Goal: Task Accomplishment & Management: Manage account settings

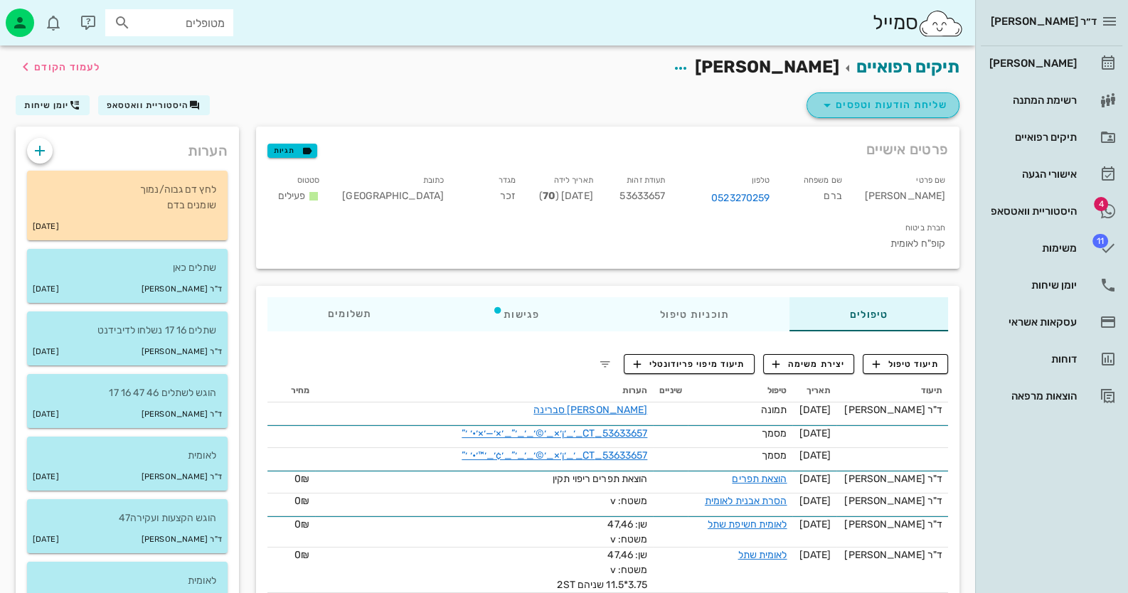
click at [864, 110] on span "שליחת הודעות וטפסים" at bounding box center [883, 105] width 129 height 17
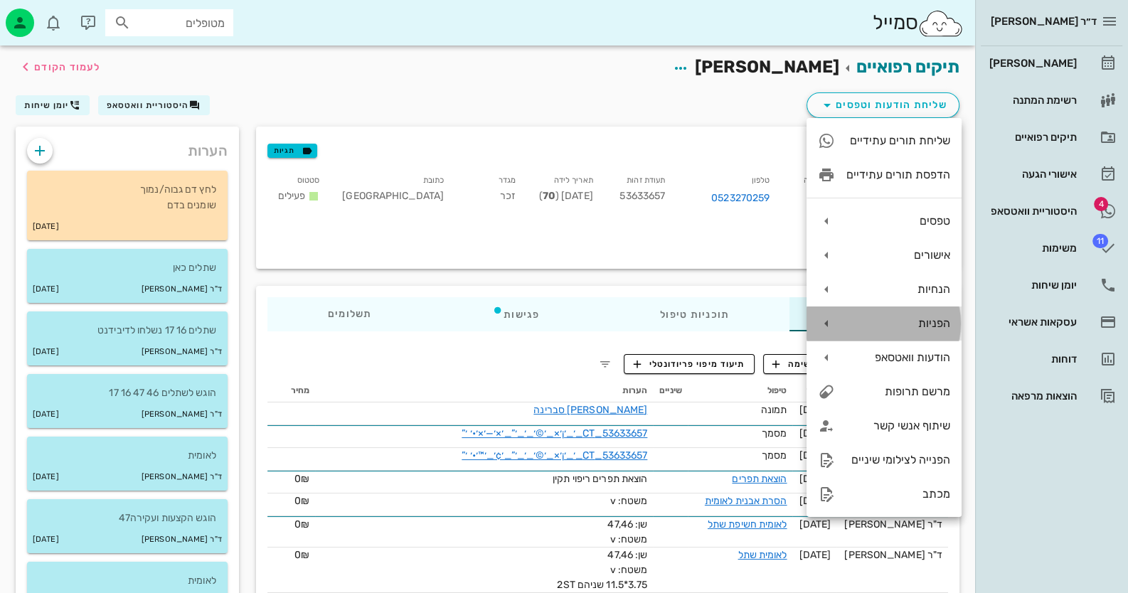
click at [900, 307] on div "הפניות" at bounding box center [883, 324] width 155 height 34
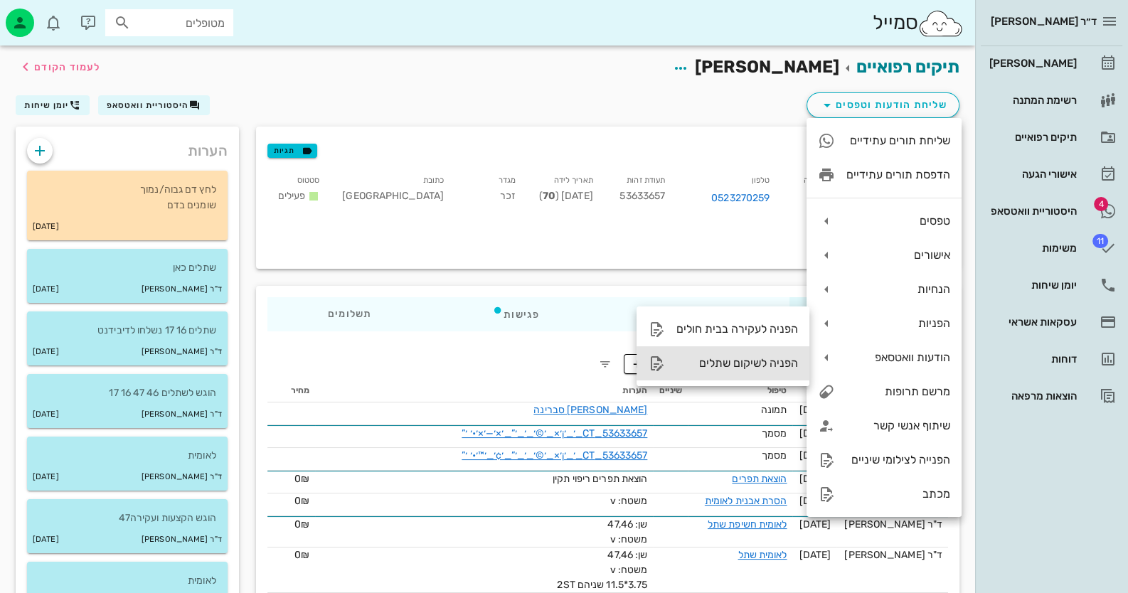
click at [728, 362] on div "הפניה לשיקום שתלים" at bounding box center [737, 363] width 122 height 14
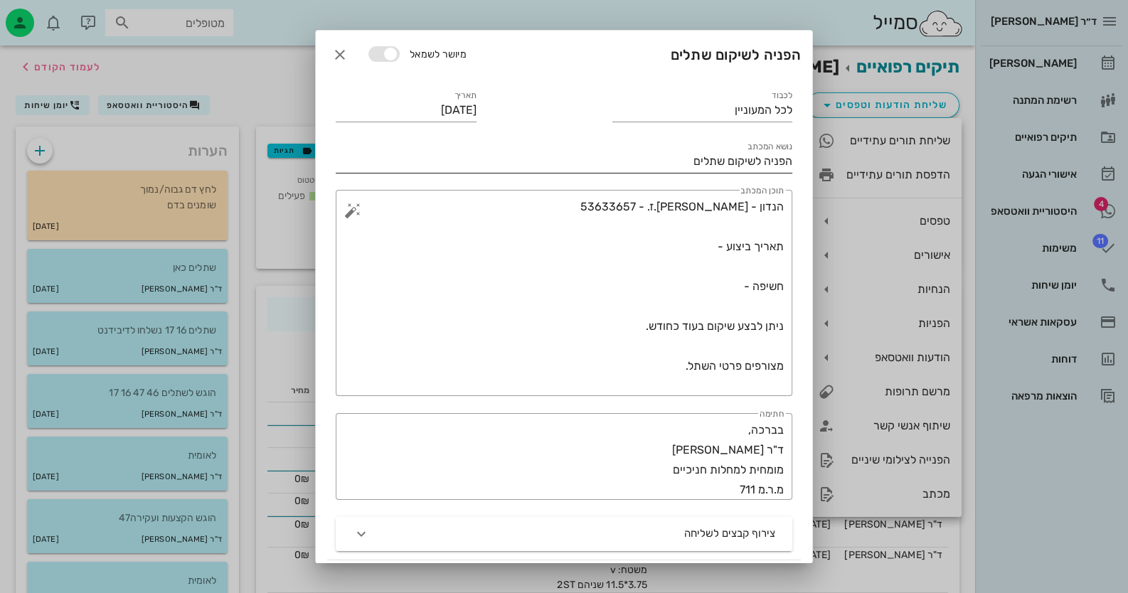
click at [667, 153] on input "הפניה לשיקום שתלים" at bounding box center [564, 161] width 457 height 23
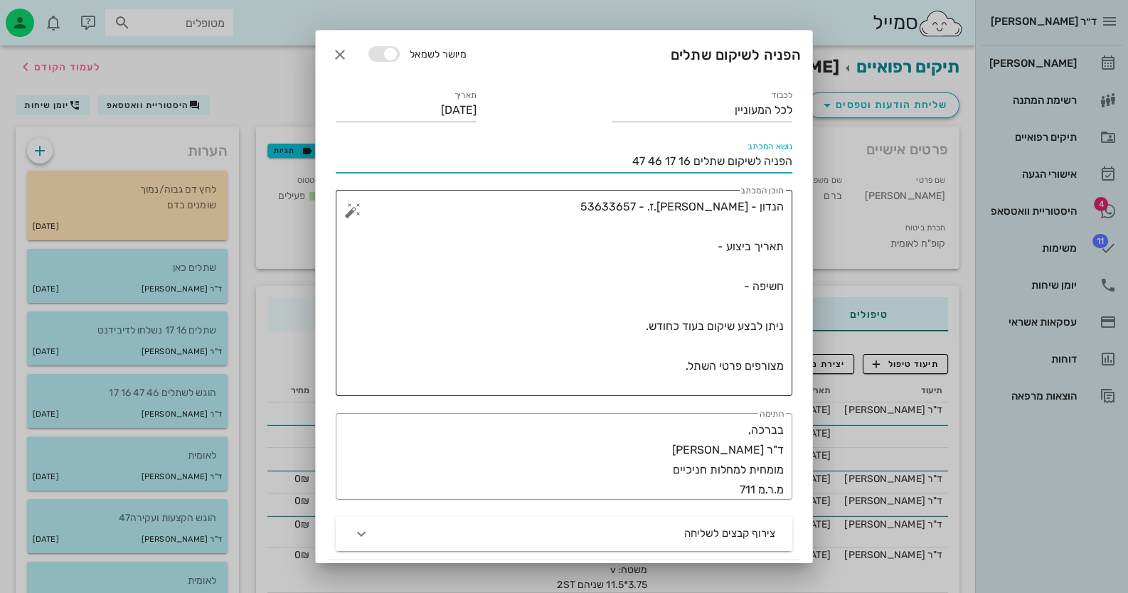
type input "הפניה לשיקום שתלים 16 17 46 47"
click at [706, 250] on textarea "הנדון - בנימין ברם ת.ז. - 53633657 תאריך ביצוע - חשיפה - ניתן לבצע שיקום בעוד כ…" at bounding box center [570, 296] width 428 height 199
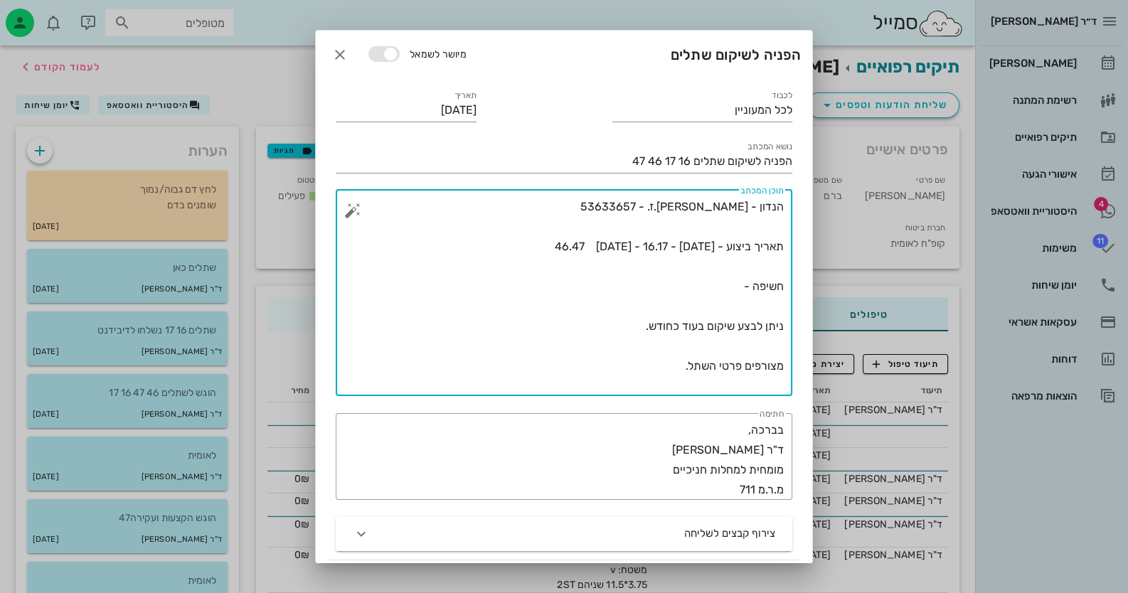
click at [725, 282] on textarea "הנדון - בנימין ברם ת.ז. - 53633657 תאריך ביצוע - 24.4.2025 - 46.47 5.1.2025 - 1…" at bounding box center [570, 296] width 428 height 199
click at [689, 367] on textarea "הנדון - בנימין ברם ת.ז. - 53633657 תאריך ביצוע - 24.4.2025 - 46.47 5.1.2025 - 1…" at bounding box center [570, 296] width 428 height 199
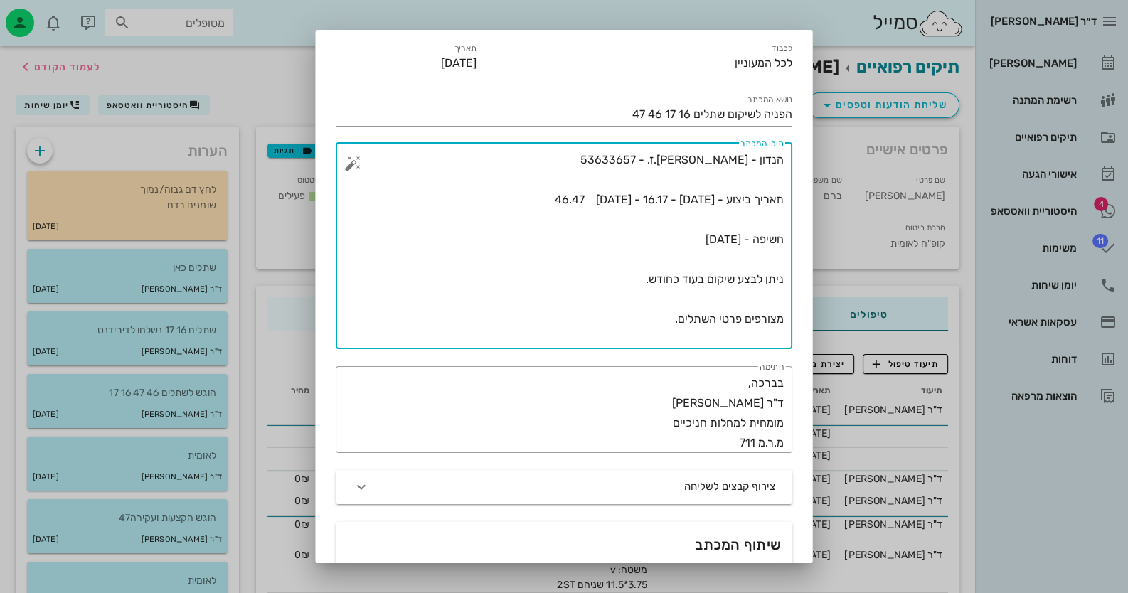
scroll to position [70, 0]
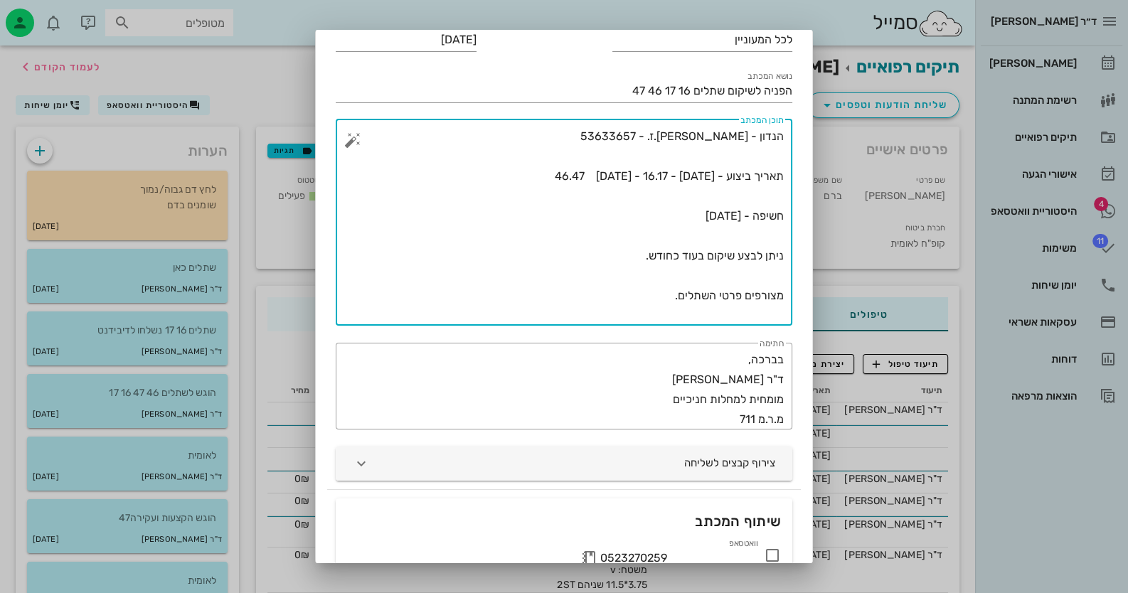
type textarea "הנדון - בנימין ברם ת.ז. - 53633657 תאריך ביצוע - 24.4.2025 - 46.47 5.1.2025 - 1…"
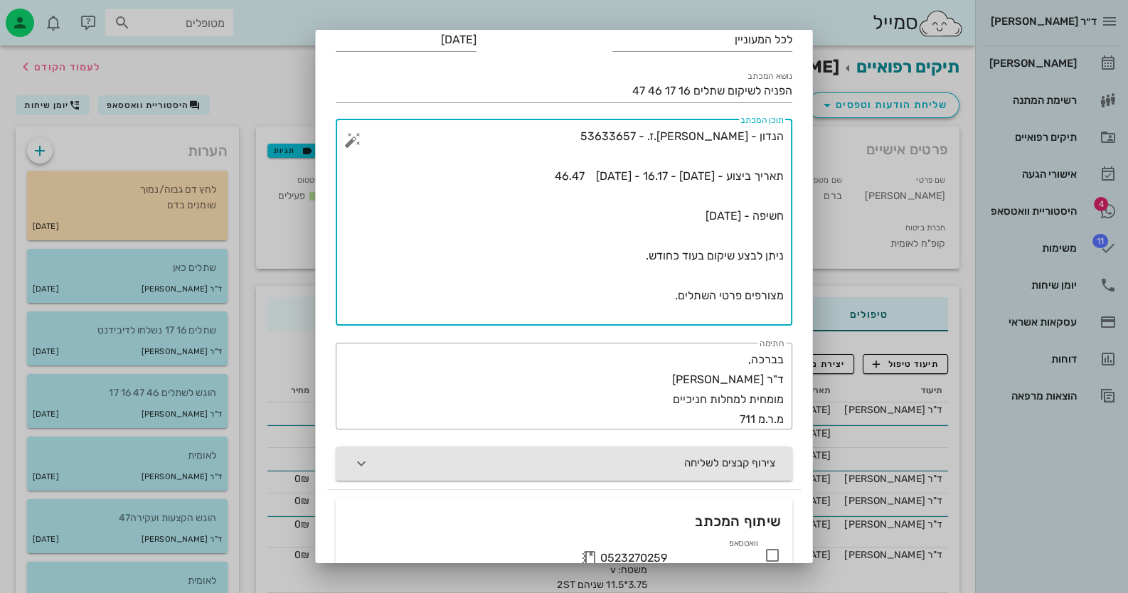
click at [649, 465] on button "צירוף קבצים לשליחה" at bounding box center [564, 464] width 457 height 34
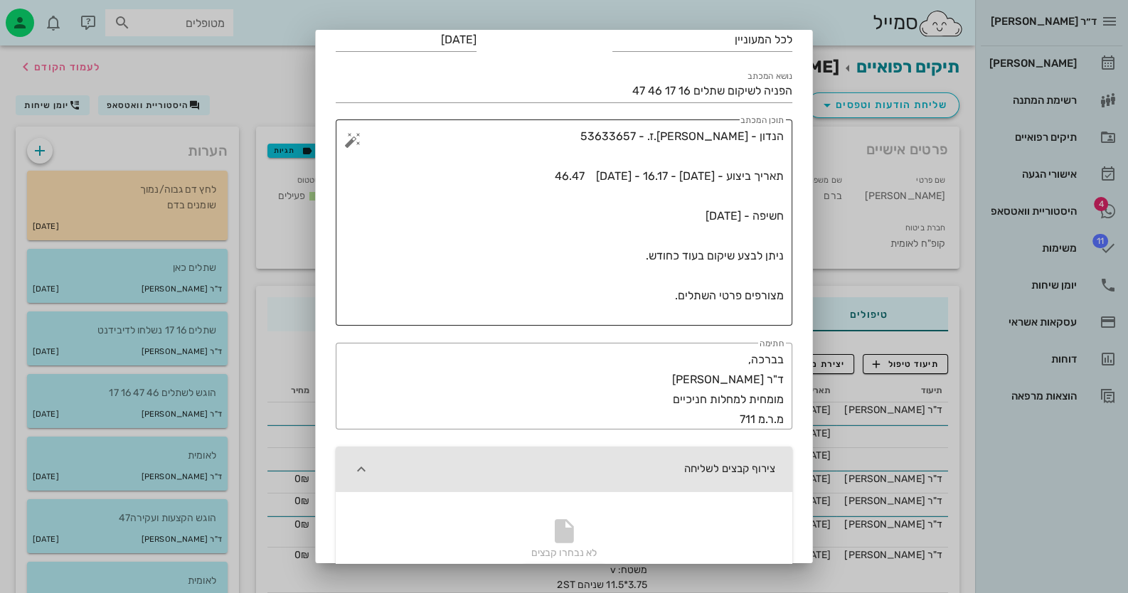
scroll to position [0, 0]
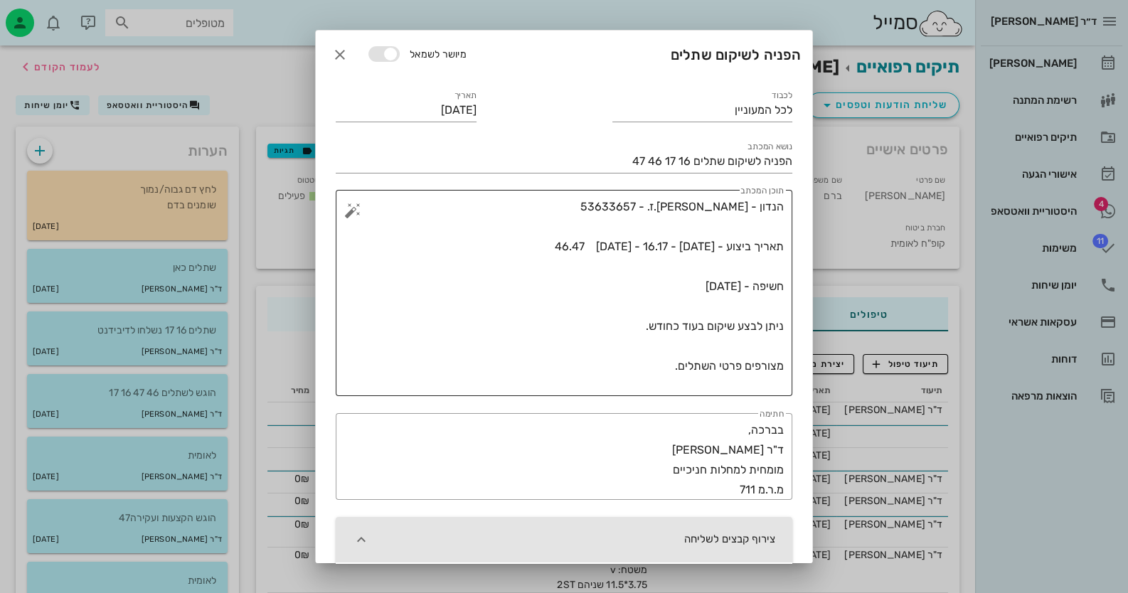
drag, startPoint x: 784, startPoint y: 202, endPoint x: 760, endPoint y: 373, distance: 173.2
click at [760, 373] on div "​ תוכן המכתב הנדון - בנימין ברם ת.ז. - 53633657 תאריך ביצוע - 24.4.2025 - 46.47…" at bounding box center [564, 293] width 457 height 206
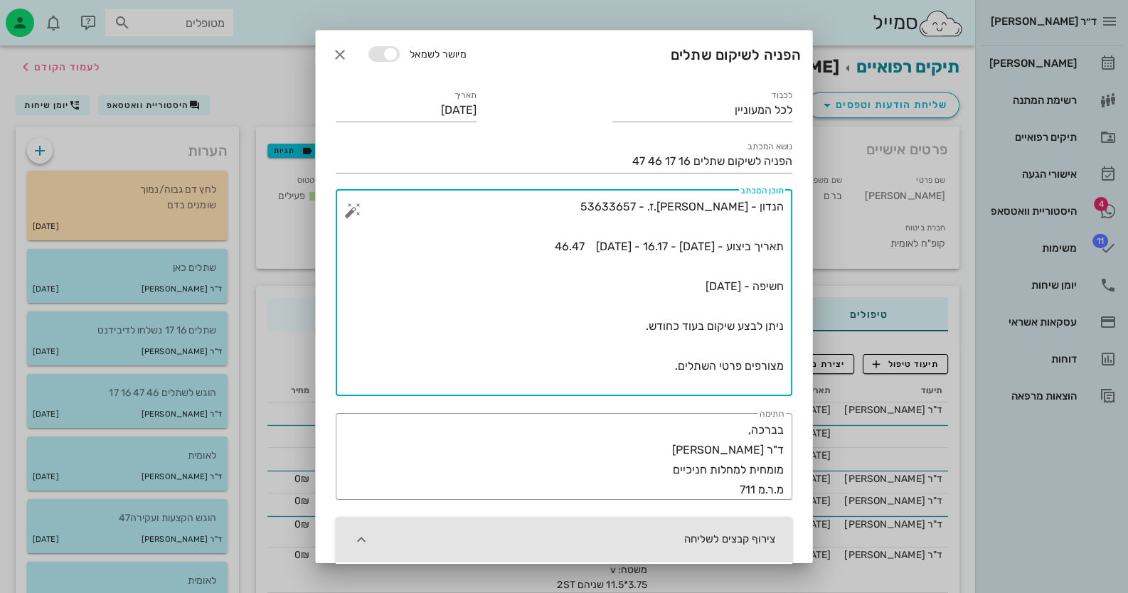
drag, startPoint x: 661, startPoint y: 362, endPoint x: 786, endPoint y: 207, distance: 199.3
click at [786, 207] on div "​ תוכן המכתב הנדון - בנימין ברם ת.ז. - 53633657 תאריך ביצוע - 24.4.2025 - 46.47…" at bounding box center [564, 293] width 457 height 206
click at [345, 55] on icon "button" at bounding box center [339, 54] width 17 height 17
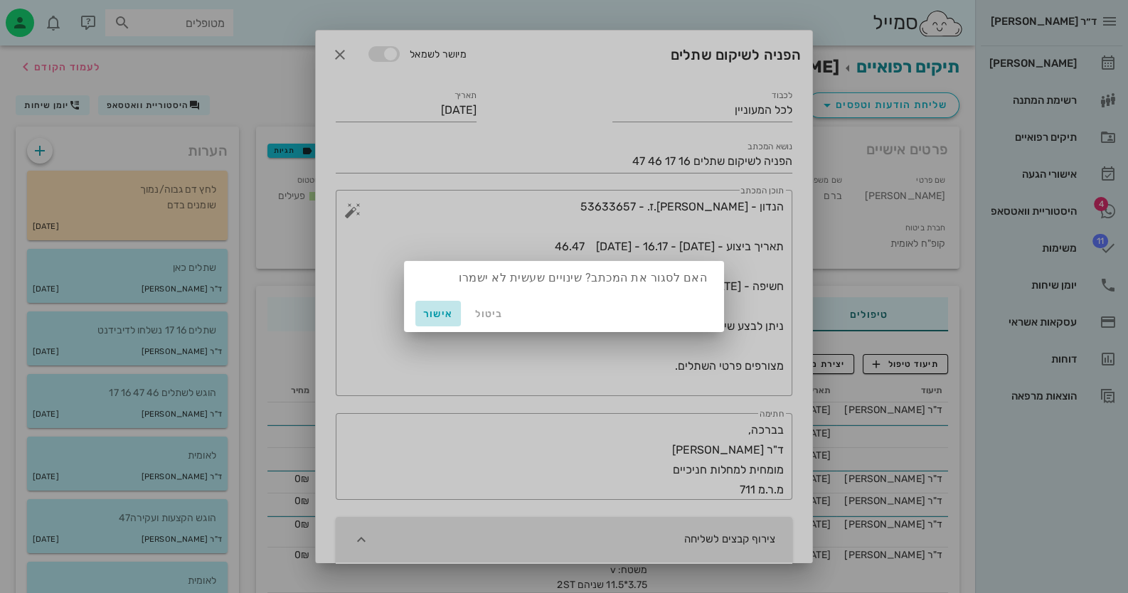
click at [437, 311] on span "אישור" at bounding box center [438, 314] width 34 height 12
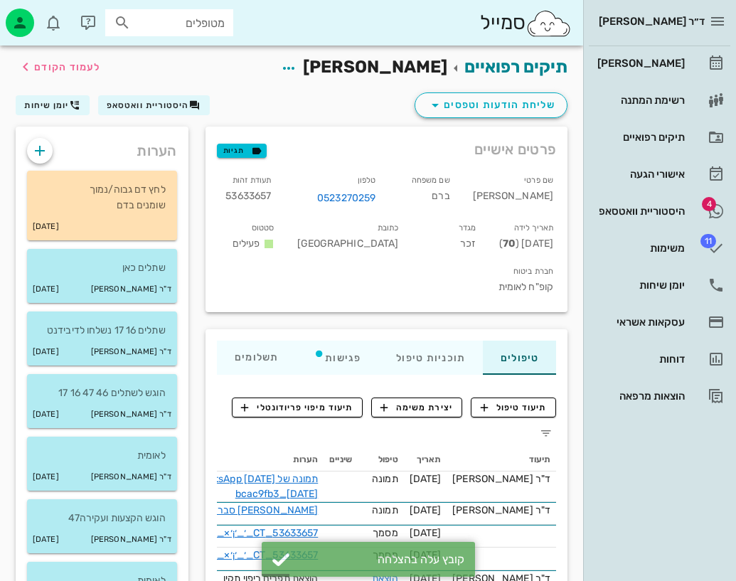
click at [413, 215] on div "שם משפחה ברם" at bounding box center [424, 193] width 75 height 48
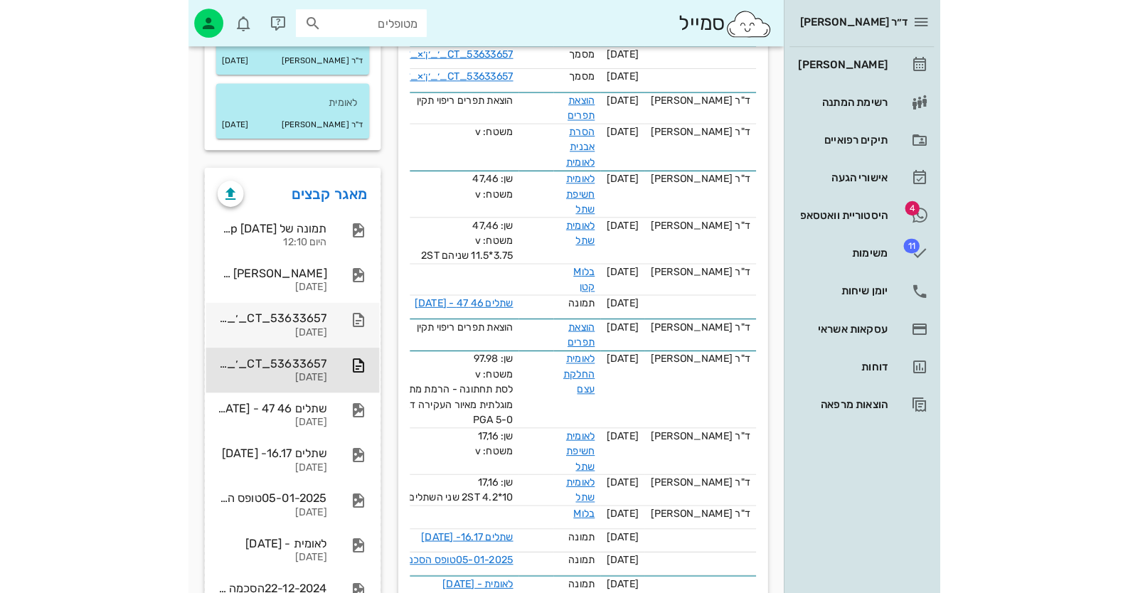
scroll to position [498, 0]
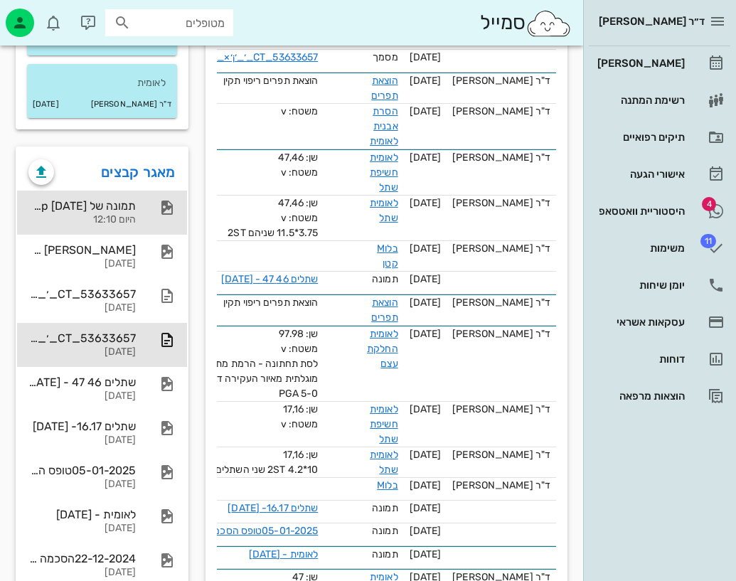
click at [92, 216] on div "היום 12:10" at bounding box center [81, 220] width 107 height 12
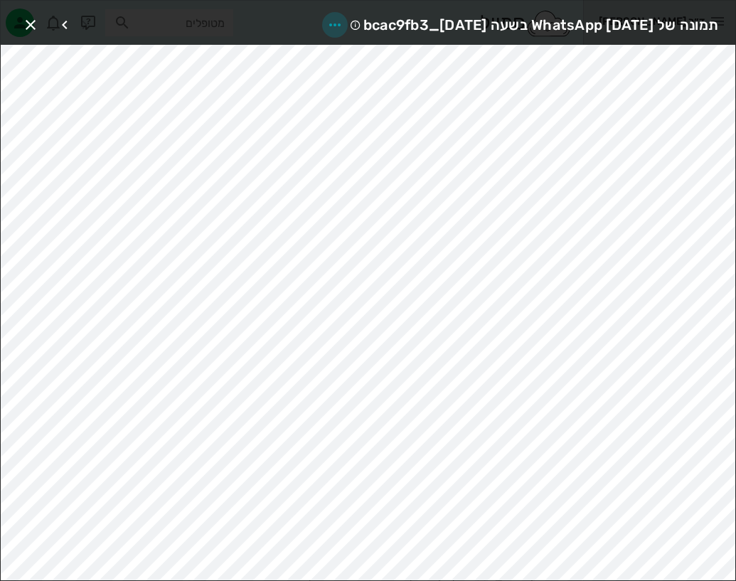
click at [326, 21] on icon "button" at bounding box center [334, 24] width 17 height 17
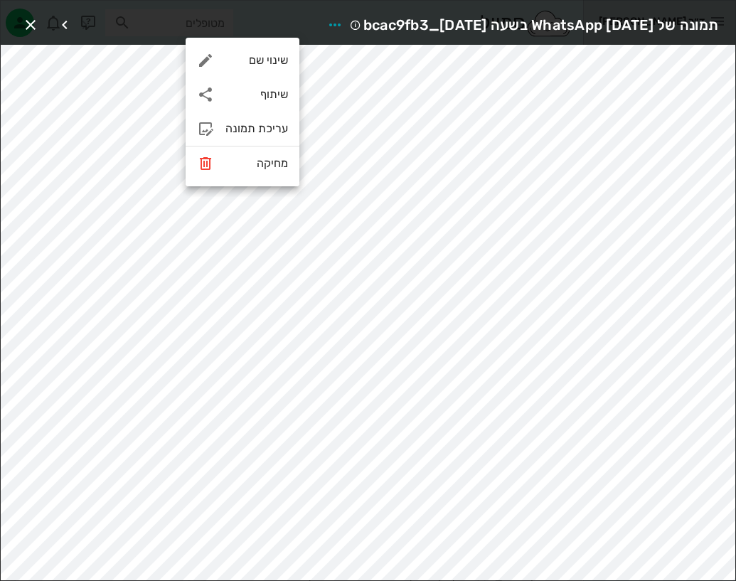
click at [363, 24] on span "תמונה של WhatsApp 2025-09-18 בשעה 12.08.29_bcac9fb3" at bounding box center [540, 25] width 355 height 23
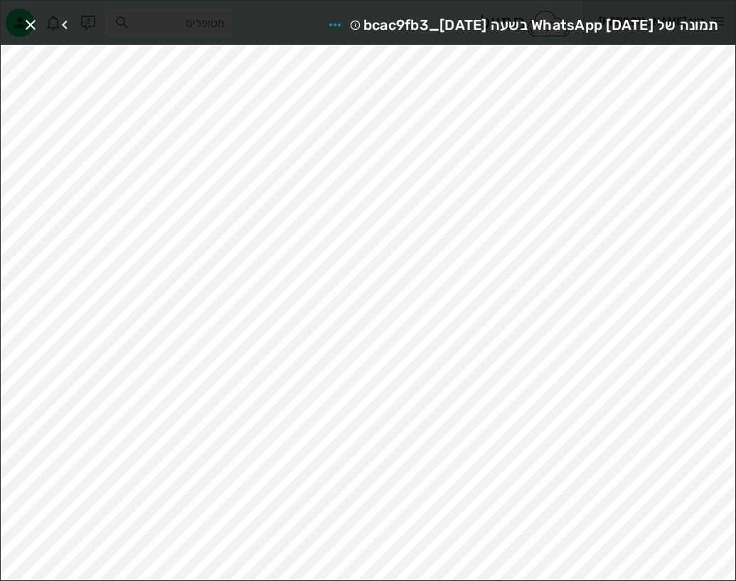
click at [363, 24] on span "תמונה של WhatsApp 2025-09-18 בשעה 12.08.29_bcac9fb3" at bounding box center [540, 25] width 355 height 23
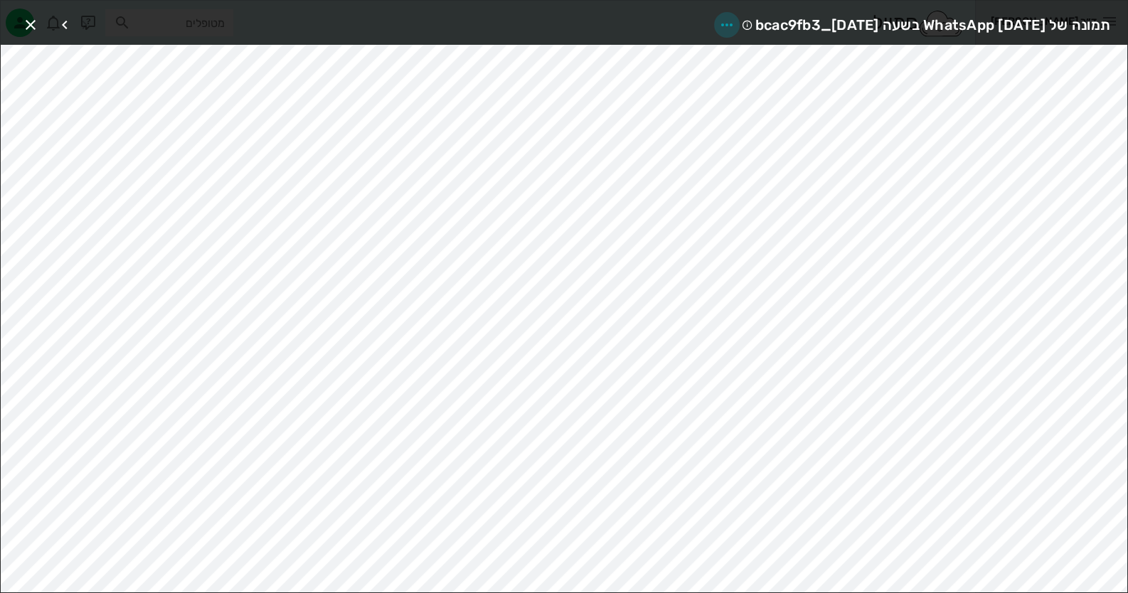
click at [718, 28] on icon "button" at bounding box center [726, 24] width 17 height 17
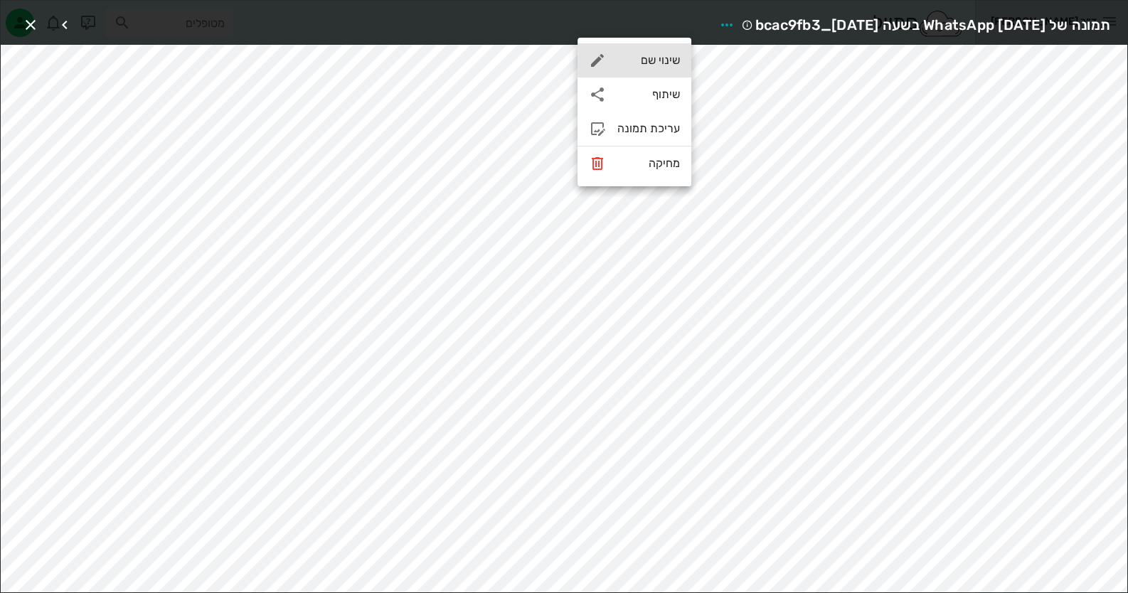
click at [661, 68] on div "שינוי שם" at bounding box center [634, 60] width 114 height 34
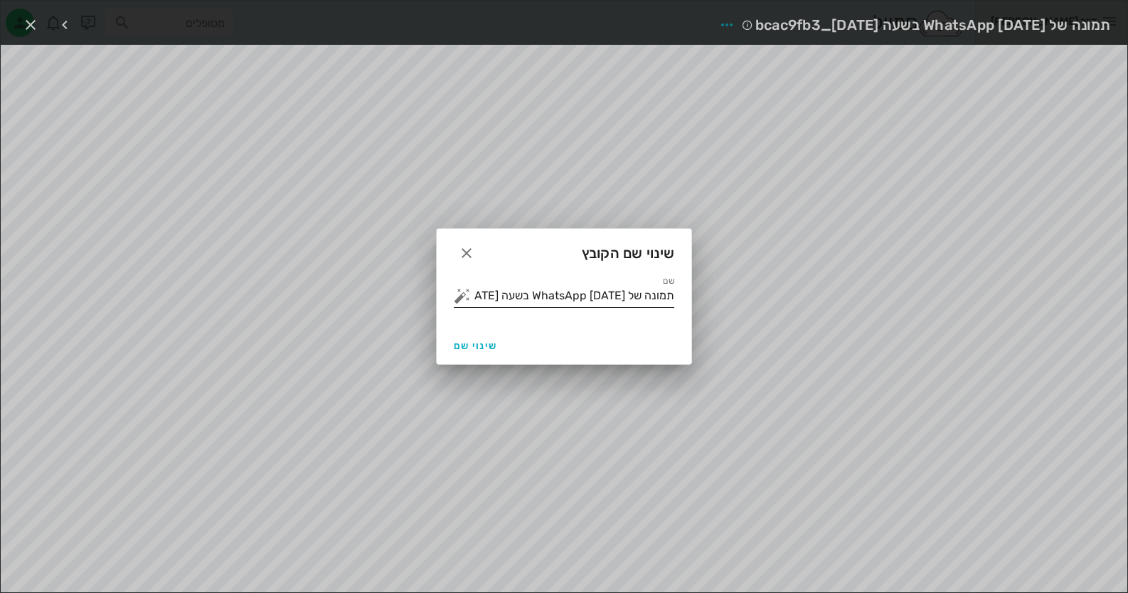
click at [622, 304] on input "תמונה של WhatsApp 2025-09-18 בשעה 12.08.29_bcac9fb3" at bounding box center [574, 295] width 201 height 23
click at [461, 297] on button "button" at bounding box center [462, 295] width 17 height 17
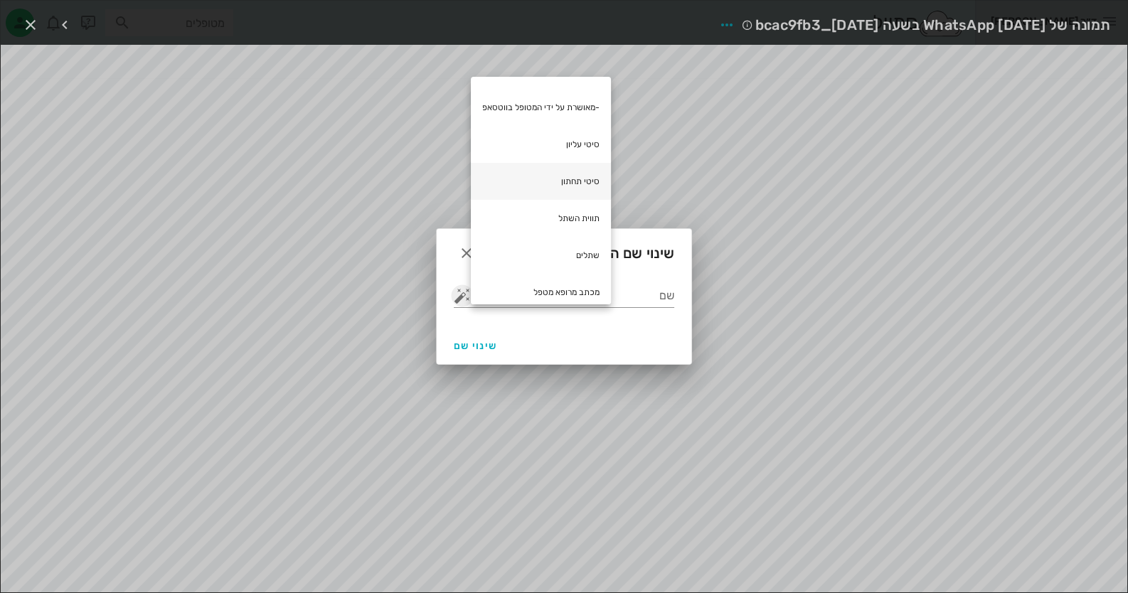
scroll to position [142, 0]
click at [587, 224] on div "תווית השתל" at bounding box center [541, 218] width 140 height 37
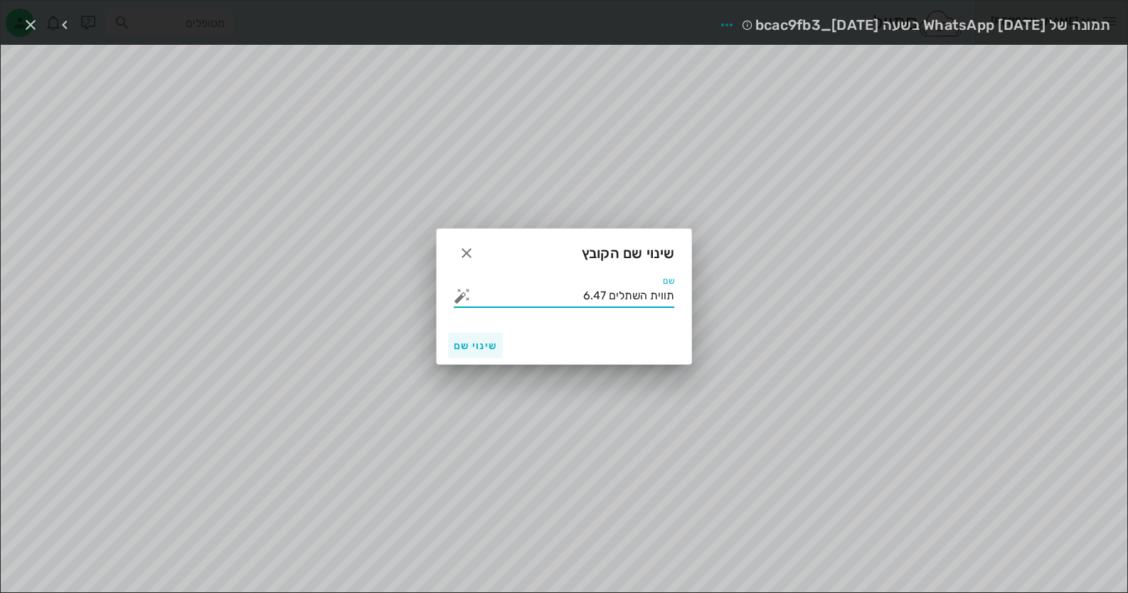
type input "תווית השתלים 6.47"
click at [473, 353] on button "שינוי שם" at bounding box center [475, 346] width 55 height 26
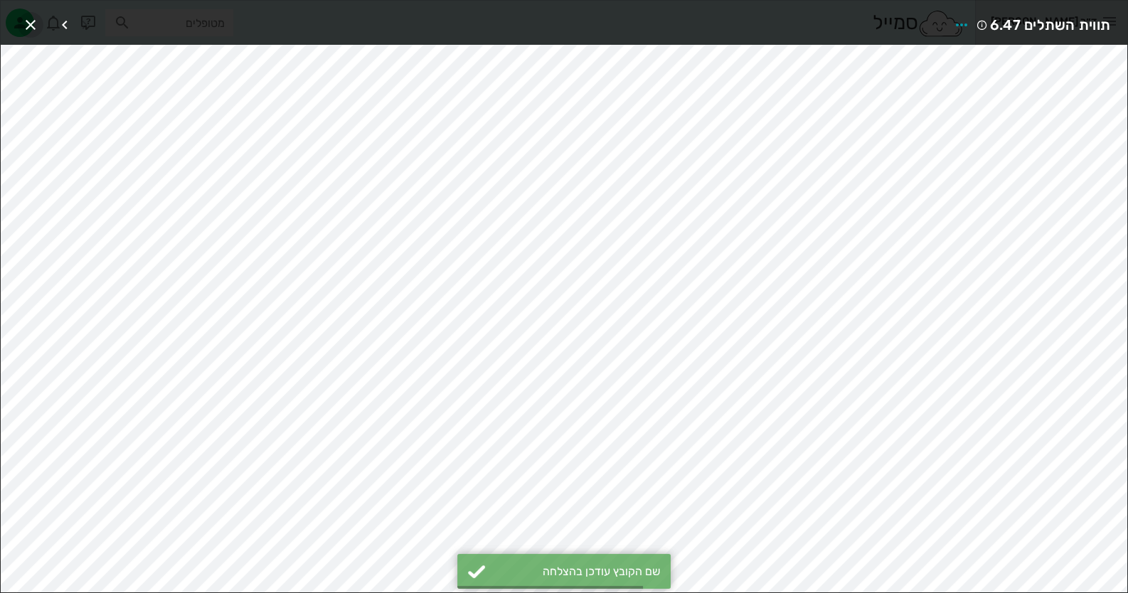
click at [35, 25] on icon "button" at bounding box center [30, 24] width 17 height 17
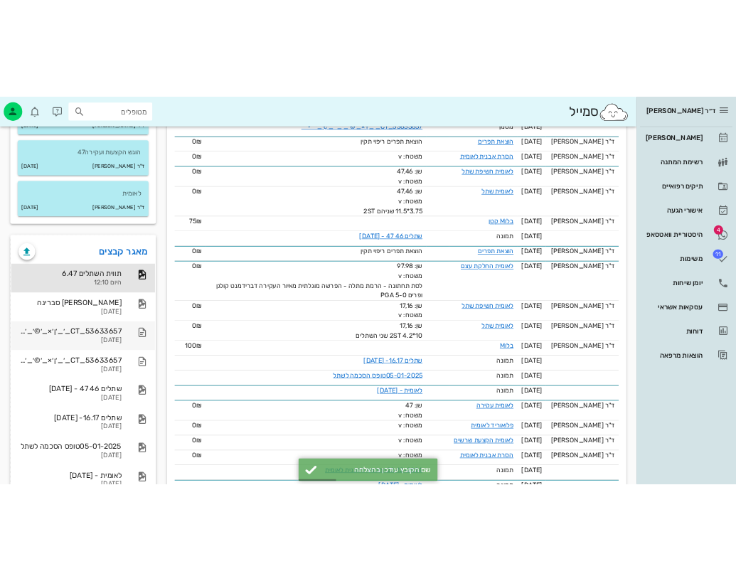
scroll to position [355, 0]
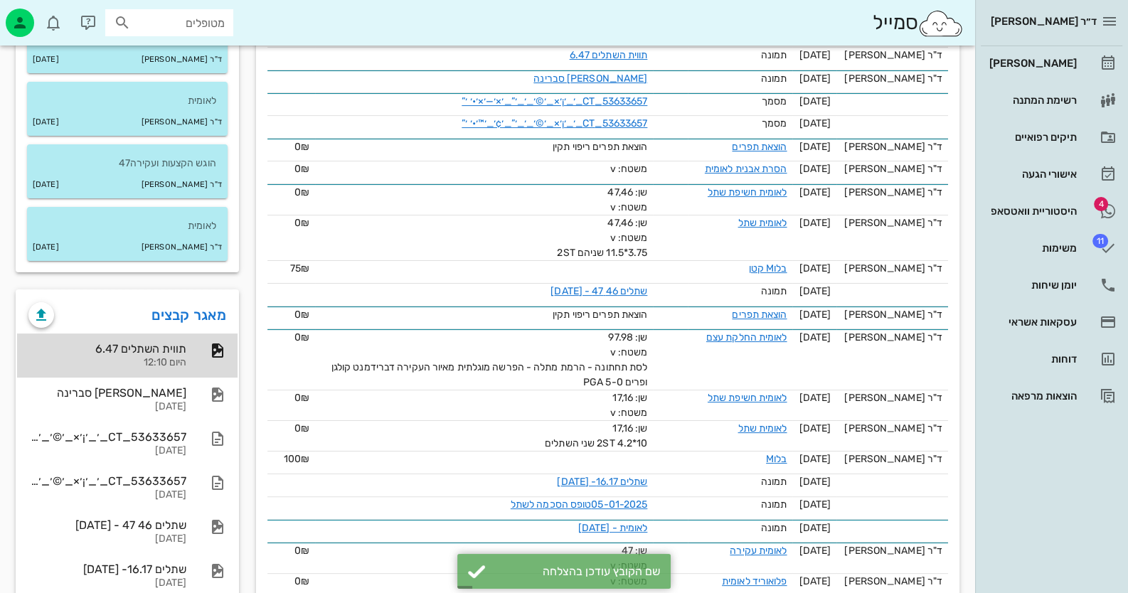
click at [178, 350] on div "תווית השתלים 6.47" at bounding box center [107, 349] width 158 height 14
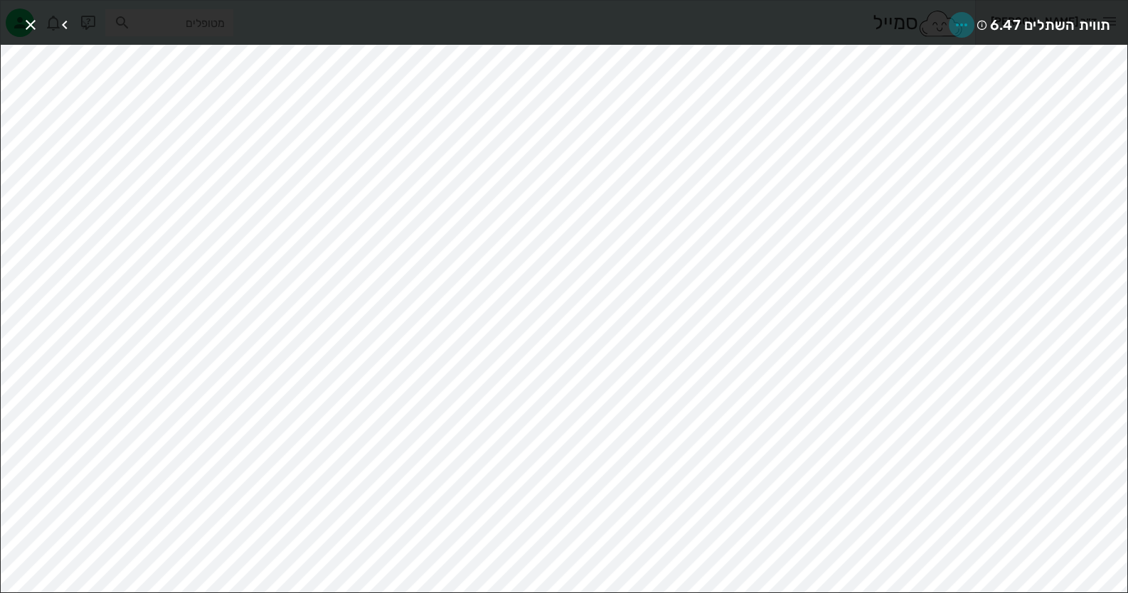
click at [964, 23] on icon "button" at bounding box center [961, 24] width 17 height 17
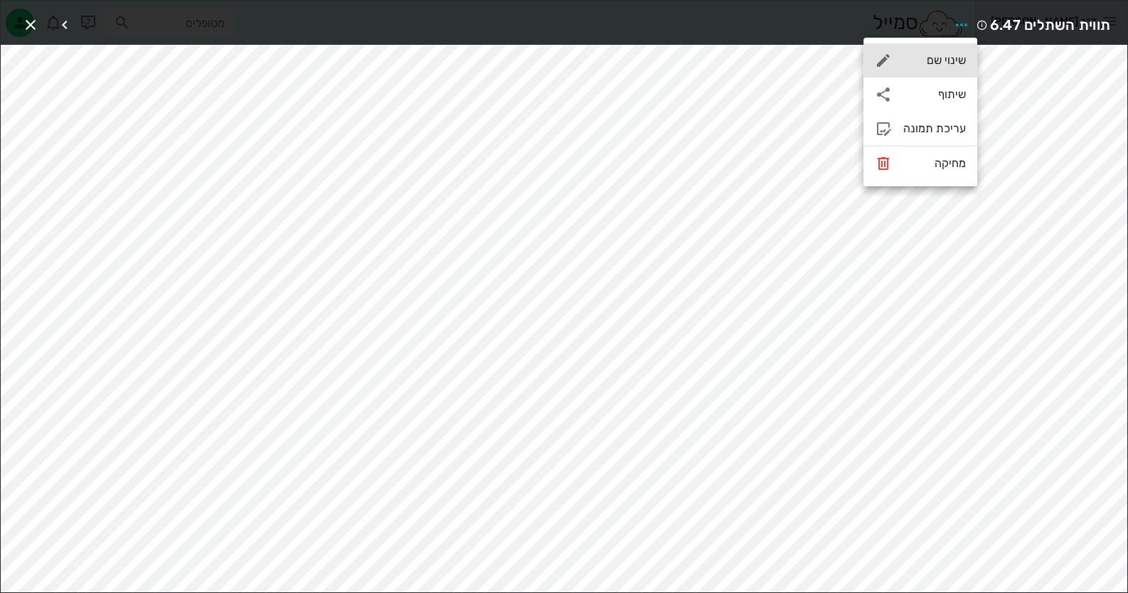
click at [943, 70] on div "שינוי שם" at bounding box center [920, 60] width 114 height 34
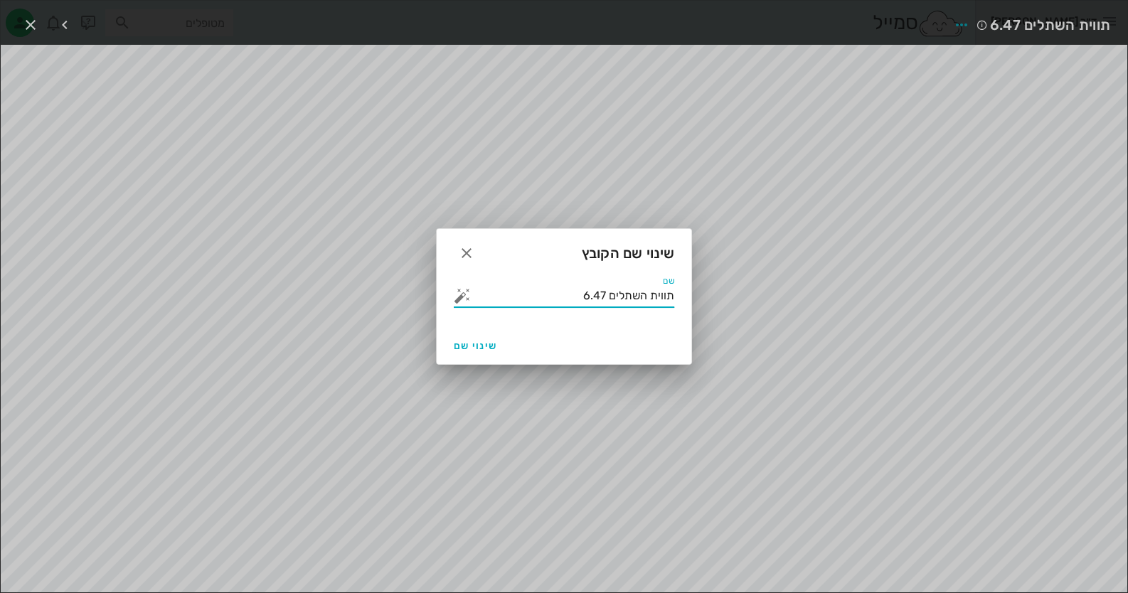
click at [586, 298] on input "תווית השתלים 6.47" at bounding box center [574, 295] width 201 height 23
click at [587, 297] on input "תווית השתלים 6.47" at bounding box center [574, 295] width 201 height 23
type input "תווית השתלים 46.47"
click at [484, 342] on span "שינוי שם" at bounding box center [475, 346] width 43 height 12
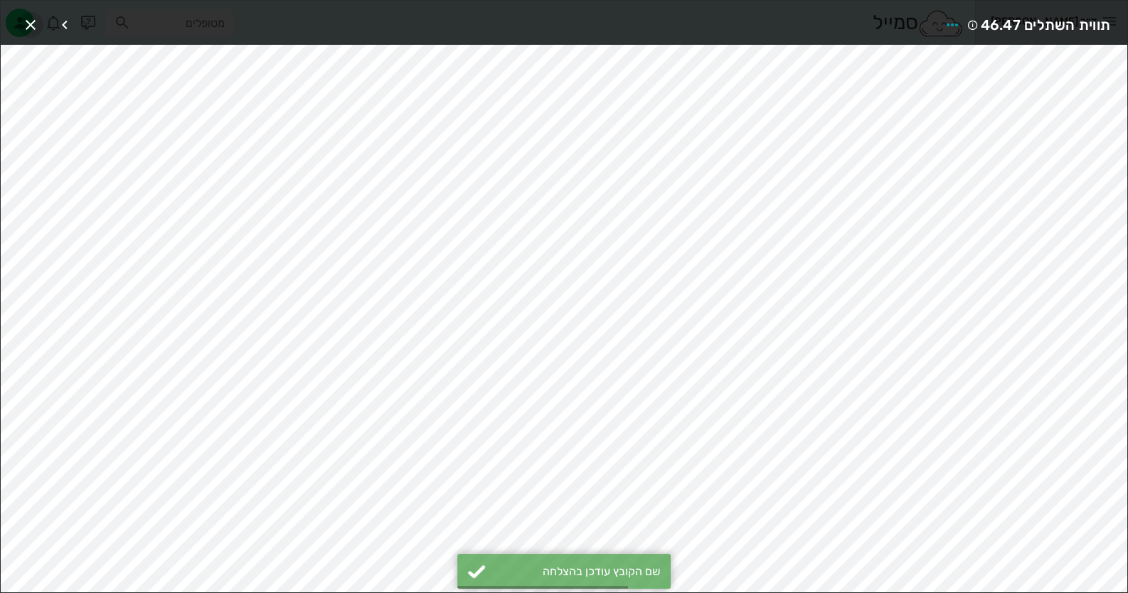
click at [29, 21] on icon "button" at bounding box center [30, 24] width 17 height 17
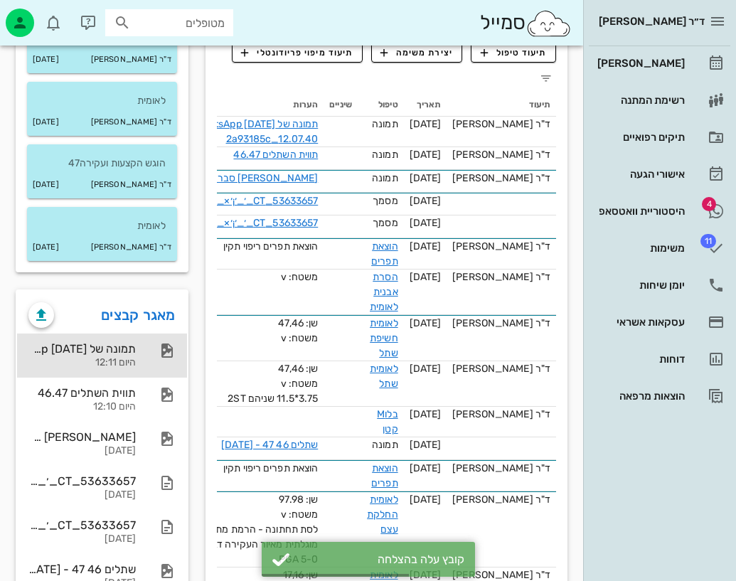
click at [128, 343] on div "תמונה של WhatsApp 2025-09-18 בשעה 12.07.40_2a93185c" at bounding box center [81, 349] width 107 height 14
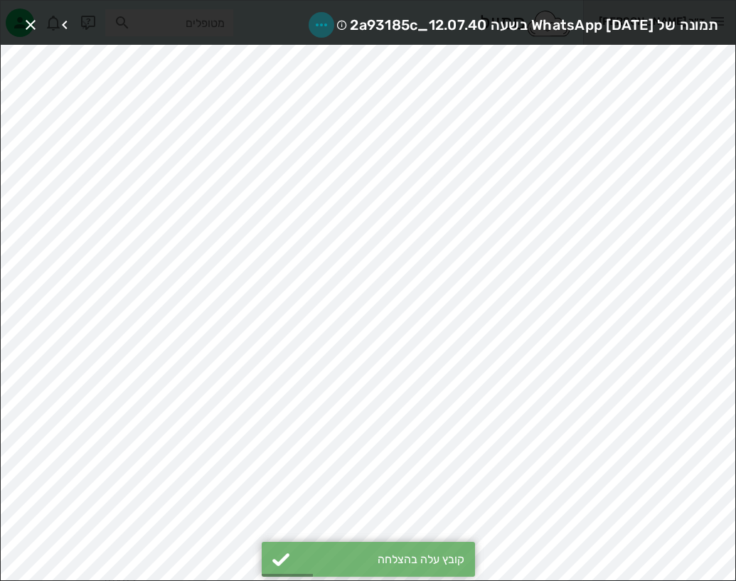
click at [313, 20] on icon "button" at bounding box center [321, 24] width 17 height 17
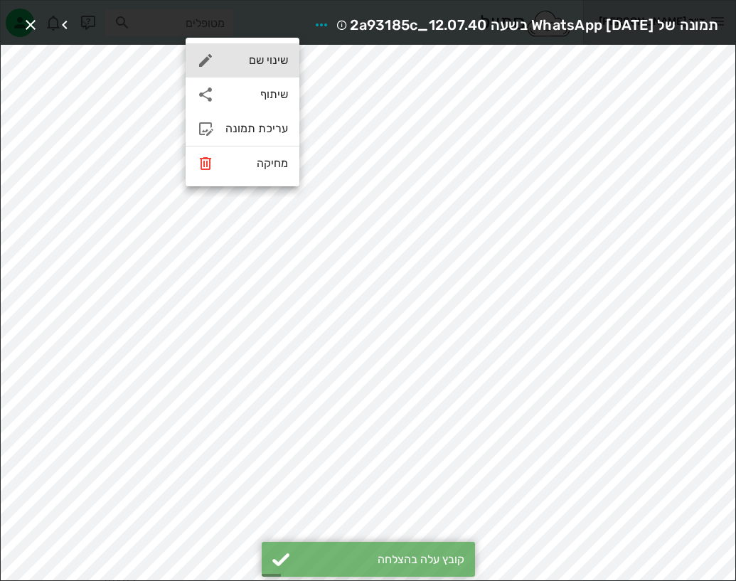
click at [270, 55] on div "שינוי שם" at bounding box center [256, 60] width 63 height 14
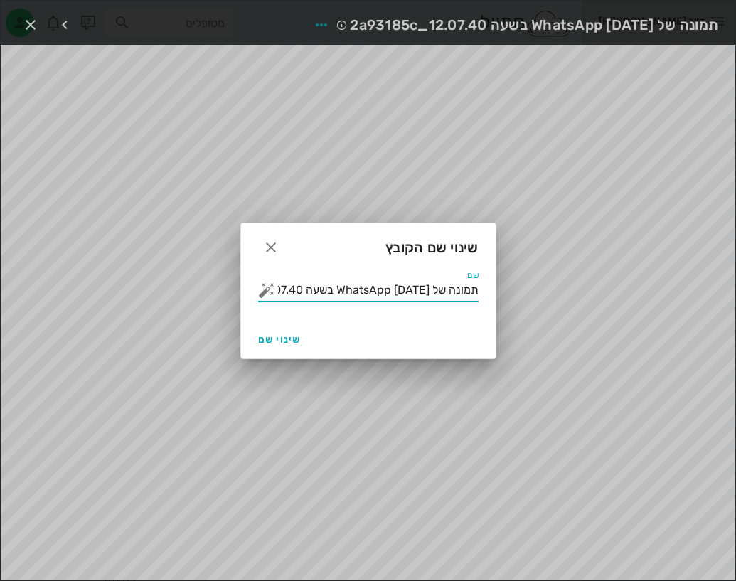
click at [347, 287] on input "תמונה של WhatsApp 2025-09-18 בשעה 12.07.40_2a93185c" at bounding box center [378, 290] width 201 height 23
click at [270, 291] on button "button" at bounding box center [266, 290] width 17 height 17
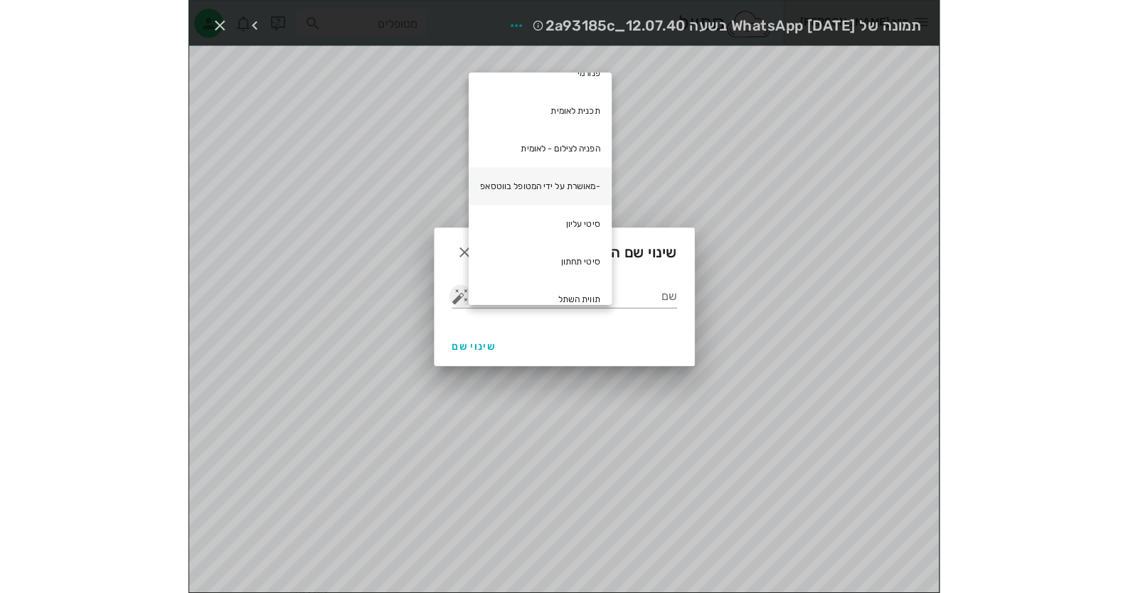
scroll to position [142, 0]
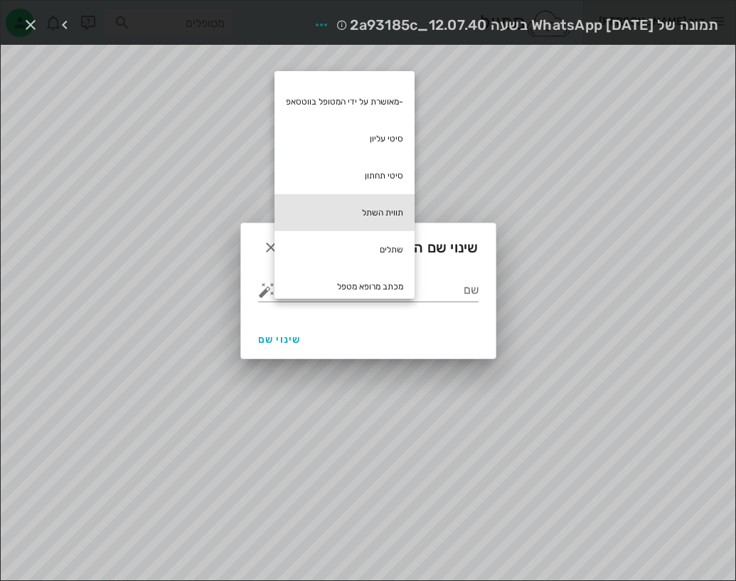
click at [398, 211] on div "תווית השתל" at bounding box center [345, 212] width 140 height 37
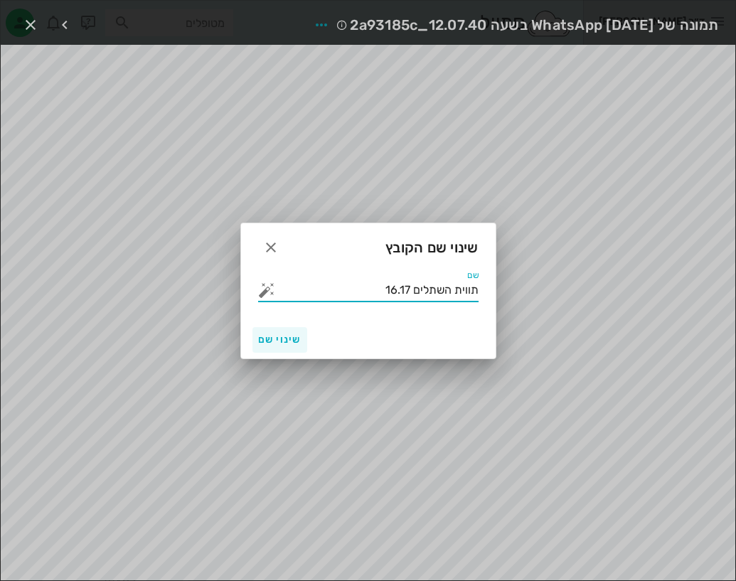
type input "תווית השתלים 16.17"
click at [283, 343] on span "שינוי שם" at bounding box center [279, 340] width 43 height 12
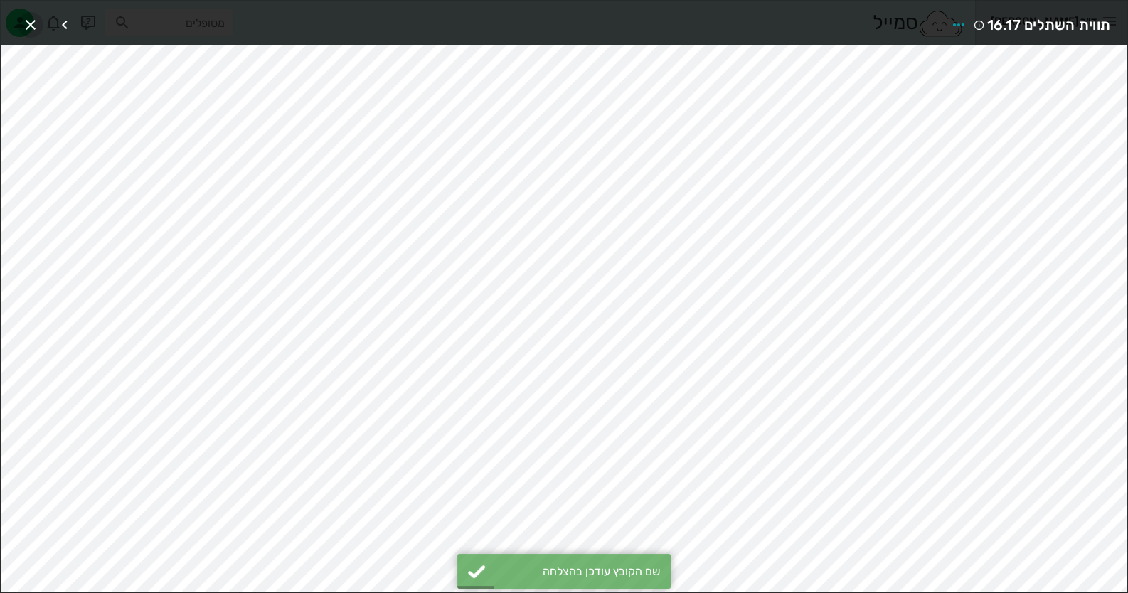
click at [36, 19] on icon "button" at bounding box center [30, 24] width 17 height 17
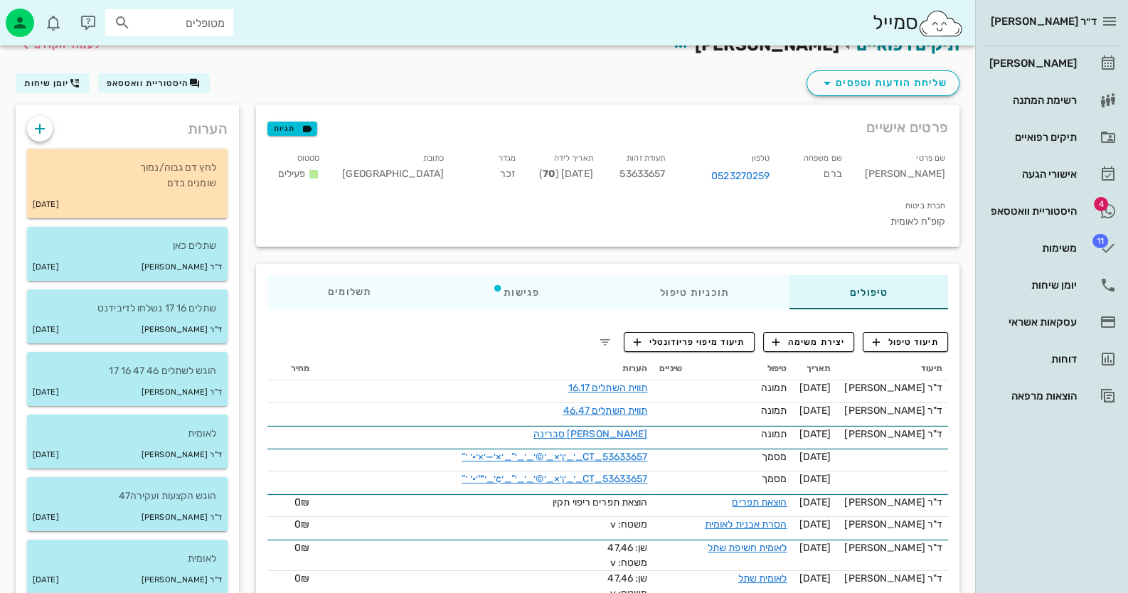
scroll to position [0, 0]
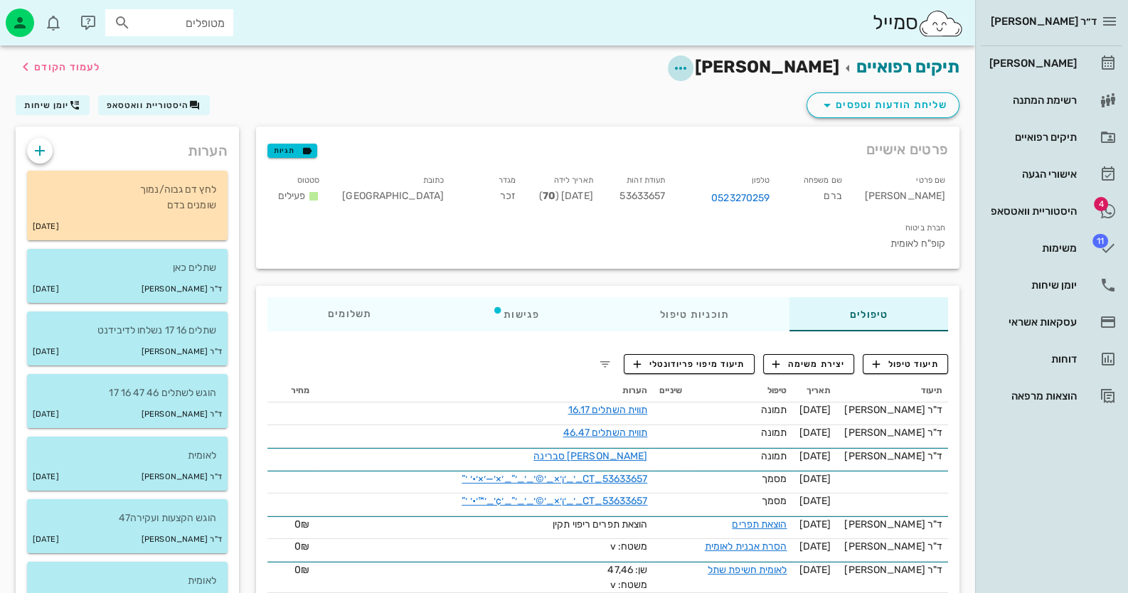
click at [689, 61] on icon "button" at bounding box center [680, 68] width 17 height 17
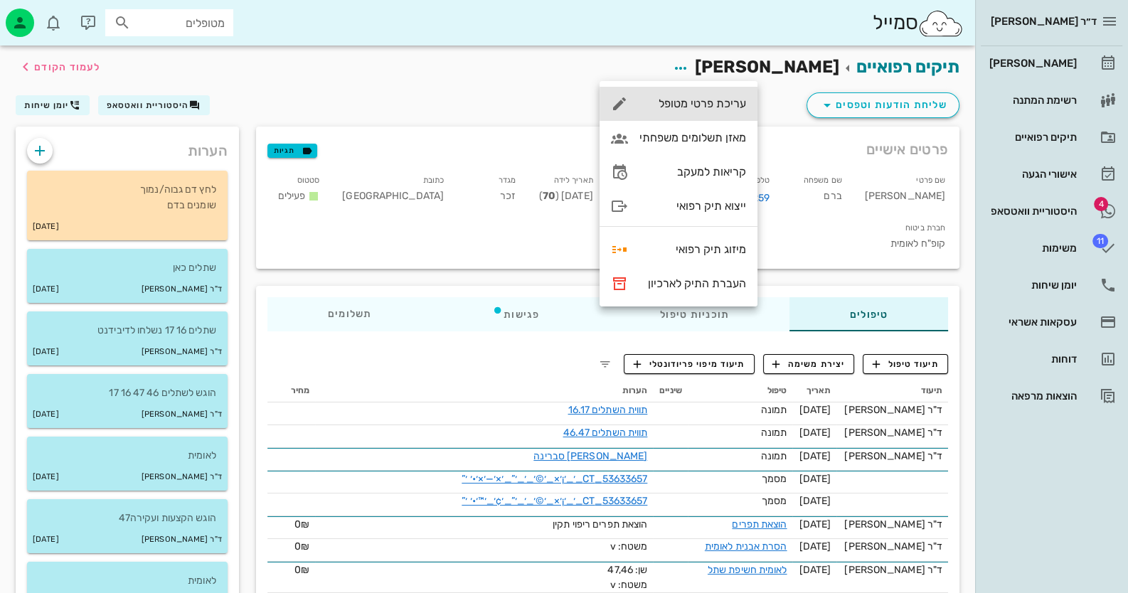
click at [715, 109] on div "עריכת פרטי מטופל" at bounding box center [692, 104] width 107 height 14
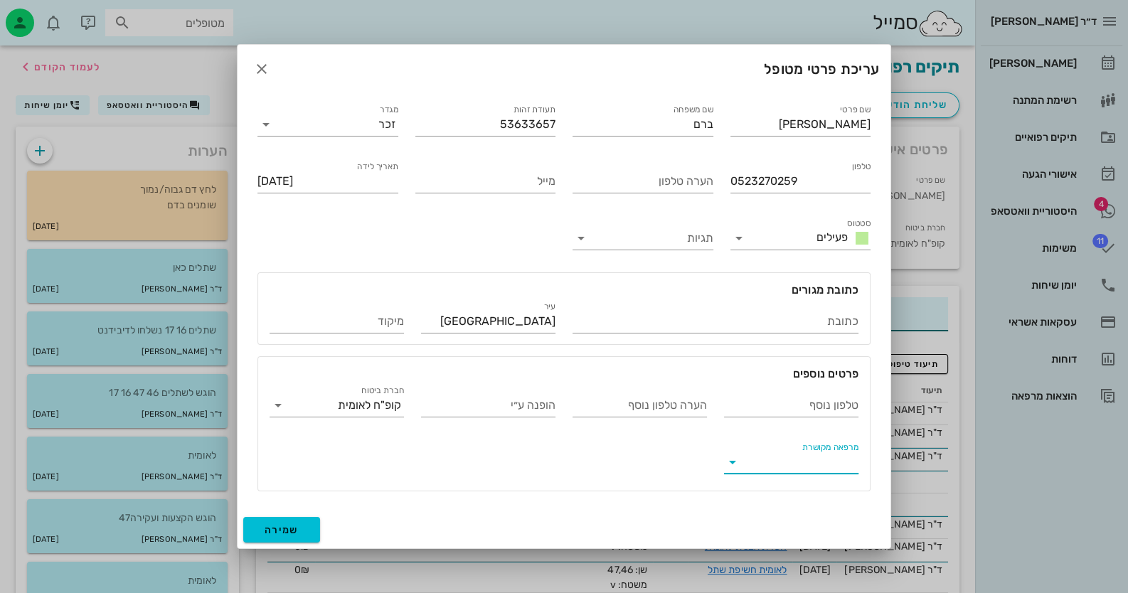
click at [820, 465] on input "מרפאה מקושרת" at bounding box center [803, 462] width 112 height 23
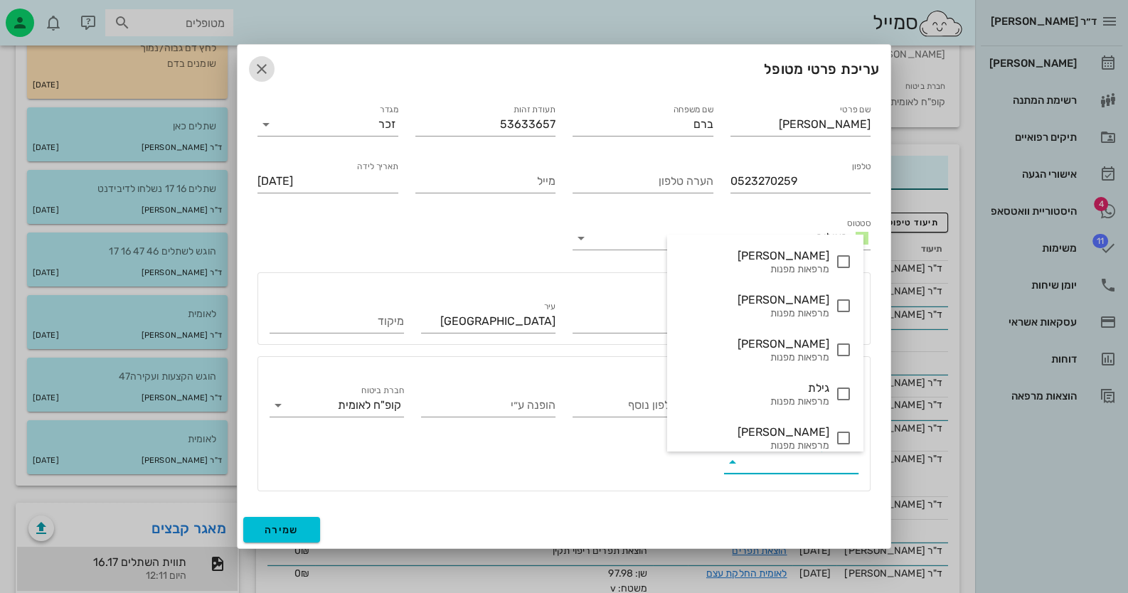
click at [255, 63] on icon "button" at bounding box center [261, 68] width 17 height 17
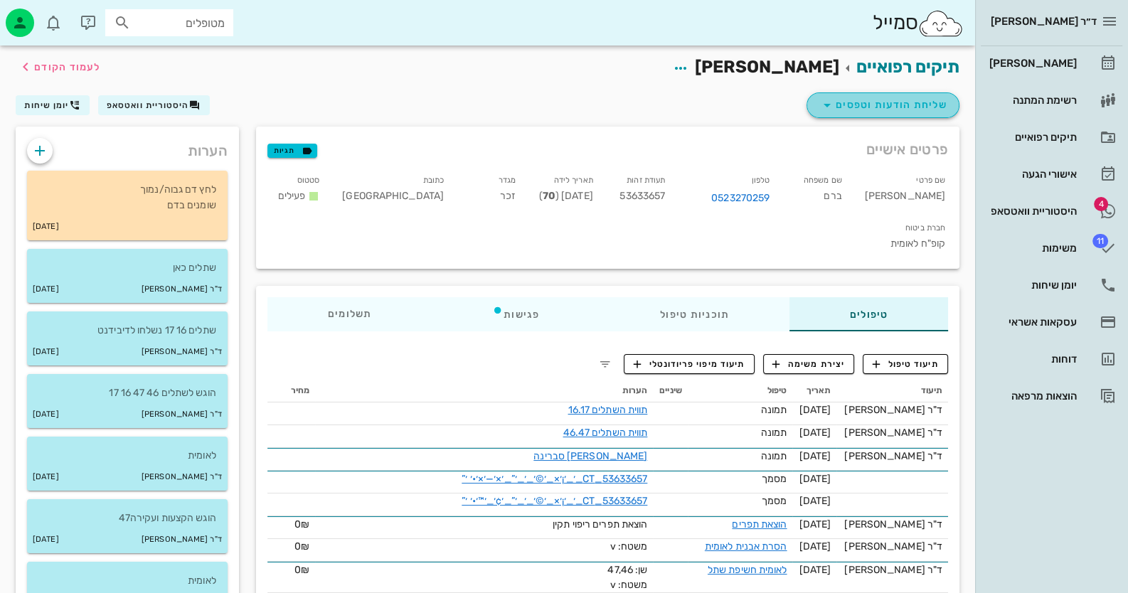
click at [909, 109] on span "שליחת הודעות וטפסים" at bounding box center [883, 105] width 129 height 17
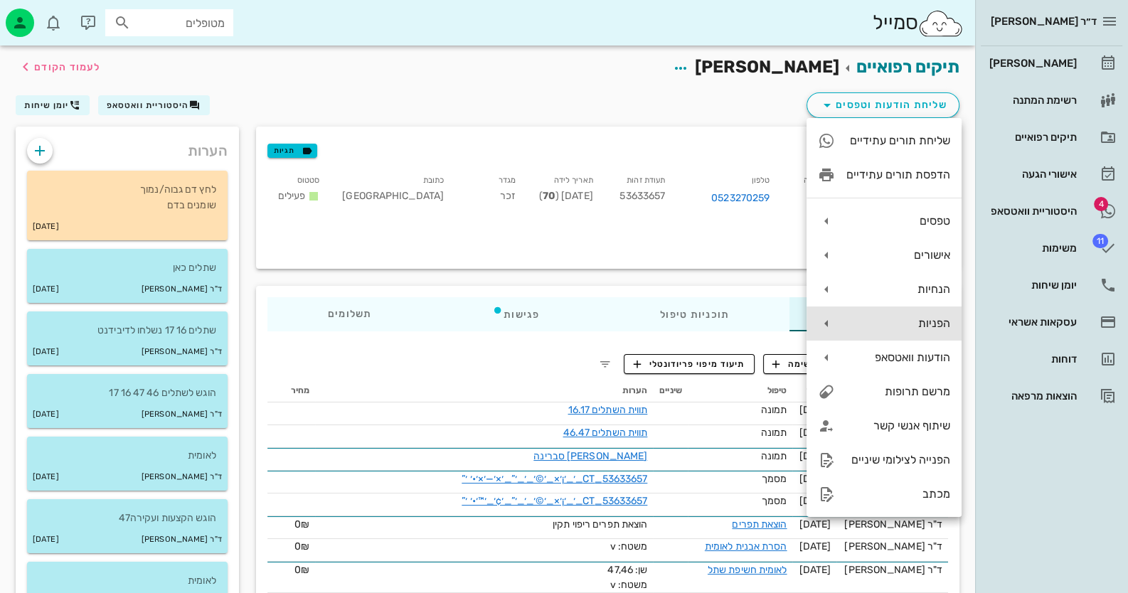
click at [925, 330] on div "הפניות" at bounding box center [883, 324] width 155 height 34
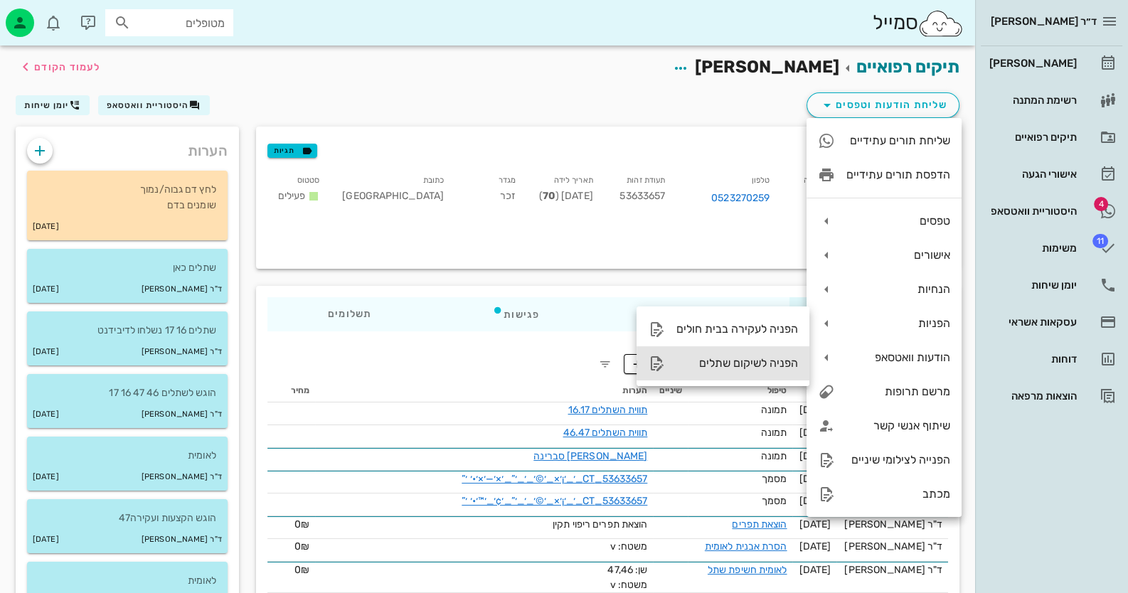
click at [748, 366] on div "הפניה לשיקום שתלים" at bounding box center [737, 363] width 122 height 14
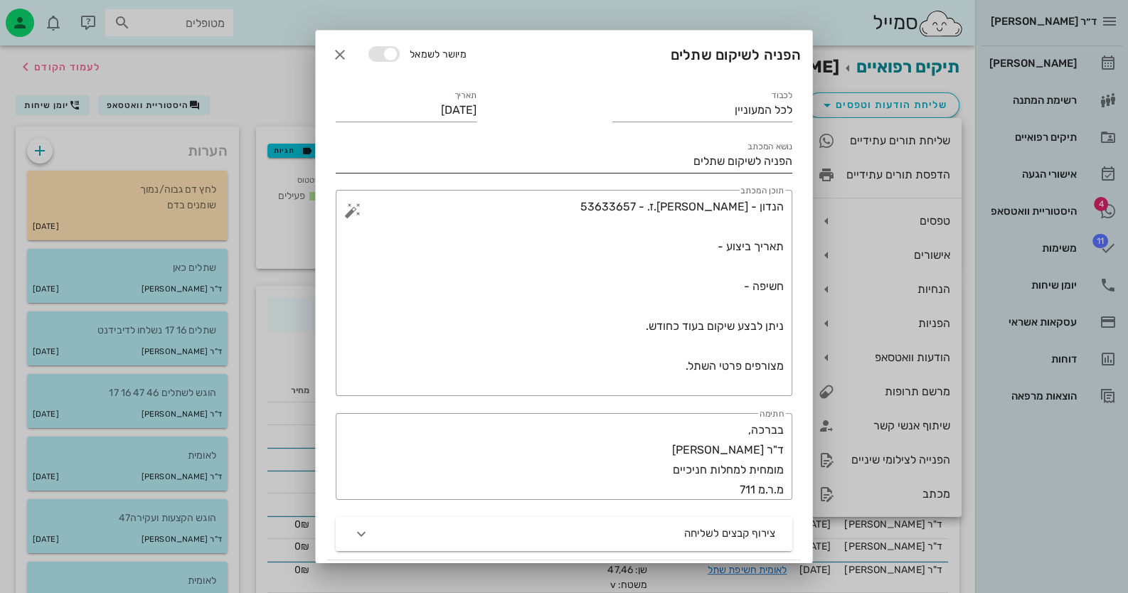
click at [687, 166] on input "הפניה לשיקום שתלים" at bounding box center [564, 161] width 457 height 23
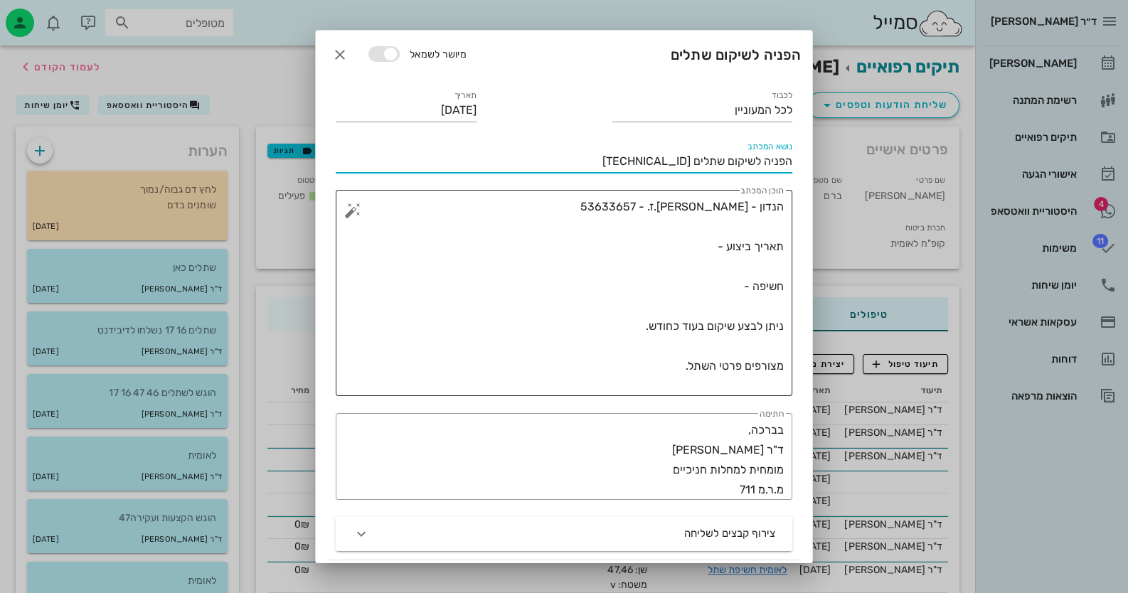
drag, startPoint x: 784, startPoint y: 205, endPoint x: 775, endPoint y: 364, distance: 159.5
type input "הפניה לשיקום שתלים 16.17.46.47"
click at [775, 364] on div "​ תוכן המכתב הנדון - בנימין ברם ת.ז. - 53633657 תאריך ביצוע - חשיפה - ניתן לבצע…" at bounding box center [564, 293] width 457 height 206
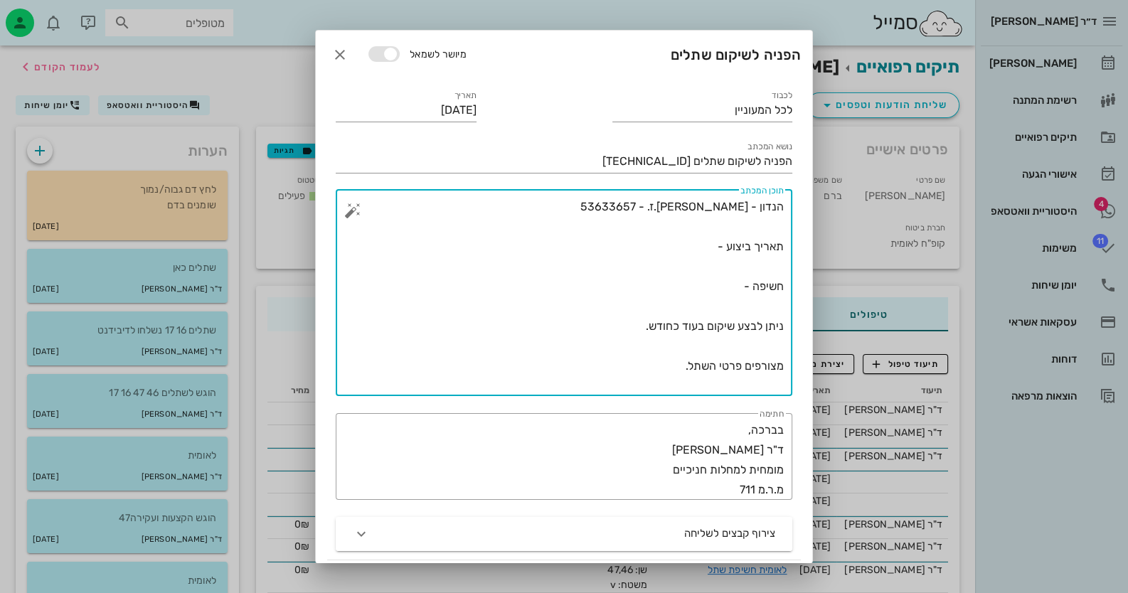
drag, startPoint x: 605, startPoint y: 380, endPoint x: 800, endPoint y: 192, distance: 271.1
click at [800, 192] on div "​ תוכן המכתב הנדון - בנימין ברם ת.ז. - 53633657 תאריך ביצוע - חשיפה - ניתן לבצע…" at bounding box center [564, 292] width 474 height 223
paste textarea "24.4.2025 - 46.47 5.1.2025 - 16.17 חשיפה - 18.9.2025 ניתן לבצע שיקום בעוד כחודש…"
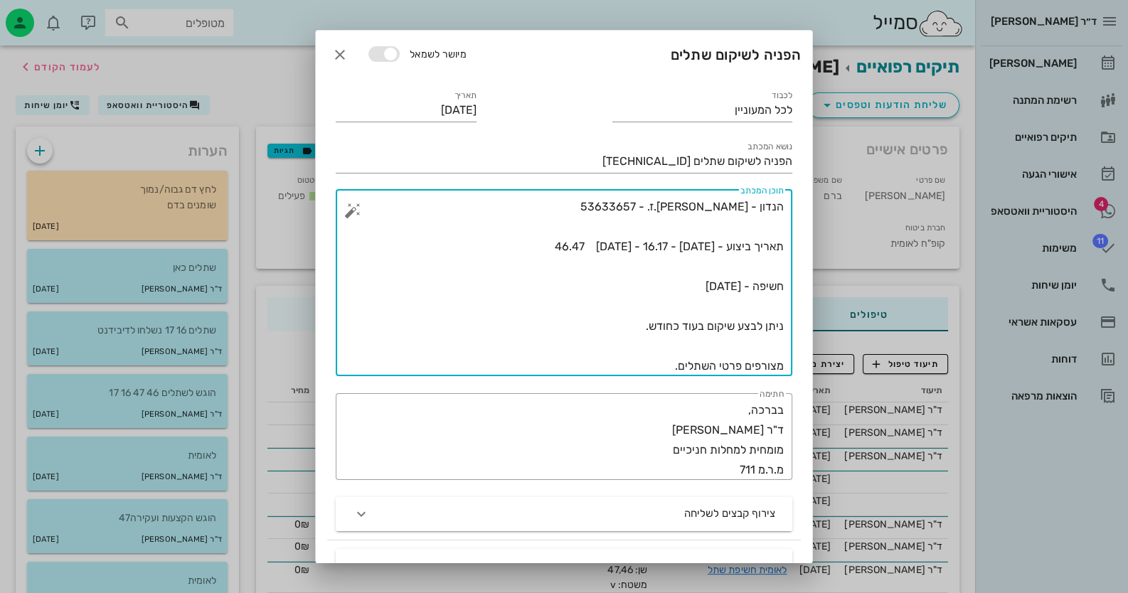
scroll to position [142, 0]
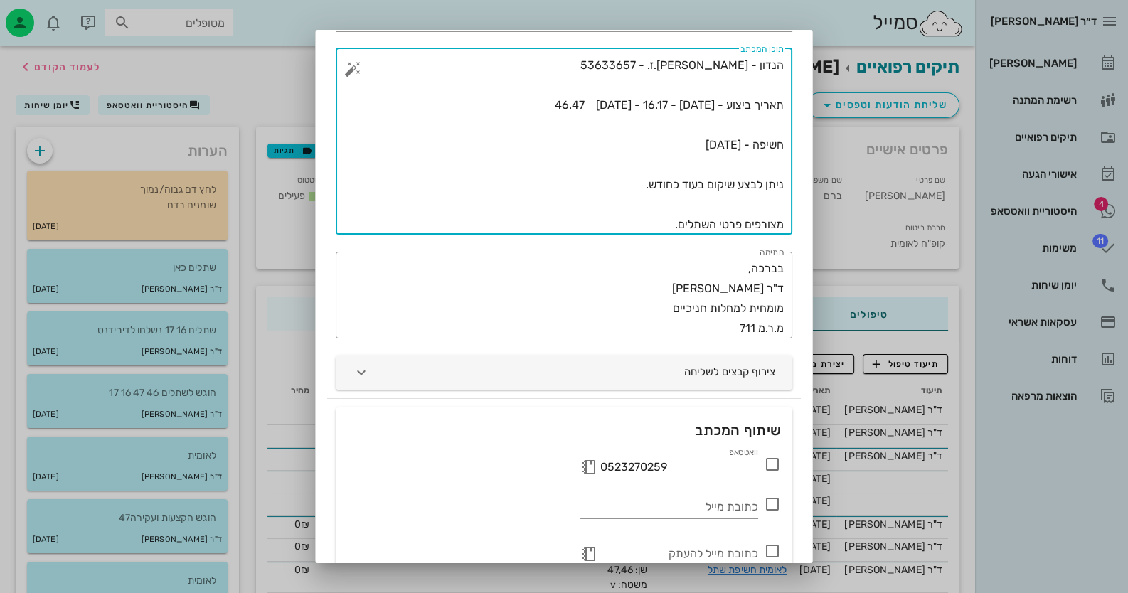
type textarea "הנדון - בנימין ברם ת.ז. - 53633657 תאריך ביצוע - 24.4.2025 - 46.47 5.1.2025 - 1…"
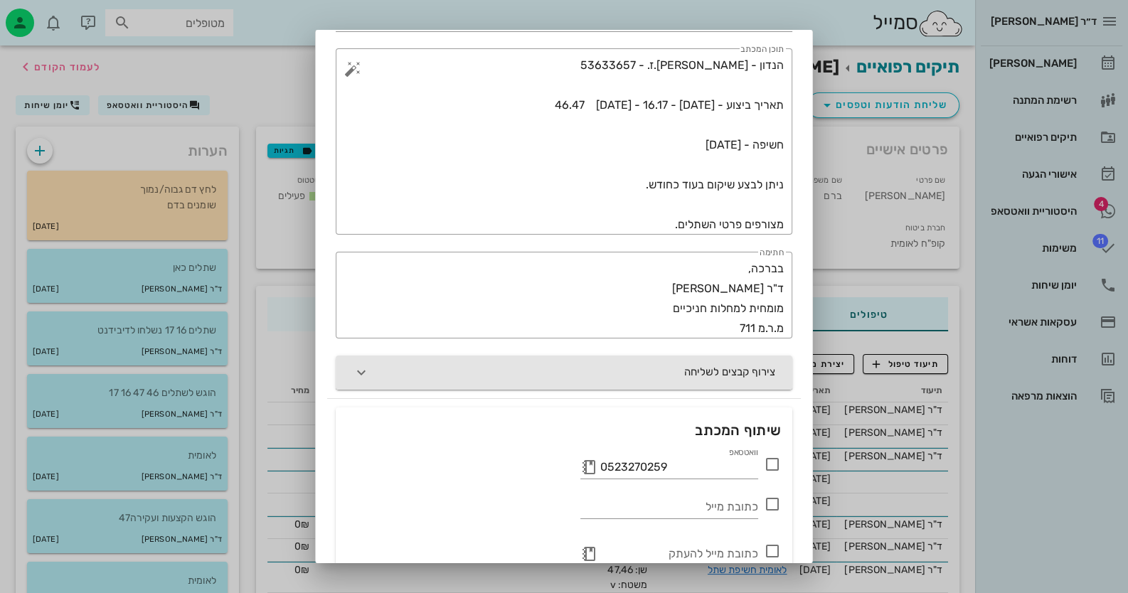
click at [555, 374] on button "צירוף קבצים לשליחה" at bounding box center [564, 373] width 457 height 34
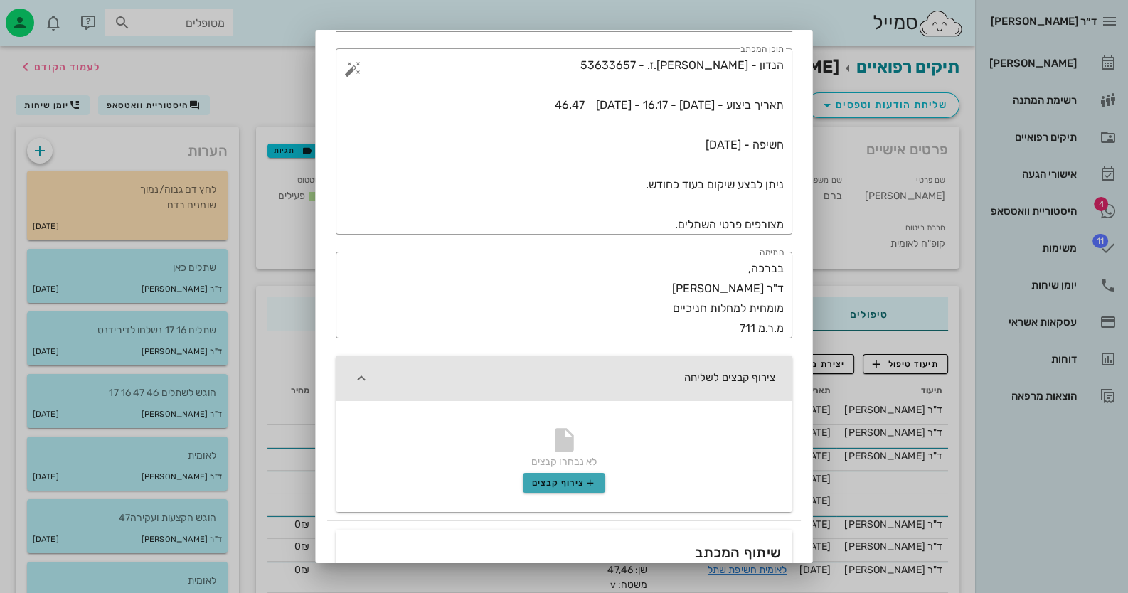
click at [572, 481] on span "צירוף קבצים" at bounding box center [564, 482] width 65 height 11
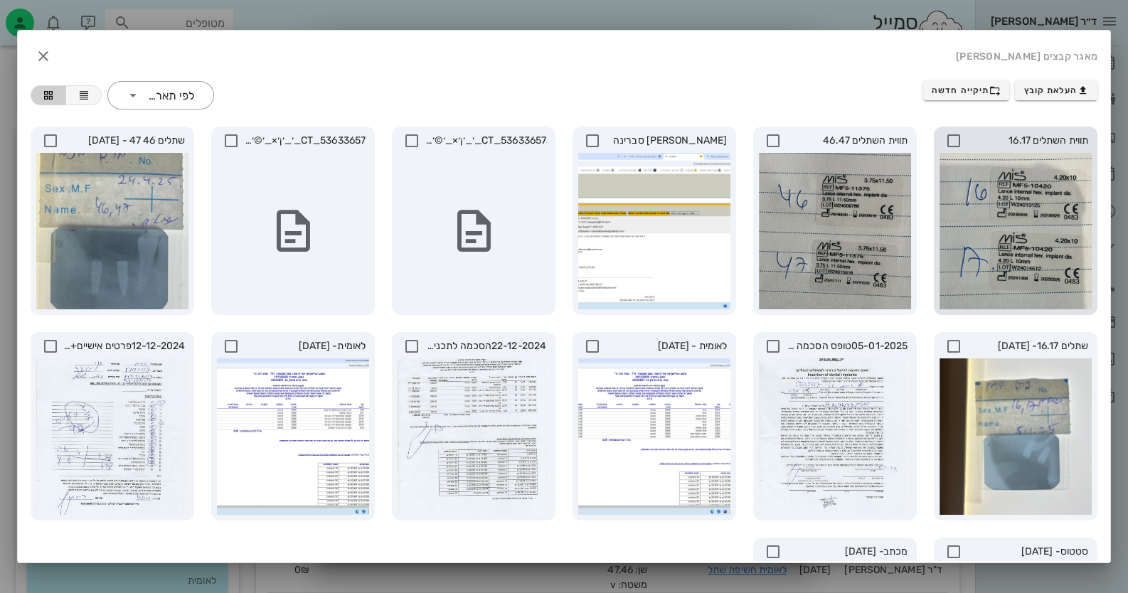
click at [952, 137] on icon at bounding box center [953, 140] width 17 height 17
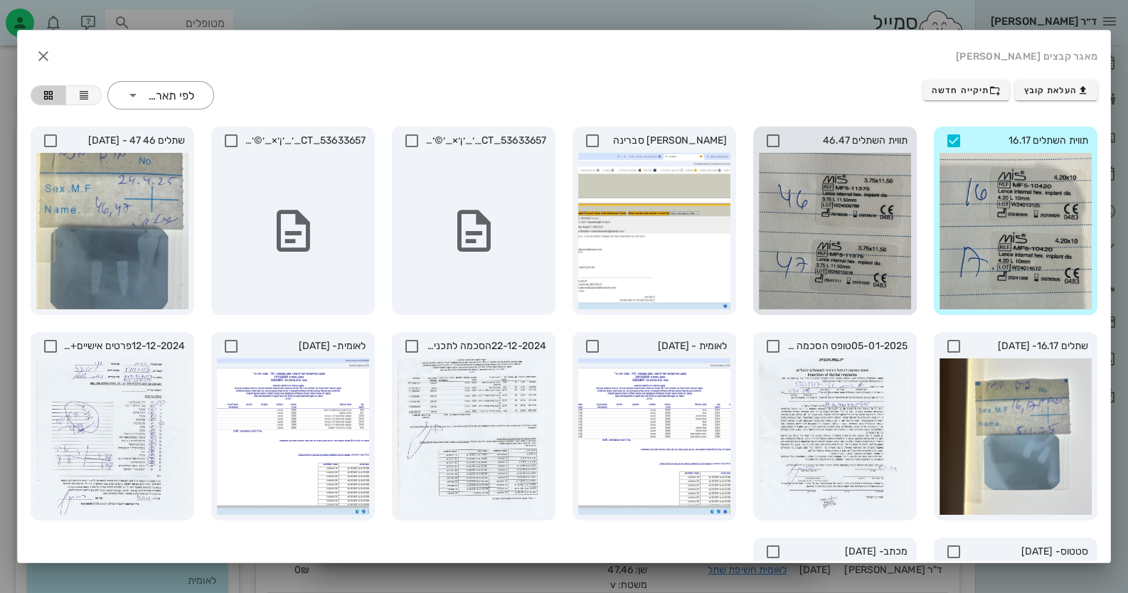
click at [778, 135] on icon at bounding box center [772, 140] width 17 height 17
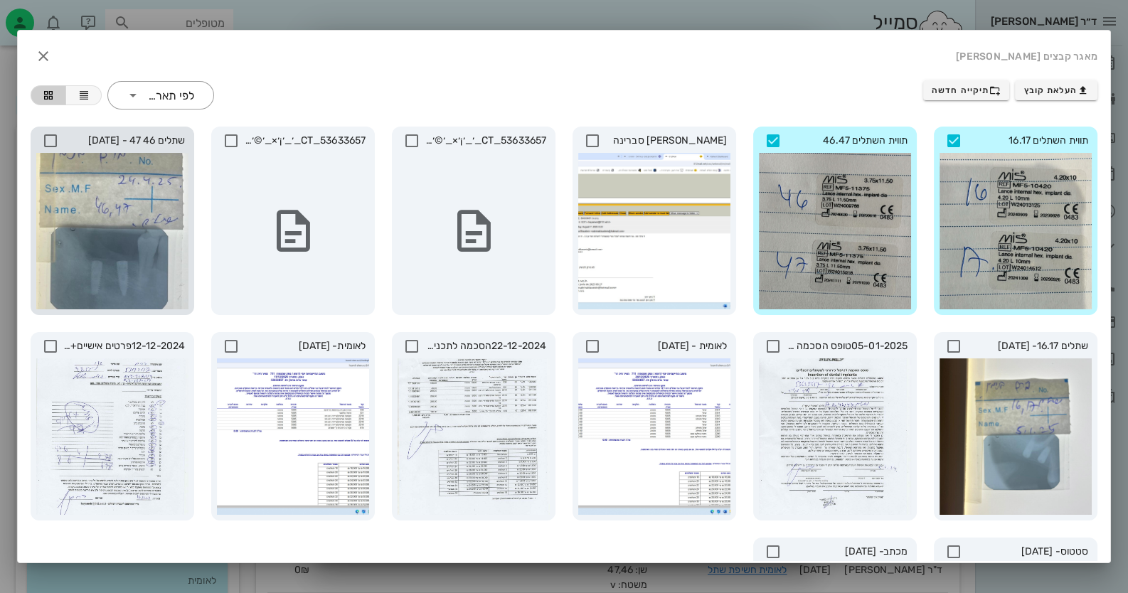
click at [57, 140] on icon at bounding box center [50, 140] width 17 height 17
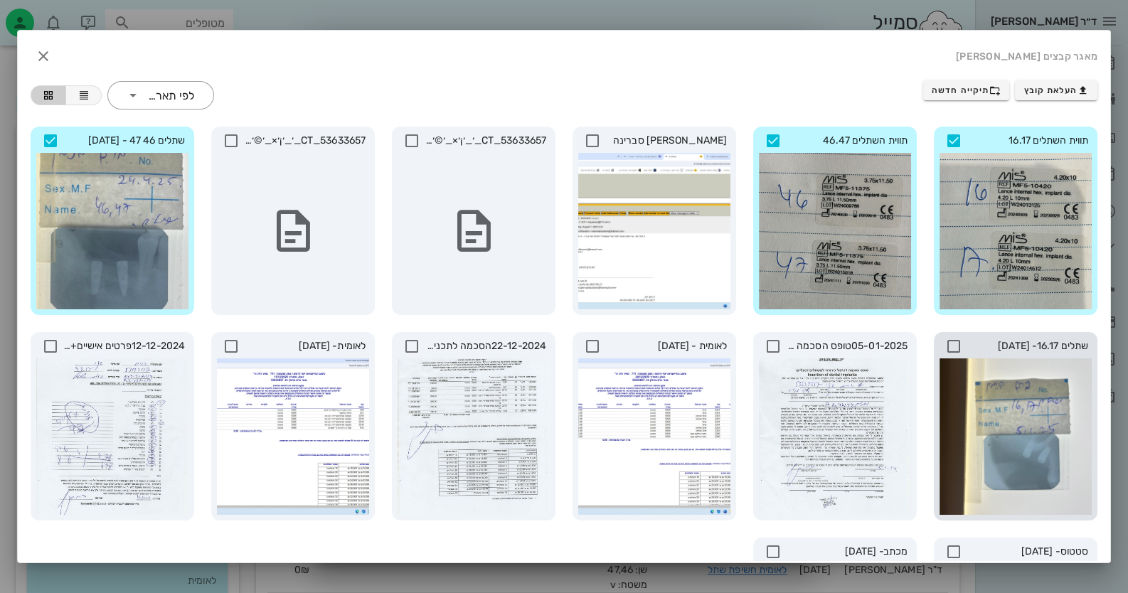
click at [954, 340] on icon at bounding box center [953, 346] width 17 height 17
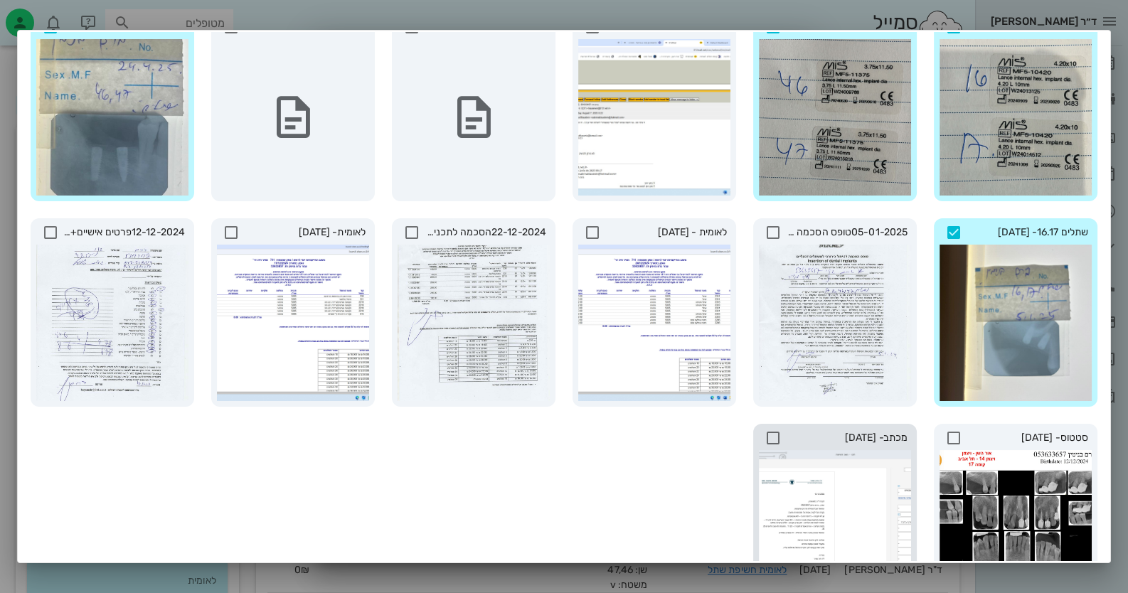
scroll to position [210, 0]
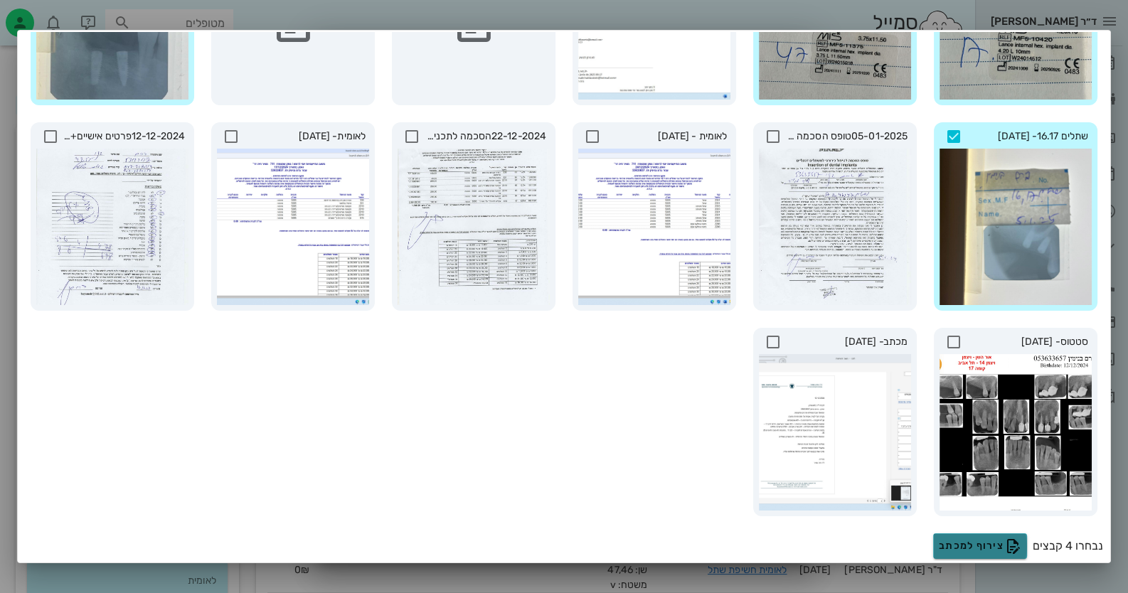
click at [1023, 539] on button "צירוף למכתב" at bounding box center [980, 546] width 94 height 26
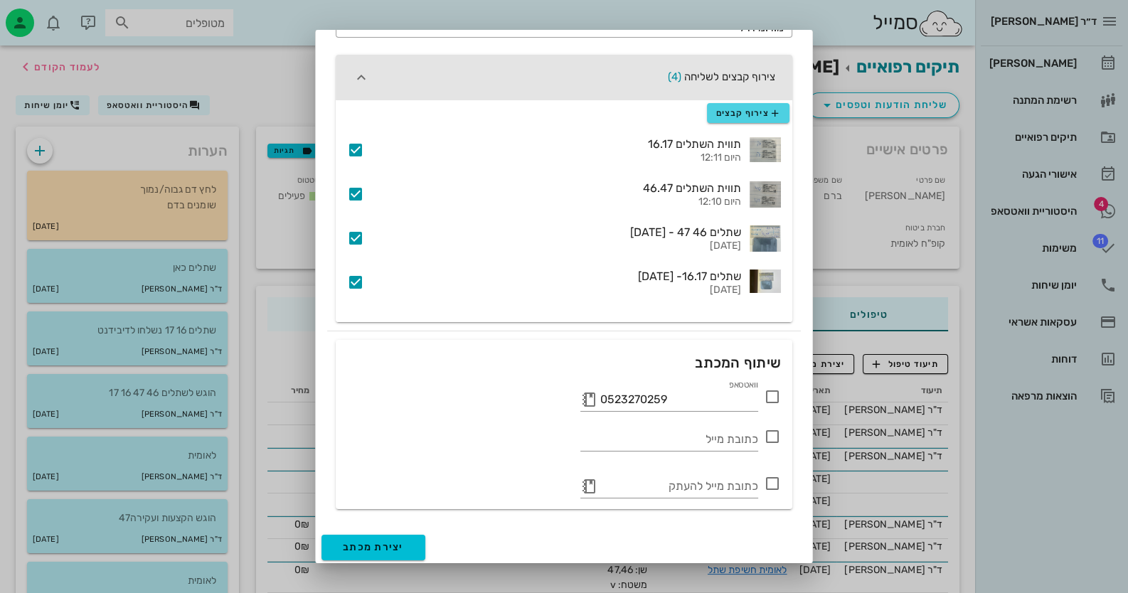
scroll to position [444, 0]
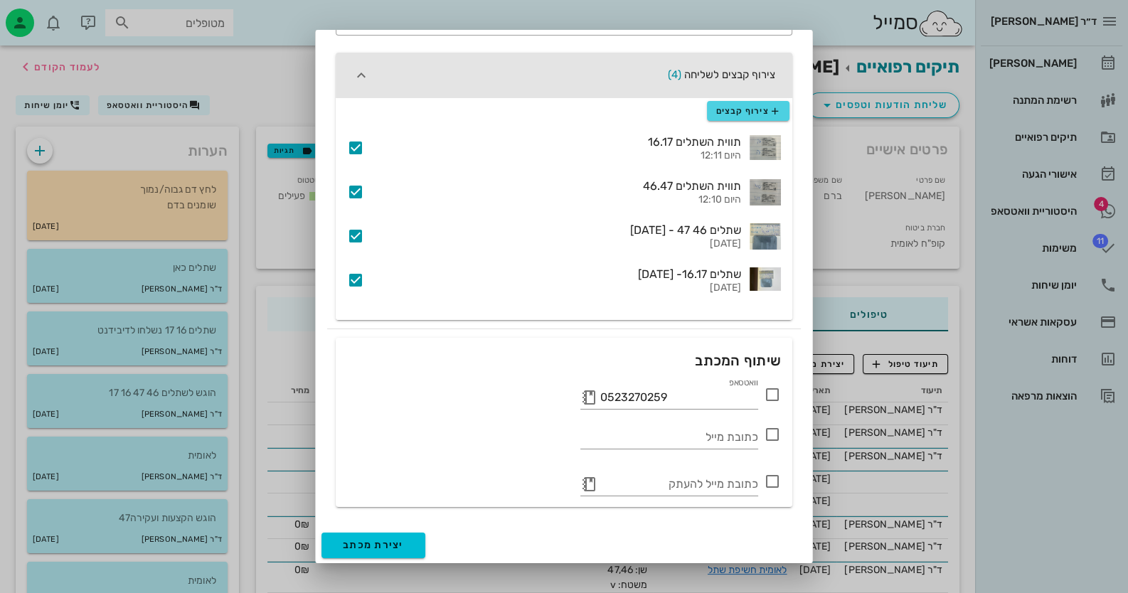
click at [770, 397] on icon at bounding box center [772, 394] width 17 height 17
click at [385, 548] on span "יצירת מכתב" at bounding box center [373, 545] width 61 height 12
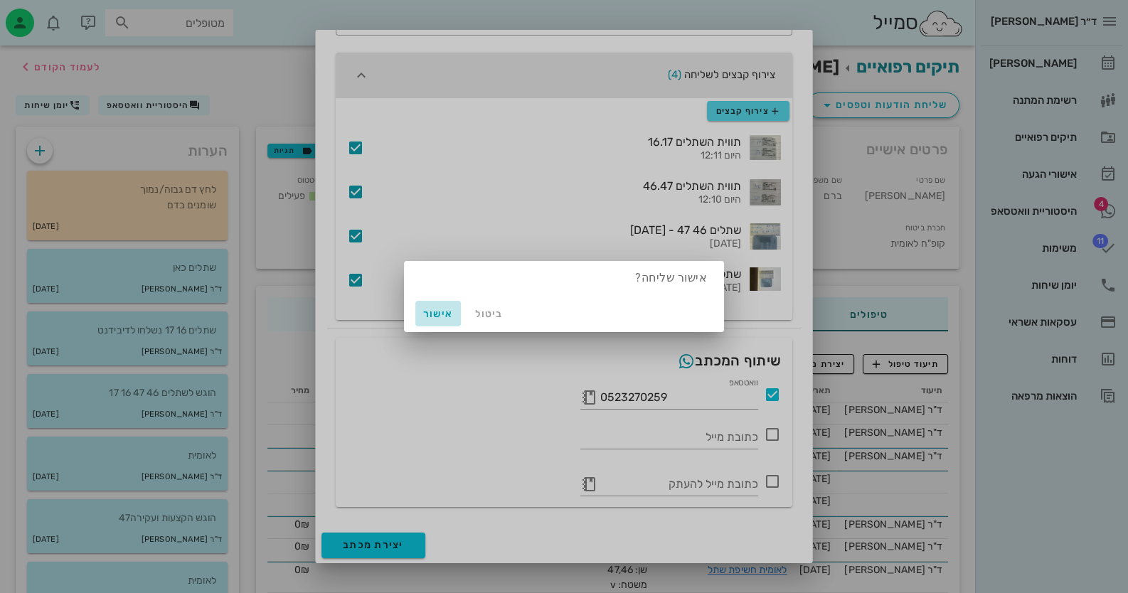
click at [441, 312] on span "אישור" at bounding box center [438, 314] width 34 height 12
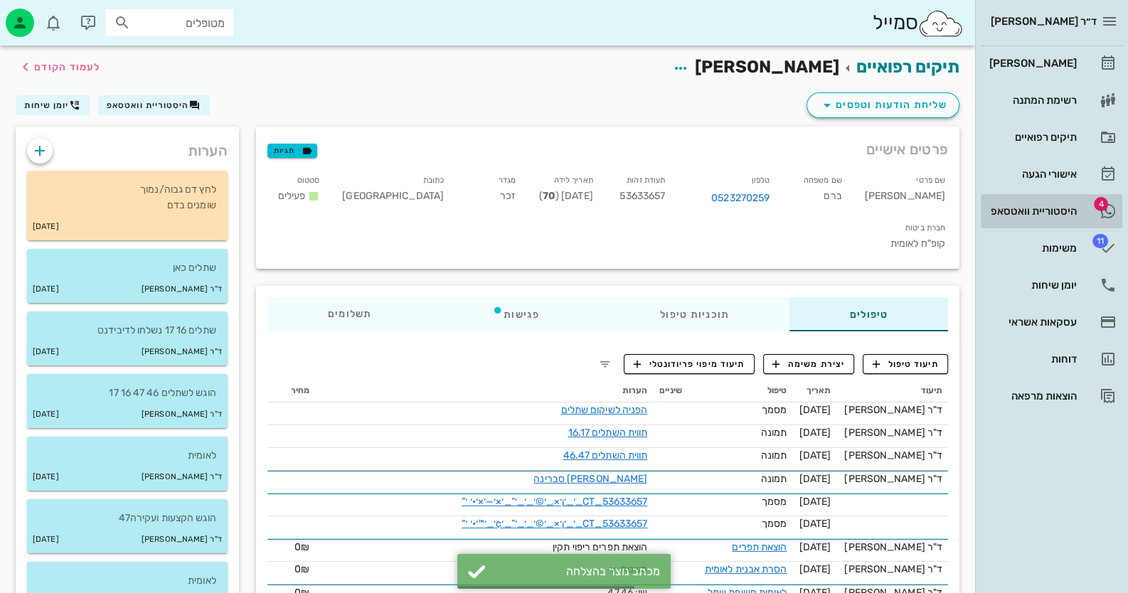
click at [1079, 207] on link "4 היסטוריית וואטסאפ" at bounding box center [1052, 211] width 142 height 34
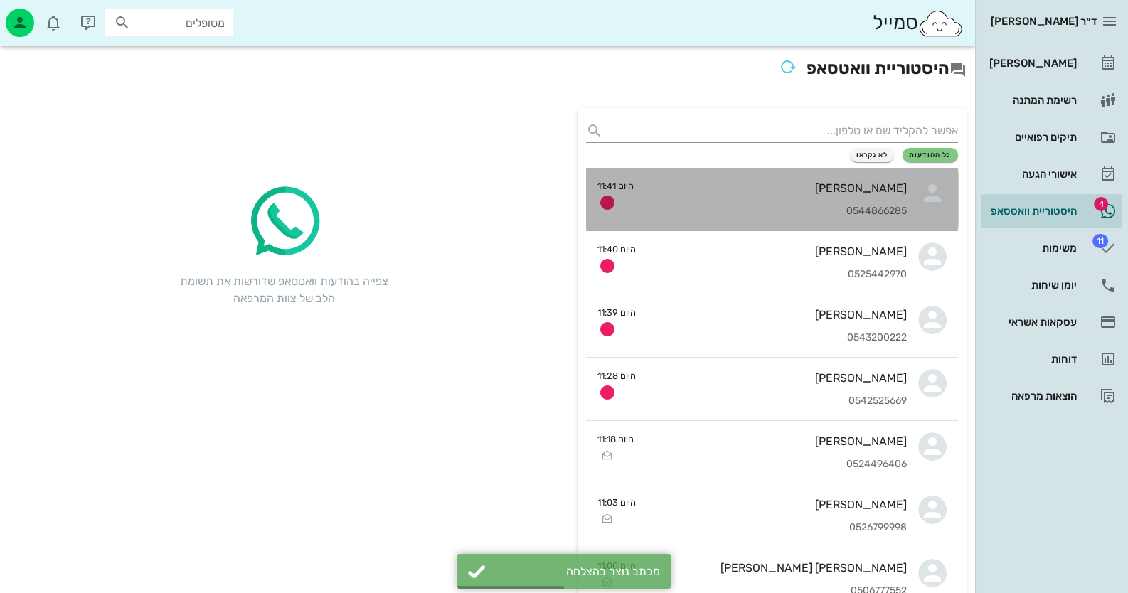
click at [900, 190] on div "[PERSON_NAME]" at bounding box center [776, 188] width 262 height 14
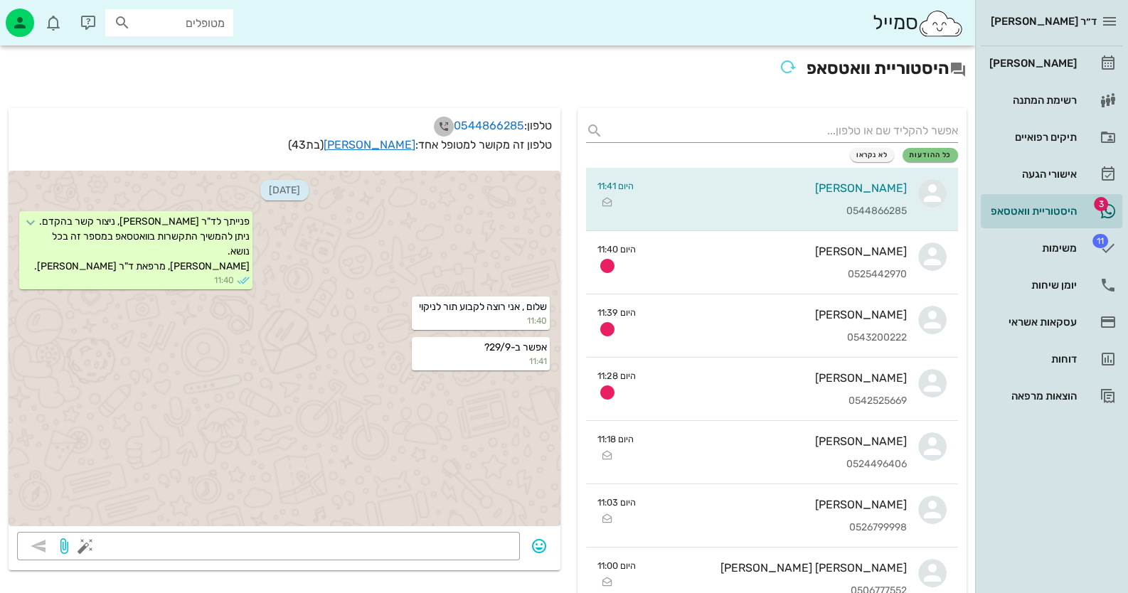
click at [441, 124] on icon "button" at bounding box center [443, 126] width 17 height 17
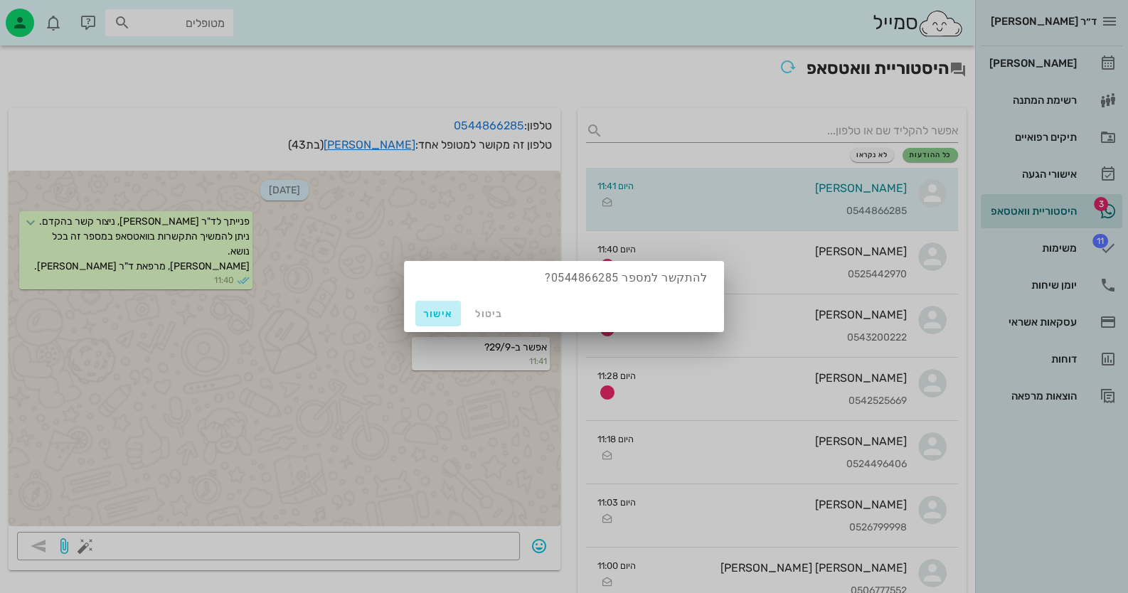
click at [431, 316] on span "אישור" at bounding box center [438, 314] width 34 height 12
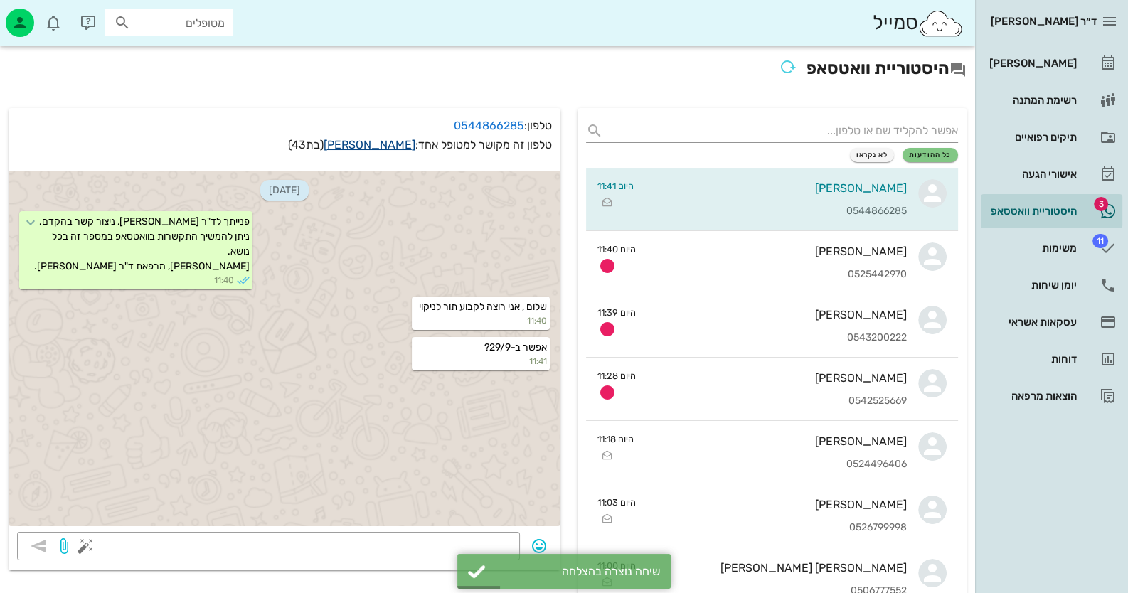
click at [395, 140] on link "אודיה כהן" at bounding box center [370, 145] width 92 height 14
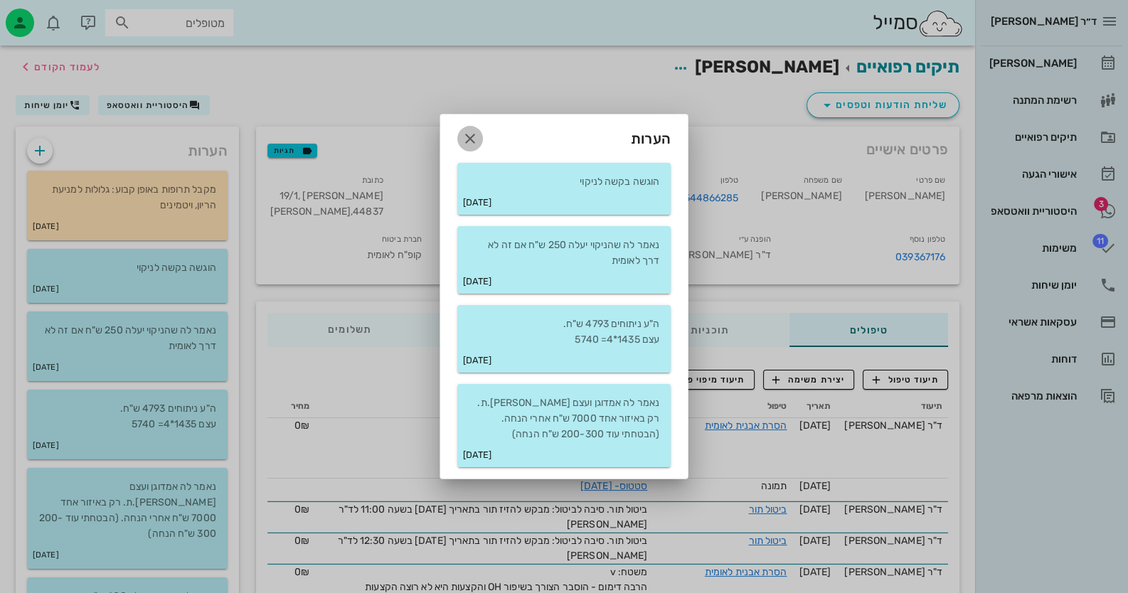
click at [466, 134] on icon "button" at bounding box center [470, 138] width 17 height 17
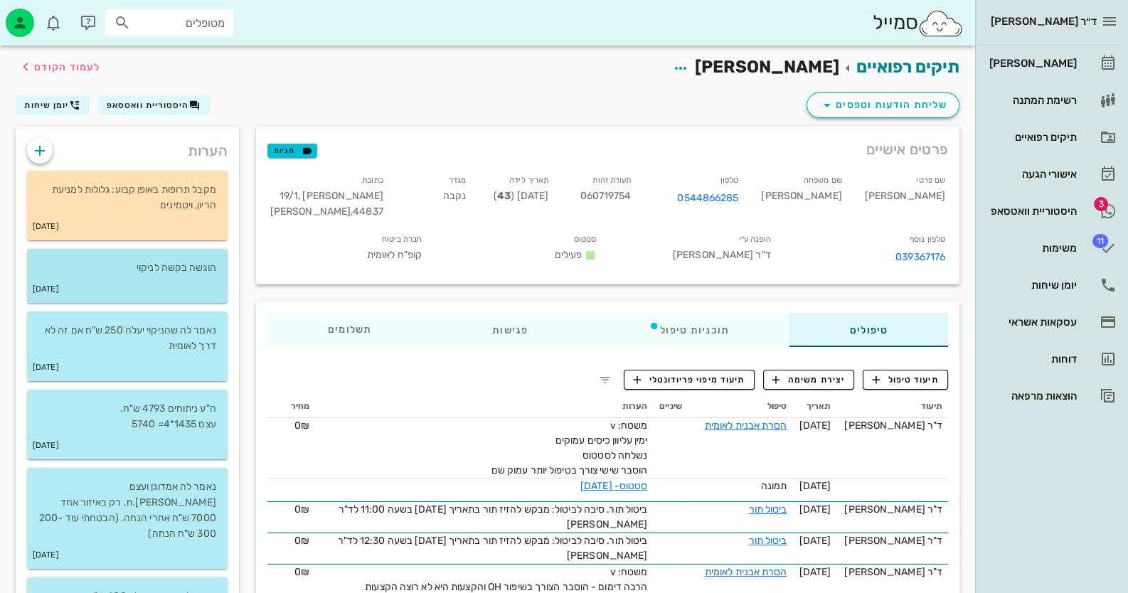
click at [167, 274] on p "הוגשה בקשה לניקוי" at bounding box center [127, 268] width 178 height 16
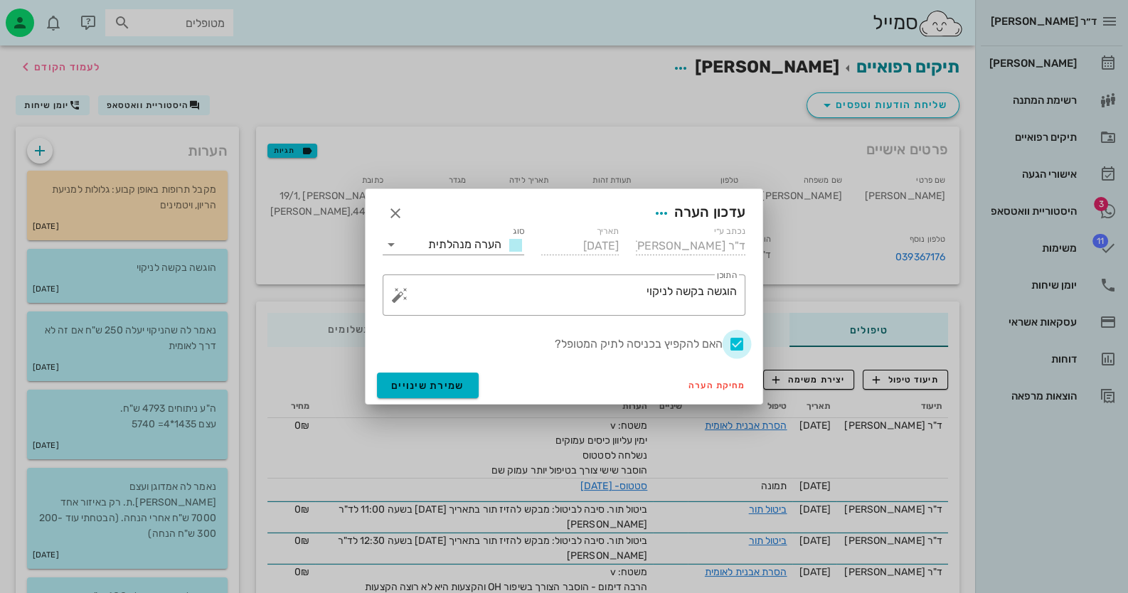
click at [732, 341] on div at bounding box center [737, 344] width 24 height 24
checkbox input "false"
click at [432, 380] on span "שמירת שינויים" at bounding box center [427, 386] width 73 height 12
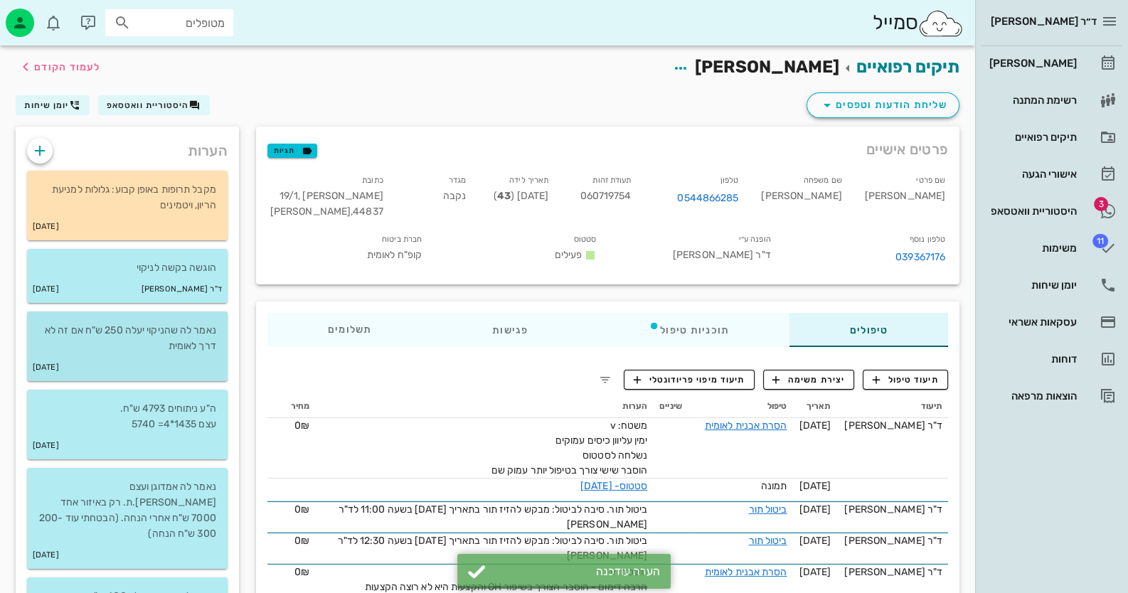
click at [178, 369] on div "27-02-2013" at bounding box center [127, 367] width 201 height 27
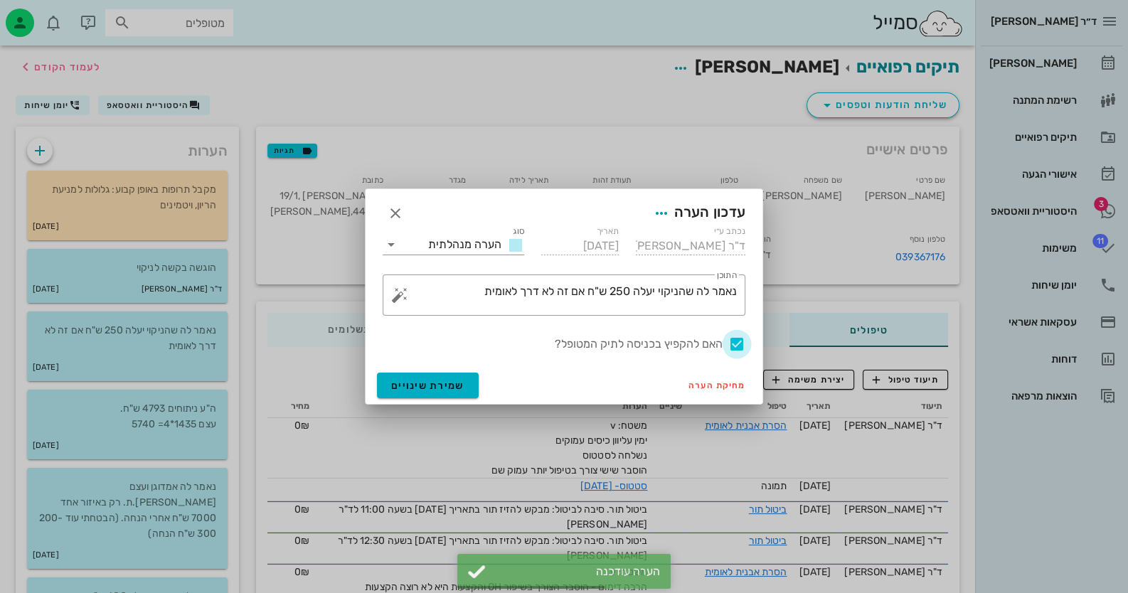
click at [736, 341] on div at bounding box center [737, 344] width 24 height 24
checkbox input "false"
click at [417, 376] on button "שמירת שינויים" at bounding box center [428, 386] width 102 height 26
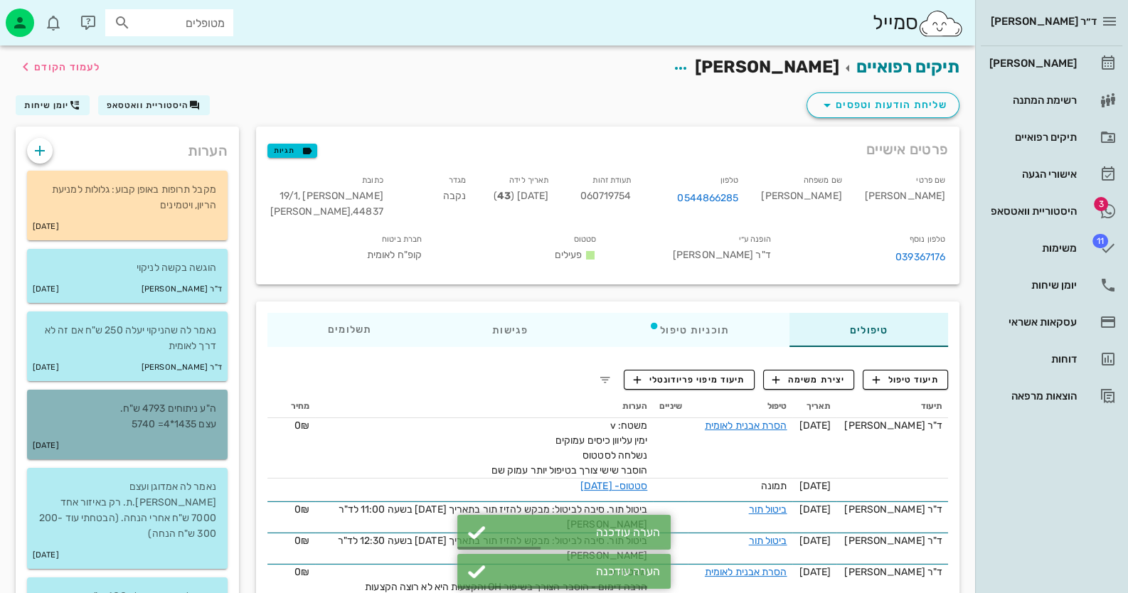
click at [225, 422] on div "ה"ע ניתוחים 4793 ש"ח. עצם 1435*4= 5740" at bounding box center [127, 411] width 201 height 43
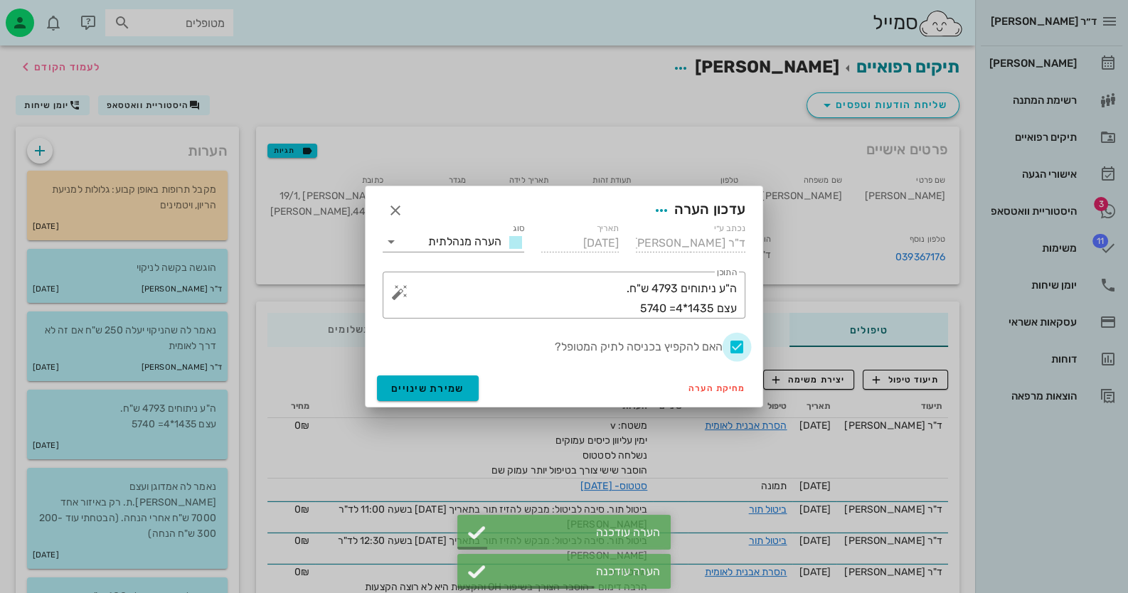
click at [737, 346] on div at bounding box center [737, 347] width 24 height 24
checkbox input "false"
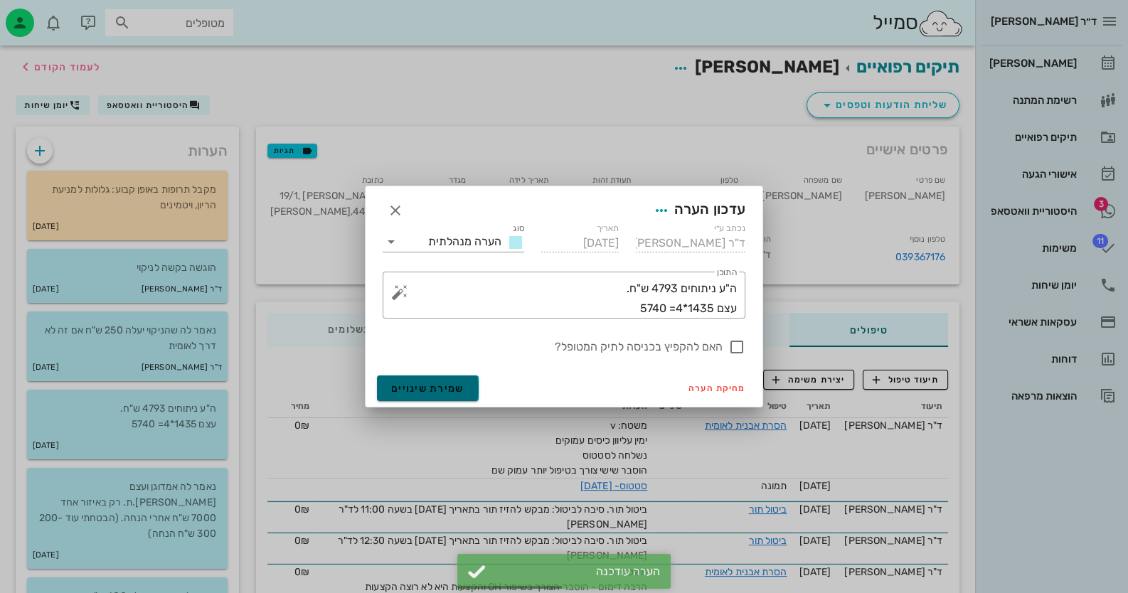
click at [380, 384] on button "שמירת שינויים" at bounding box center [428, 388] width 102 height 26
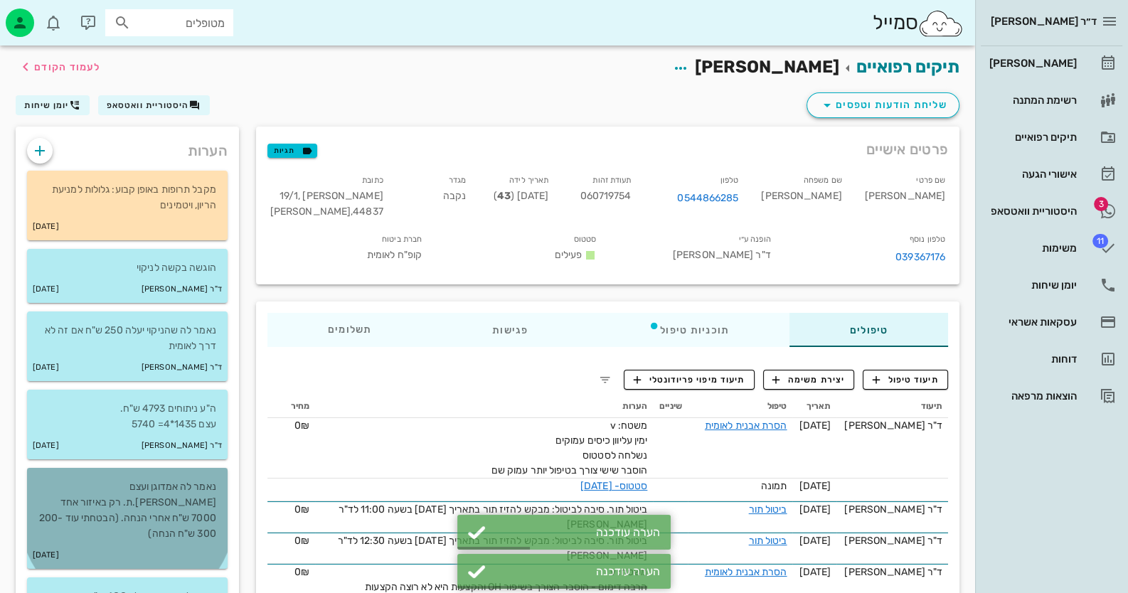
click at [134, 501] on p "נאמר לה אמדוגן ועצם בל.ת. רק באיזור אחד 7000 ש"ח אחרי הנחה. (הבטחתי עוד 200-300…" at bounding box center [127, 510] width 178 height 63
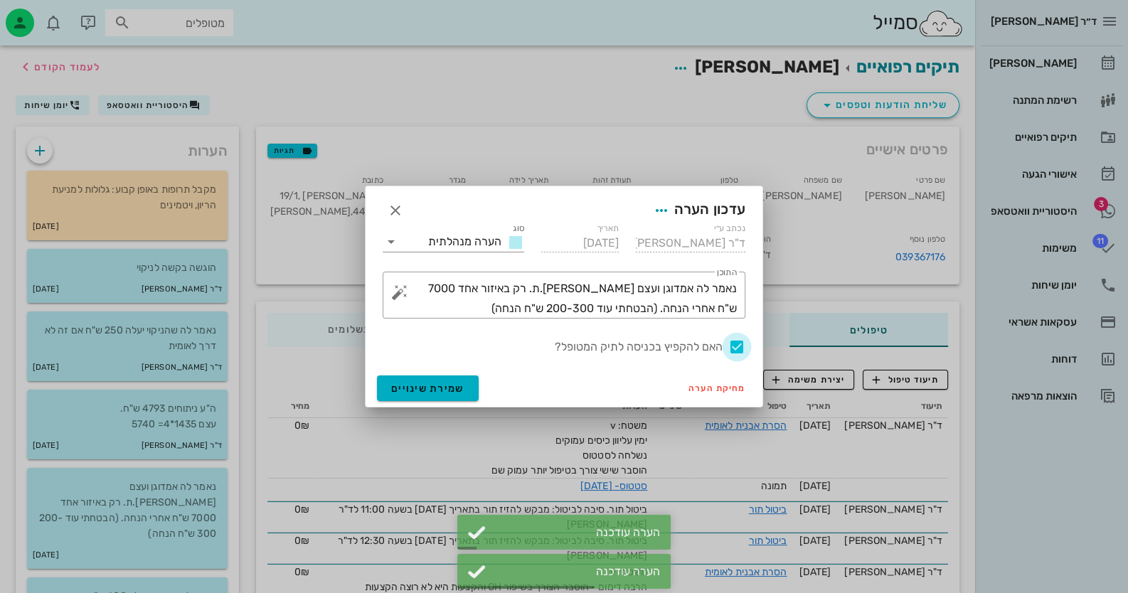
click at [732, 349] on div at bounding box center [737, 347] width 24 height 24
checkbox input "false"
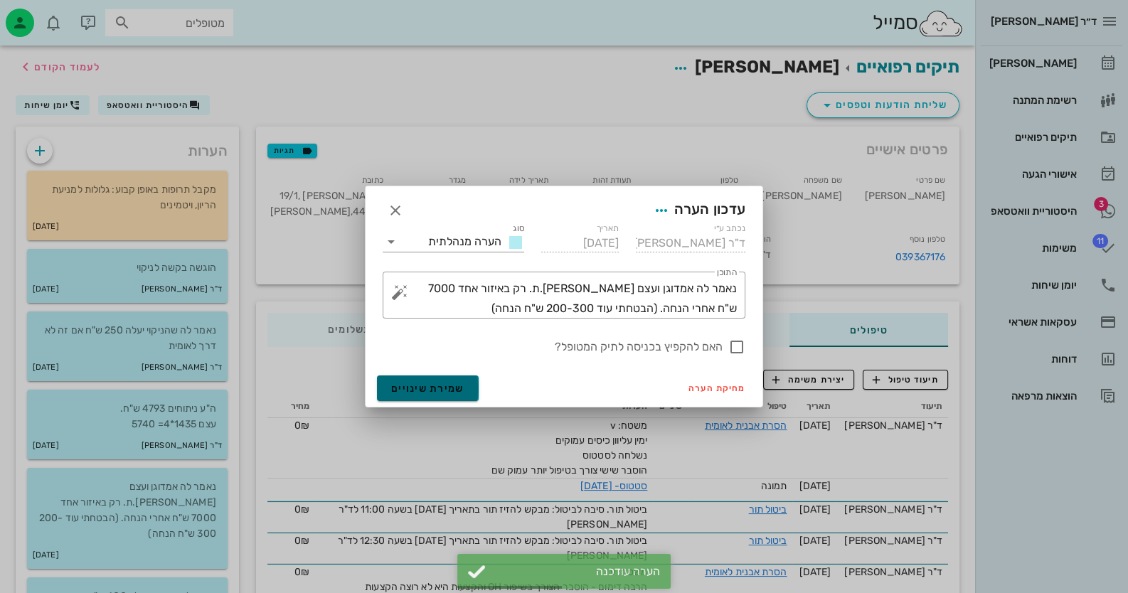
click at [411, 396] on button "שמירת שינויים" at bounding box center [428, 388] width 102 height 26
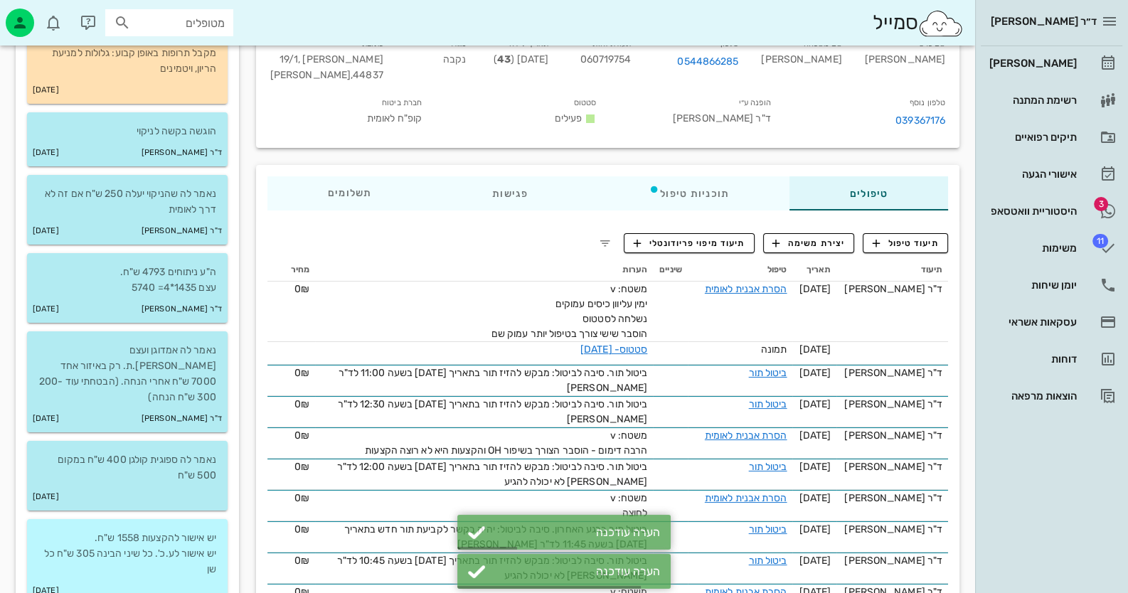
scroll to position [142, 0]
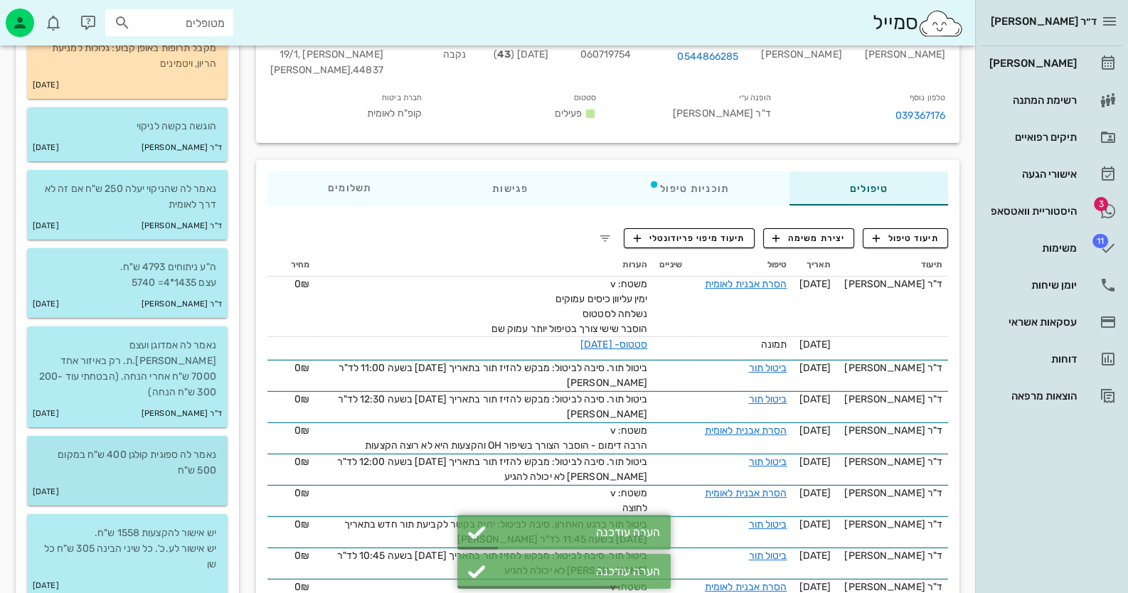
click at [181, 447] on p "נאמר לה ספוגית קולגן 400 ש"ח במקום 500 ש"ח" at bounding box center [127, 462] width 178 height 31
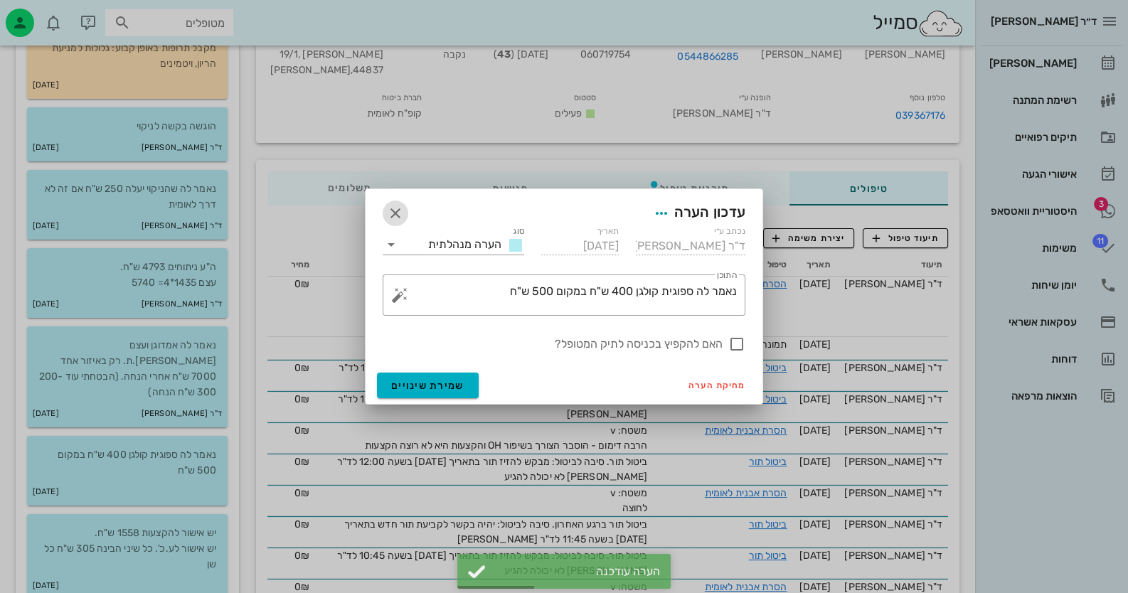
click at [397, 213] on icon "button" at bounding box center [395, 213] width 17 height 17
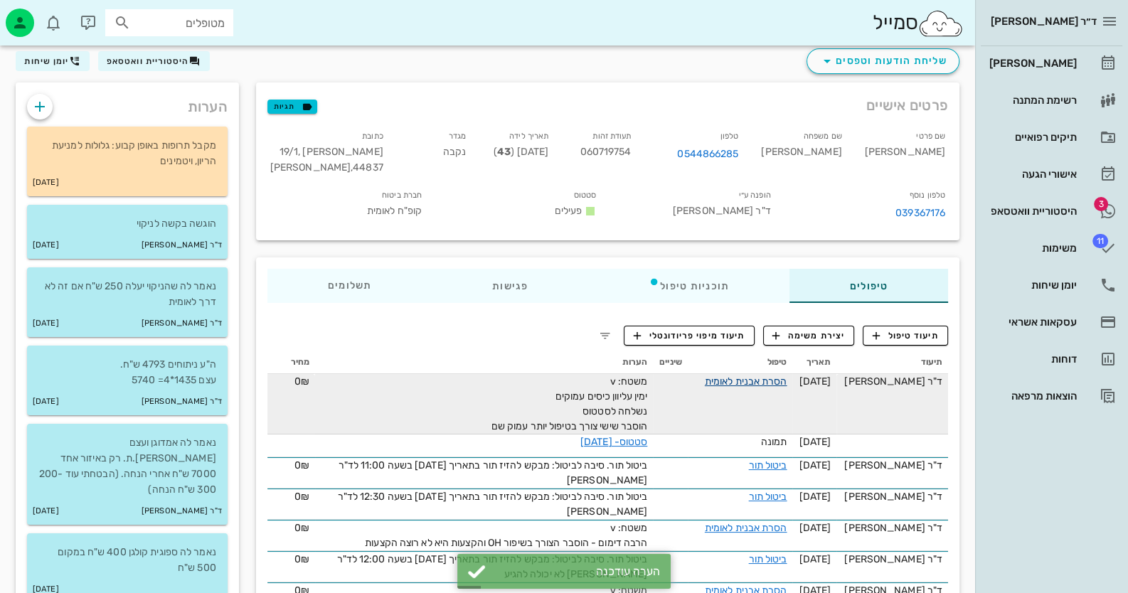
scroll to position [0, 0]
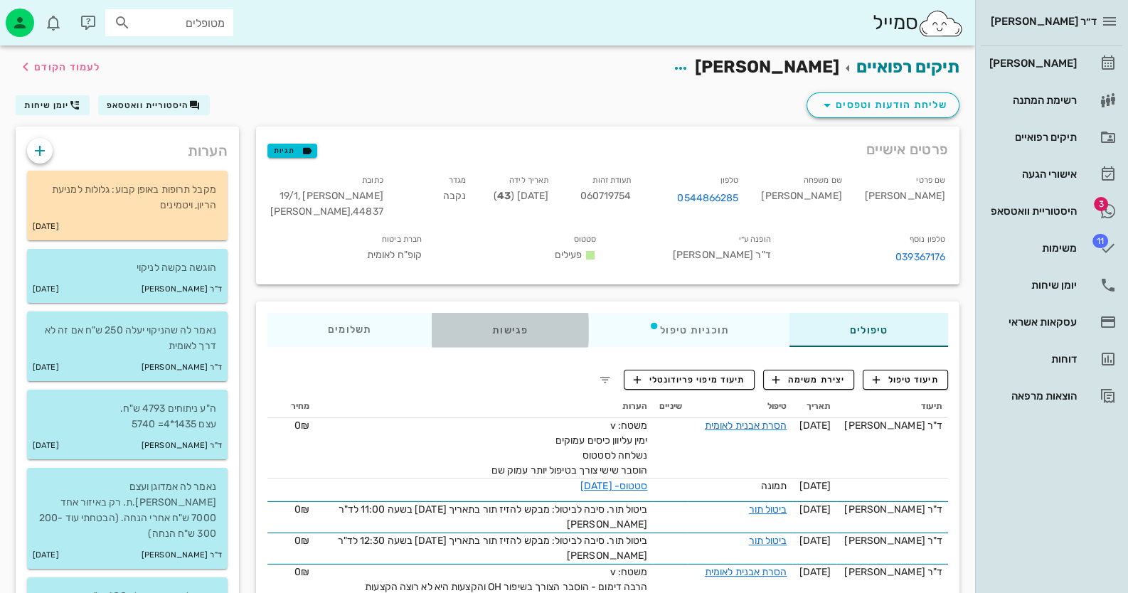
click at [507, 313] on div "פגישות" at bounding box center [510, 330] width 156 height 34
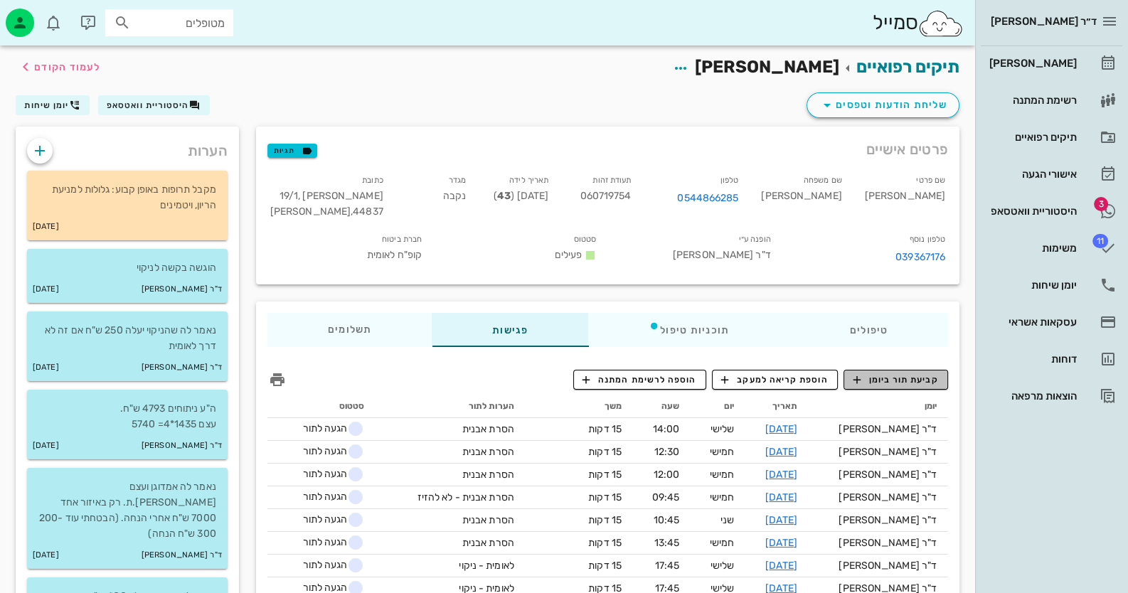
click at [922, 373] on span "קביעת תור ביומן" at bounding box center [895, 379] width 85 height 13
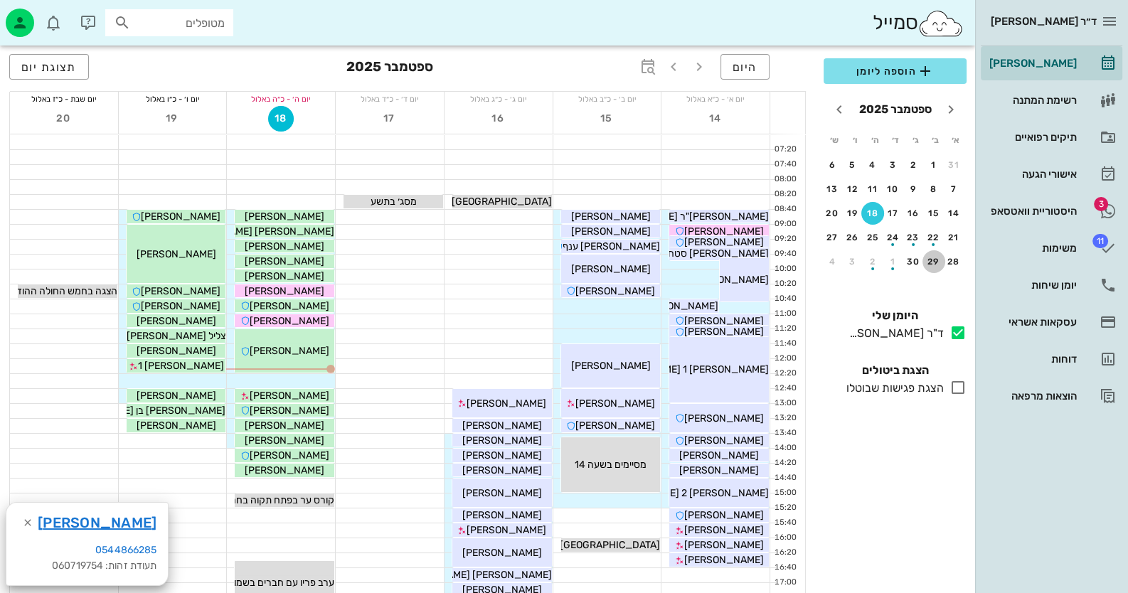
click at [932, 262] on div "29" at bounding box center [933, 262] width 23 height 10
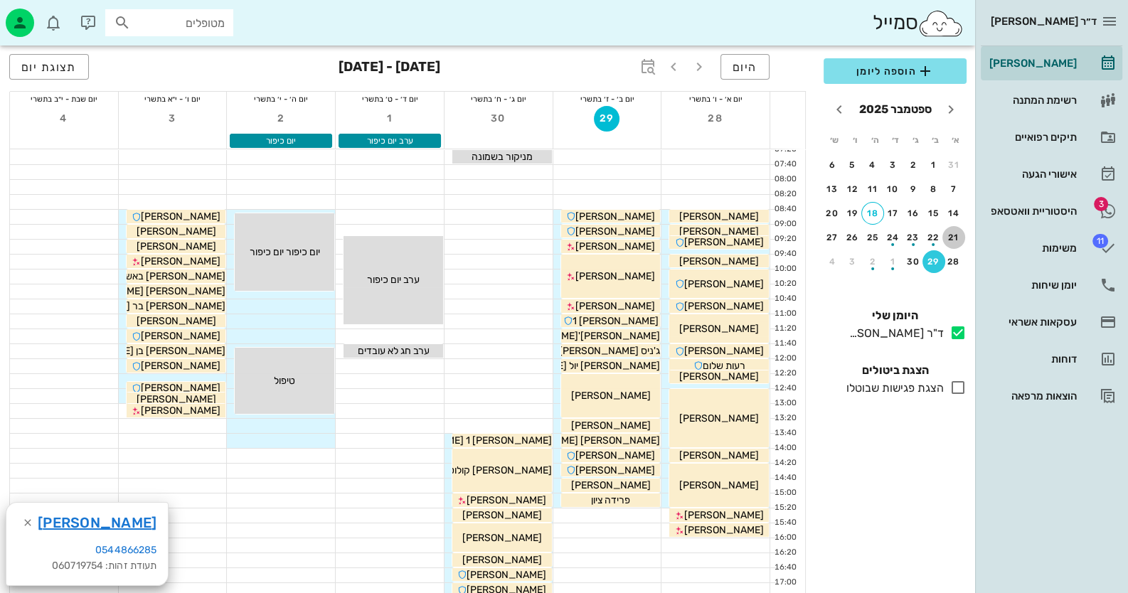
click at [962, 240] on div "21" at bounding box center [953, 238] width 23 height 10
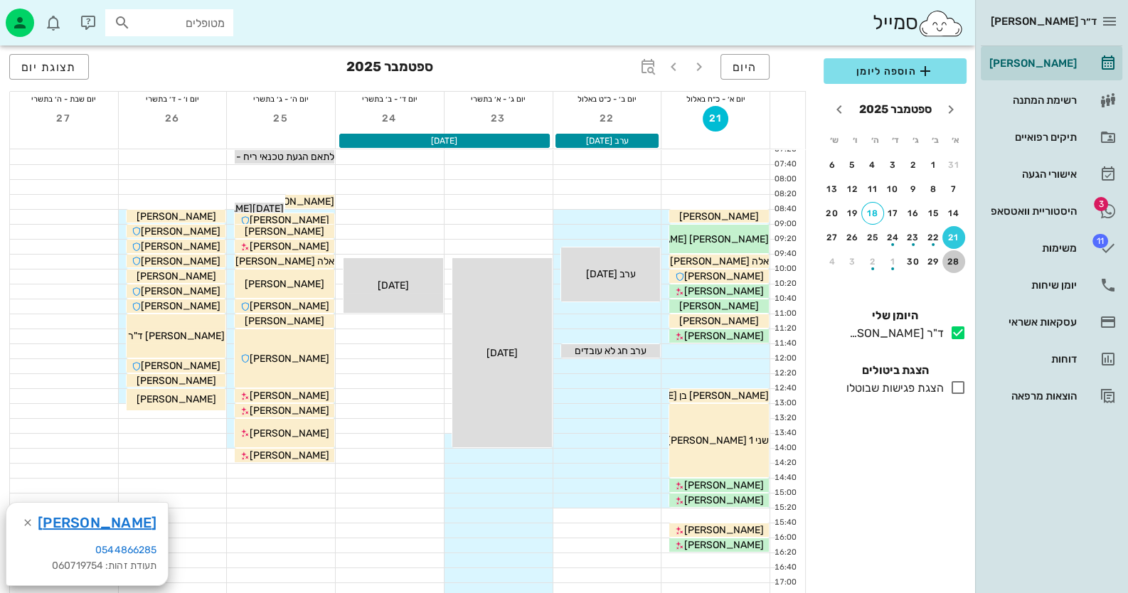
click at [957, 258] on div "28" at bounding box center [953, 262] width 23 height 10
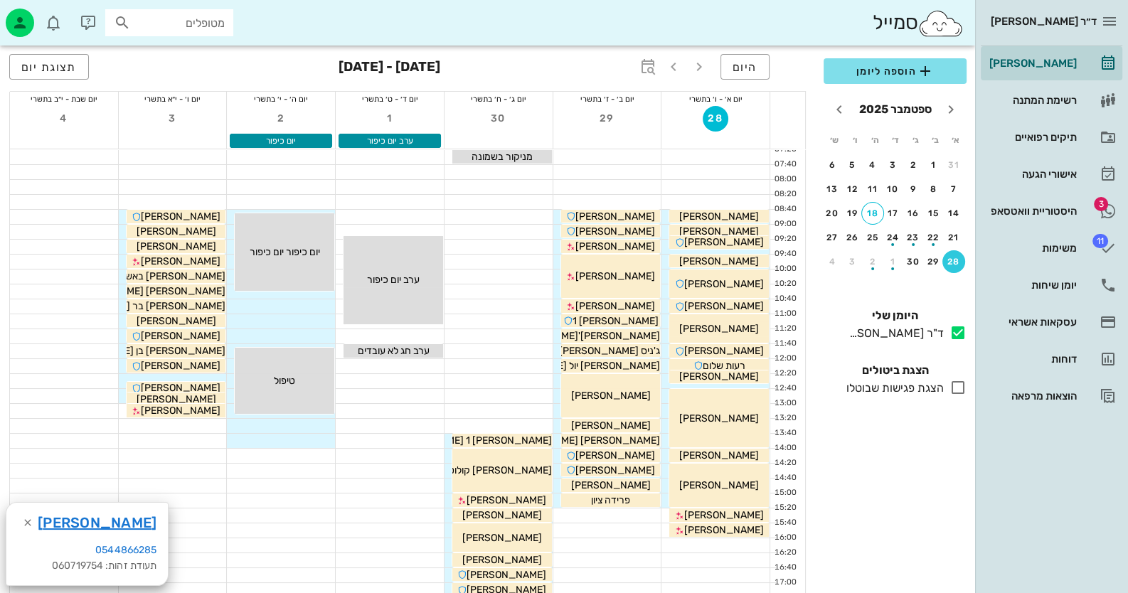
click at [628, 550] on div at bounding box center [607, 545] width 108 height 14
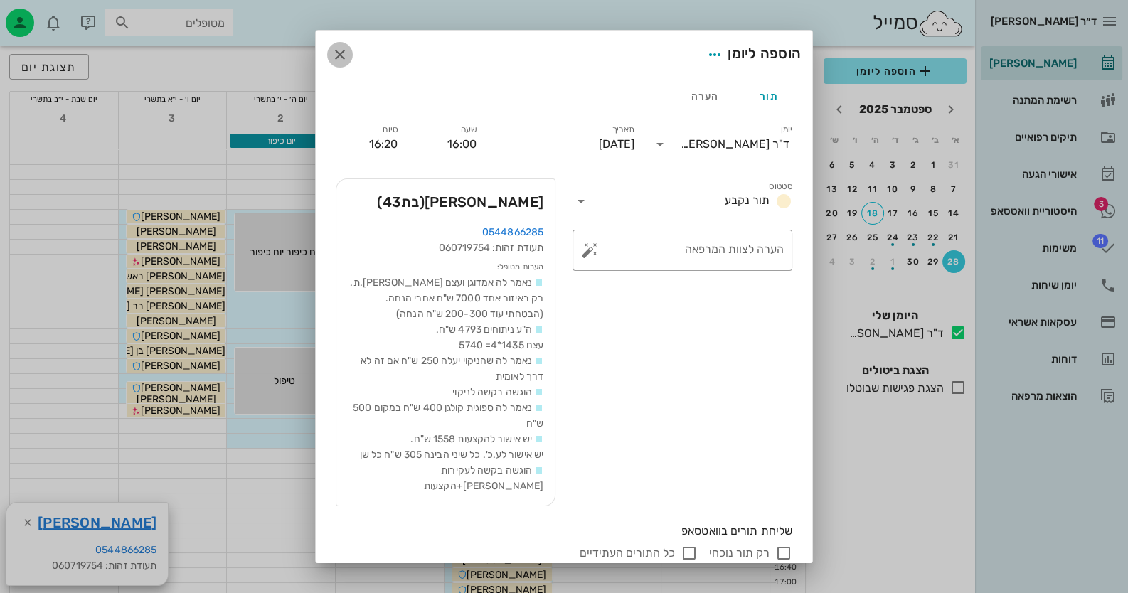
click at [345, 55] on icon "button" at bounding box center [339, 54] width 17 height 17
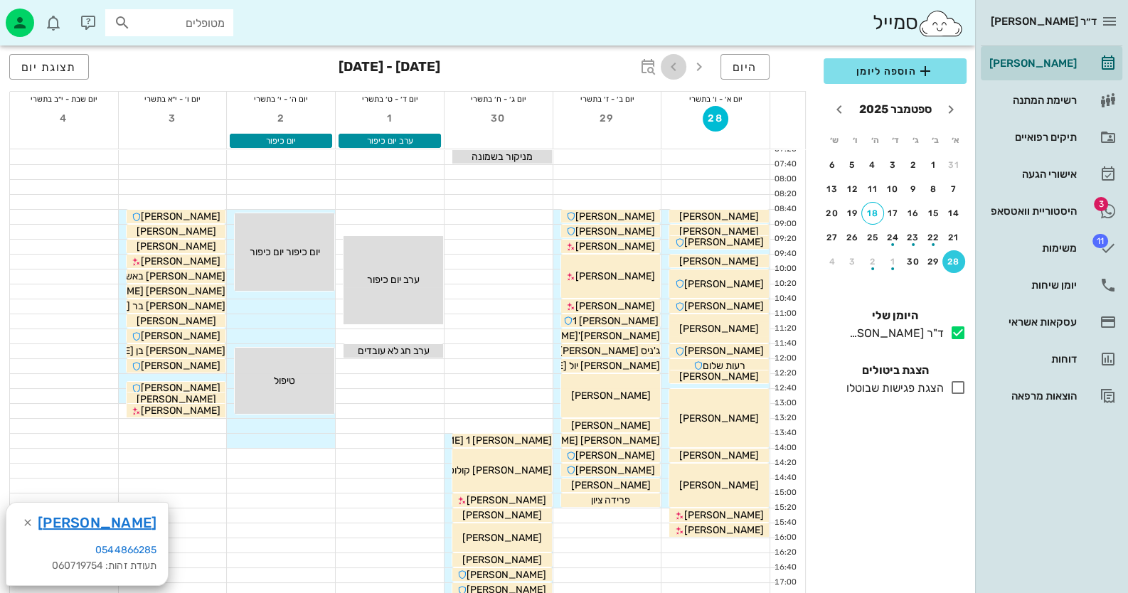
click at [681, 73] on icon "button" at bounding box center [673, 66] width 17 height 17
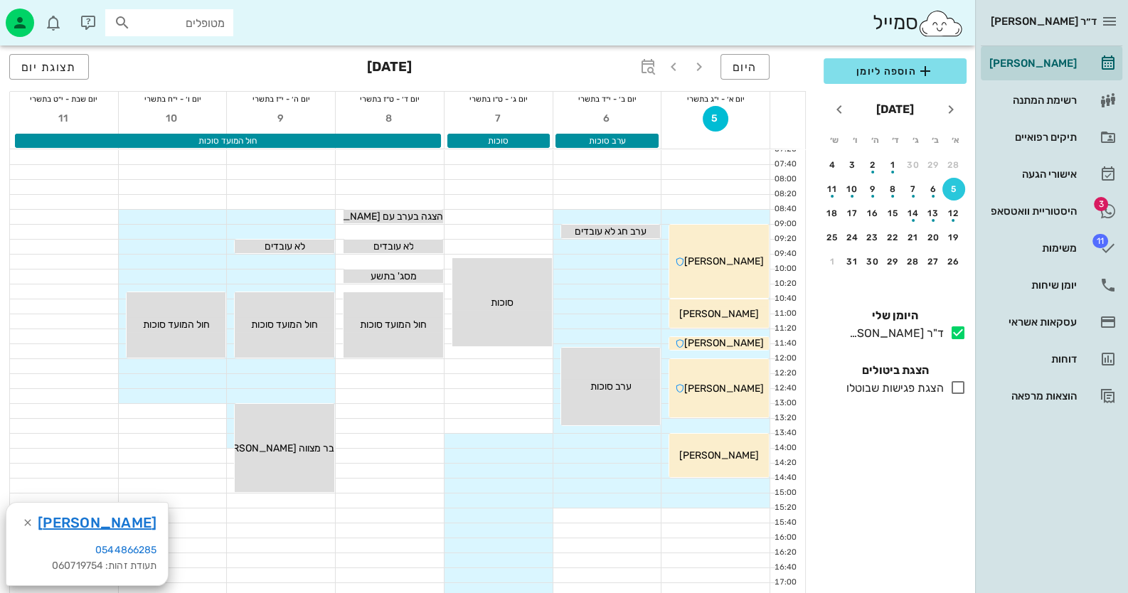
click at [948, 191] on div "5" at bounding box center [953, 189] width 23 height 10
click at [952, 219] on div "button" at bounding box center [953, 220] width 3 height 3
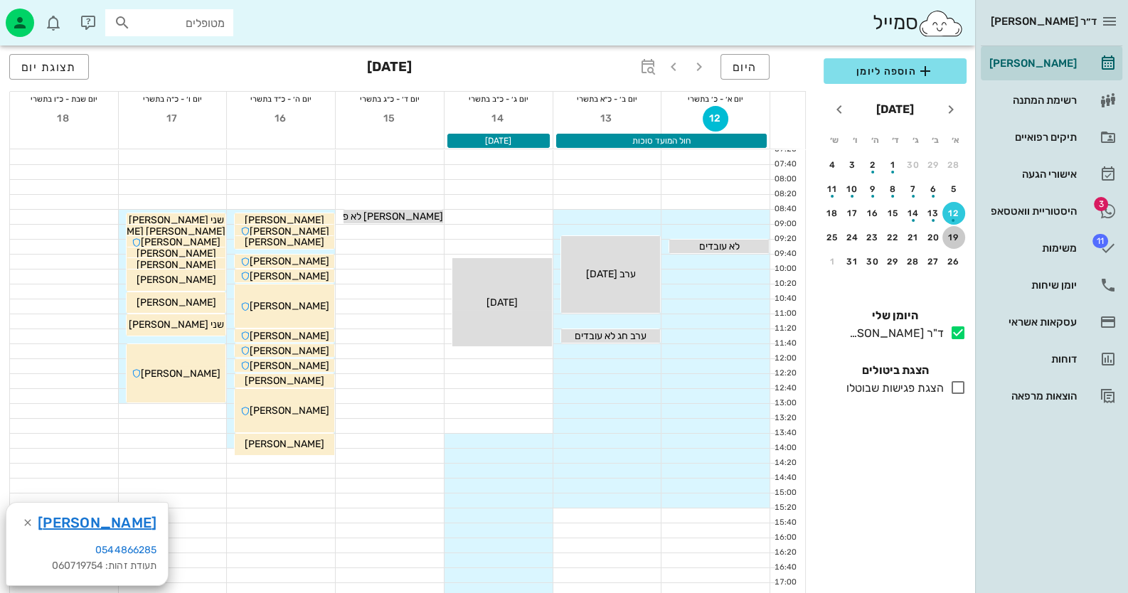
click at [953, 243] on button "19" at bounding box center [953, 237] width 23 height 23
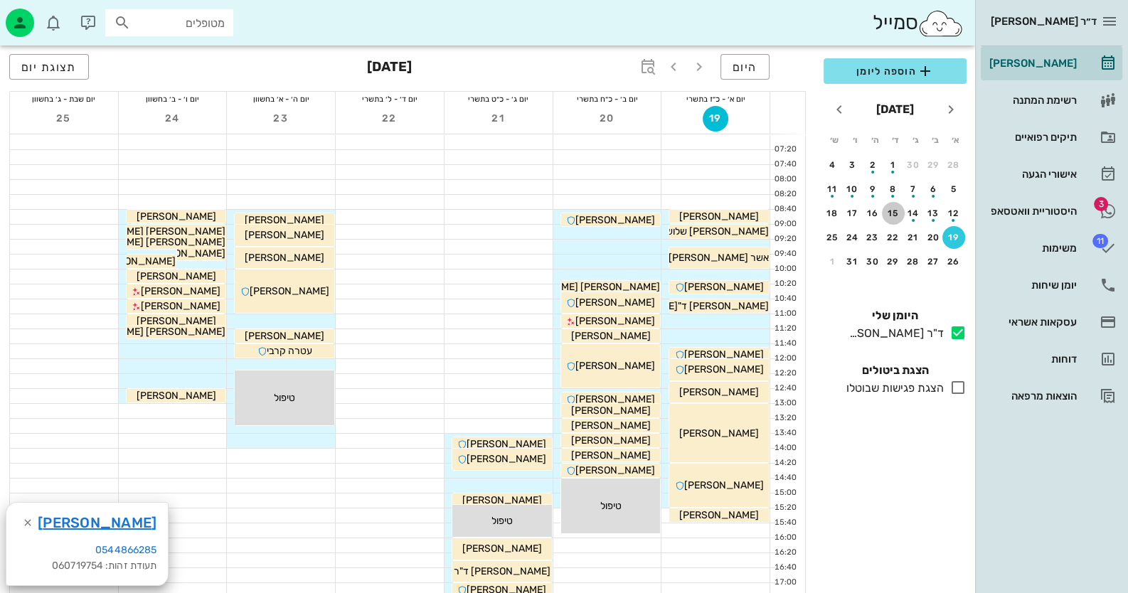
click at [892, 213] on div "15" at bounding box center [893, 213] width 23 height 10
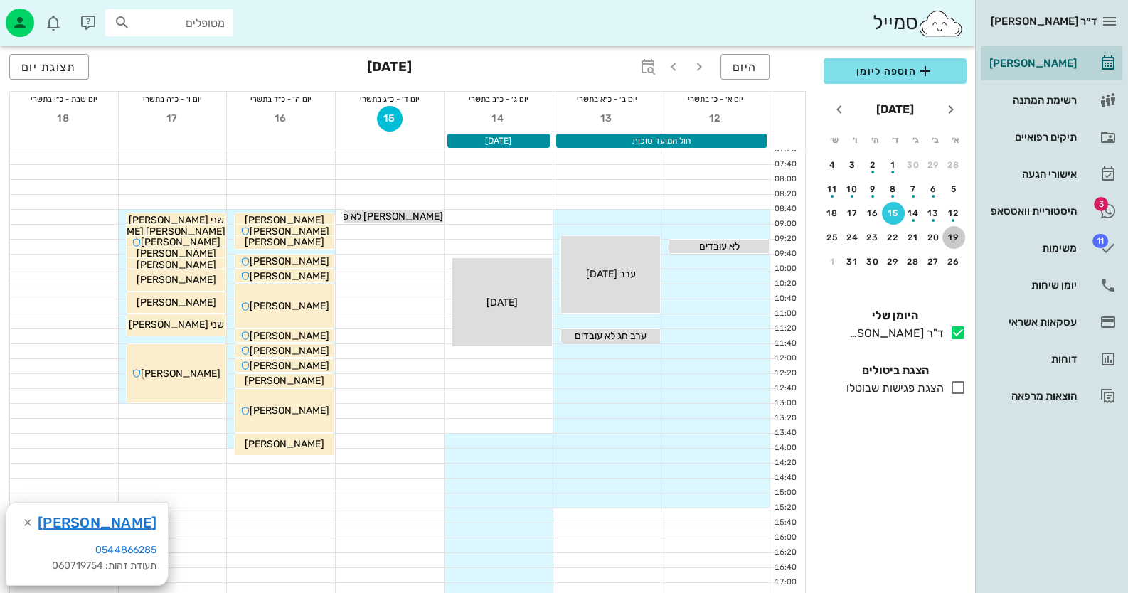
click at [947, 237] on div "19" at bounding box center [953, 238] width 23 height 10
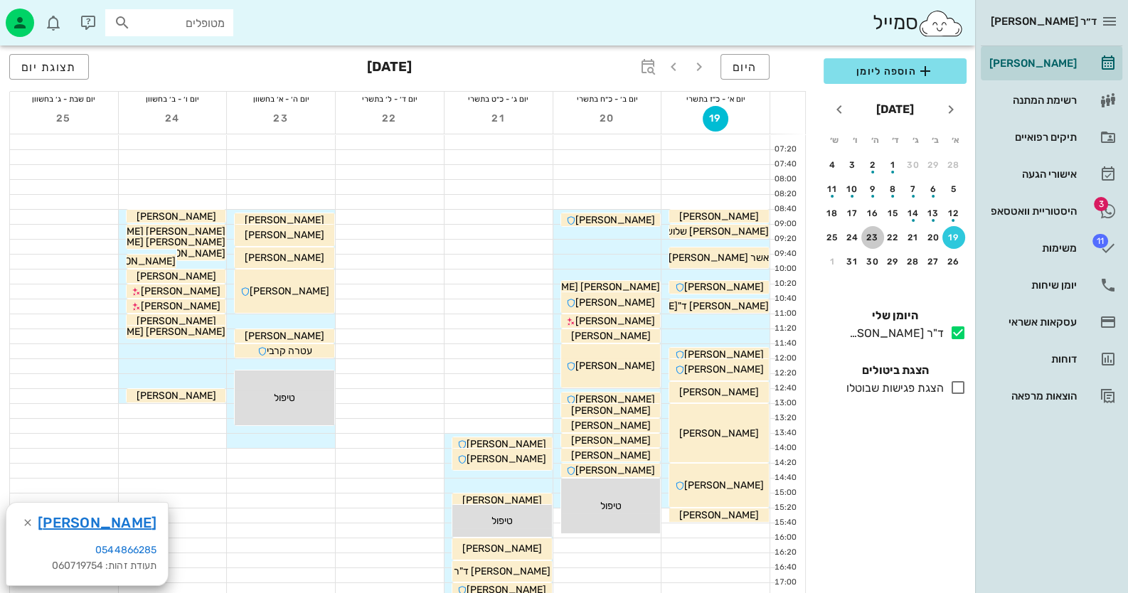
click at [868, 239] on div "23" at bounding box center [872, 238] width 23 height 10
click at [313, 321] on div at bounding box center [281, 321] width 108 height 14
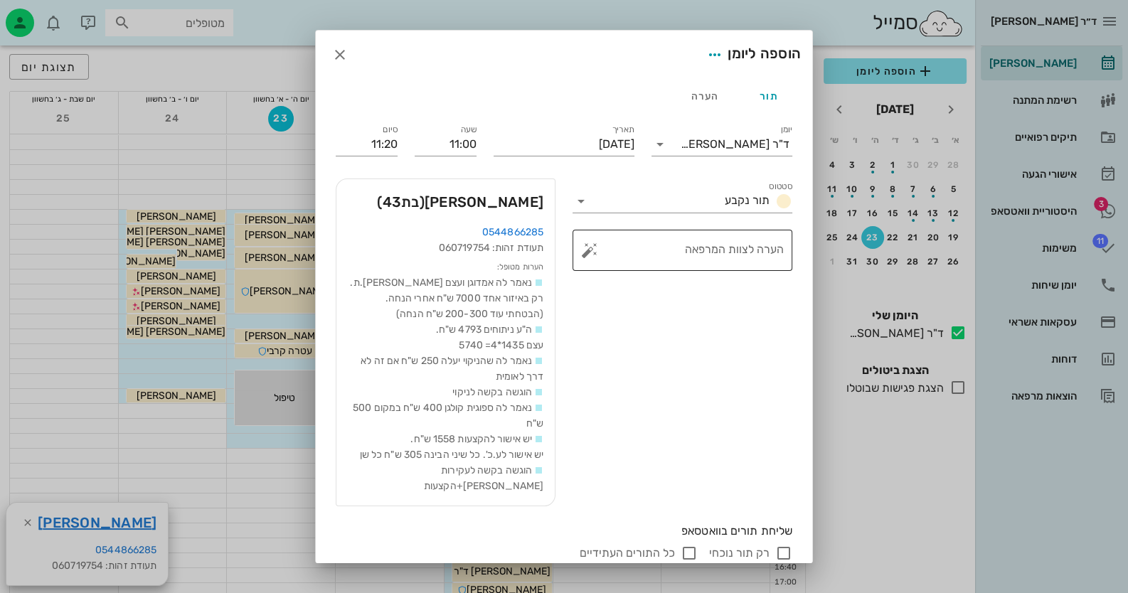
click at [592, 250] on button "button" at bounding box center [589, 250] width 17 height 17
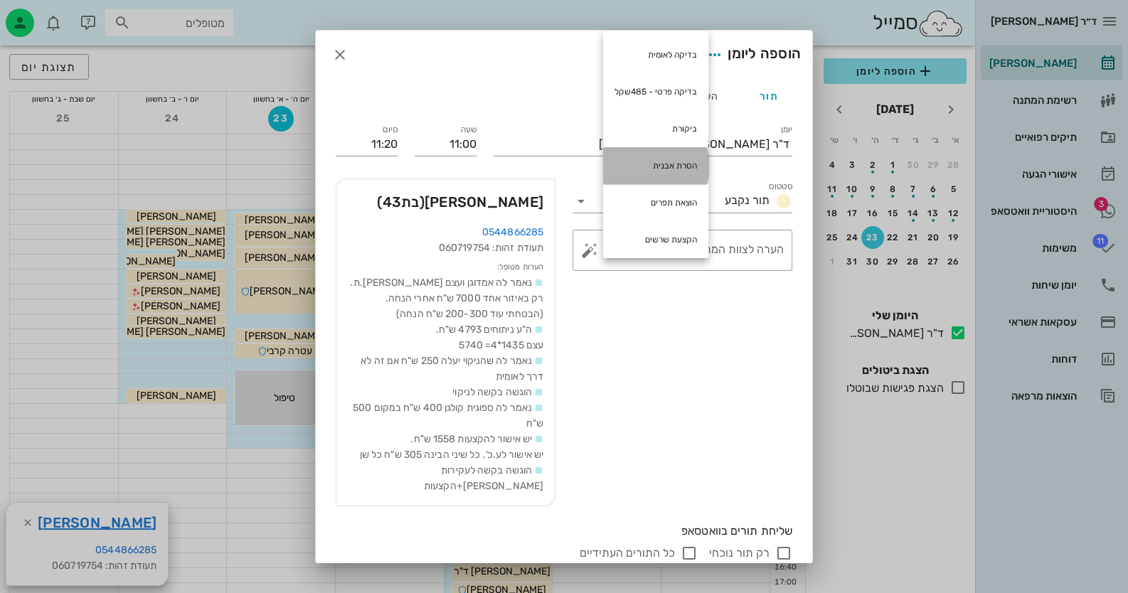
click at [676, 152] on div "הסרת אבנית" at bounding box center [655, 165] width 105 height 37
type textarea "הסרת אבנית"
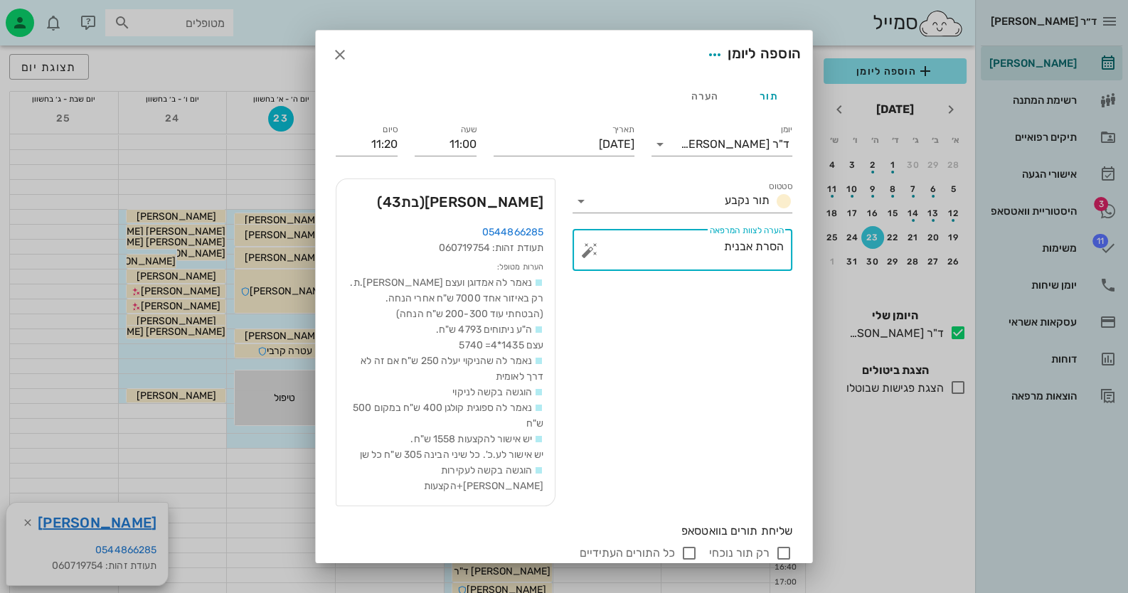
click at [785, 545] on input "רק תור נוכחי" at bounding box center [783, 553] width 17 height 17
checkbox input "false"
click at [403, 570] on button "הוספה ליומן" at bounding box center [365, 583] width 89 height 26
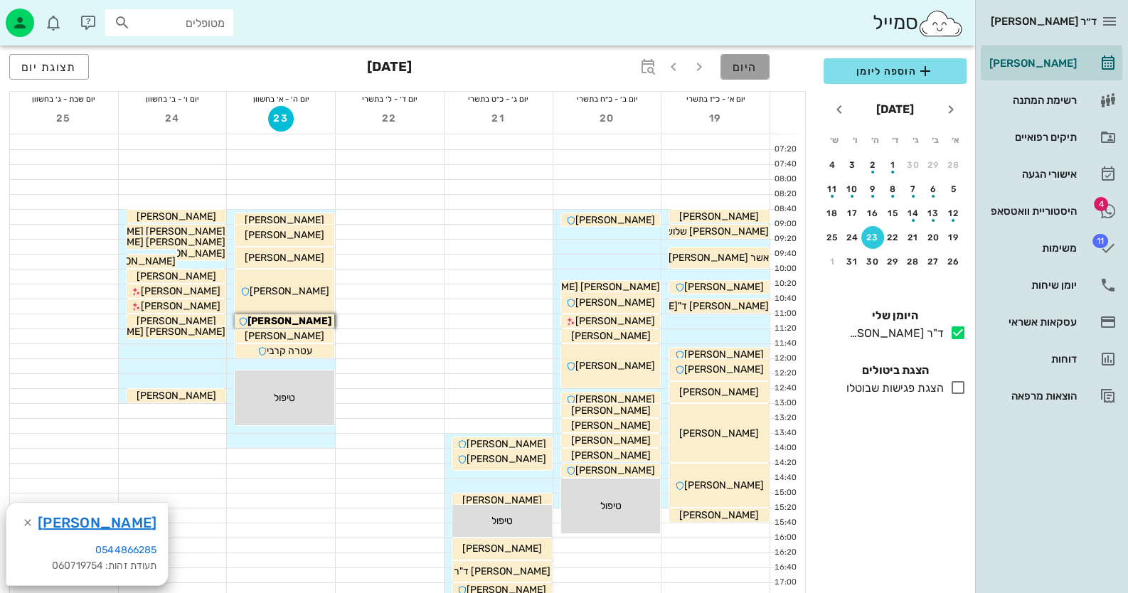
click at [760, 68] on button "היום" at bounding box center [744, 67] width 49 height 26
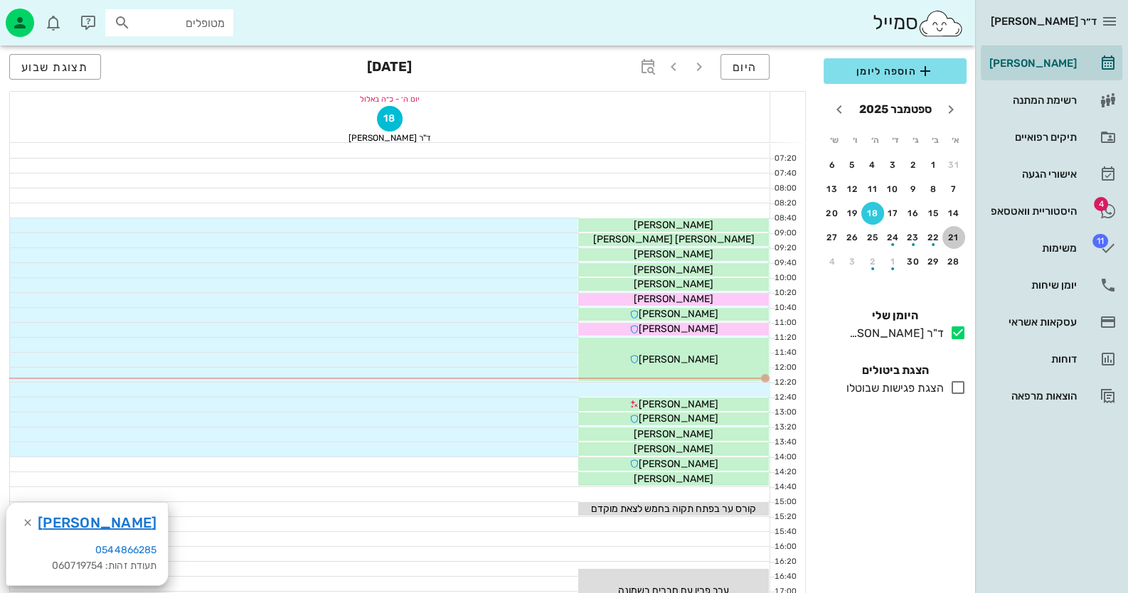
click at [953, 238] on div "21" at bounding box center [953, 238] width 23 height 10
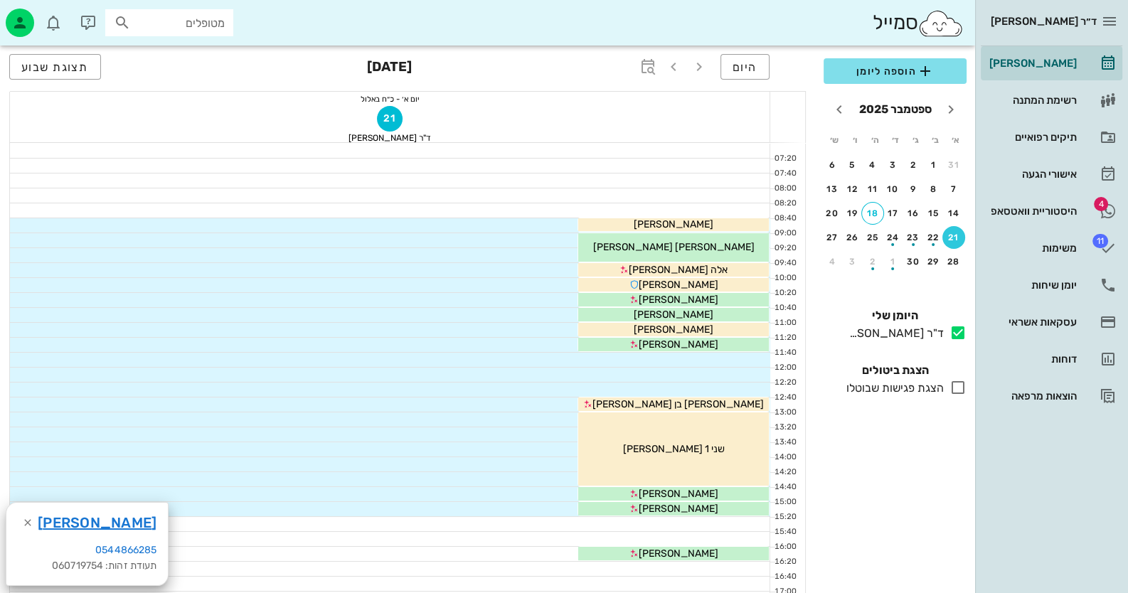
click at [964, 384] on icon at bounding box center [957, 387] width 17 height 17
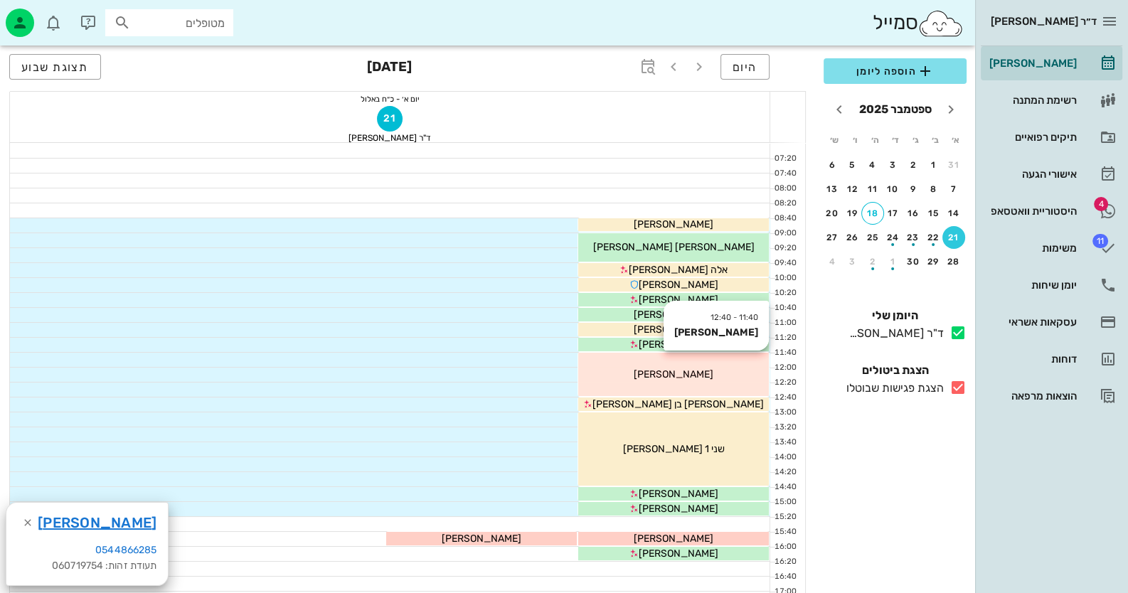
click at [673, 380] on div "[PERSON_NAME]" at bounding box center [673, 374] width 191 height 15
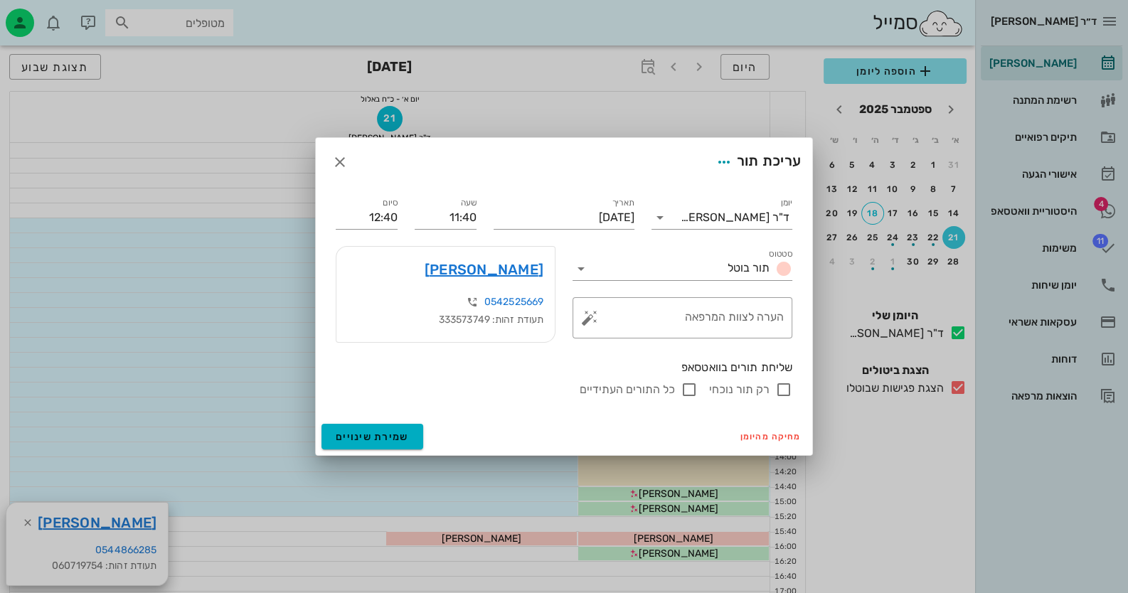
click at [1026, 220] on div at bounding box center [564, 296] width 1128 height 593
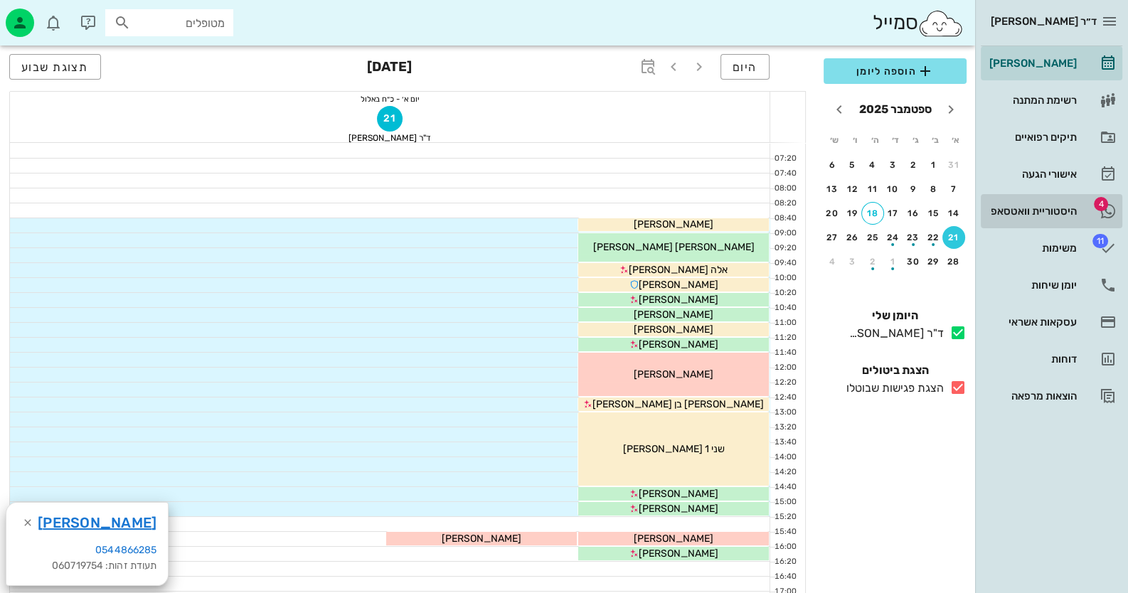
click at [1025, 213] on div "היסטוריית וואטסאפ" at bounding box center [1031, 211] width 90 height 11
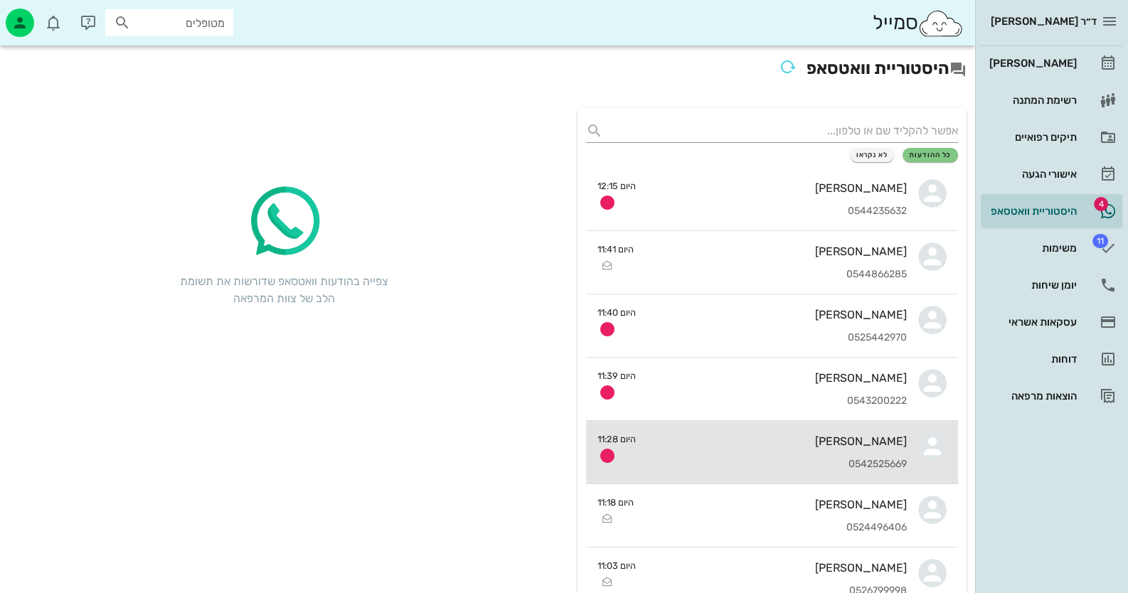
click at [903, 454] on div "רוני צרויה 0542525669" at bounding box center [777, 452] width 260 height 63
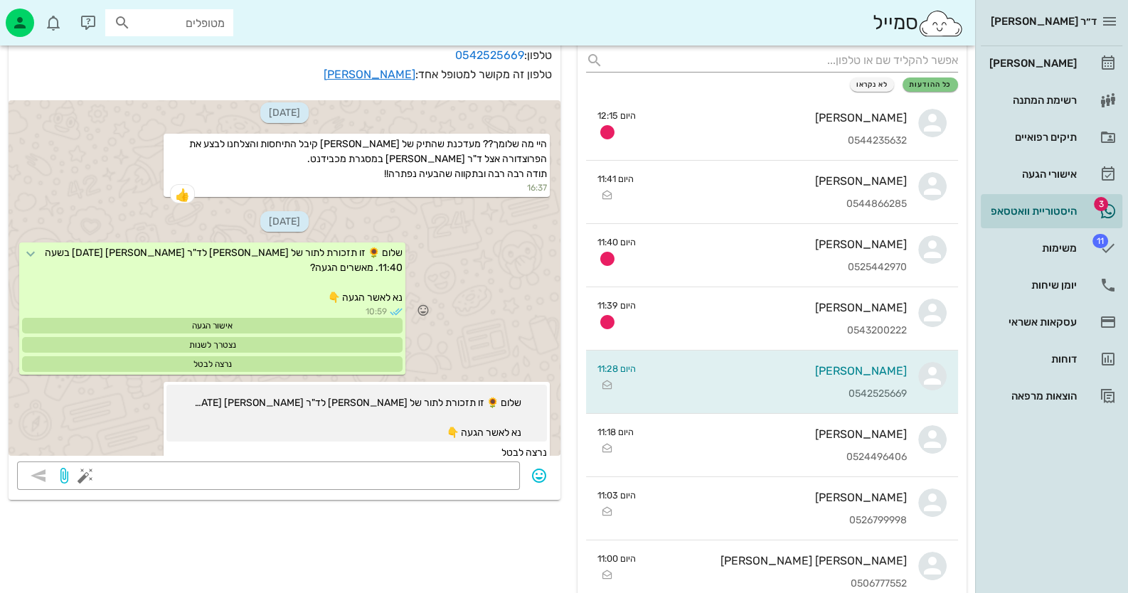
scroll to position [1236, 0]
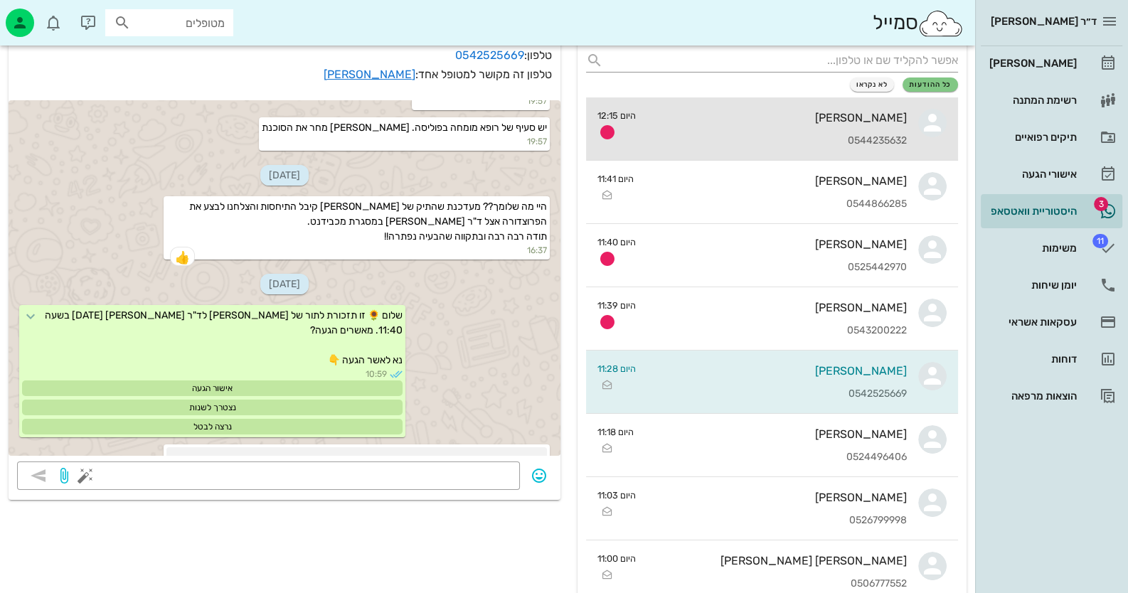
click at [921, 124] on icon at bounding box center [932, 123] width 28 height 28
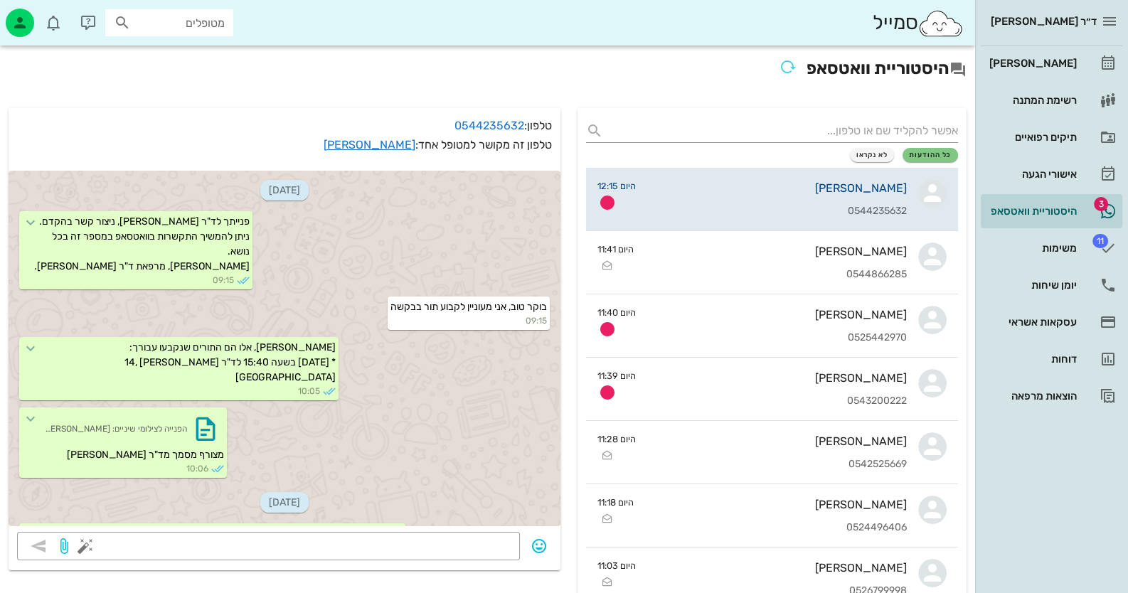
scroll to position [305, 0]
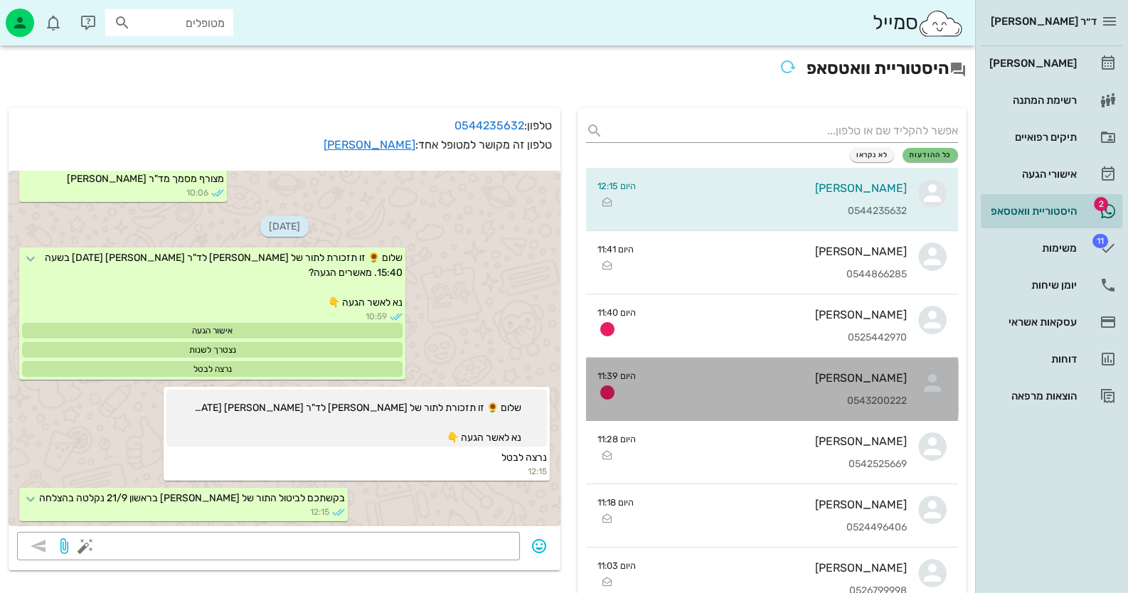
click at [882, 405] on div "0543200222" at bounding box center [777, 401] width 260 height 12
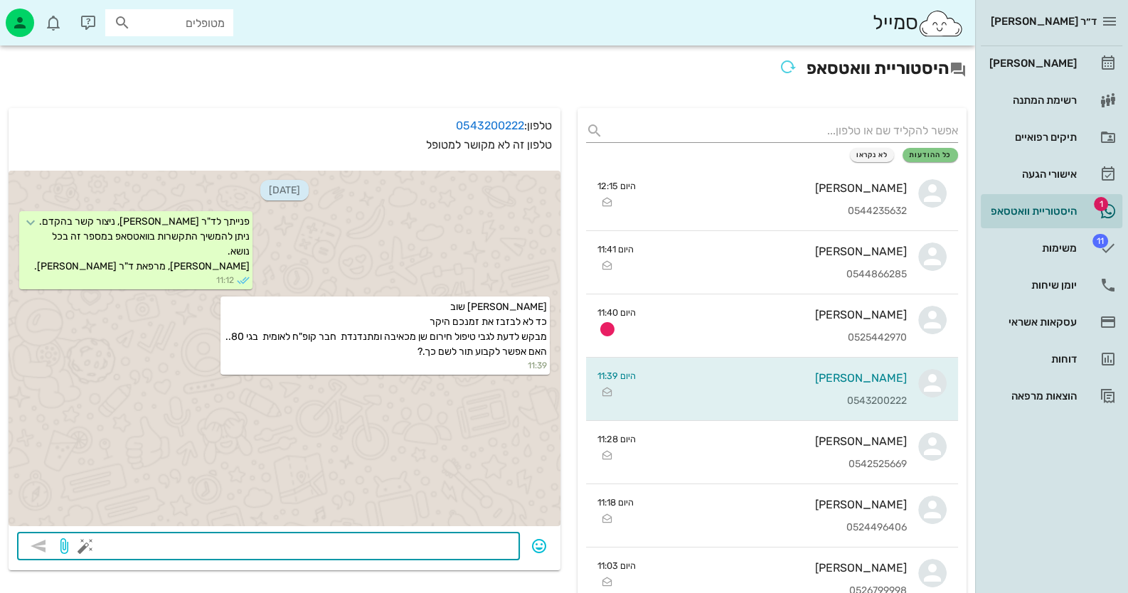
click at [476, 547] on textarea at bounding box center [299, 547] width 423 height 23
type textarea "ה"
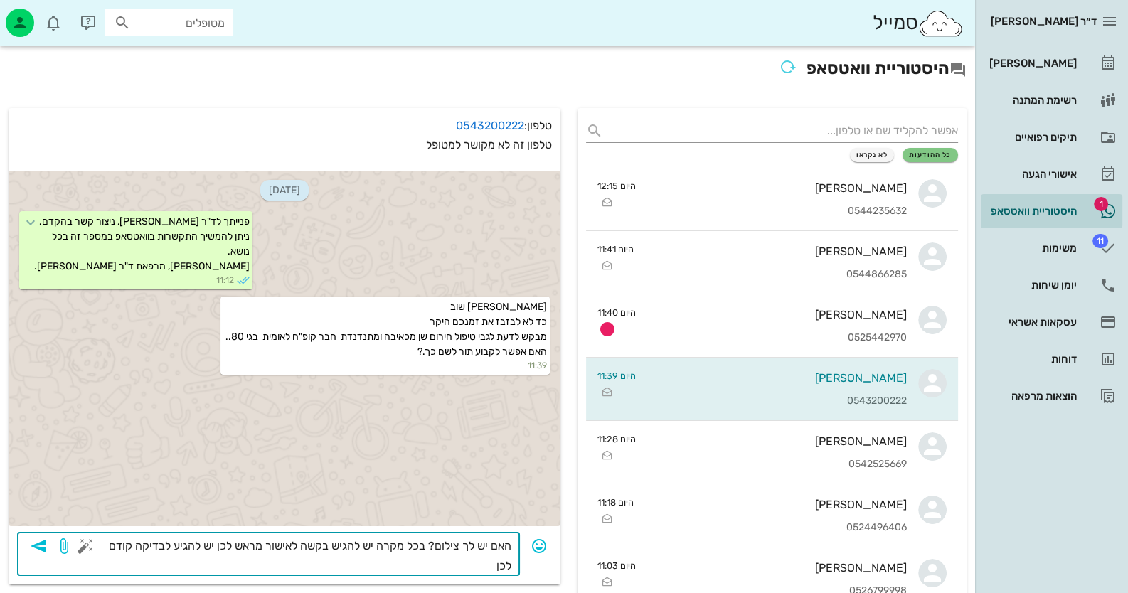
type textarea "האם יש לך צילום? בכל מקרה יש להגיש בקשה לאישור מראש לכן יש להגיע לבדיקה קודם לכ…"
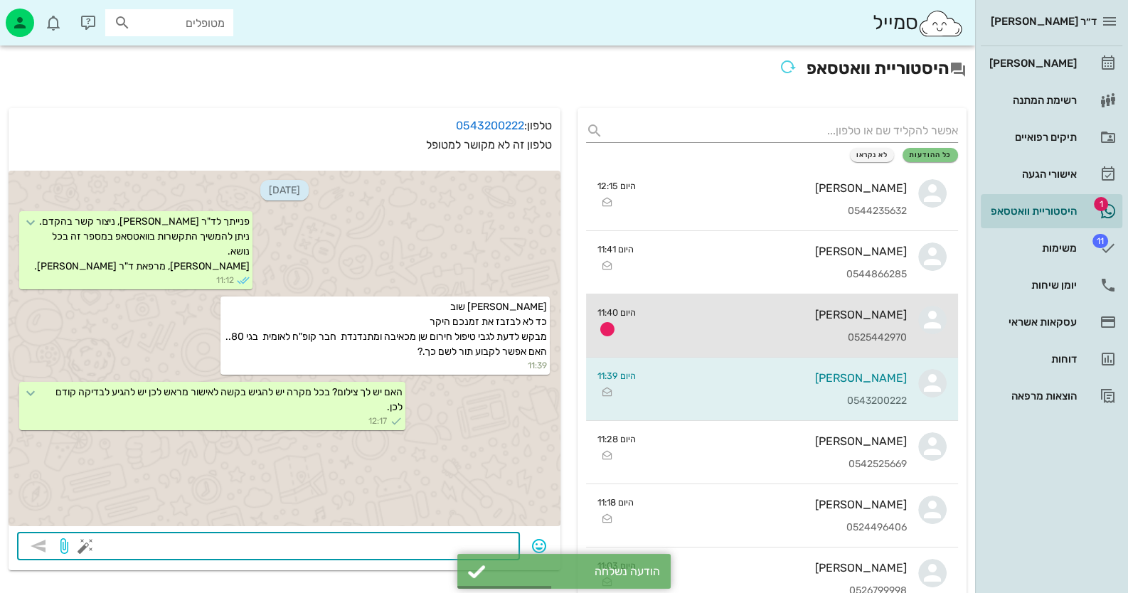
click at [827, 315] on div "[PERSON_NAME]" at bounding box center [777, 315] width 260 height 14
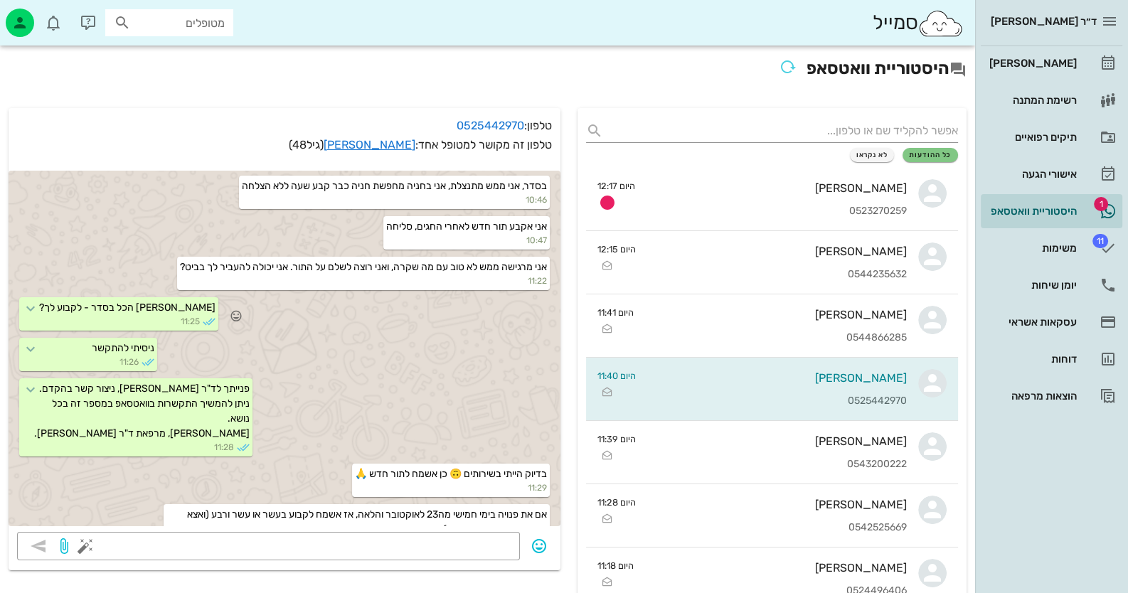
scroll to position [728, 0]
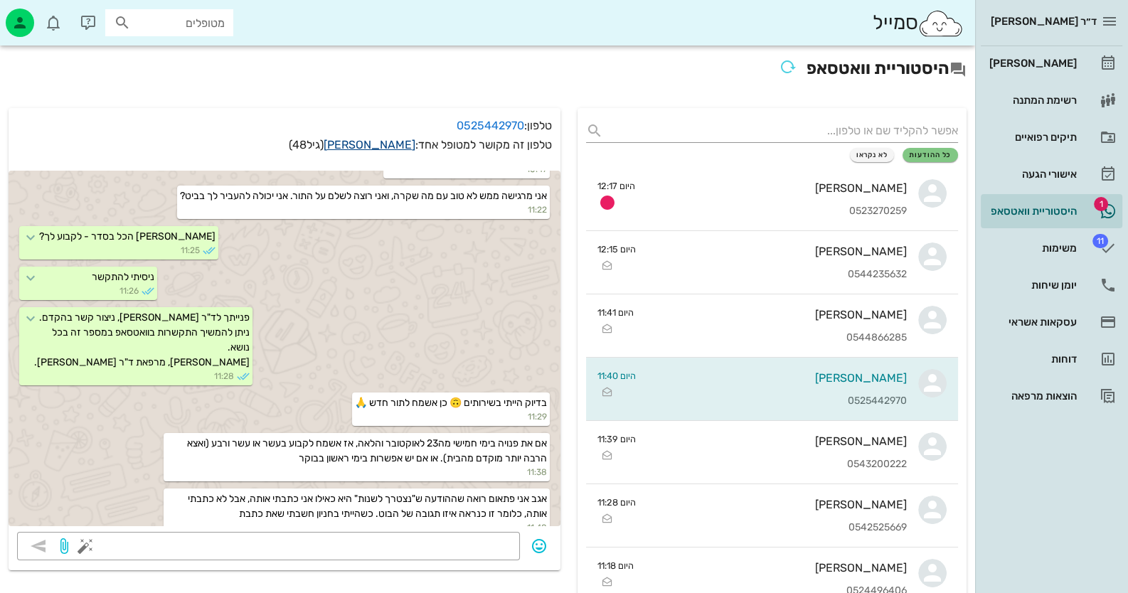
click at [388, 147] on link "מיכל נדיר" at bounding box center [370, 145] width 92 height 14
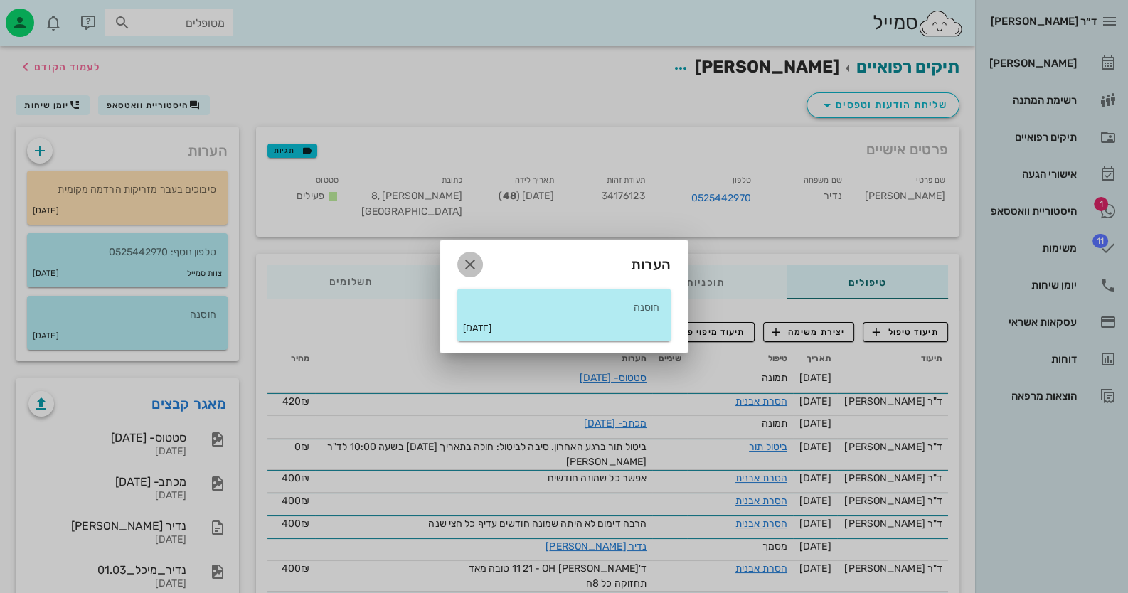
click at [463, 259] on icon "button" at bounding box center [470, 264] width 17 height 17
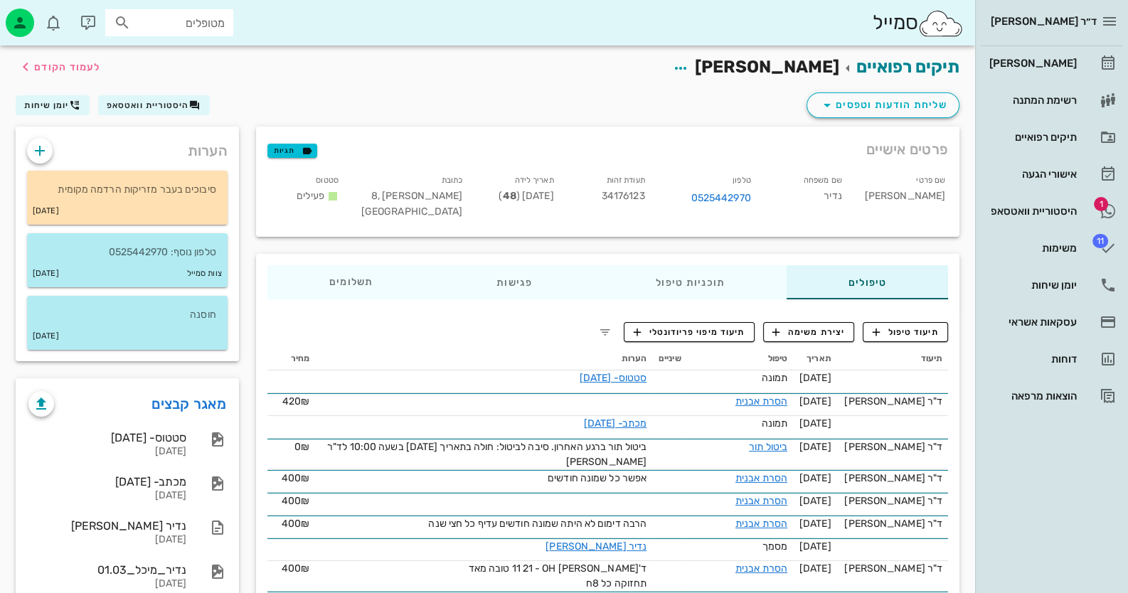
click at [229, 323] on div "חוסנה 14-05-2021" at bounding box center [127, 327] width 218 height 63
click at [217, 323] on div "14-05-2021" at bounding box center [127, 336] width 201 height 27
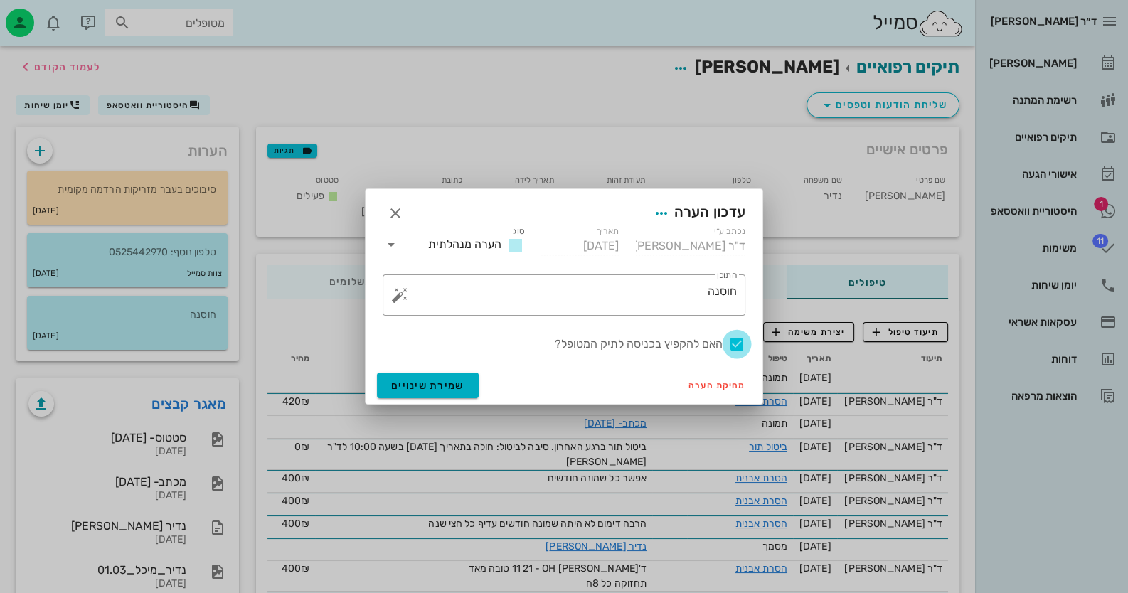
click at [735, 345] on div at bounding box center [737, 344] width 24 height 24
checkbox input "false"
click at [437, 374] on button "שמירת שינויים" at bounding box center [428, 386] width 102 height 26
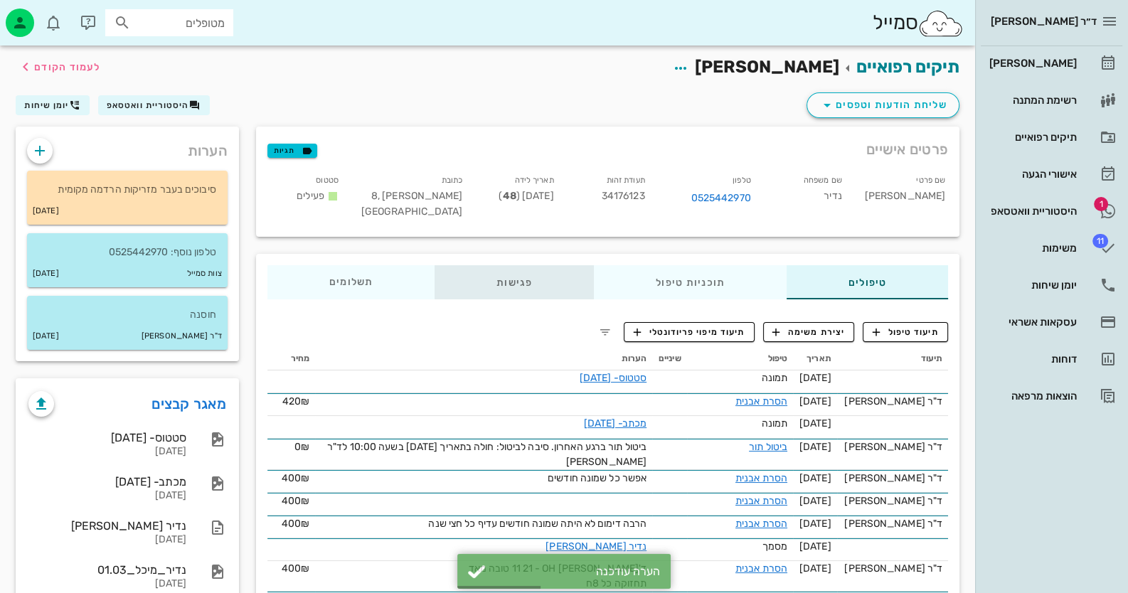
click at [503, 291] on div "פגישות" at bounding box center [514, 282] width 159 height 34
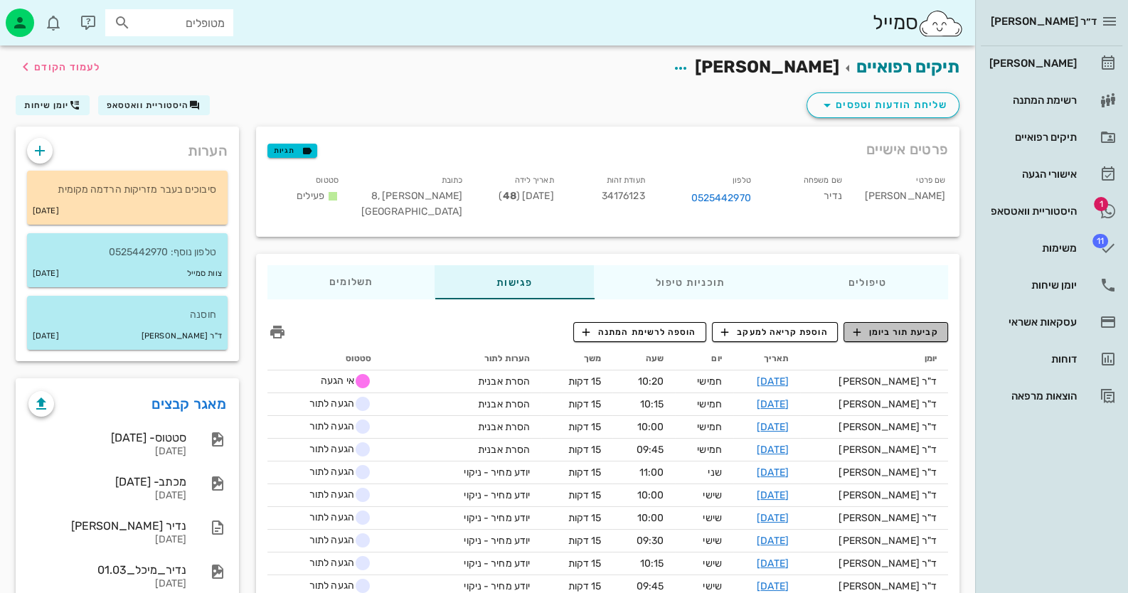
click at [910, 332] on span "קביעת תור ביומן" at bounding box center [895, 332] width 85 height 13
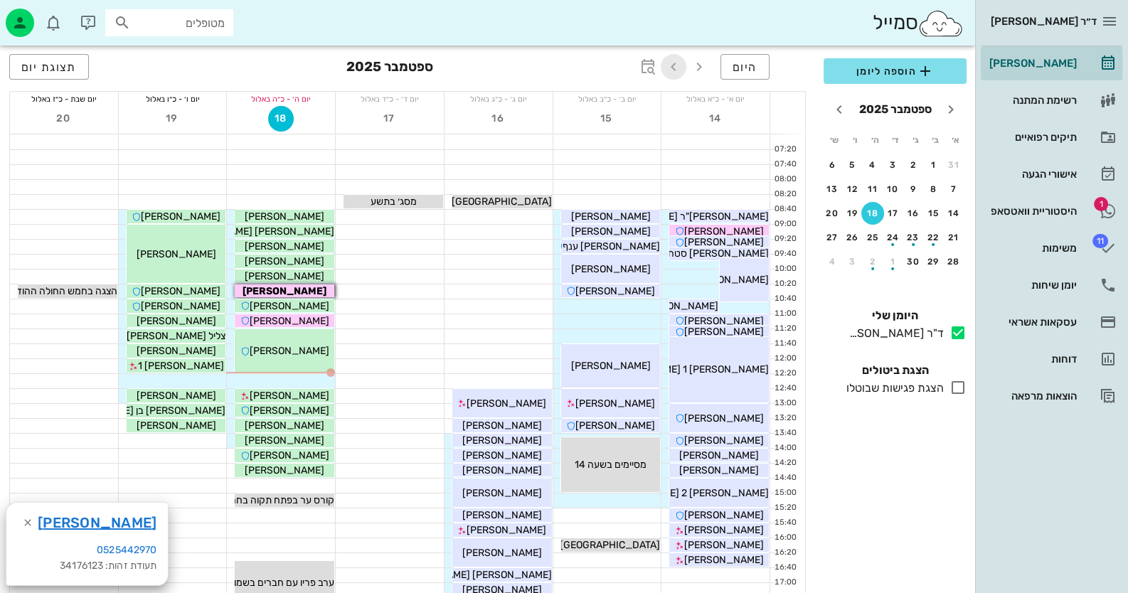
click at [676, 65] on icon "button" at bounding box center [673, 66] width 17 height 17
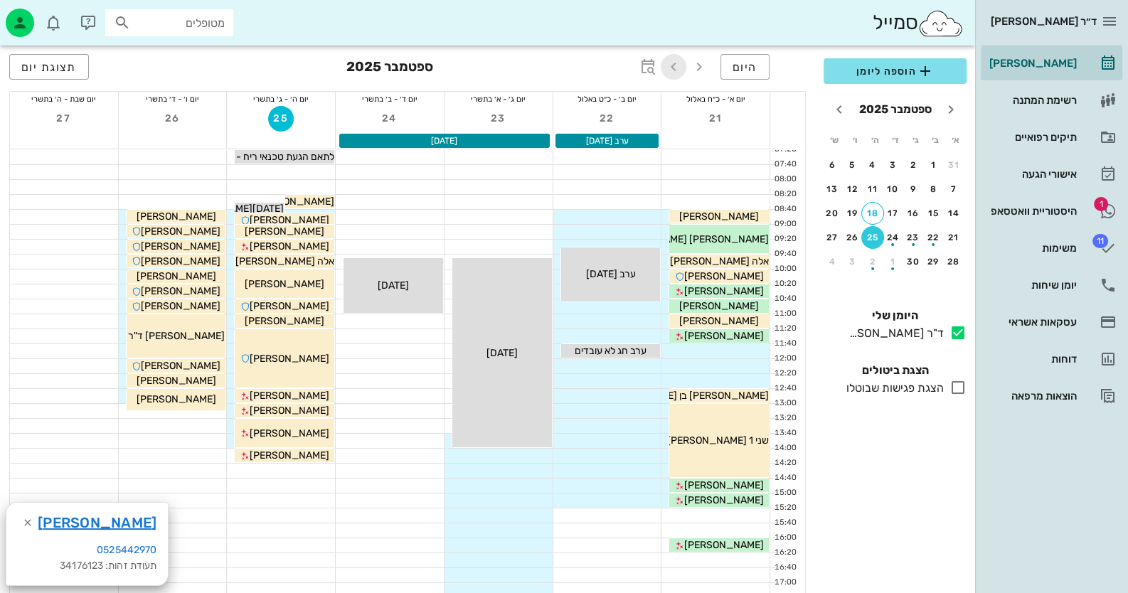
click at [676, 66] on icon "button" at bounding box center [673, 66] width 17 height 17
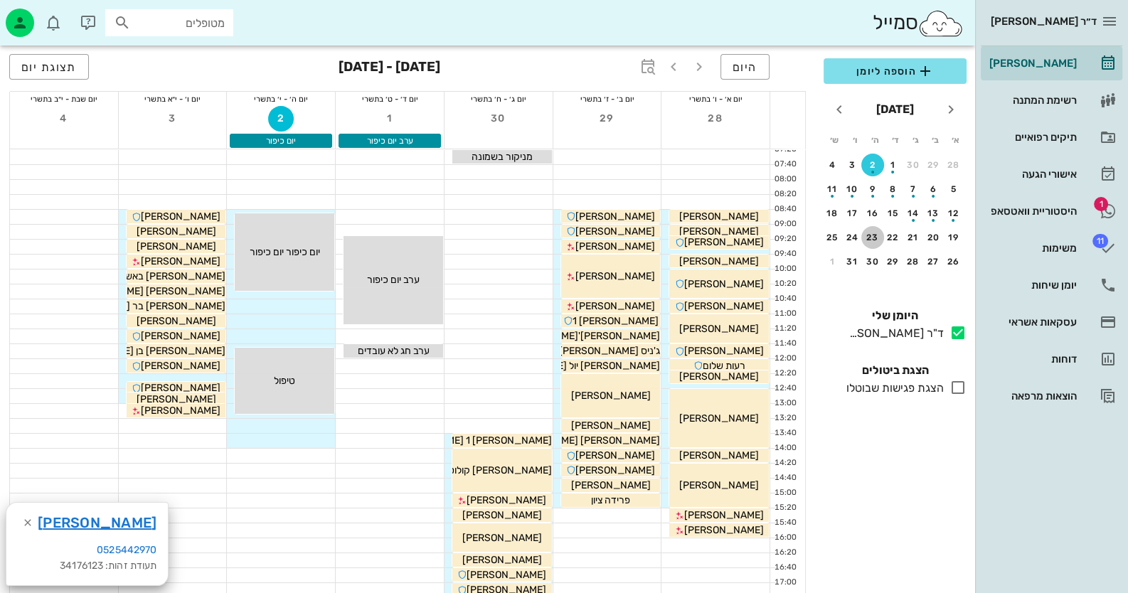
click at [870, 233] on div "23" at bounding box center [872, 238] width 23 height 10
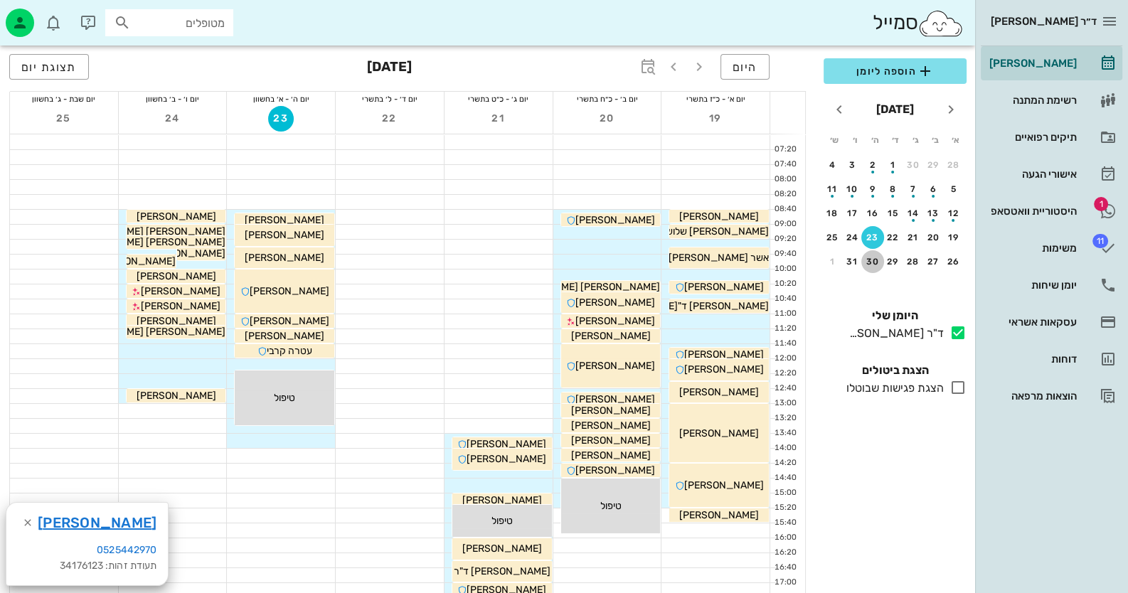
click at [864, 260] on div "30" at bounding box center [872, 262] width 23 height 10
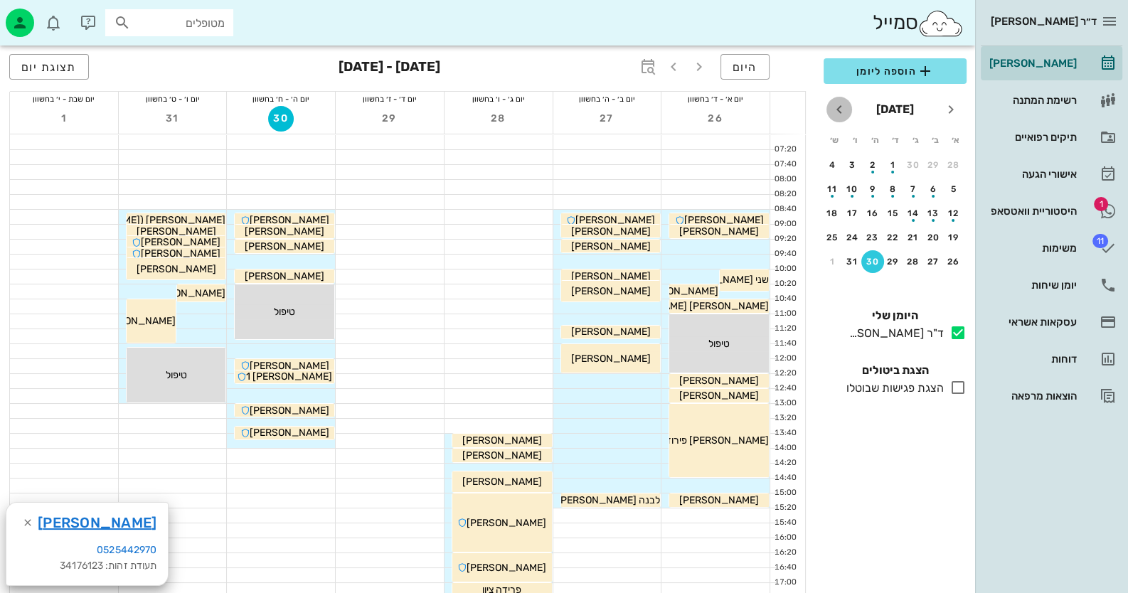
click at [847, 101] on icon "חודש הבא" at bounding box center [839, 109] width 17 height 17
click at [871, 190] on div "6" at bounding box center [872, 189] width 23 height 10
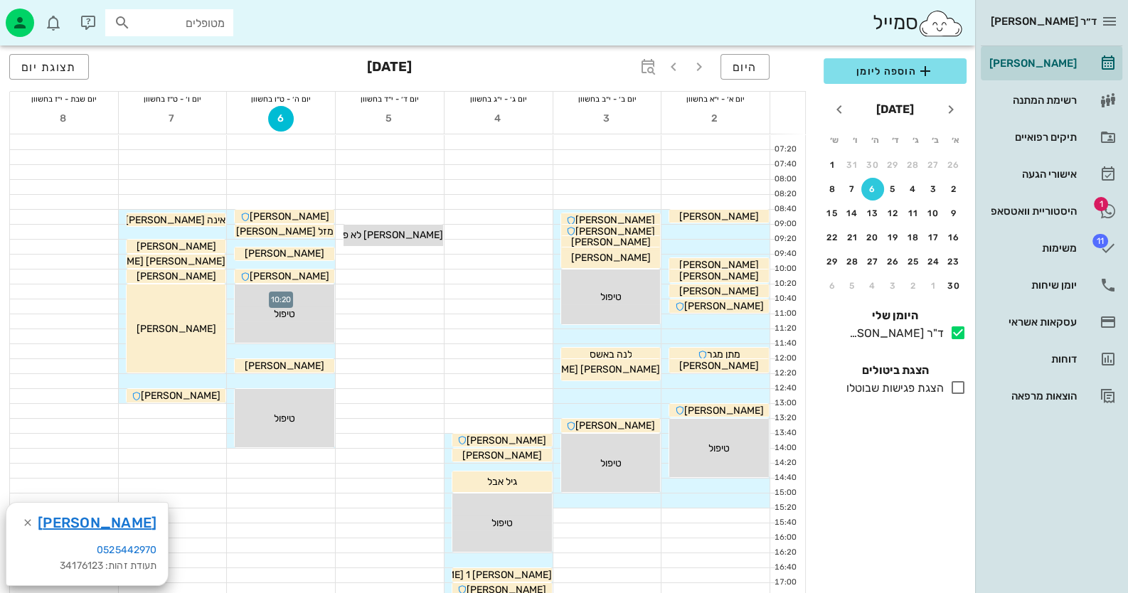
click at [231, 294] on div at bounding box center [281, 291] width 108 height 14
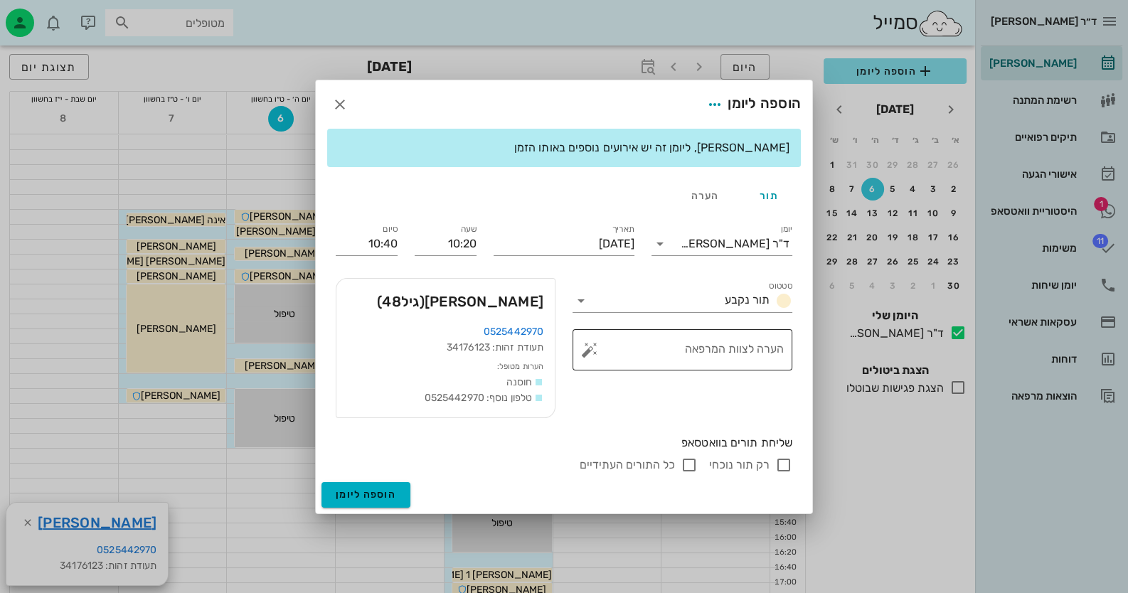
click at [587, 350] on button "button" at bounding box center [589, 349] width 17 height 17
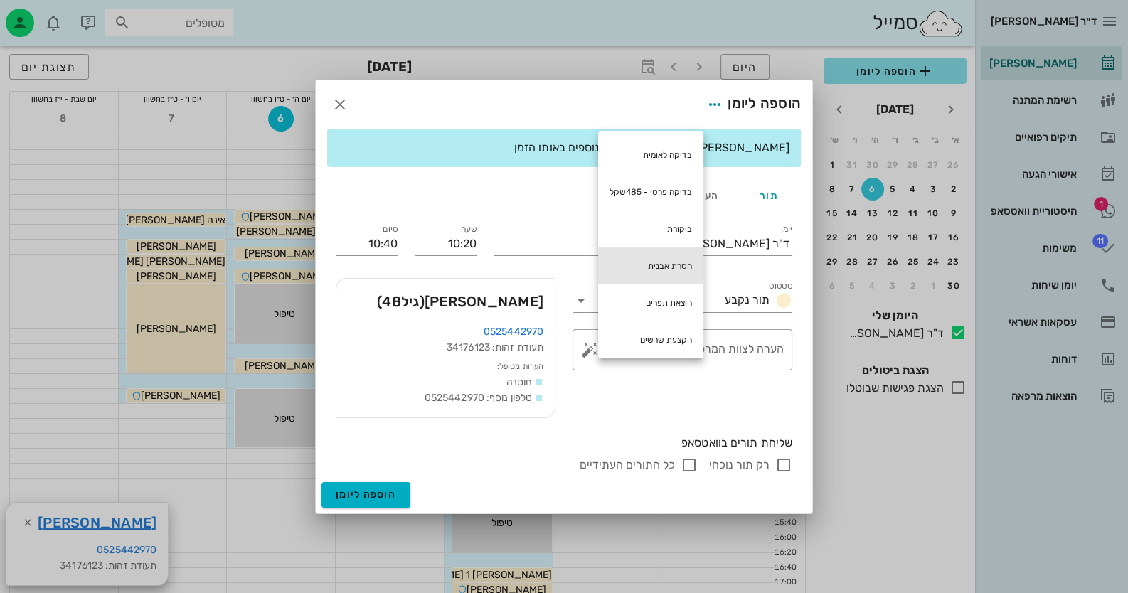
click at [654, 266] on div "הסרת אבנית" at bounding box center [650, 265] width 105 height 37
type textarea "הסרת אבנית"
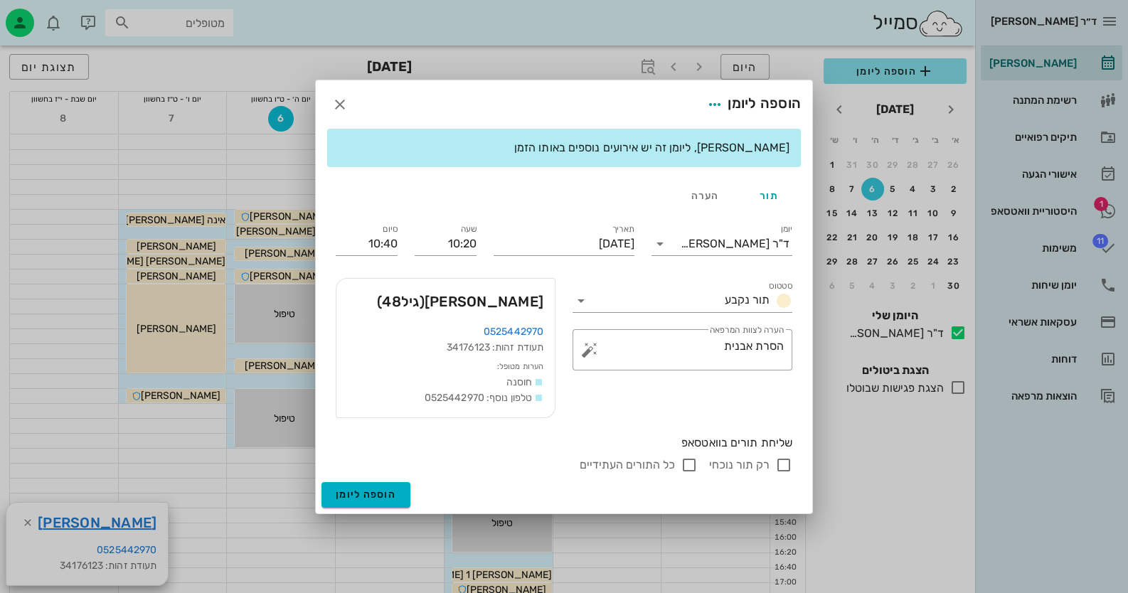
click at [789, 465] on input "רק תור נוכחי" at bounding box center [783, 465] width 17 height 17
checkbox input "false"
click at [380, 499] on span "הוספה ליומן" at bounding box center [366, 495] width 60 height 12
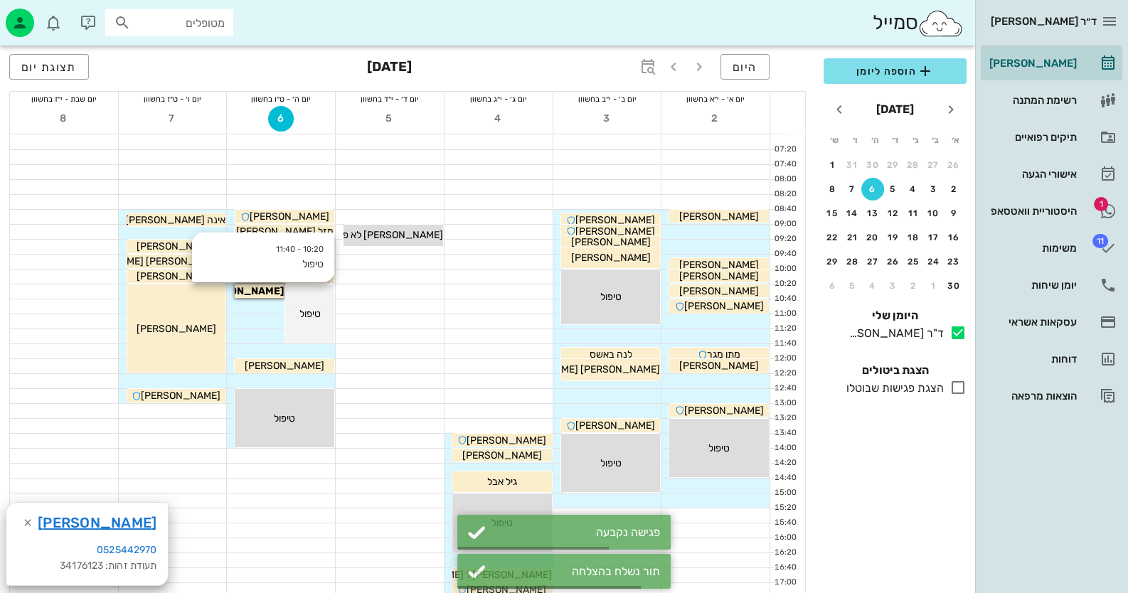
click at [302, 319] on span "טיפול" at bounding box center [309, 314] width 21 height 12
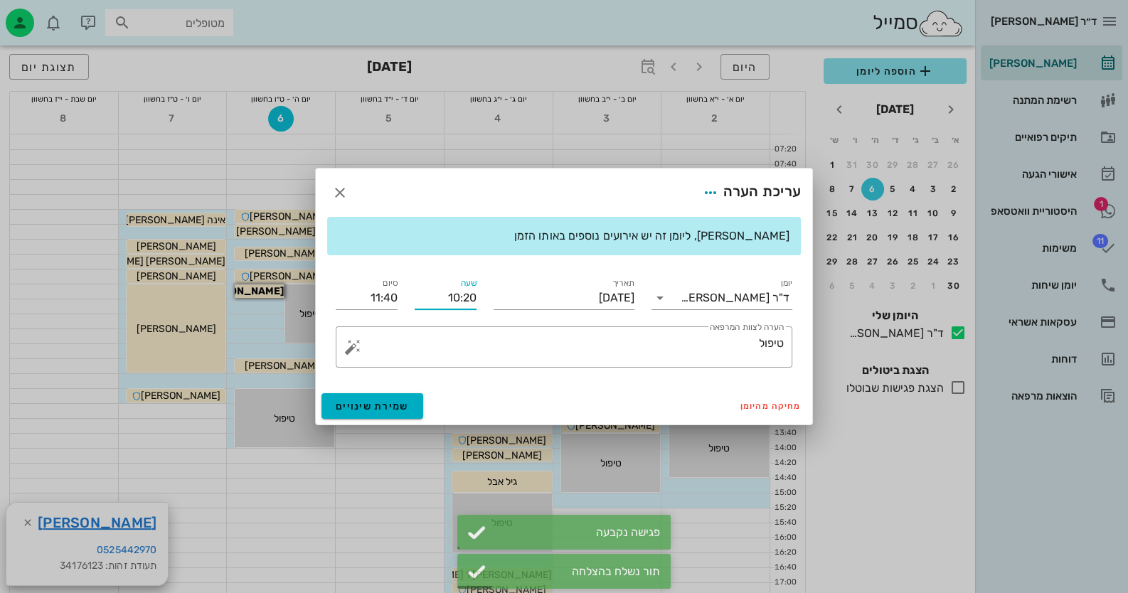
click at [469, 295] on input "10:20" at bounding box center [446, 298] width 62 height 23
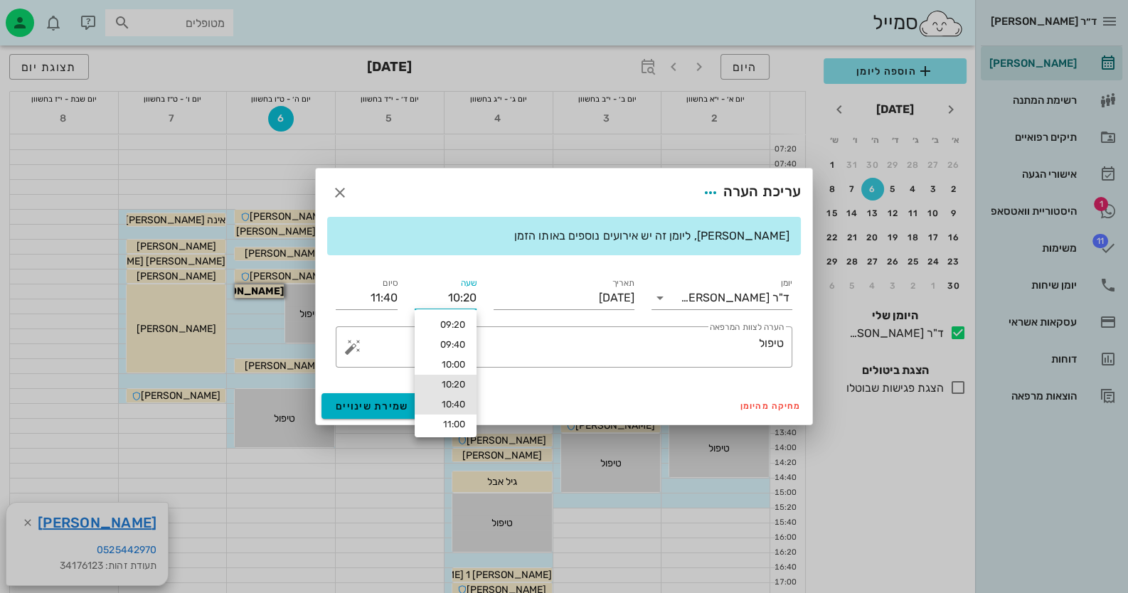
click at [448, 403] on div "10:40" at bounding box center [445, 404] width 39 height 11
type input "10:40"
type input "12:00"
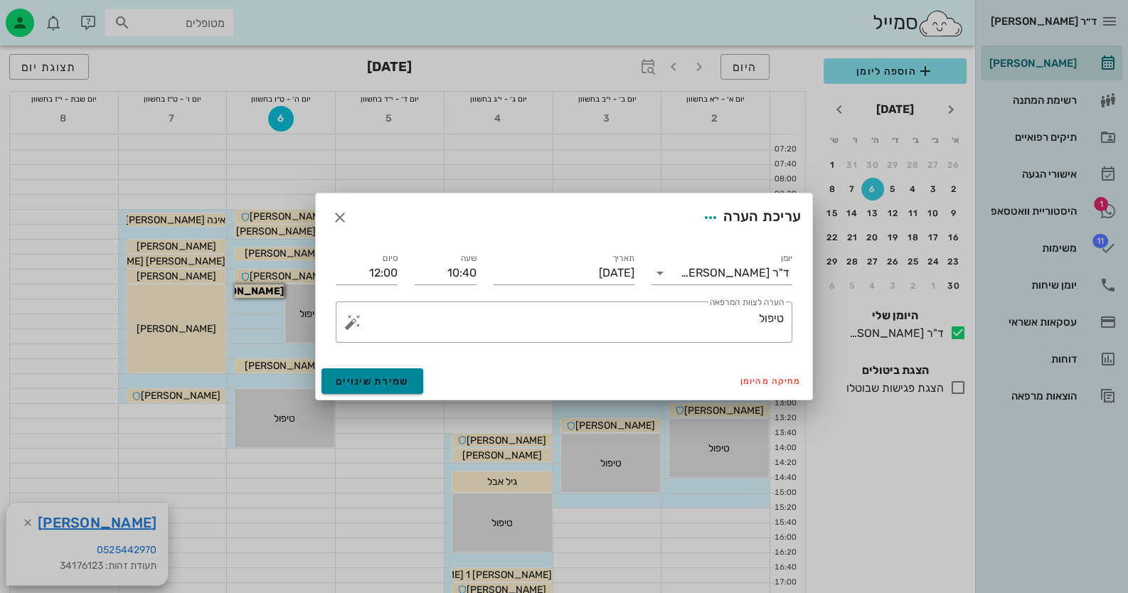
click at [370, 377] on span "שמירת שינויים" at bounding box center [372, 381] width 73 height 12
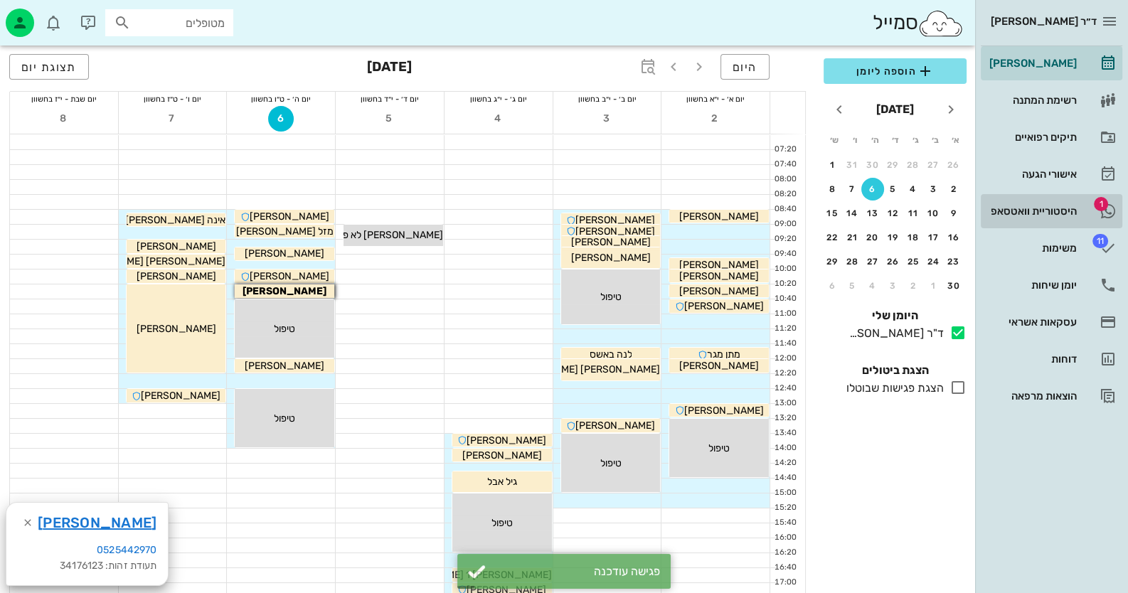
click at [1026, 211] on div "היסטוריית וואטסאפ" at bounding box center [1031, 211] width 90 height 11
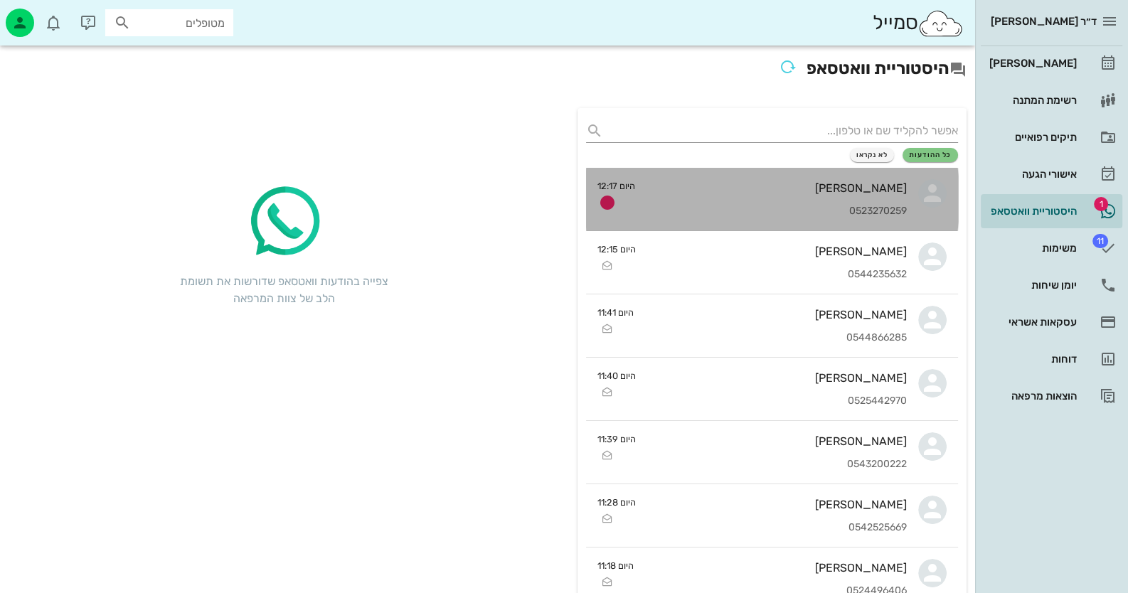
click at [799, 209] on div "0523270259" at bounding box center [776, 212] width 260 height 12
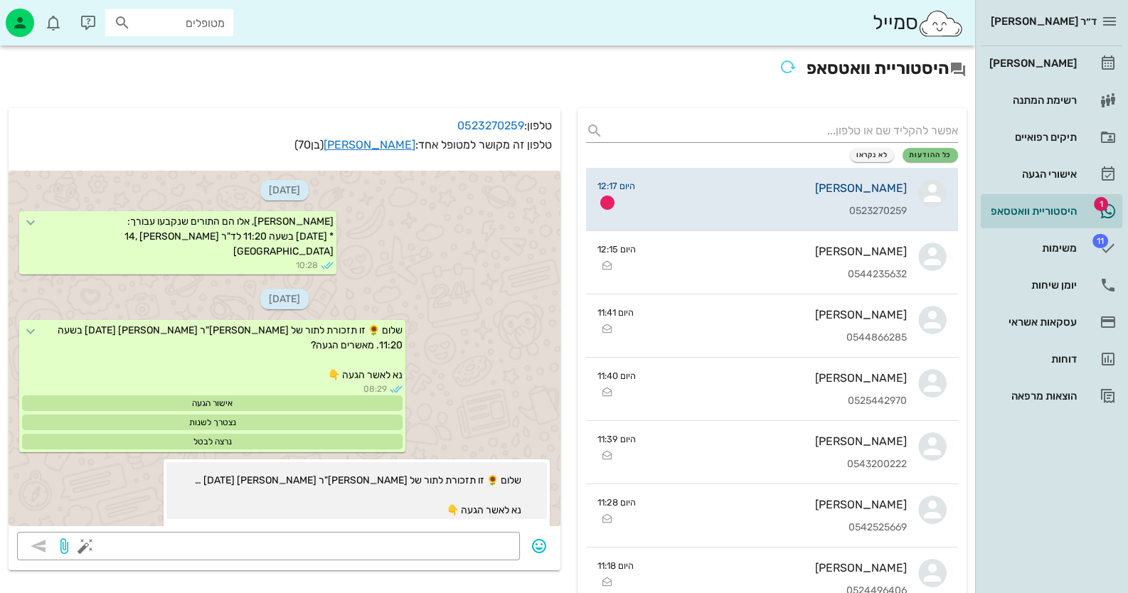
scroll to position [363, 0]
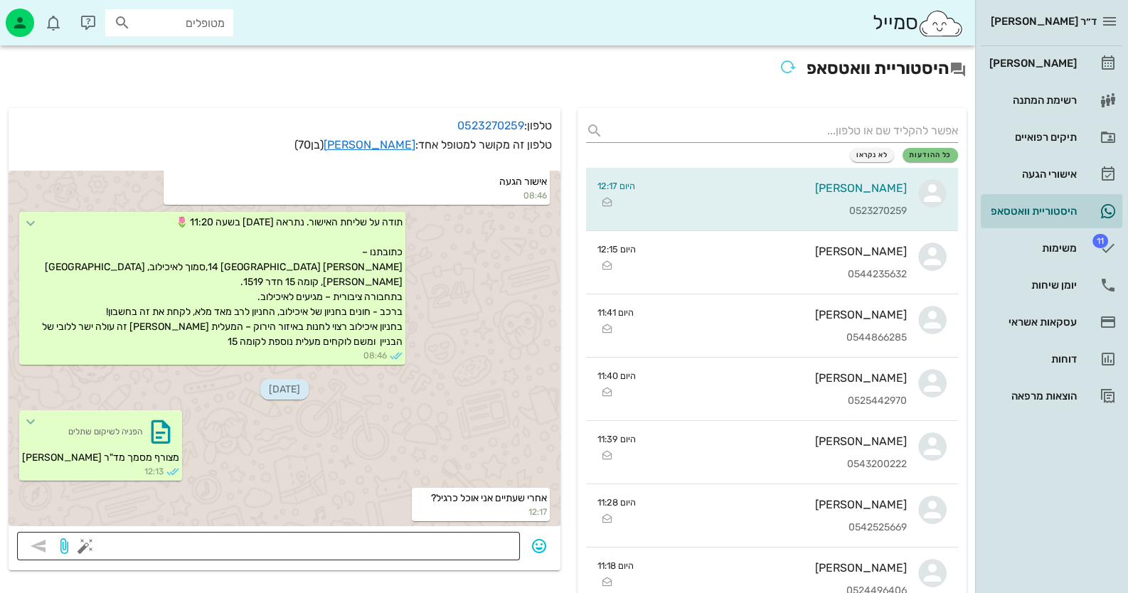
click at [464, 538] on textarea at bounding box center [299, 547] width 423 height 23
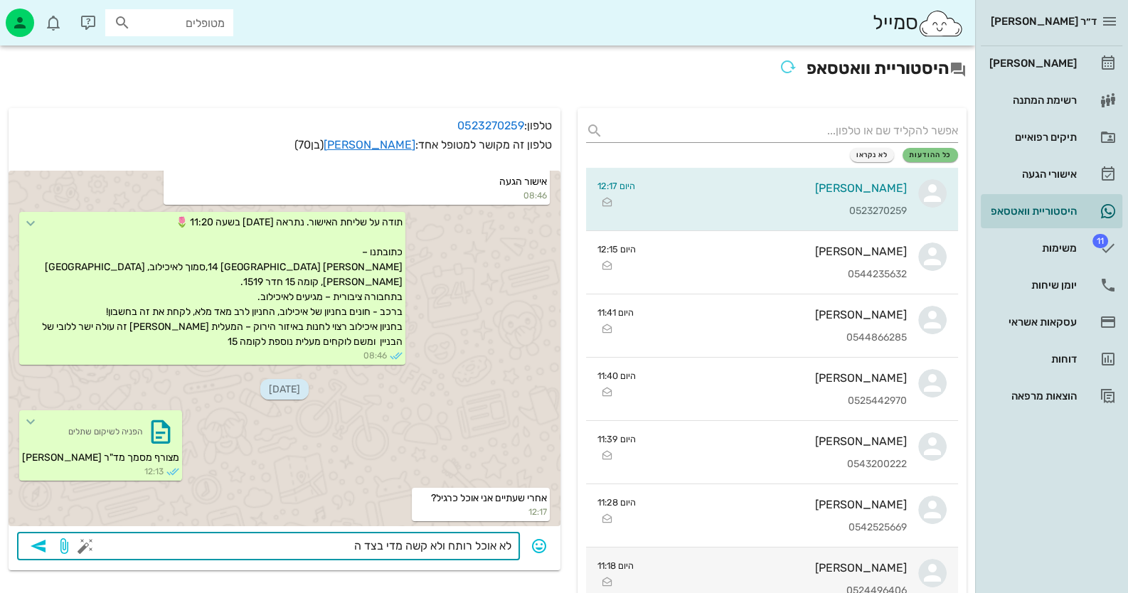
type textarea "לא אוכל רותח ולא קשה מדי בצד הה"
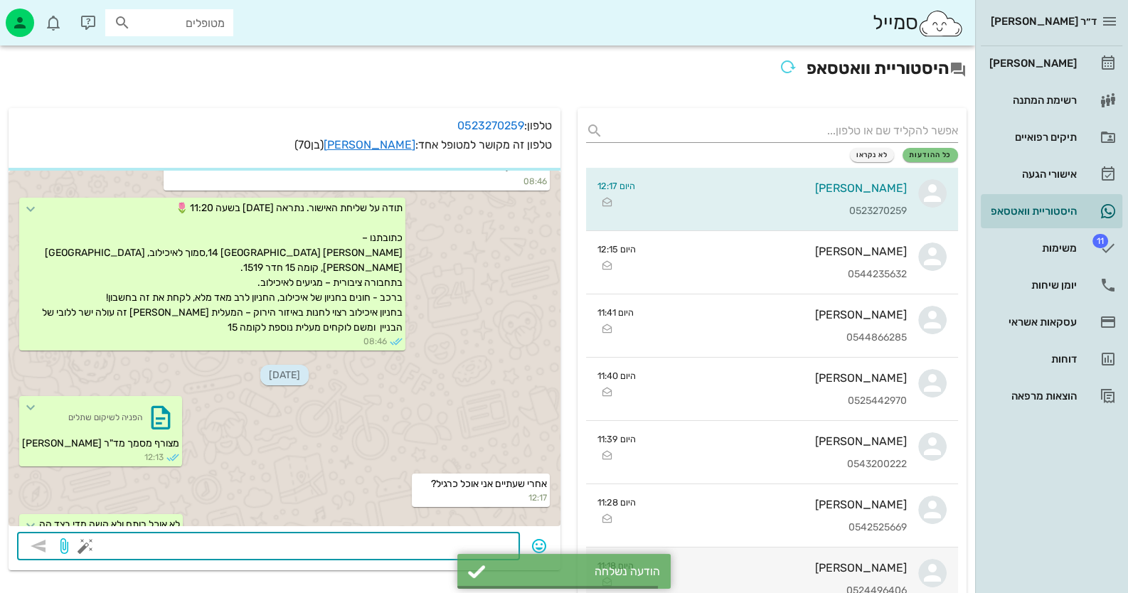
scroll to position [403, 0]
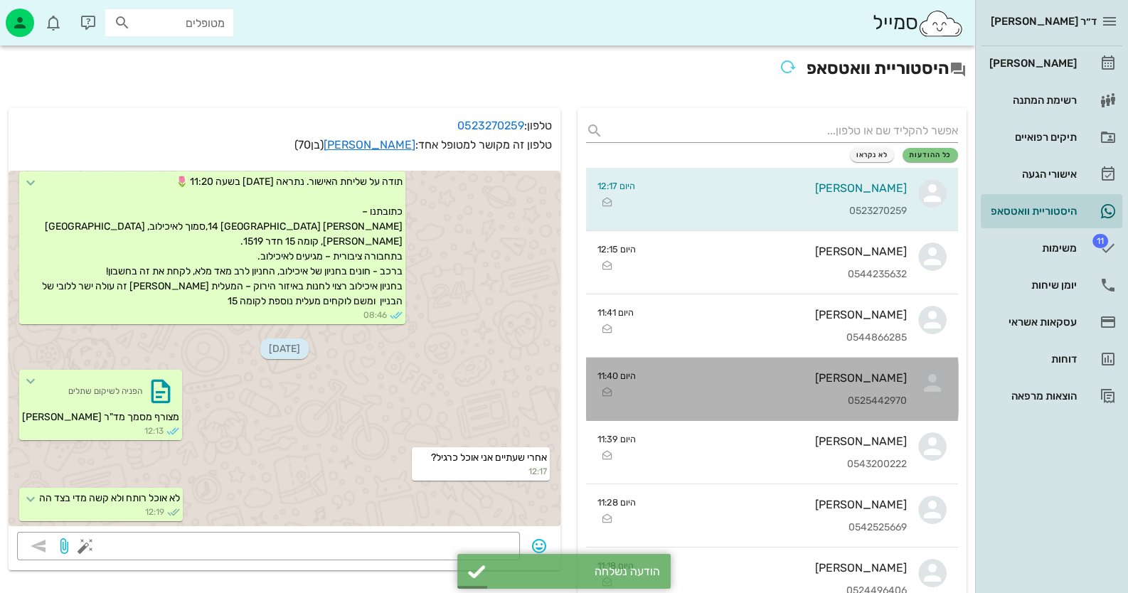
click at [888, 397] on div "0525442970" at bounding box center [777, 401] width 260 height 12
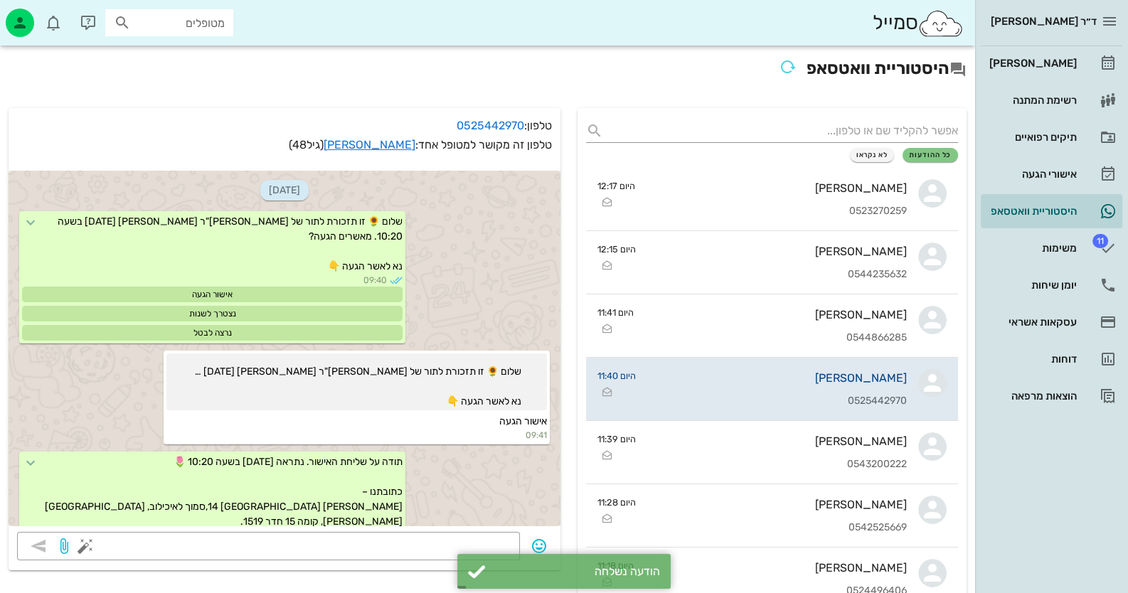
scroll to position [828, 0]
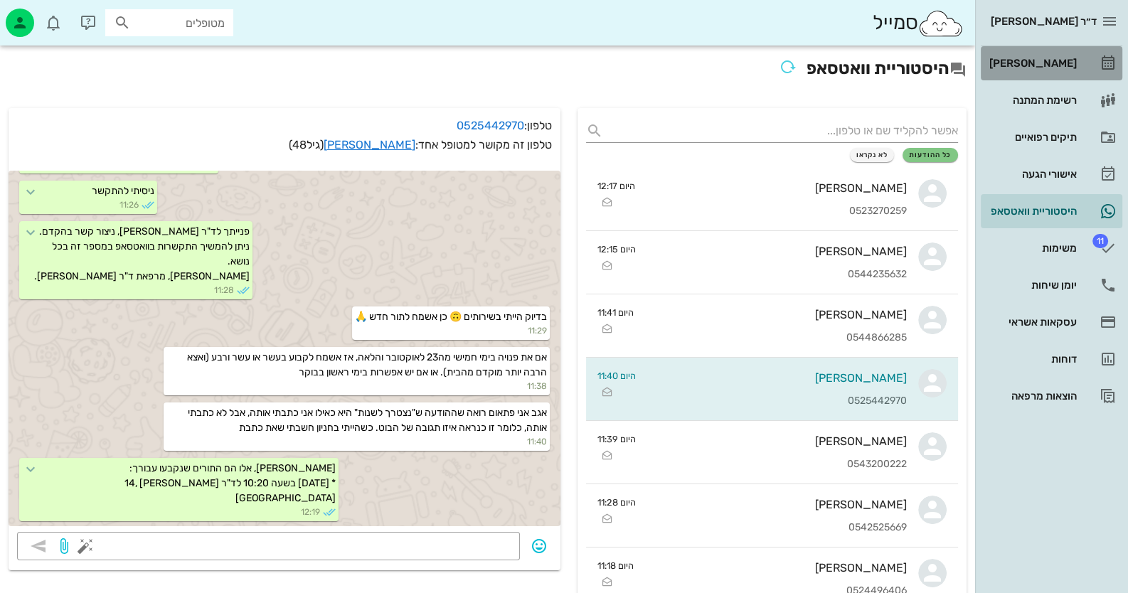
click at [1050, 68] on div "[PERSON_NAME]" at bounding box center [1031, 63] width 90 height 11
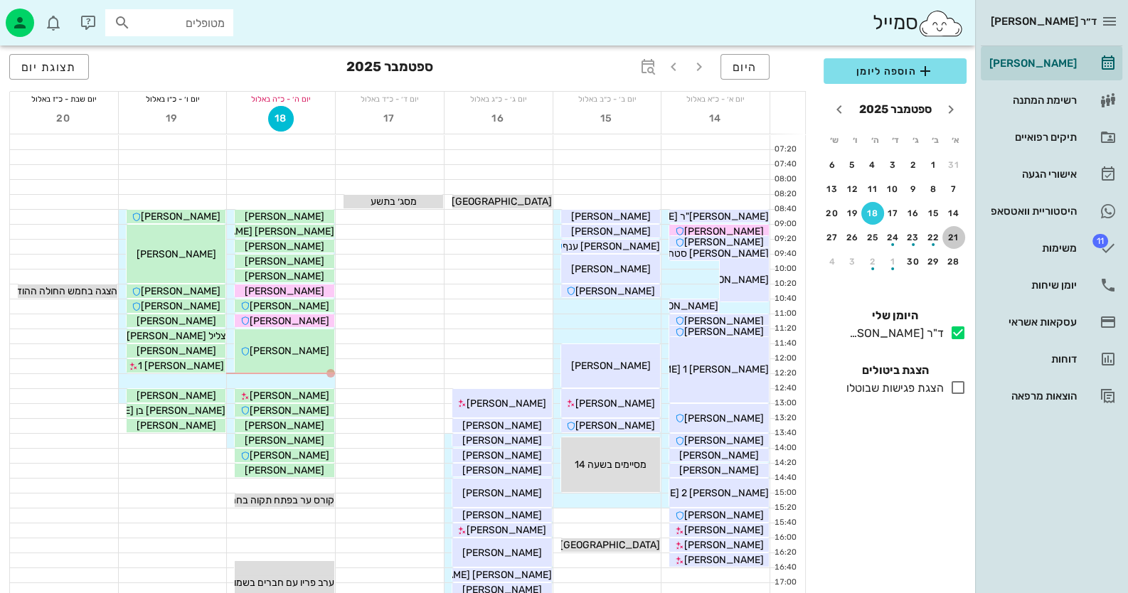
click at [954, 235] on div "21" at bounding box center [953, 238] width 23 height 10
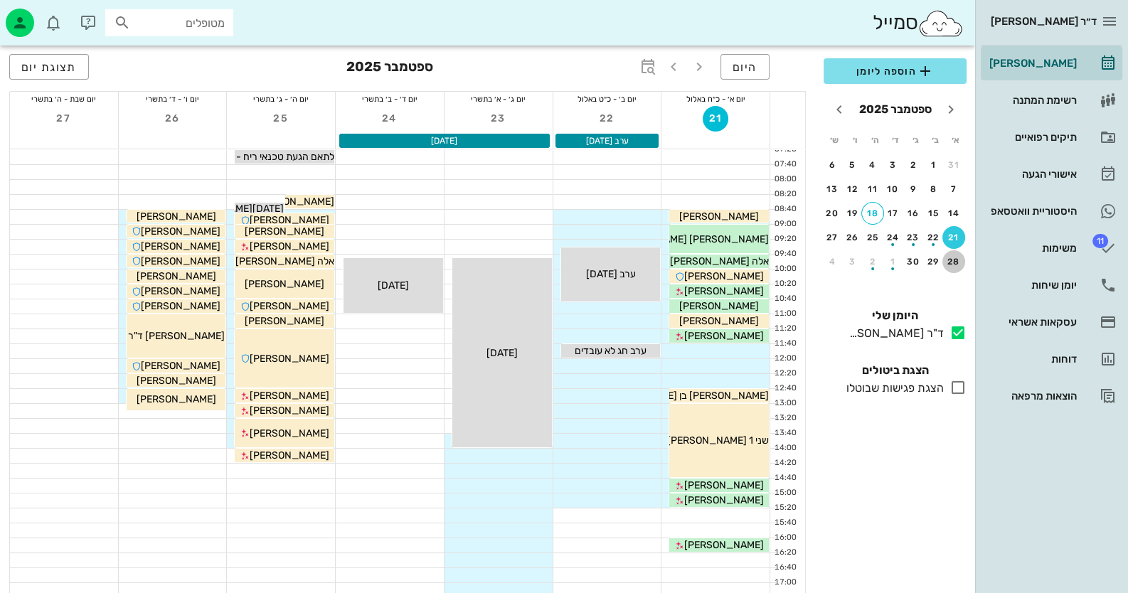
click at [949, 254] on button "28" at bounding box center [953, 261] width 23 height 23
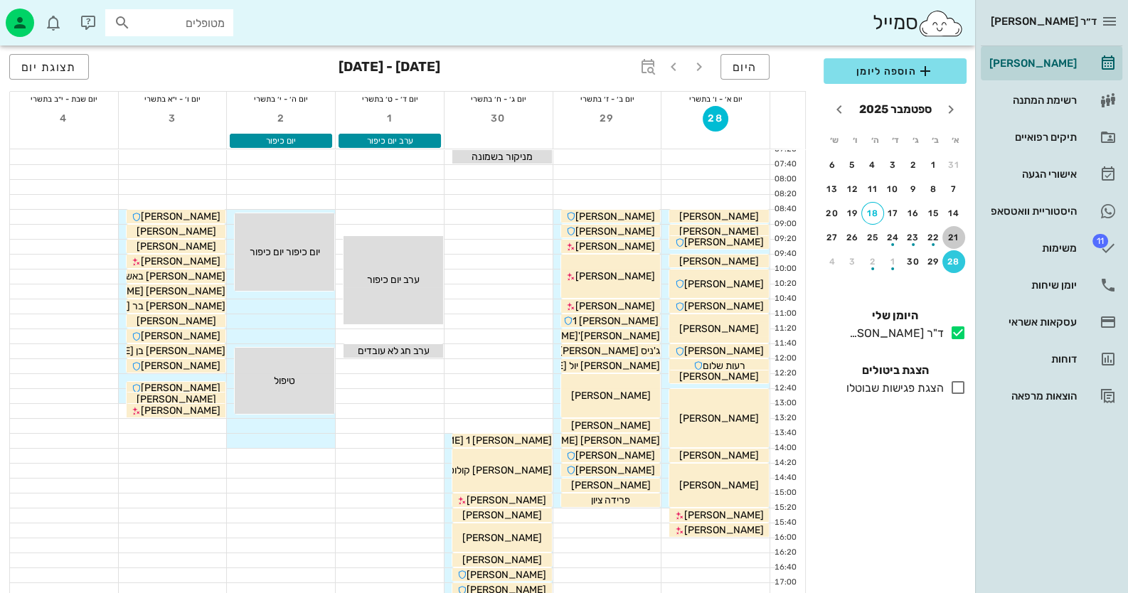
click at [956, 240] on div "21" at bounding box center [953, 238] width 23 height 10
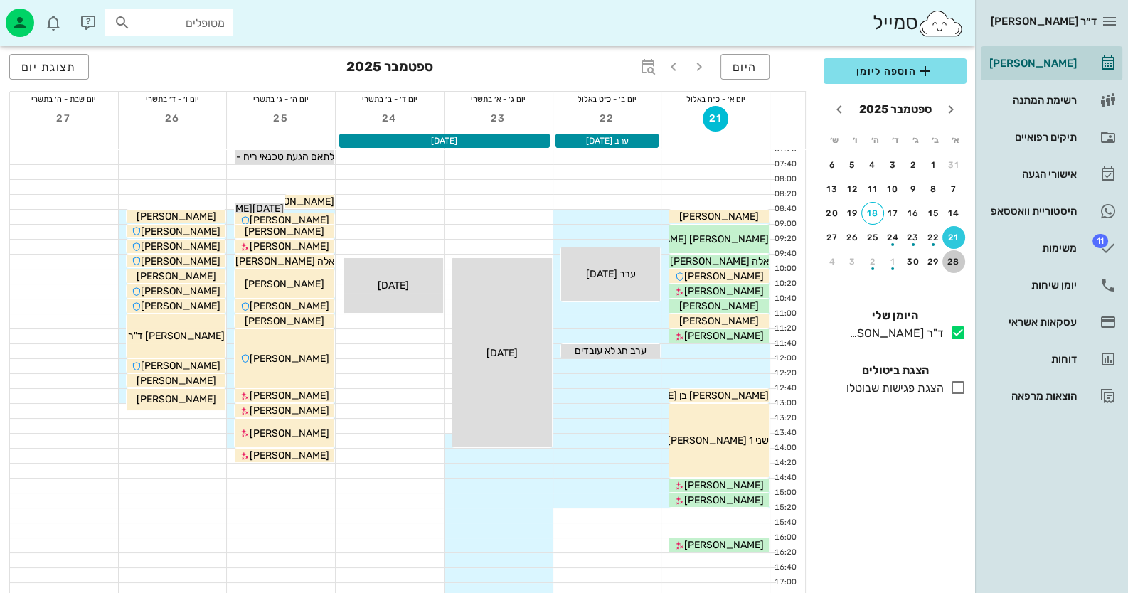
click at [959, 262] on div "28" at bounding box center [953, 262] width 23 height 10
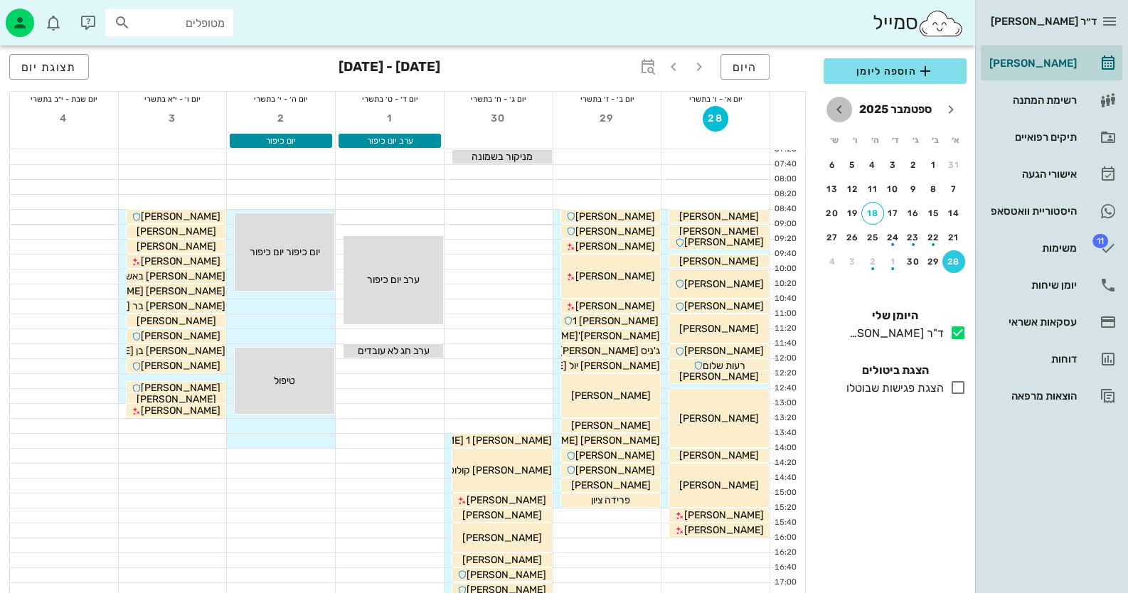
click at [843, 114] on icon "חודש הבא" at bounding box center [839, 109] width 17 height 17
click at [953, 188] on div "5" at bounding box center [953, 189] width 23 height 10
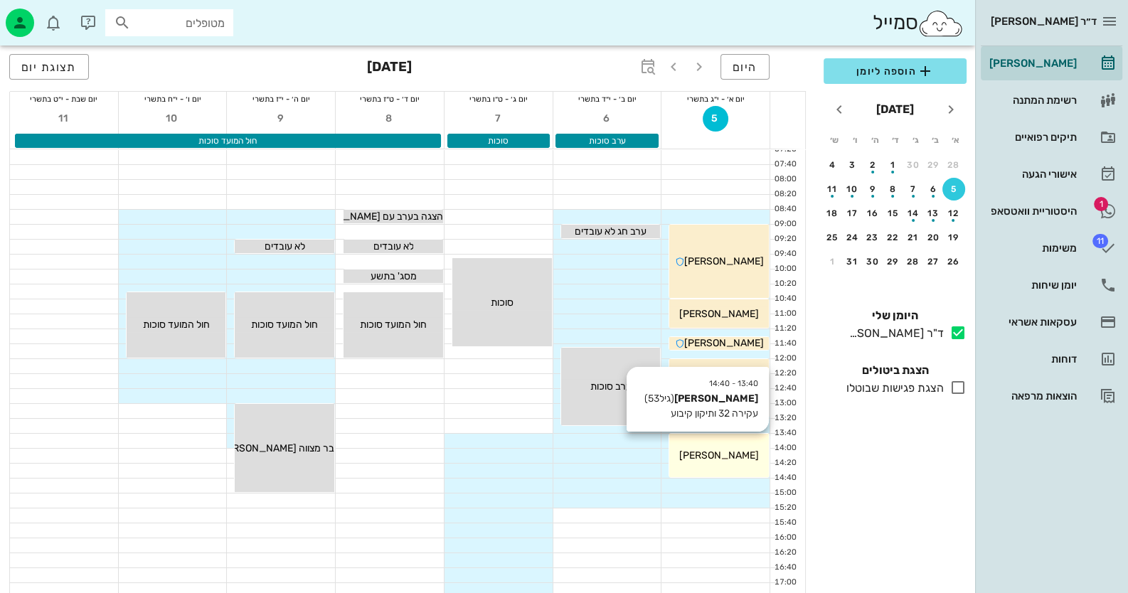
click at [743, 465] on div "13:40 - 14:40 ורוניקה בונקובסקי (גיל 53 ) עקירה 32 ותיקון קיבוע ורוניקה בונקובס…" at bounding box center [719, 455] width 100 height 43
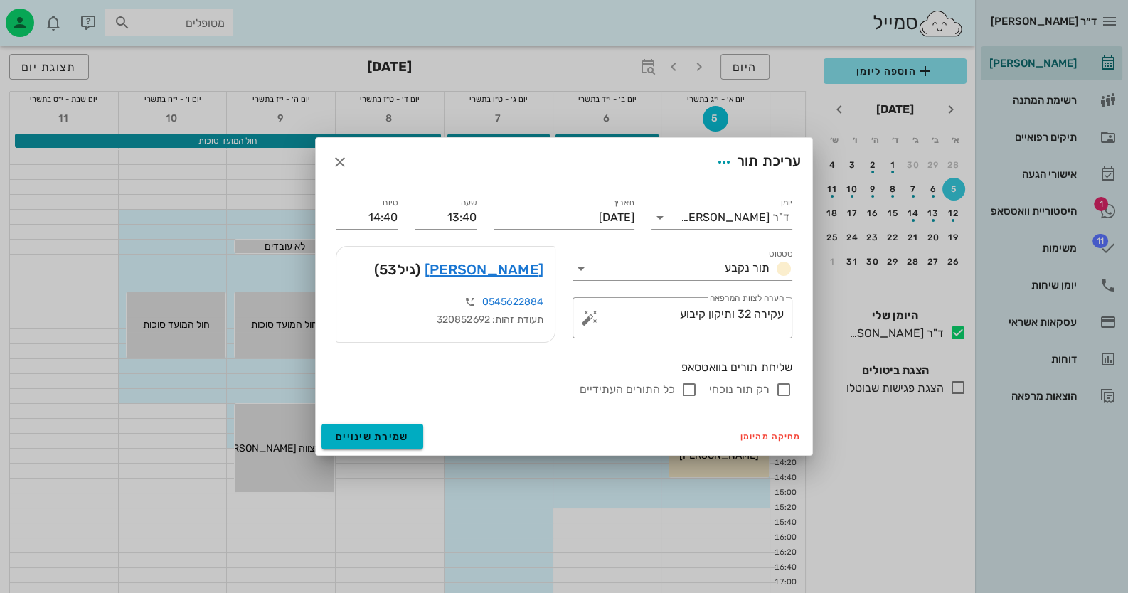
click at [1066, 213] on div at bounding box center [564, 296] width 1128 height 593
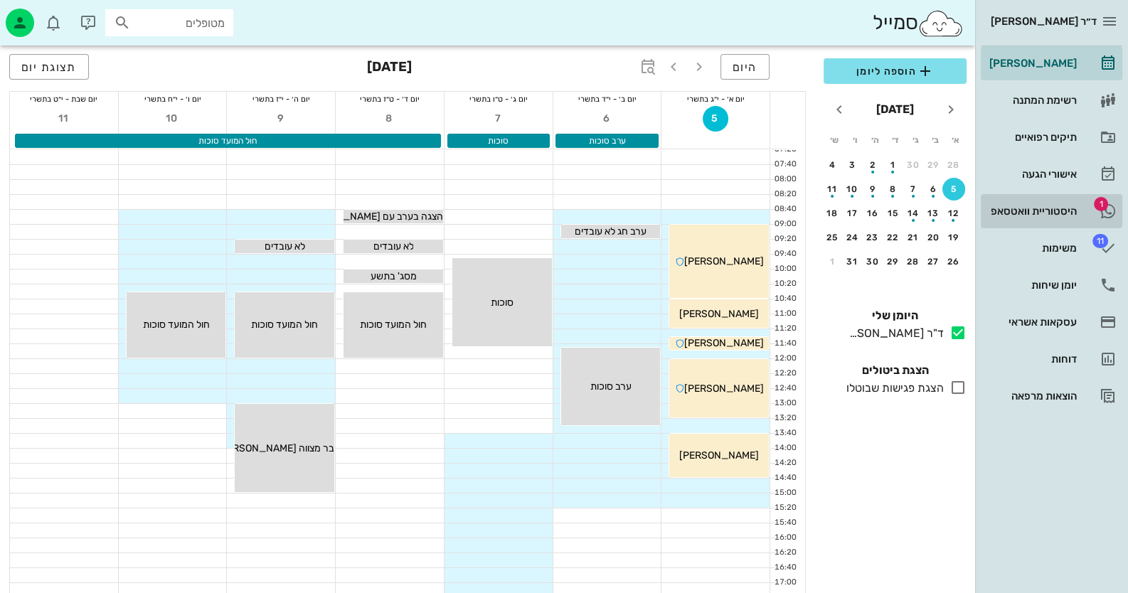
click at [1066, 213] on div "היסטוריית וואטסאפ" at bounding box center [1031, 211] width 90 height 11
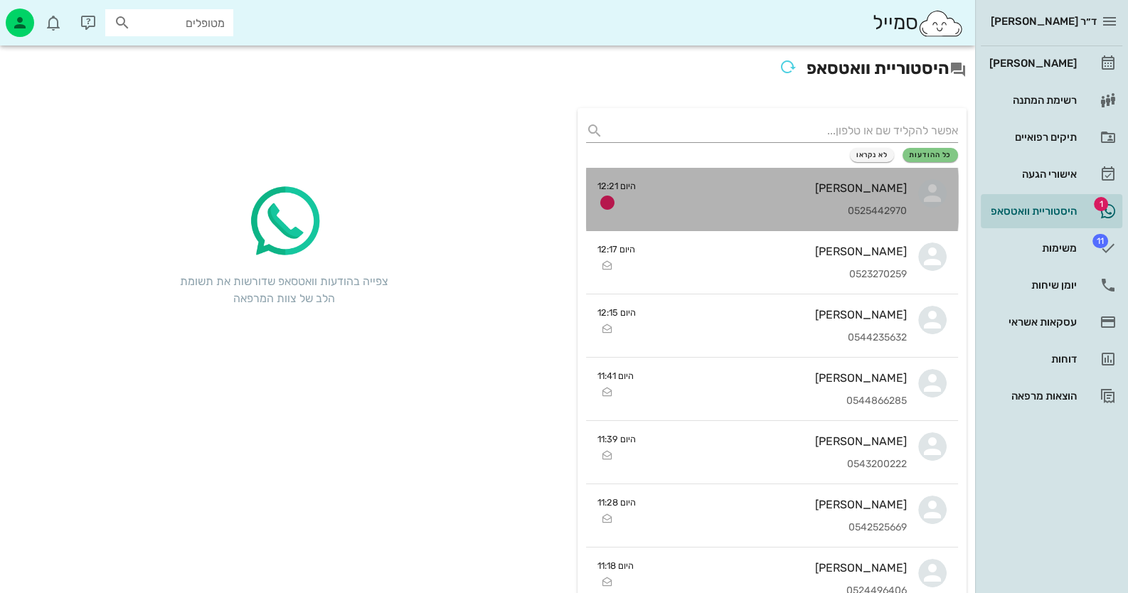
click at [842, 204] on div "מיכל נדיר 0525442970" at bounding box center [777, 199] width 260 height 63
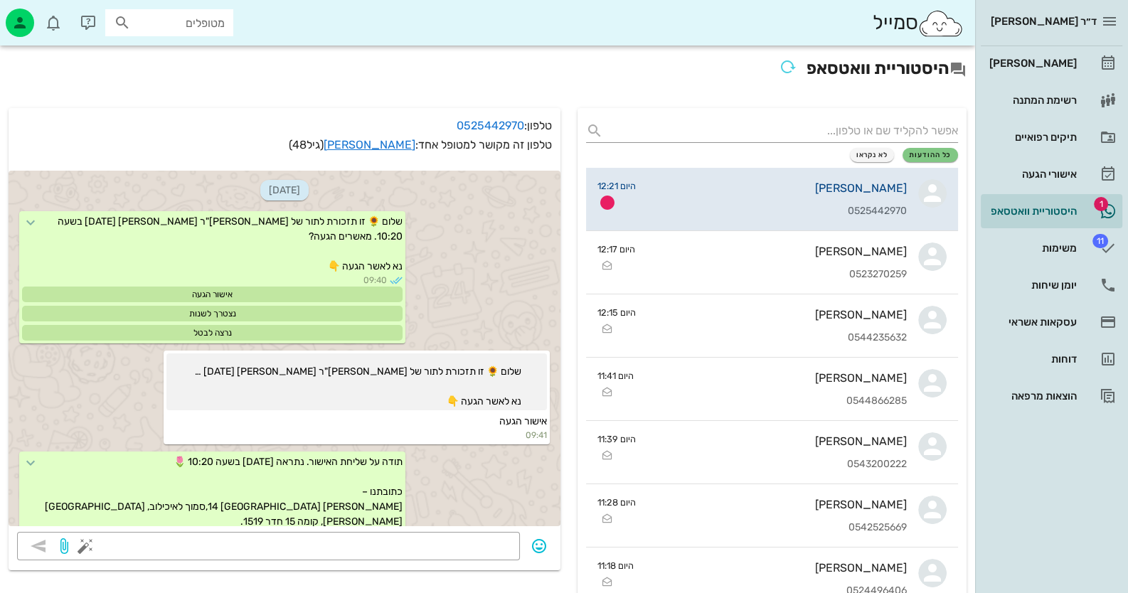
scroll to position [868, 0]
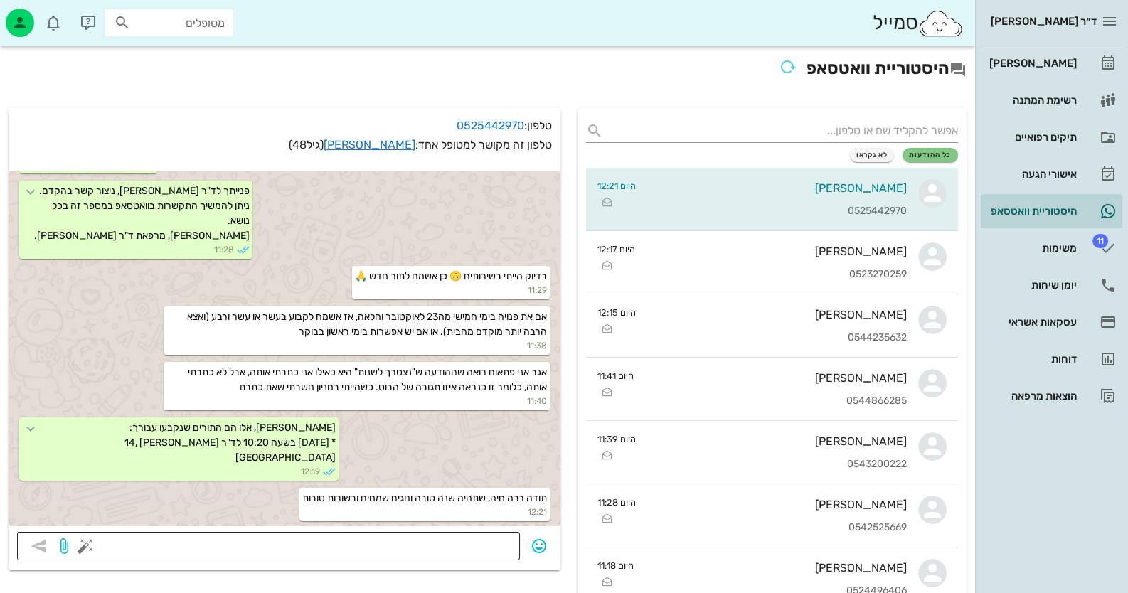
click at [466, 544] on textarea at bounding box center [299, 547] width 423 height 23
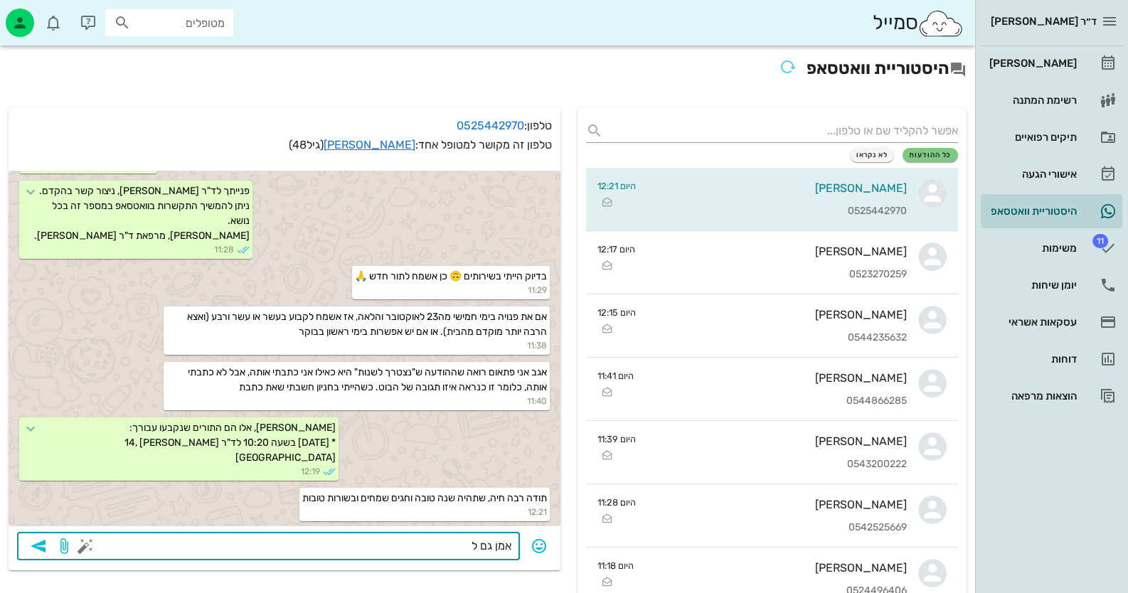
type textarea "אמן גם לך"
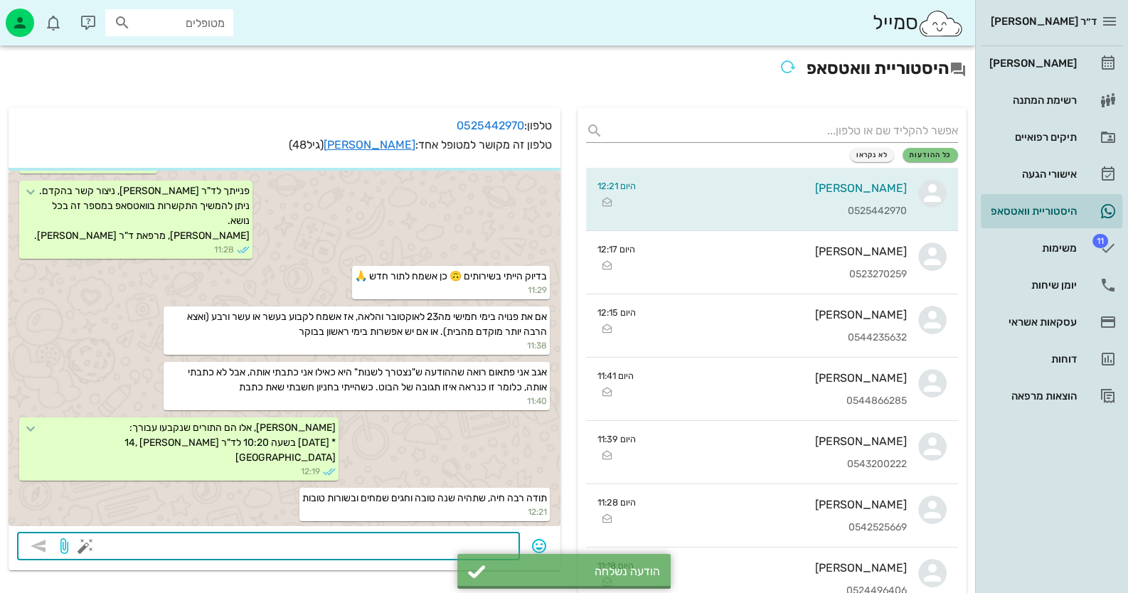
scroll to position [909, 0]
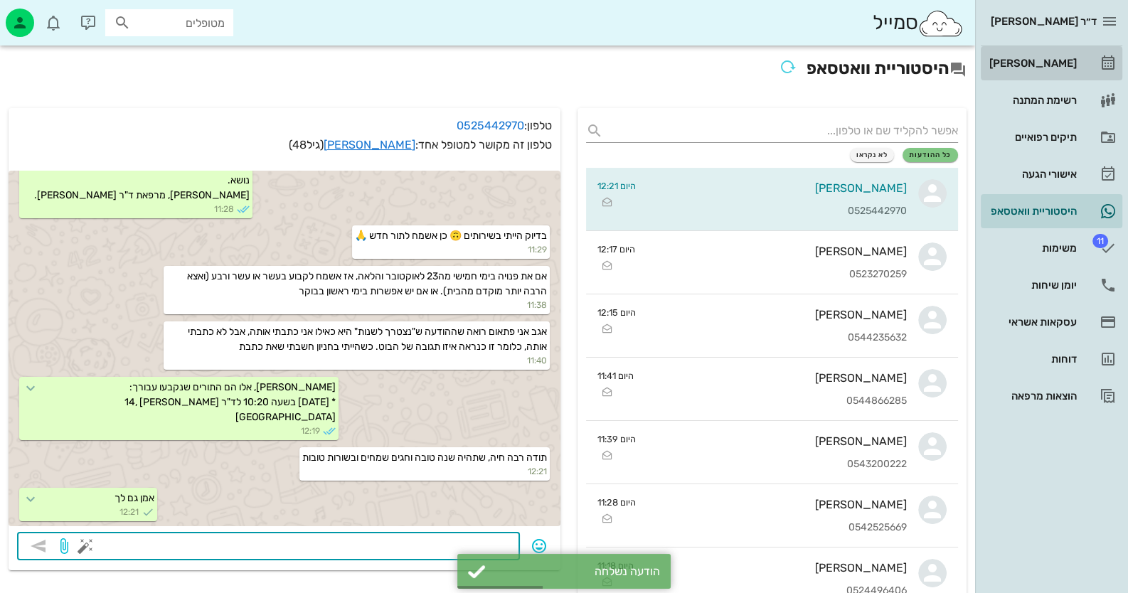
click at [1083, 78] on link "[PERSON_NAME]" at bounding box center [1052, 63] width 142 height 34
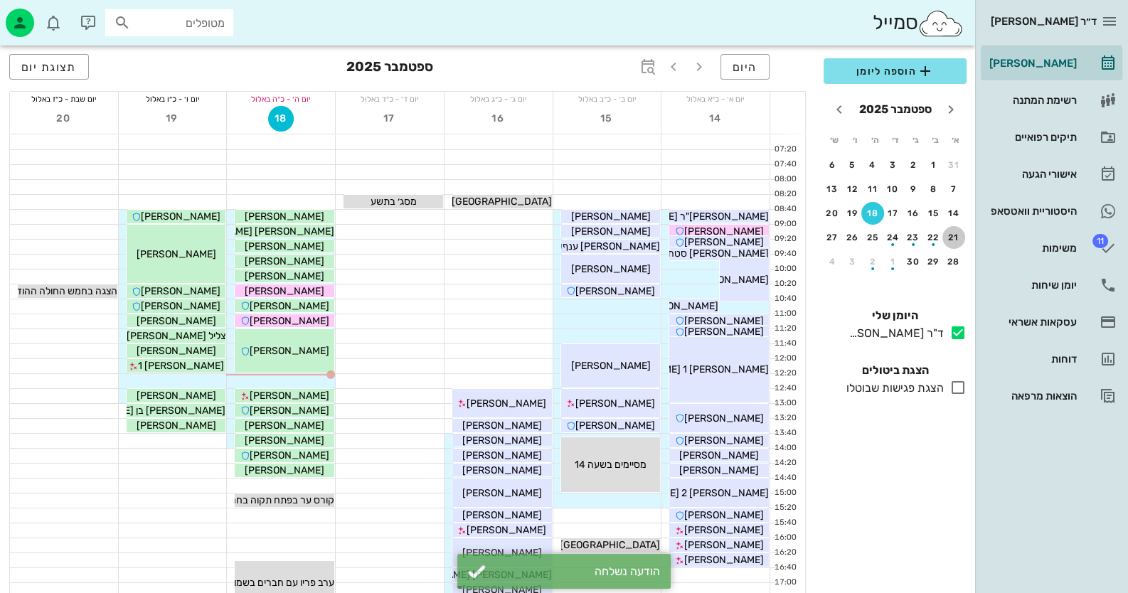
click at [946, 236] on div "21" at bounding box center [953, 238] width 23 height 10
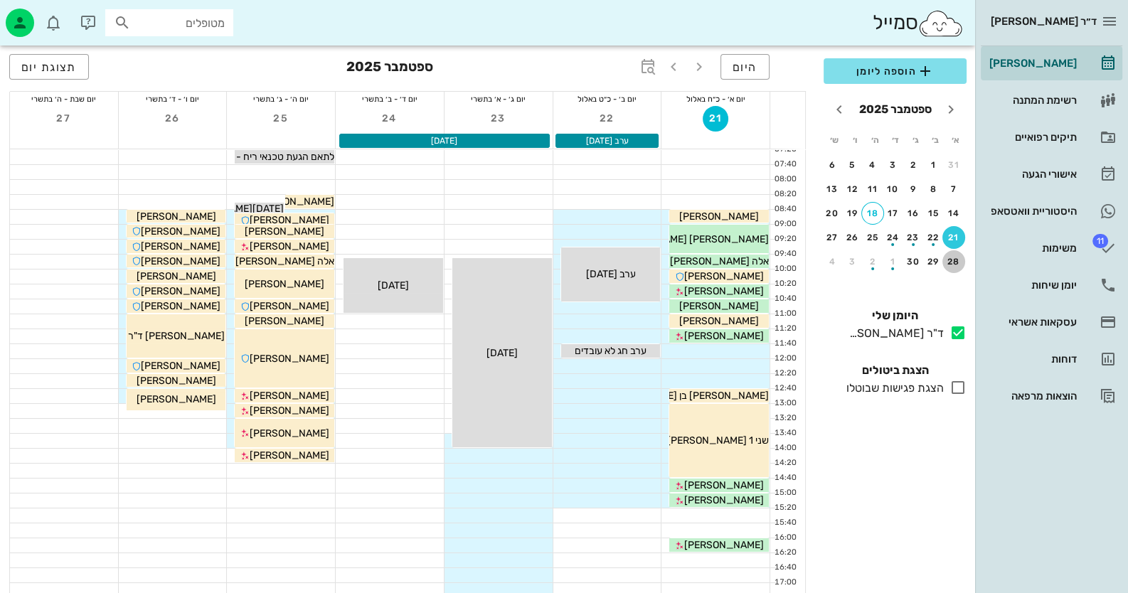
click at [949, 262] on div "28" at bounding box center [953, 262] width 23 height 10
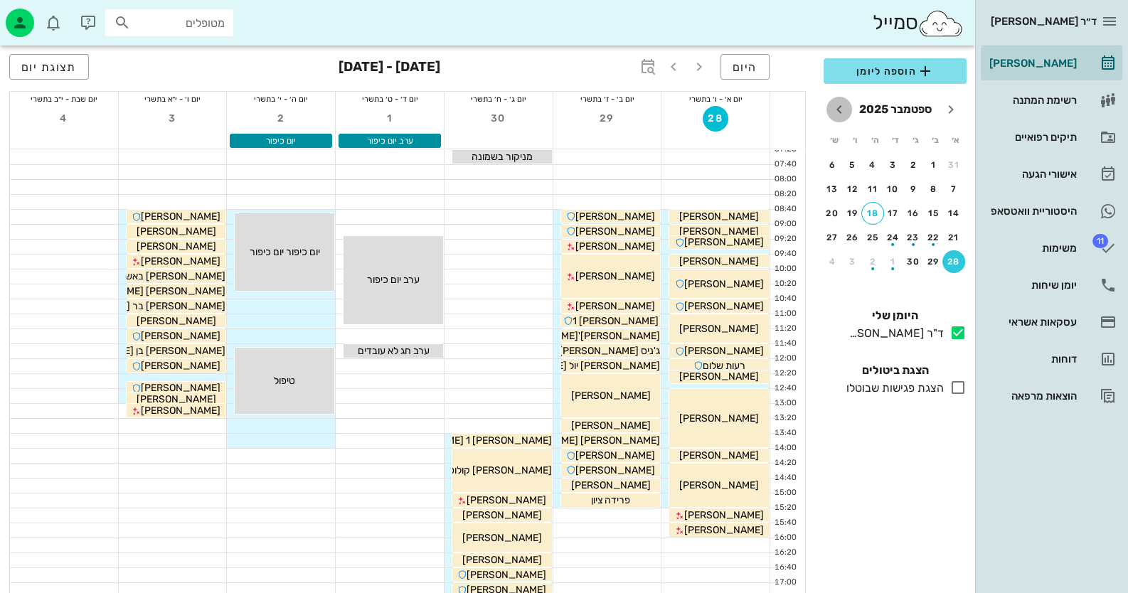
click at [836, 110] on icon "חודש הבא" at bounding box center [839, 109] width 17 height 17
click at [946, 187] on div "5" at bounding box center [953, 189] width 23 height 10
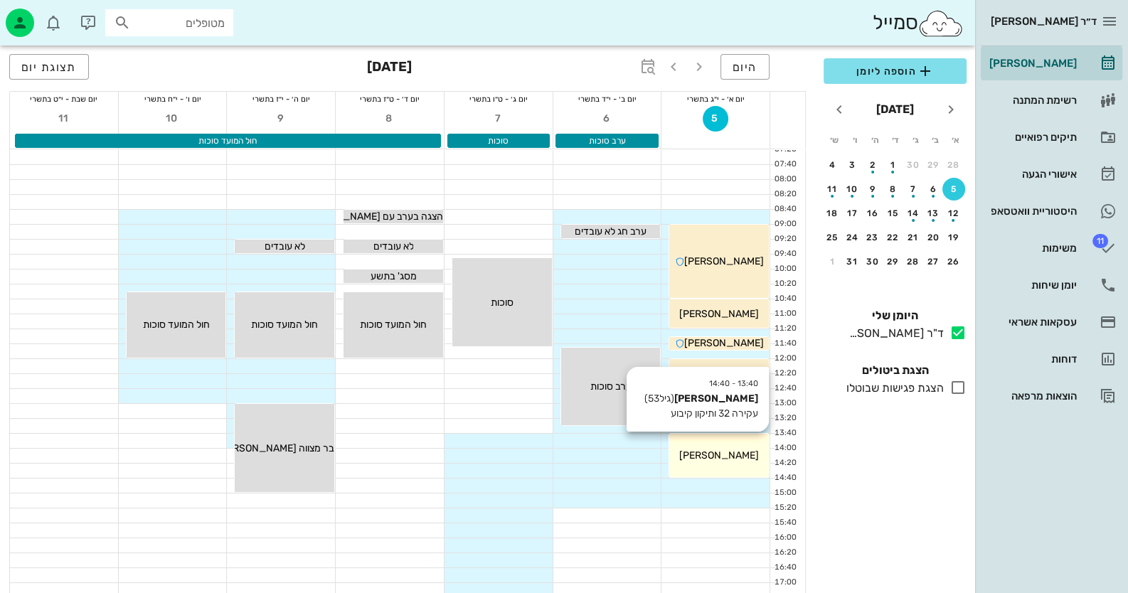
click at [723, 464] on div "13:40 - 14:40 ורוניקה בונקובסקי (גיל 53 ) עקירה 32 ותיקון קיבוע ורוניקה בונקובס…" at bounding box center [719, 455] width 100 height 43
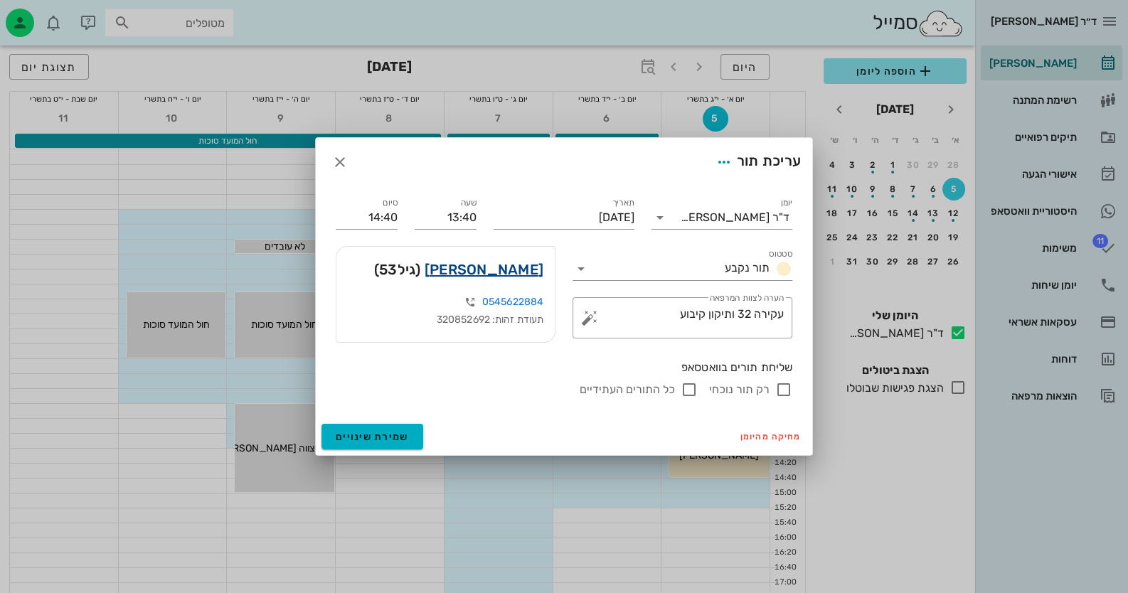
click at [528, 270] on link "ורוניקה בונקובסקי" at bounding box center [484, 269] width 119 height 23
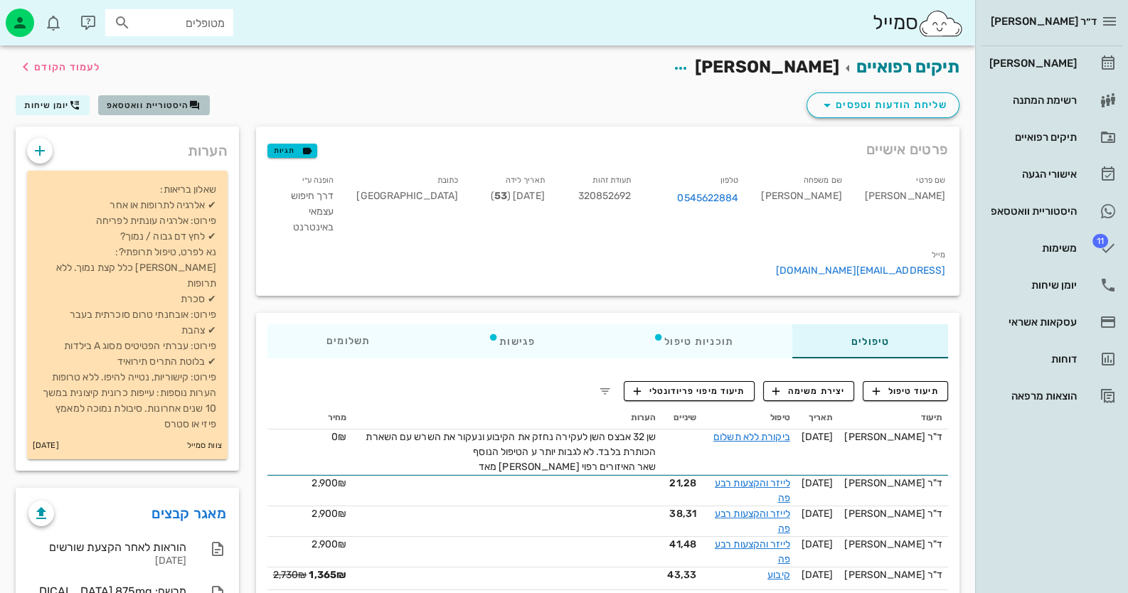
click at [183, 108] on span "היסטוריית וואטסאפ" at bounding box center [148, 105] width 82 height 10
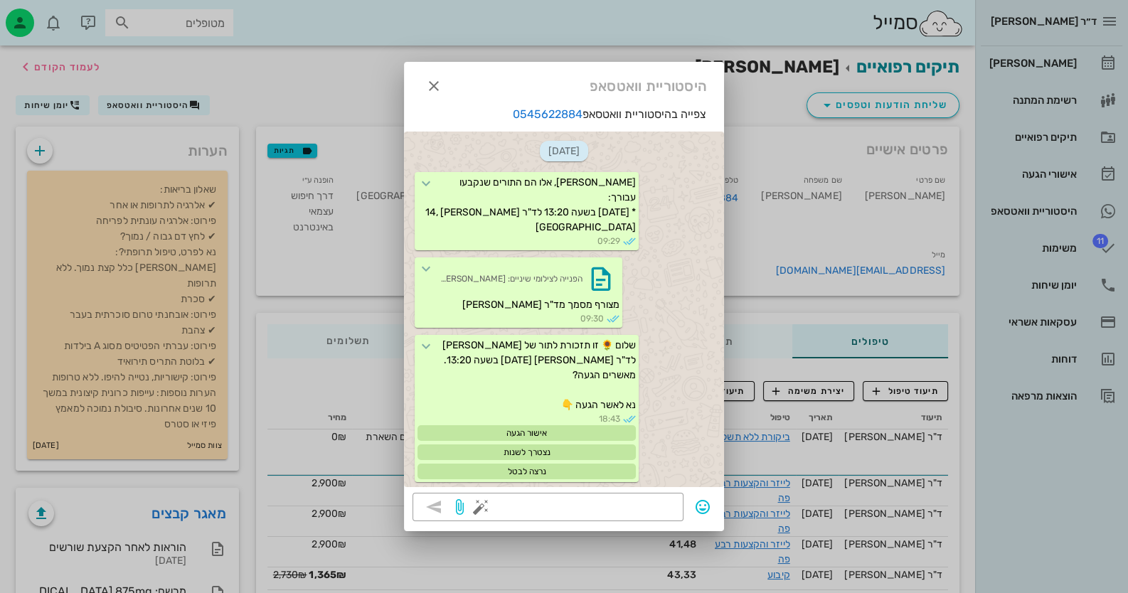
scroll to position [2695, 0]
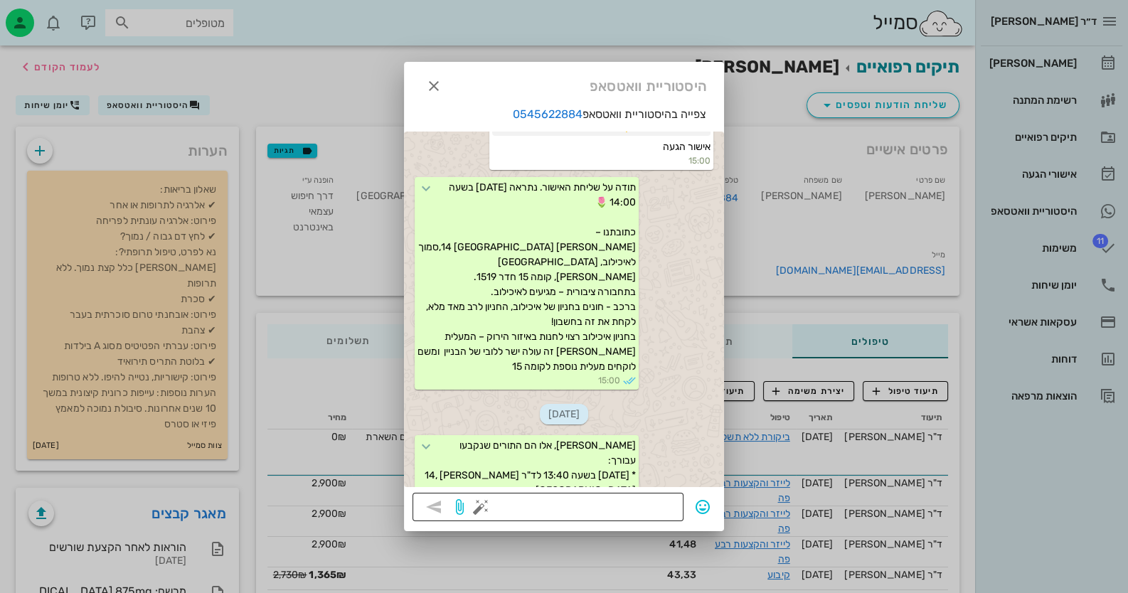
click at [637, 508] on textarea at bounding box center [579, 508] width 191 height 23
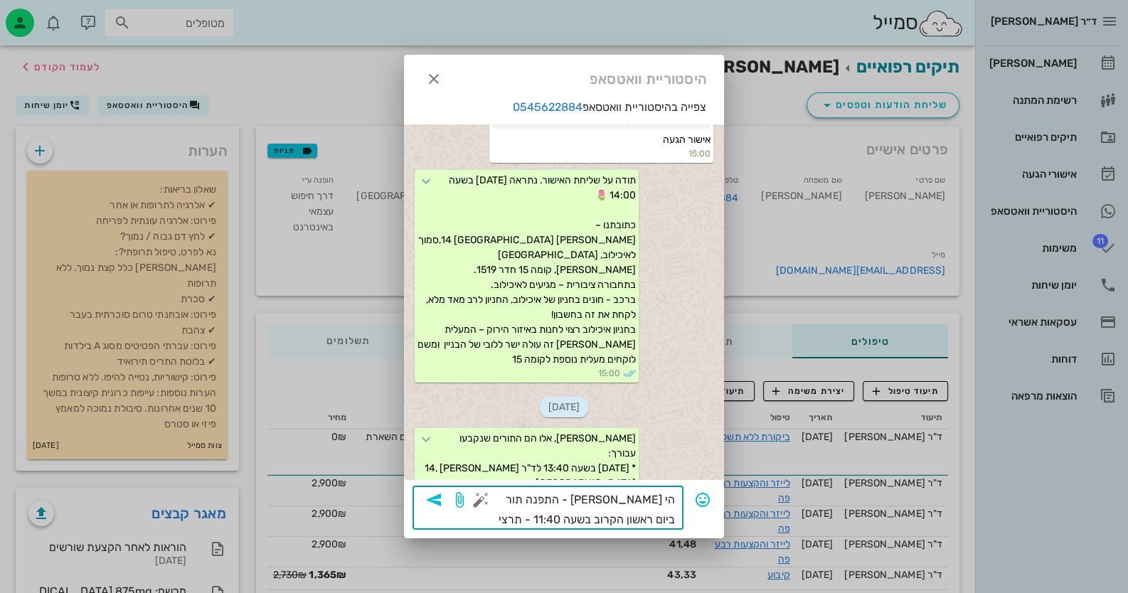
type textarea "הי ורוניקה - התפנה תור ביום ראשון הקרוב בשעה 11:40 - תרצי להגיע?"
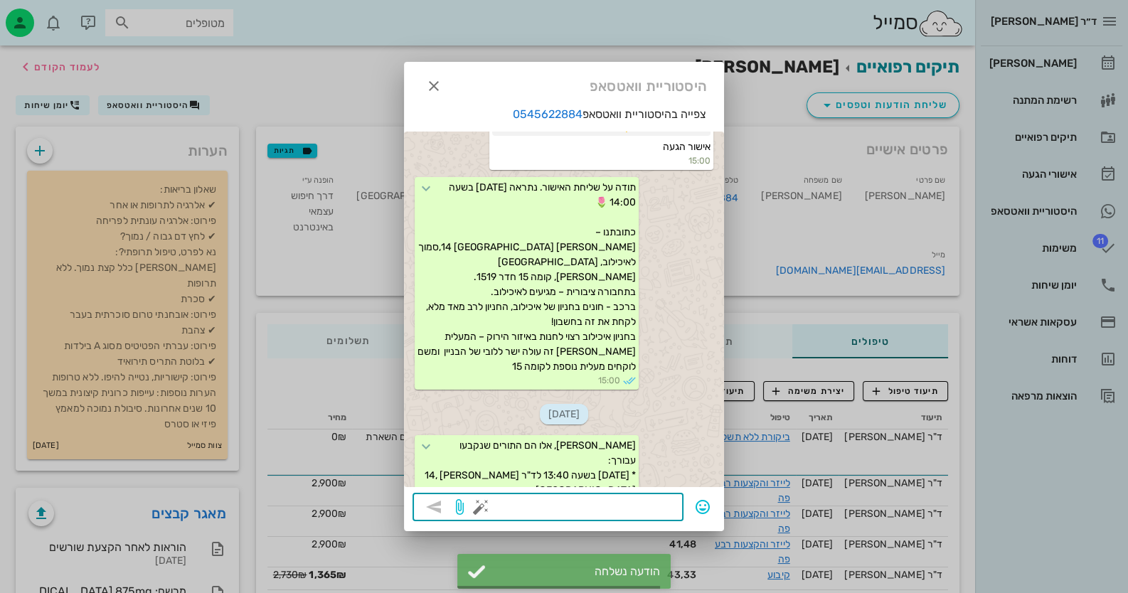
scroll to position [2818, 0]
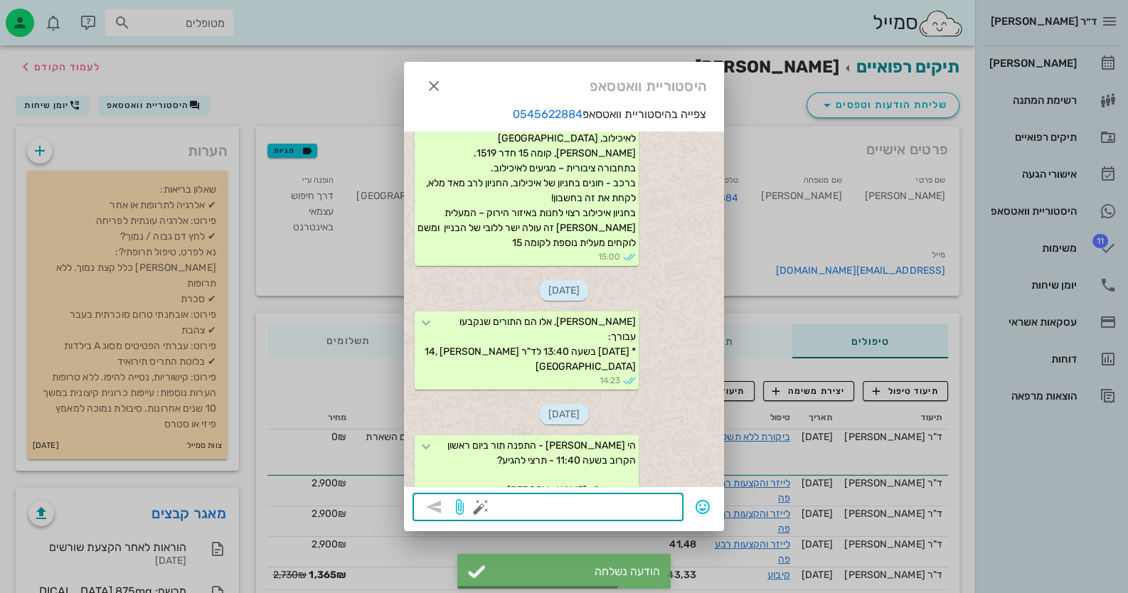
click at [1066, 277] on div at bounding box center [564, 296] width 1128 height 593
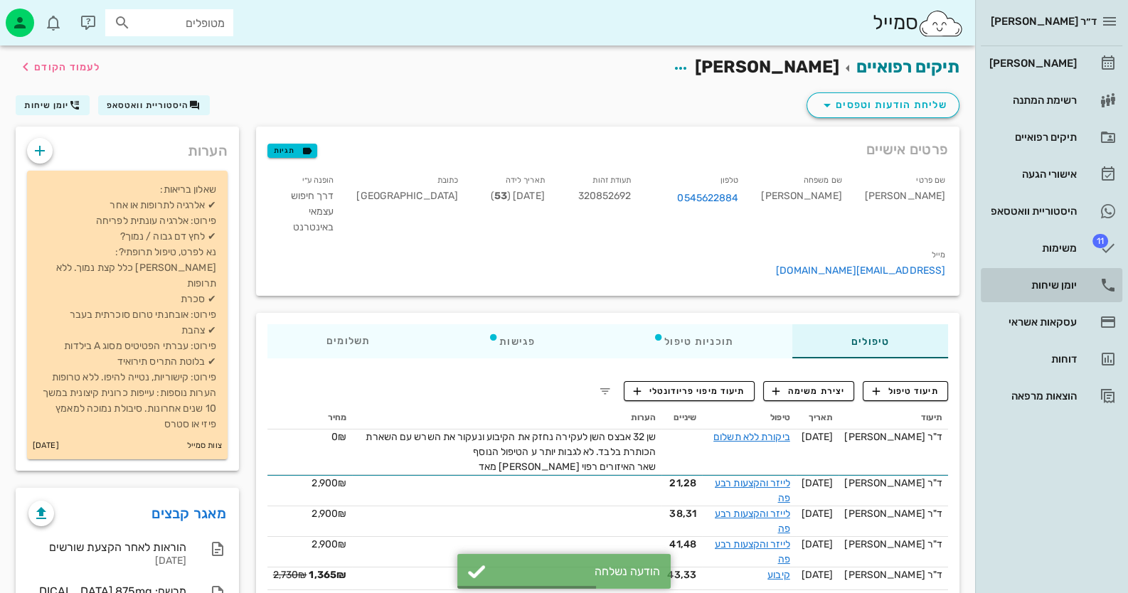
click at [1066, 277] on div "יומן שיחות" at bounding box center [1031, 285] width 90 height 23
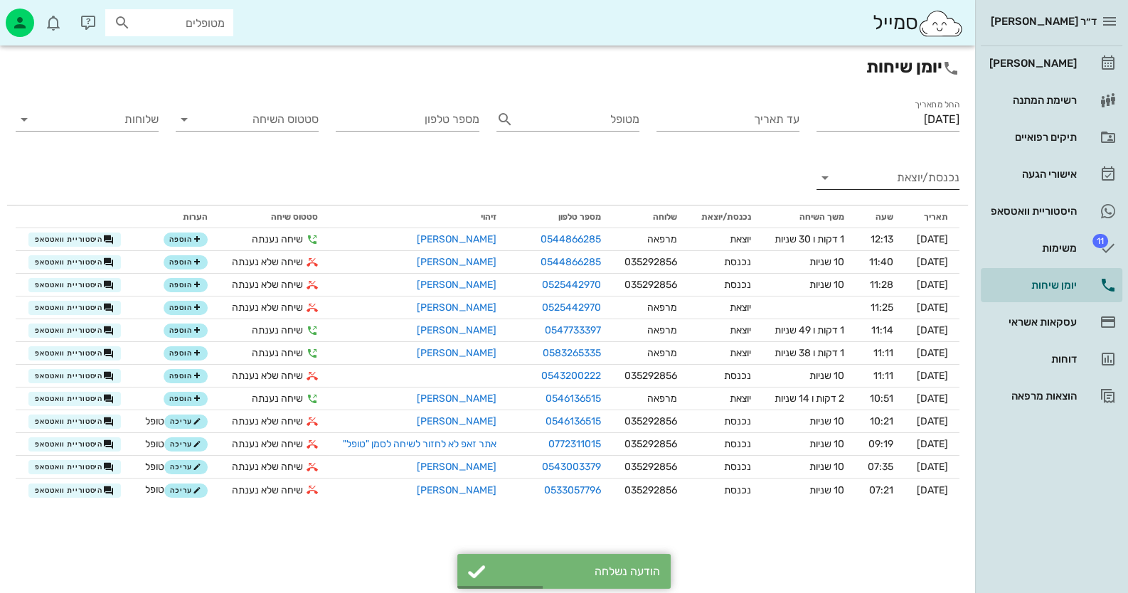
click at [904, 189] on div "נכנסת/יוצאת" at bounding box center [887, 177] width 143 height 23
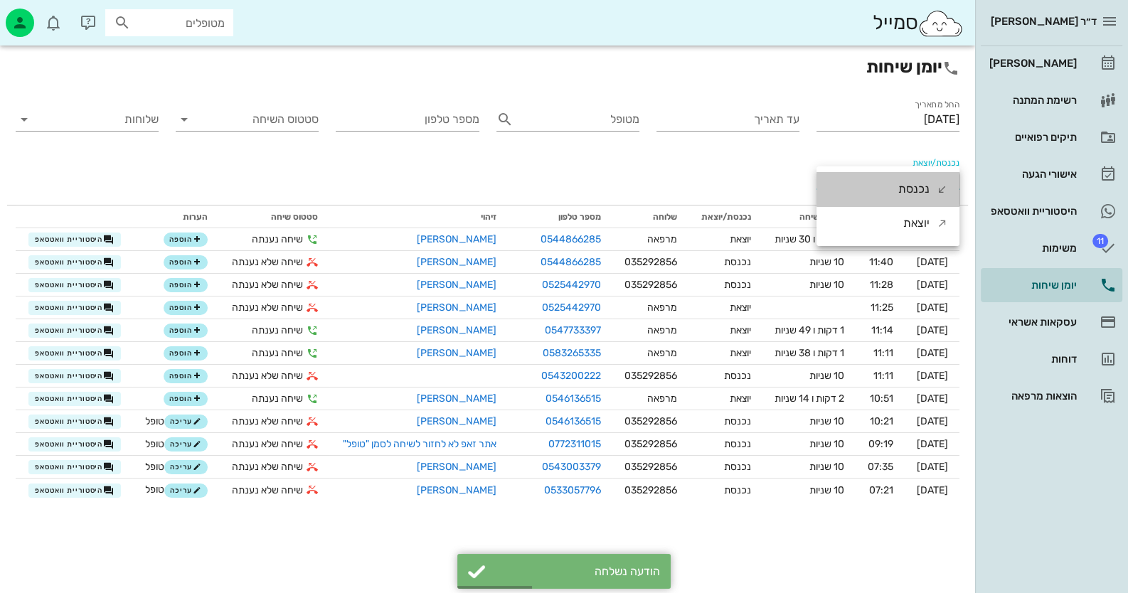
click at [905, 188] on div "נכנסת" at bounding box center [913, 189] width 31 height 34
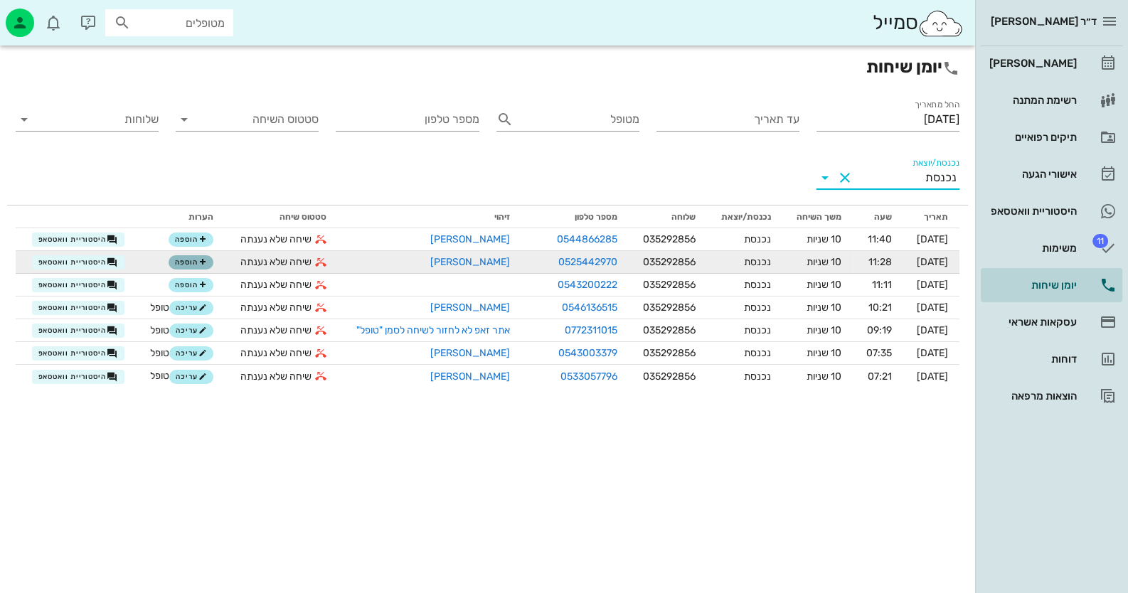
click at [191, 261] on span "הוספה" at bounding box center [190, 262] width 31 height 9
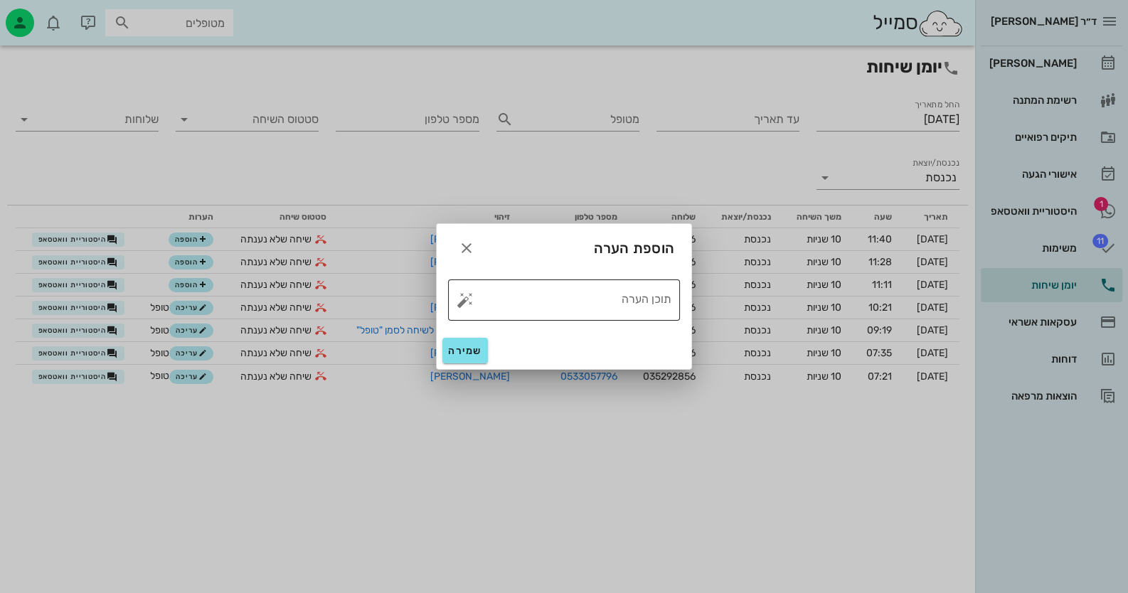
click at [466, 298] on button "button" at bounding box center [465, 300] width 17 height 17
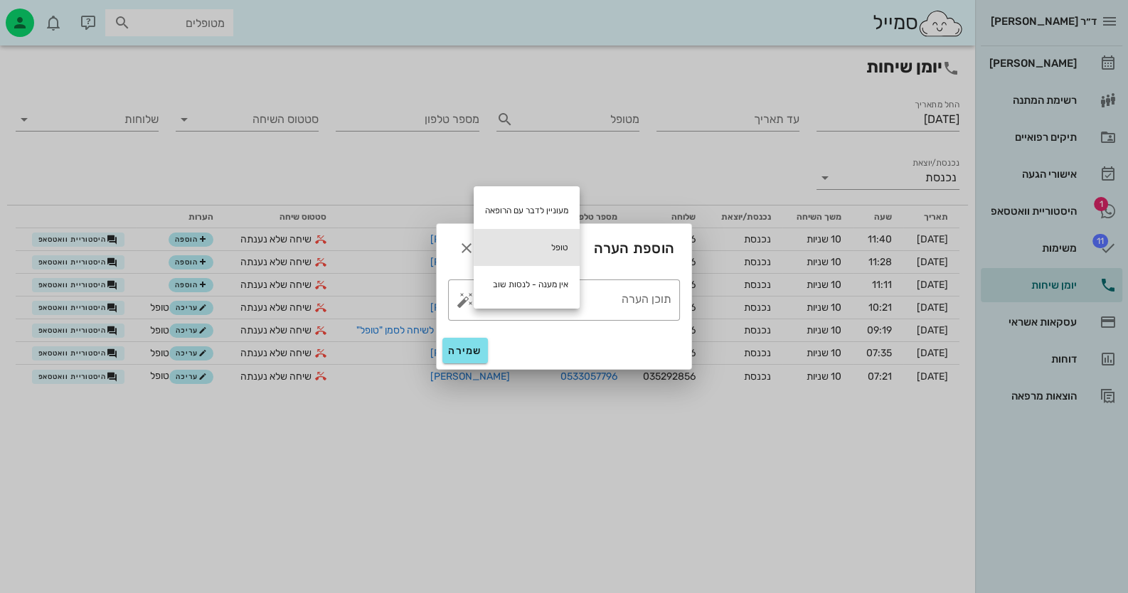
click at [533, 252] on div "טופל" at bounding box center [527, 247] width 106 height 37
type textarea "טופל"
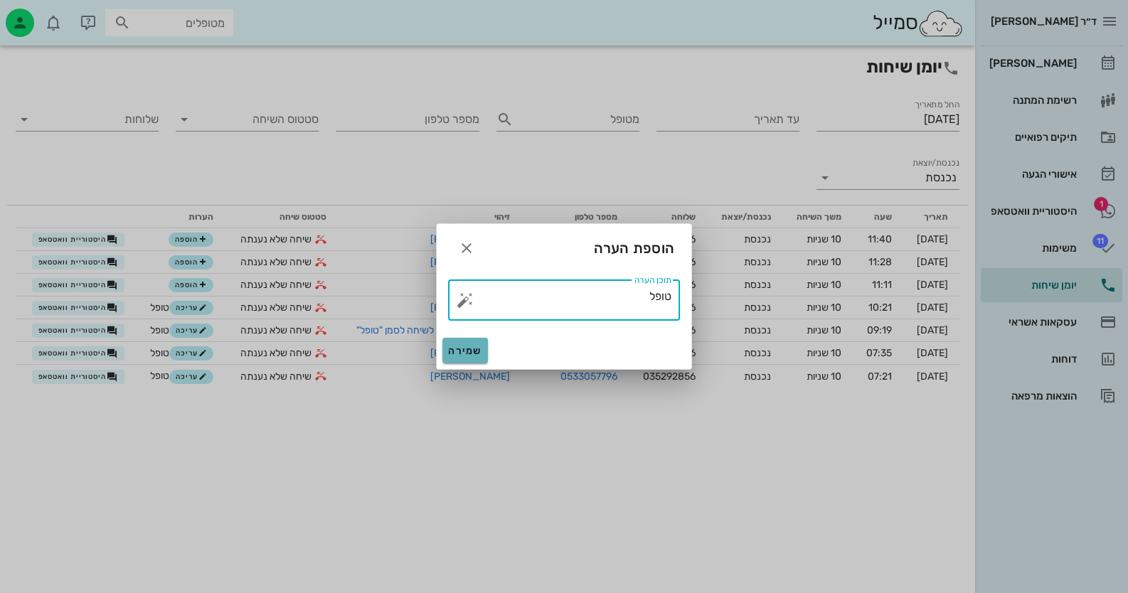
click at [465, 347] on span "שמירה" at bounding box center [465, 351] width 34 height 12
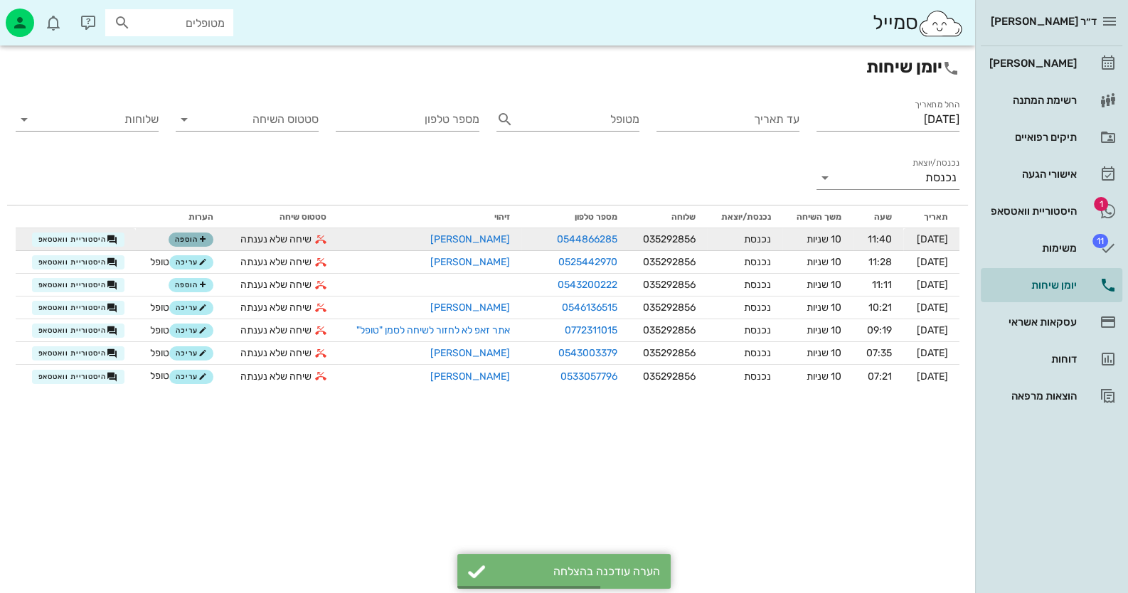
click at [198, 241] on icon "button" at bounding box center [202, 239] width 9 height 9
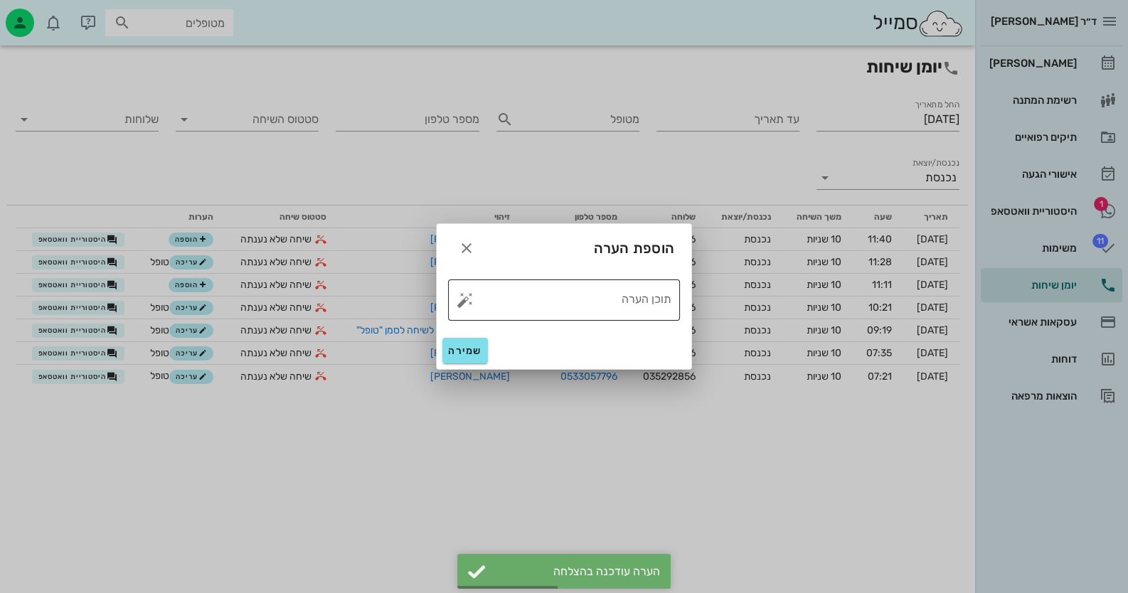
click at [469, 305] on button "button" at bounding box center [465, 300] width 17 height 17
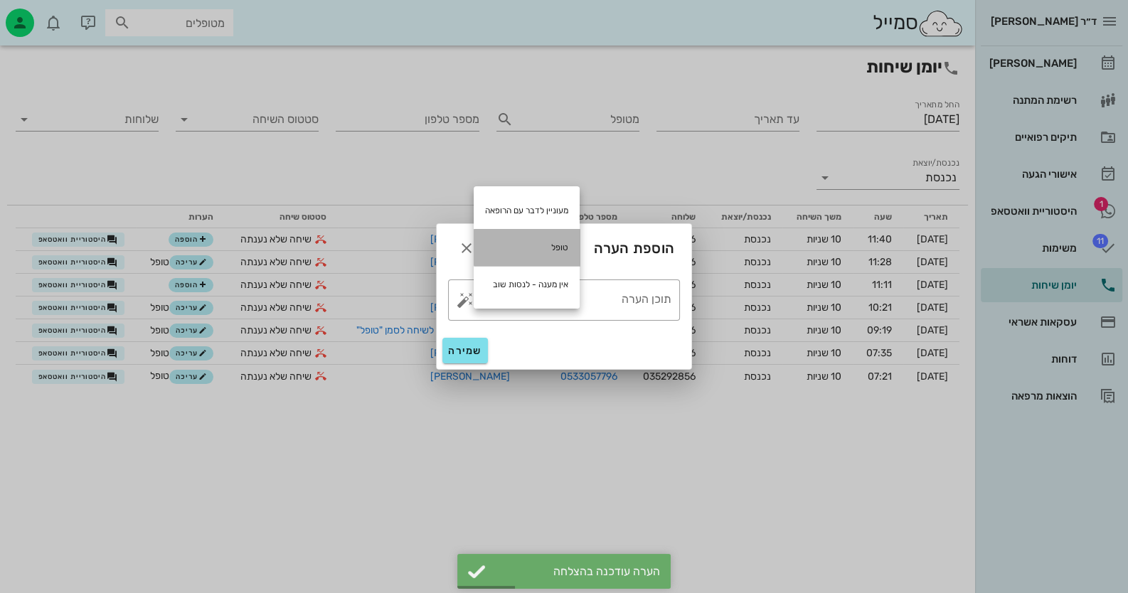
click at [536, 243] on div "טופל" at bounding box center [527, 247] width 106 height 37
type textarea "טופל"
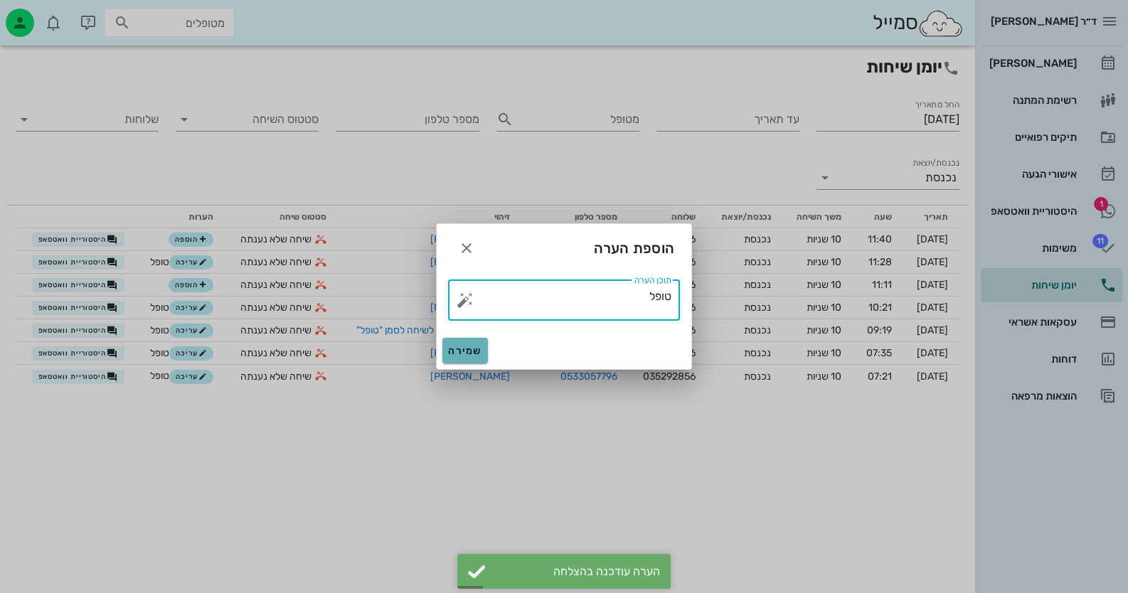
click at [461, 353] on span "שמירה" at bounding box center [465, 351] width 34 height 12
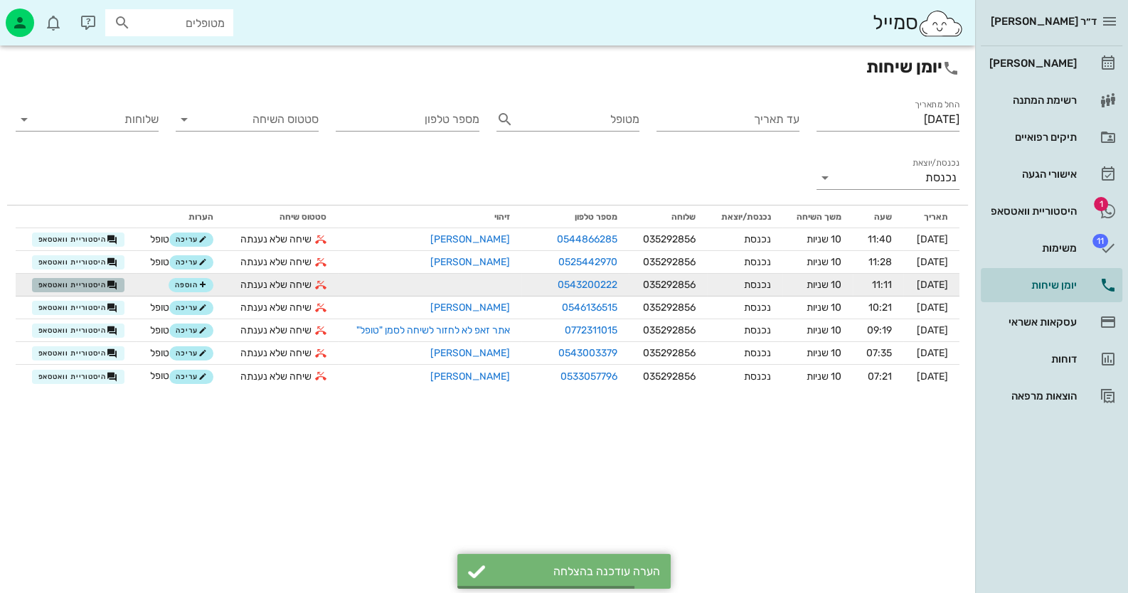
click at [88, 279] on span "היסטוריית וואטסאפ" at bounding box center [78, 284] width 80 height 11
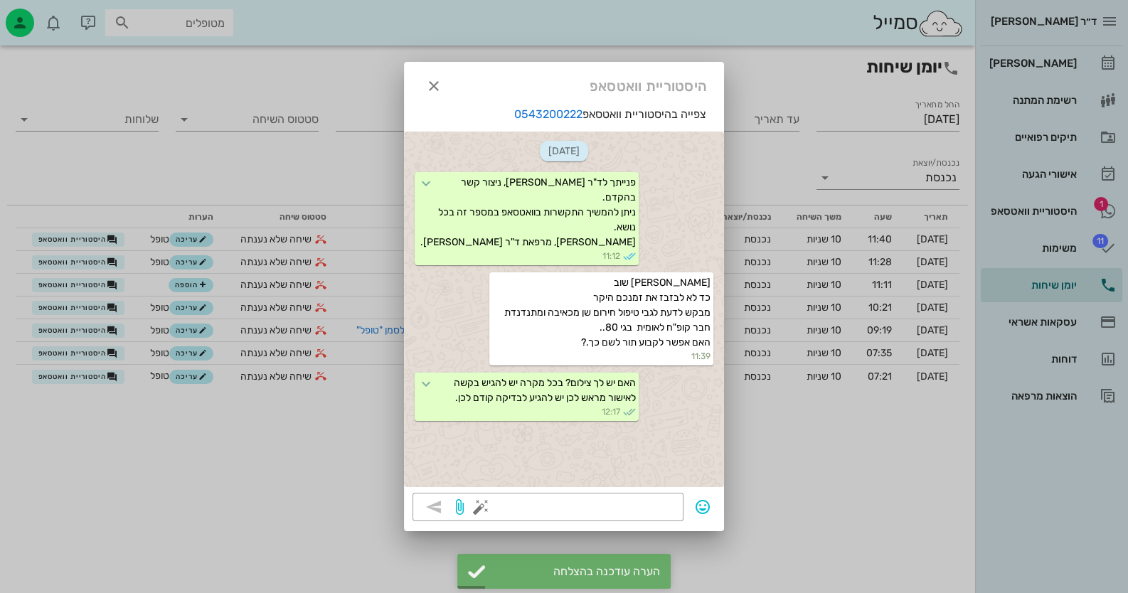
click at [338, 277] on div at bounding box center [564, 296] width 1128 height 593
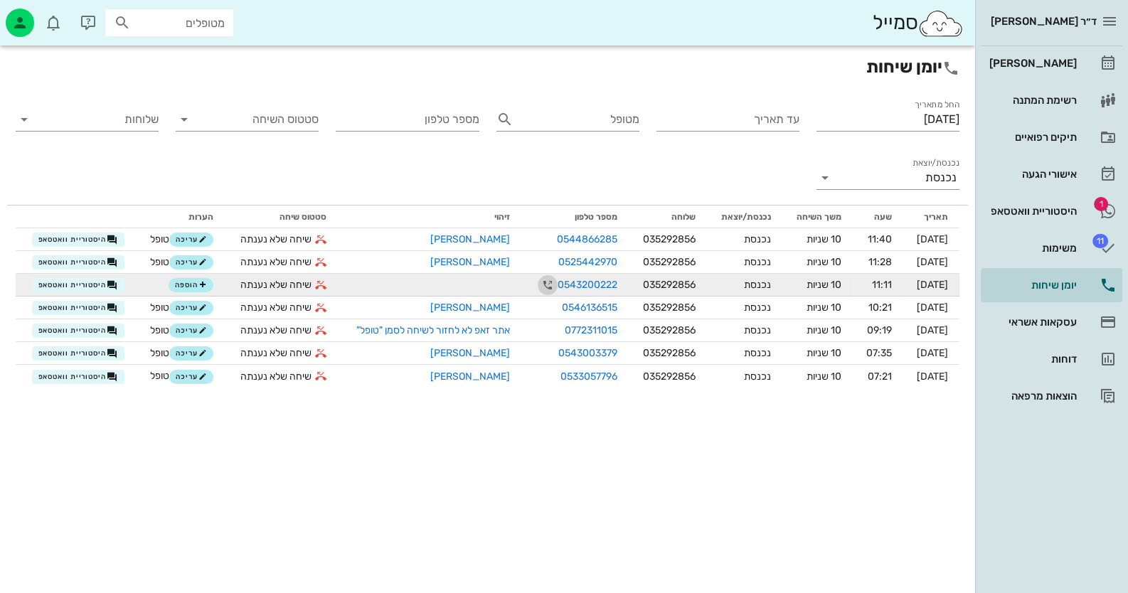
click at [539, 284] on icon "button" at bounding box center [547, 285] width 17 height 17
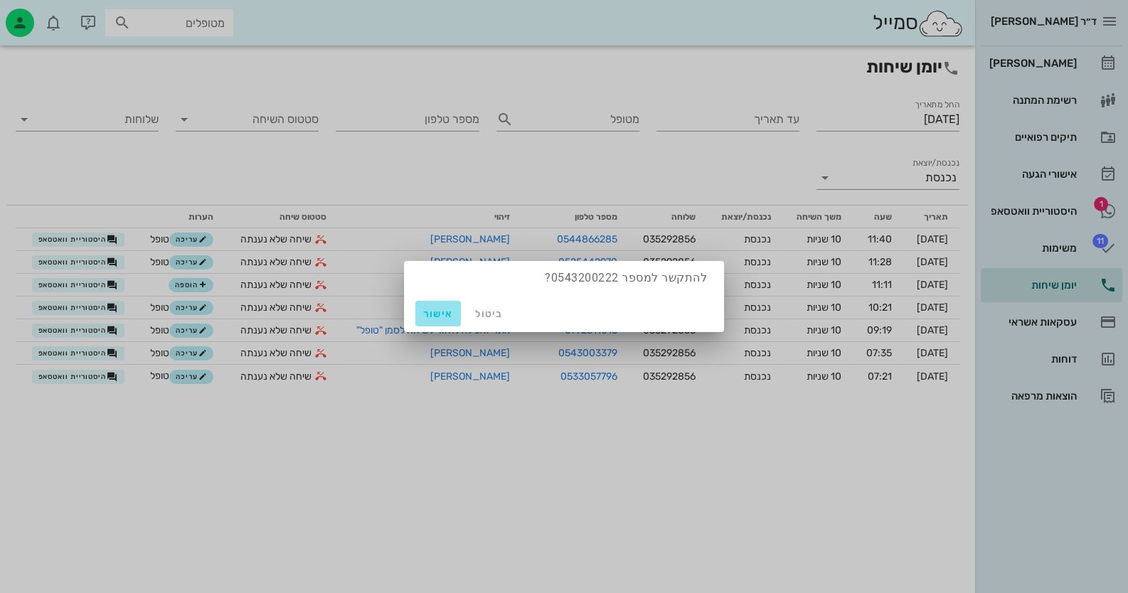
click at [437, 312] on span "אישור" at bounding box center [438, 314] width 34 height 12
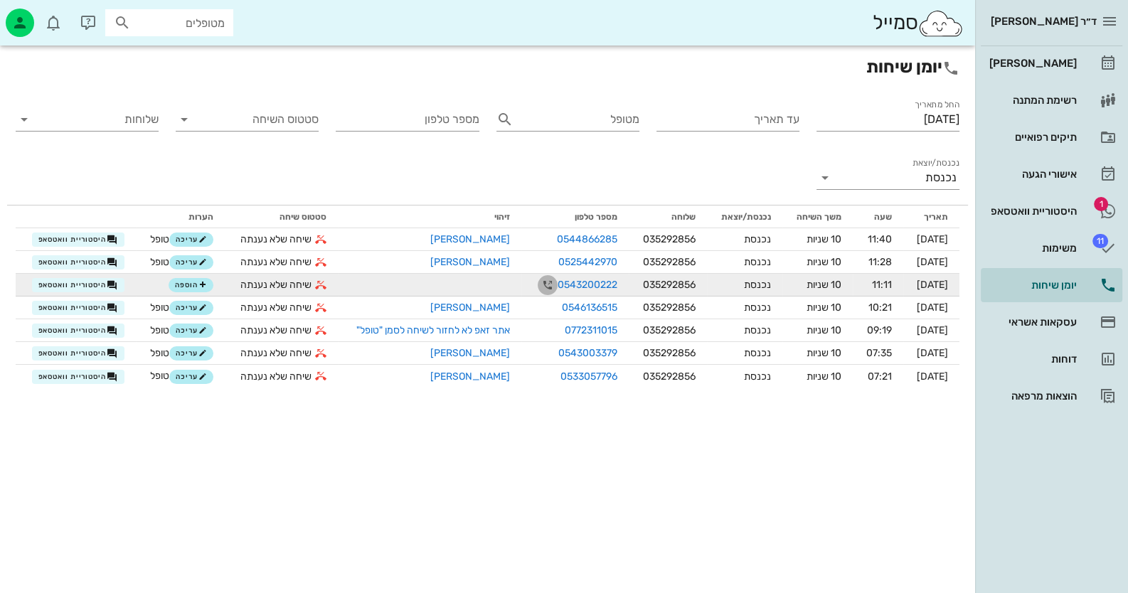
click at [539, 284] on icon "button" at bounding box center [547, 285] width 17 height 17
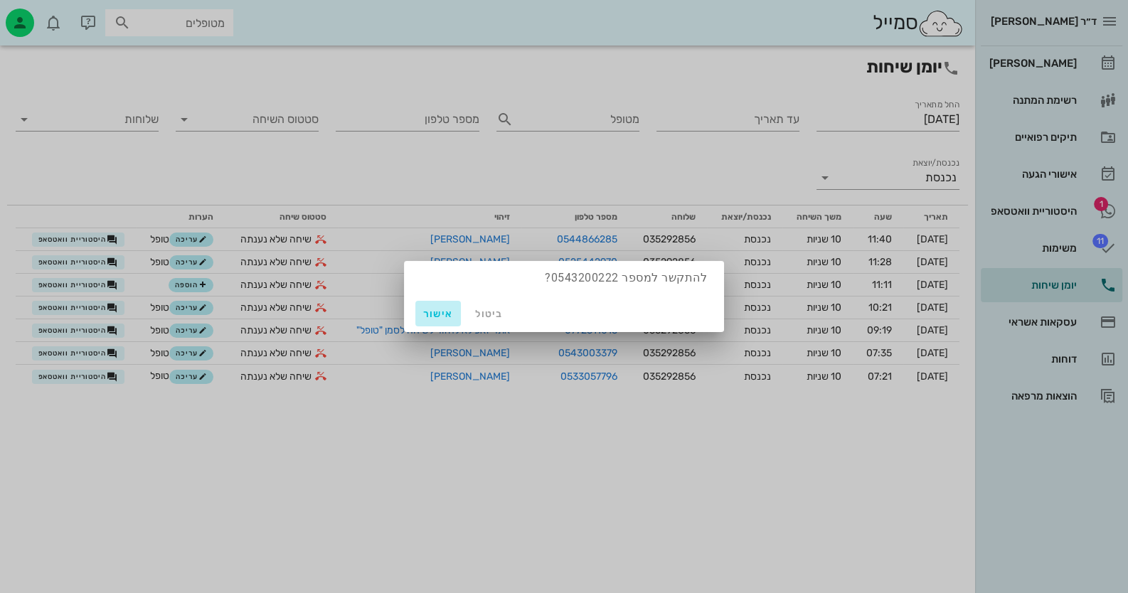
click at [437, 313] on span "אישור" at bounding box center [438, 314] width 34 height 12
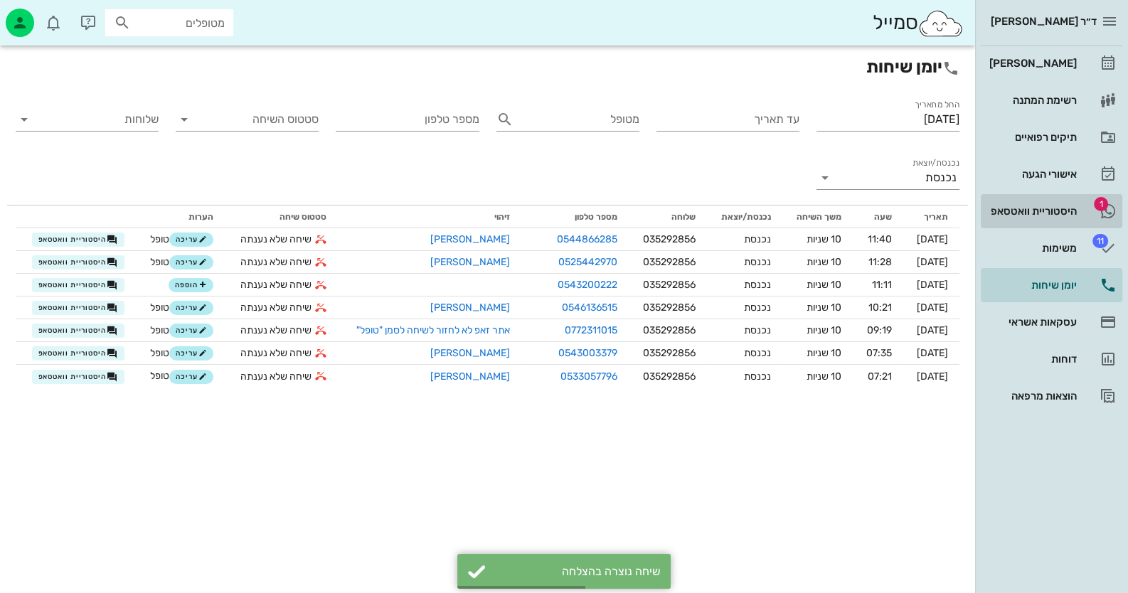
click at [1034, 213] on div "היסטוריית וואטסאפ" at bounding box center [1031, 211] width 90 height 11
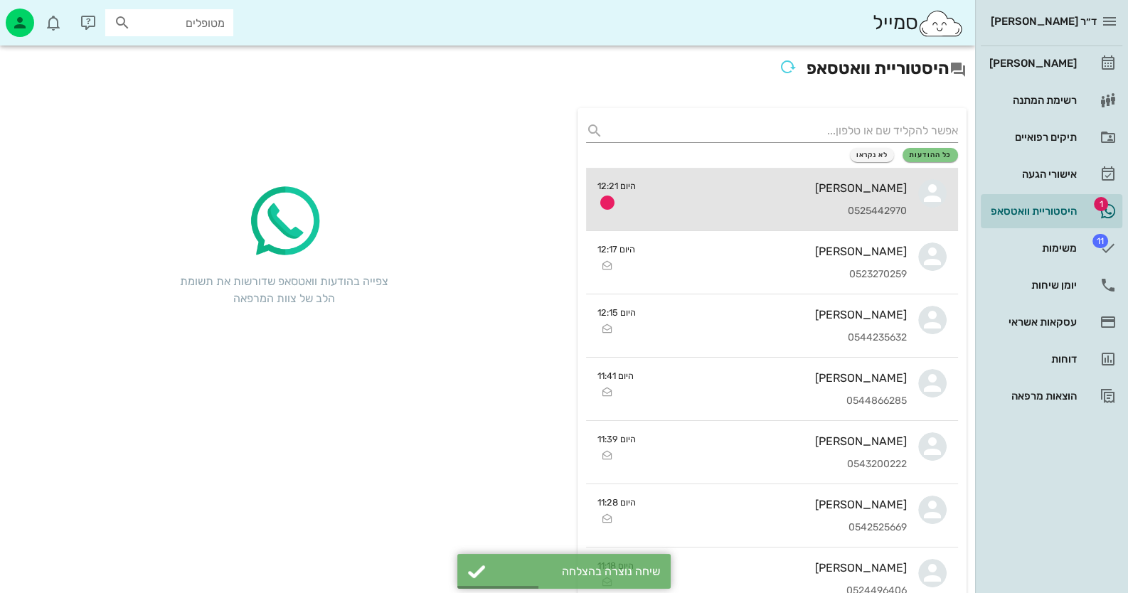
click at [838, 198] on div "מיכל נדיר 0525442970" at bounding box center [777, 199] width 260 height 63
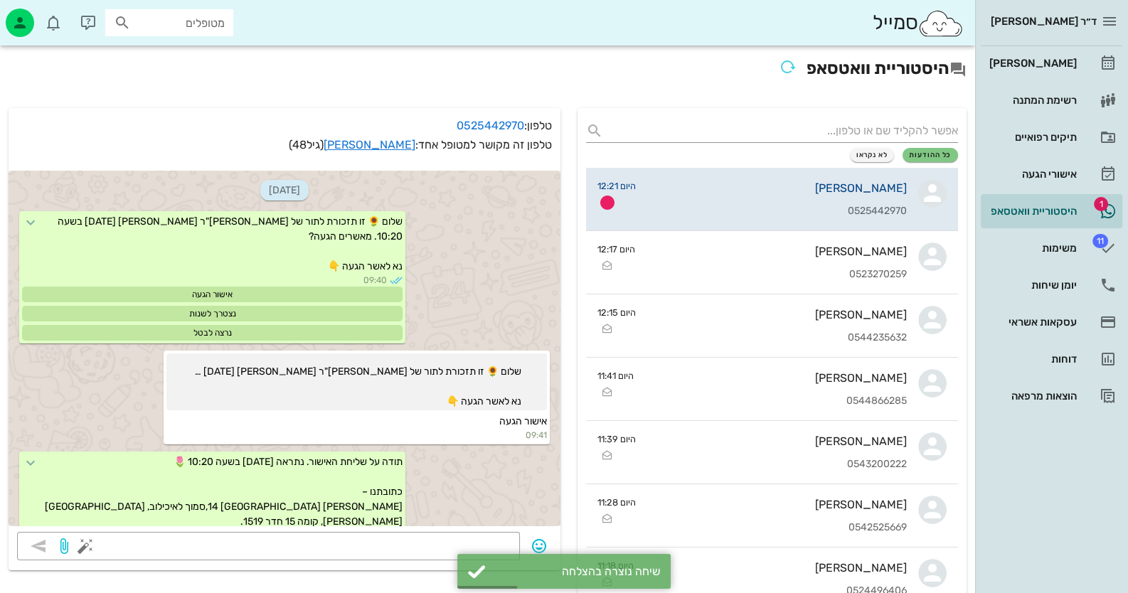
scroll to position [910, 0]
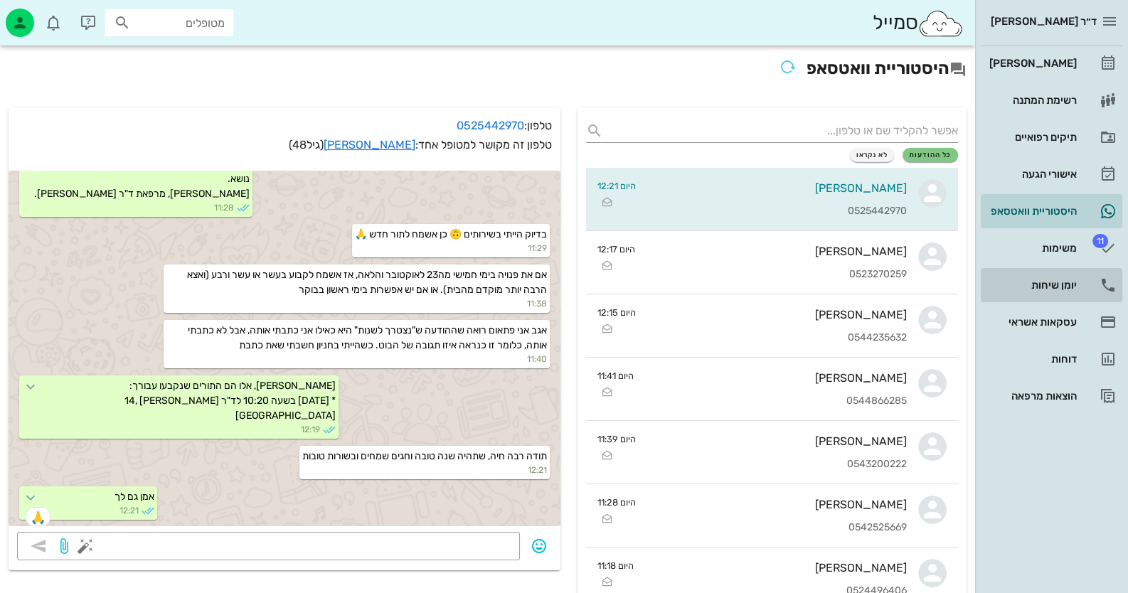
click at [1041, 292] on div "יומן שיחות" at bounding box center [1031, 285] width 90 height 23
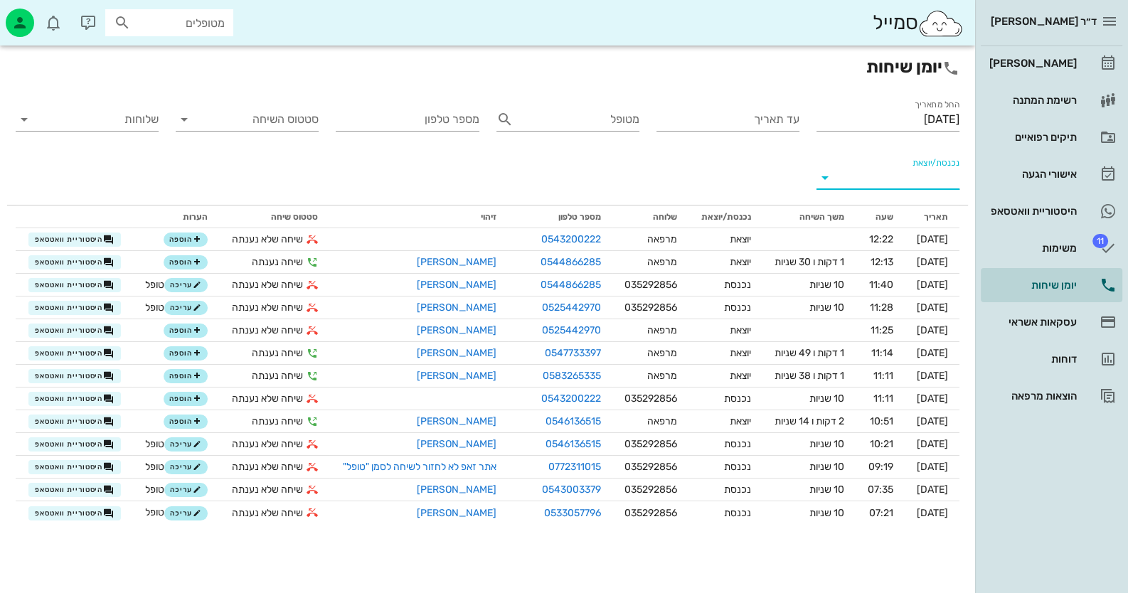
click at [854, 181] on input "נכנסת/יוצאת" at bounding box center [899, 177] width 120 height 23
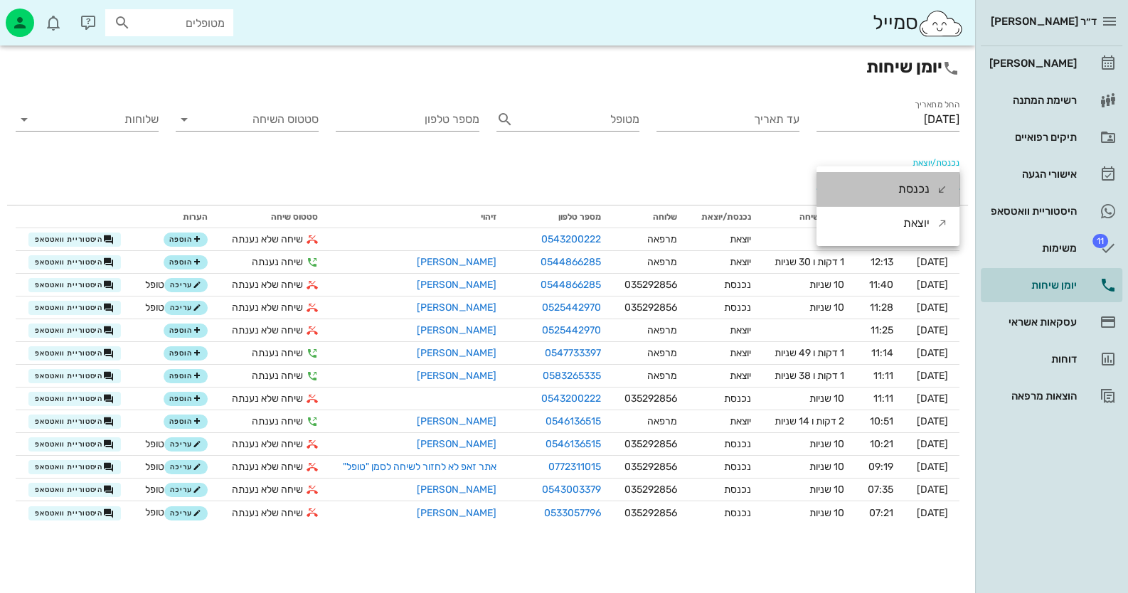
click at [862, 183] on div "נכנסת" at bounding box center [887, 189] width 143 height 34
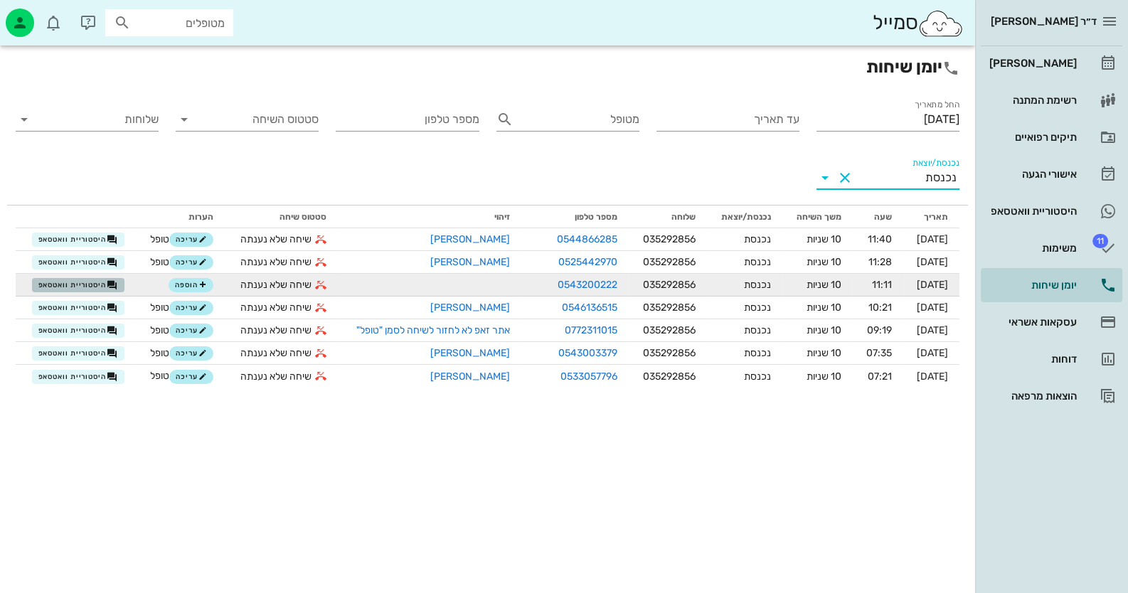
click at [112, 284] on icon "button" at bounding box center [112, 284] width 11 height 11
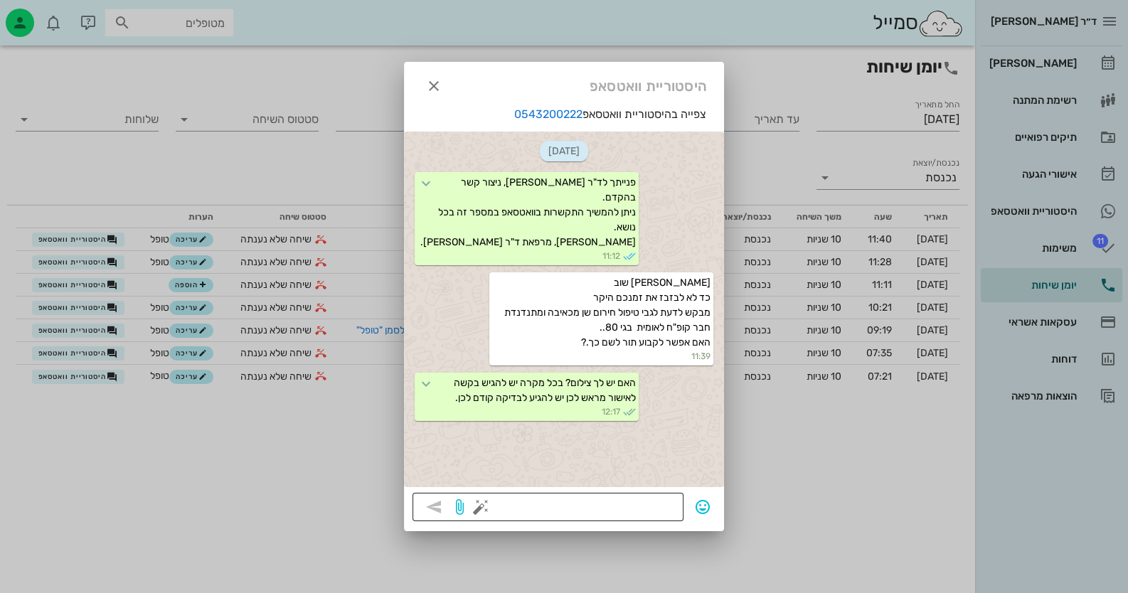
click at [634, 493] on div at bounding box center [579, 507] width 191 height 28
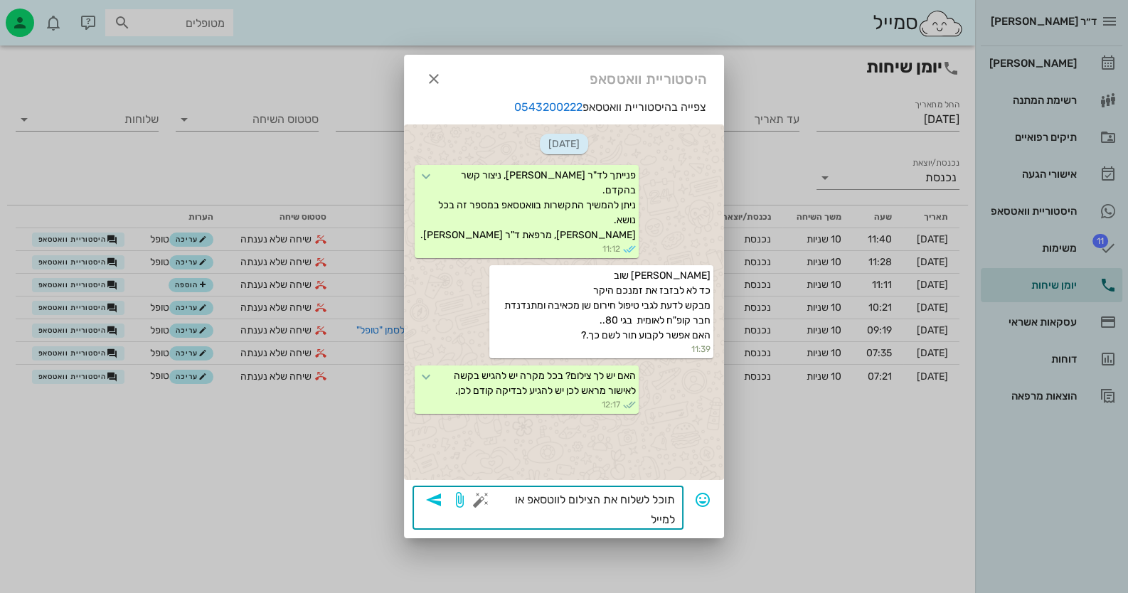
click at [476, 499] on button "button" at bounding box center [480, 499] width 17 height 17
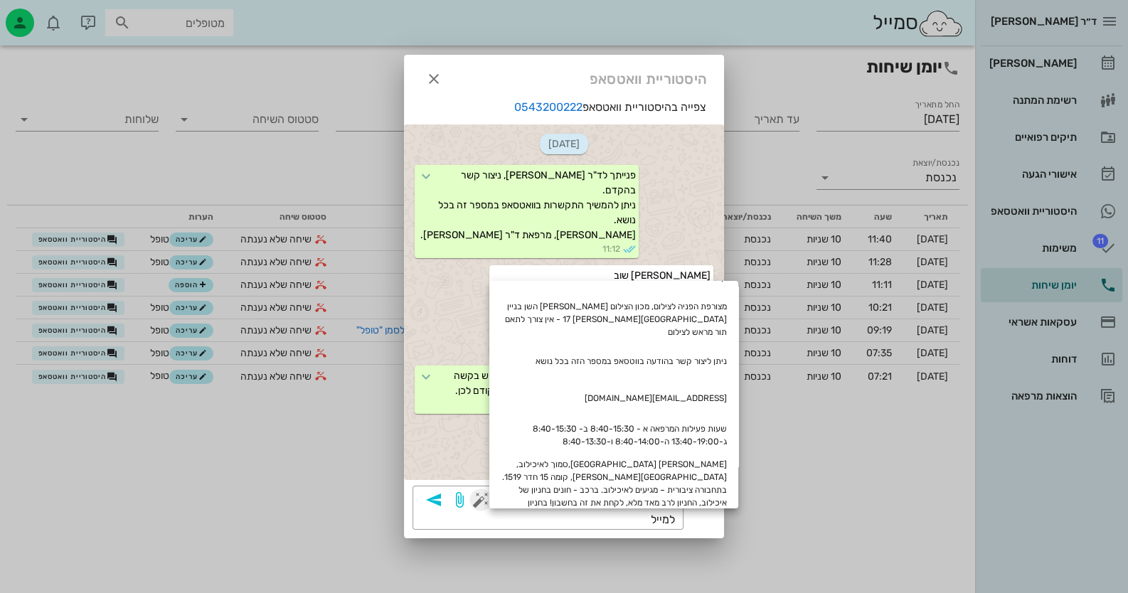
scroll to position [285, 0]
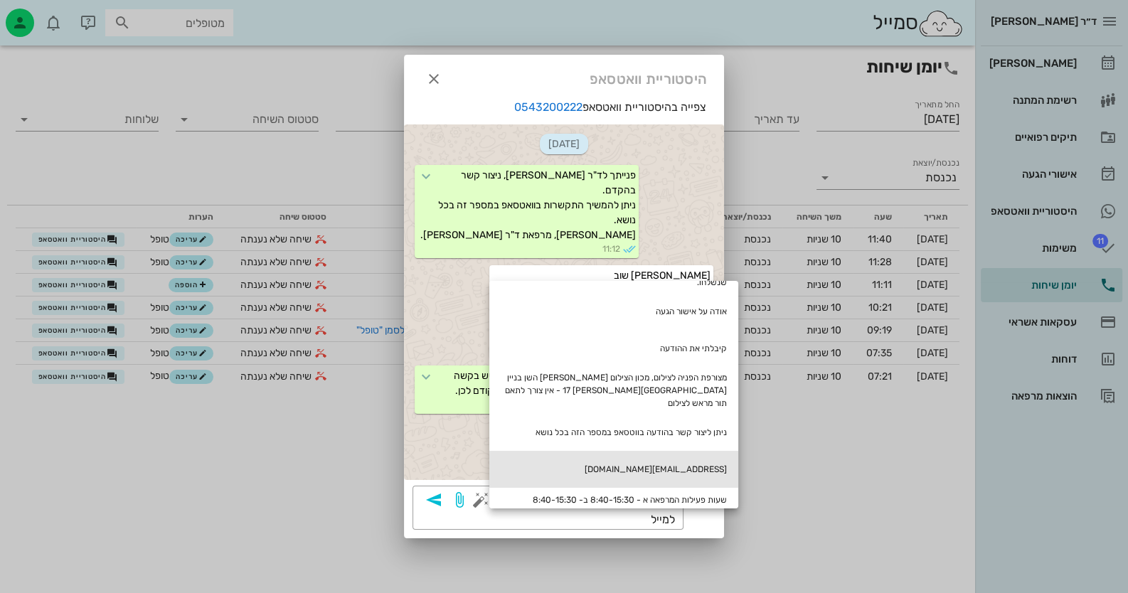
click at [651, 451] on div "[EMAIL_ADDRESS][DOMAIN_NAME]" at bounding box center [613, 469] width 249 height 37
type textarea "תוכל לשלוח את הצילום לווטסאפ או למייל [EMAIL_ADDRESS][DOMAIN_NAME]"
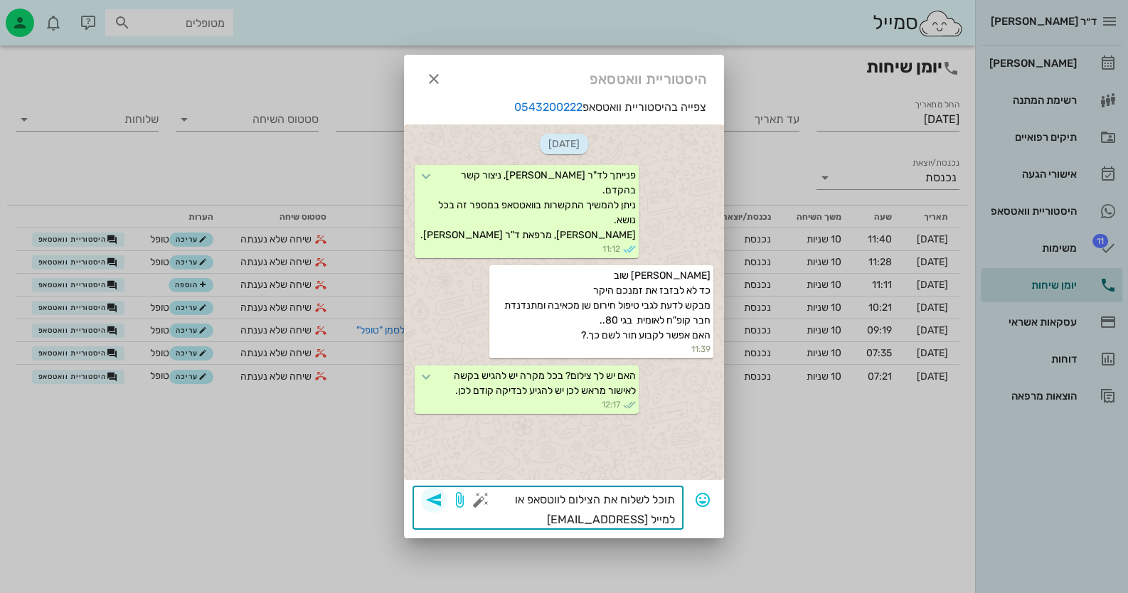
click at [435, 500] on icon "button" at bounding box center [433, 499] width 17 height 17
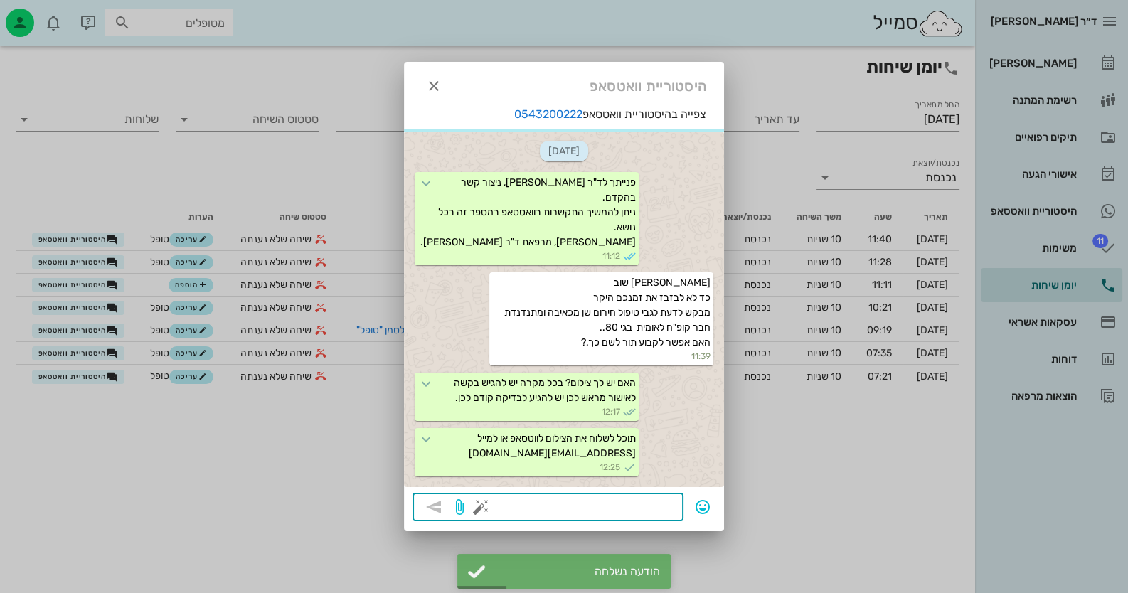
click at [180, 284] on div at bounding box center [564, 296] width 1128 height 593
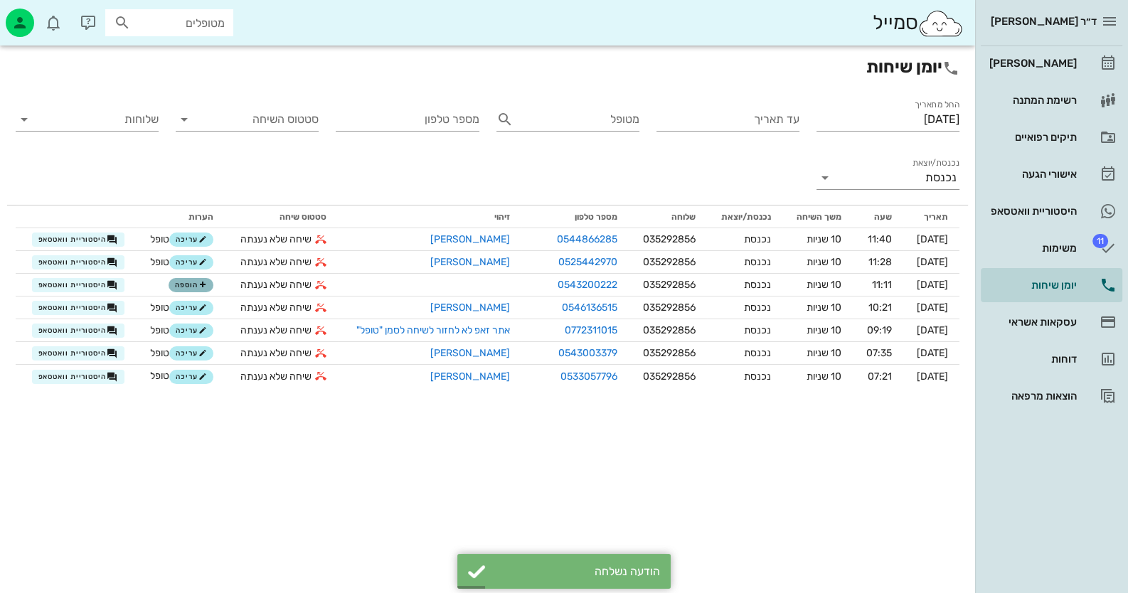
click at [180, 284] on span "הוספה" at bounding box center [190, 285] width 31 height 9
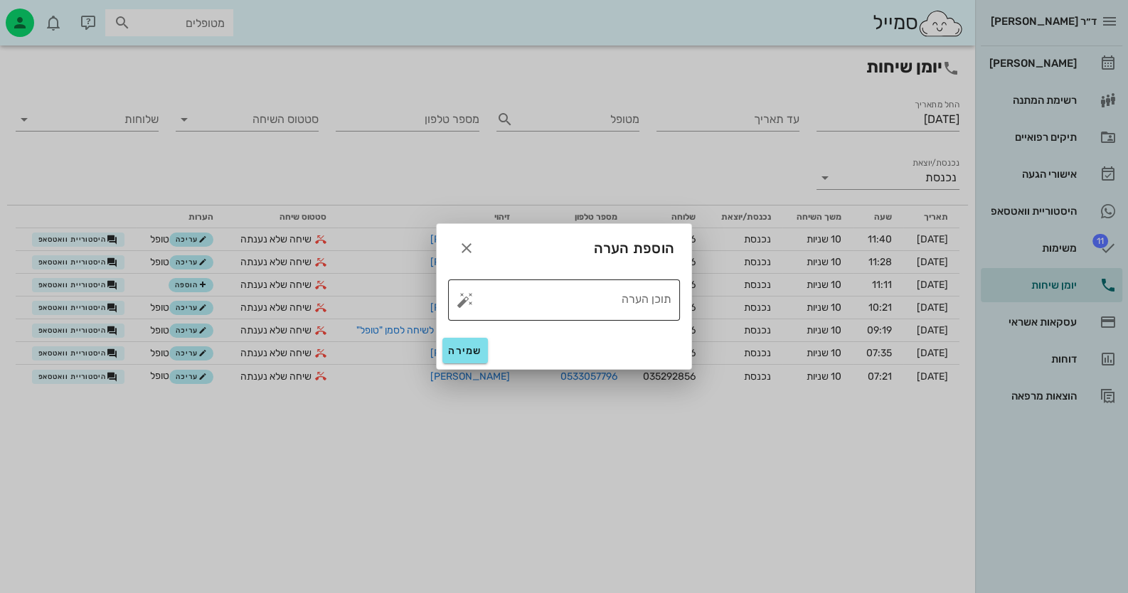
click at [467, 301] on button "button" at bounding box center [465, 300] width 17 height 17
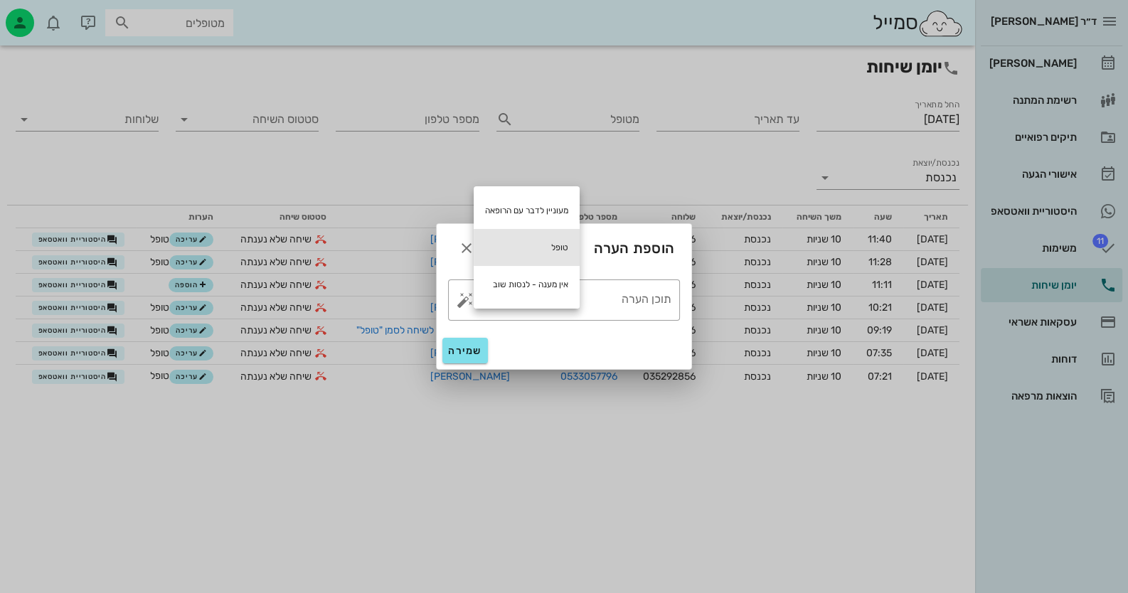
click at [551, 246] on div "טופל" at bounding box center [527, 247] width 106 height 37
type textarea "טופל"
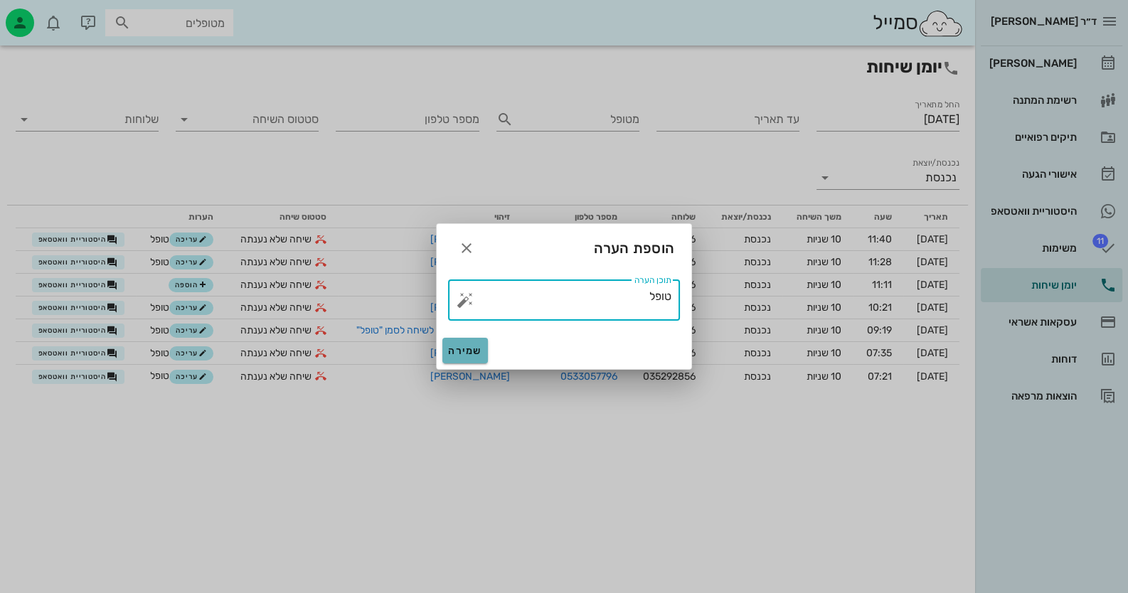
click at [476, 357] on button "שמירה" at bounding box center [465, 351] width 46 height 26
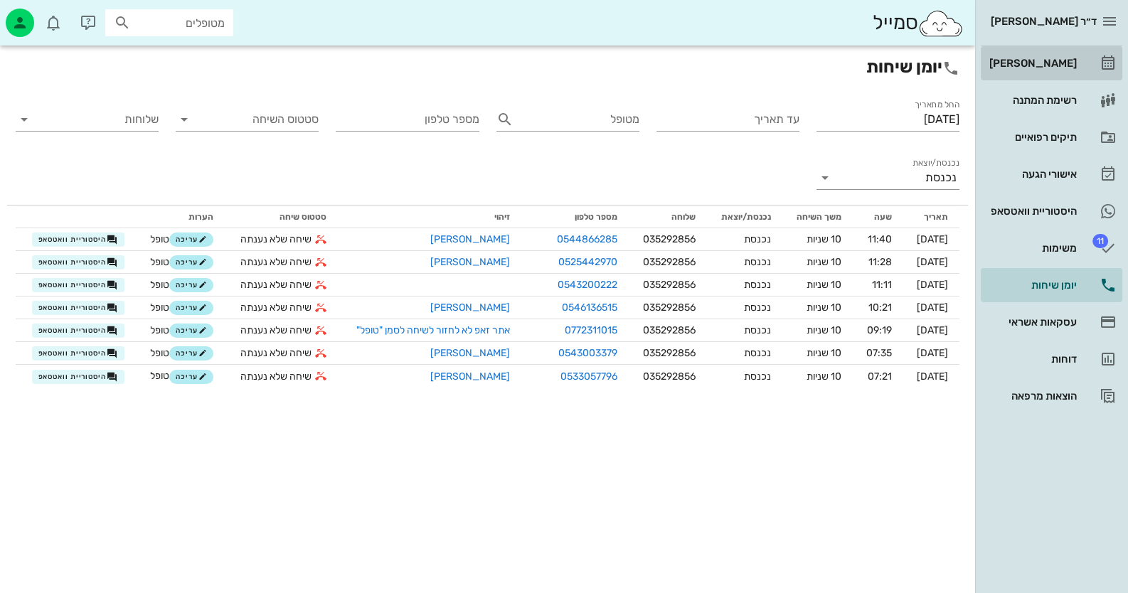
click at [1091, 71] on link "[PERSON_NAME]" at bounding box center [1052, 63] width 142 height 34
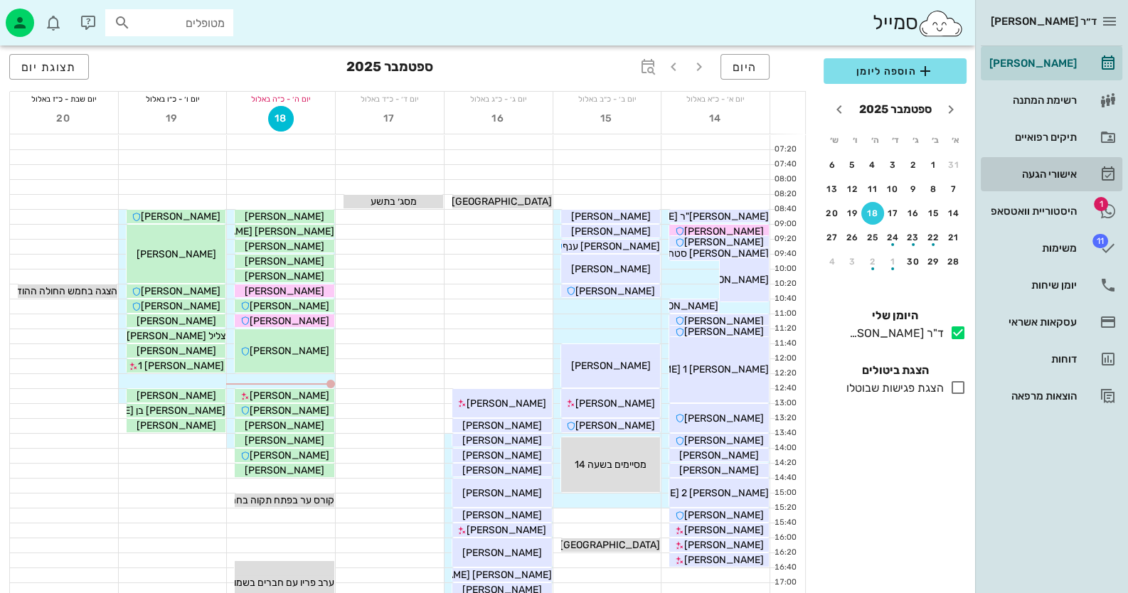
click at [1077, 191] on link "אישורי הגעה" at bounding box center [1052, 174] width 142 height 34
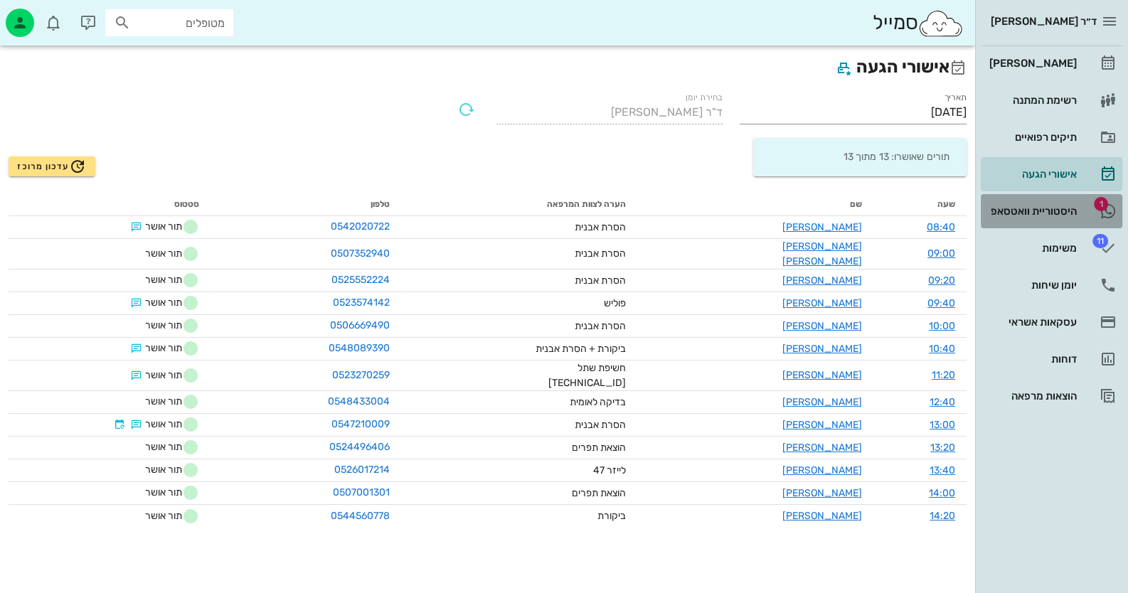
click at [1074, 212] on div "היסטוריית וואטסאפ" at bounding box center [1031, 211] width 90 height 11
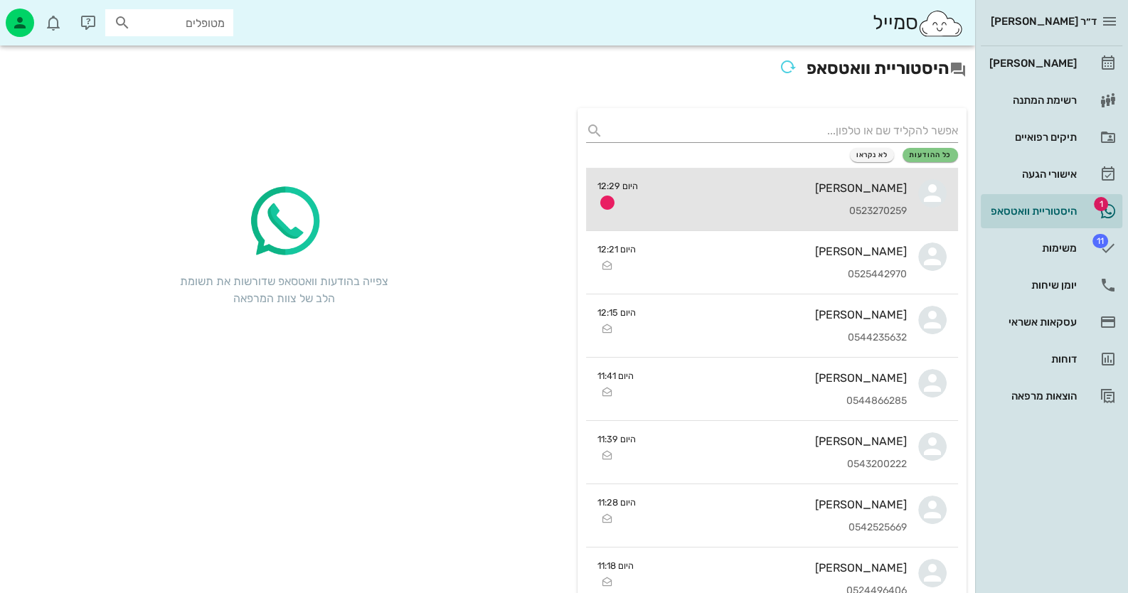
click at [894, 187] on div "[PERSON_NAME]" at bounding box center [777, 188] width 257 height 14
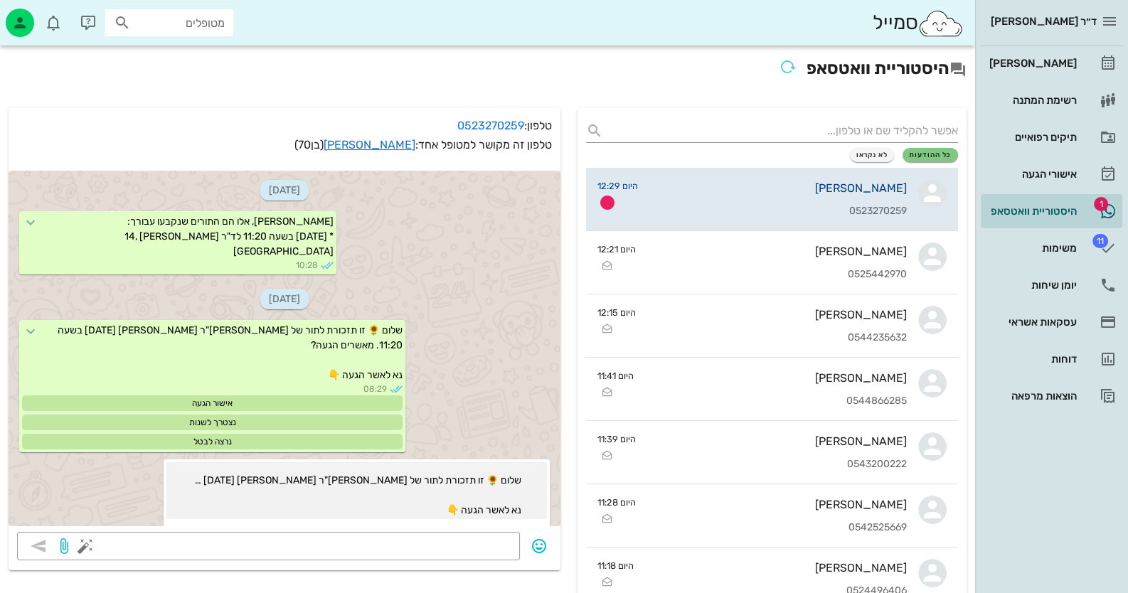
scroll to position [444, 0]
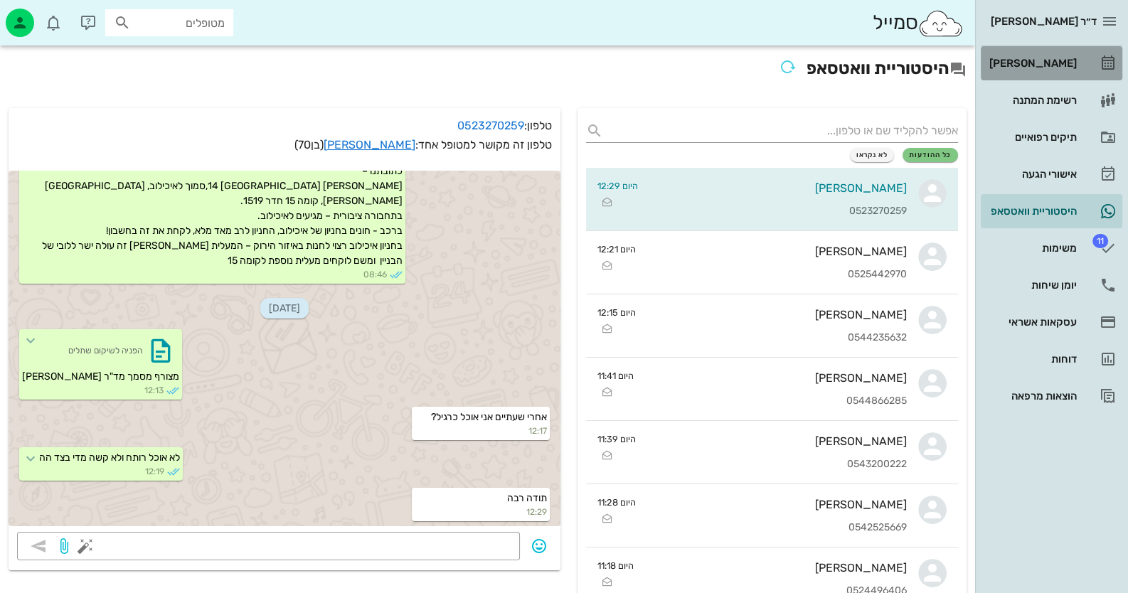
click at [1074, 59] on div "[PERSON_NAME]" at bounding box center [1031, 63] width 90 height 11
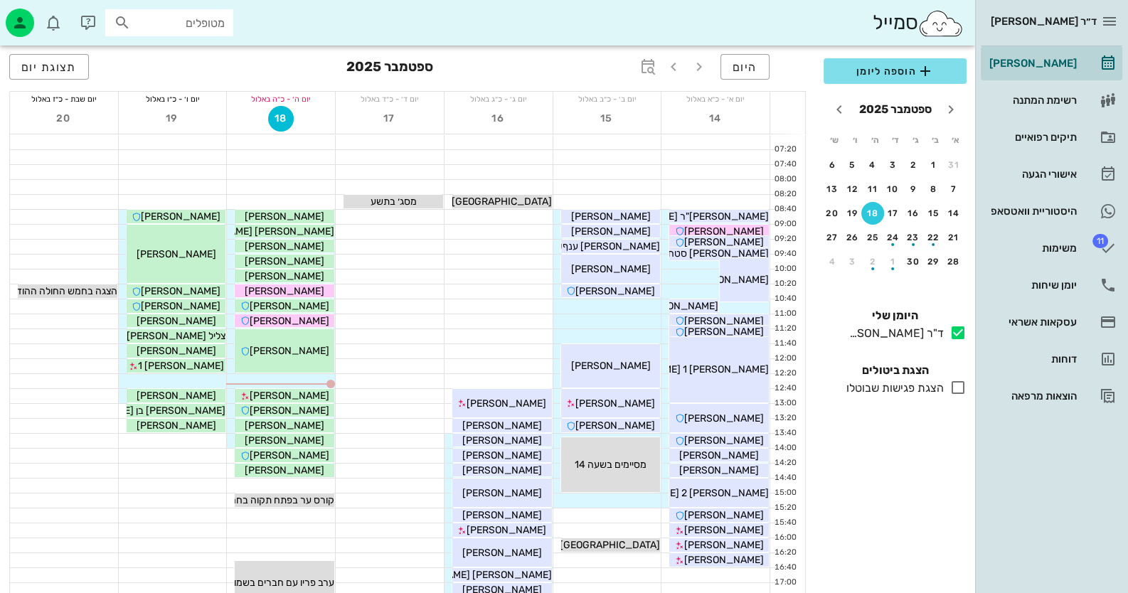
click at [1056, 266] on div "יומן מרפאה רשימת המתנה תיקים רפואיים אישורי הגעה היסטוריית וואטסאפ 11 משימות יו…" at bounding box center [1052, 229] width 142 height 367
click at [1056, 285] on div "יומן שיחות" at bounding box center [1031, 284] width 90 height 11
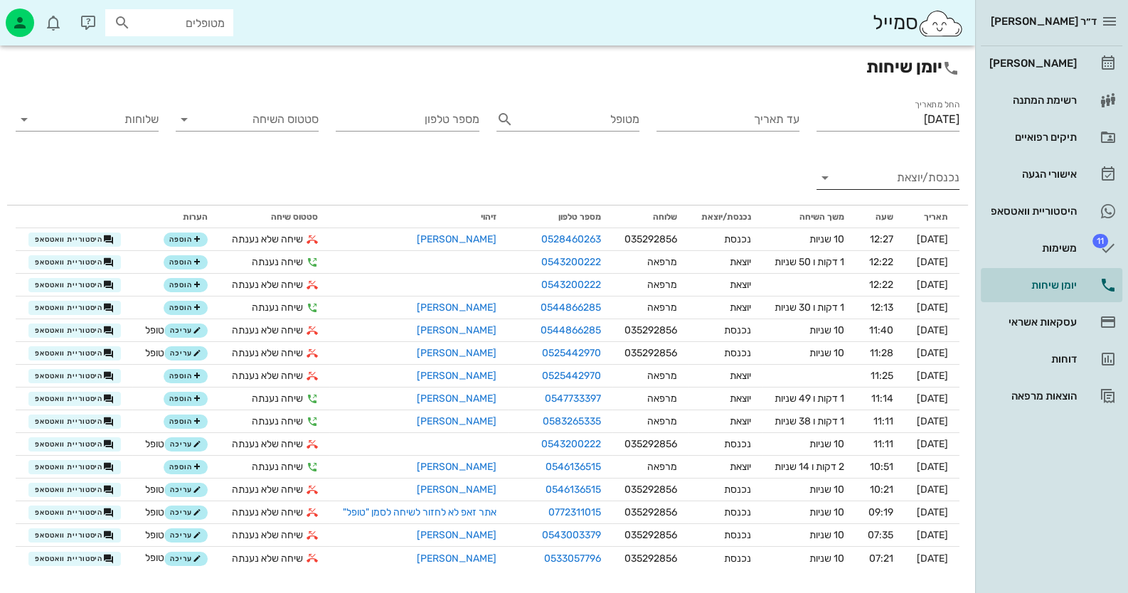
click at [897, 185] on input "נכנסת/יוצאת" at bounding box center [899, 177] width 120 height 23
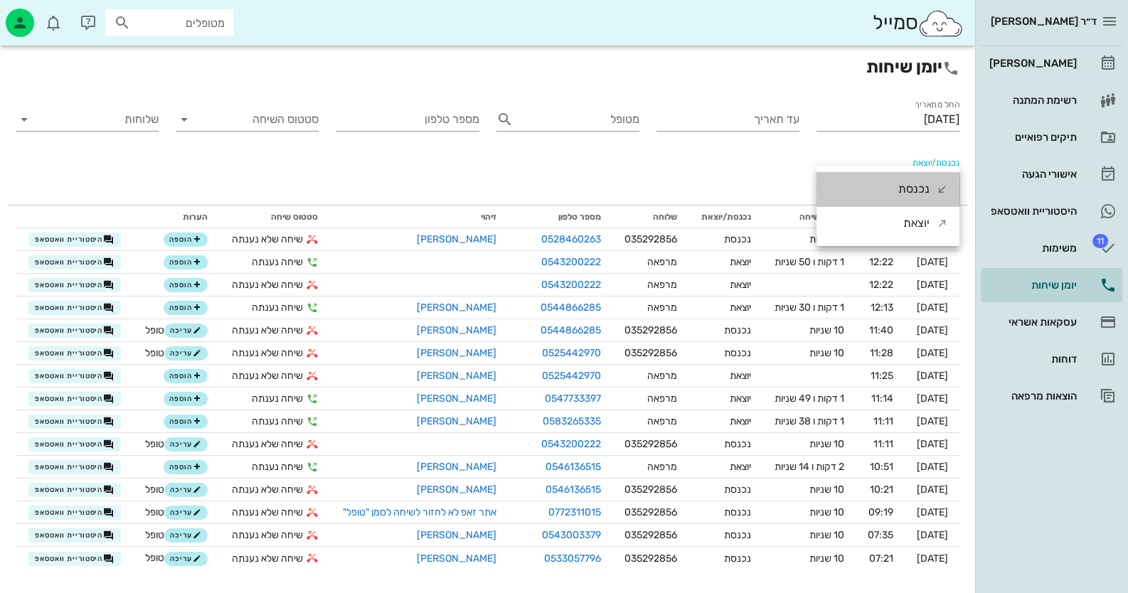
click at [900, 185] on div "נכנסת" at bounding box center [913, 189] width 31 height 34
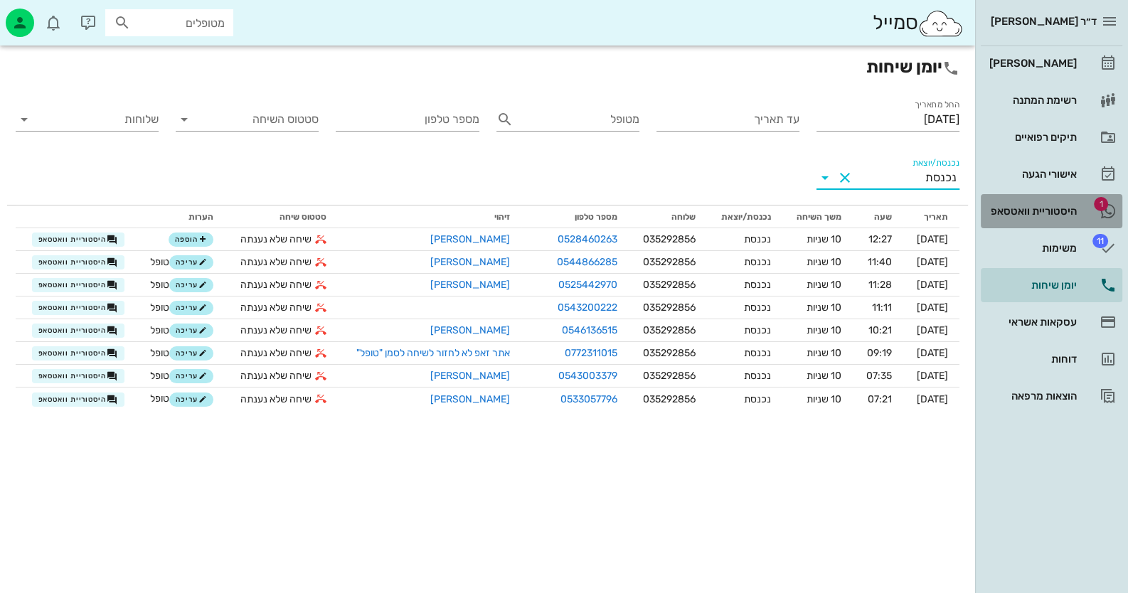
click at [1092, 199] on link "1 היסטוריית וואטסאפ" at bounding box center [1052, 211] width 142 height 34
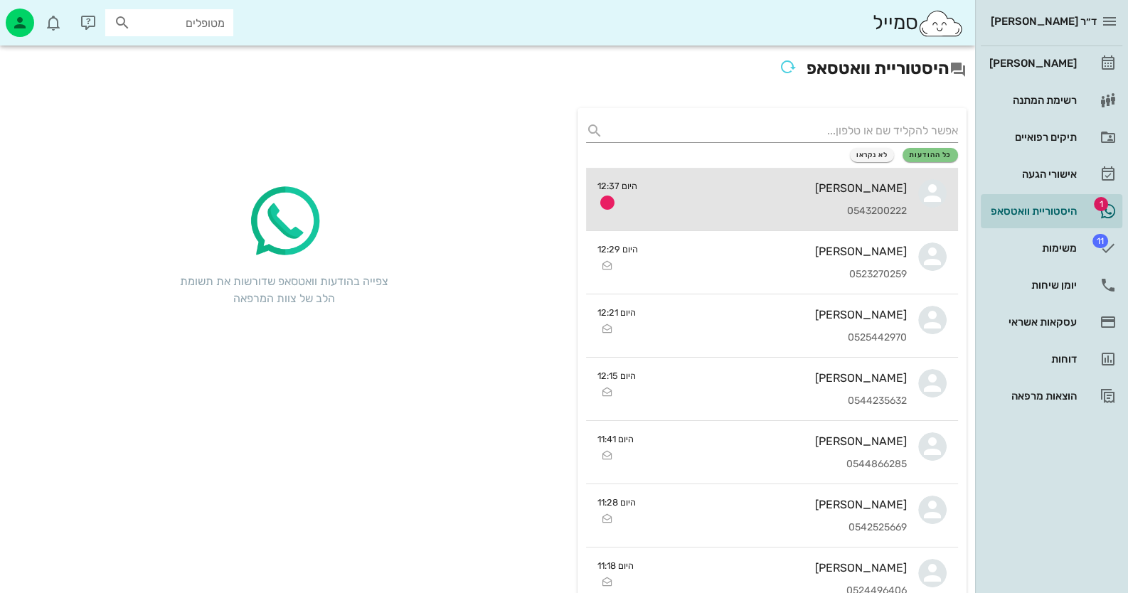
click at [850, 188] on div "[PERSON_NAME]" at bounding box center [778, 188] width 258 height 14
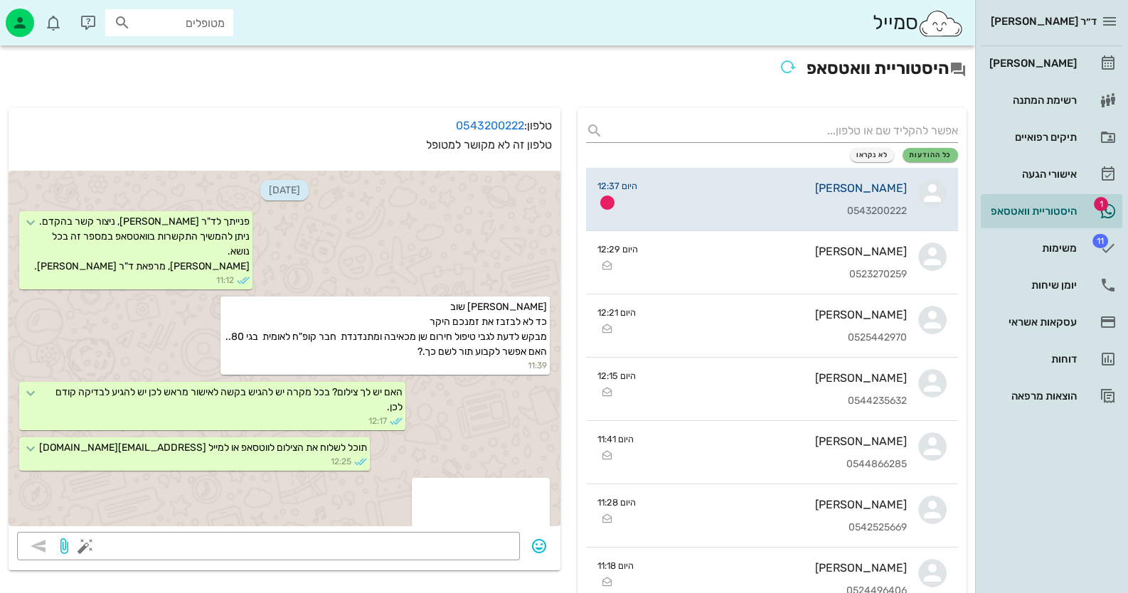
scroll to position [213, 0]
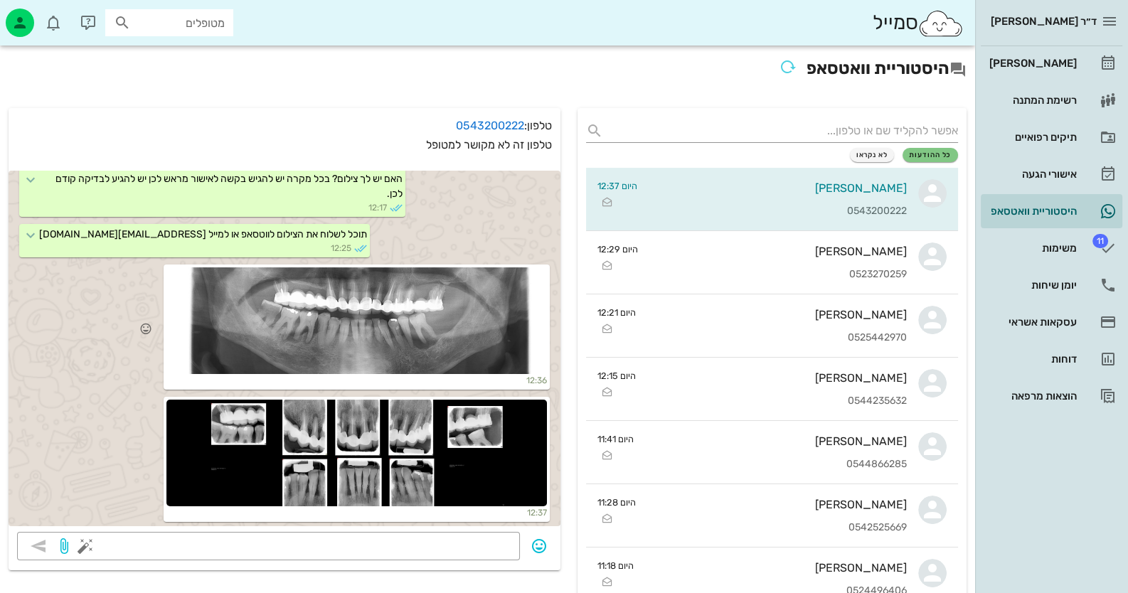
click at [306, 343] on div at bounding box center [356, 320] width 380 height 107
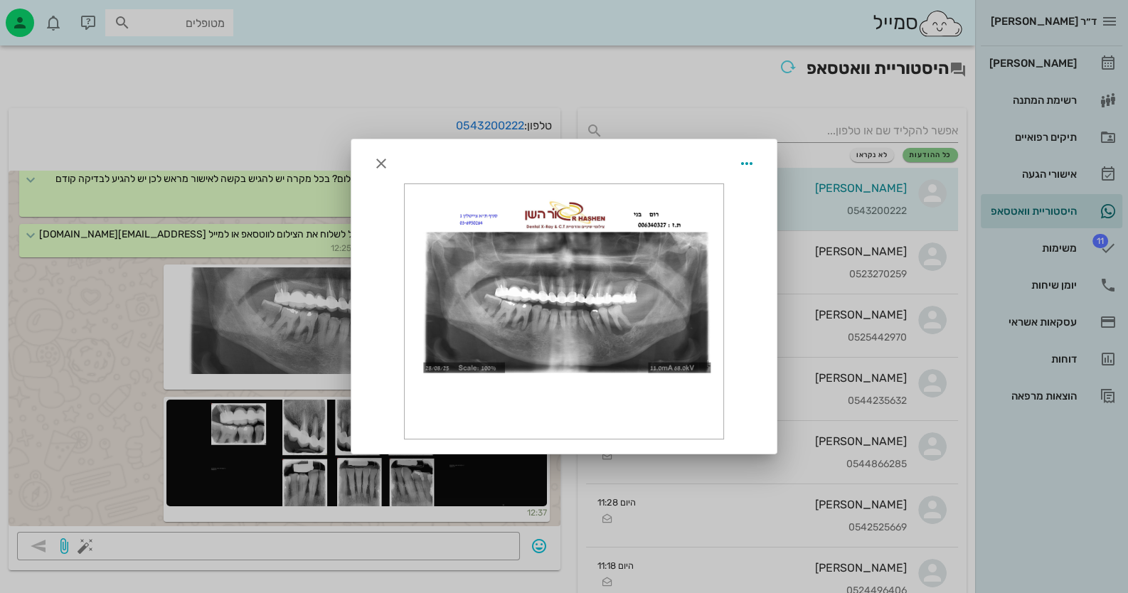
click at [483, 285] on div at bounding box center [564, 311] width 319 height 255
click at [112, 311] on div at bounding box center [564, 296] width 1128 height 593
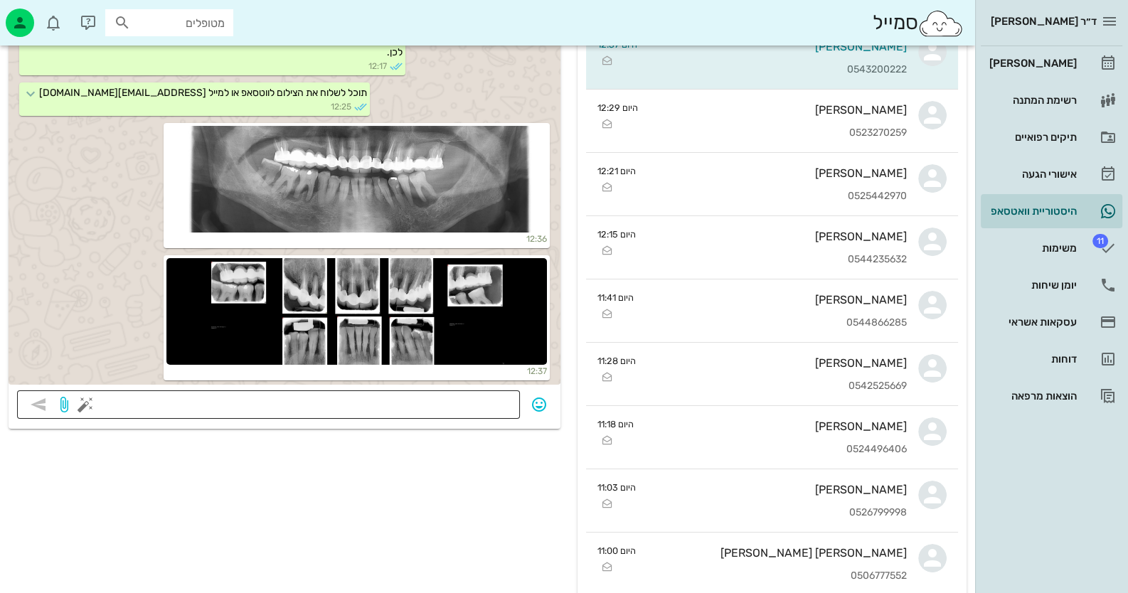
click at [451, 415] on textarea at bounding box center [299, 406] width 423 height 23
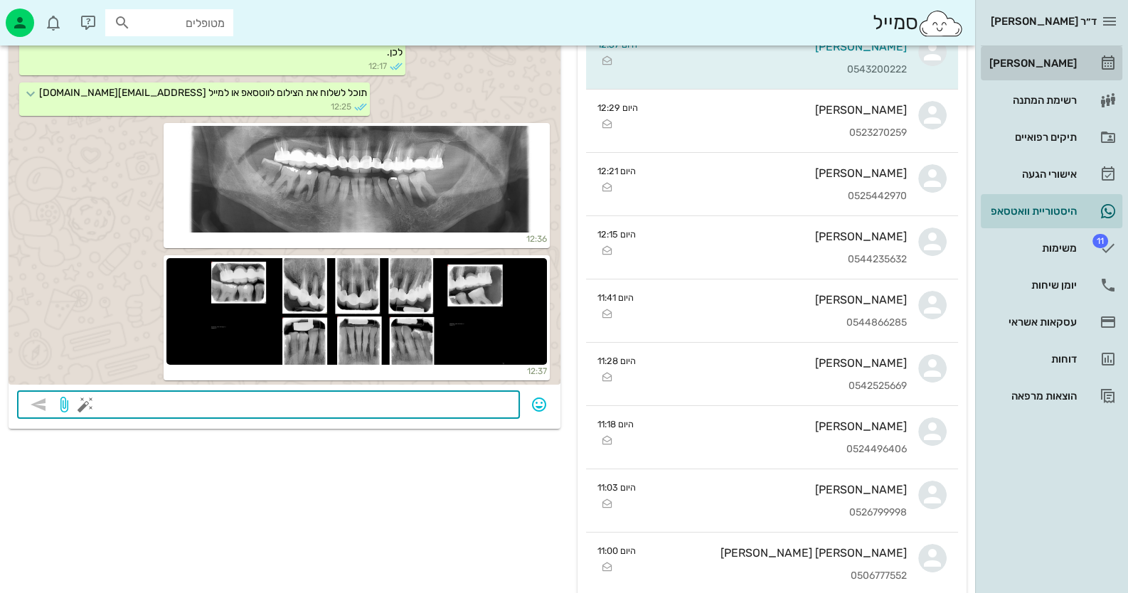
click at [1062, 68] on div "[PERSON_NAME]" at bounding box center [1031, 63] width 90 height 11
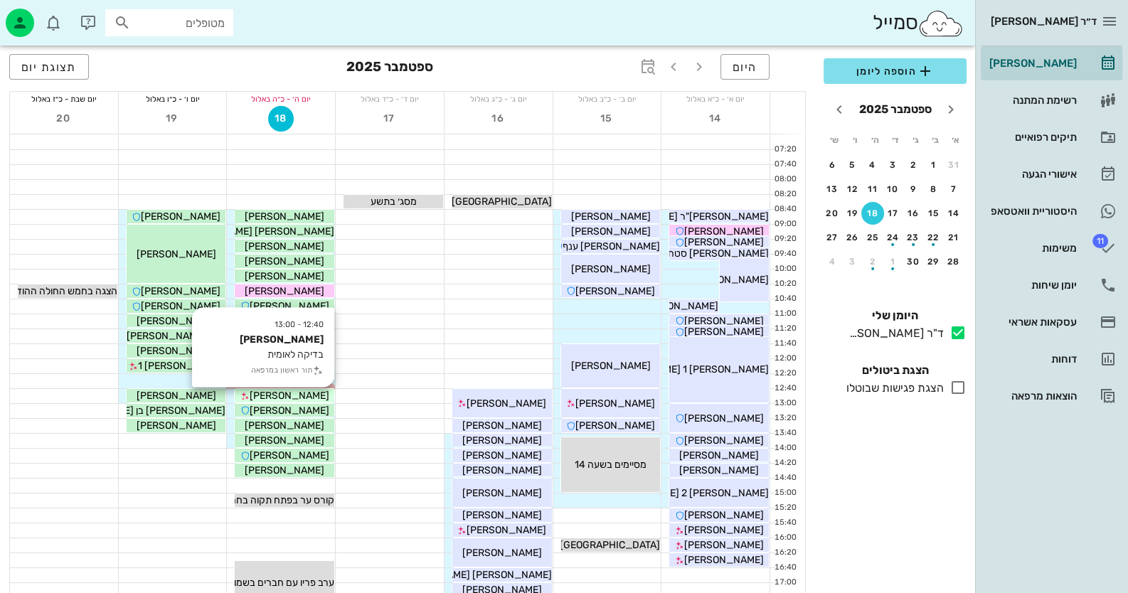
click at [309, 393] on span "[PERSON_NAME]" at bounding box center [290, 396] width 80 height 12
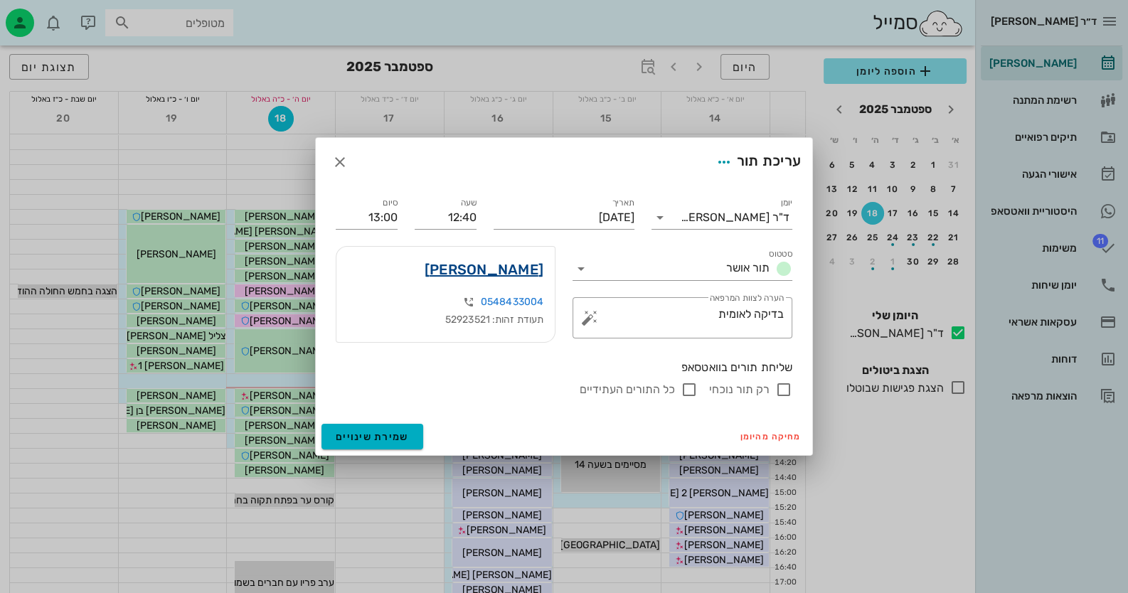
click at [515, 265] on link "ורדה צוברי" at bounding box center [484, 269] width 119 height 23
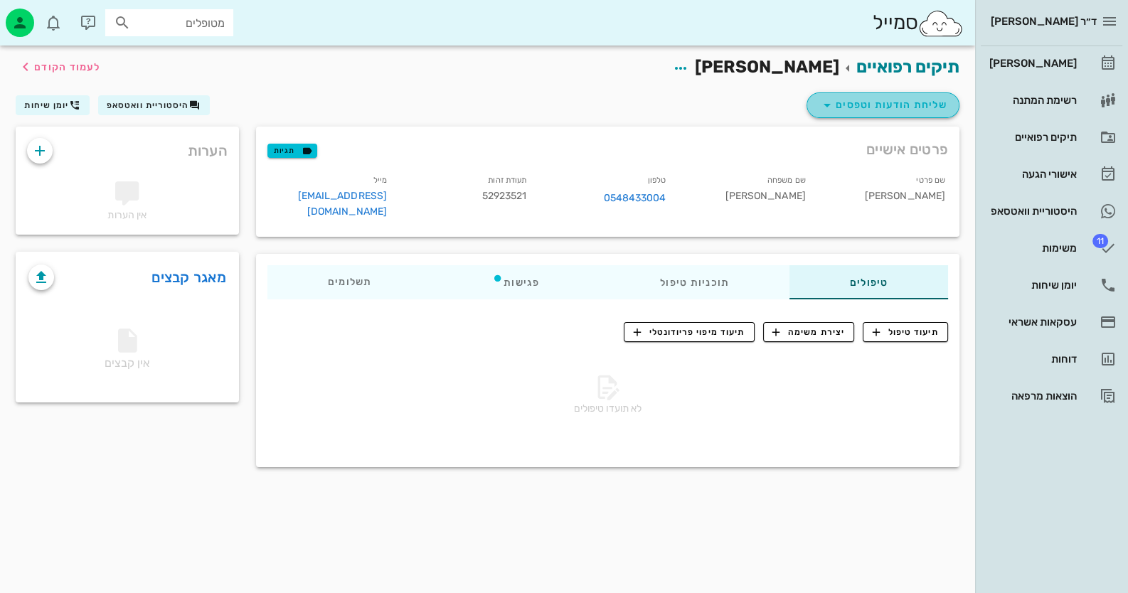
click at [914, 111] on span "שליחת הודעות וטפסים" at bounding box center [883, 105] width 129 height 17
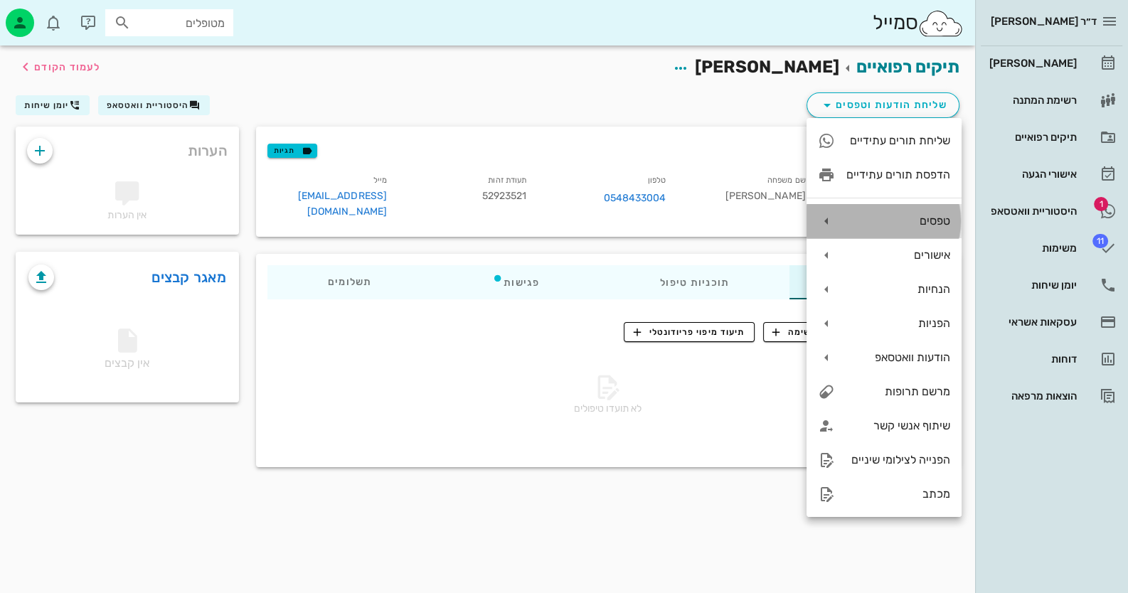
click at [928, 215] on div "טפסים" at bounding box center [898, 221] width 104 height 14
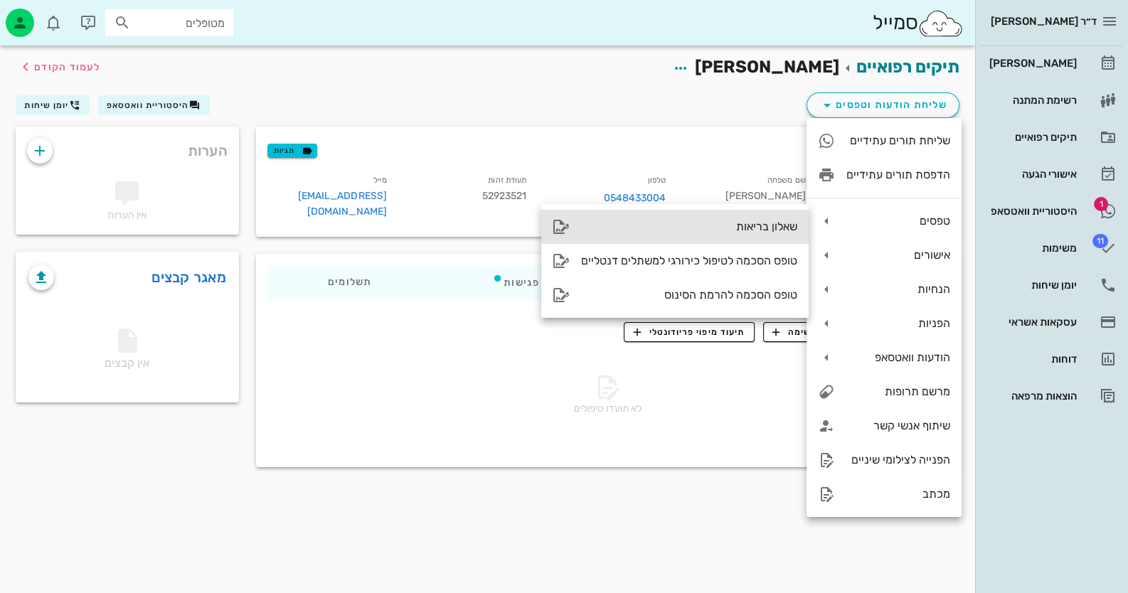
click at [752, 233] on div "שאלון בריאות" at bounding box center [689, 227] width 216 height 14
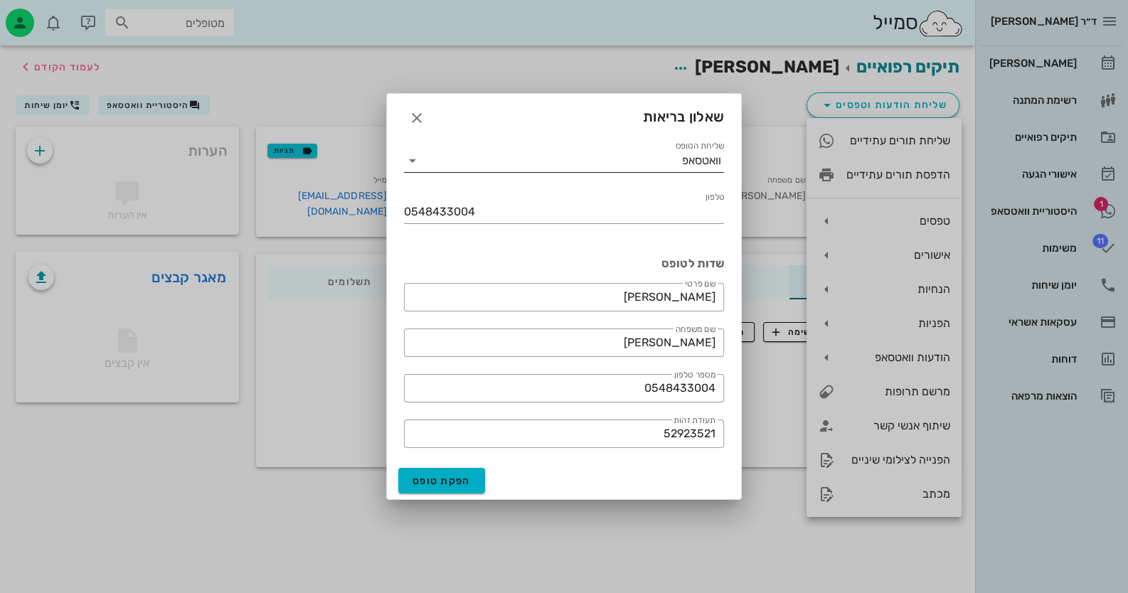
click at [415, 159] on icon at bounding box center [412, 160] width 17 height 17
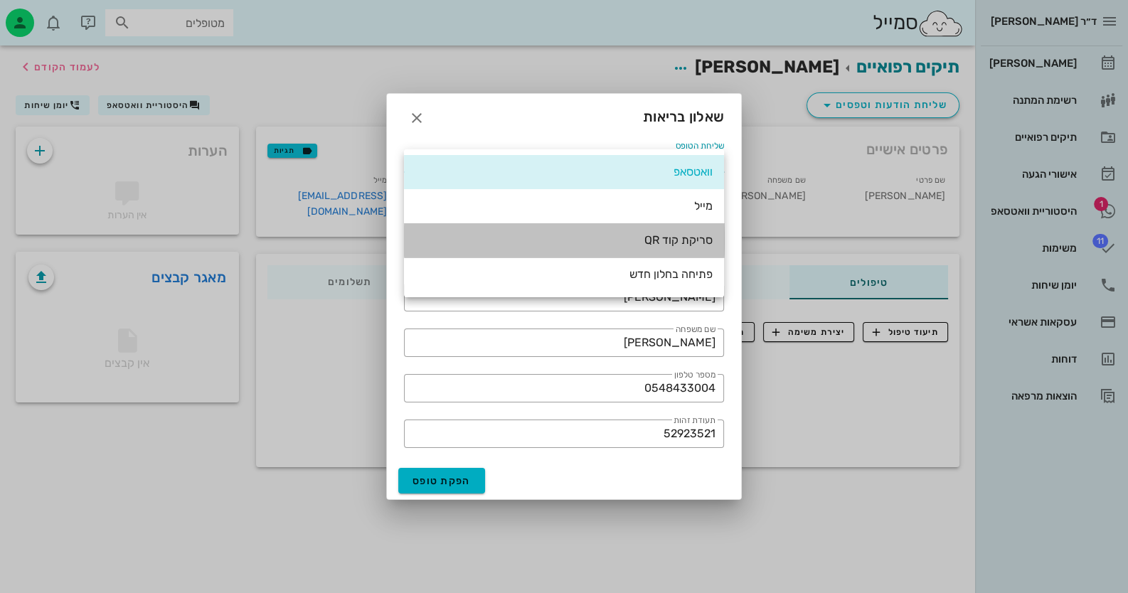
click at [676, 241] on div "סריקת קוד QR" at bounding box center [563, 240] width 297 height 14
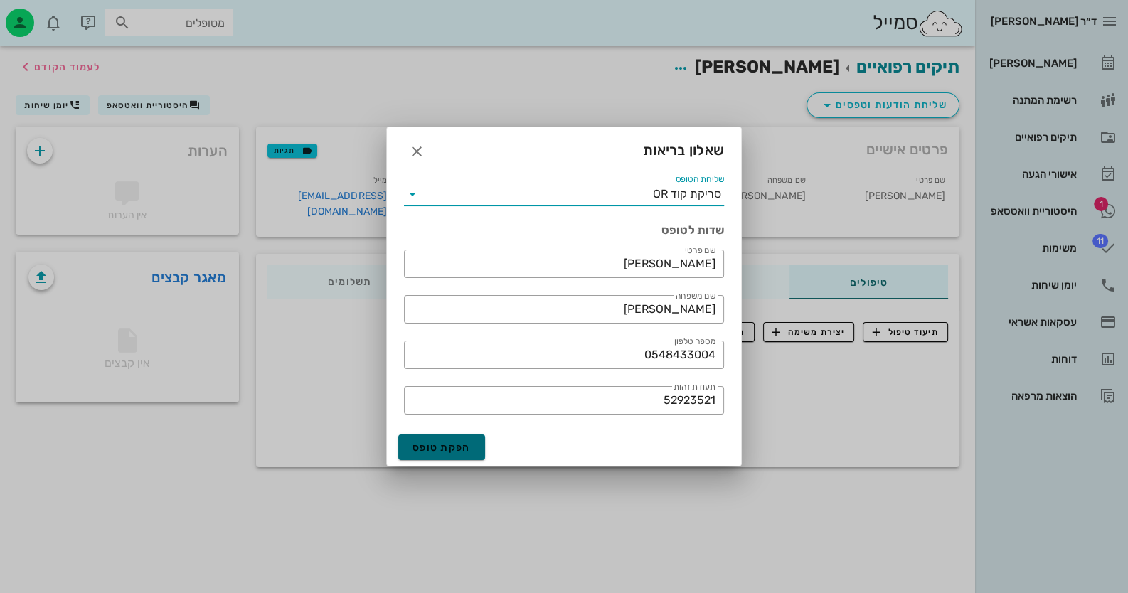
drag, startPoint x: 472, startPoint y: 446, endPoint x: 556, endPoint y: 458, distance: 84.8
click at [473, 447] on button "הפקת טופס" at bounding box center [441, 448] width 87 height 26
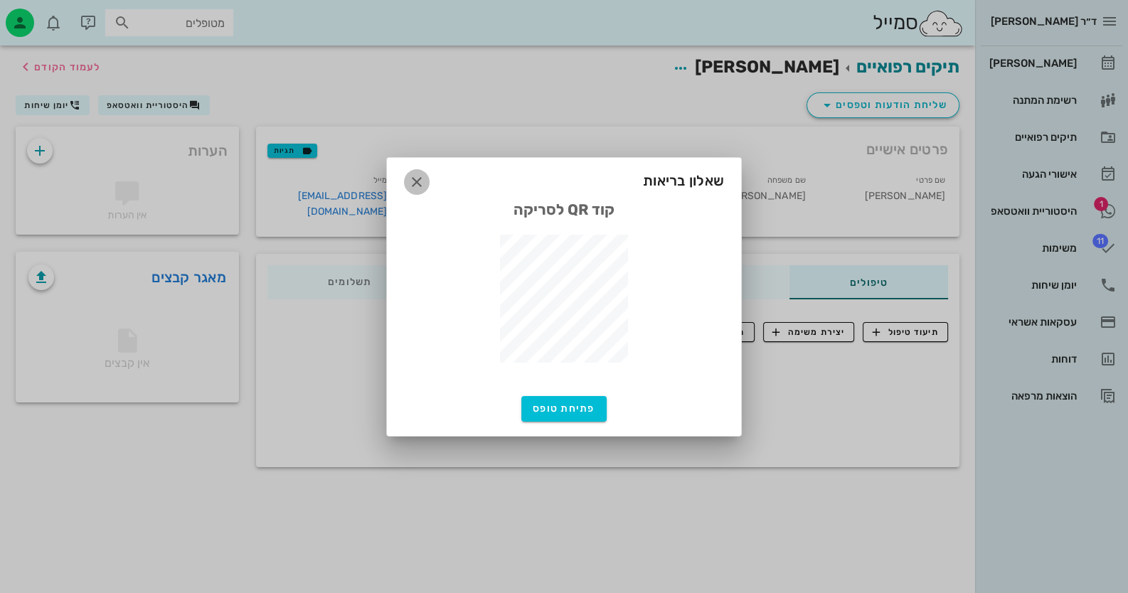
click at [414, 179] on icon "button" at bounding box center [416, 182] width 17 height 17
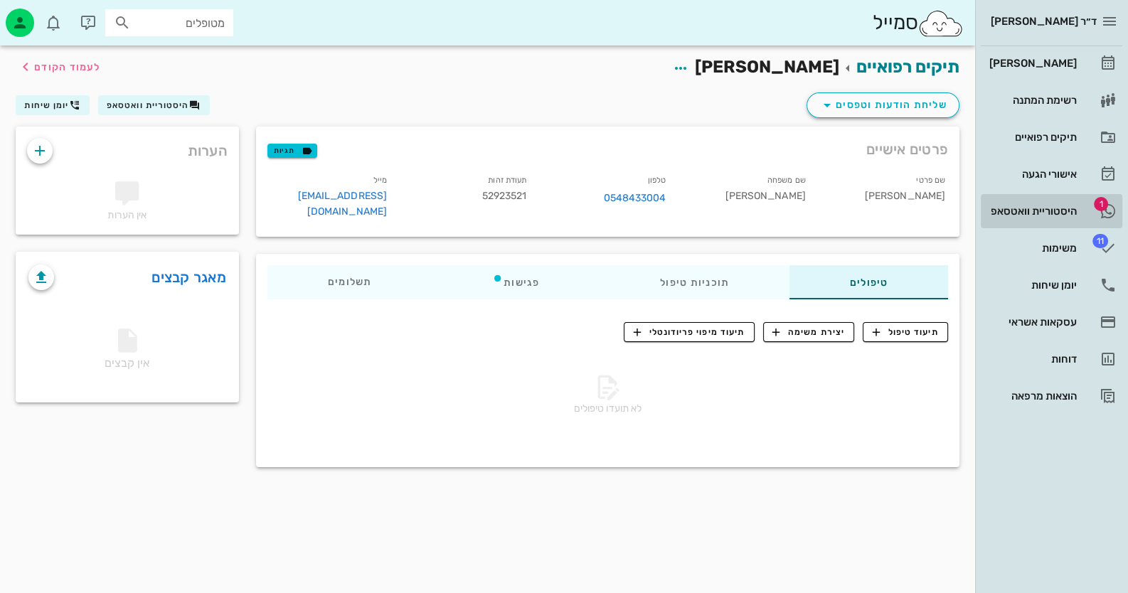
click at [1040, 209] on div "היסטוריית וואטסאפ" at bounding box center [1031, 211] width 90 height 11
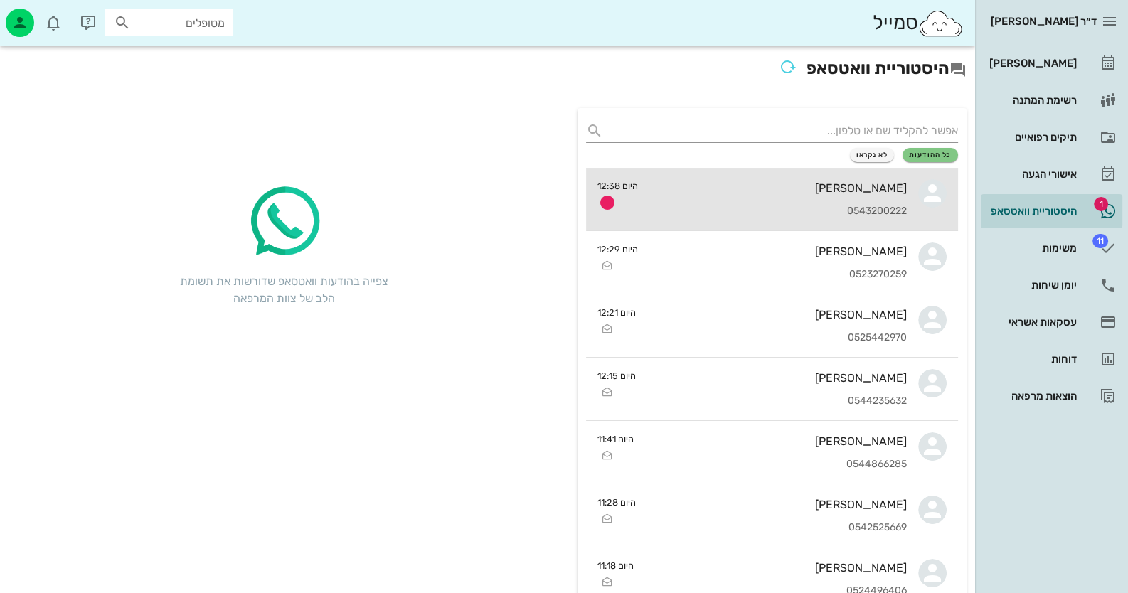
click at [889, 198] on div "בני רום 0543200222" at bounding box center [777, 199] width 257 height 63
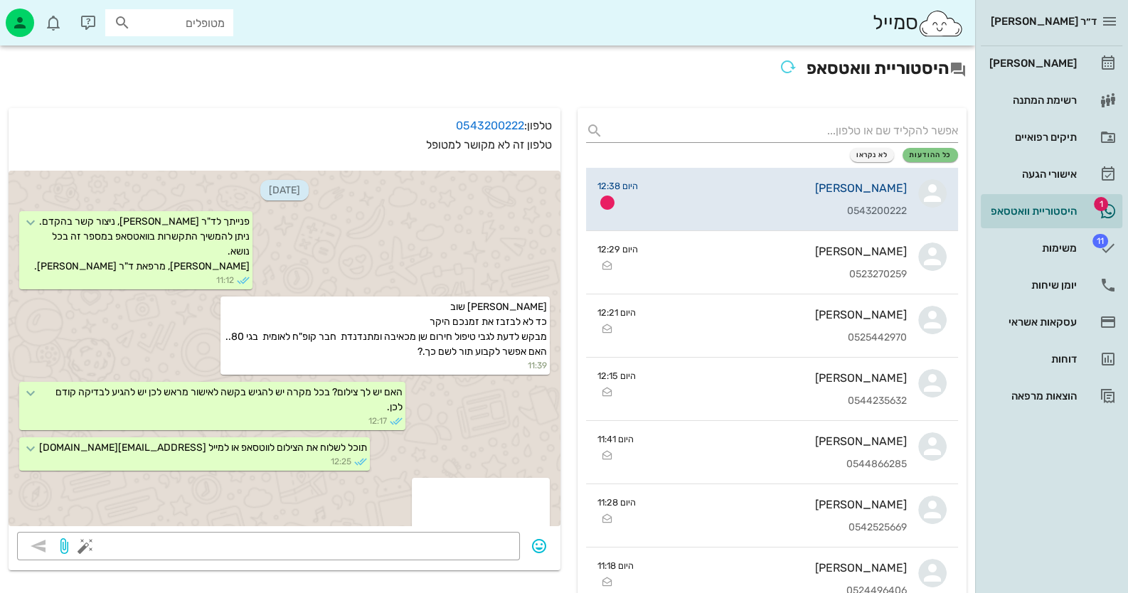
scroll to position [270, 0]
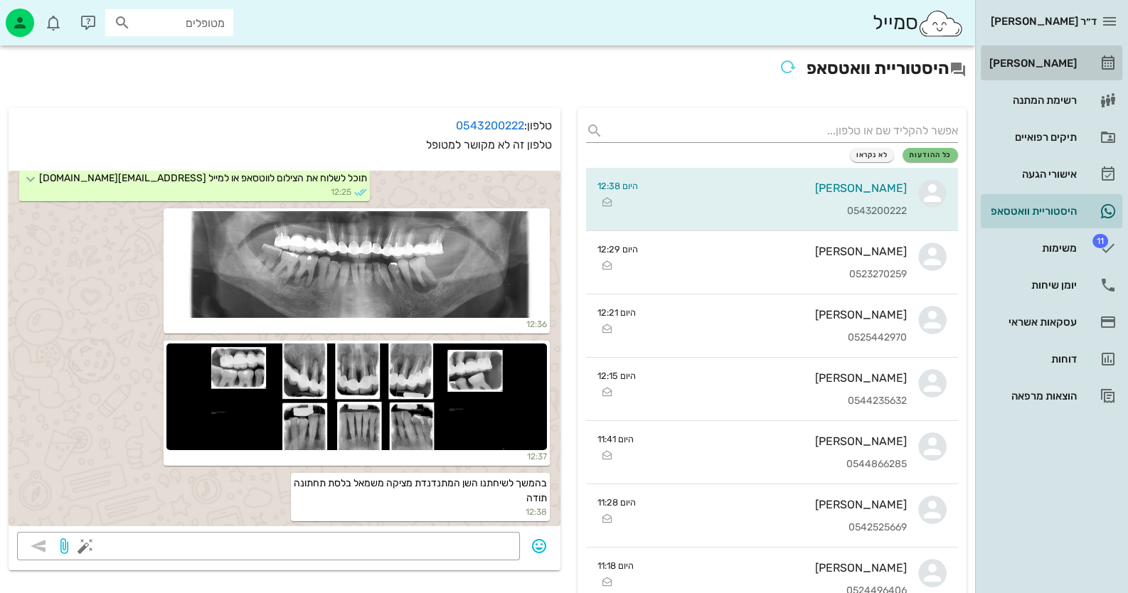
click at [1085, 63] on link "[PERSON_NAME]" at bounding box center [1052, 63] width 142 height 34
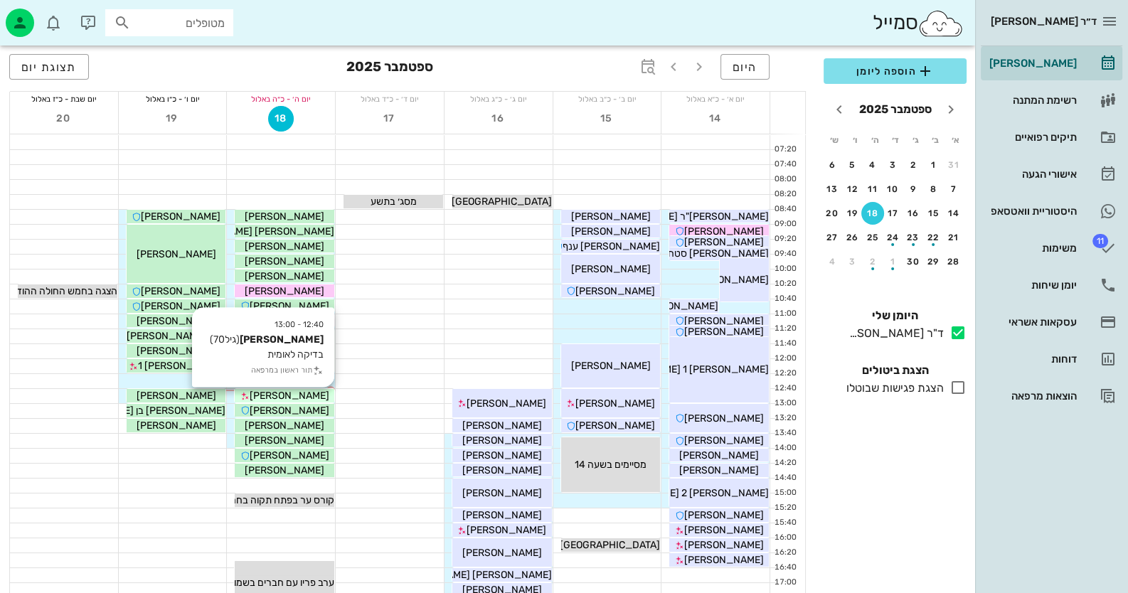
click at [316, 394] on div "[PERSON_NAME]" at bounding box center [285, 395] width 100 height 15
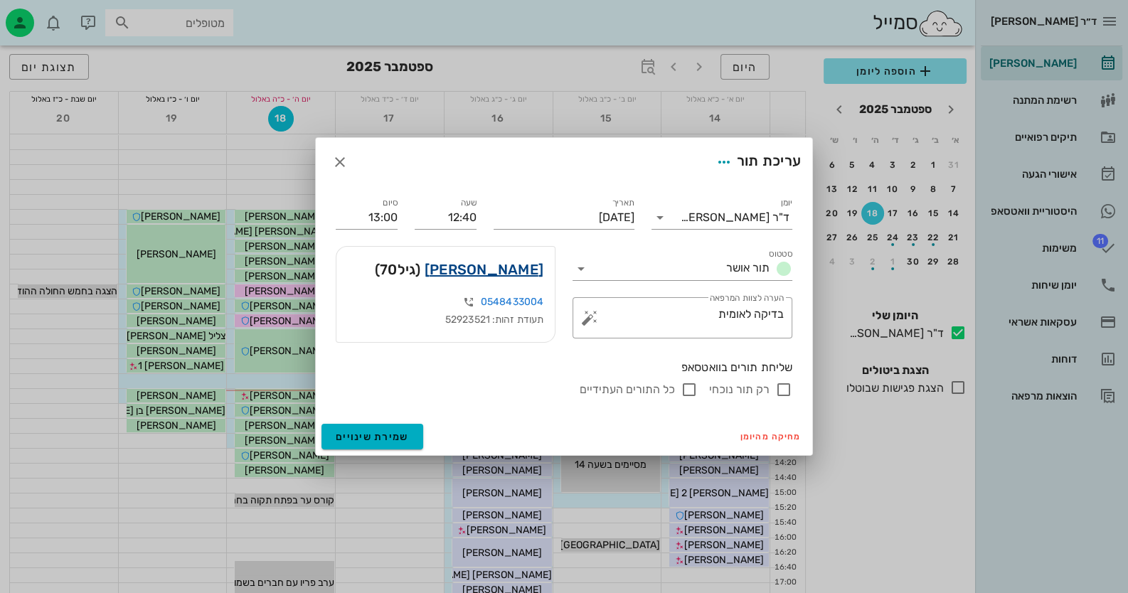
click at [513, 266] on link "ורדה צוברי" at bounding box center [484, 269] width 119 height 23
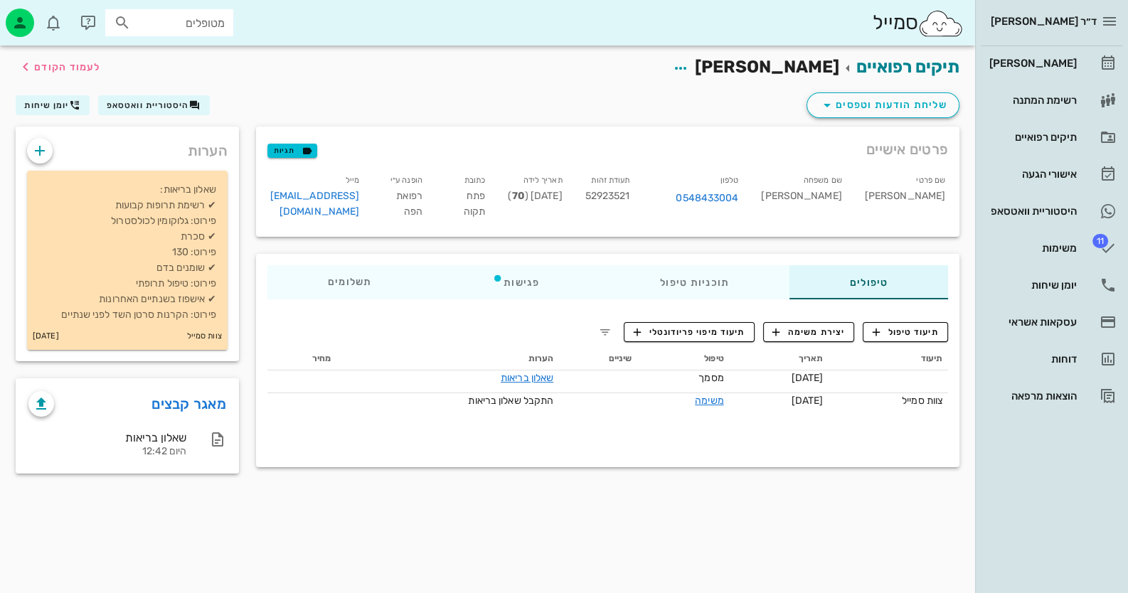
click at [630, 196] on span "52923521" at bounding box center [607, 196] width 45 height 12
copy span "52923521"
click at [1066, 217] on div "היסטוריית וואטסאפ" at bounding box center [1031, 211] width 90 height 23
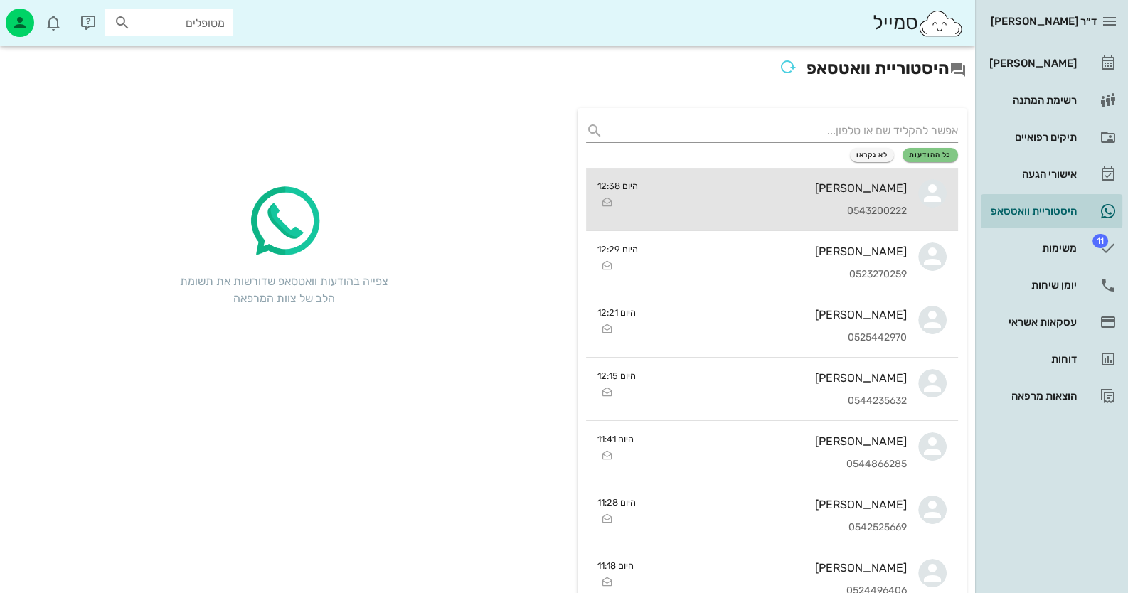
click at [883, 216] on div "0543200222" at bounding box center [777, 212] width 257 height 12
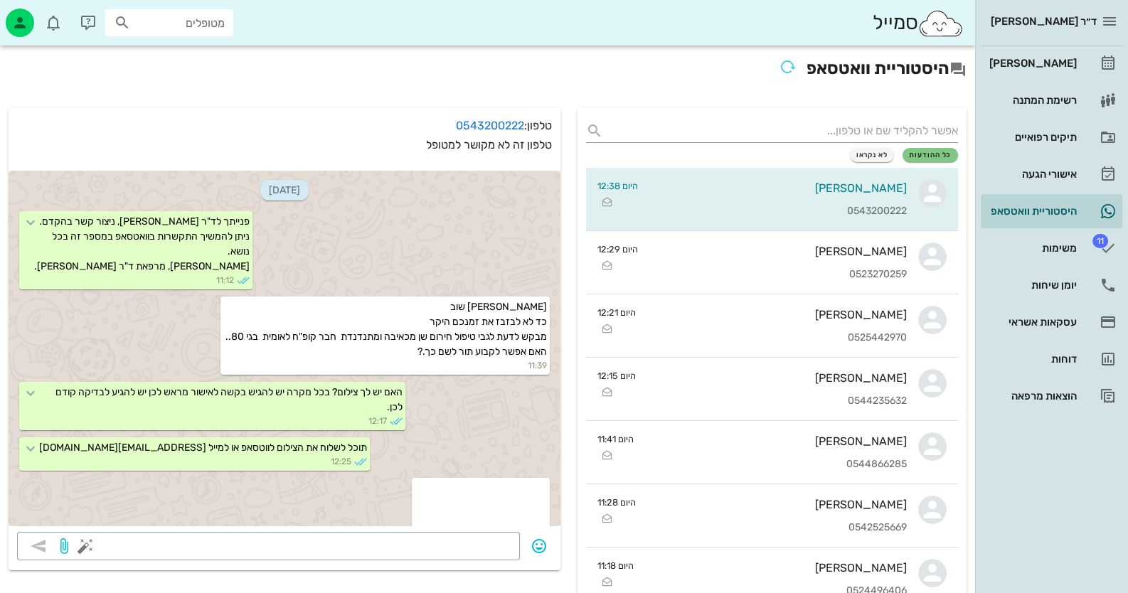
scroll to position [270, 0]
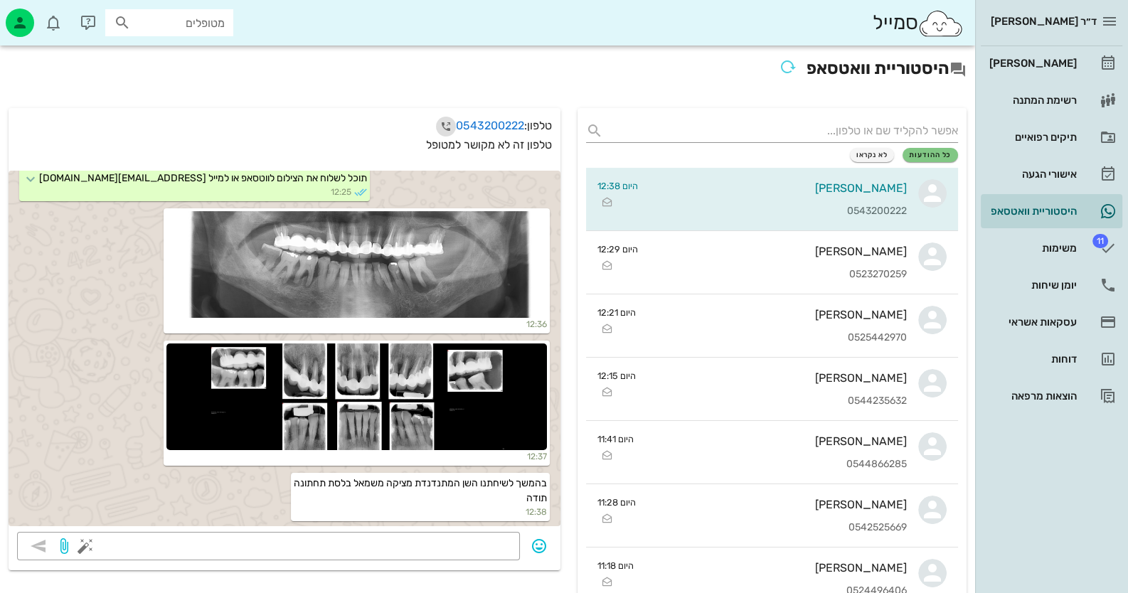
click at [442, 124] on icon "button" at bounding box center [445, 126] width 17 height 17
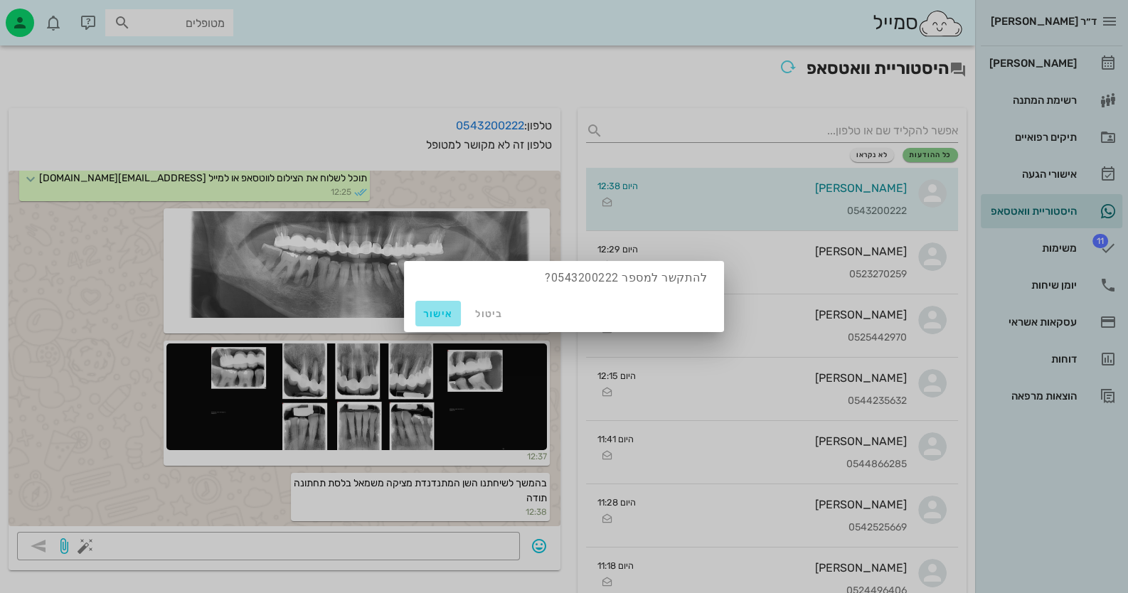
click at [434, 306] on button "אישור" at bounding box center [438, 314] width 46 height 26
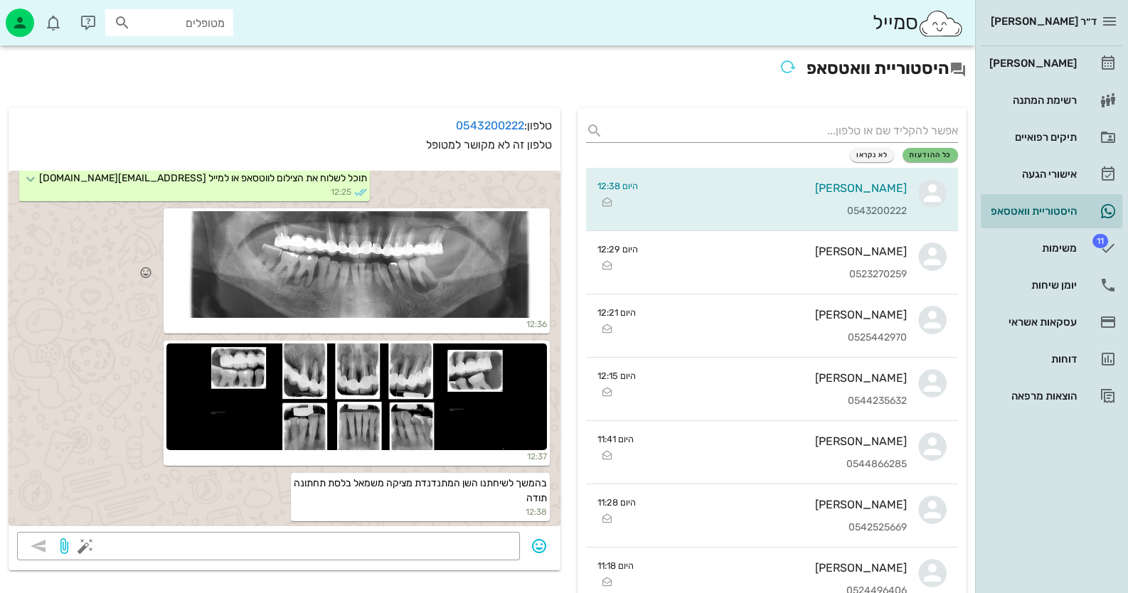
click at [508, 262] on div at bounding box center [356, 264] width 380 height 107
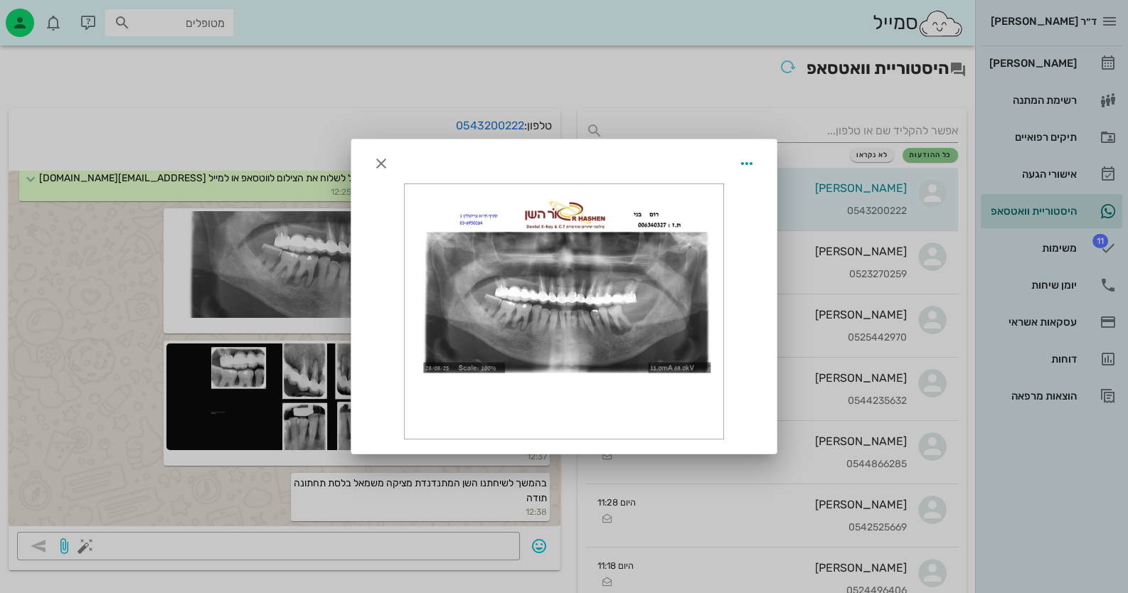
click at [284, 129] on div at bounding box center [564, 296] width 1128 height 593
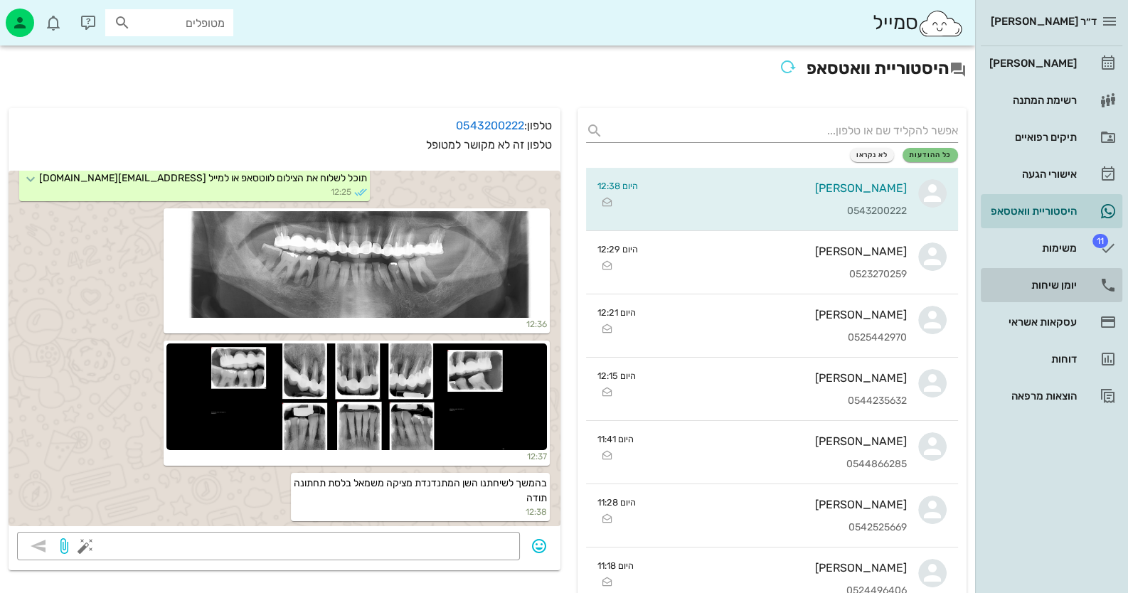
click at [1065, 301] on link "יומן שיחות" at bounding box center [1052, 285] width 142 height 34
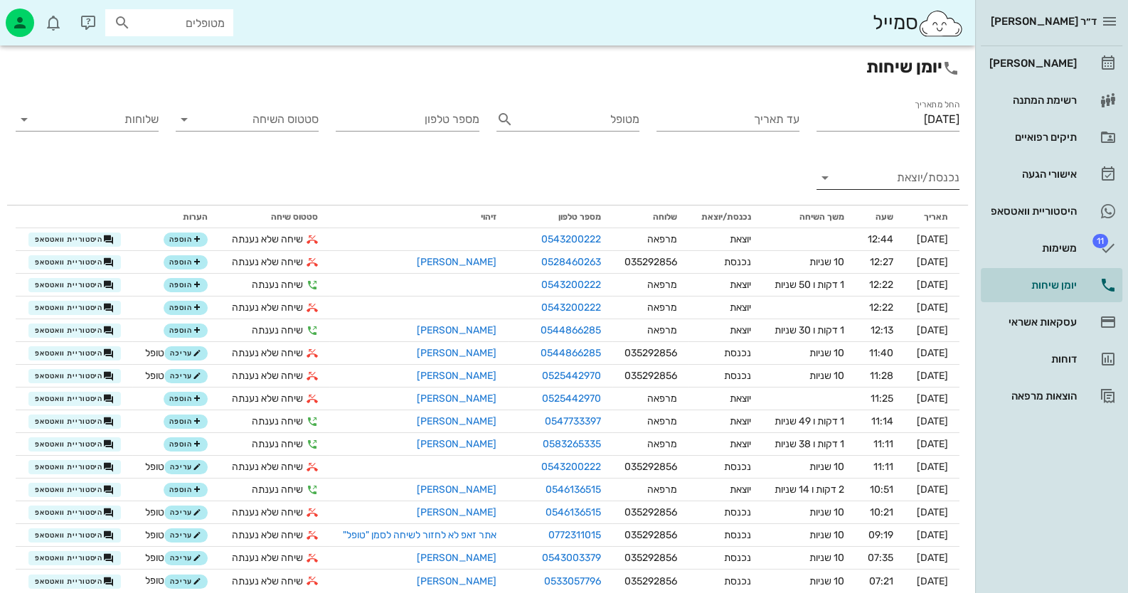
click at [900, 184] on input "נכנסת/יוצאת" at bounding box center [899, 177] width 120 height 23
click at [900, 184] on div "נכנסת" at bounding box center [913, 189] width 31 height 34
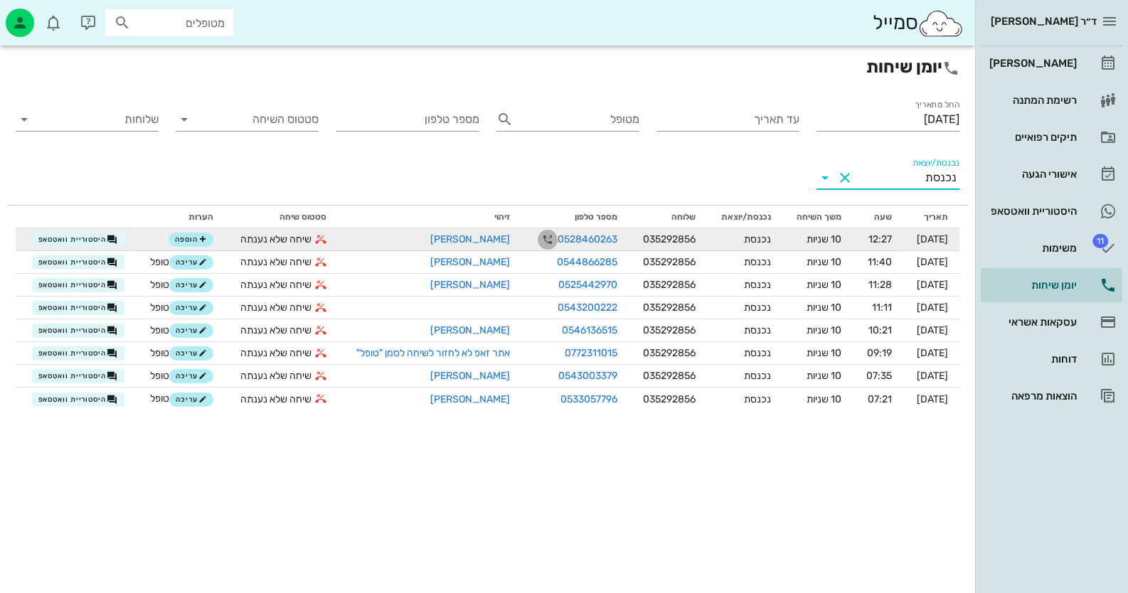
click at [539, 241] on icon "button" at bounding box center [547, 239] width 17 height 17
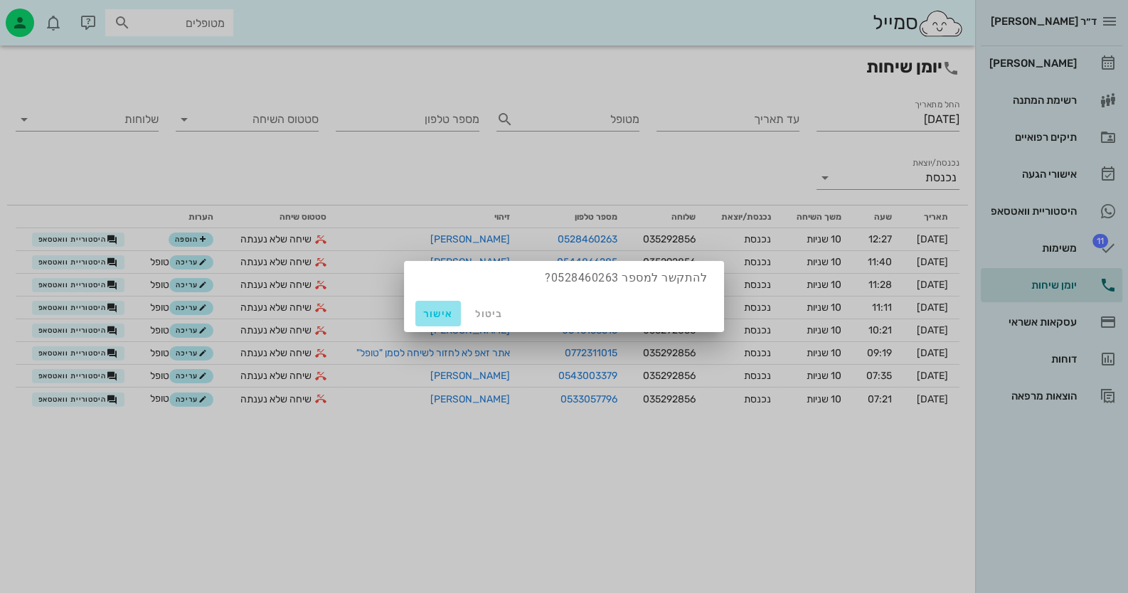
click at [436, 314] on span "אישור" at bounding box center [438, 314] width 34 height 12
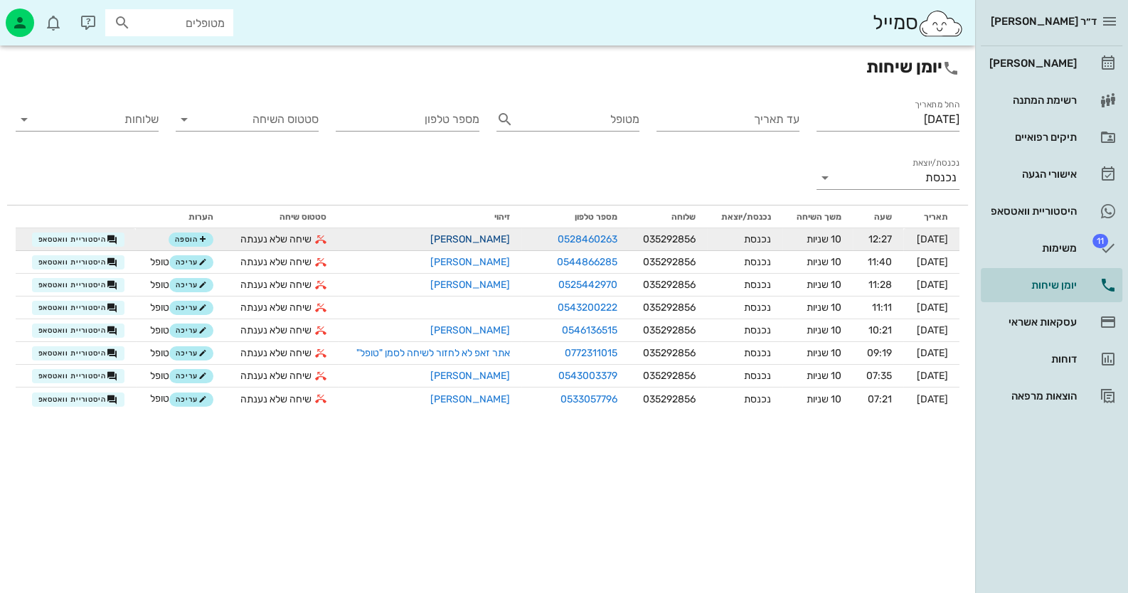
click at [497, 240] on link "[PERSON_NAME]" at bounding box center [470, 239] width 80 height 12
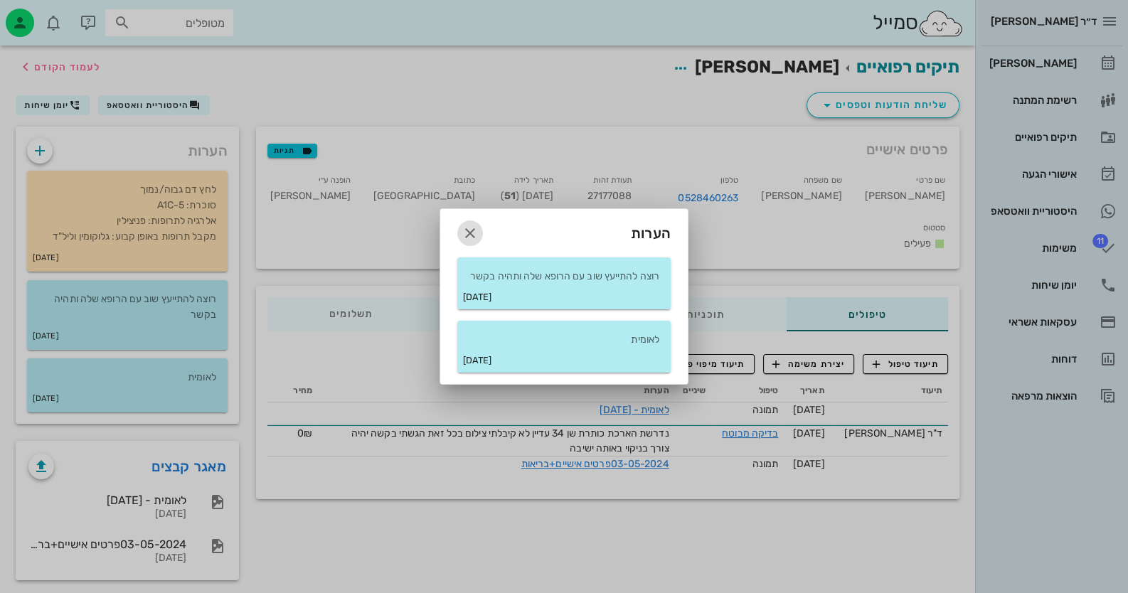
click at [469, 240] on icon "button" at bounding box center [470, 233] width 17 height 17
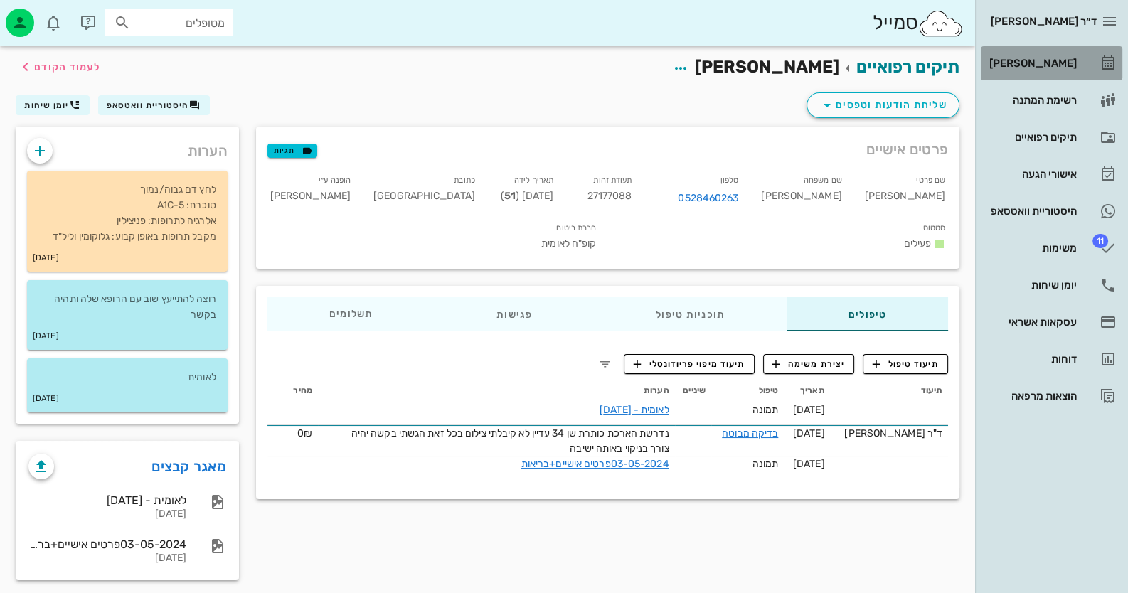
click at [1062, 74] on div "[PERSON_NAME]" at bounding box center [1031, 63] width 90 height 23
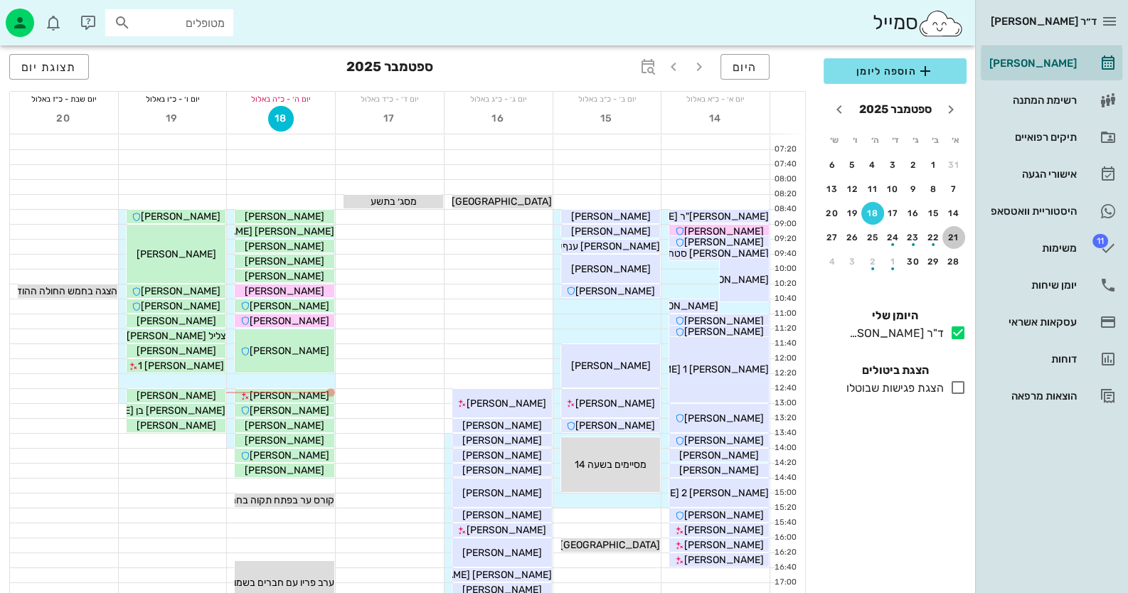
click at [954, 247] on button "21" at bounding box center [953, 237] width 23 height 23
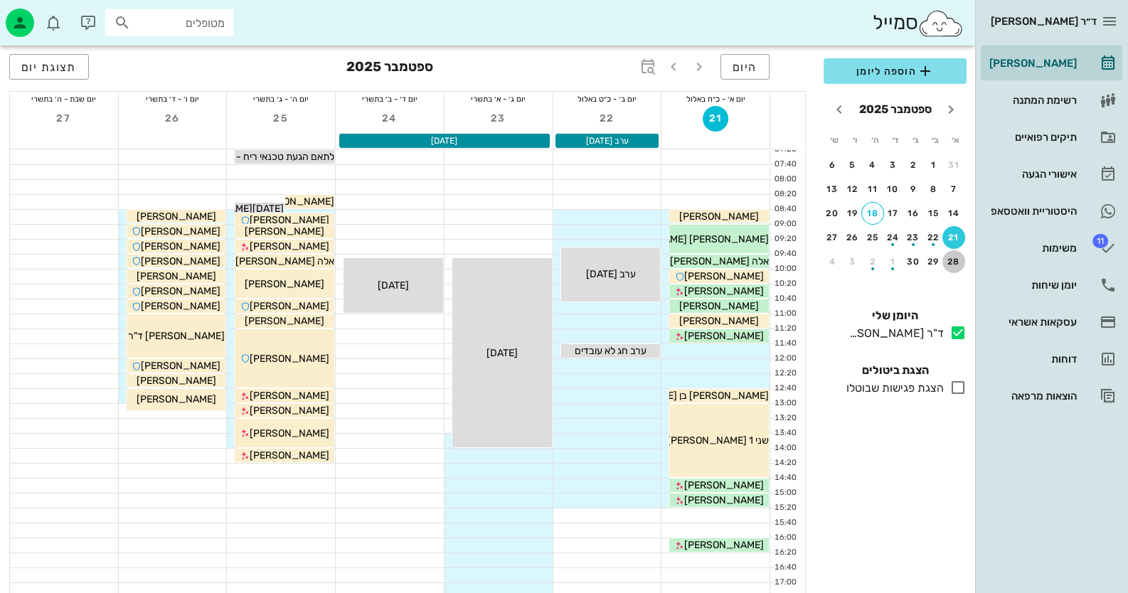
click at [958, 264] on div "28" at bounding box center [953, 262] width 23 height 10
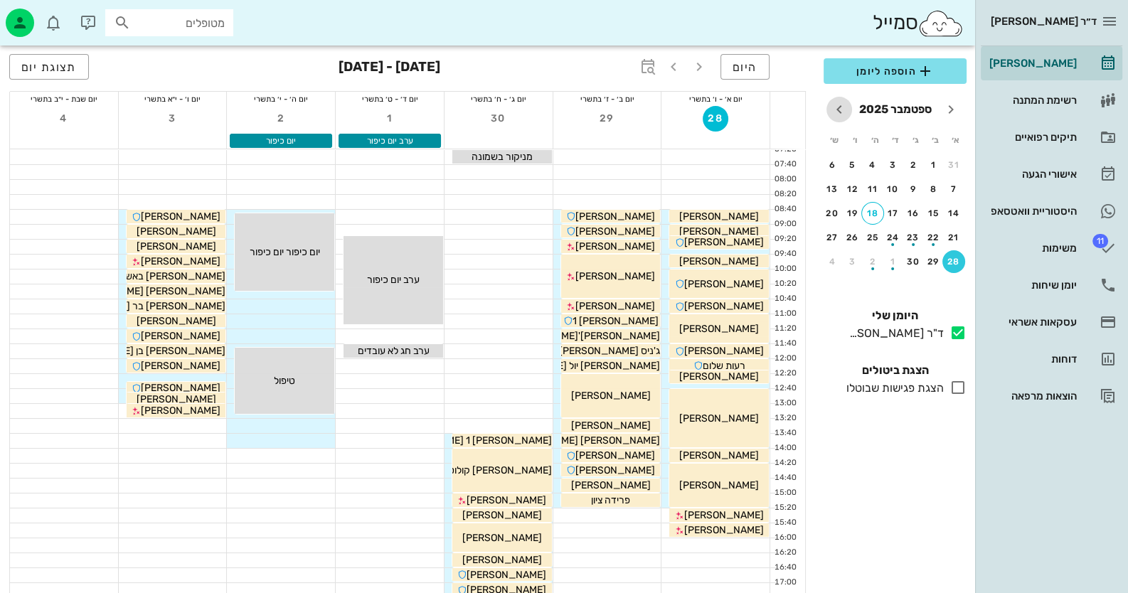
click at [836, 102] on icon "חודש הבא" at bounding box center [839, 109] width 17 height 17
click at [957, 185] on div "5" at bounding box center [953, 189] width 23 height 10
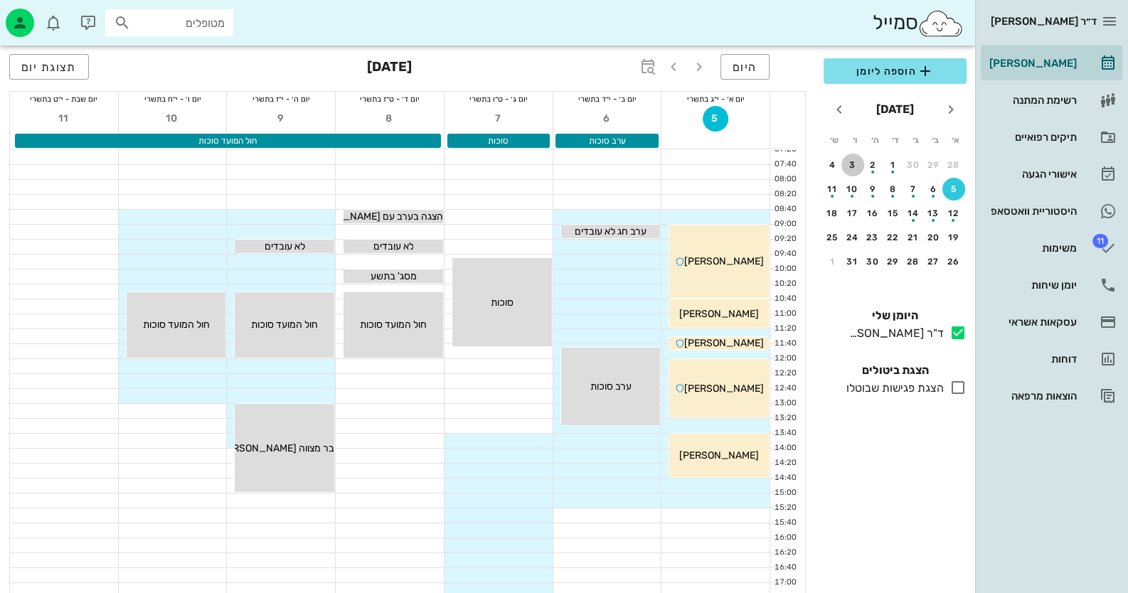
click at [851, 166] on div "3" at bounding box center [852, 165] width 23 height 10
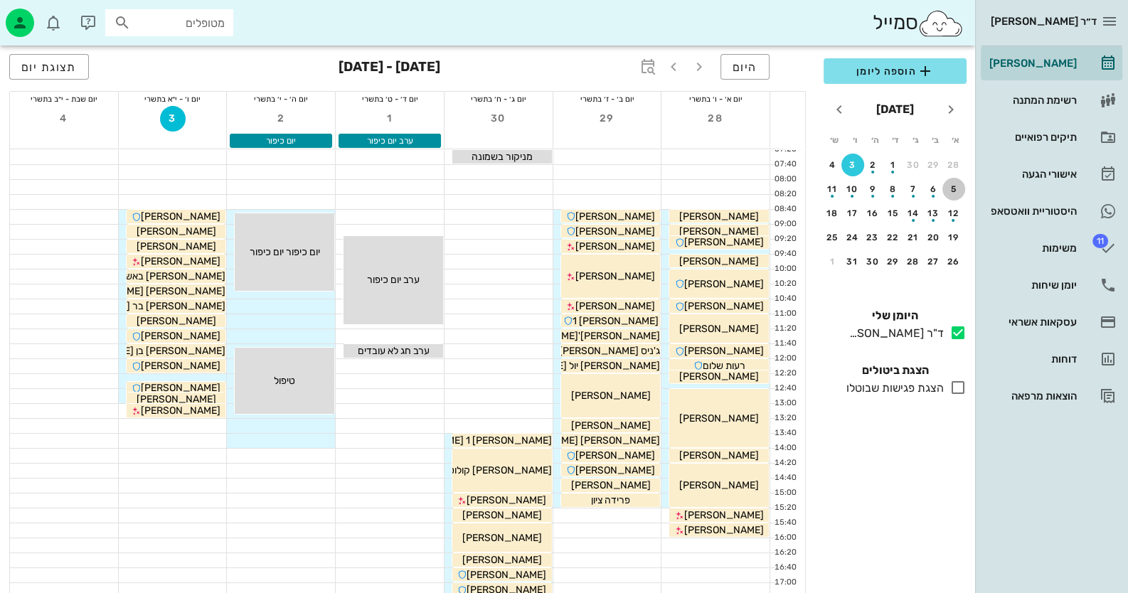
click at [959, 186] on div "5" at bounding box center [953, 189] width 23 height 10
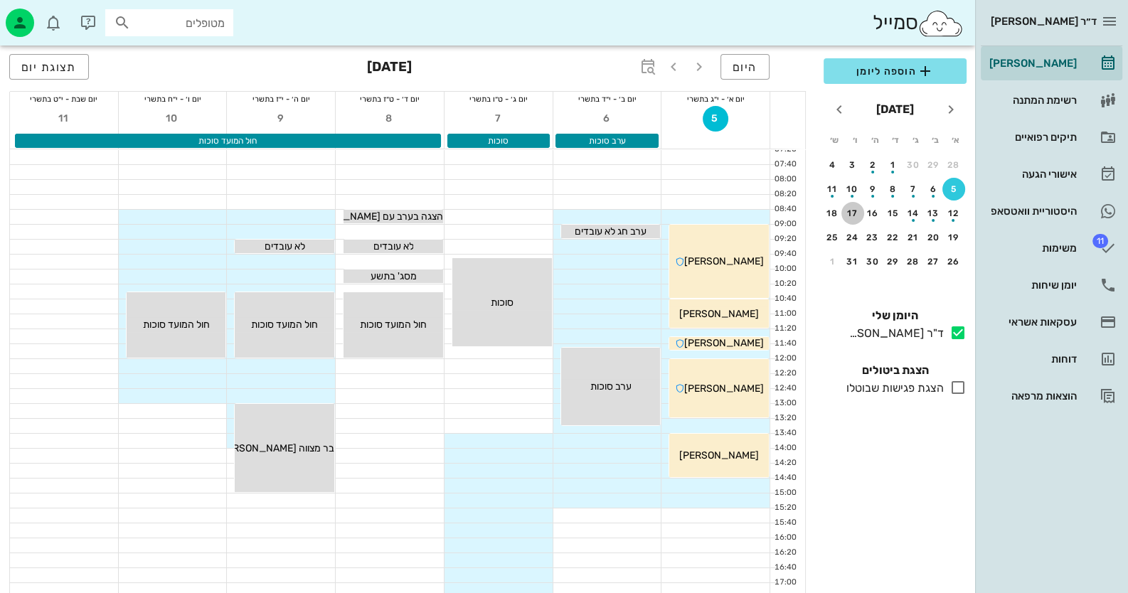
click at [857, 212] on div "17" at bounding box center [852, 213] width 23 height 10
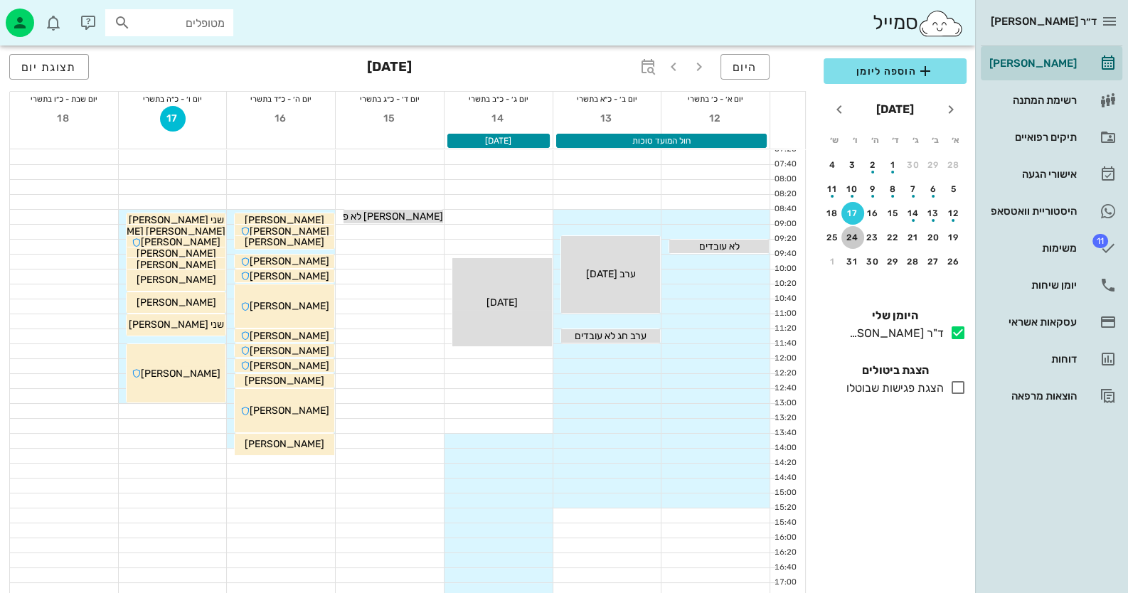
click at [851, 238] on div "24" at bounding box center [852, 238] width 23 height 10
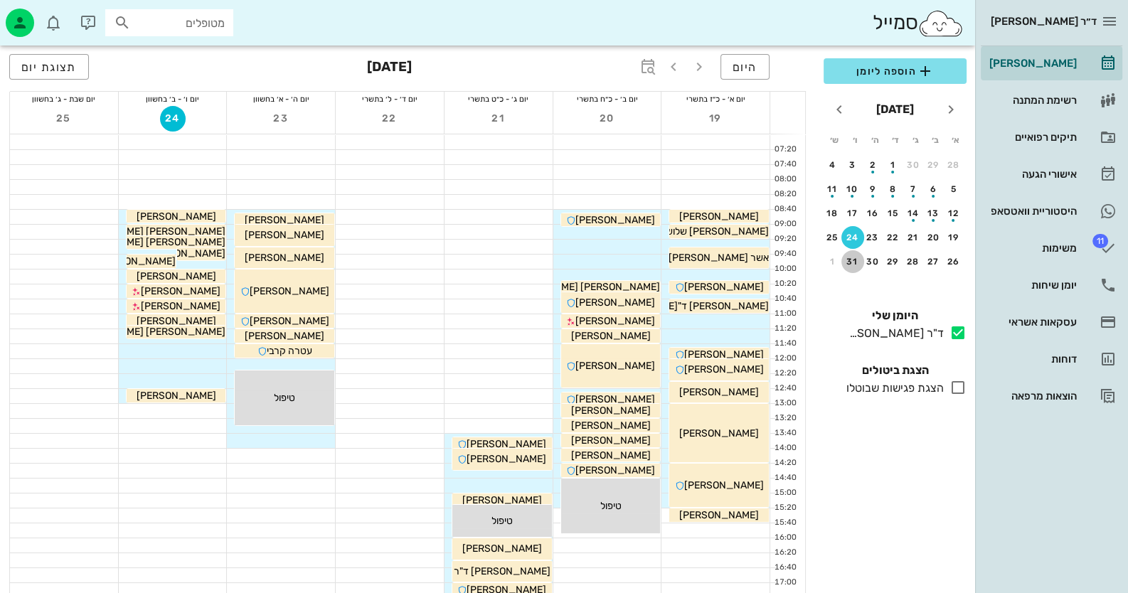
click at [855, 265] on button "31" at bounding box center [852, 261] width 23 height 23
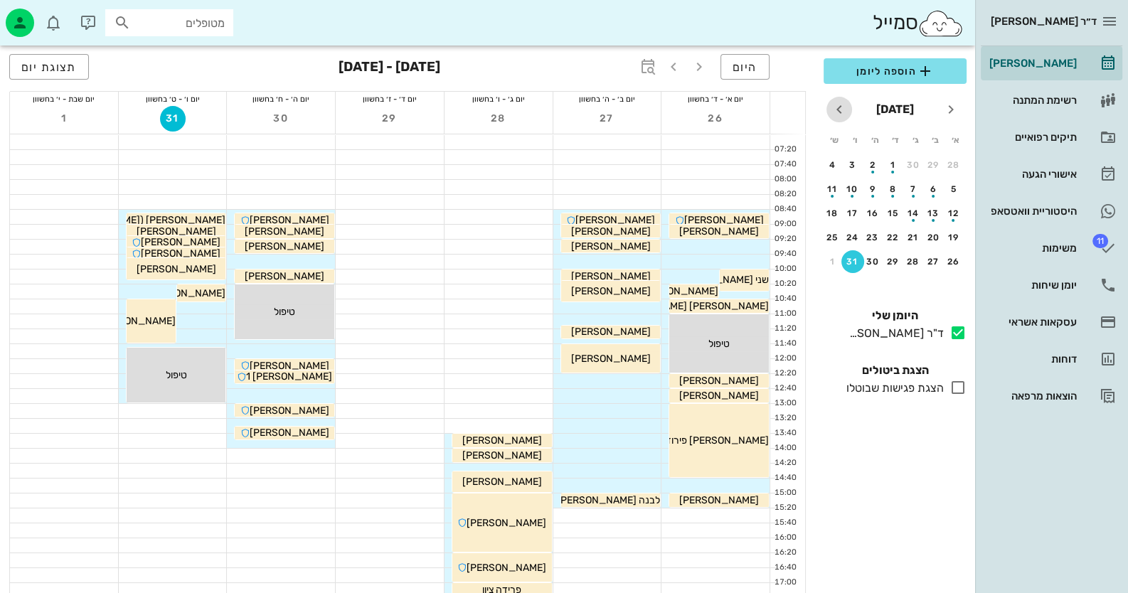
click at [839, 107] on icon "חודש הבא" at bounding box center [839, 109] width 17 height 17
click at [958, 188] on div "2" at bounding box center [953, 189] width 23 height 10
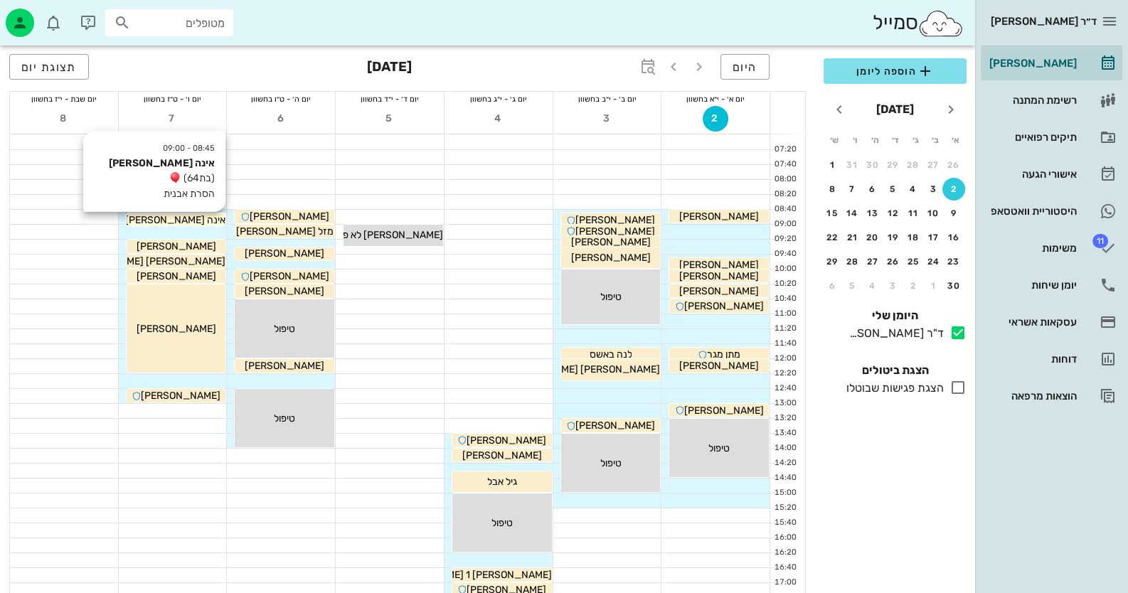
click at [196, 214] on span "אינה רוזנבלום" at bounding box center [175, 220] width 100 height 12
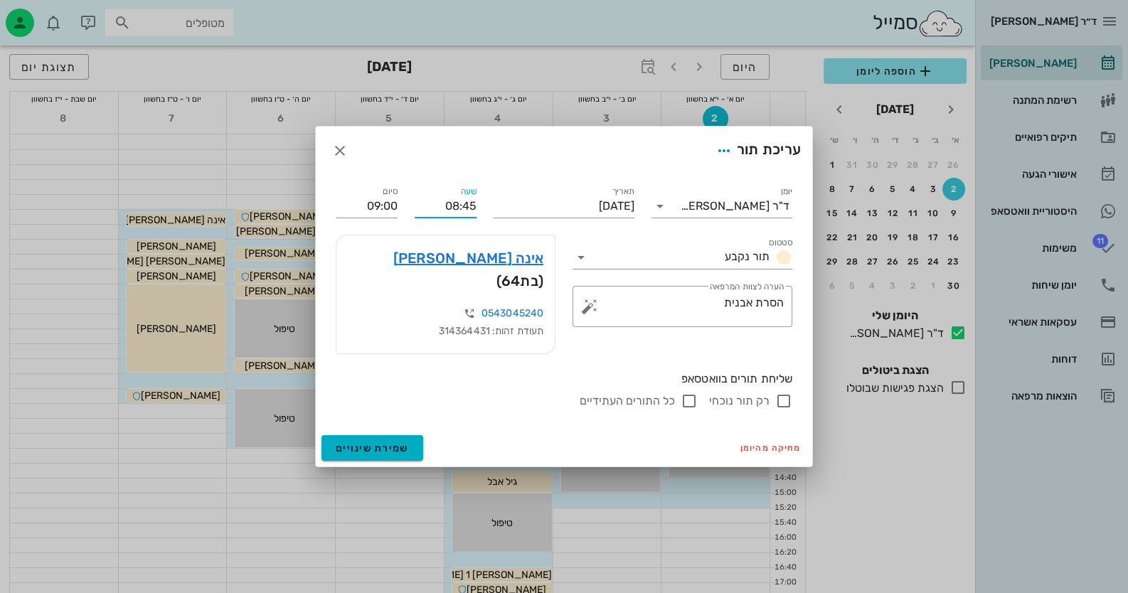
drag, startPoint x: 471, startPoint y: 218, endPoint x: 479, endPoint y: 218, distance: 8.5
click at [479, 218] on div "שעה 08:45" at bounding box center [445, 200] width 79 height 51
type input "08:40"
type input "08:55"
click at [383, 442] on span "שמירת שינויים" at bounding box center [372, 448] width 73 height 12
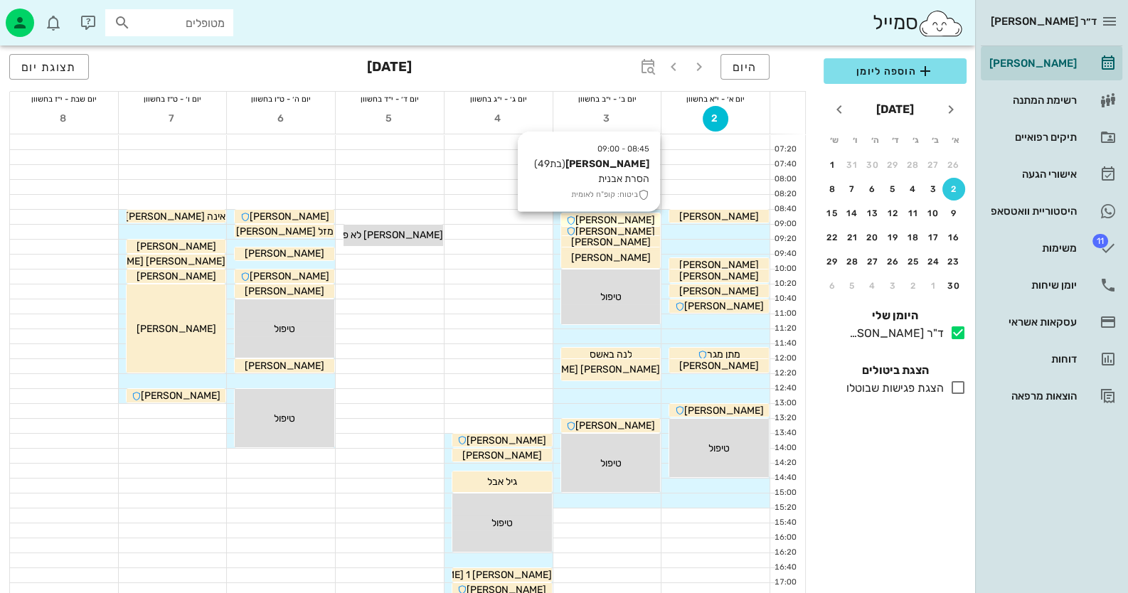
click at [622, 220] on span "ליאת סינואני" at bounding box center [615, 220] width 80 height 12
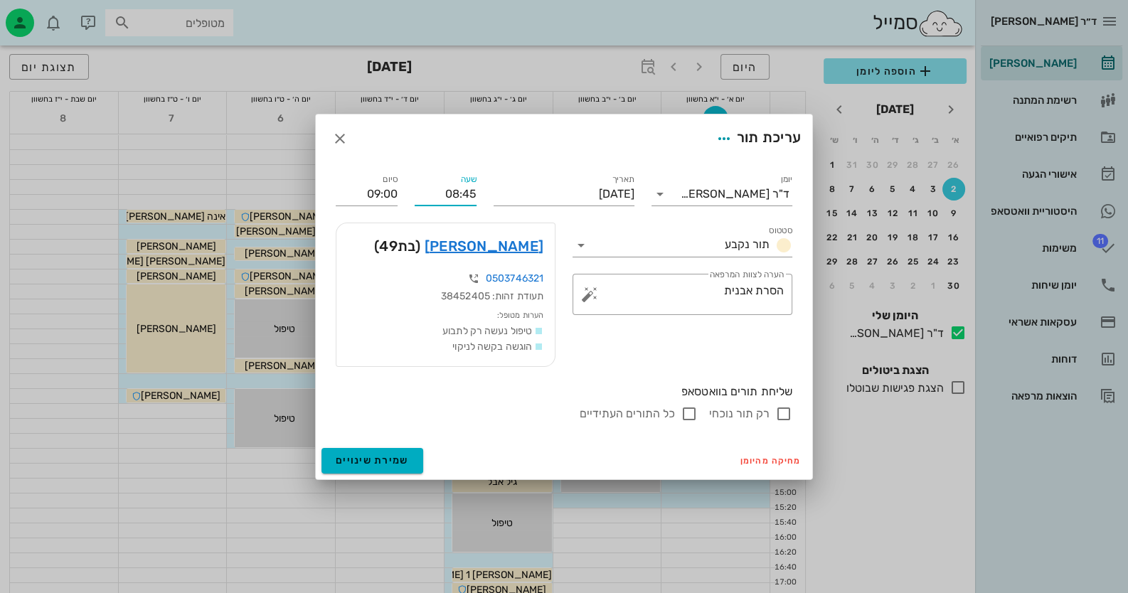
click at [478, 194] on div "שעה 08:45" at bounding box center [445, 188] width 79 height 51
type input "08:40"
type input "08:55"
click at [390, 462] on span "שמירת שינויים" at bounding box center [372, 460] width 73 height 12
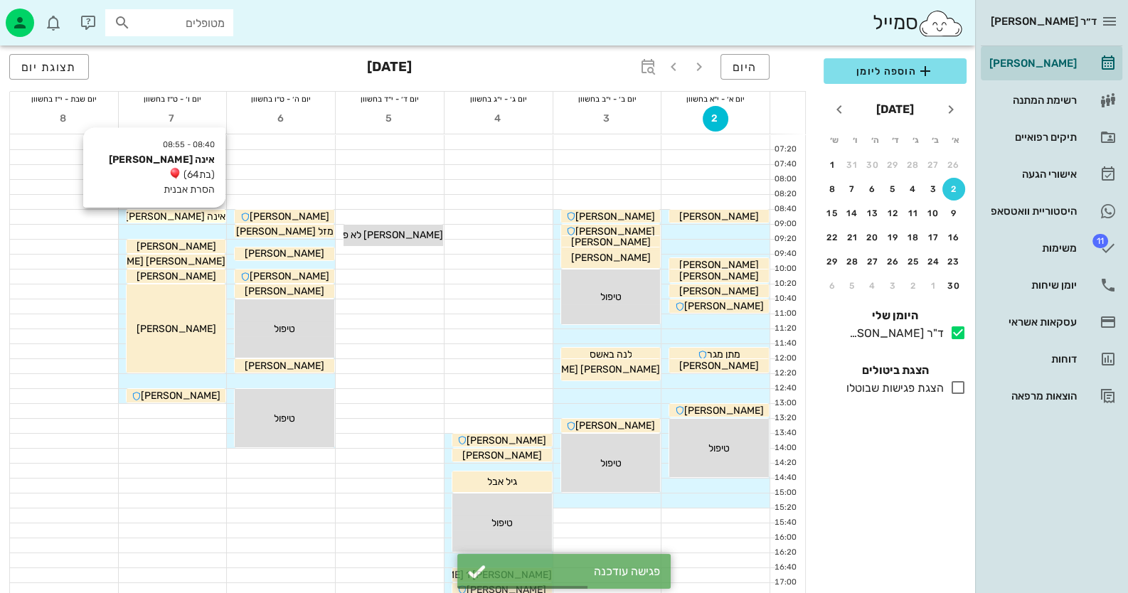
click at [217, 214] on div "אינה רוזנבלום" at bounding box center [177, 216] width 100 height 15
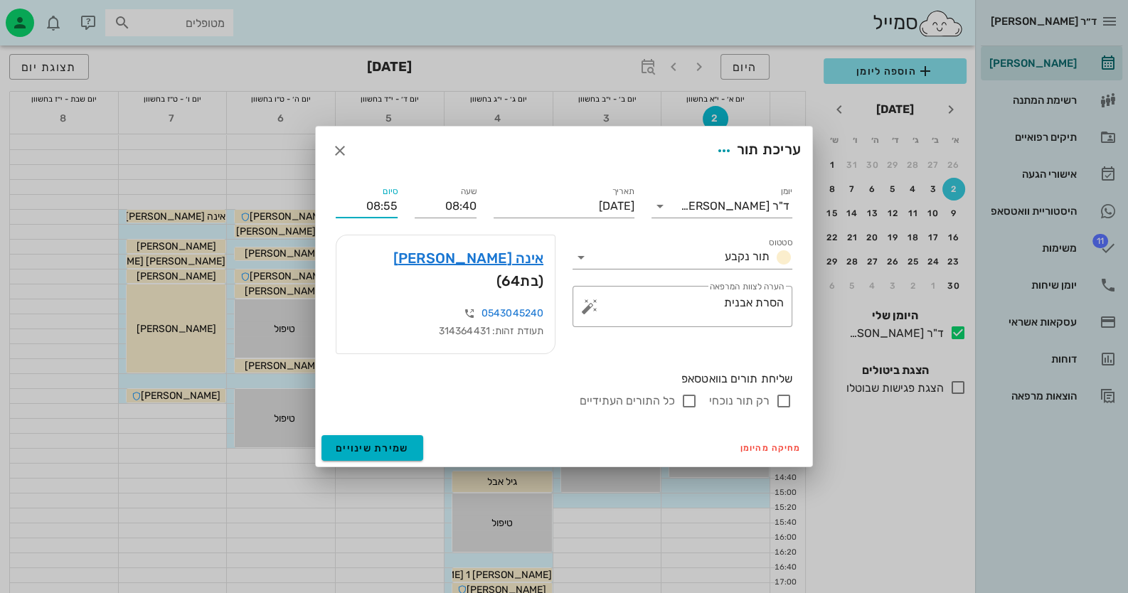
drag, startPoint x: 395, startPoint y: 218, endPoint x: 356, endPoint y: 218, distance: 39.8
click at [356, 218] on input "08:55" at bounding box center [367, 206] width 62 height 23
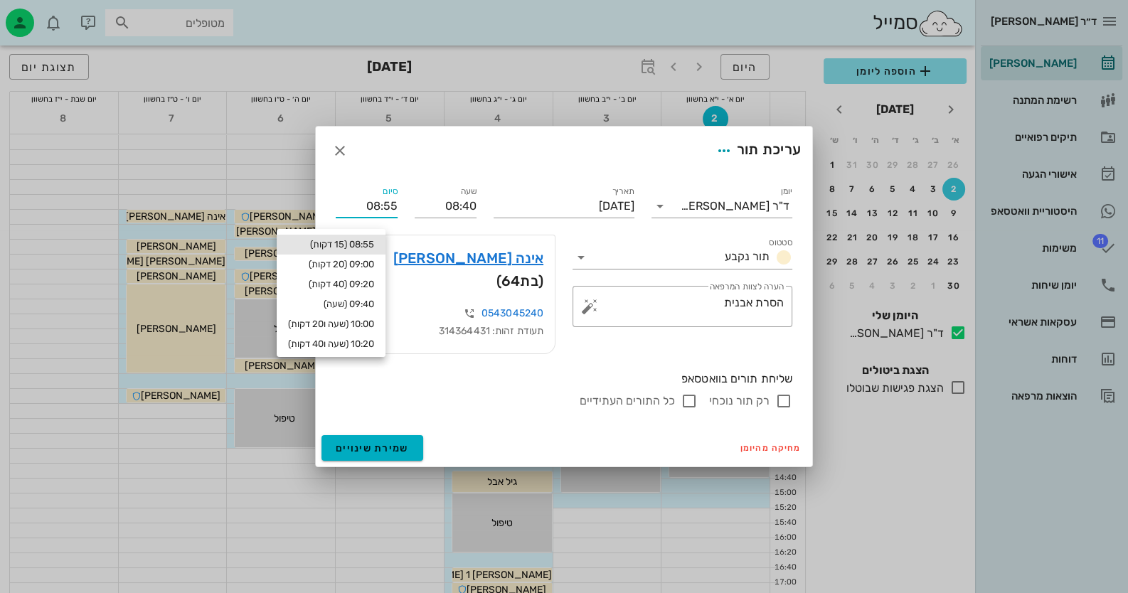
click at [358, 218] on input "08:55" at bounding box center [367, 206] width 62 height 23
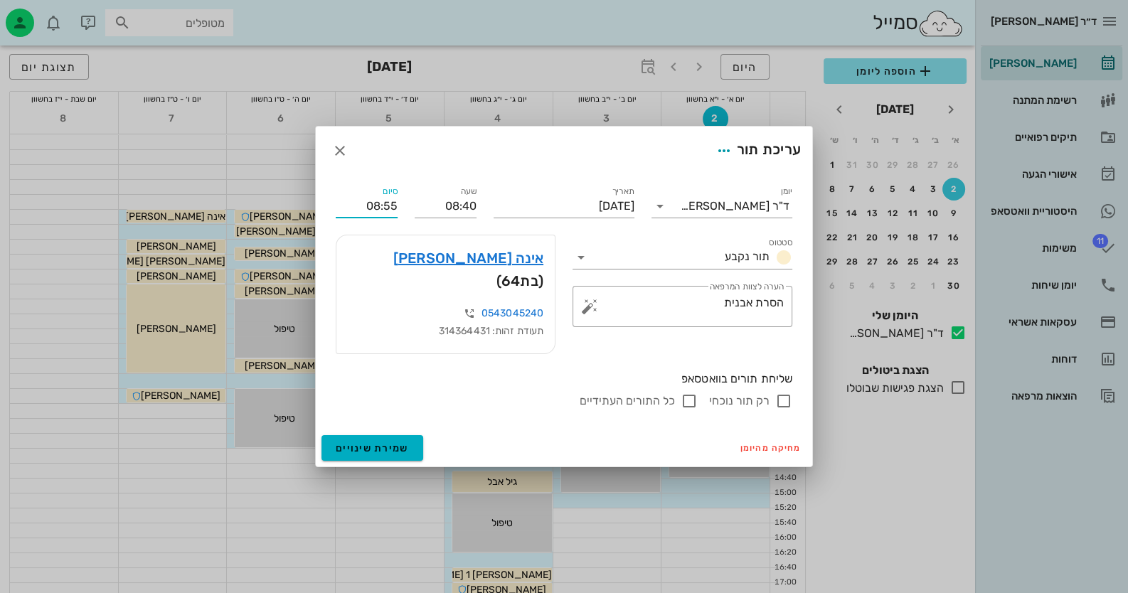
click at [363, 218] on input "08:55" at bounding box center [367, 206] width 62 height 23
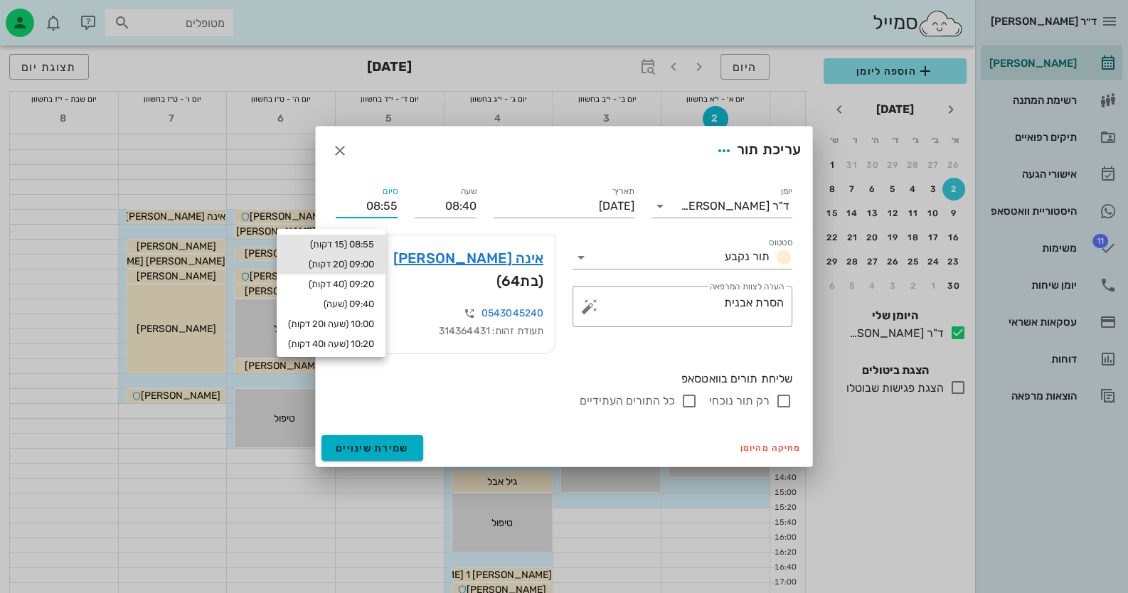
click at [366, 262] on div "09:00 (20 דקות)" at bounding box center [331, 264] width 86 height 11
type input "09:00"
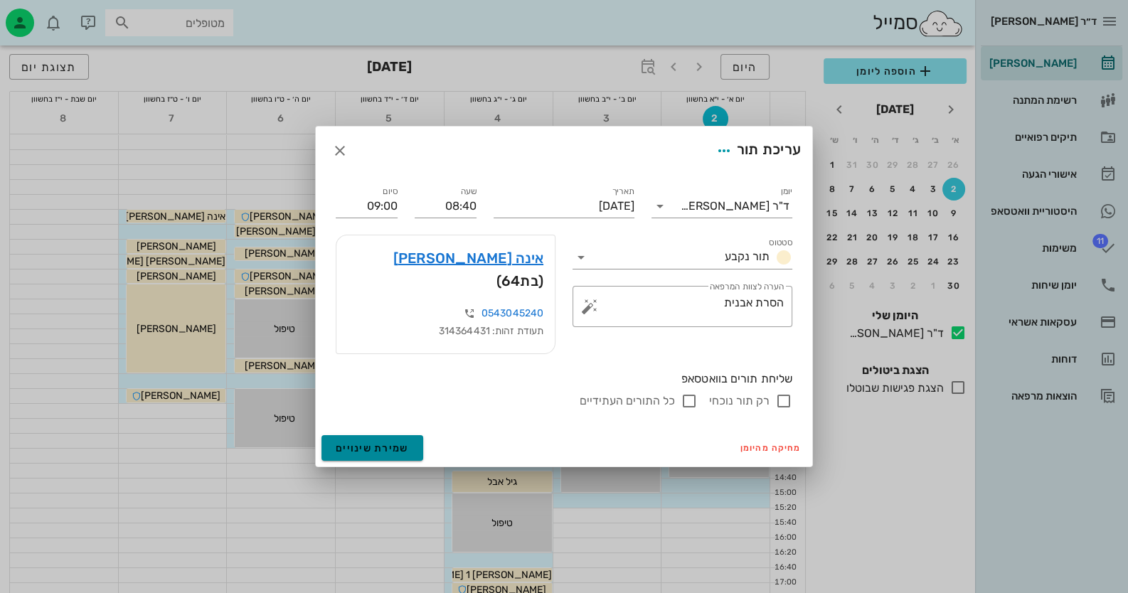
click at [364, 442] on span "שמירת שינויים" at bounding box center [372, 448] width 73 height 12
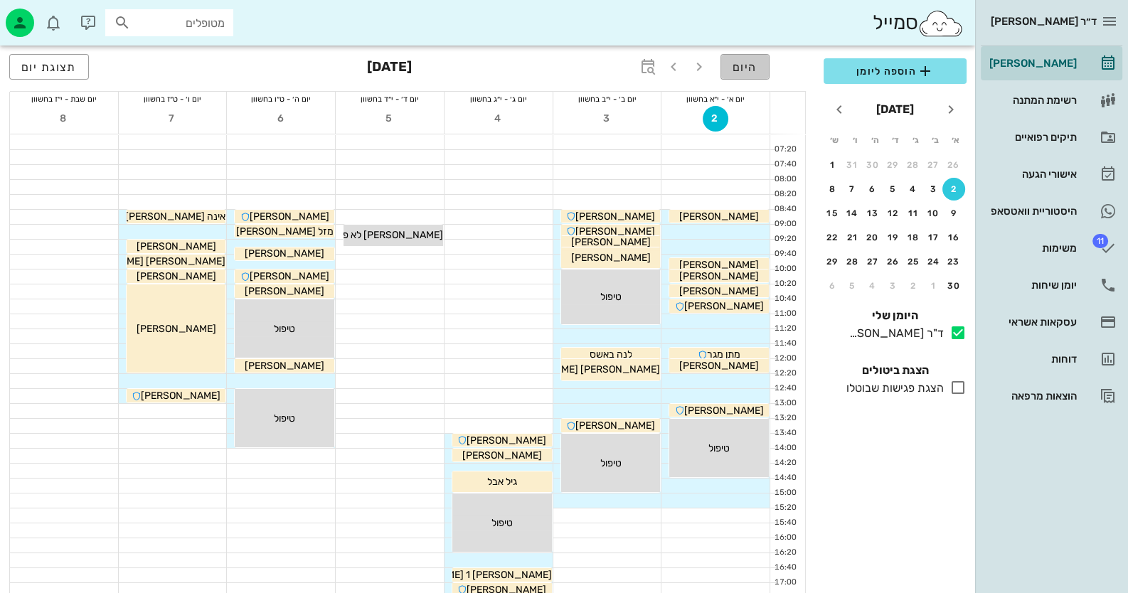
click at [751, 70] on span "היום" at bounding box center [744, 67] width 25 height 14
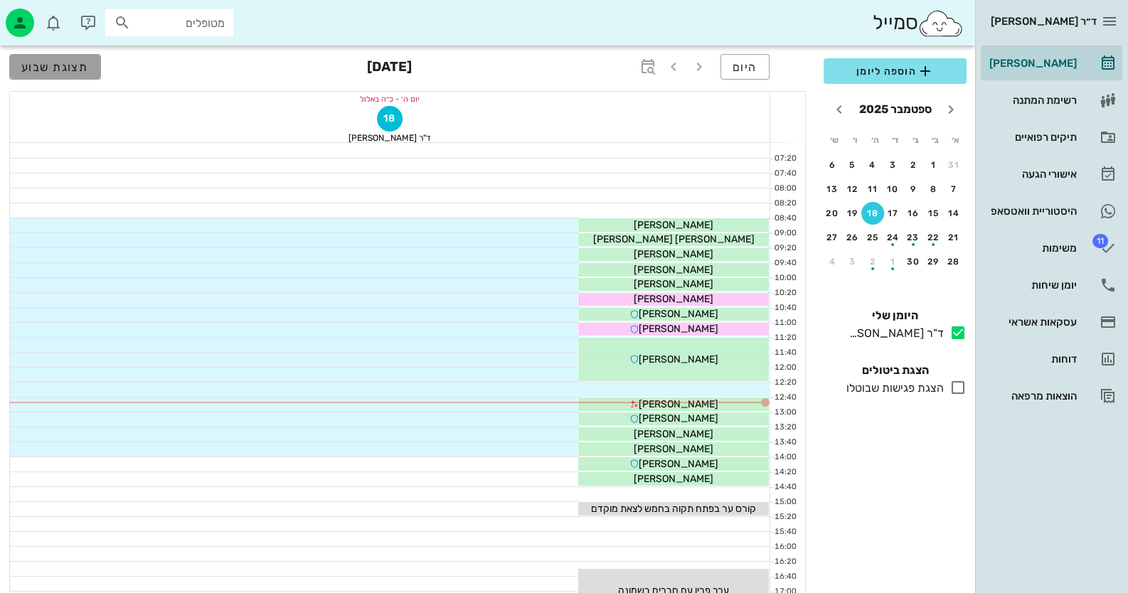
click at [53, 70] on span "תצוגת שבוע" at bounding box center [55, 67] width 68 height 14
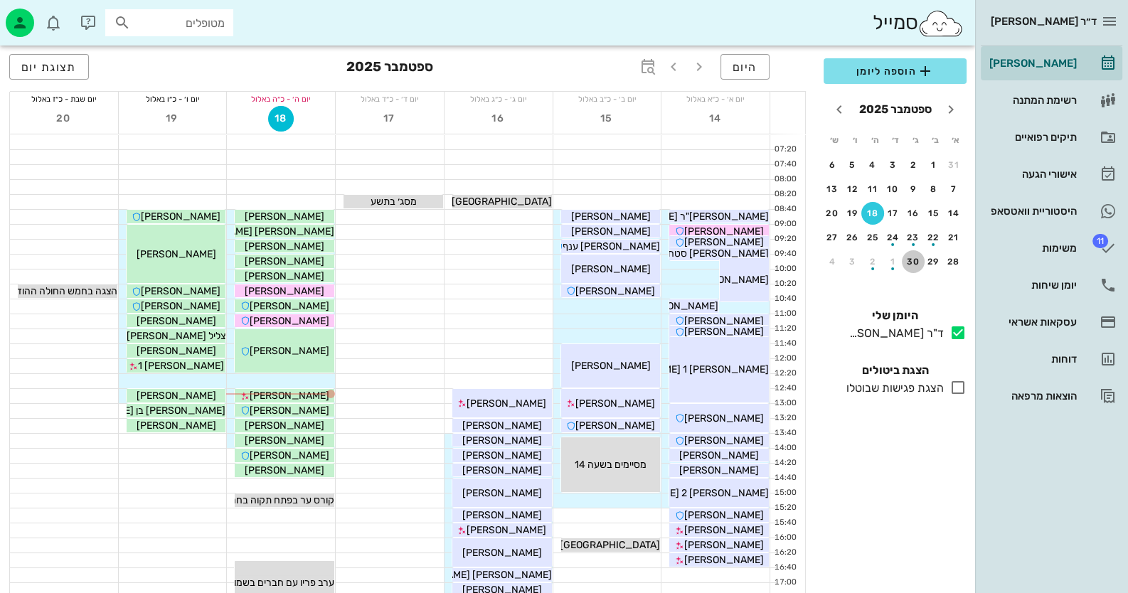
click at [921, 260] on div "30" at bounding box center [913, 262] width 23 height 10
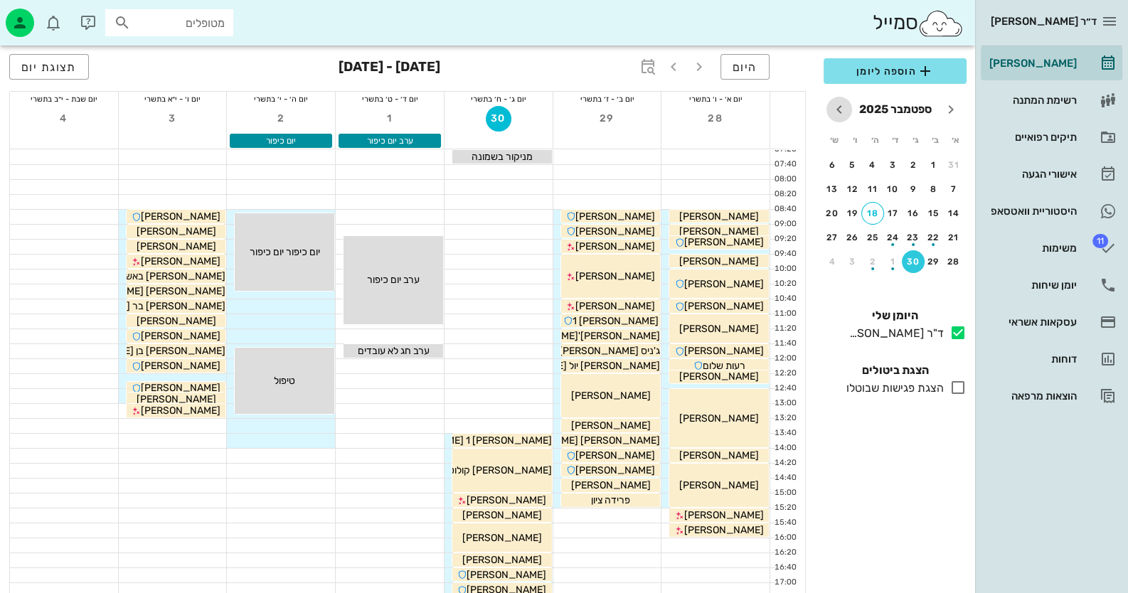
click at [841, 109] on icon "חודש הבא" at bounding box center [839, 109] width 17 height 17
click at [949, 186] on div "5" at bounding box center [953, 189] width 23 height 10
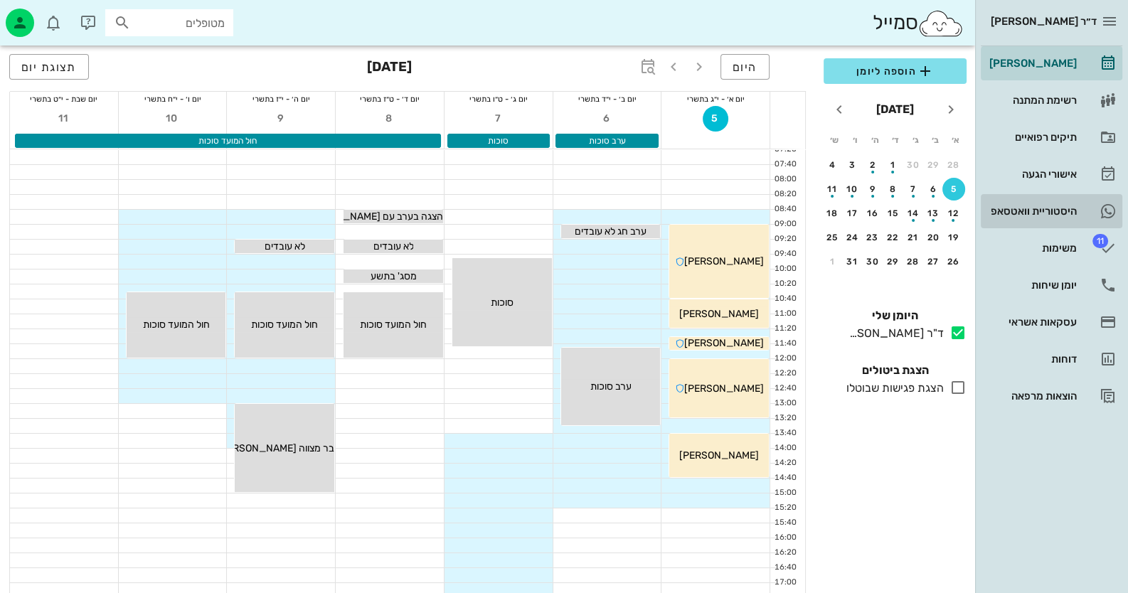
click at [1061, 218] on div "היסטוריית וואטסאפ" at bounding box center [1031, 211] width 90 height 23
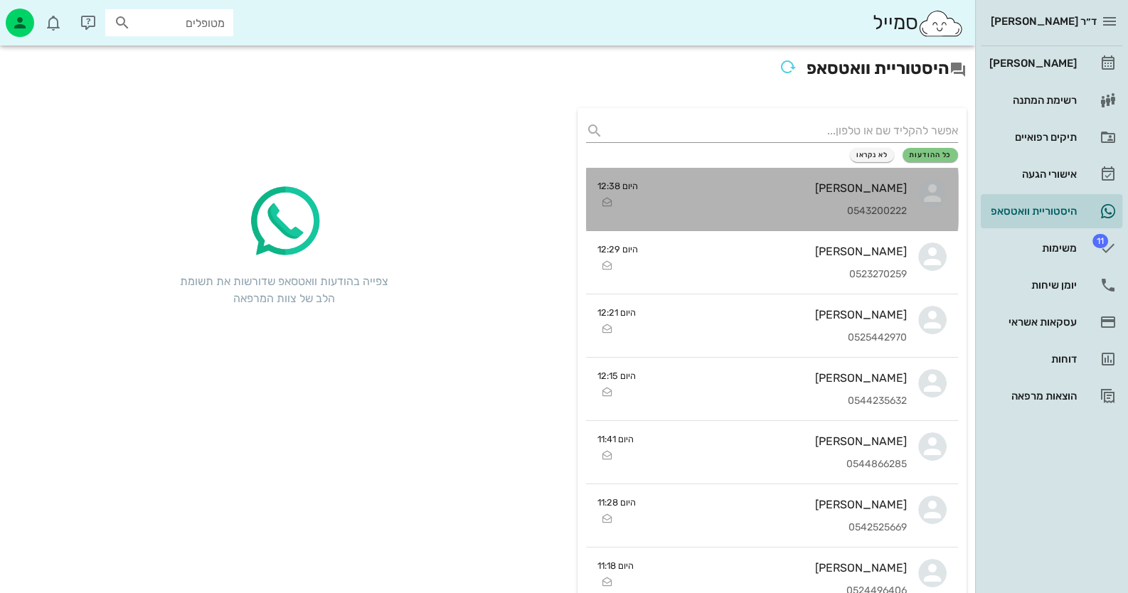
click at [853, 206] on div "0543200222" at bounding box center [777, 212] width 257 height 12
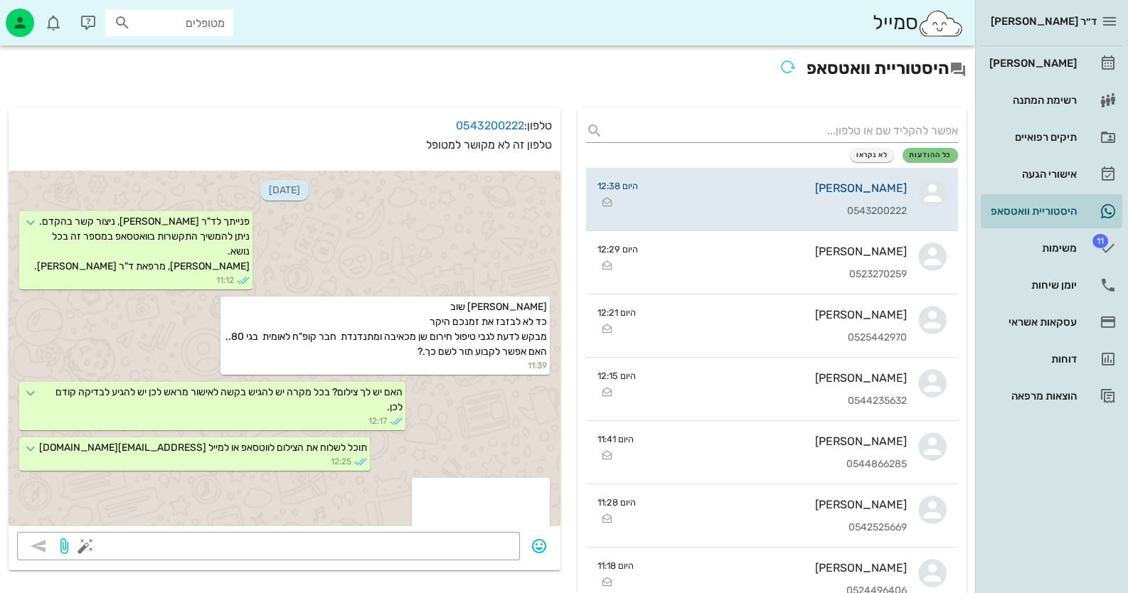
scroll to position [270, 0]
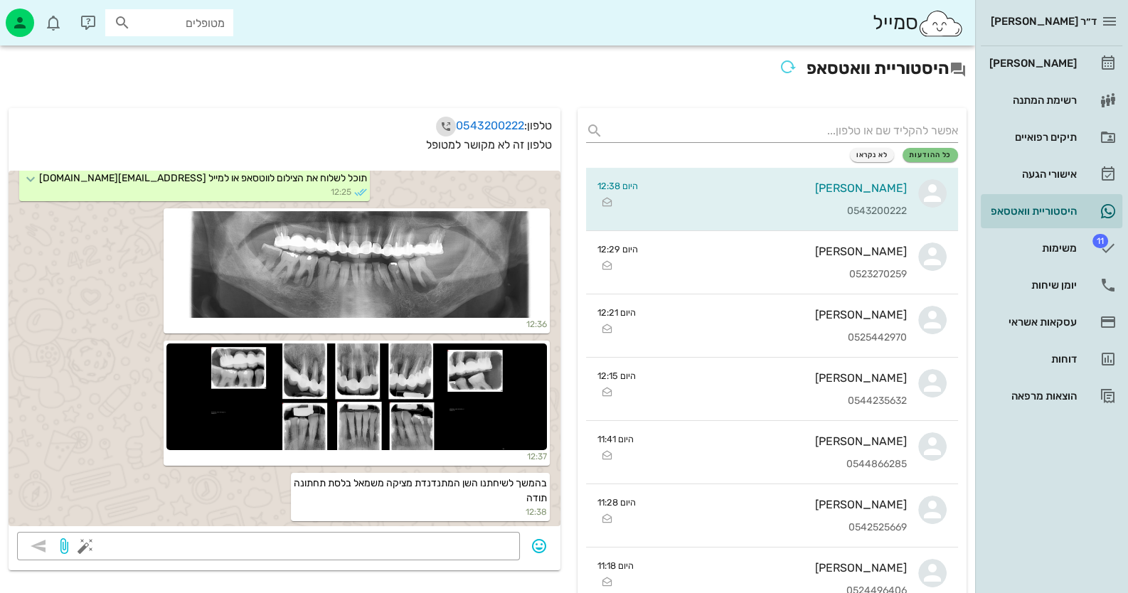
click at [439, 129] on icon "button" at bounding box center [445, 126] width 17 height 17
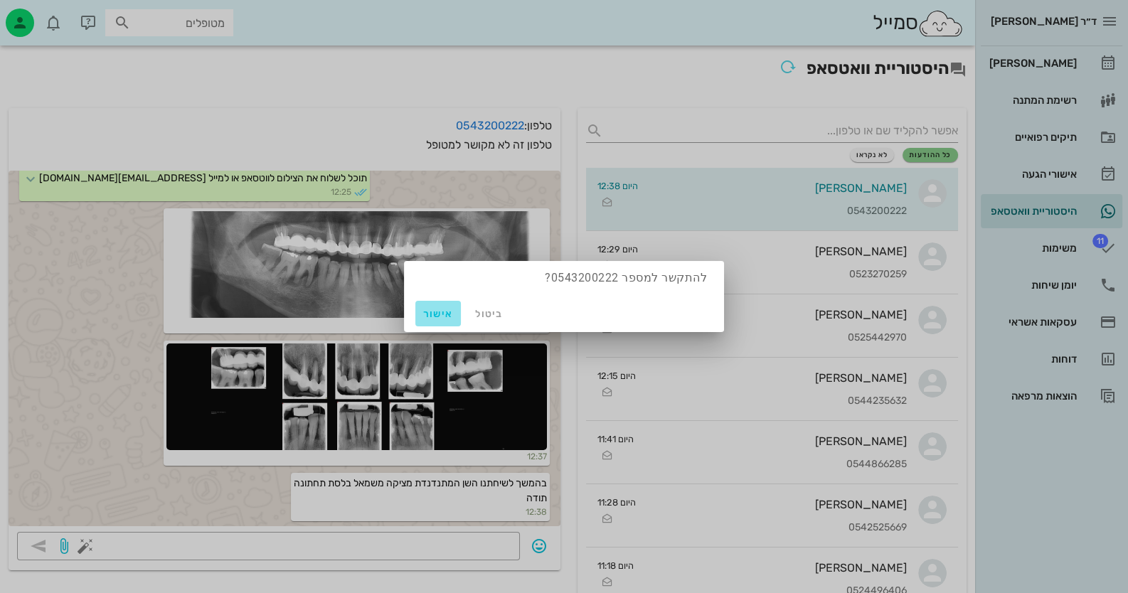
click at [432, 307] on button "אישור" at bounding box center [438, 314] width 46 height 26
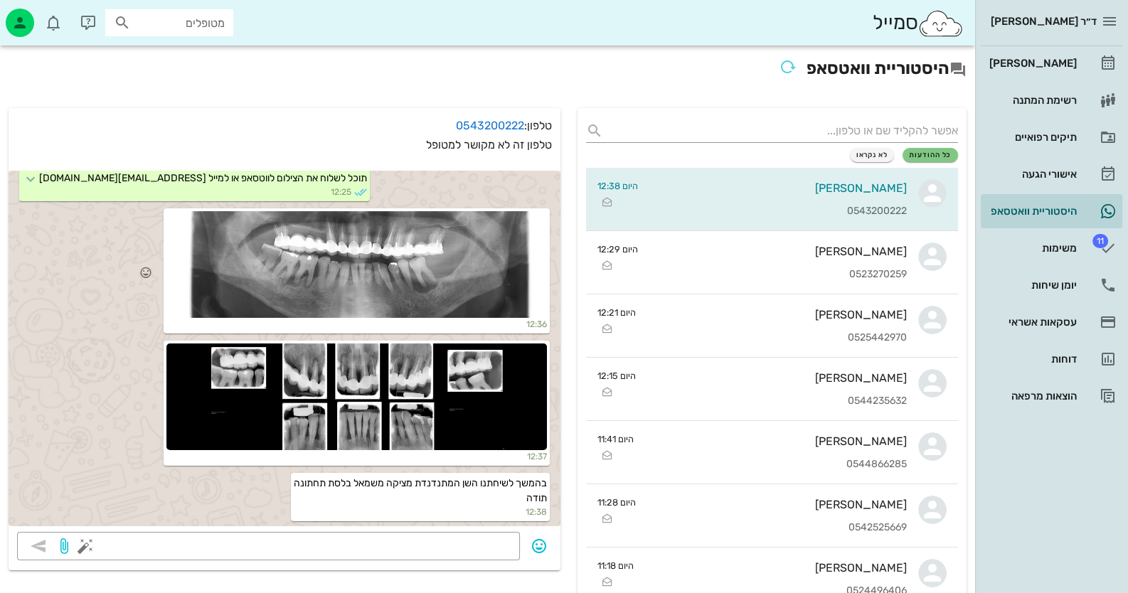
click at [518, 281] on div at bounding box center [356, 264] width 380 height 107
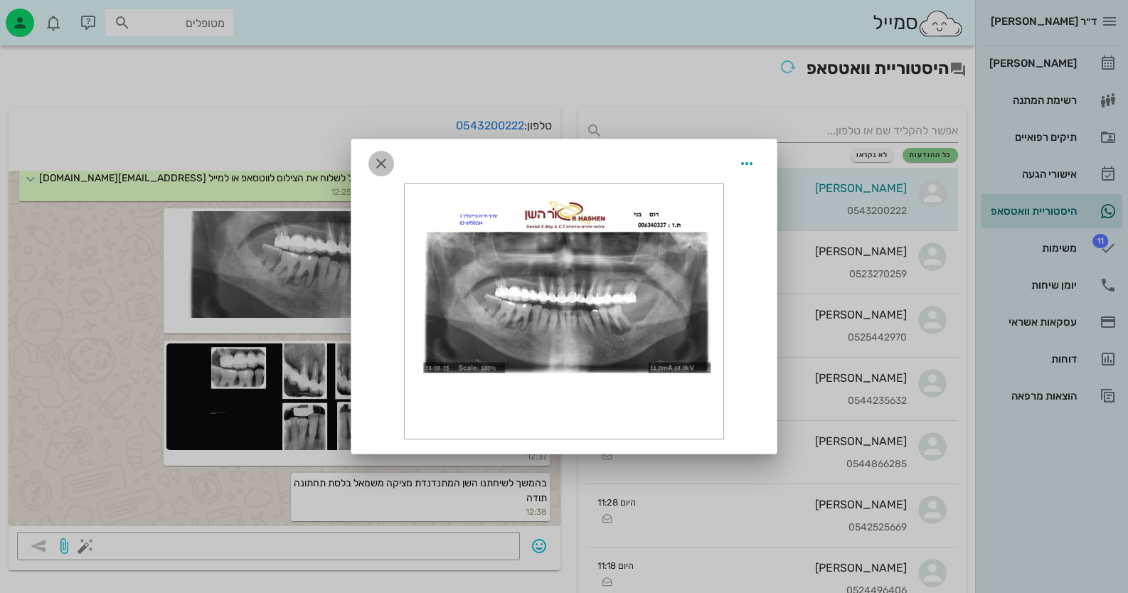
click at [383, 156] on icon "button" at bounding box center [381, 163] width 17 height 17
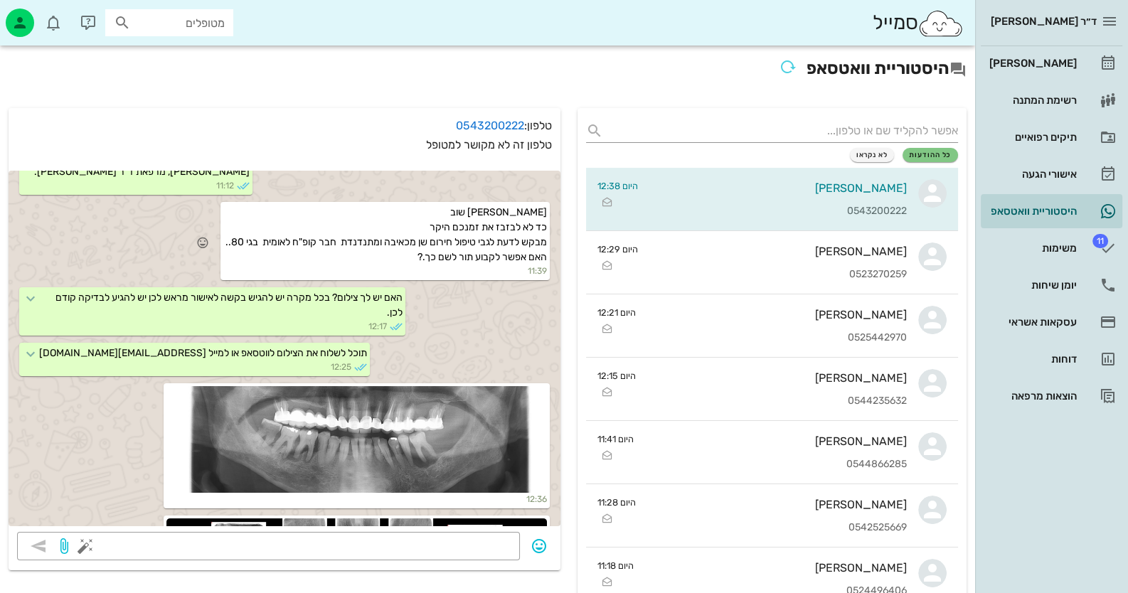
scroll to position [56, 0]
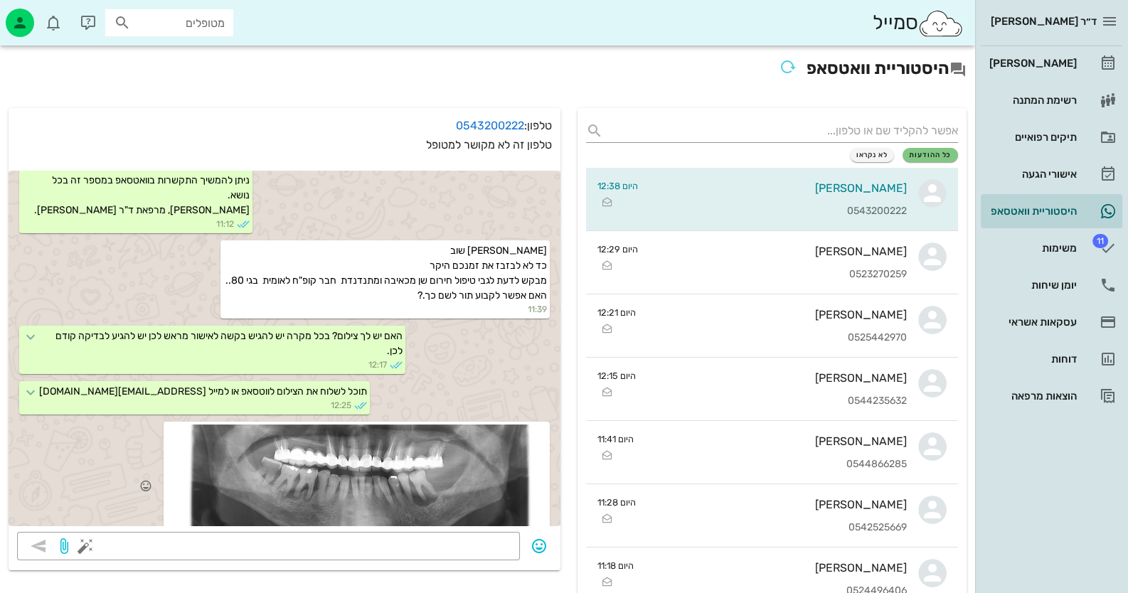
click at [444, 470] on div at bounding box center [356, 478] width 380 height 107
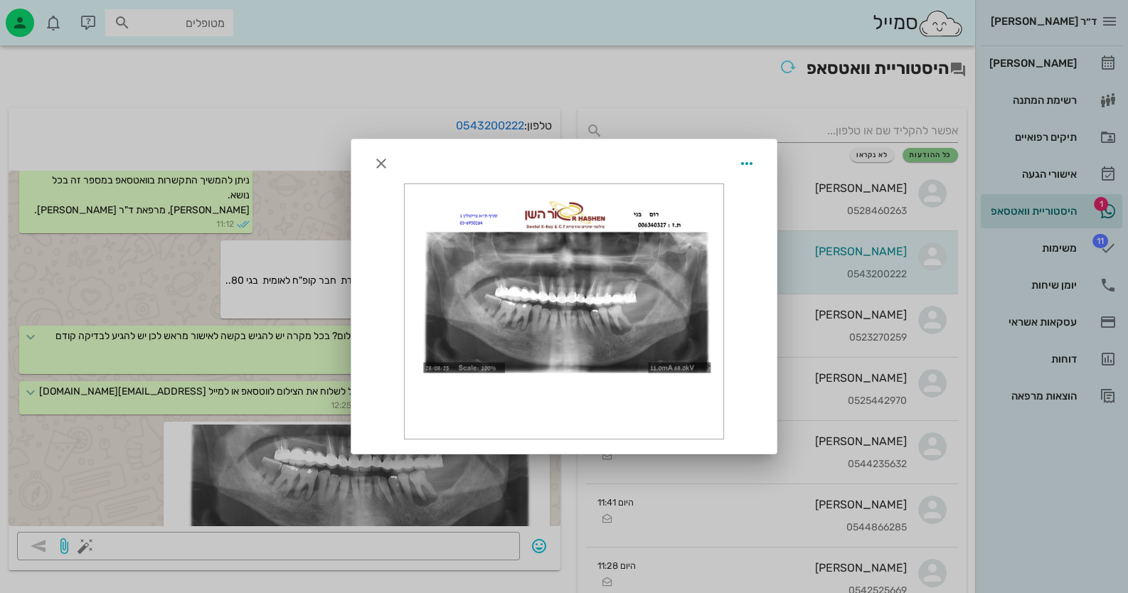
click at [580, 353] on div at bounding box center [564, 311] width 319 height 255
click at [384, 159] on icon "button" at bounding box center [381, 163] width 17 height 17
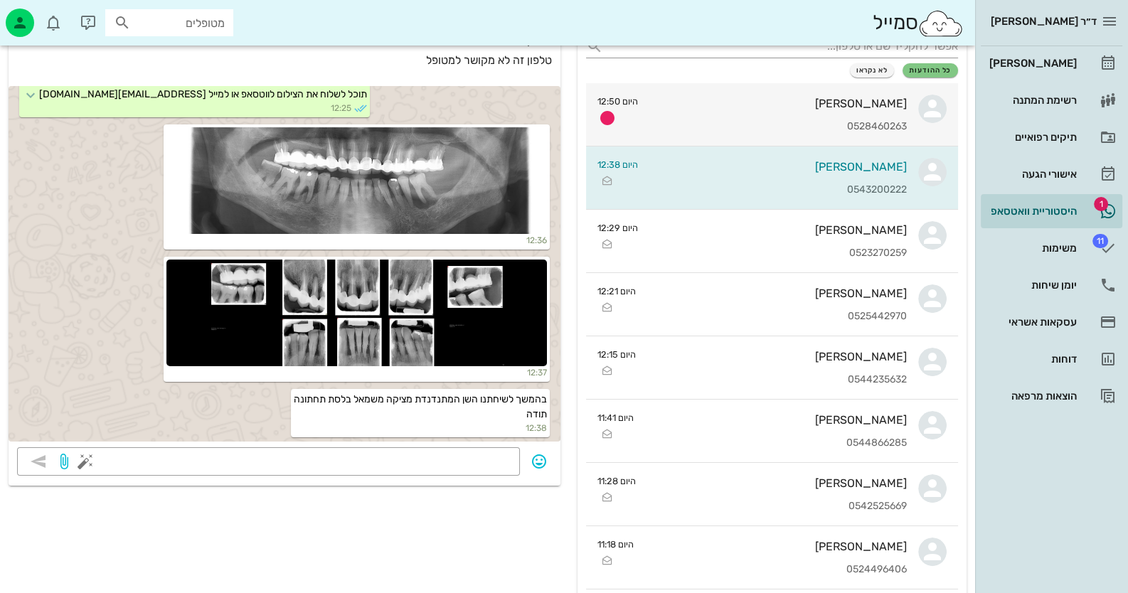
scroll to position [0, 0]
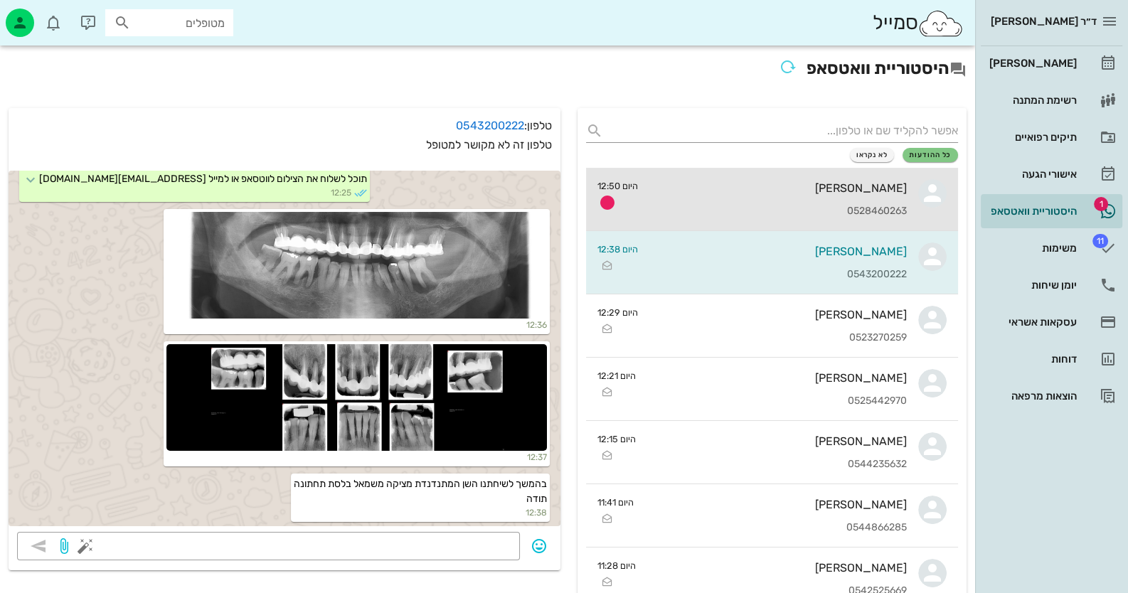
click at [792, 196] on div "אורית דניאל 0528460263" at bounding box center [777, 199] width 257 height 63
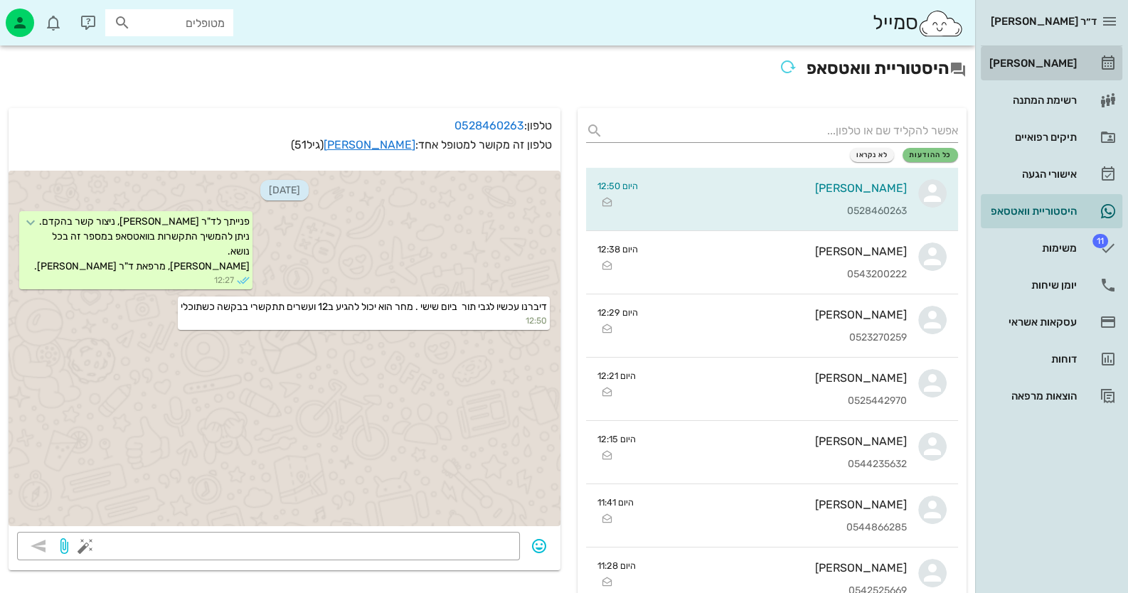
click at [1077, 60] on link "[PERSON_NAME]" at bounding box center [1052, 63] width 142 height 34
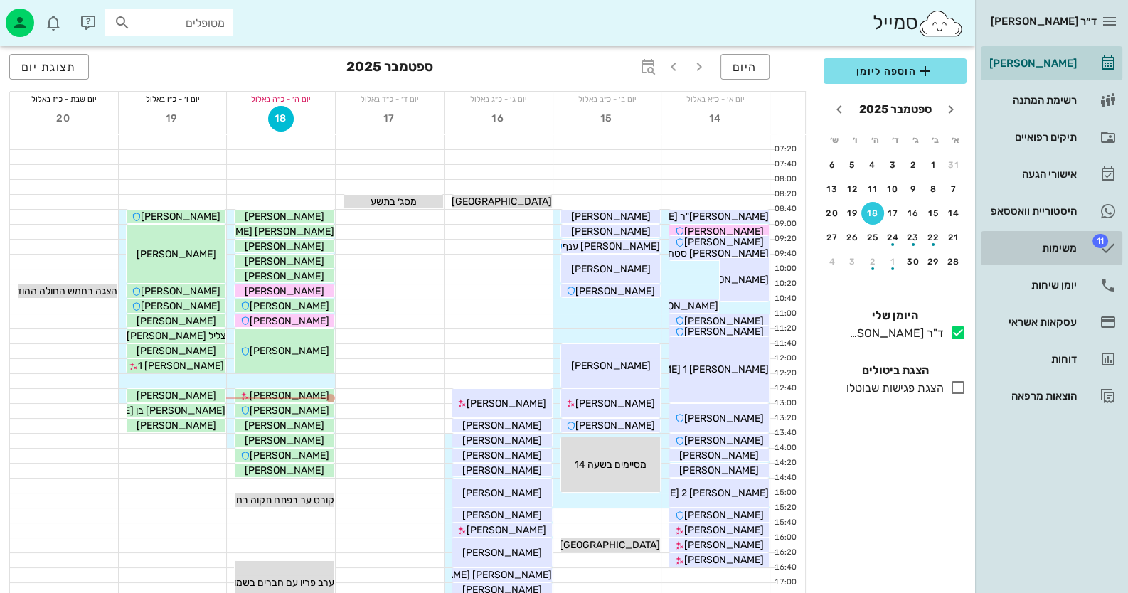
click at [1051, 248] on div "משימות" at bounding box center [1031, 248] width 90 height 11
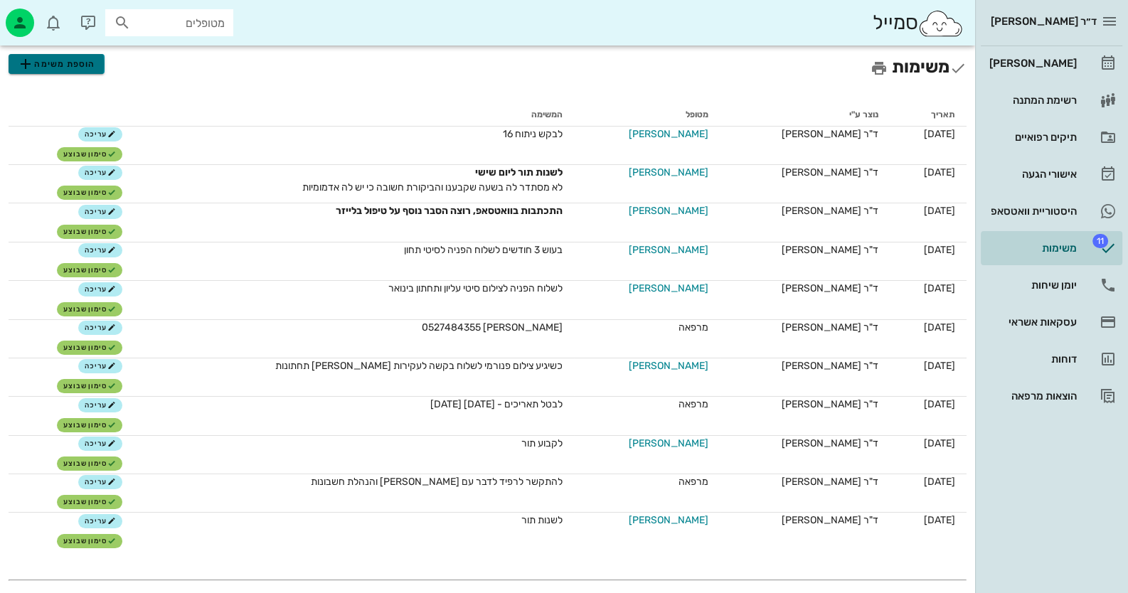
click at [50, 63] on span "הוספת משימה" at bounding box center [56, 63] width 78 height 17
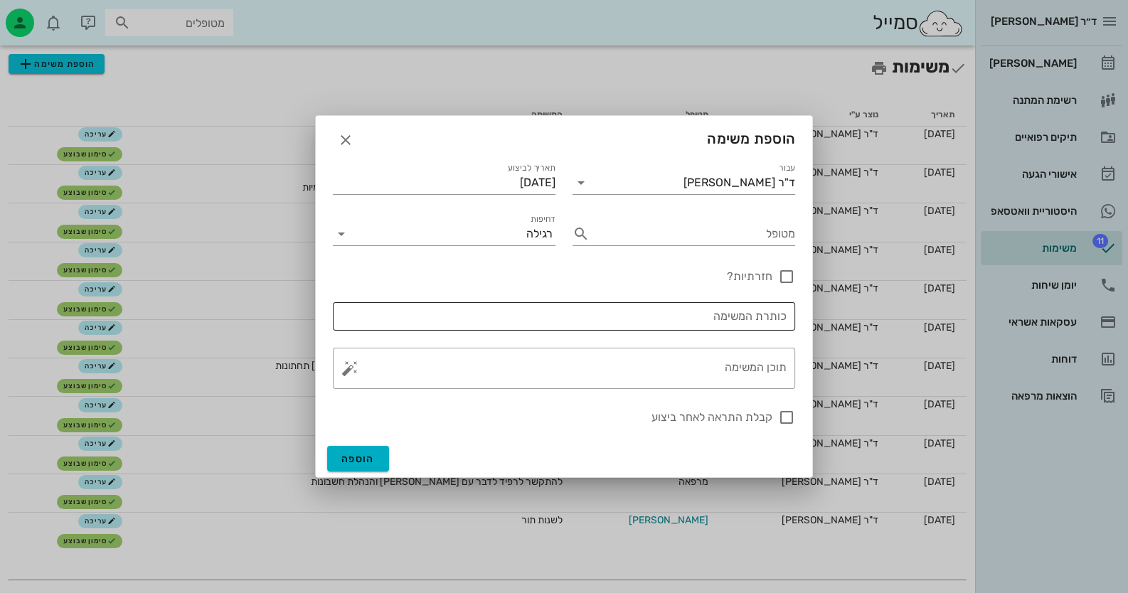
click at [761, 313] on div "כותרת המשימה" at bounding box center [563, 316] width 445 height 28
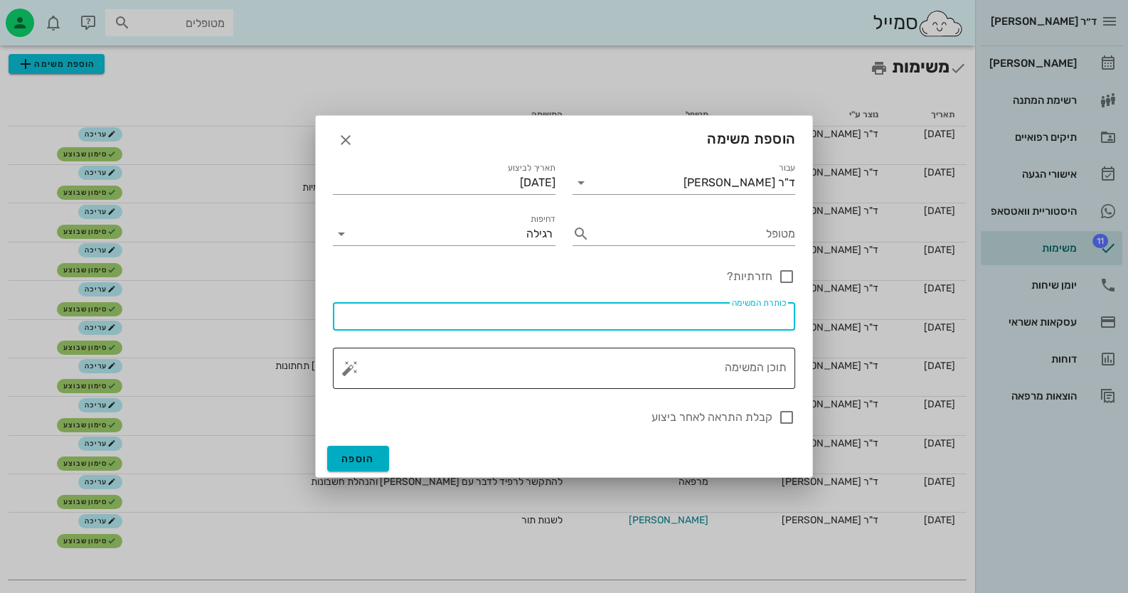
click at [755, 361] on textarea "תוכן המשימה" at bounding box center [570, 372] width 434 height 34
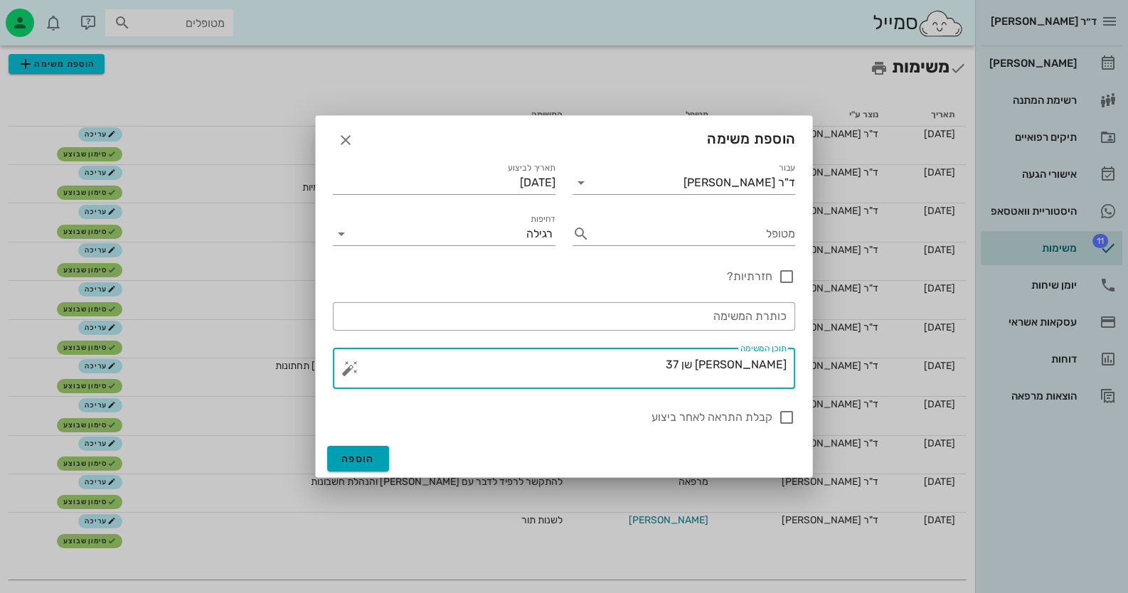
type textarea "[PERSON_NAME] שן 37"
click at [379, 457] on button "הוספה" at bounding box center [358, 459] width 62 height 26
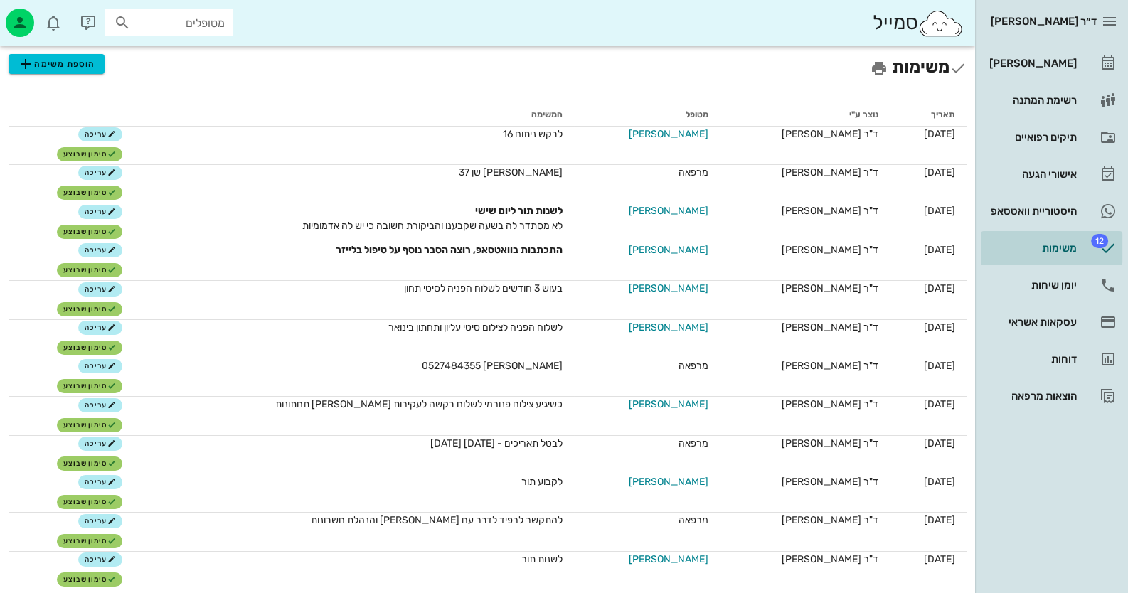
click at [1064, 430] on div "ד״ר חיה מאיר יומן מרפאה רשימת המתנה תיקים רפואיים אישורי הגעה היסטוריית וואטסאפ…" at bounding box center [1051, 296] width 153 height 593
click at [1060, 56] on div "[PERSON_NAME]" at bounding box center [1031, 63] width 90 height 23
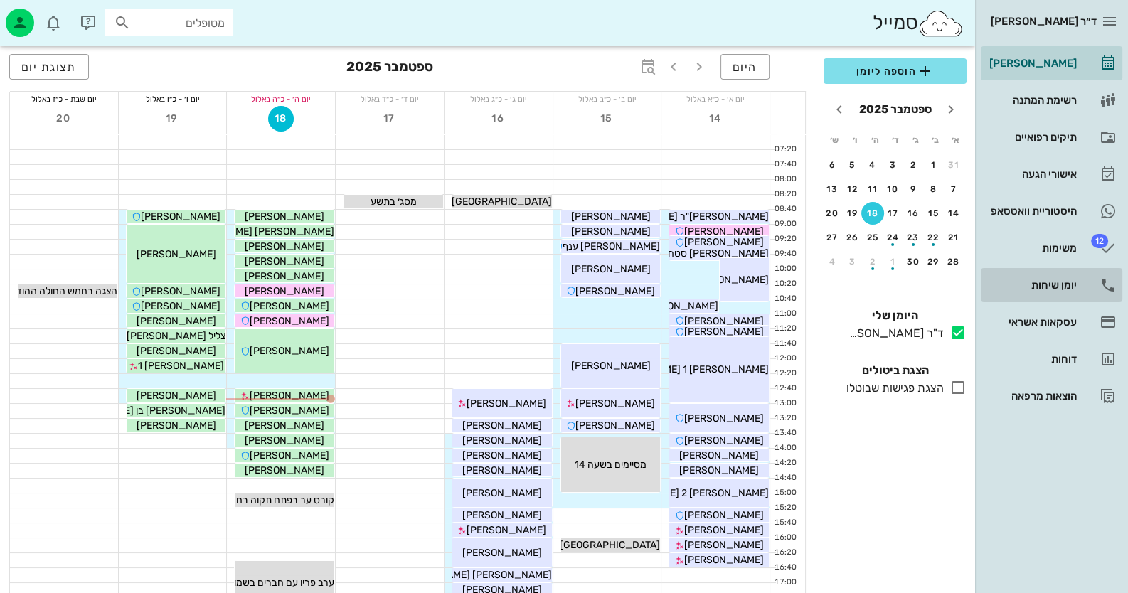
click at [1079, 287] on link "יומן שיחות" at bounding box center [1052, 285] width 142 height 34
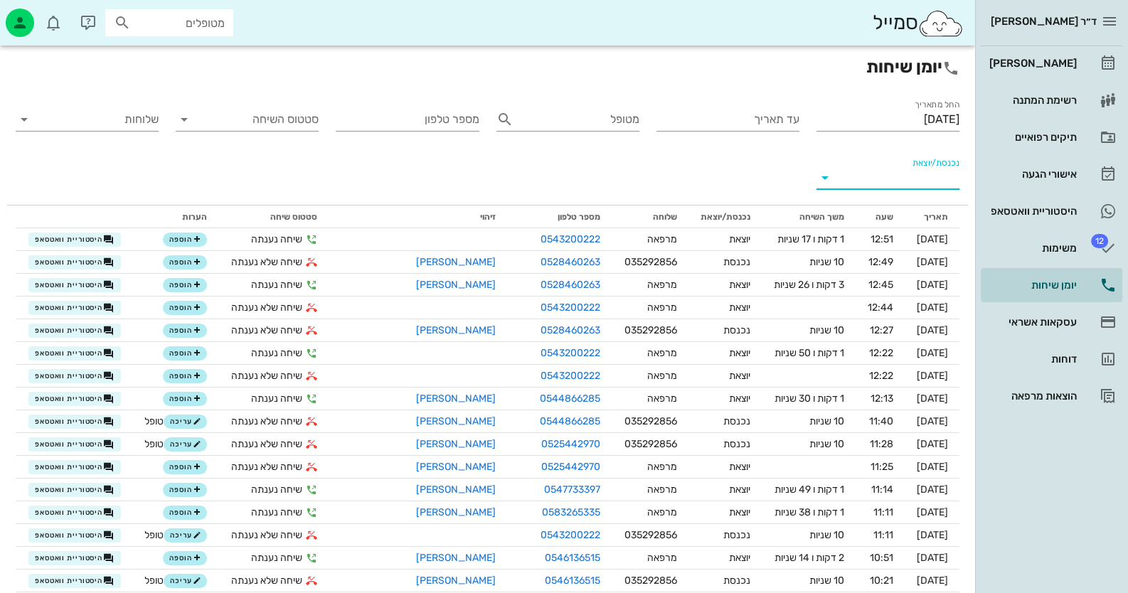
click at [949, 174] on input "נכנסת/יוצאת" at bounding box center [899, 177] width 120 height 23
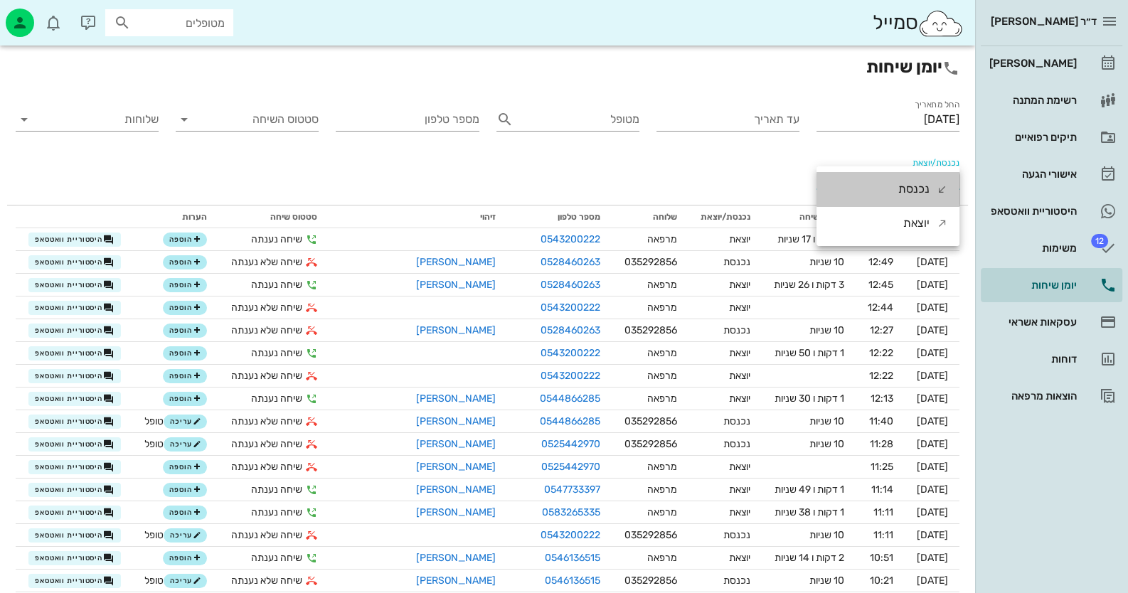
click at [949, 174] on div "נכנסת" at bounding box center [887, 189] width 143 height 34
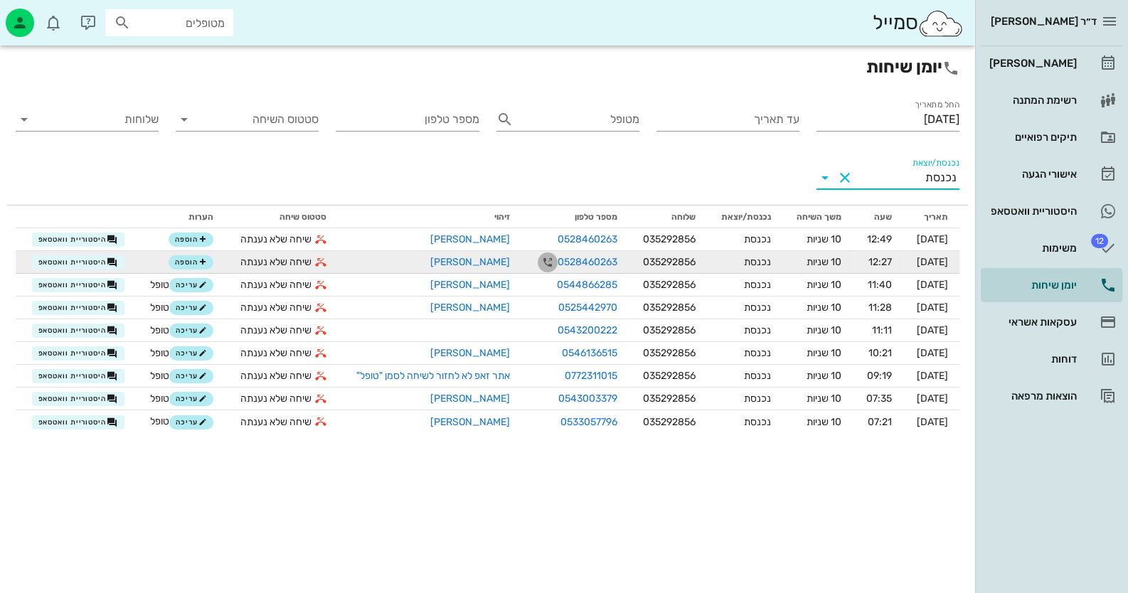
click at [539, 257] on icon "button" at bounding box center [547, 262] width 17 height 17
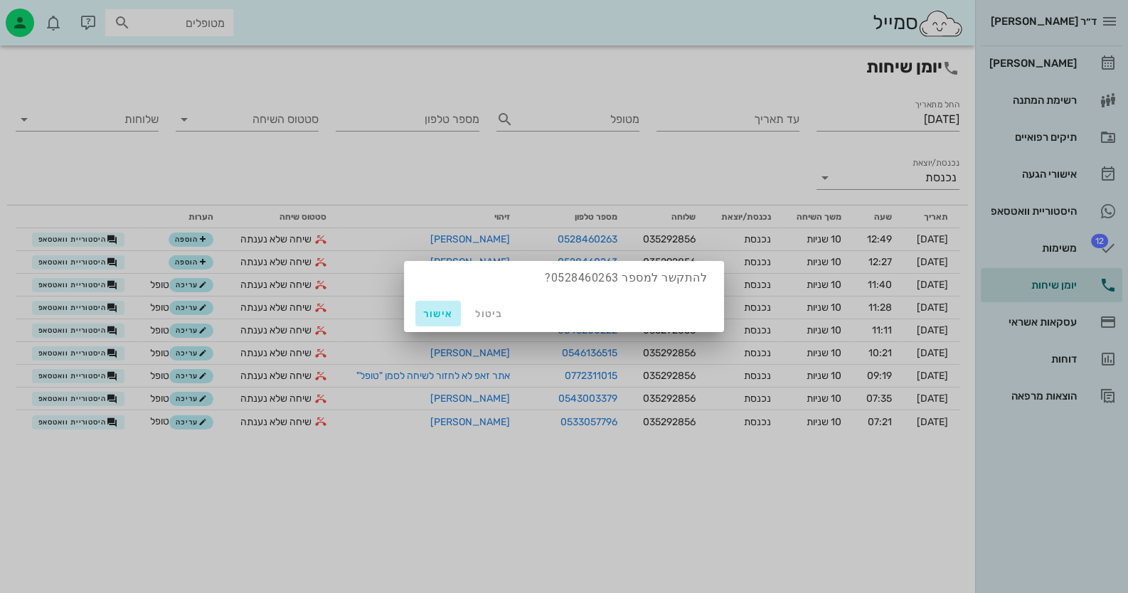
click at [441, 310] on span "אישור" at bounding box center [438, 314] width 34 height 12
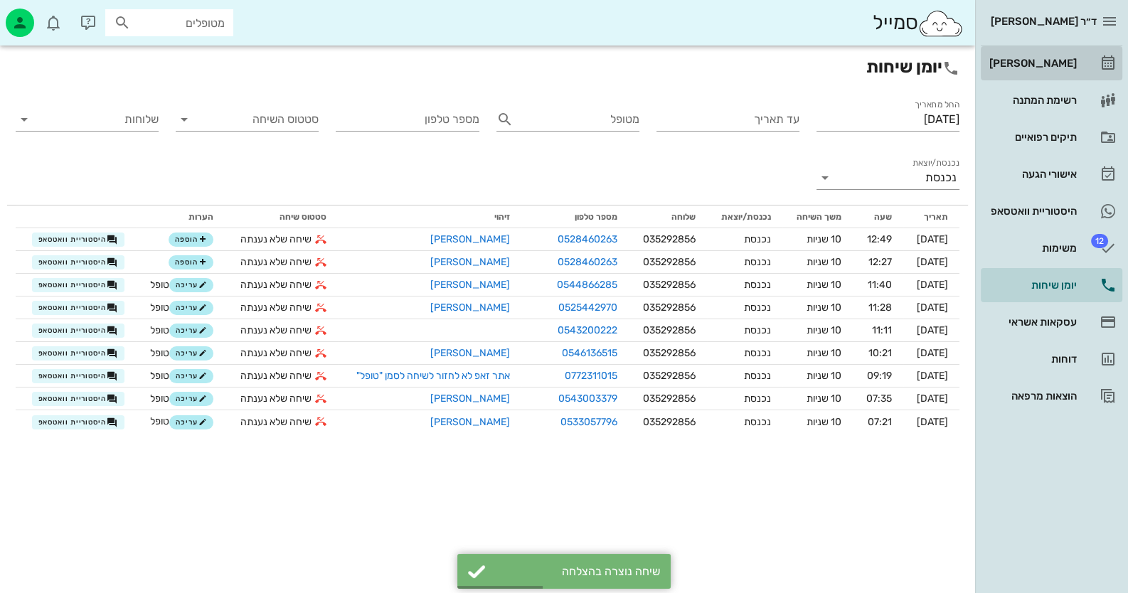
click at [1051, 65] on div "[PERSON_NAME]" at bounding box center [1031, 63] width 90 height 11
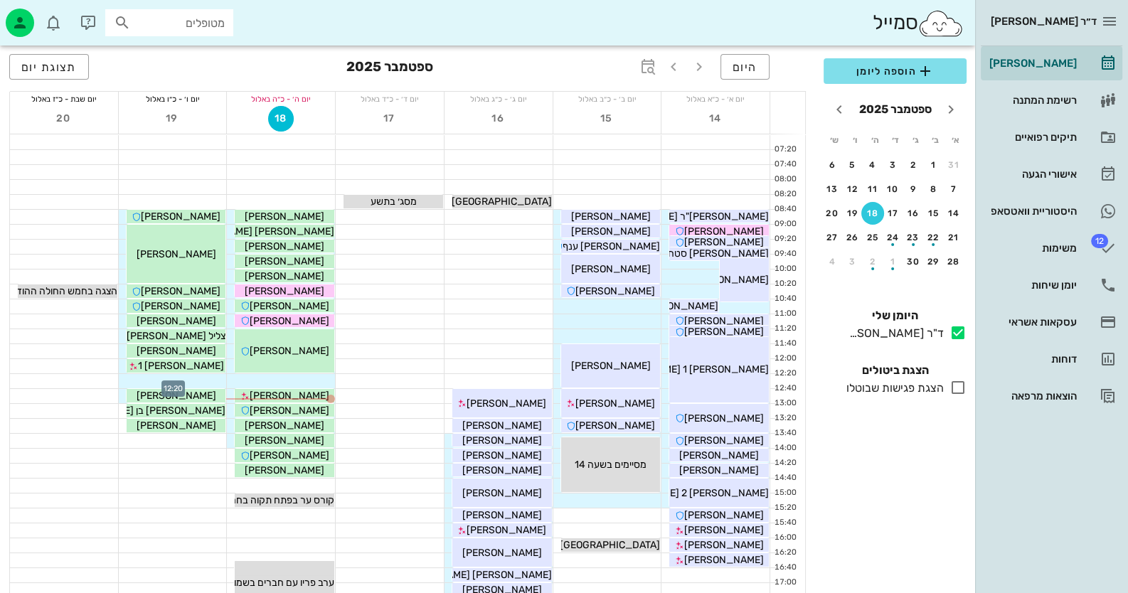
click at [211, 381] on div at bounding box center [173, 381] width 108 height 14
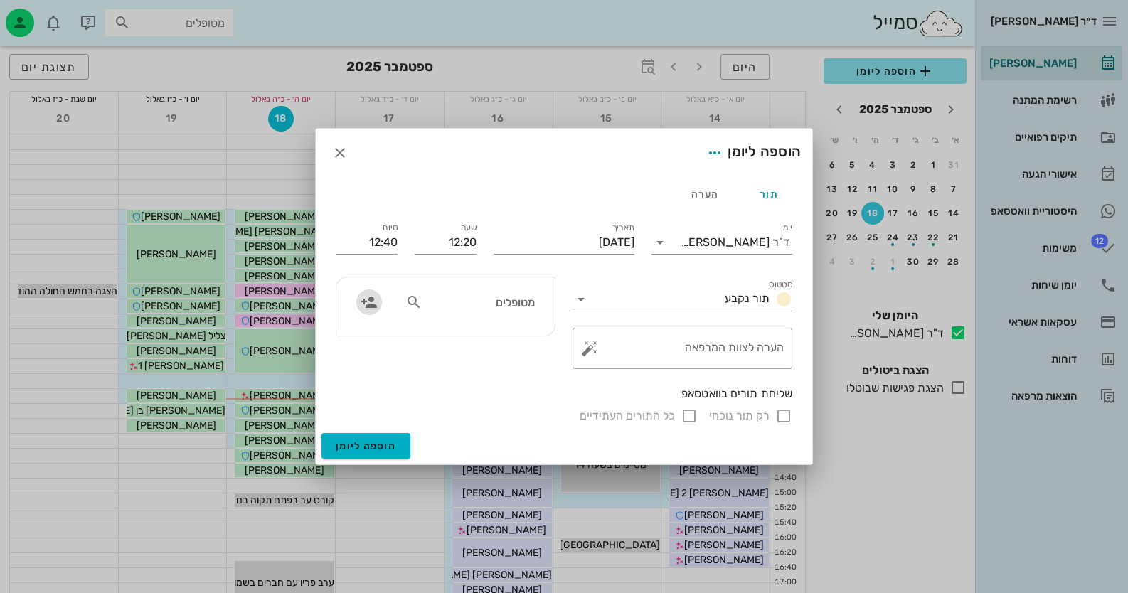
click at [375, 306] on icon "button" at bounding box center [369, 302] width 17 height 17
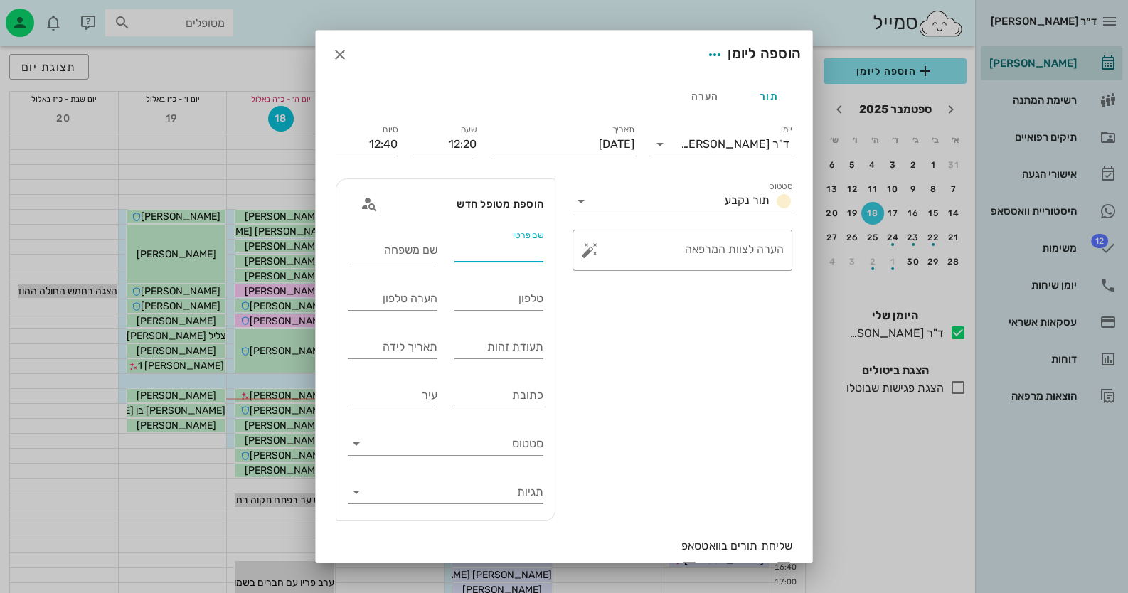
click at [516, 257] on input "שם פרטי" at bounding box center [499, 250] width 90 height 23
type input "פליקס"
type input "חיים"
click at [528, 299] on input "טלפון" at bounding box center [499, 298] width 90 height 23
type input "0525993698"
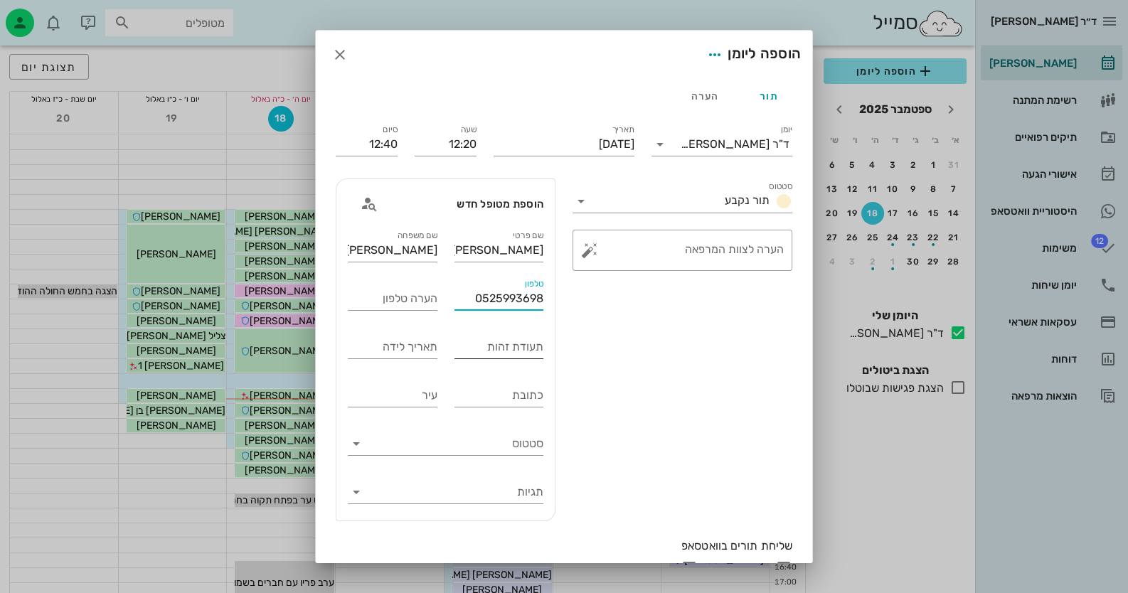
click at [519, 348] on input "תעודת זהות" at bounding box center [499, 347] width 90 height 23
type input "038305454"
click at [412, 489] on input "תגיות" at bounding box center [457, 492] width 173 height 23
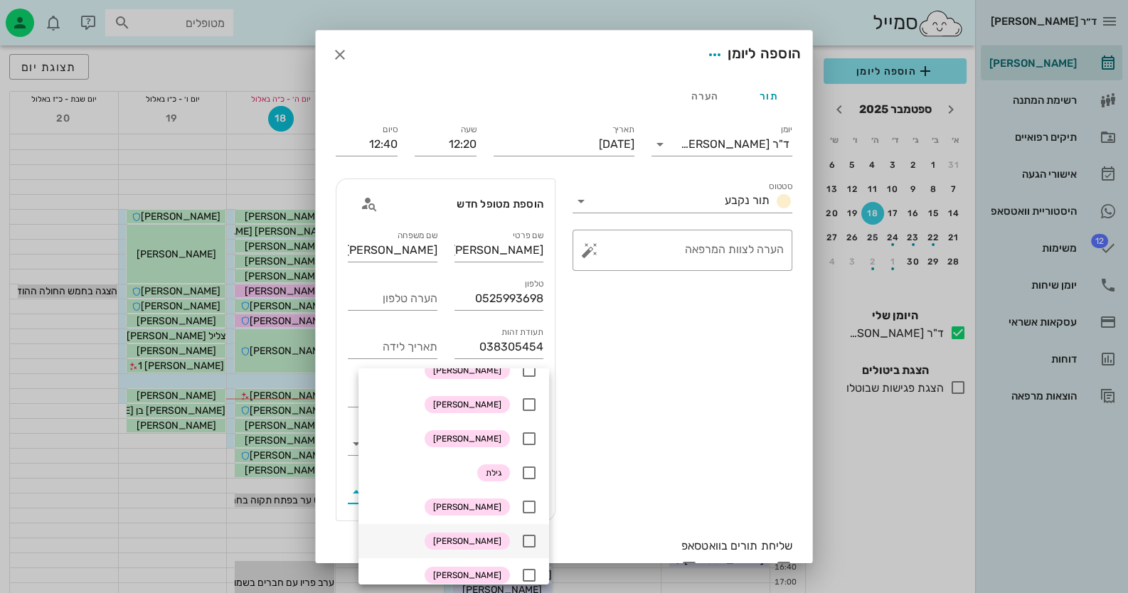
scroll to position [70, 0]
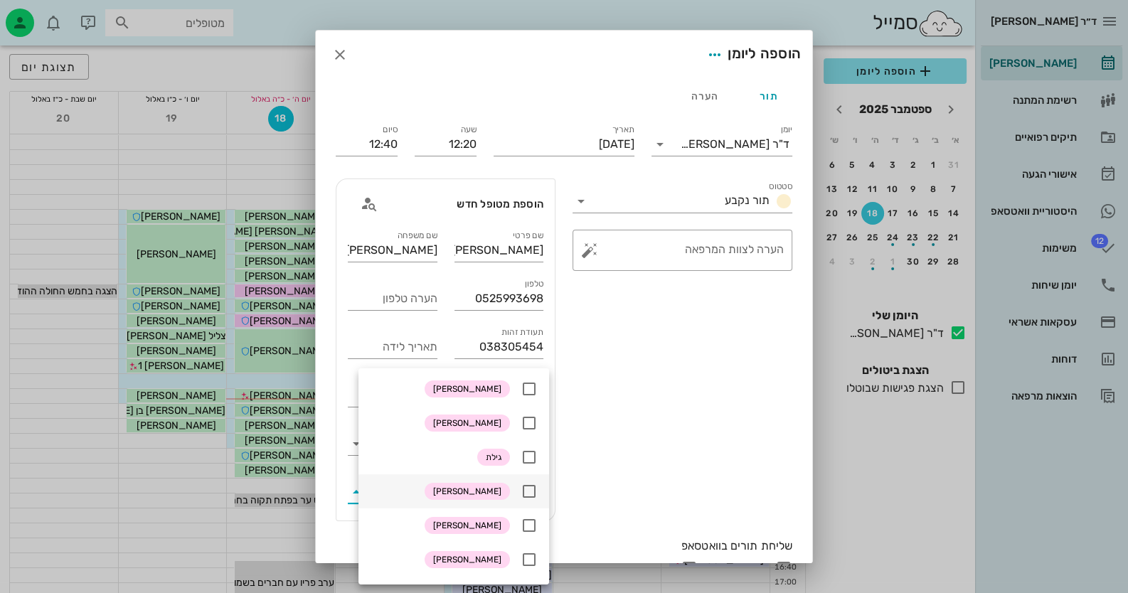
click at [530, 494] on icon at bounding box center [529, 491] width 17 height 17
click at [334, 390] on div "תור הערה יומן ד"ר חיה מאיר סטטוס תור נקבע תאריך יום שישי, 19 בספטמבר 2025 שעה 1…" at bounding box center [564, 332] width 496 height 506
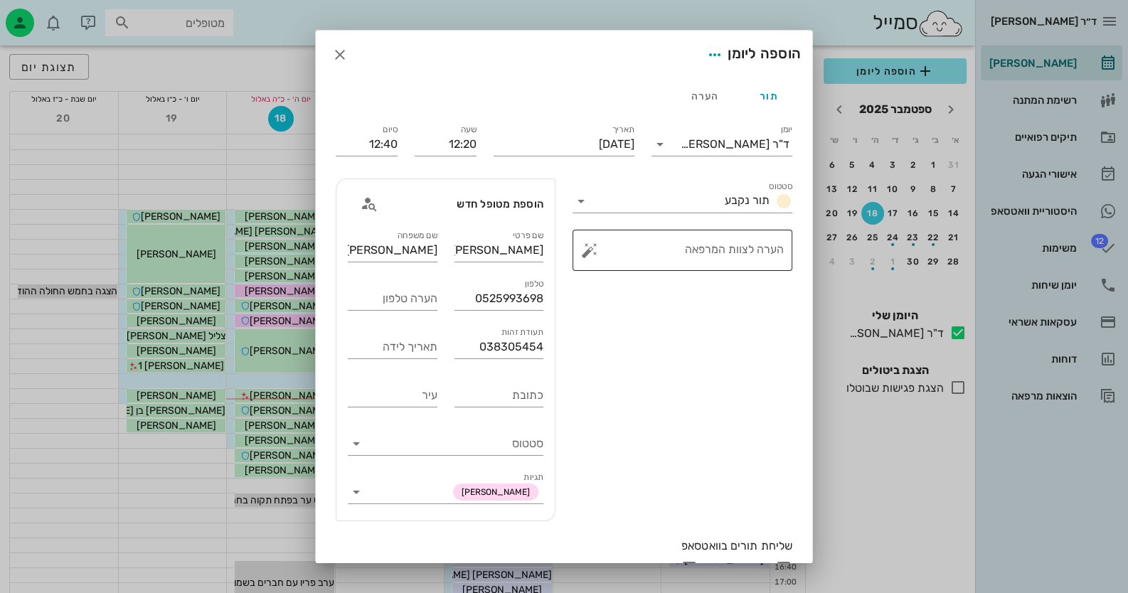
click at [596, 252] on button "button" at bounding box center [589, 250] width 17 height 17
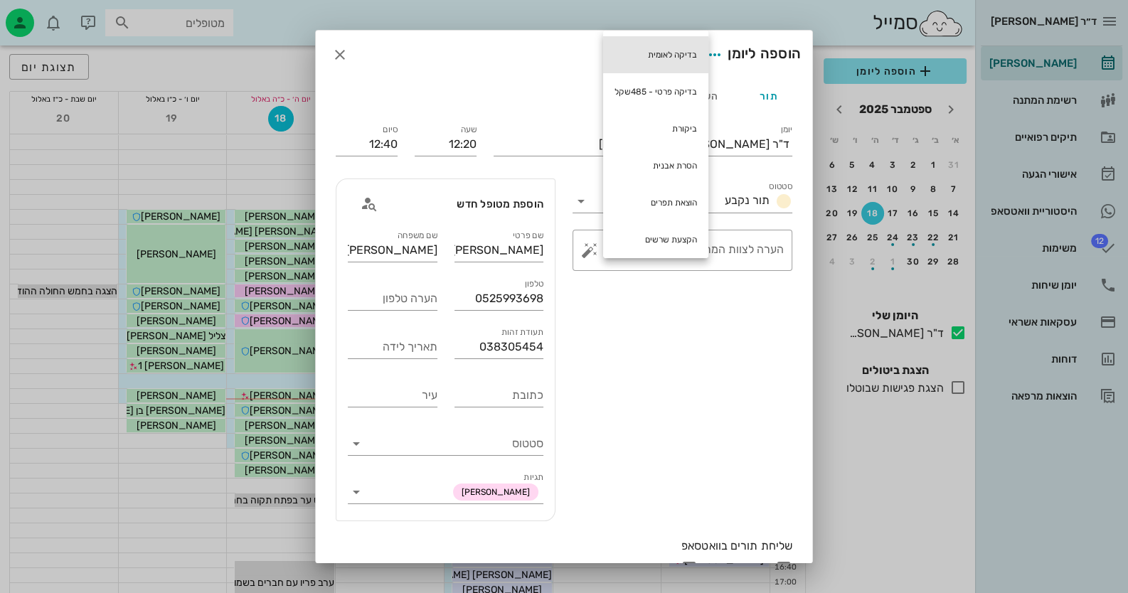
click at [665, 67] on div "בדיקה לאומית" at bounding box center [655, 54] width 105 height 37
type textarea "בדיקה לאומית"
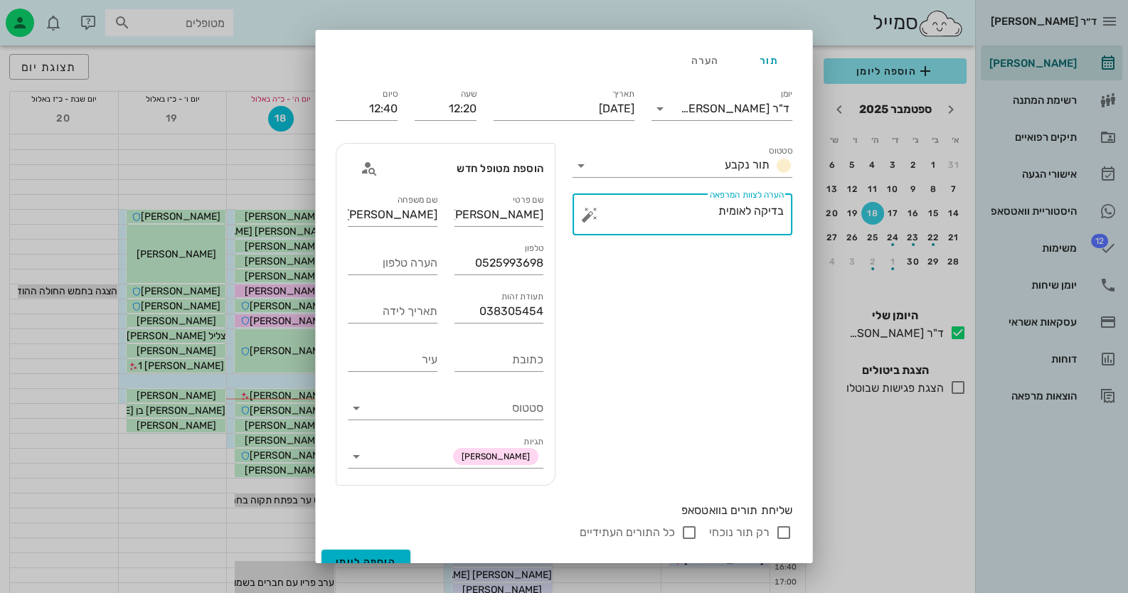
scroll to position [53, 0]
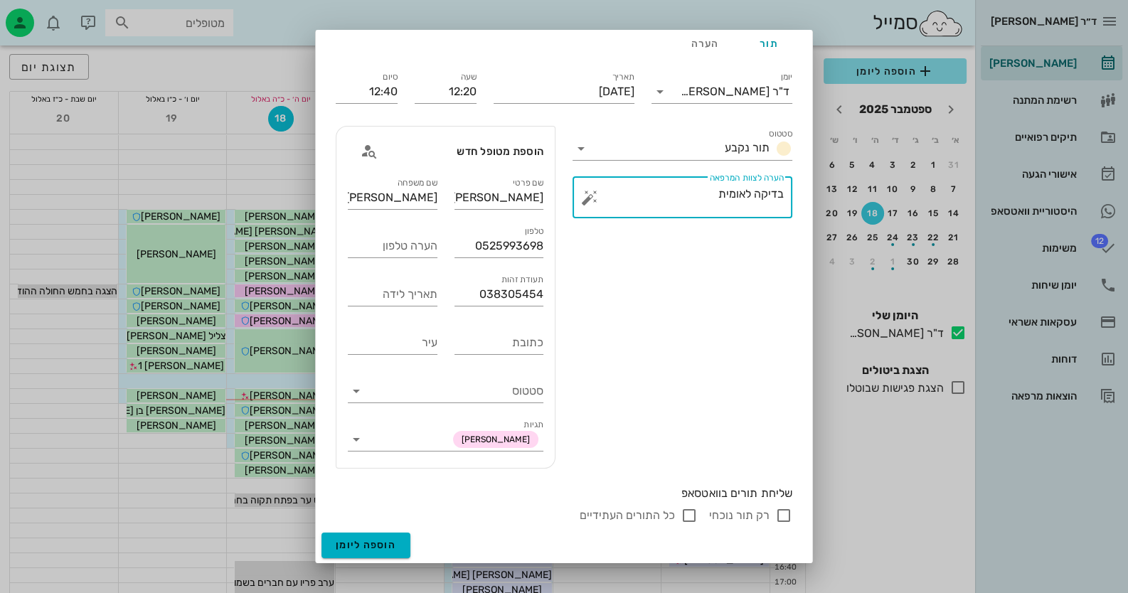
click at [782, 513] on input "רק תור נוכחי" at bounding box center [783, 515] width 17 height 17
checkbox input "false"
click at [373, 543] on span "הוספה ליומן" at bounding box center [366, 545] width 60 height 12
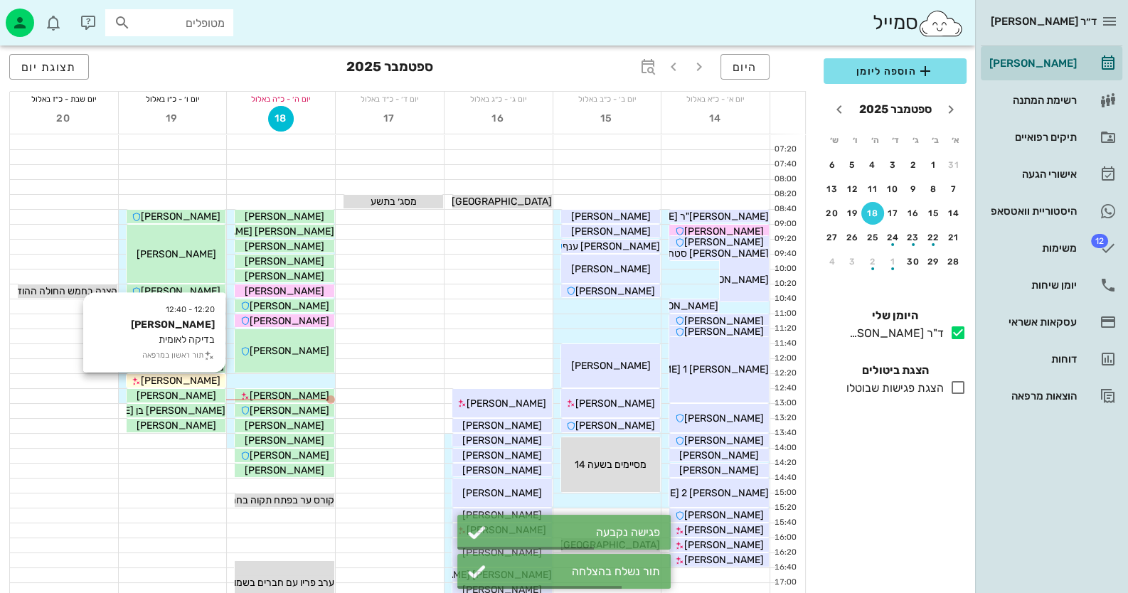
click at [196, 379] on span "[PERSON_NAME]" at bounding box center [181, 381] width 80 height 12
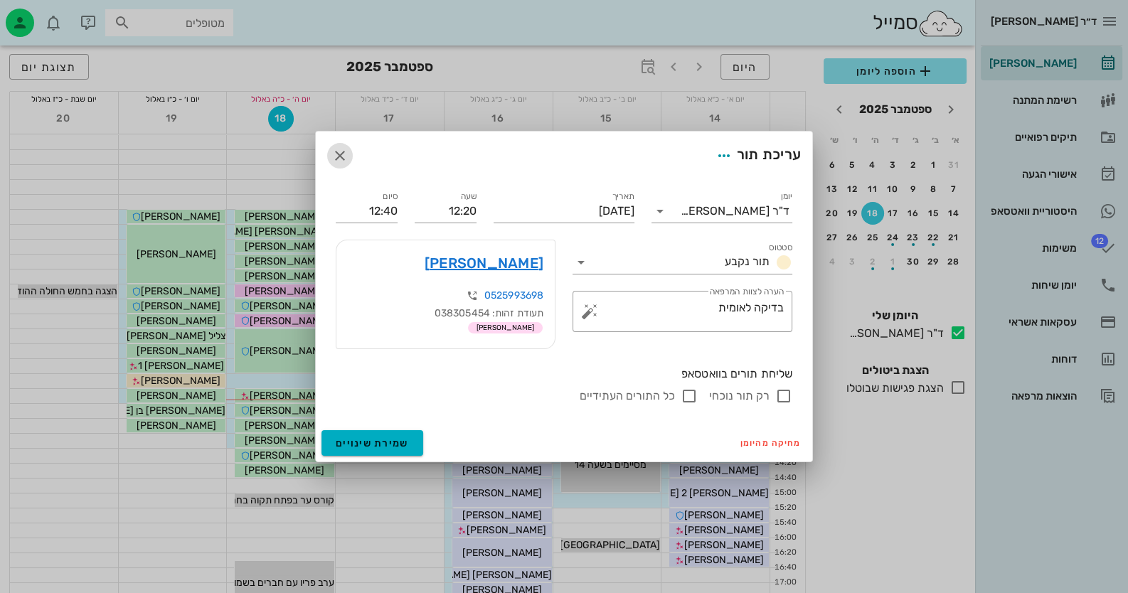
click at [338, 159] on icon "button" at bounding box center [339, 155] width 17 height 17
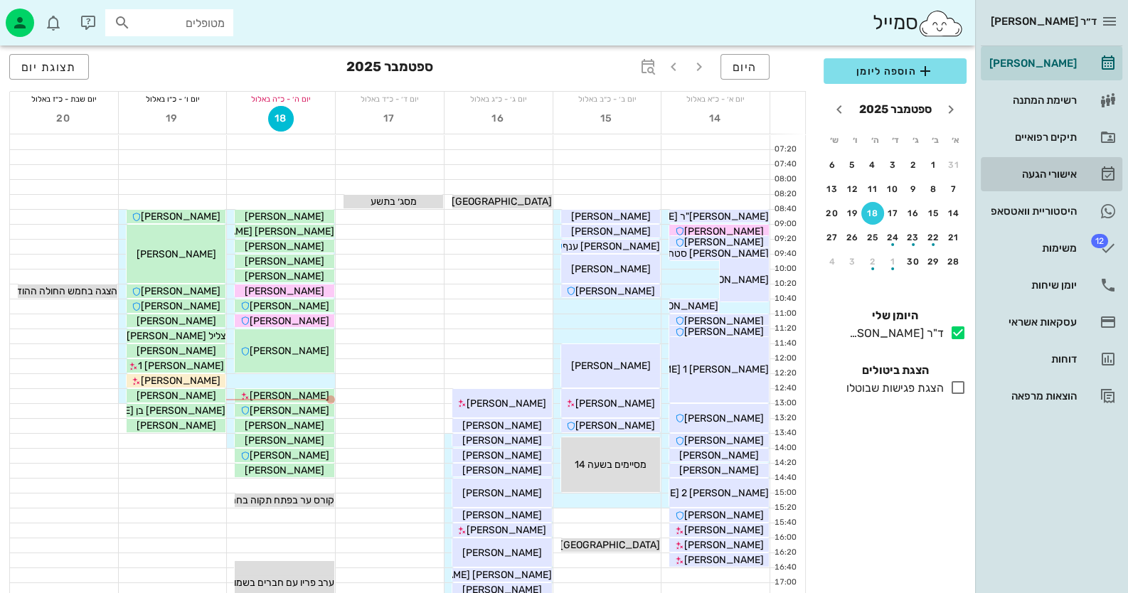
click at [1058, 176] on div "אישורי הגעה" at bounding box center [1031, 174] width 90 height 11
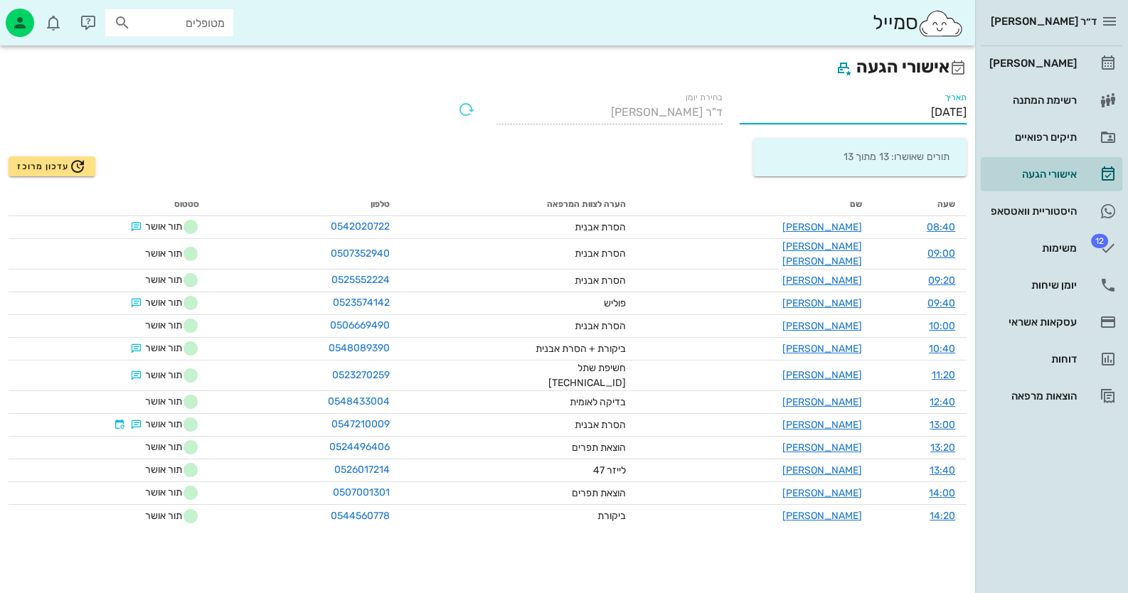
click at [806, 113] on input "[DATE]" at bounding box center [853, 112] width 227 height 23
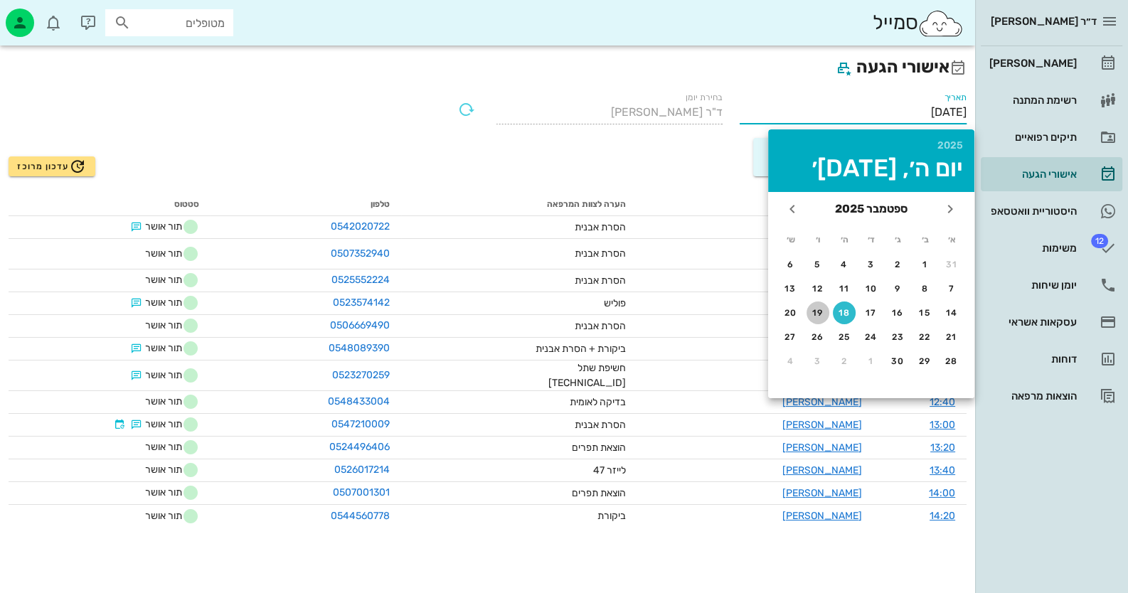
click at [807, 312] on div "19" at bounding box center [817, 313] width 23 height 10
type input "19/09/2025"
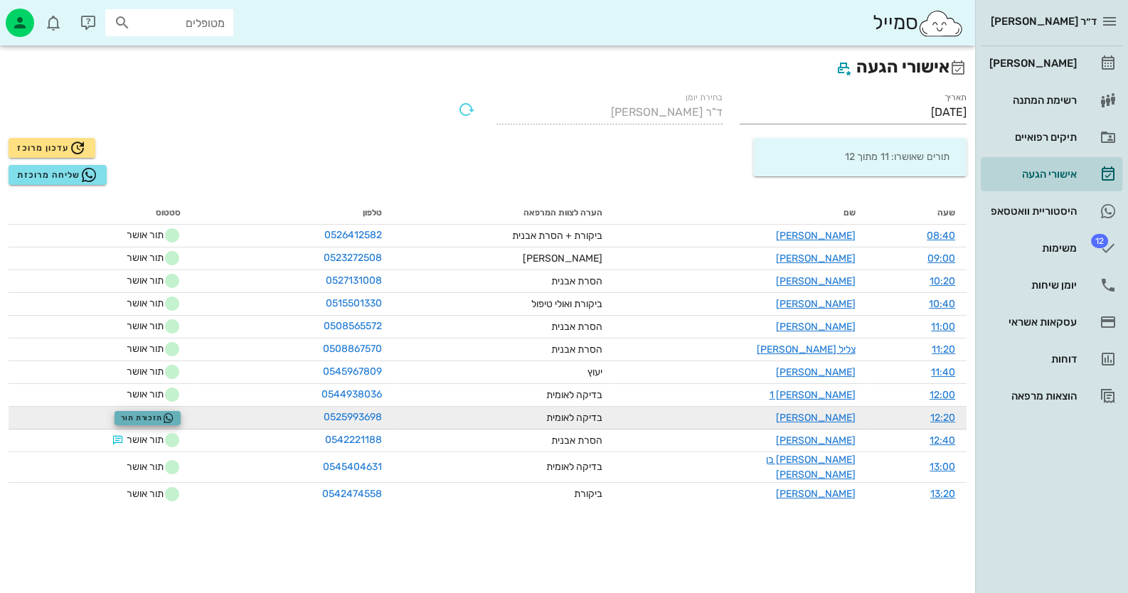
click at [174, 420] on span "תזכורת תור" at bounding box center [147, 417] width 53 height 11
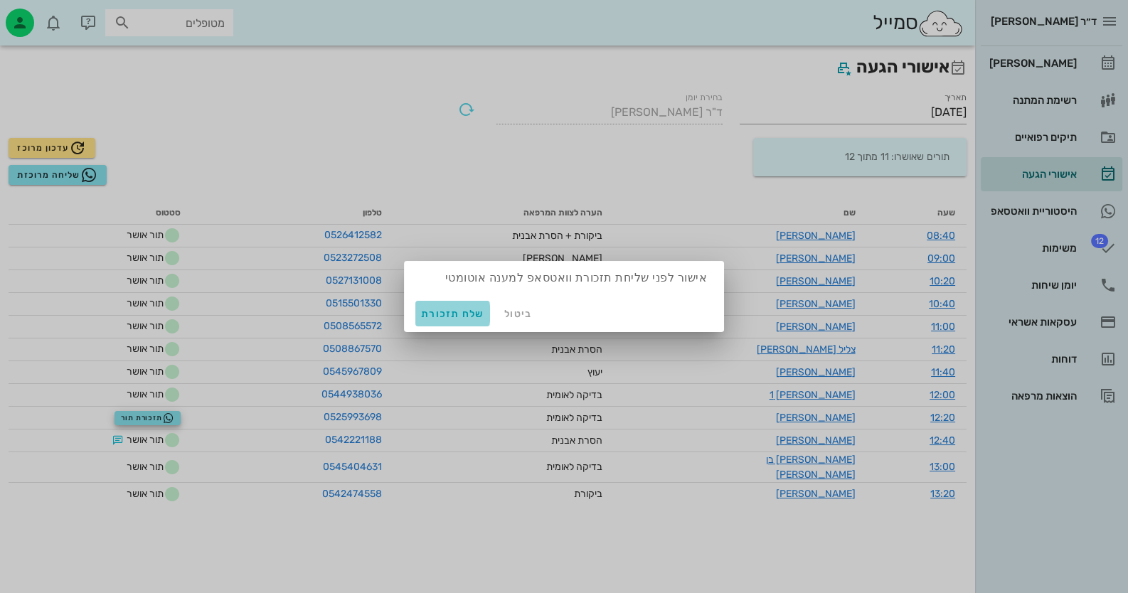
click at [449, 318] on span "שלח תזכורת" at bounding box center [452, 314] width 63 height 12
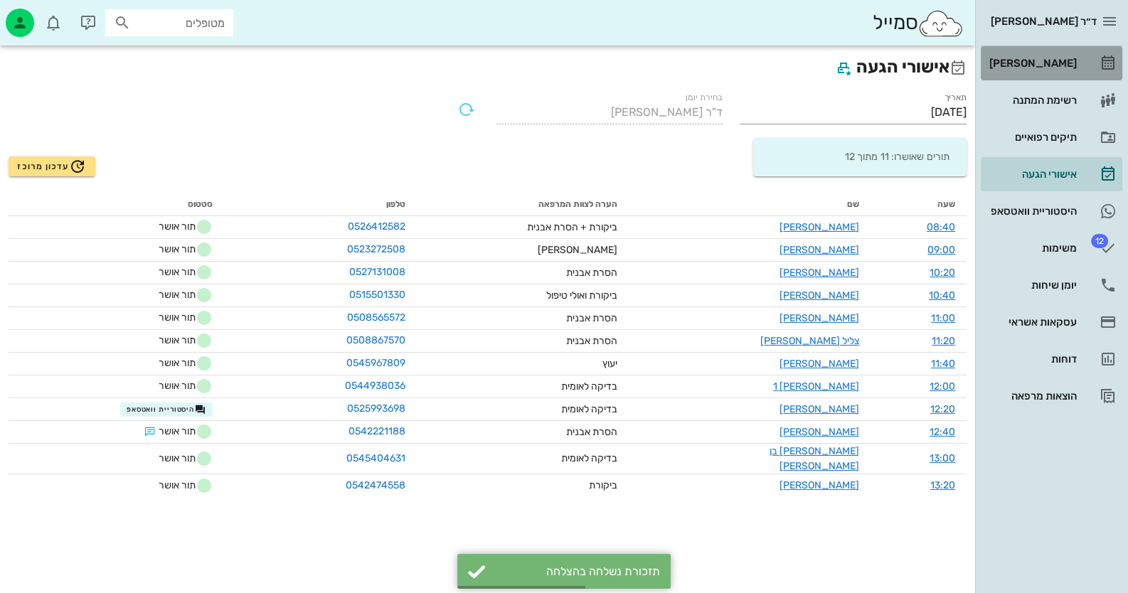
click at [1095, 68] on link "[PERSON_NAME]" at bounding box center [1052, 63] width 142 height 34
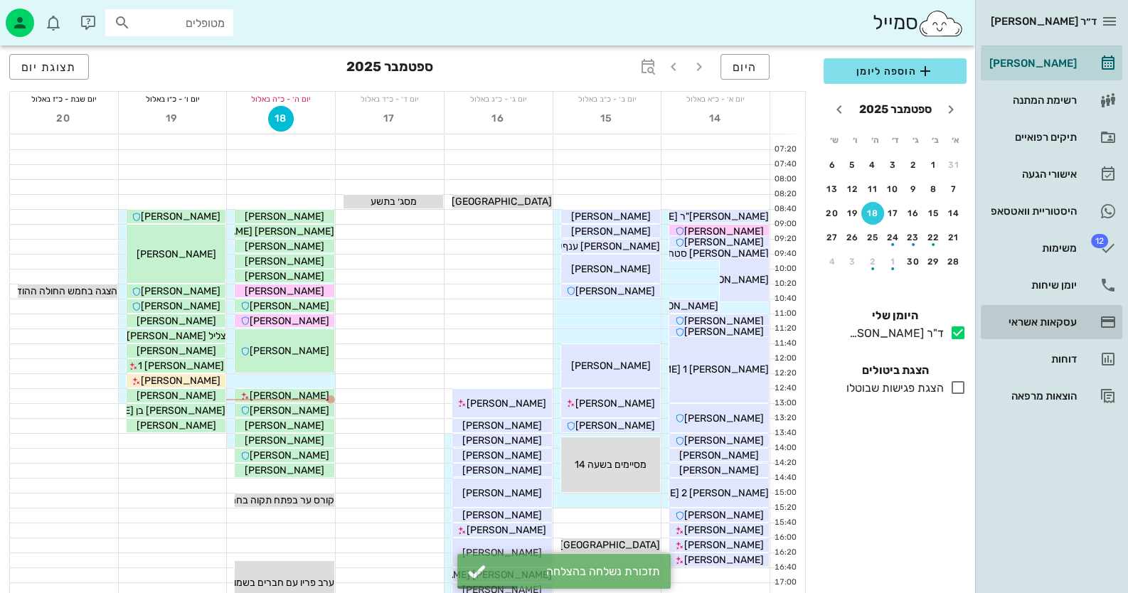
click at [1038, 305] on link "עסקאות אשראי" at bounding box center [1052, 322] width 142 height 34
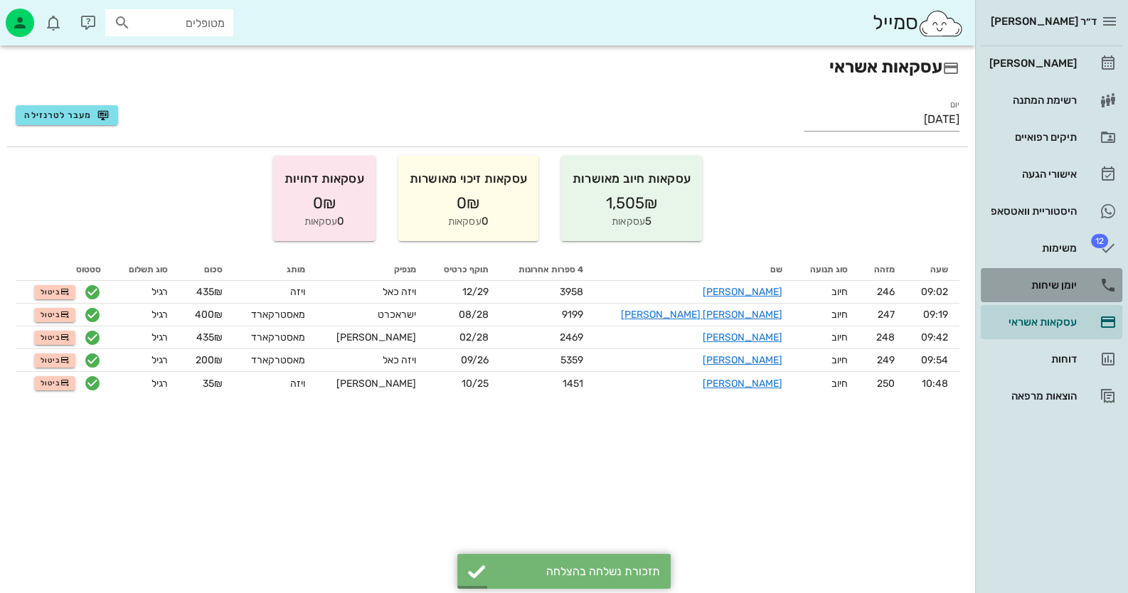
click at [1040, 294] on div "יומן שיחות" at bounding box center [1031, 285] width 90 height 23
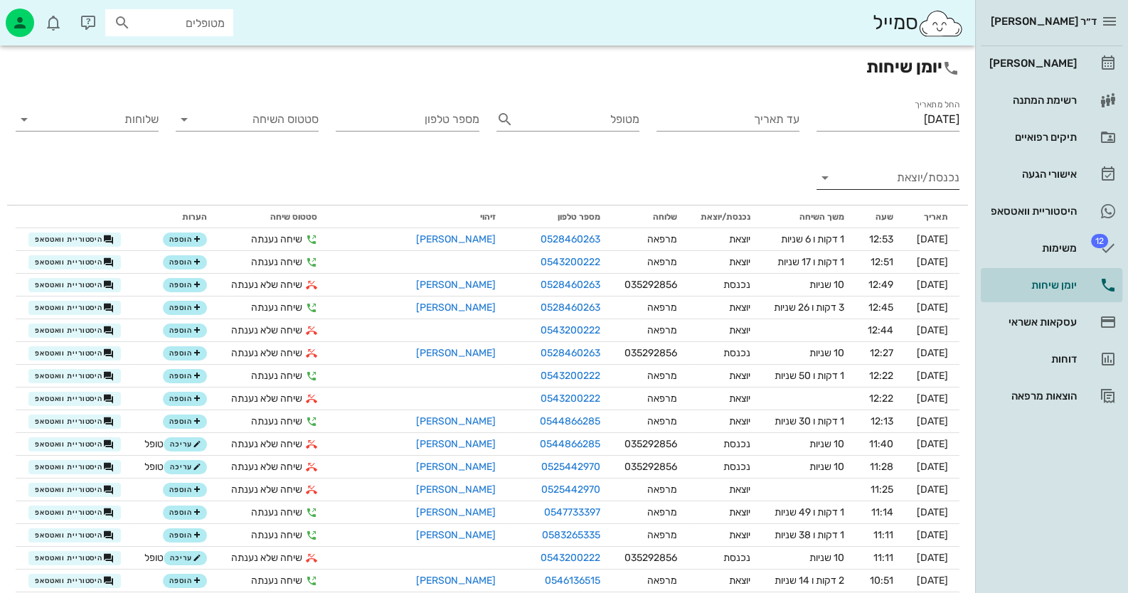
click at [904, 183] on input "נכנסת/יוצאת" at bounding box center [899, 177] width 120 height 23
click at [904, 183] on div "נכנסת" at bounding box center [913, 189] width 31 height 34
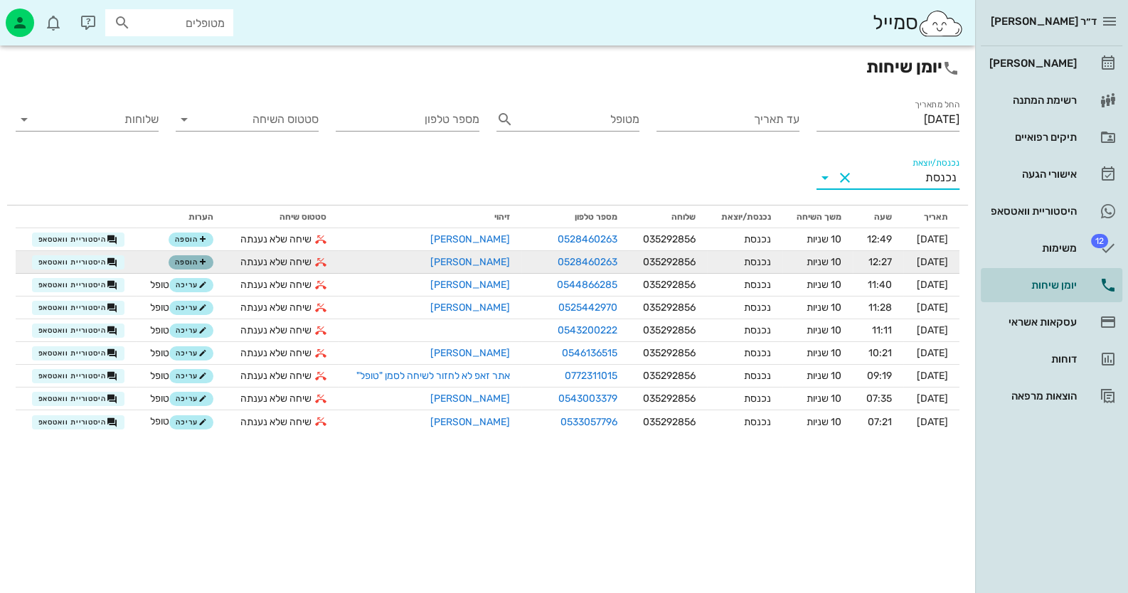
click at [186, 260] on span "הוספה" at bounding box center [190, 262] width 31 height 9
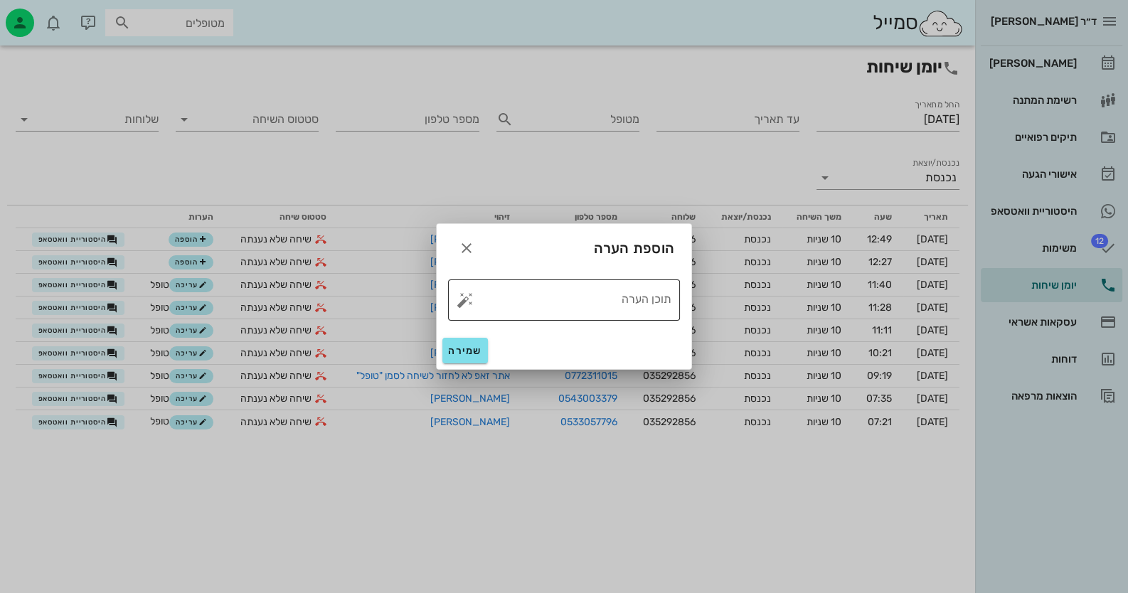
click at [466, 305] on button "button" at bounding box center [465, 300] width 17 height 17
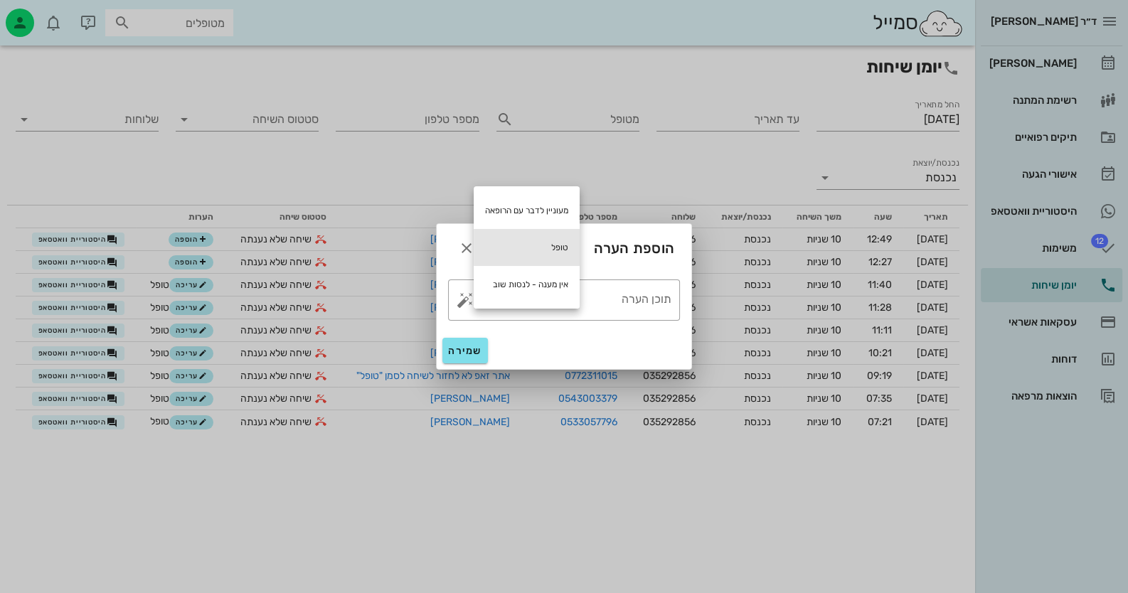
click at [536, 255] on div "טופל" at bounding box center [527, 247] width 106 height 37
type textarea "טופל"
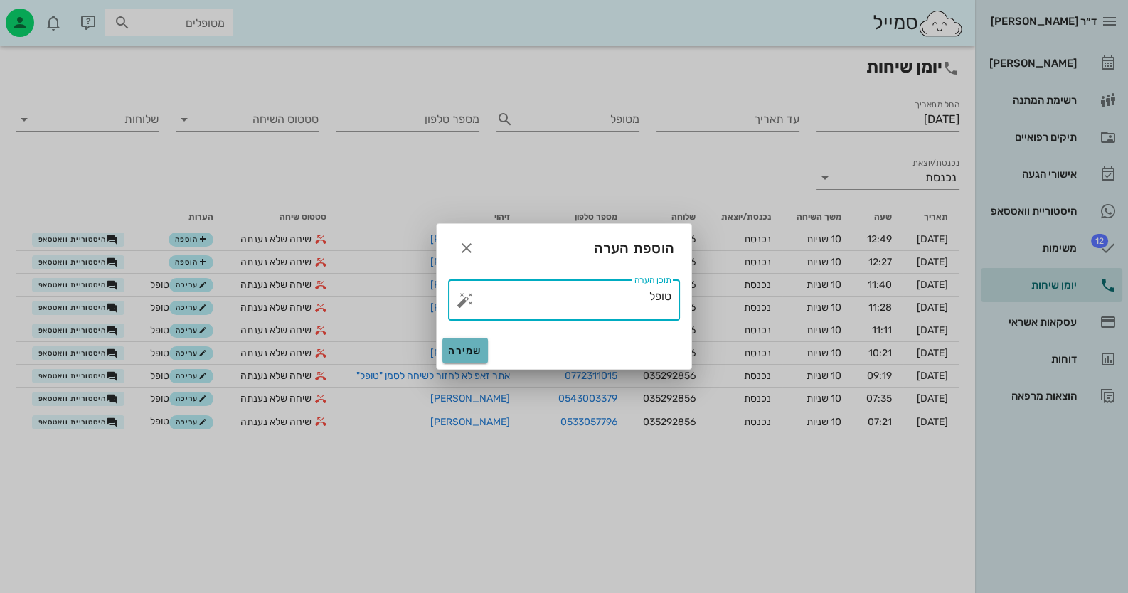
click at [478, 359] on button "שמירה" at bounding box center [465, 351] width 46 height 26
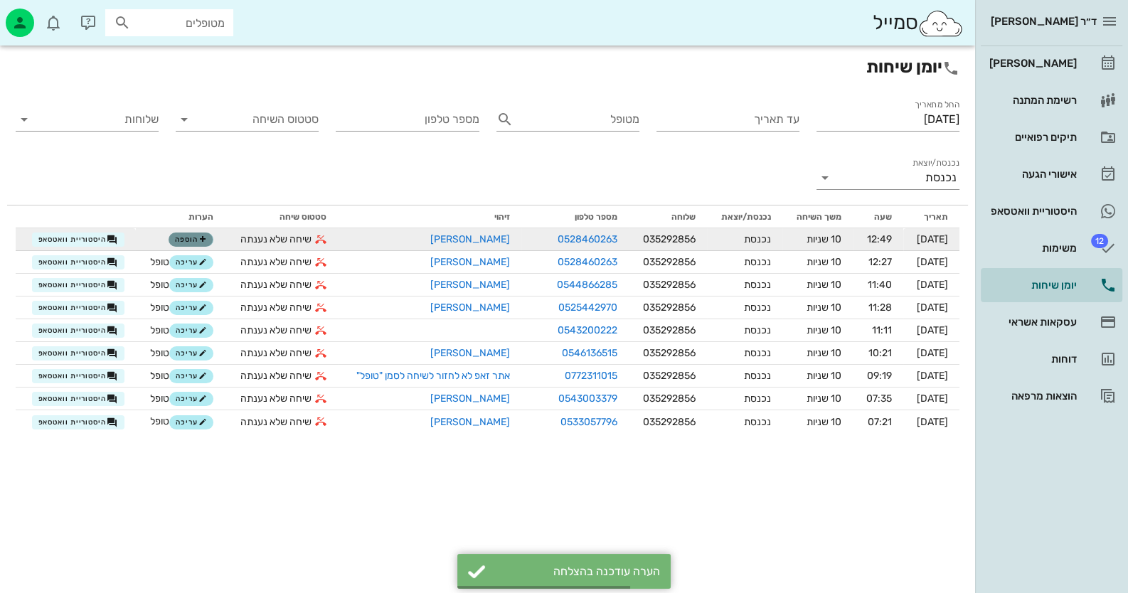
click at [198, 237] on icon "button" at bounding box center [202, 239] width 9 height 9
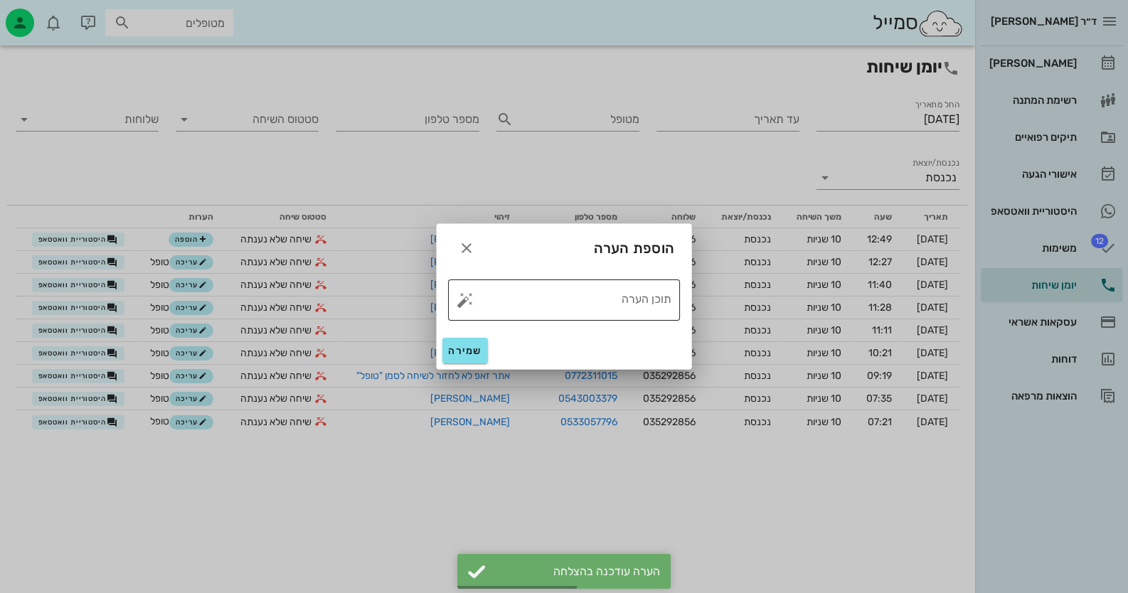
click at [464, 304] on button "button" at bounding box center [465, 300] width 17 height 17
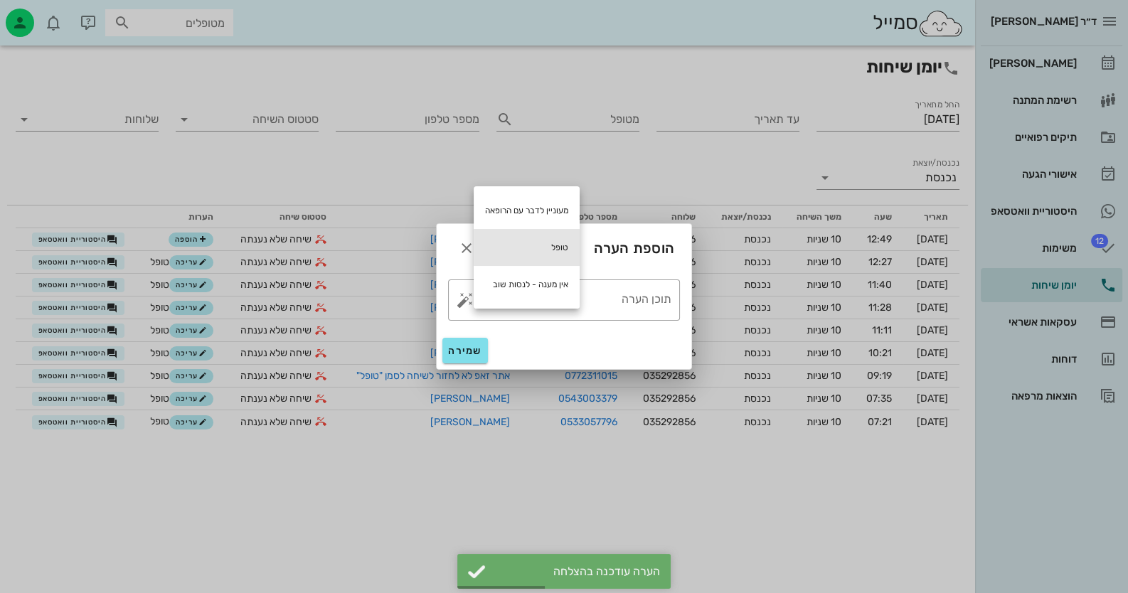
click at [536, 252] on div "טופל" at bounding box center [527, 247] width 106 height 37
type textarea "טופל"
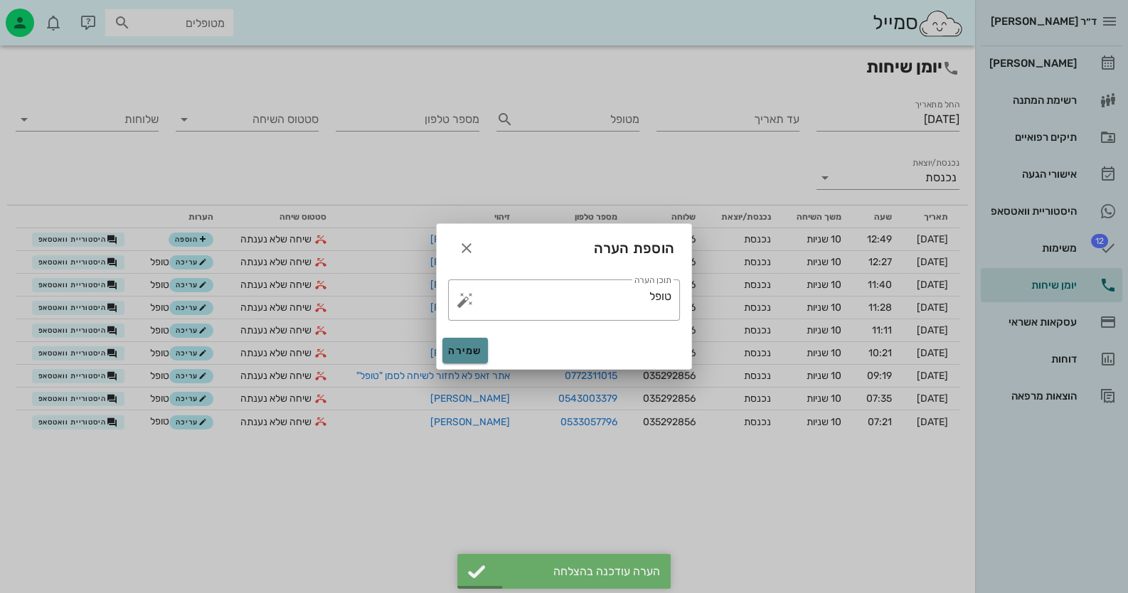
click at [474, 341] on button "שמירה" at bounding box center [465, 351] width 46 height 26
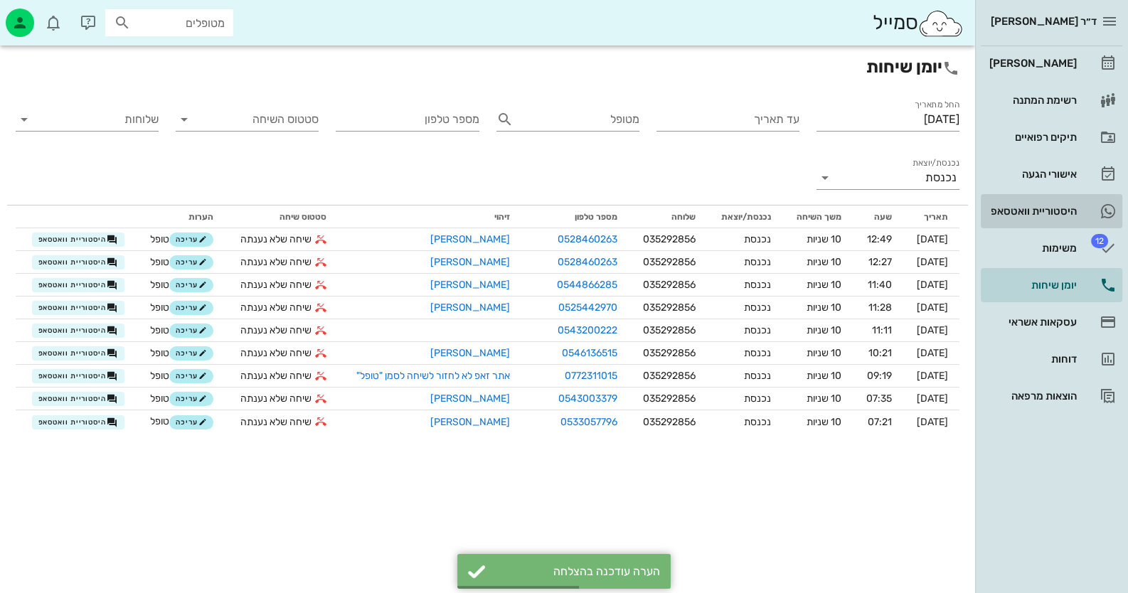
click at [1093, 211] on link "היסטוריית וואטסאפ" at bounding box center [1052, 211] width 142 height 34
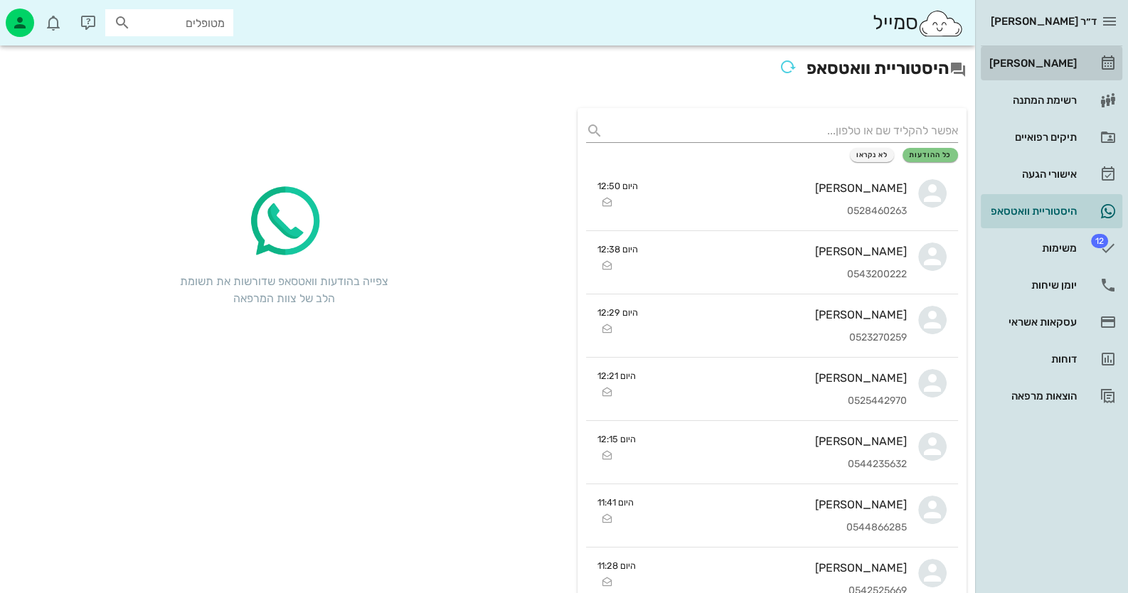
click at [1038, 59] on div "[PERSON_NAME]" at bounding box center [1031, 63] width 90 height 11
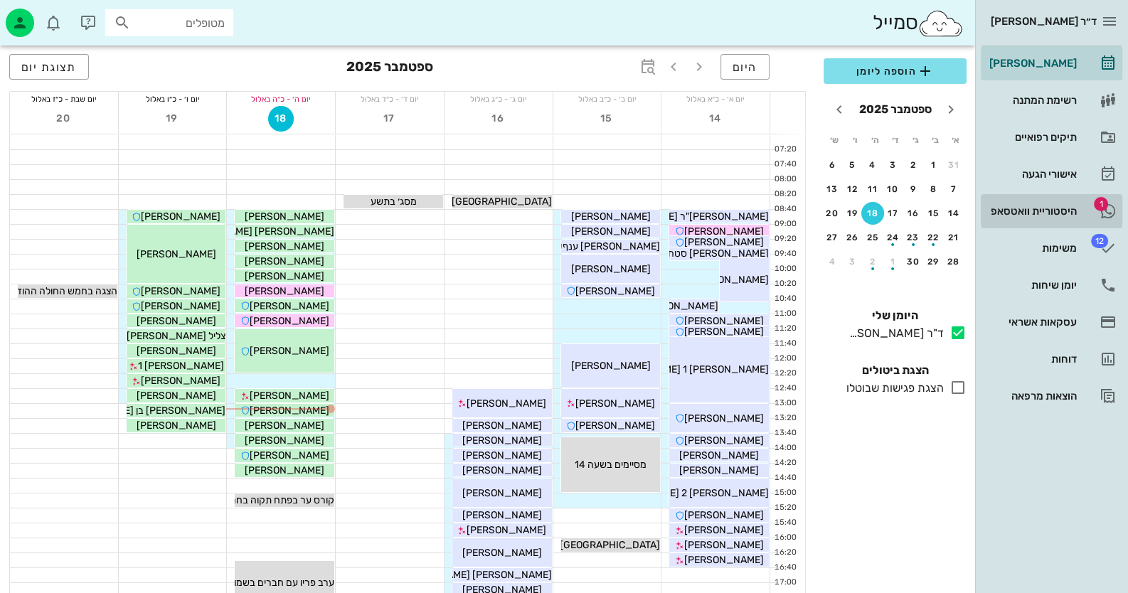
click at [1021, 215] on div "היסטוריית וואטסאפ" at bounding box center [1031, 211] width 90 height 11
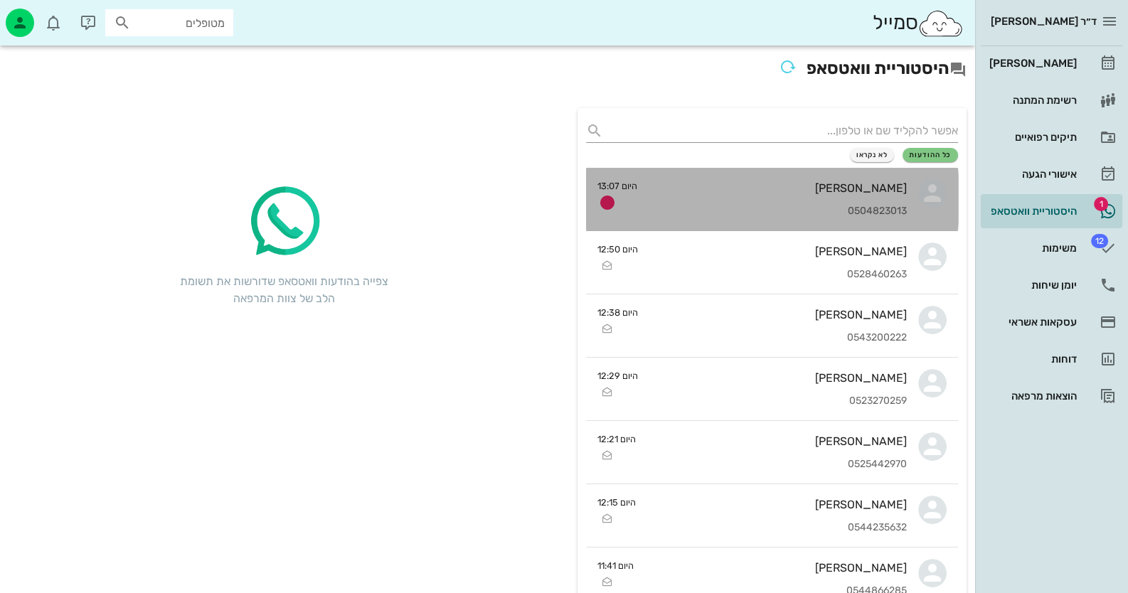
click at [888, 186] on div "[PERSON_NAME]" at bounding box center [778, 188] width 258 height 14
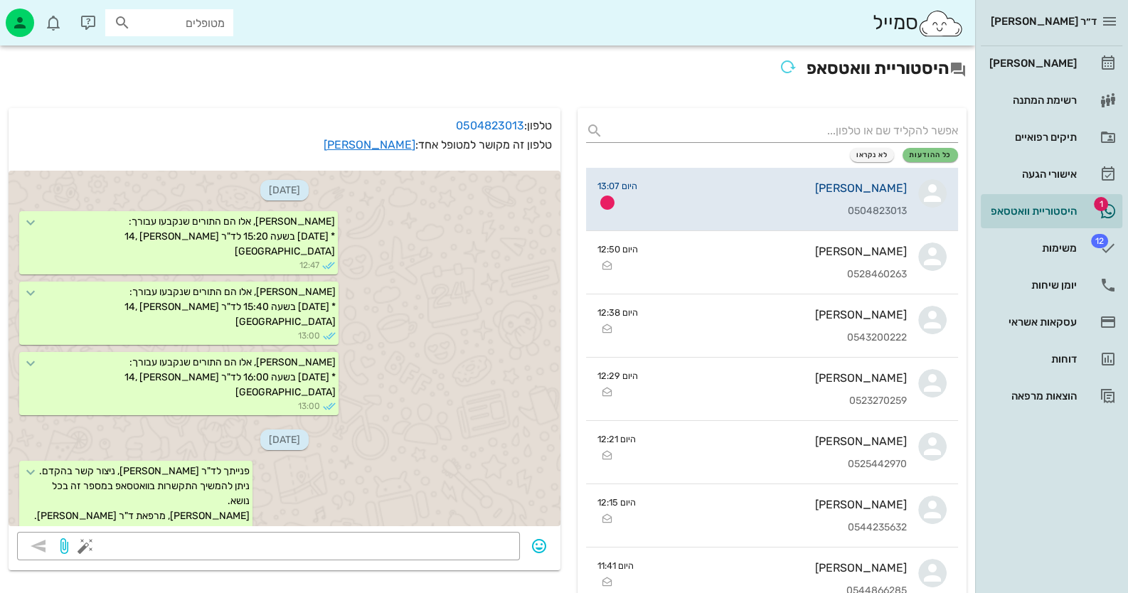
scroll to position [1916, 0]
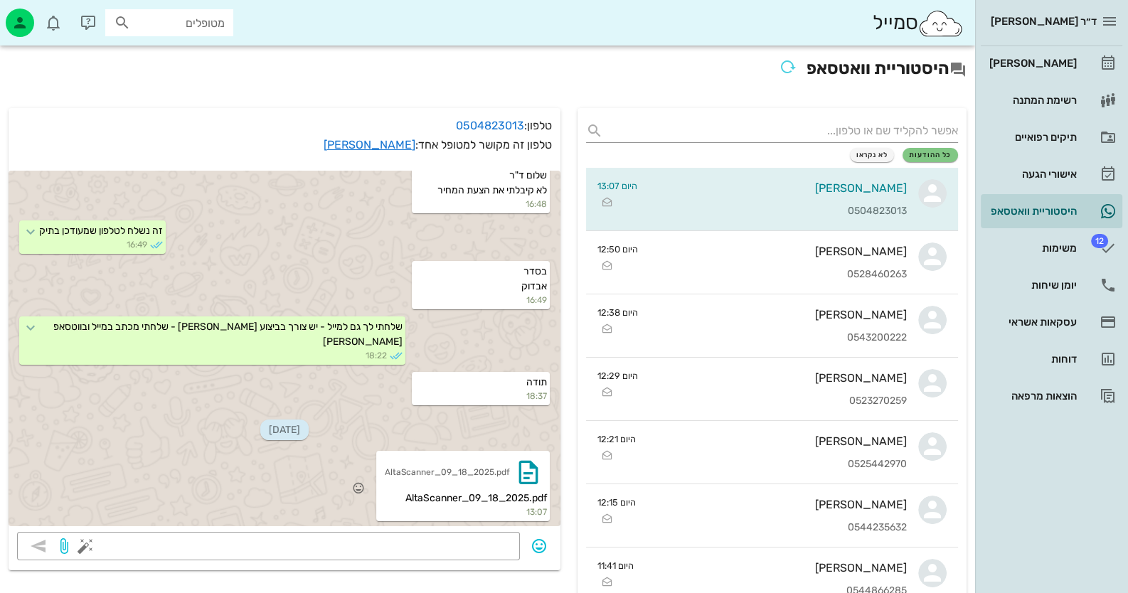
click at [454, 471] on div "AltaScanner_09_18_2025.pdf" at bounding box center [447, 473] width 125 height 12
click at [528, 474] on icon "button" at bounding box center [528, 472] width 23 height 23
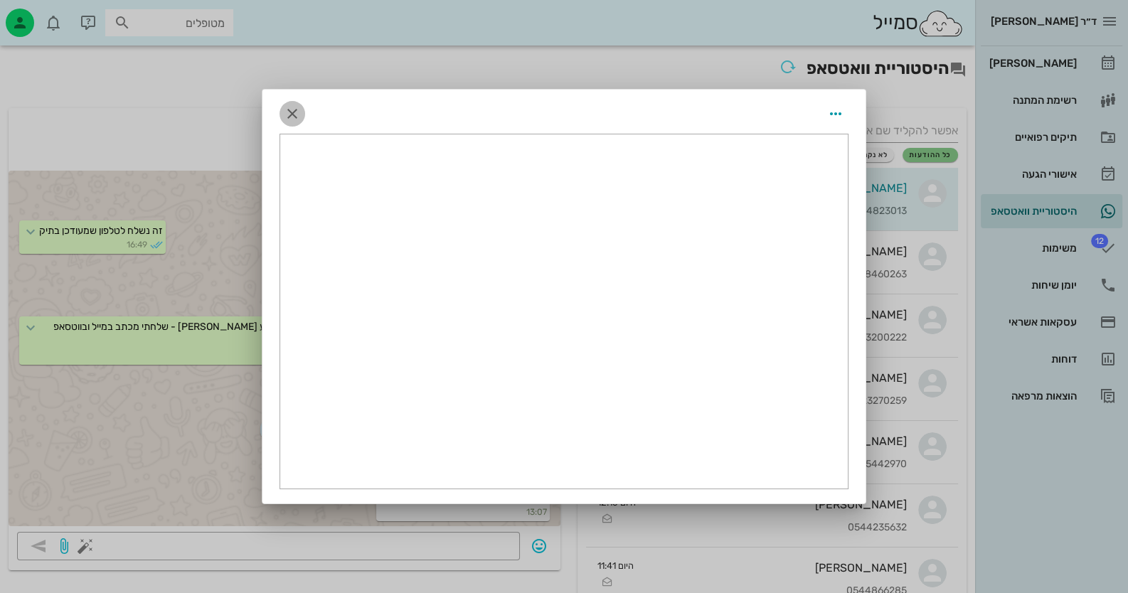
click at [288, 111] on icon "button" at bounding box center [292, 113] width 17 height 17
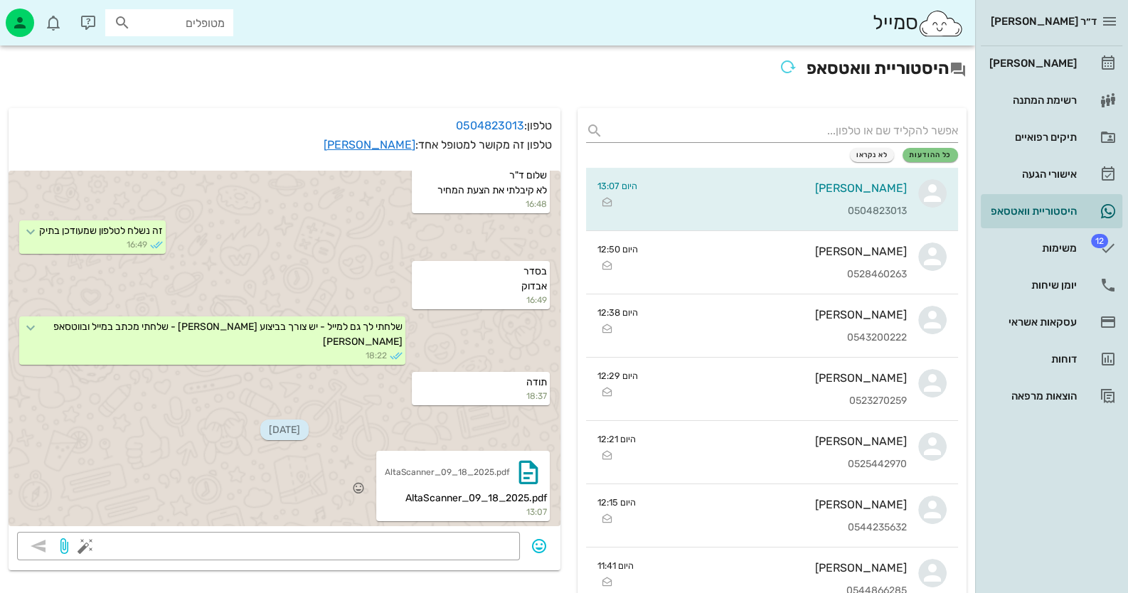
click at [452, 467] on div "AltaScanner_09_18_2025.pdf" at bounding box center [447, 473] width 125 height 12
click at [508, 474] on div "AltaScanner_09_18_2025.pdf" at bounding box center [447, 473] width 125 height 12
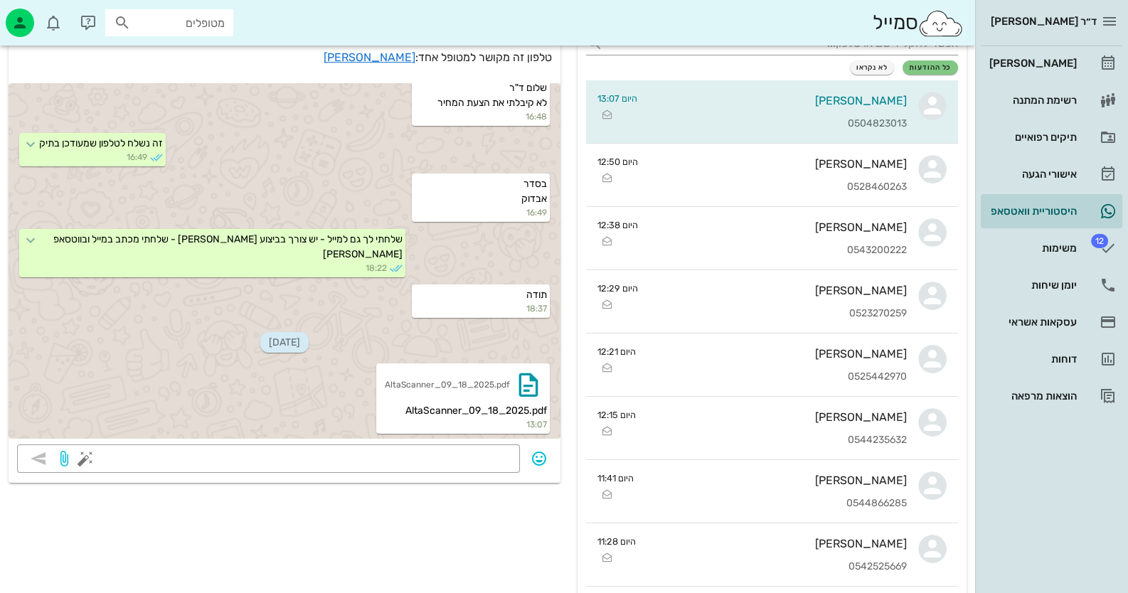
scroll to position [213, 0]
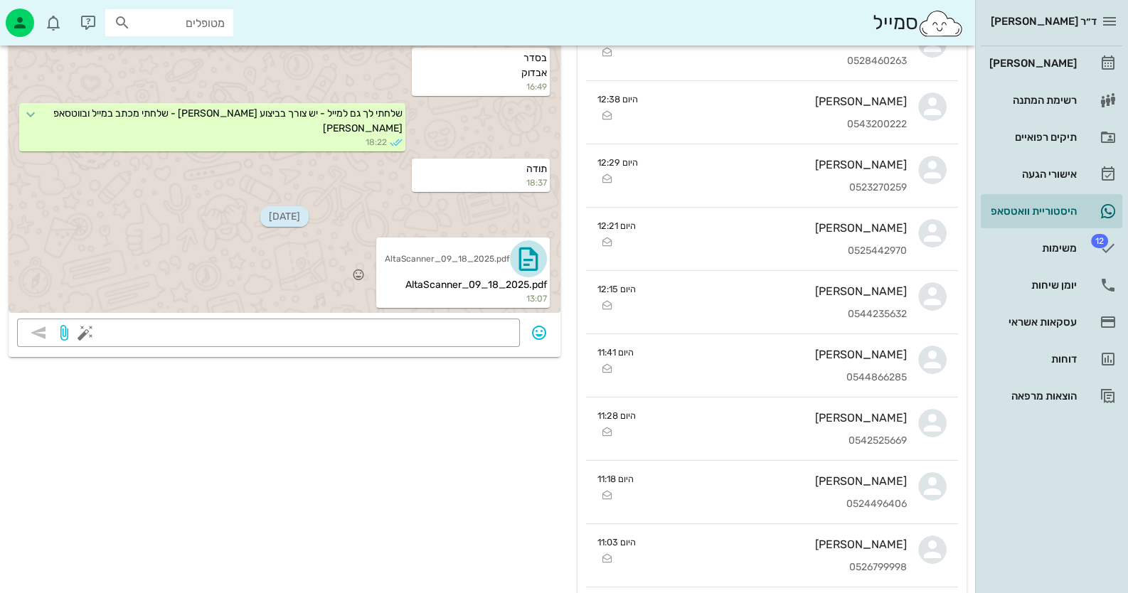
click at [534, 254] on icon "button" at bounding box center [528, 258] width 23 height 23
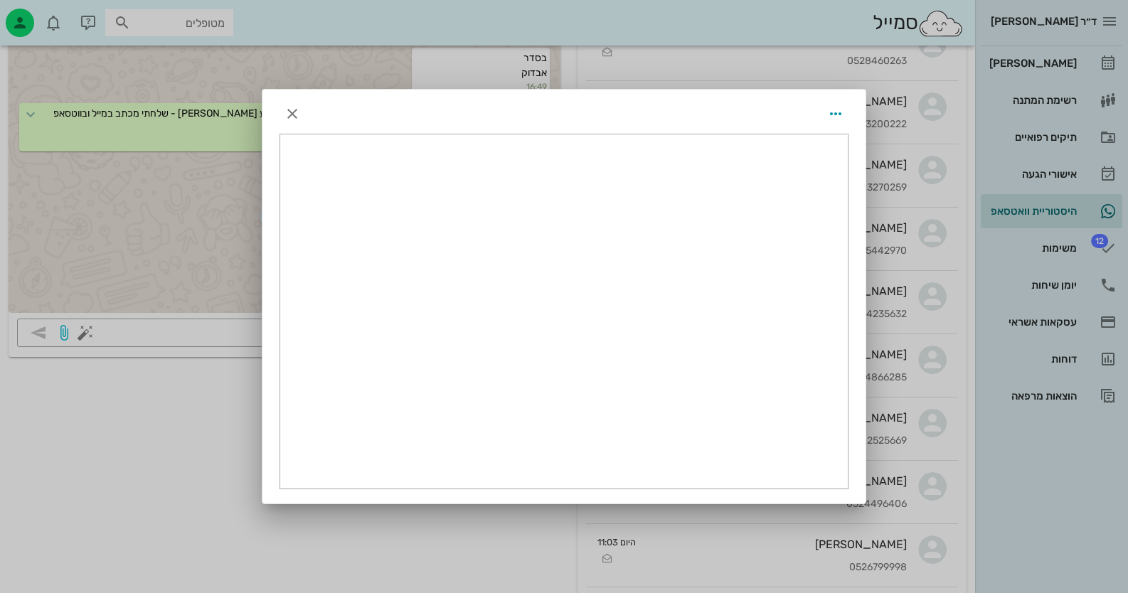
scroll to position [142, 0]
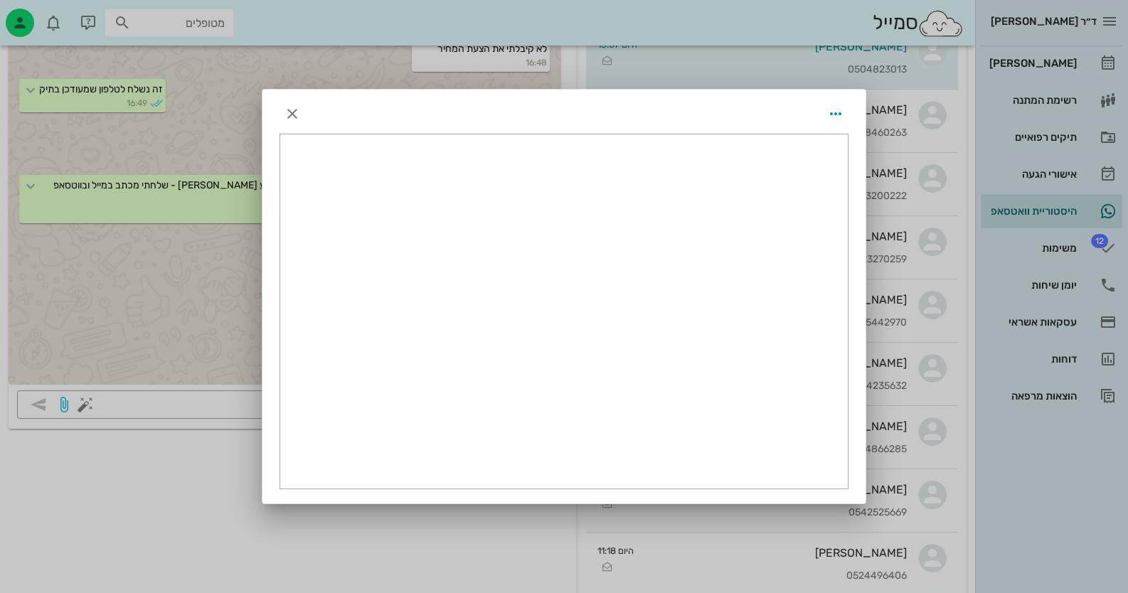
click at [167, 259] on div at bounding box center [564, 296] width 1128 height 593
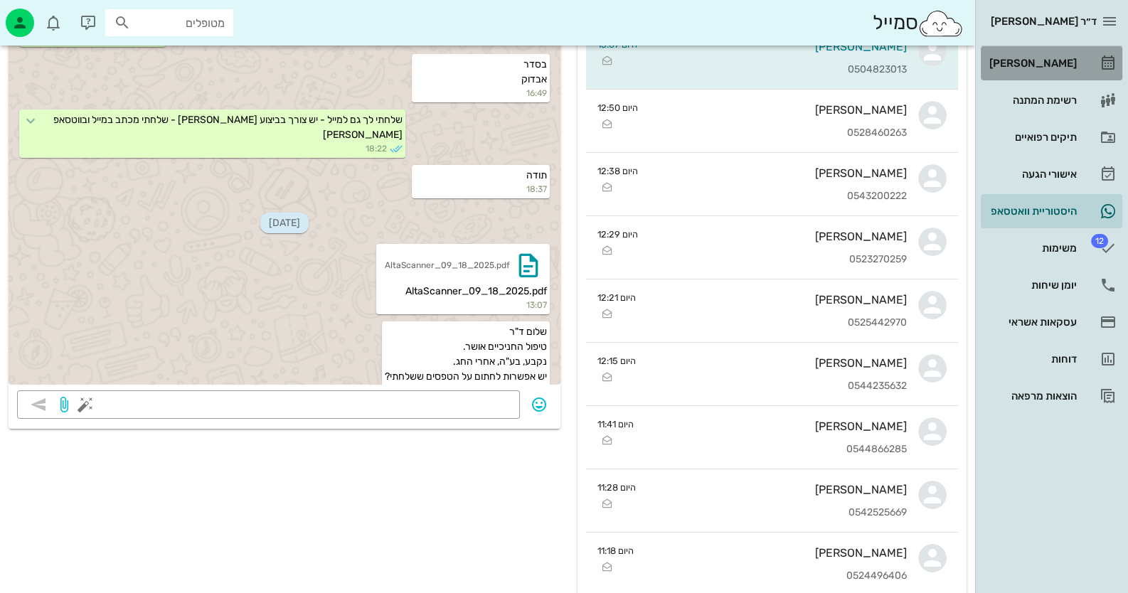
scroll to position [2016, 0]
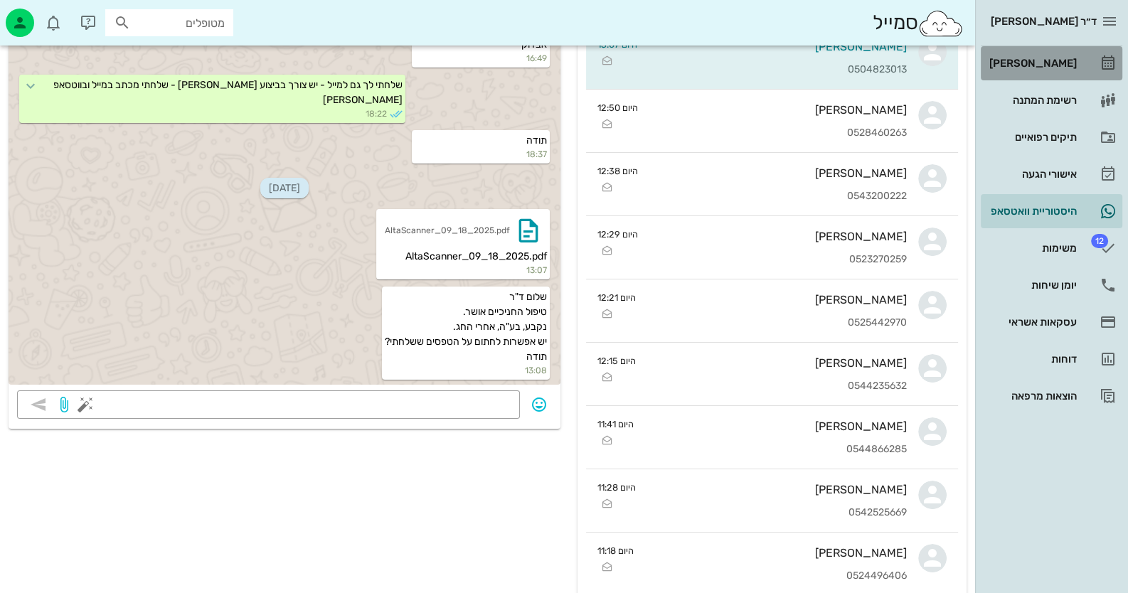
click at [1092, 68] on link "[PERSON_NAME]" at bounding box center [1052, 63] width 142 height 34
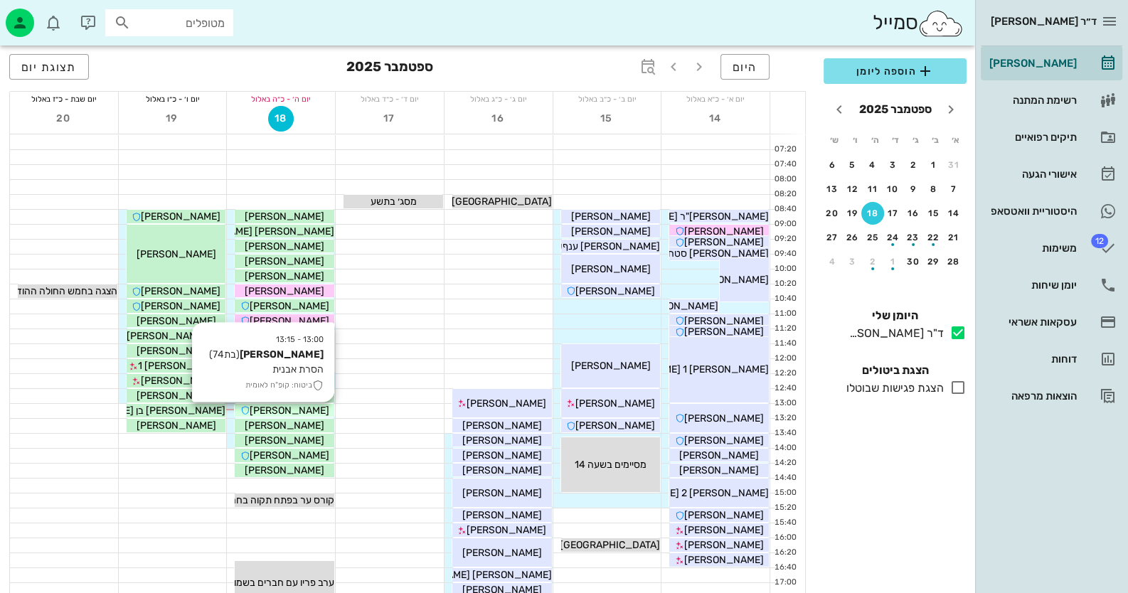
click at [319, 412] on div "[PERSON_NAME]" at bounding box center [285, 410] width 100 height 15
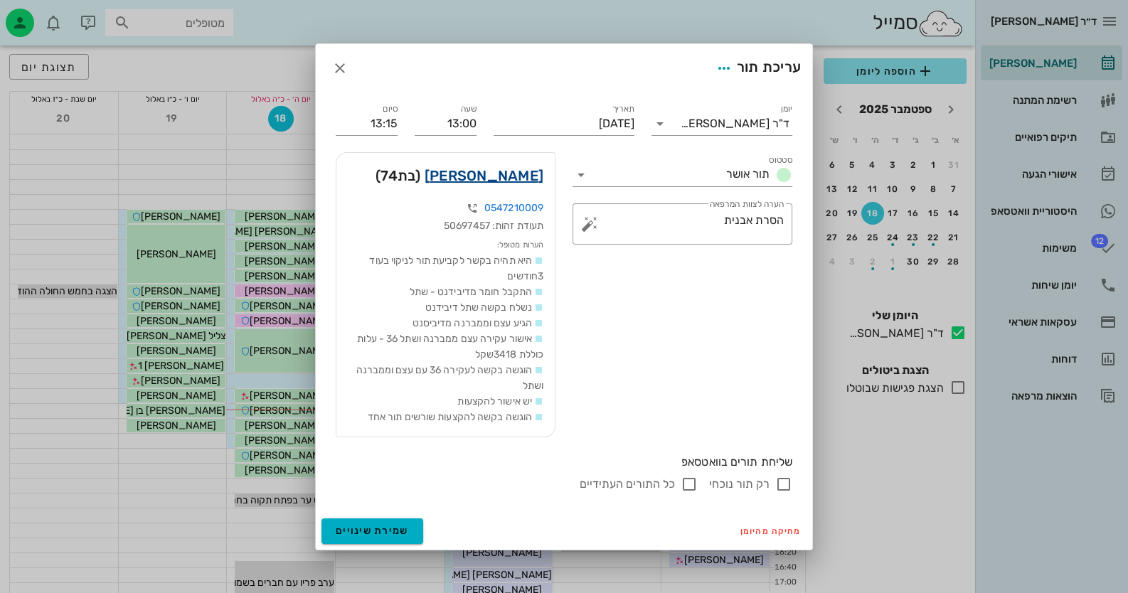
click at [530, 176] on link "נעמי ברנר" at bounding box center [484, 175] width 119 height 23
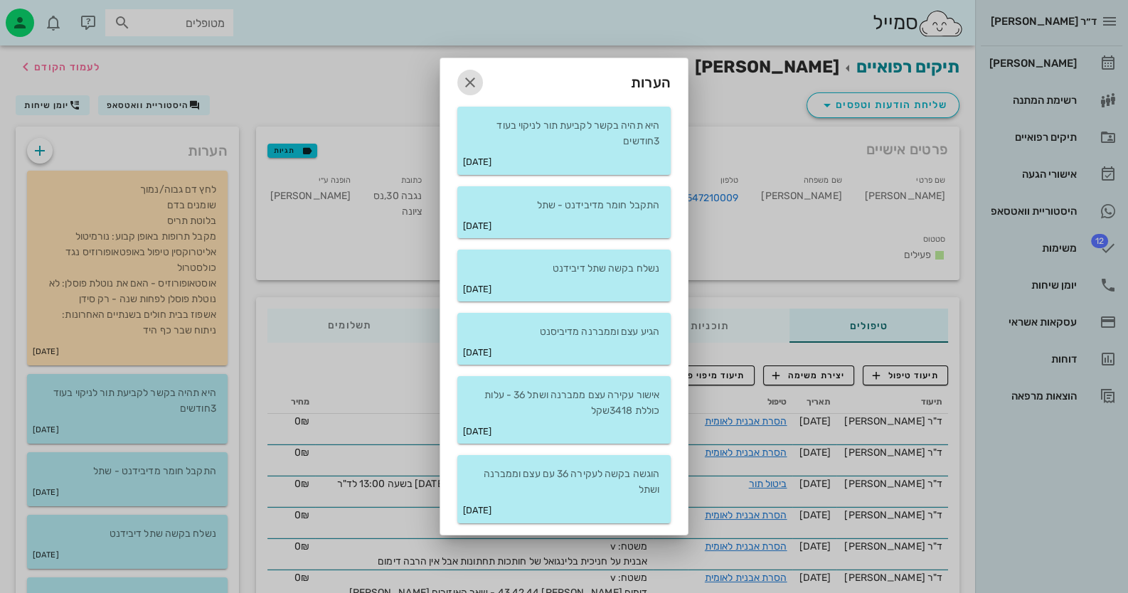
click at [463, 81] on icon "button" at bounding box center [470, 82] width 17 height 17
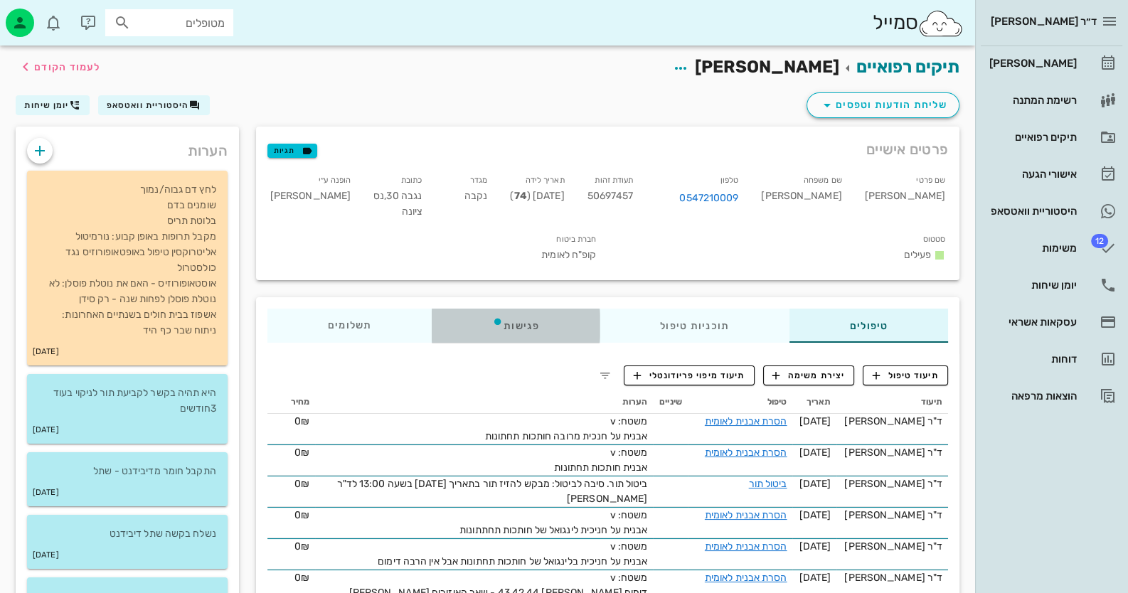
click at [562, 319] on div "פגישות" at bounding box center [516, 326] width 168 height 34
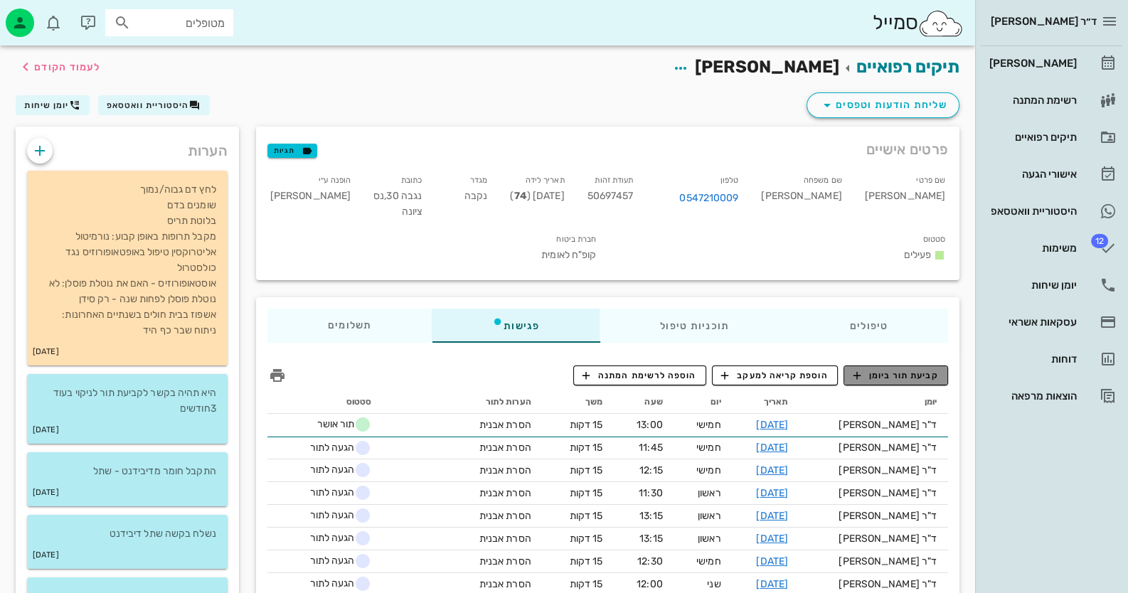
click at [864, 369] on span "קביעת תור ביומן" at bounding box center [895, 375] width 85 height 13
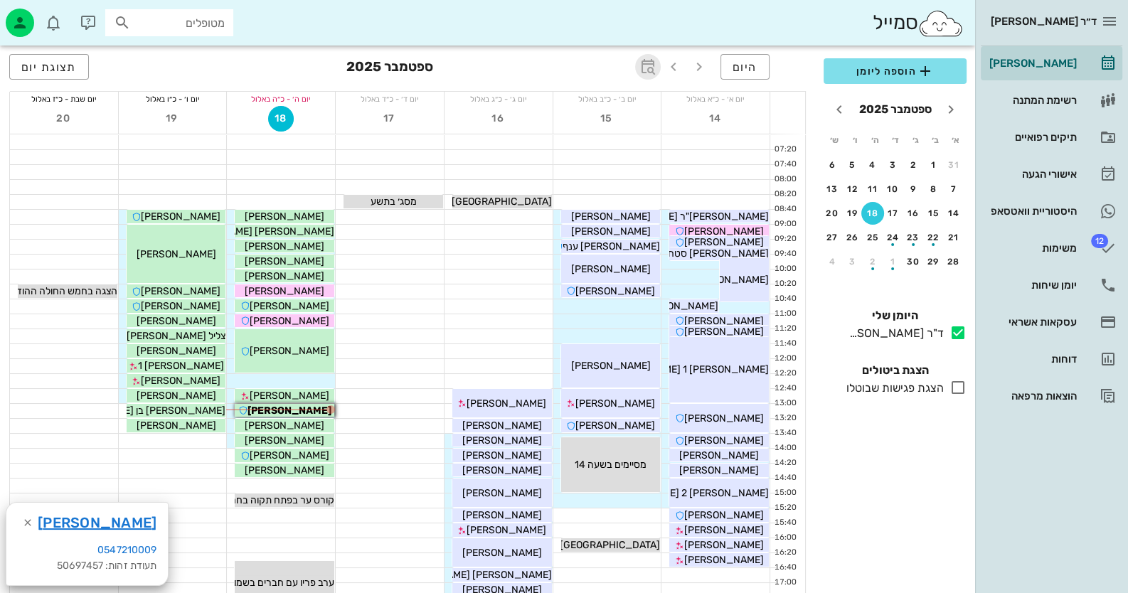
click at [658, 61] on span "button" at bounding box center [648, 66] width 26 height 17
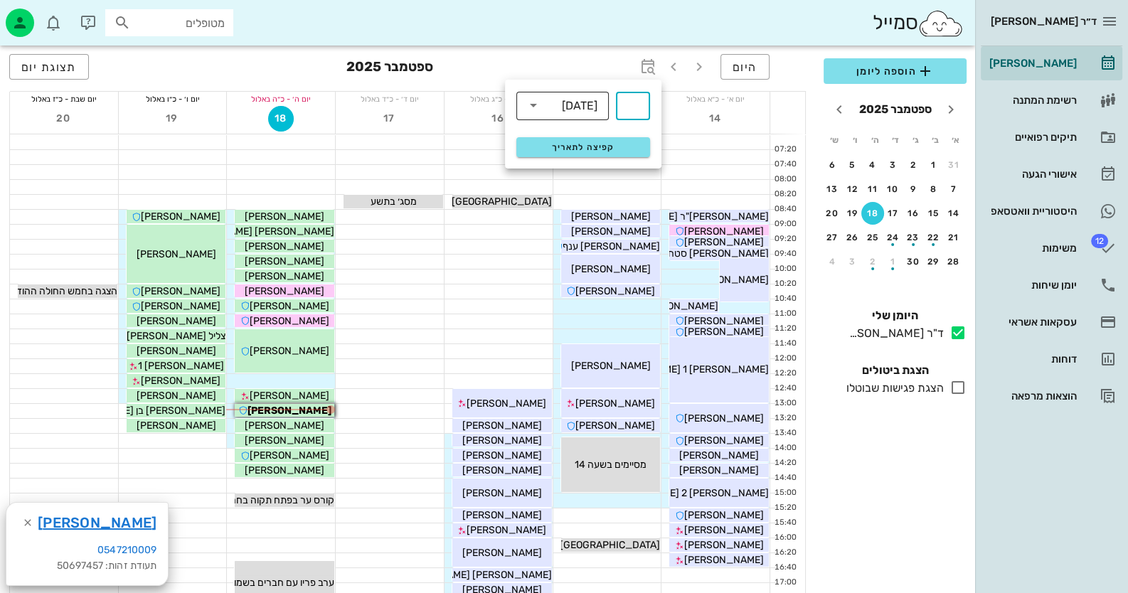
click at [571, 107] on div "[DATE]" at bounding box center [580, 106] width 36 height 13
drag, startPoint x: 555, startPoint y: 173, endPoint x: 664, endPoint y: 88, distance: 138.4
click at [555, 173] on div "חודשים" at bounding box center [563, 167] width 70 height 11
click at [641, 105] on input "text" at bounding box center [632, 106] width 17 height 23
type input "3"
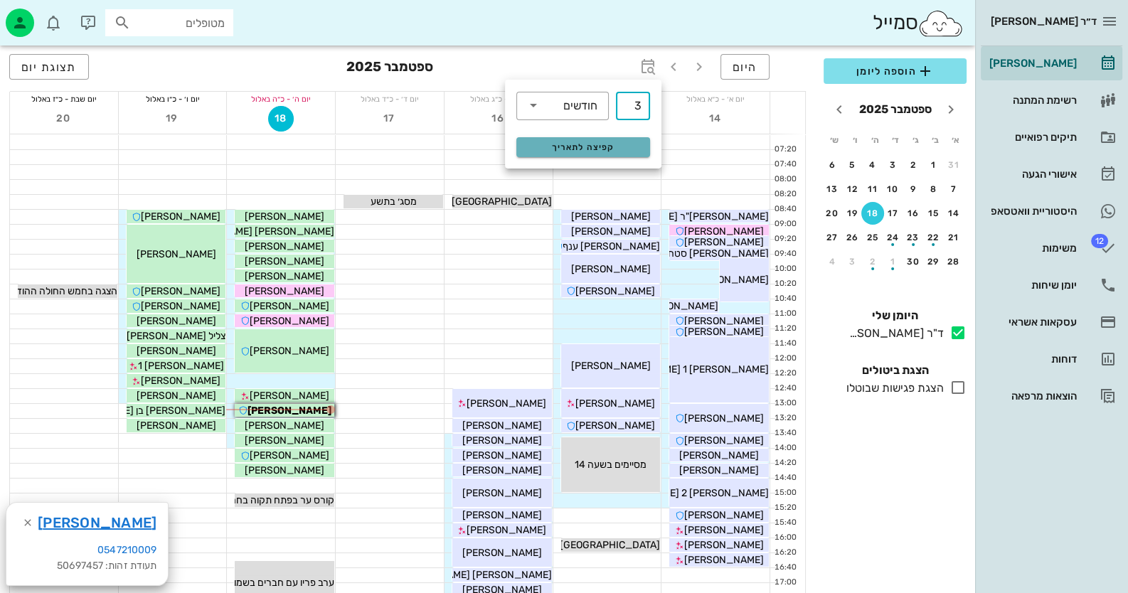
click at [619, 141] on button "קפיצה לתאריך" at bounding box center [583, 147] width 134 height 20
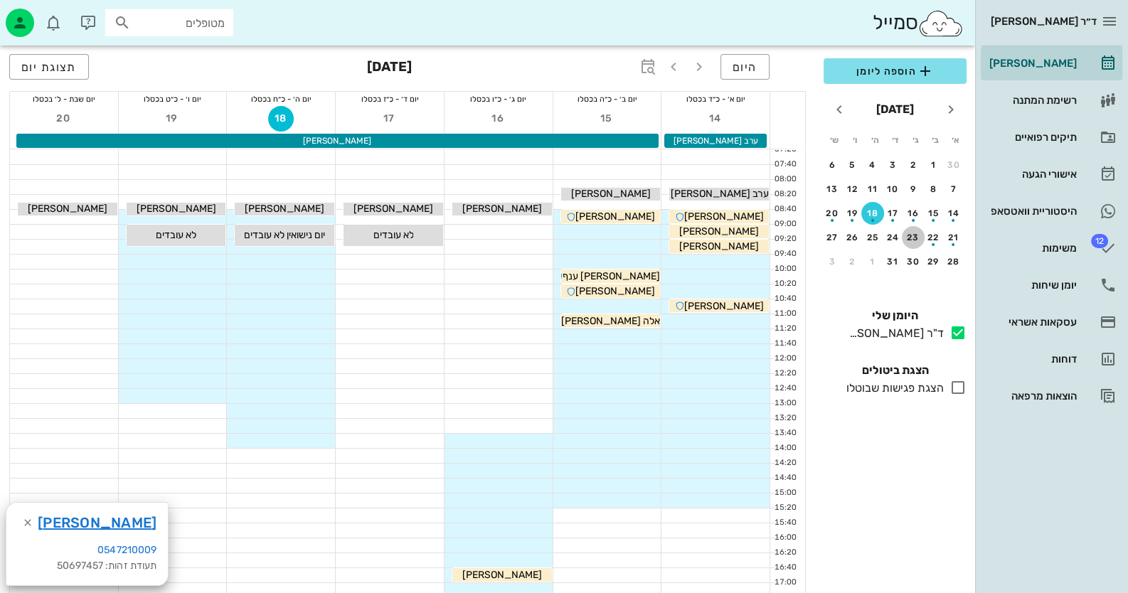
click at [912, 237] on div "23" at bounding box center [913, 238] width 23 height 10
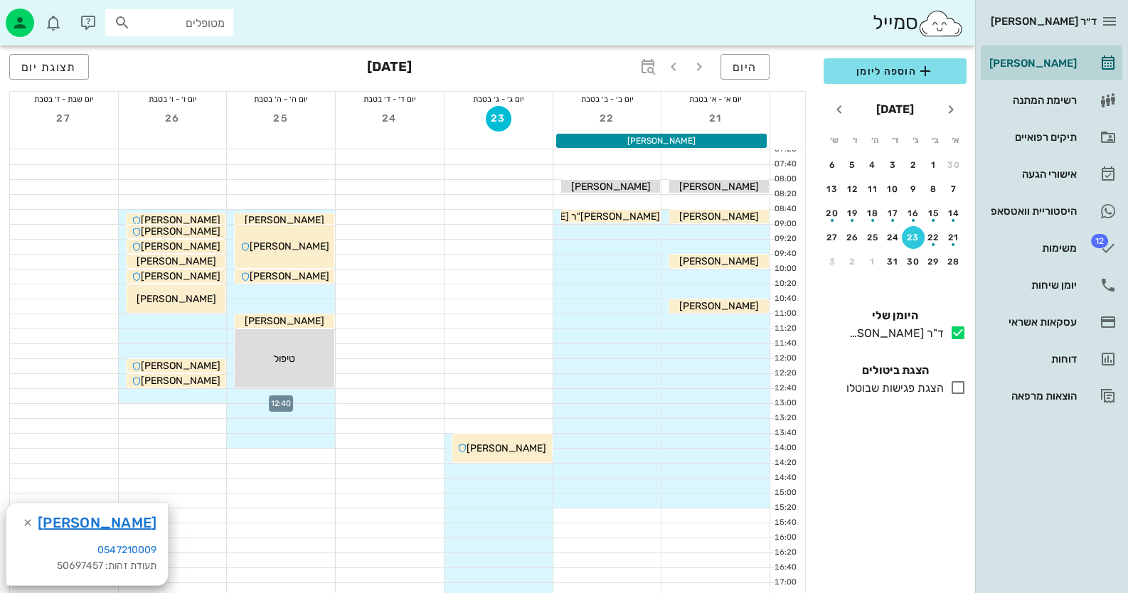
click at [306, 393] on div at bounding box center [281, 396] width 108 height 14
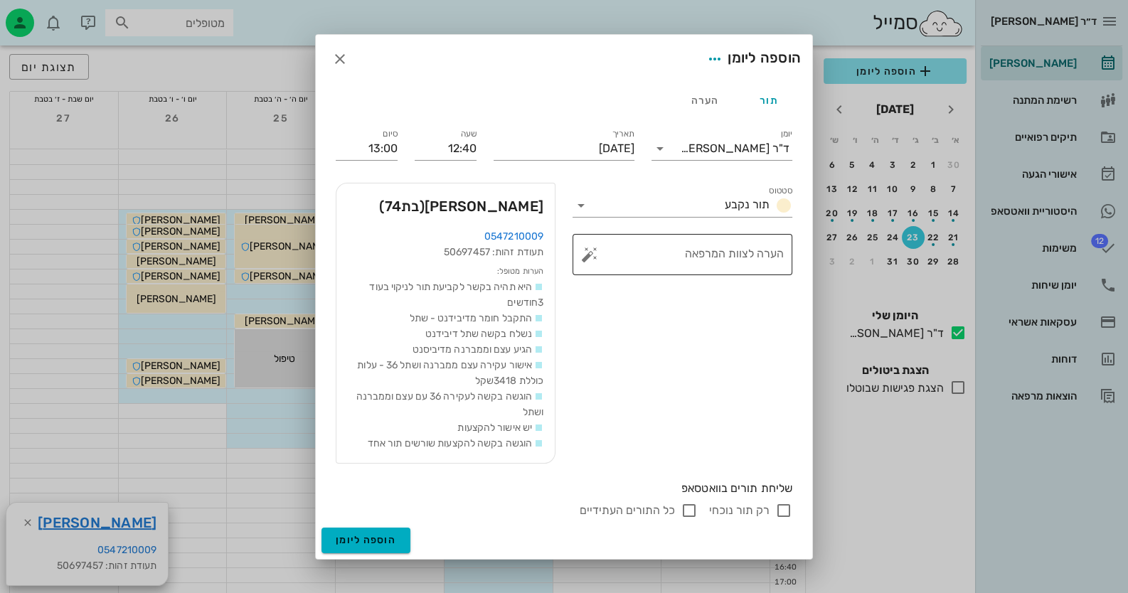
click at [594, 253] on button "button" at bounding box center [589, 254] width 17 height 17
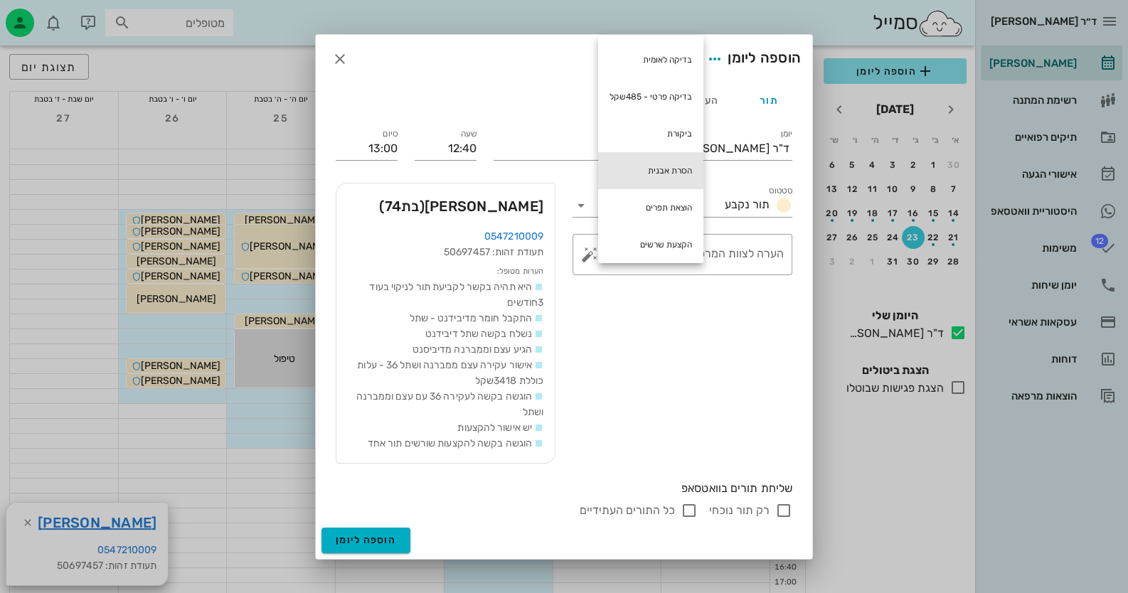
click at [643, 177] on div "הסרת אבנית" at bounding box center [650, 170] width 105 height 37
type textarea "הסרת אבנית"
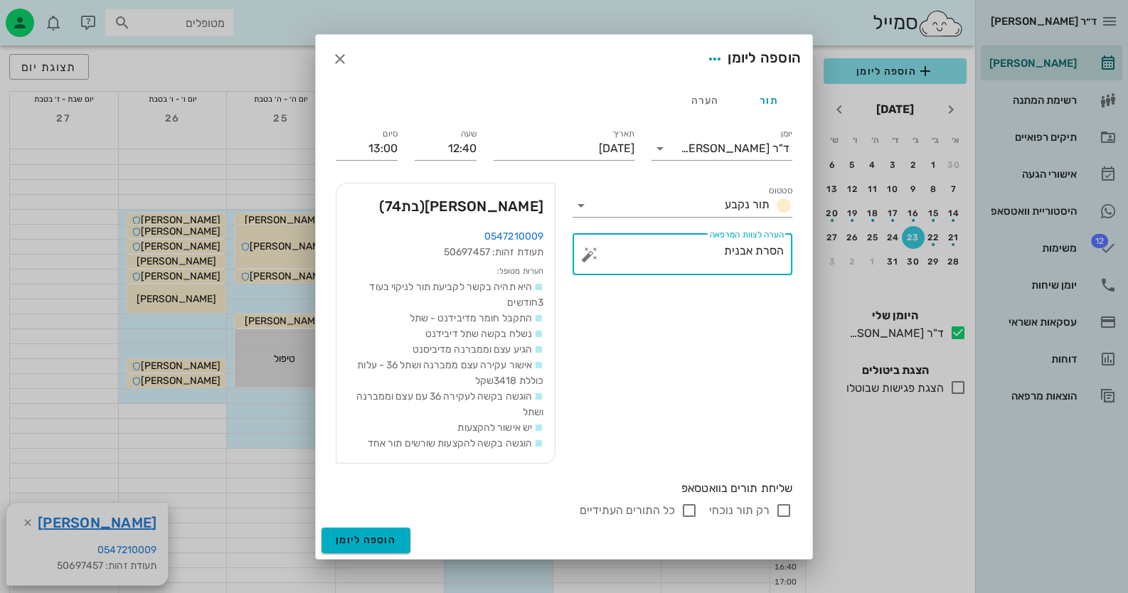
click at [779, 506] on input "רק תור נוכחי" at bounding box center [783, 510] width 17 height 17
checkbox input "false"
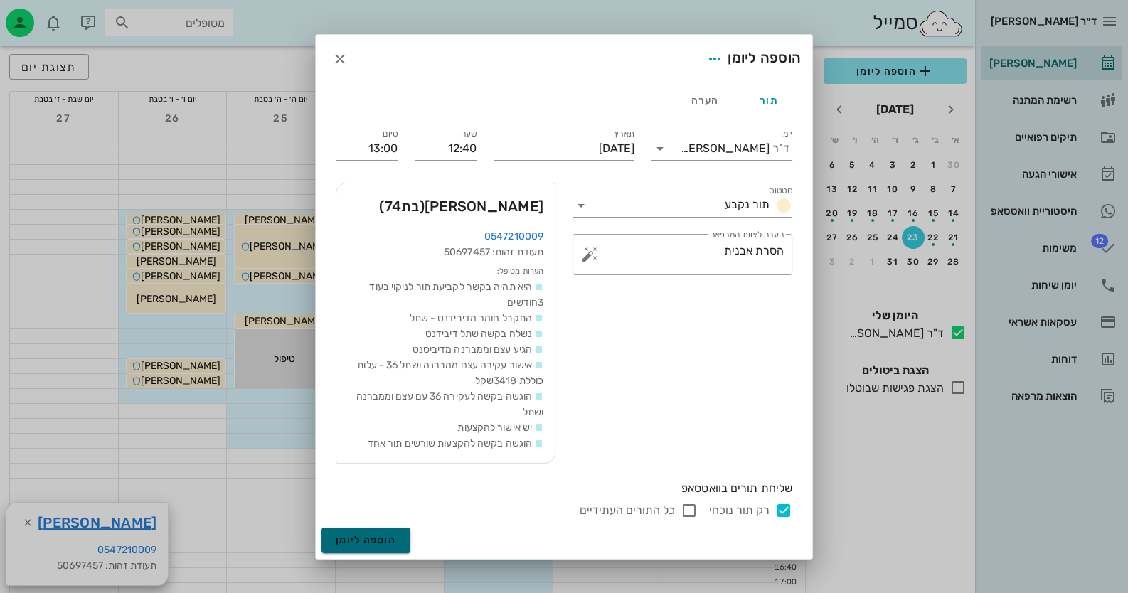
click at [370, 539] on span "הוספה ליומן" at bounding box center [366, 540] width 60 height 12
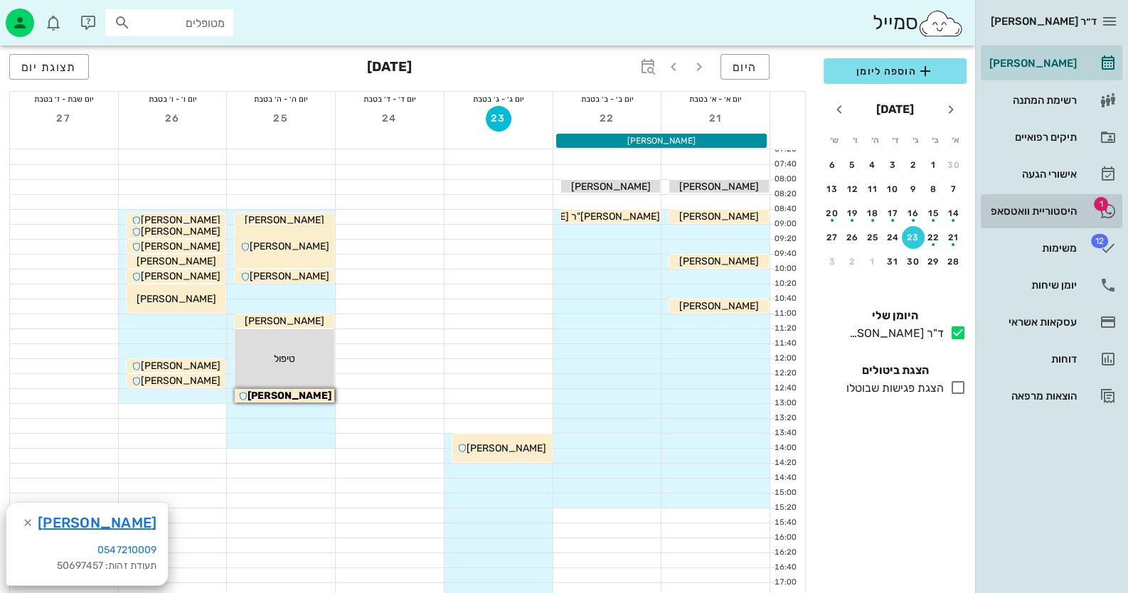
click at [1051, 197] on link "1 היסטוריית וואטסאפ" at bounding box center [1052, 211] width 142 height 34
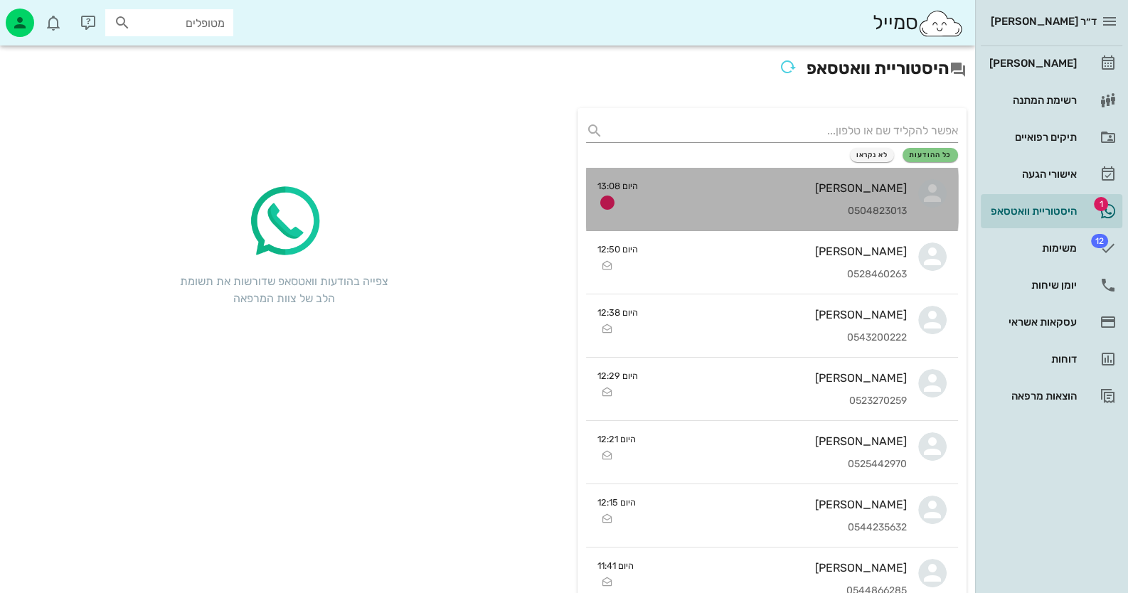
click at [863, 197] on div "כהן שמחה 0504823013" at bounding box center [777, 199] width 257 height 63
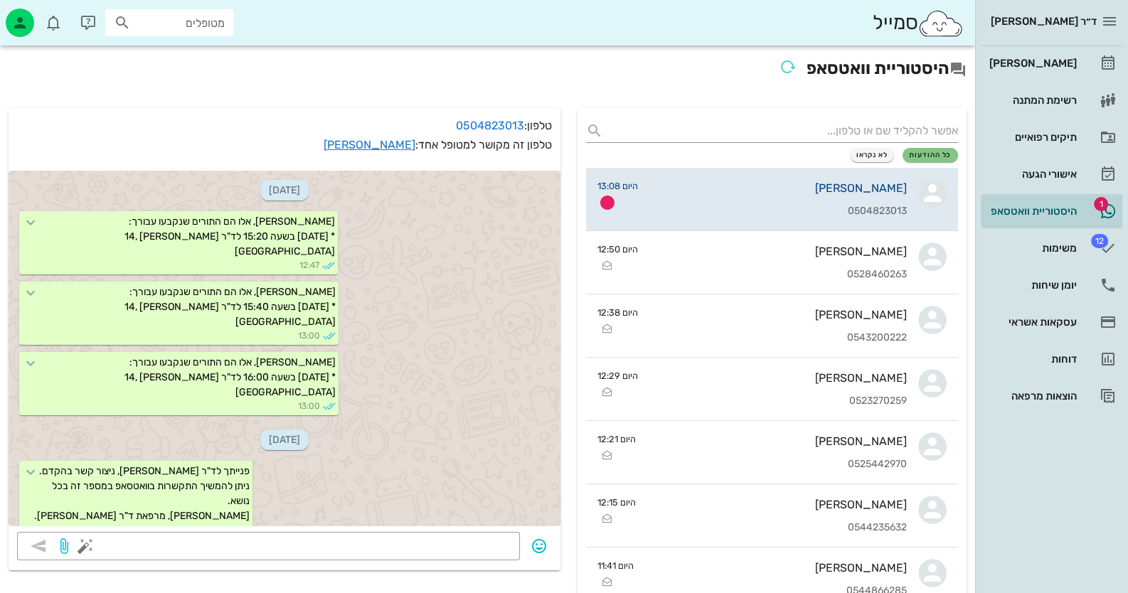
scroll to position [2016, 0]
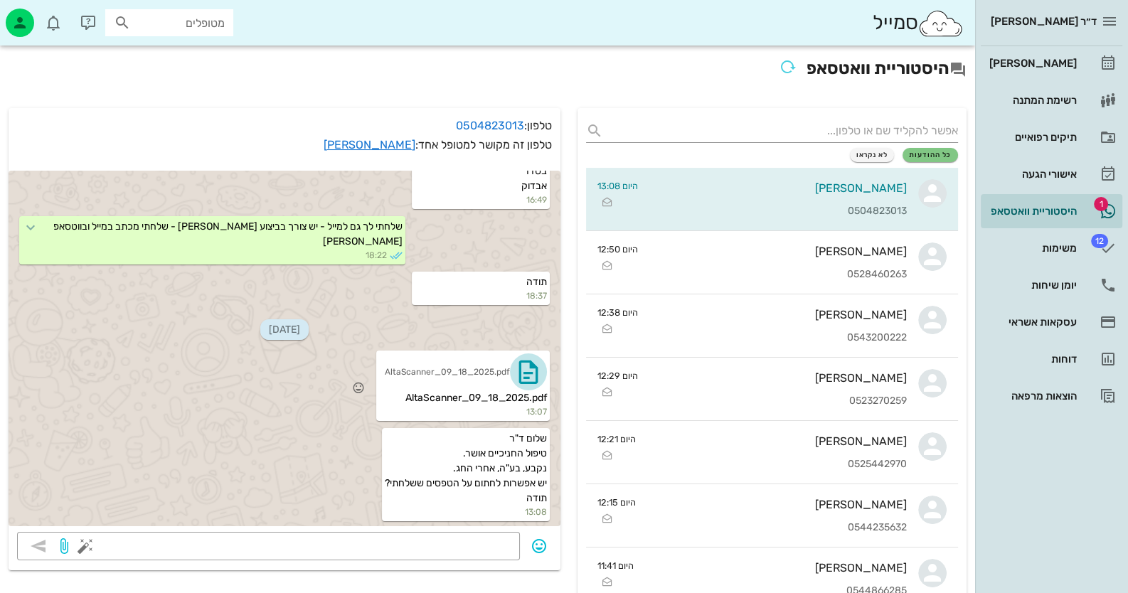
click at [525, 375] on icon "button" at bounding box center [528, 372] width 23 height 23
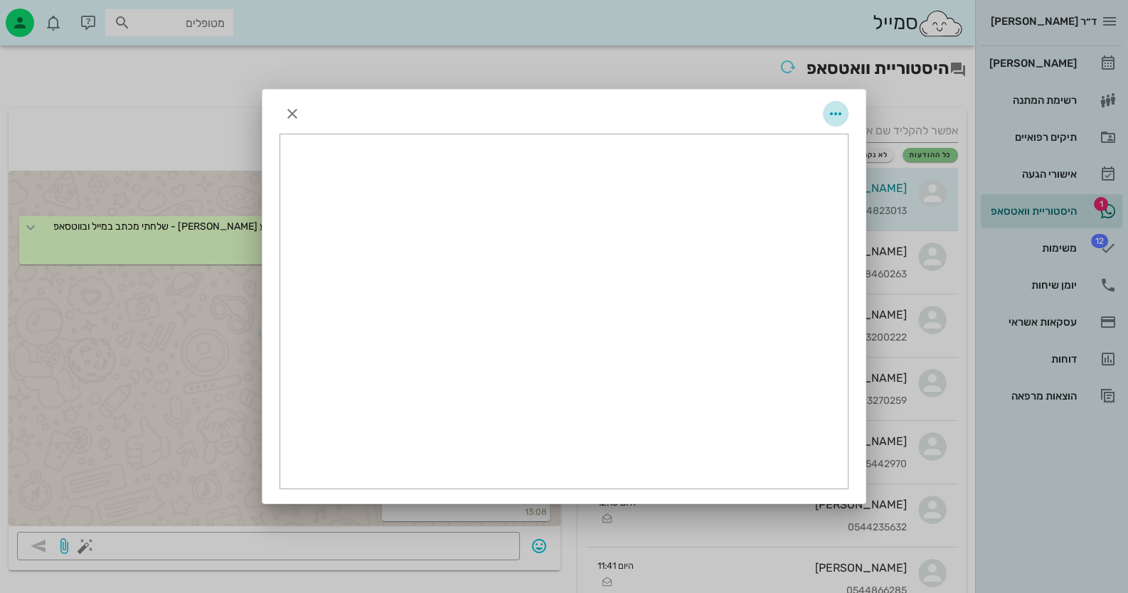
click at [844, 112] on span "button" at bounding box center [836, 113] width 26 height 17
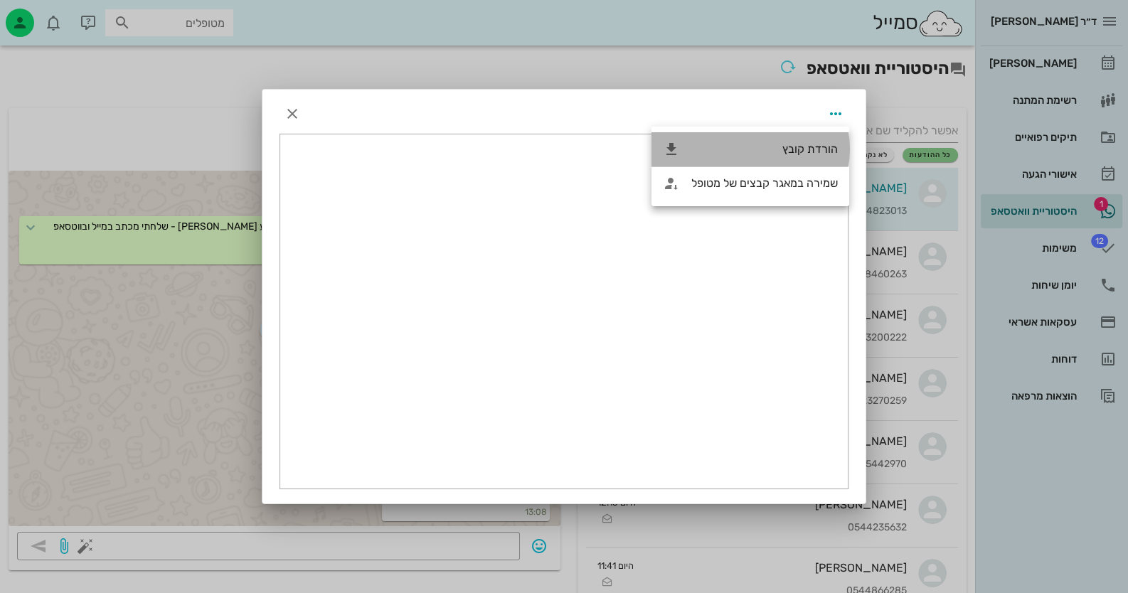
click at [811, 146] on div "הורדת קובץ" at bounding box center [764, 149] width 146 height 14
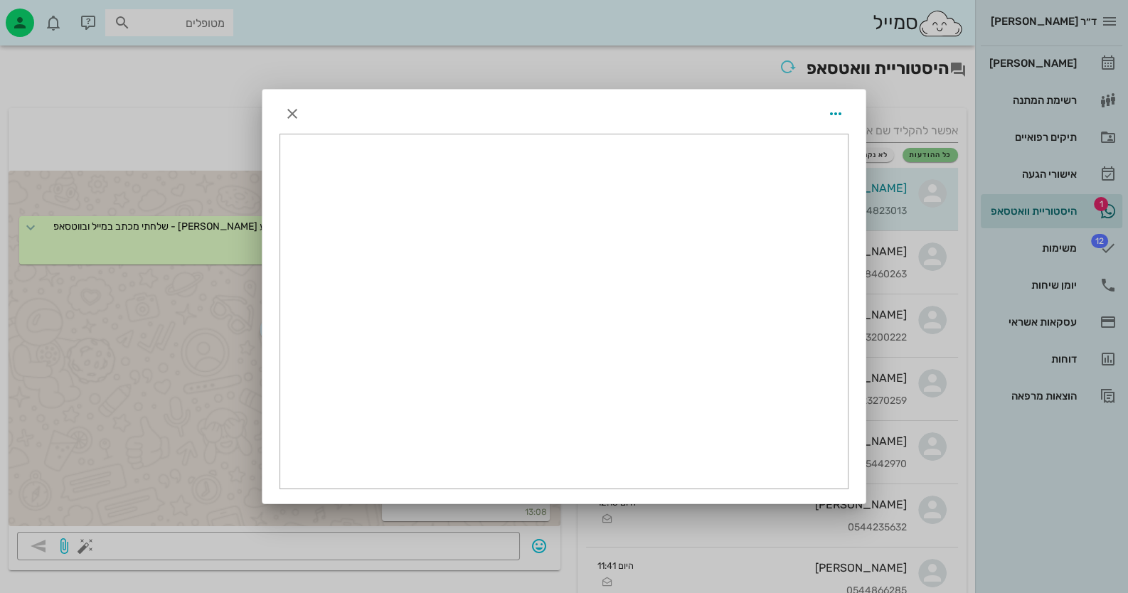
click at [1045, 207] on div at bounding box center [564, 296] width 1128 height 593
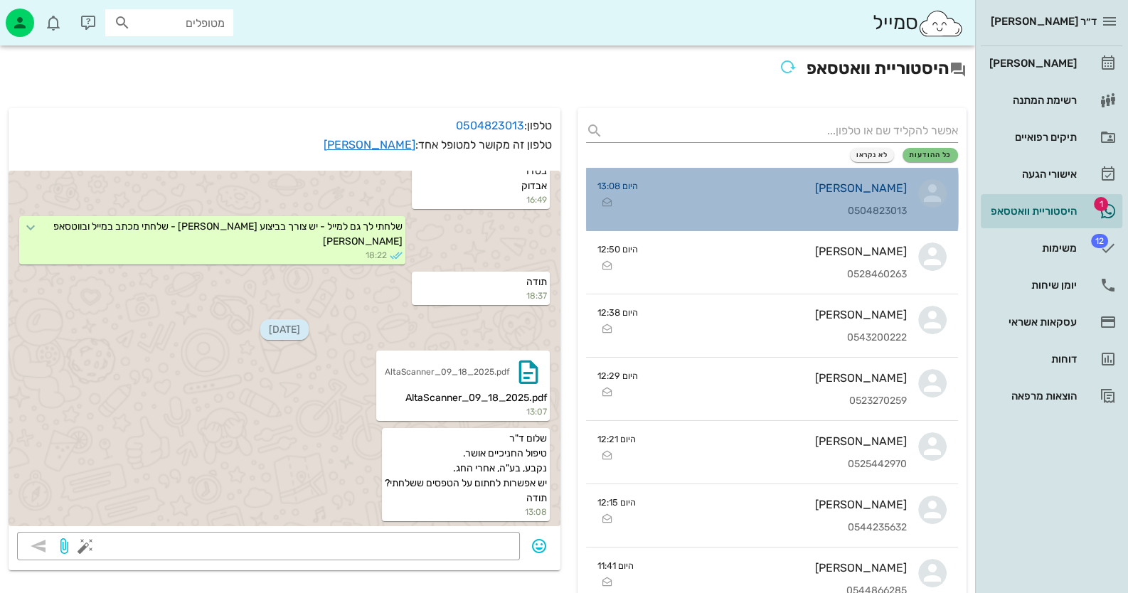
click at [865, 186] on div "[PERSON_NAME]" at bounding box center [777, 188] width 257 height 14
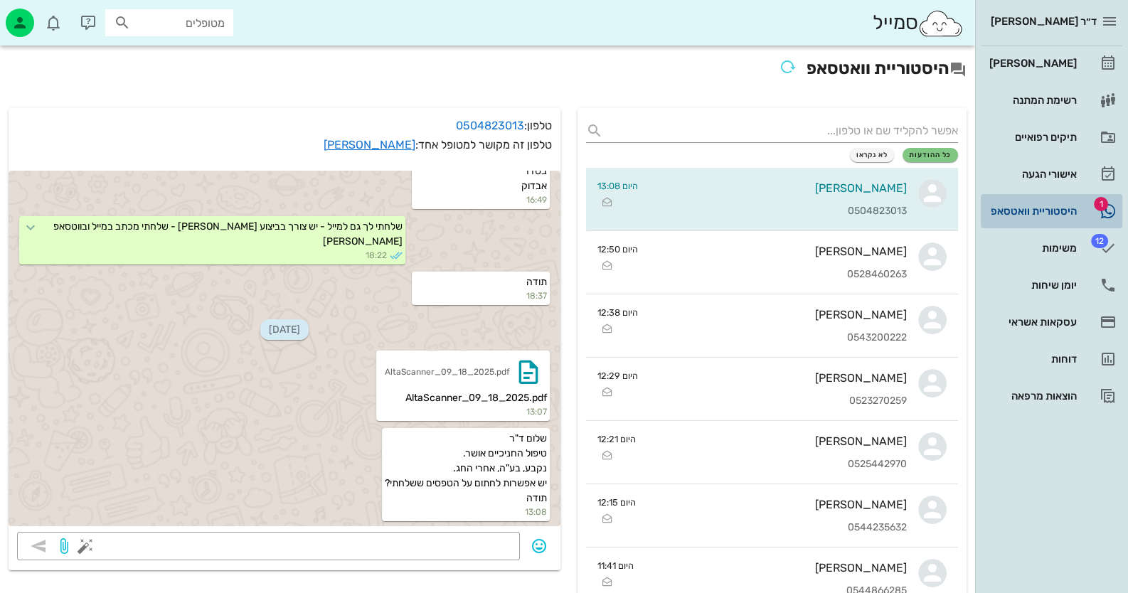
click at [1110, 199] on link "1 היסטוריית וואטסאפ" at bounding box center [1052, 211] width 142 height 34
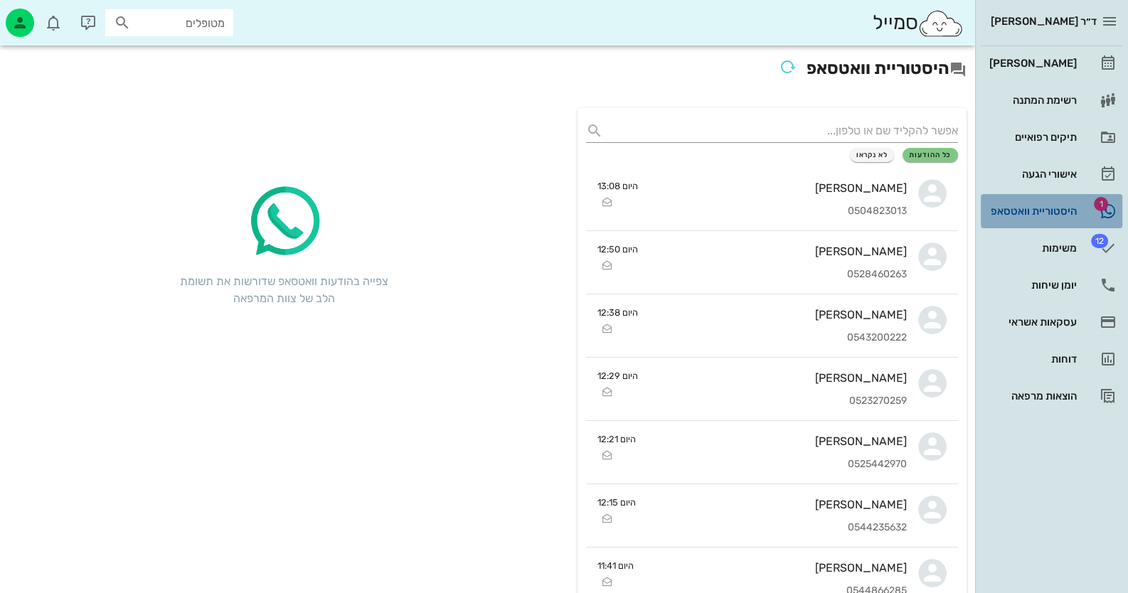
click at [1042, 209] on div "היסטוריית וואטסאפ" at bounding box center [1031, 211] width 90 height 11
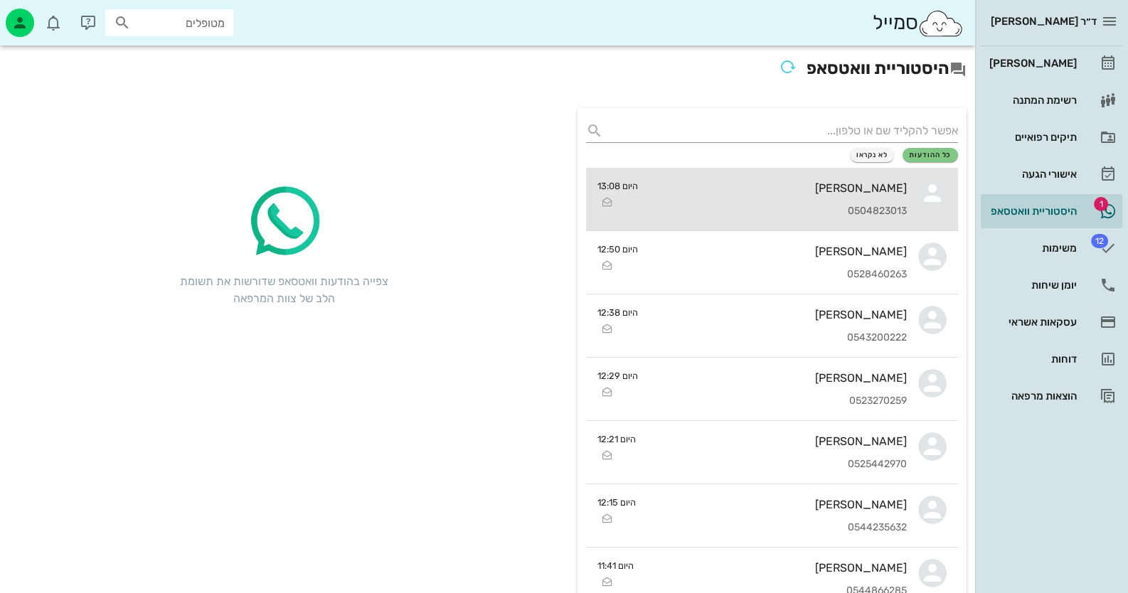
click at [819, 209] on div "0504823013" at bounding box center [777, 212] width 257 height 12
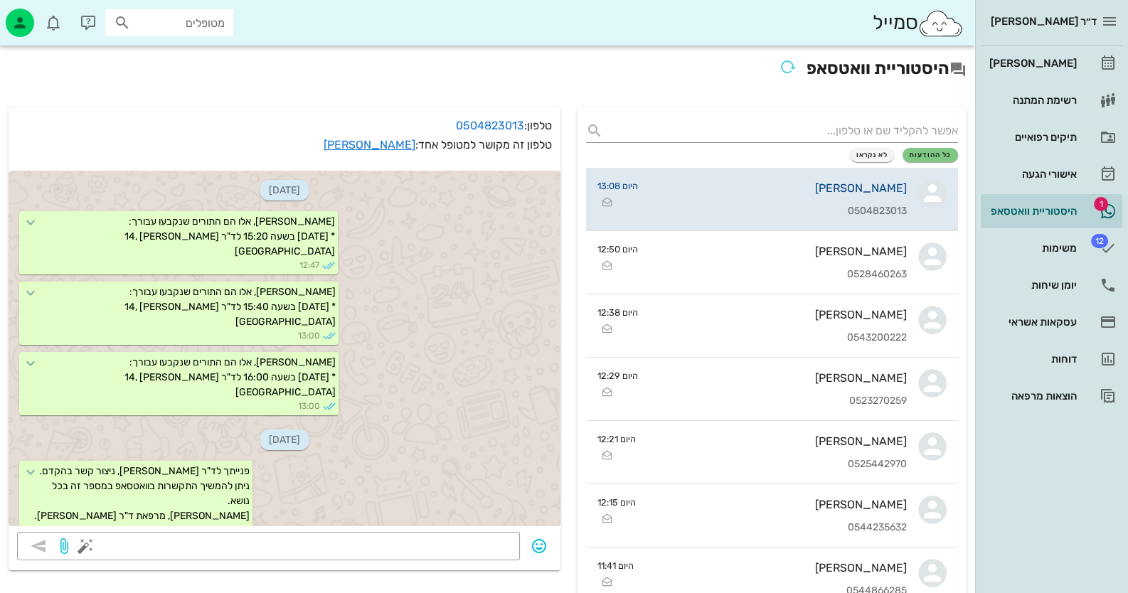
scroll to position [2016, 0]
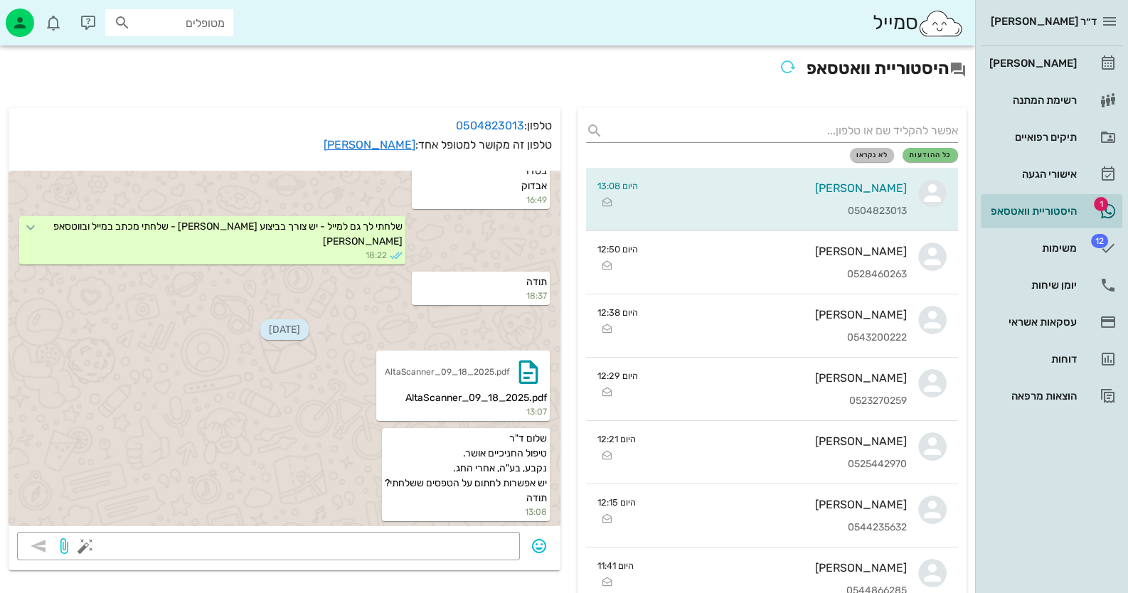
click at [880, 156] on span "לא נקראו" at bounding box center [872, 155] width 32 height 9
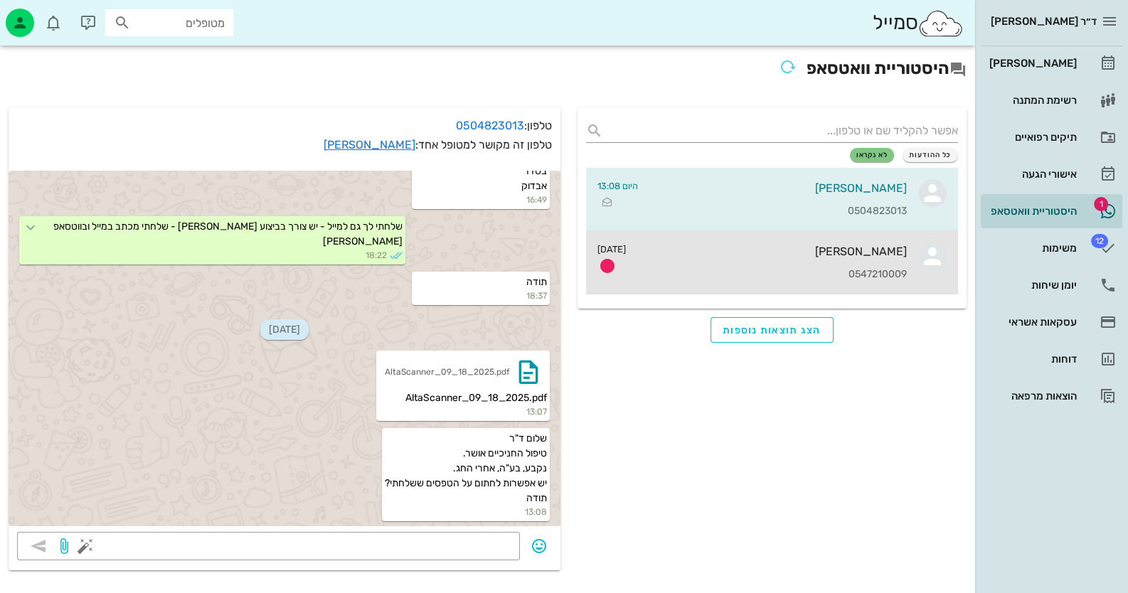
click at [809, 261] on div "נעמי ברנר 0547210009" at bounding box center [772, 262] width 270 height 63
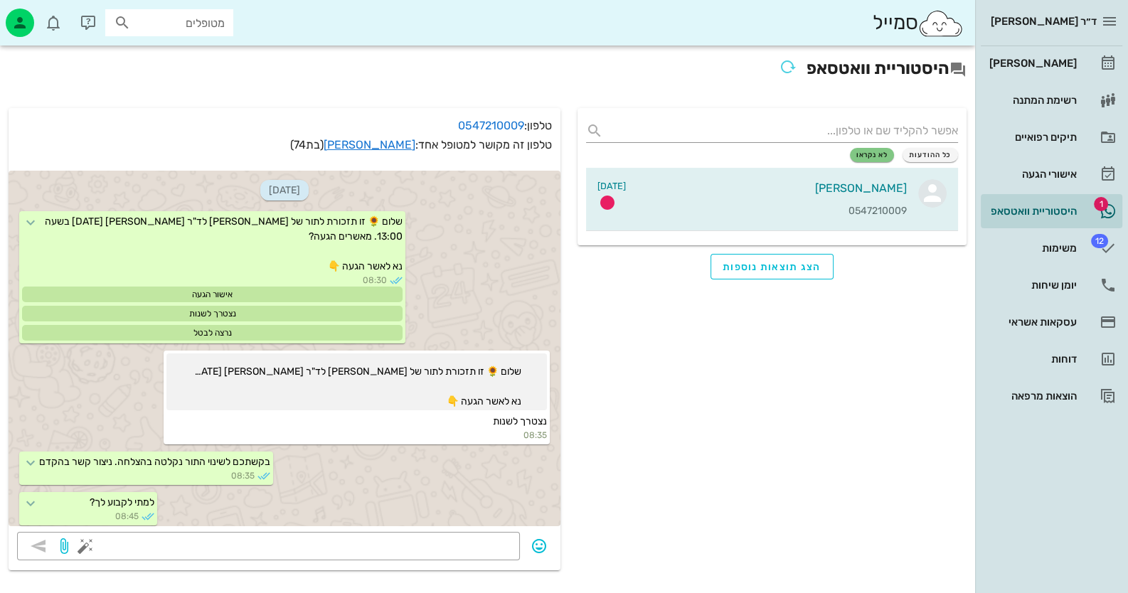
scroll to position [366, 0]
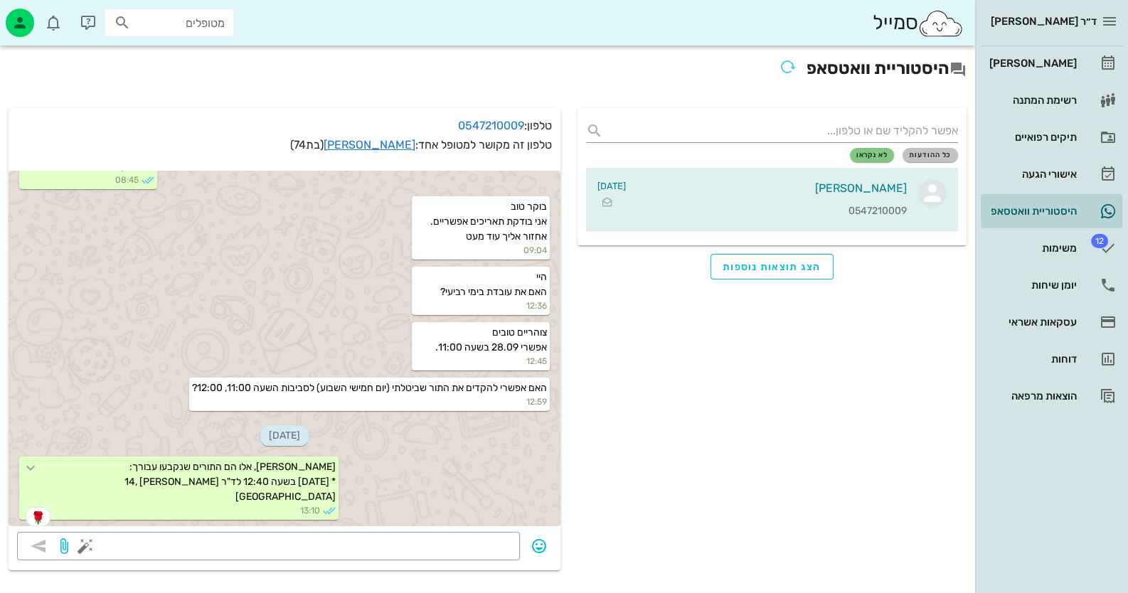
click at [942, 151] on span "כל ההודעות" at bounding box center [930, 155] width 43 height 9
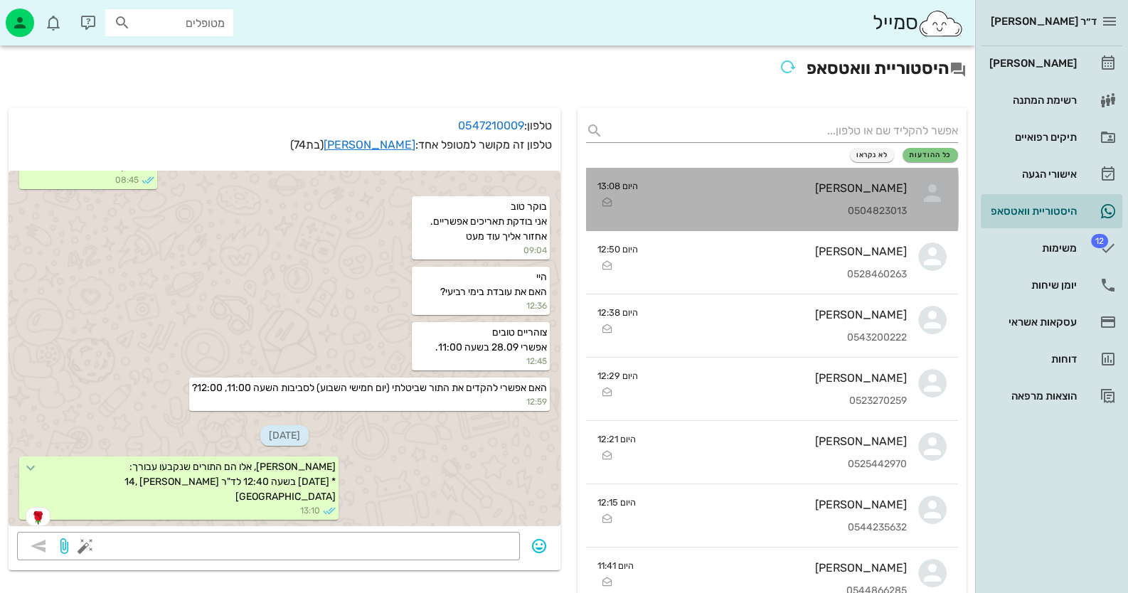
click at [881, 182] on div "[PERSON_NAME]" at bounding box center [777, 188] width 257 height 14
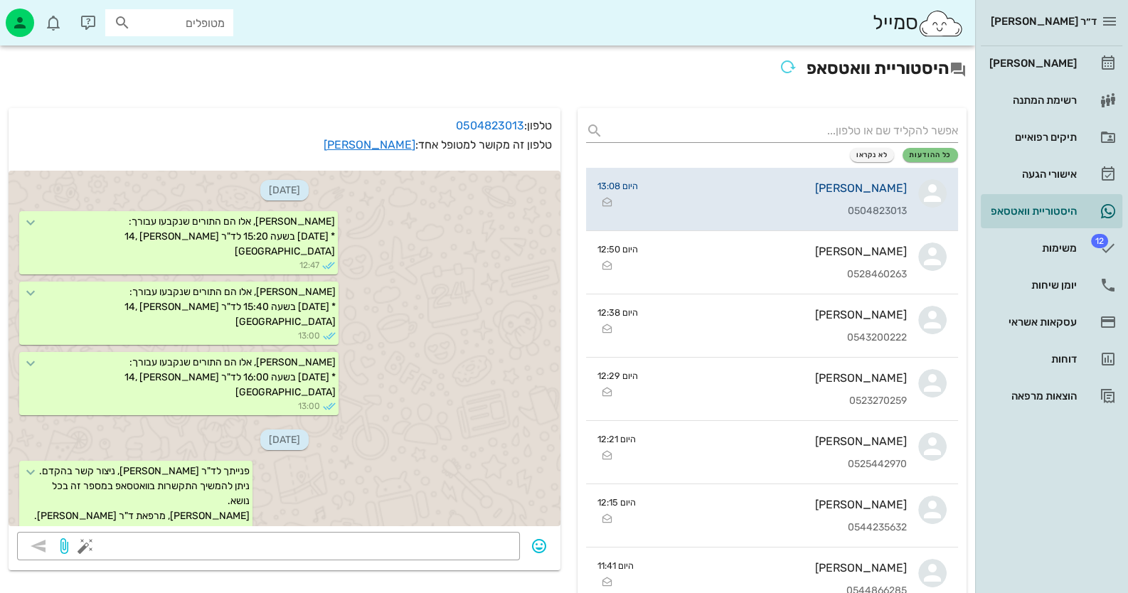
scroll to position [2016, 0]
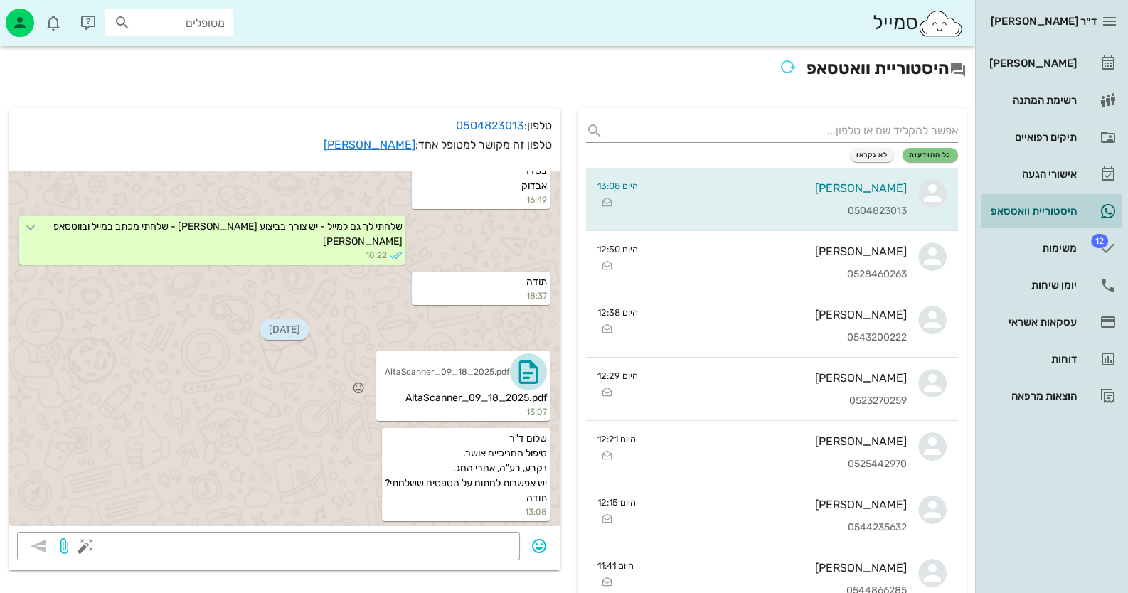
click at [529, 373] on icon "button" at bounding box center [528, 372] width 23 height 23
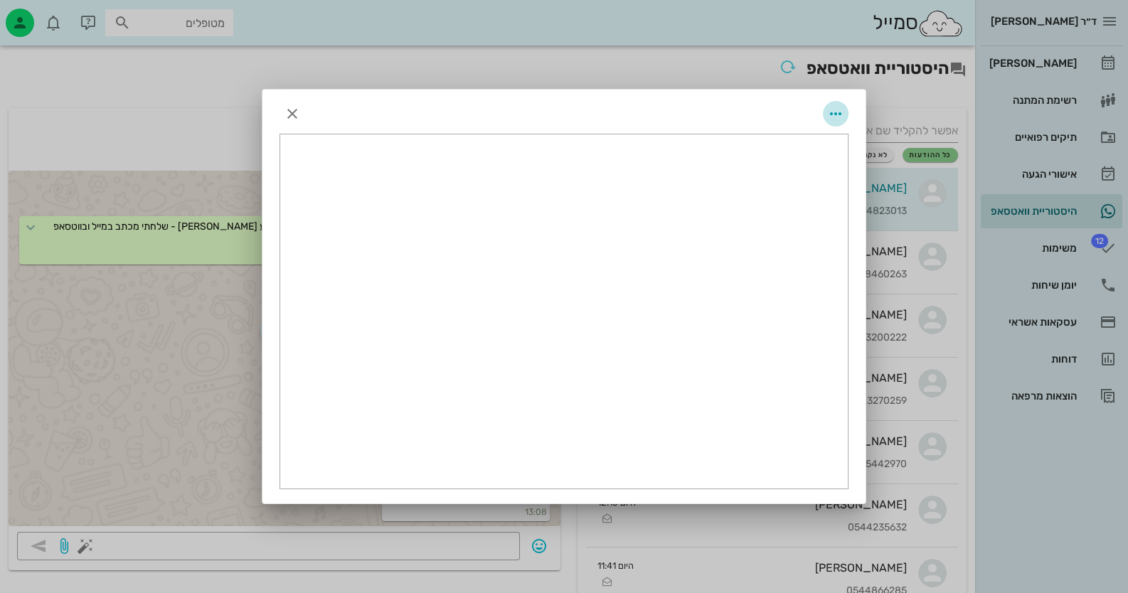
click at [843, 114] on icon "button" at bounding box center [835, 113] width 17 height 17
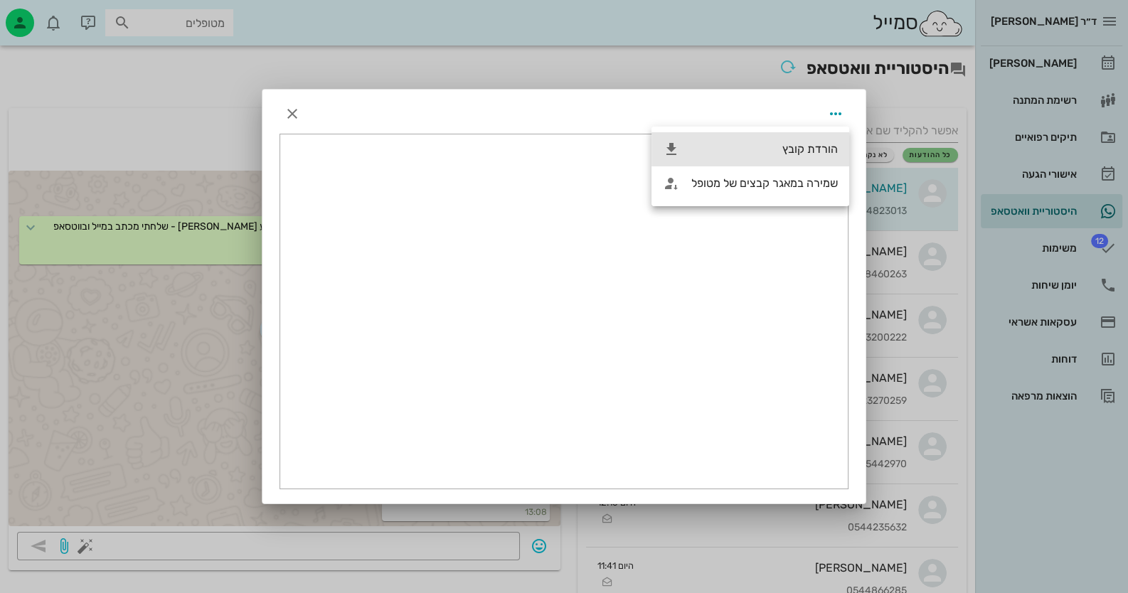
click at [790, 156] on div "הורדת קובץ" at bounding box center [764, 149] width 146 height 14
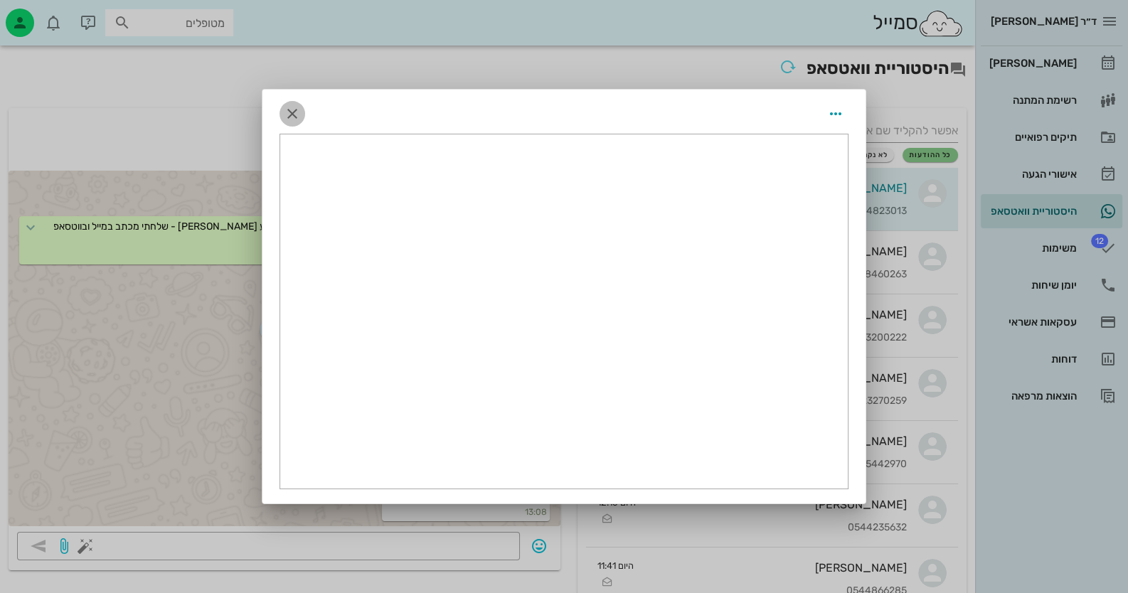
click at [287, 104] on button "button" at bounding box center [292, 114] width 26 height 26
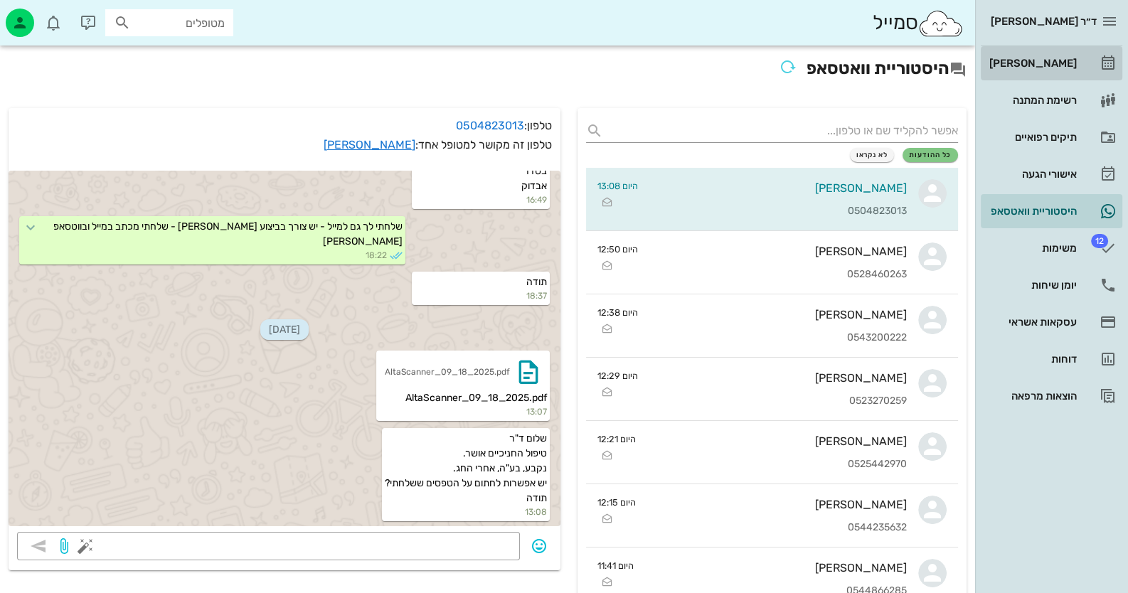
click at [1080, 63] on link "[PERSON_NAME]" at bounding box center [1052, 63] width 142 height 34
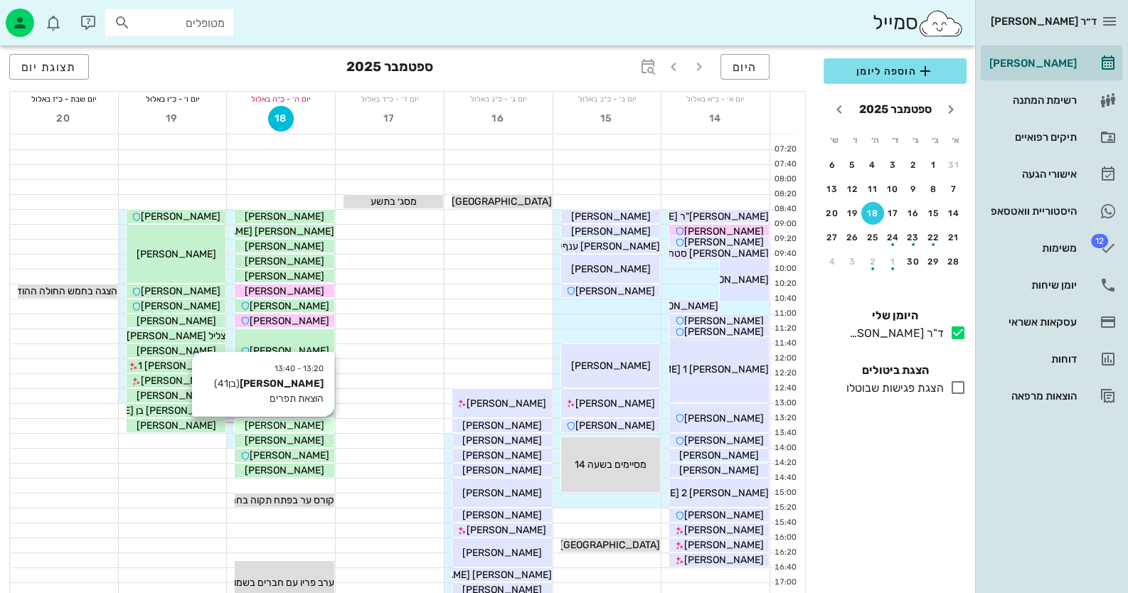
click at [300, 423] on span "[PERSON_NAME]" at bounding box center [285, 426] width 80 height 12
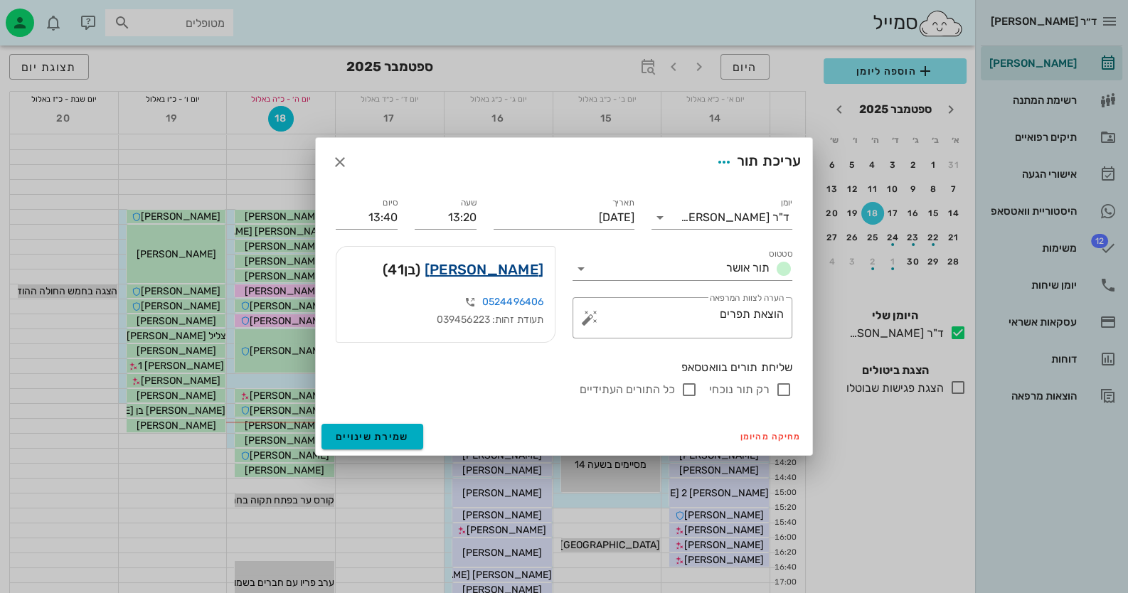
click at [522, 275] on link "אלון דורבן" at bounding box center [484, 269] width 119 height 23
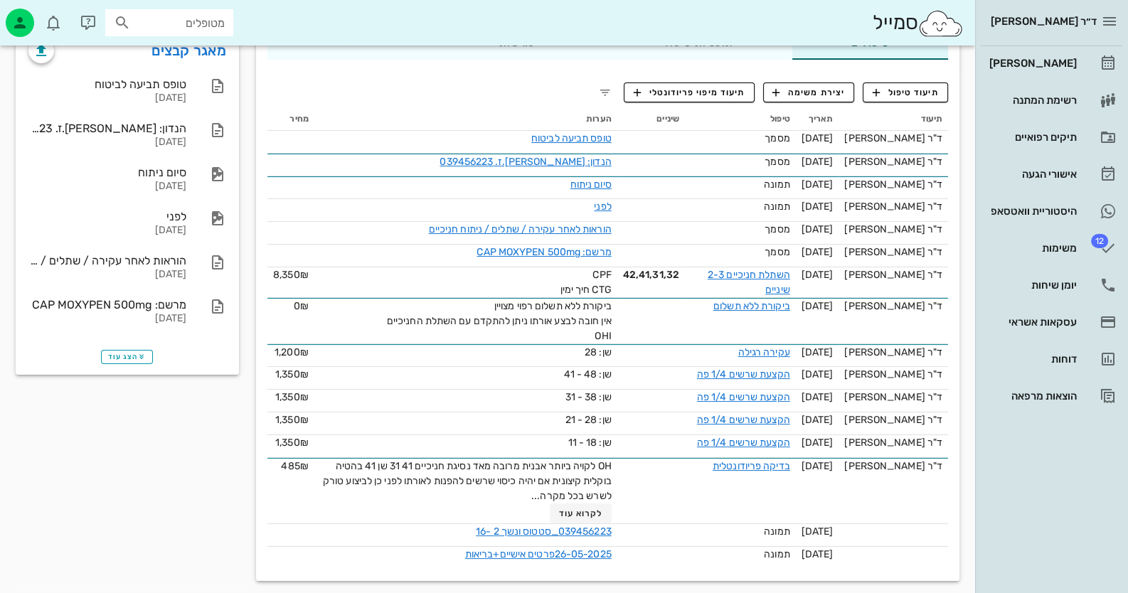
scroll to position [238, 0]
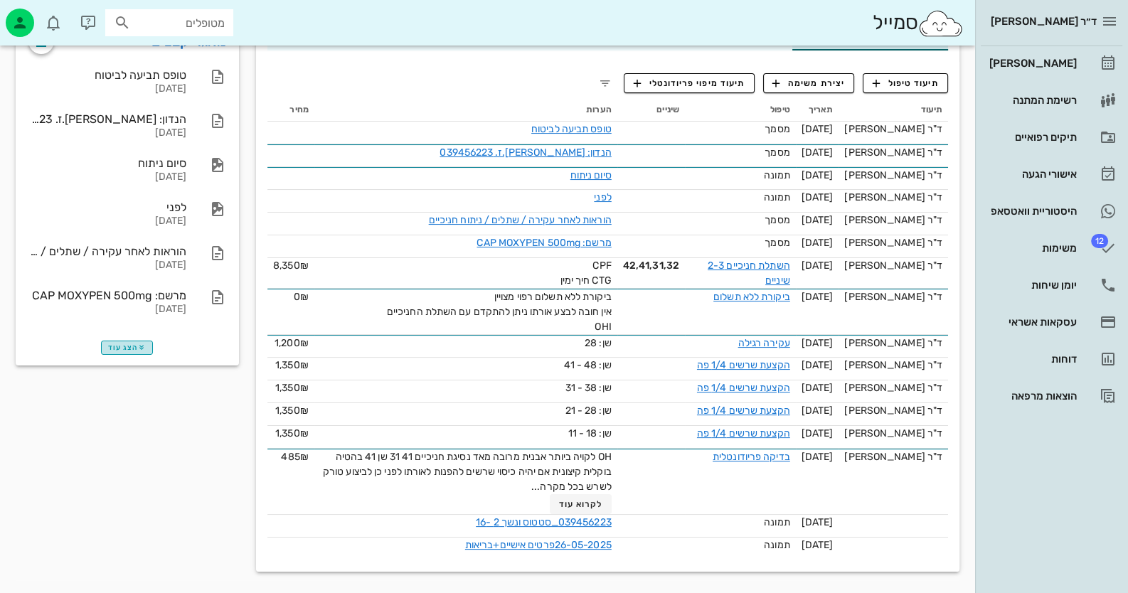
click at [130, 348] on span "הצג עוד" at bounding box center [127, 347] width 38 height 9
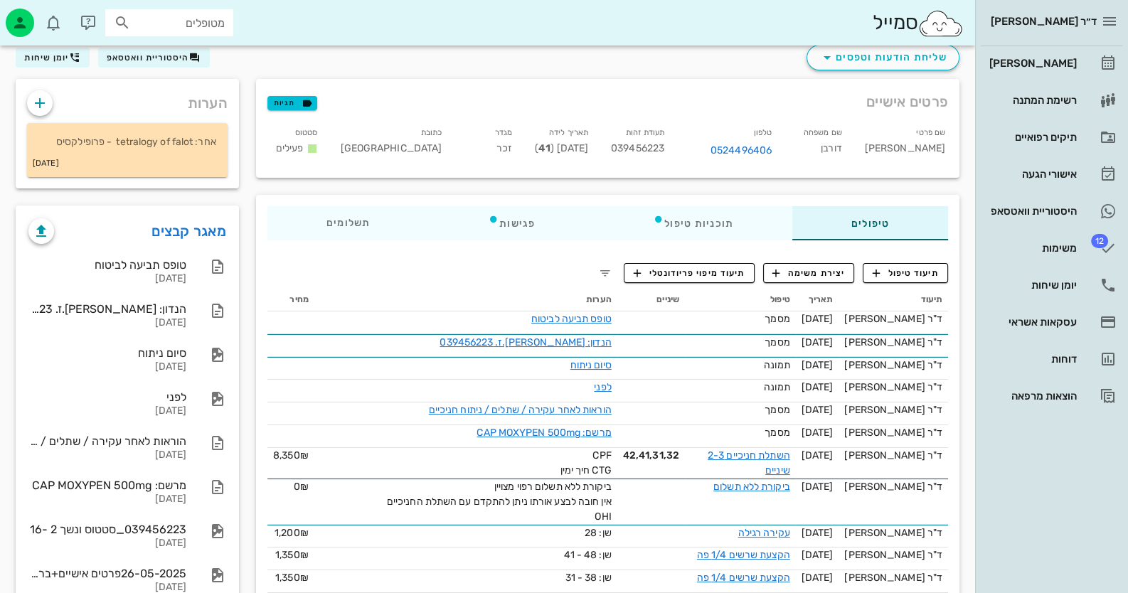
scroll to position [24, 0]
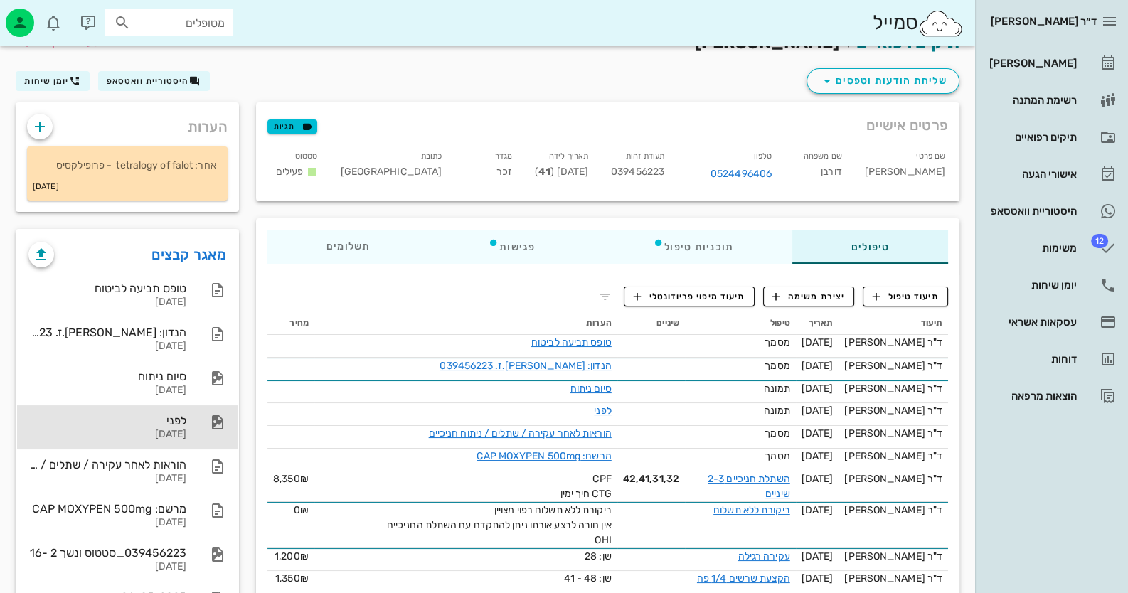
click at [178, 422] on div "לפני" at bounding box center [107, 421] width 158 height 14
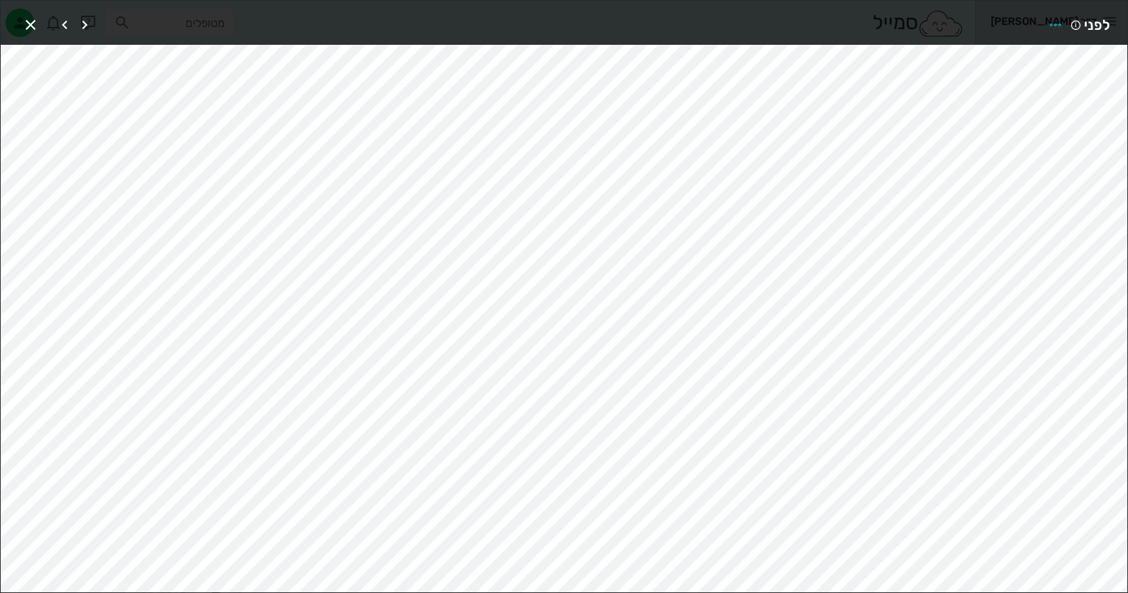
click at [40, 15] on div at bounding box center [56, 25] width 77 height 26
click at [32, 18] on icon "button" at bounding box center [30, 24] width 17 height 17
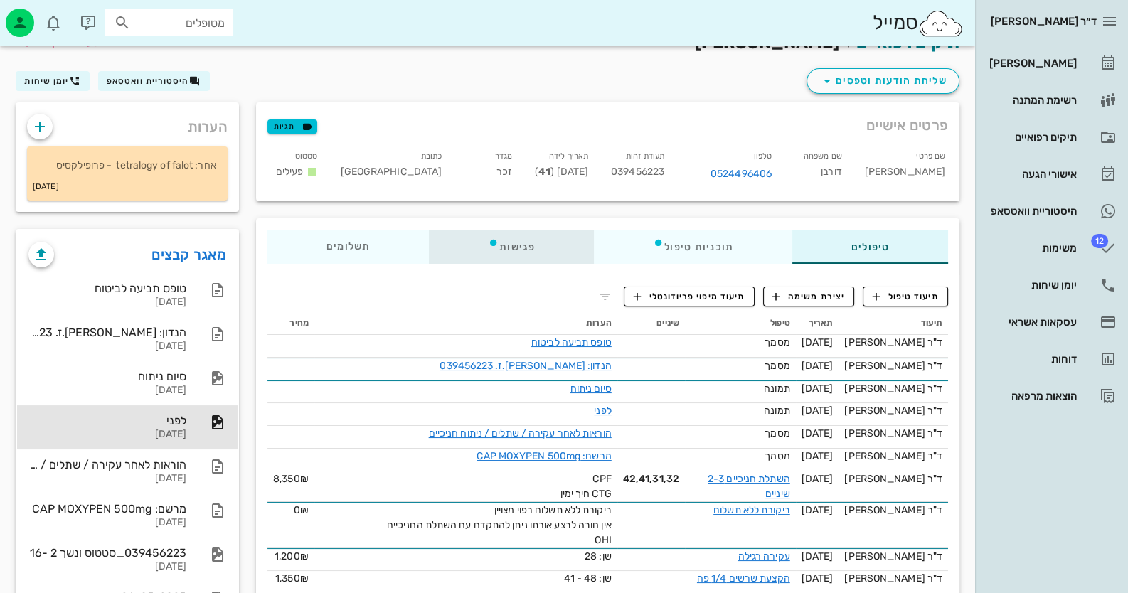
click at [525, 244] on div "פגישות" at bounding box center [511, 247] width 165 height 34
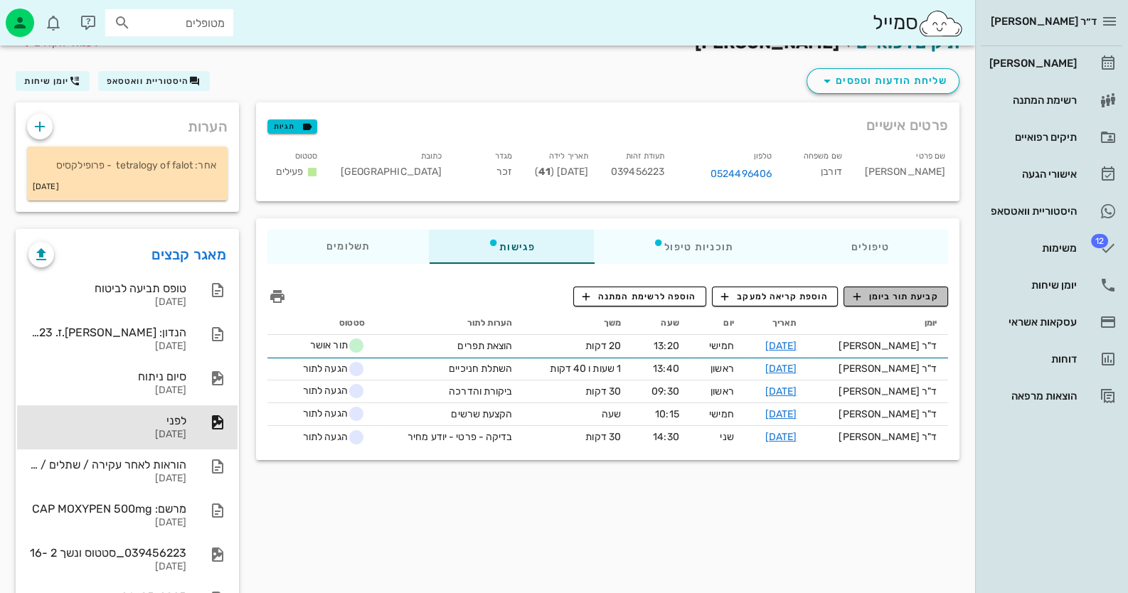
click at [912, 304] on button "קביעת תור ביומן" at bounding box center [895, 297] width 105 height 20
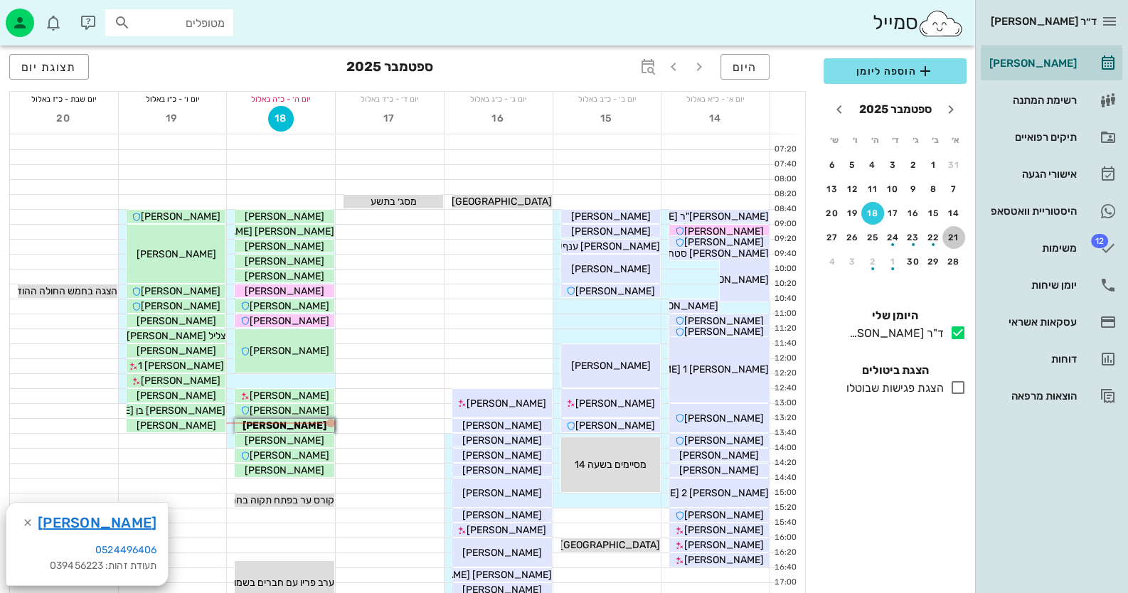
click at [961, 233] on div "21" at bounding box center [953, 238] width 23 height 10
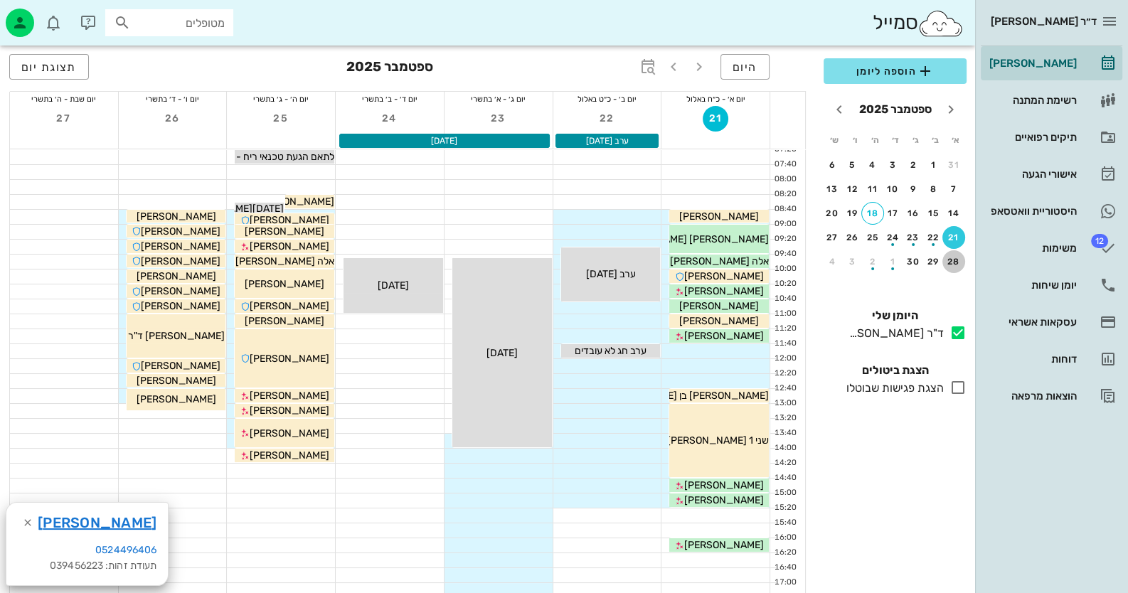
click at [957, 257] on div "28" at bounding box center [953, 262] width 23 height 10
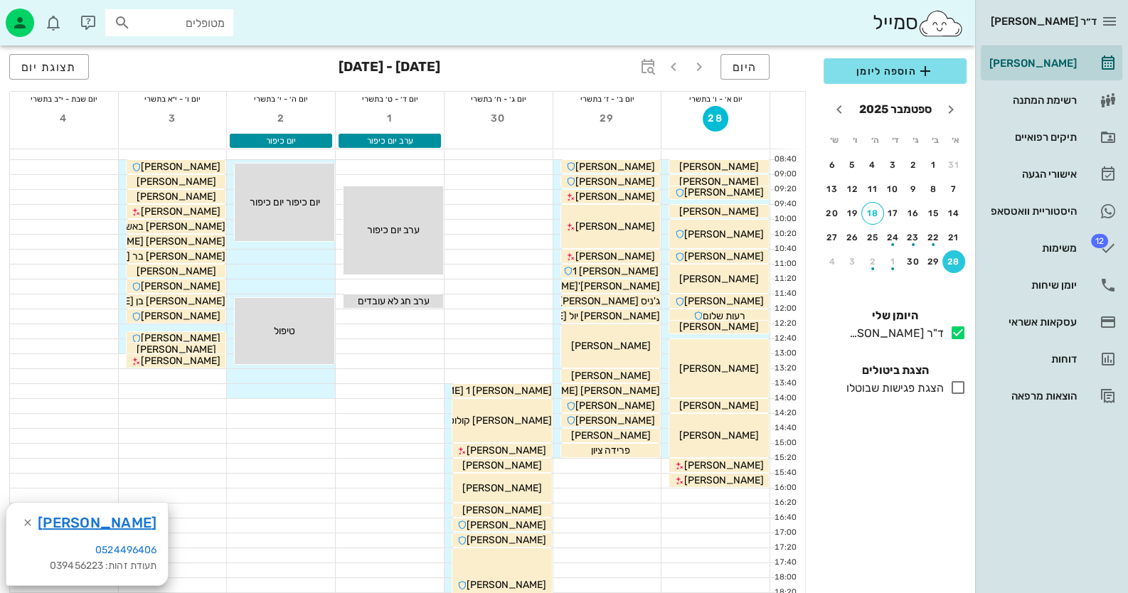
scroll to position [70, 0]
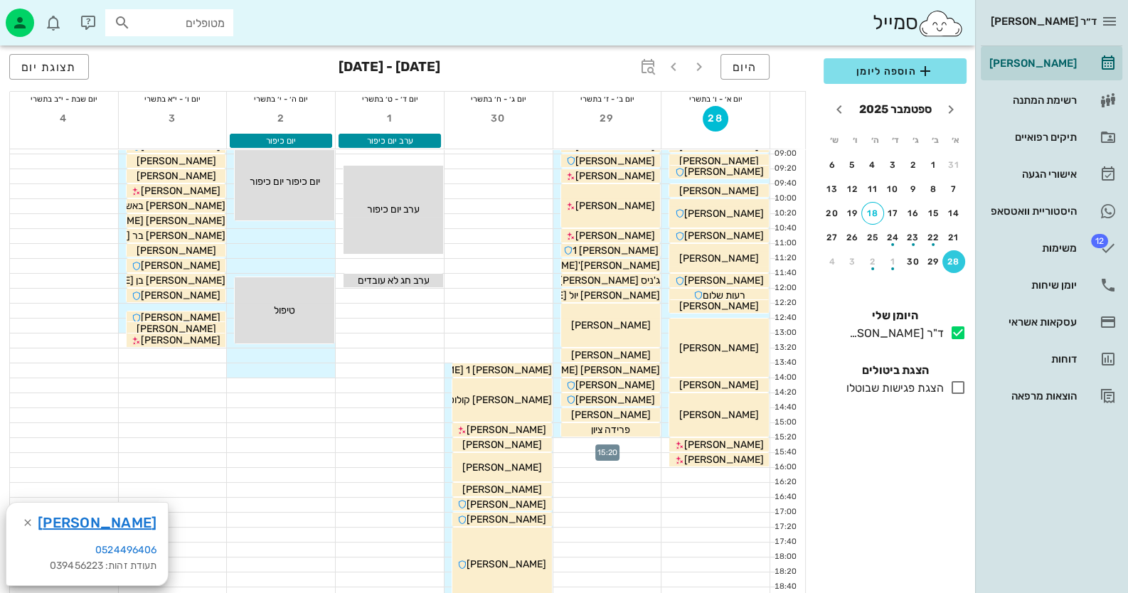
click at [643, 440] on div at bounding box center [607, 445] width 108 height 14
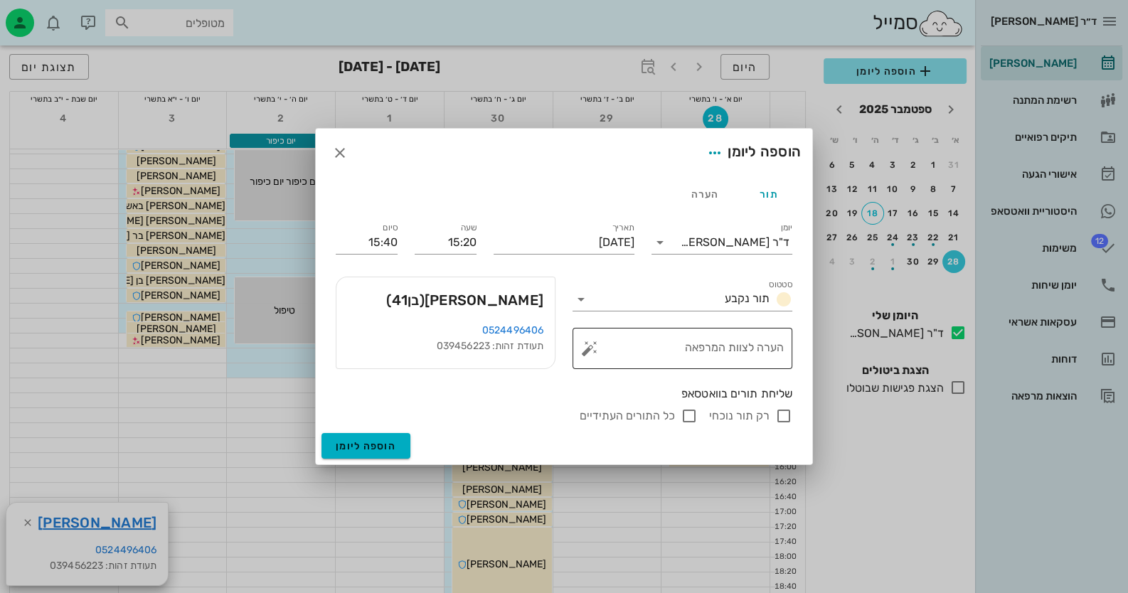
click at [585, 348] on button "button" at bounding box center [589, 348] width 17 height 17
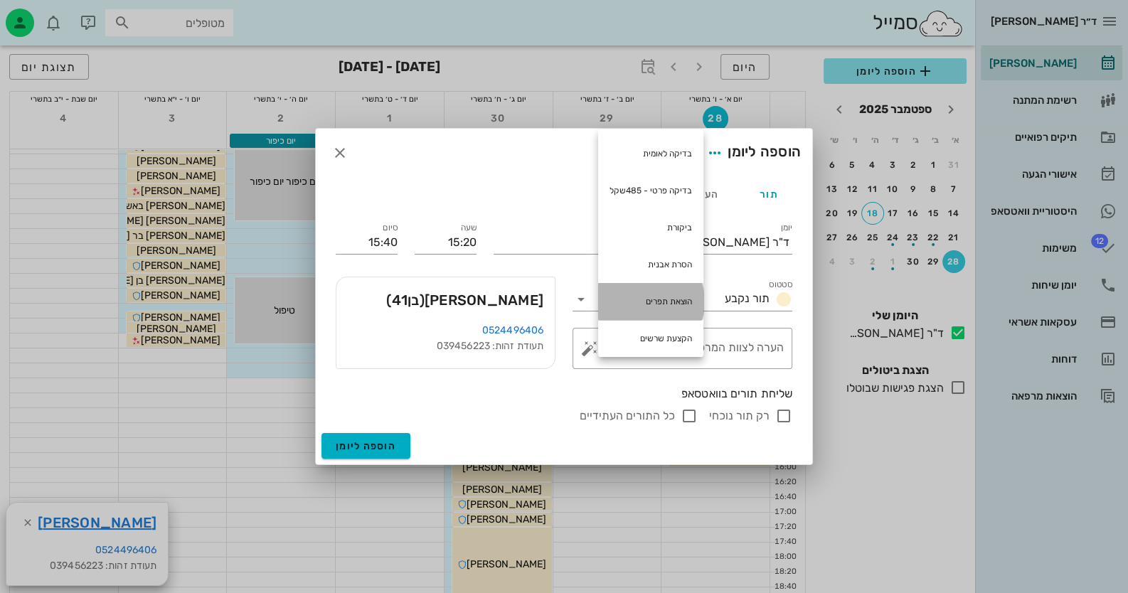
click at [680, 308] on div "הוצאת תפרים" at bounding box center [650, 301] width 105 height 37
type textarea "הוצאת תפרים"
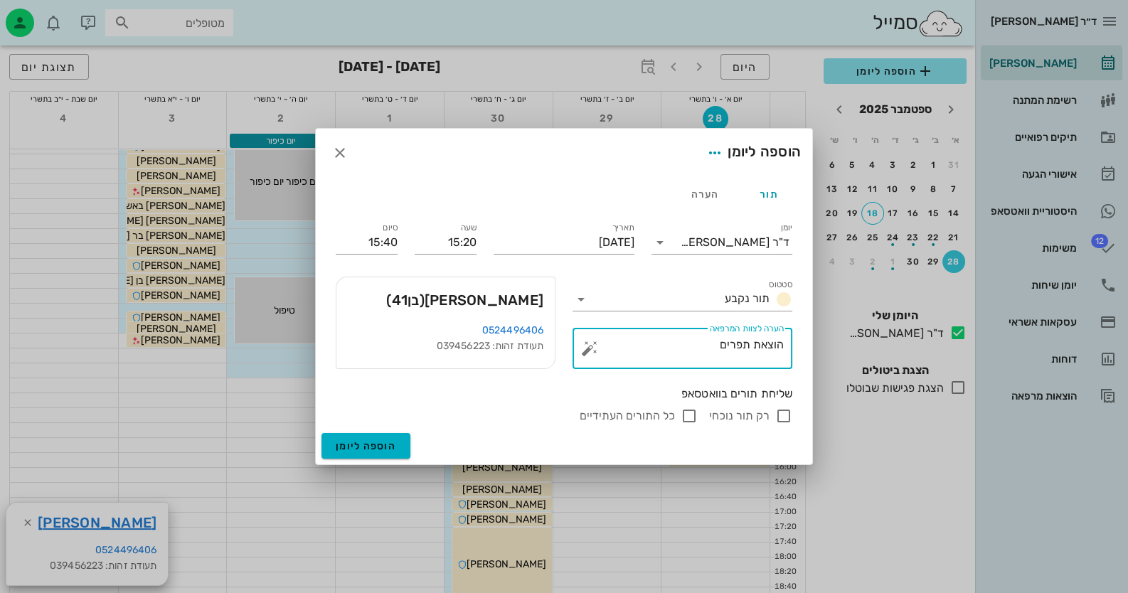
click at [777, 413] on input "רק תור נוכחי" at bounding box center [783, 415] width 17 height 17
checkbox input "false"
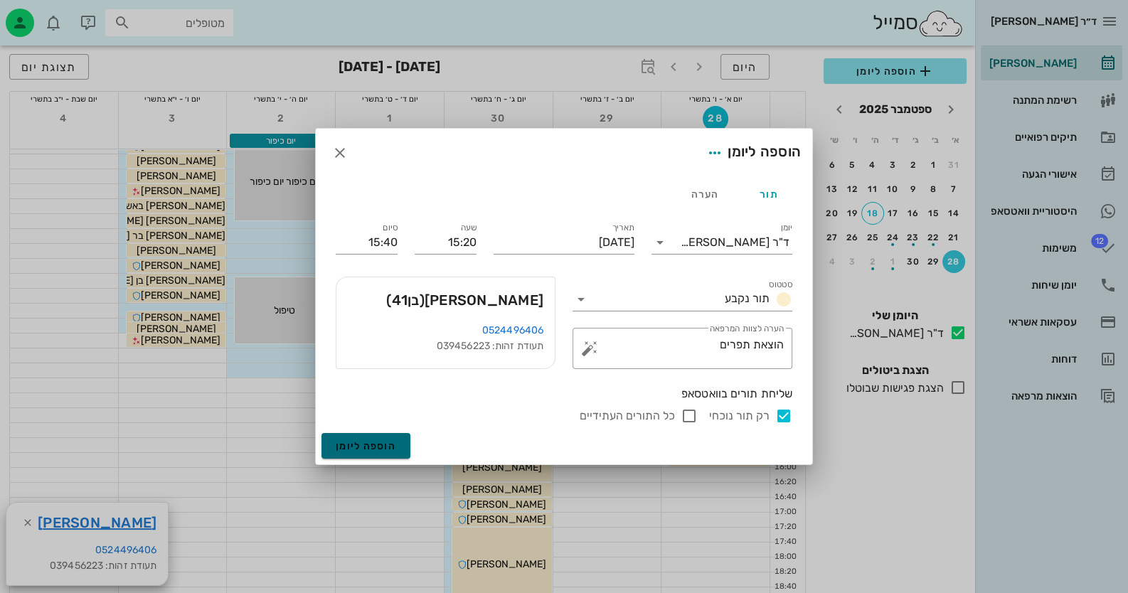
click at [388, 443] on span "הוספה ליומן" at bounding box center [366, 446] width 60 height 12
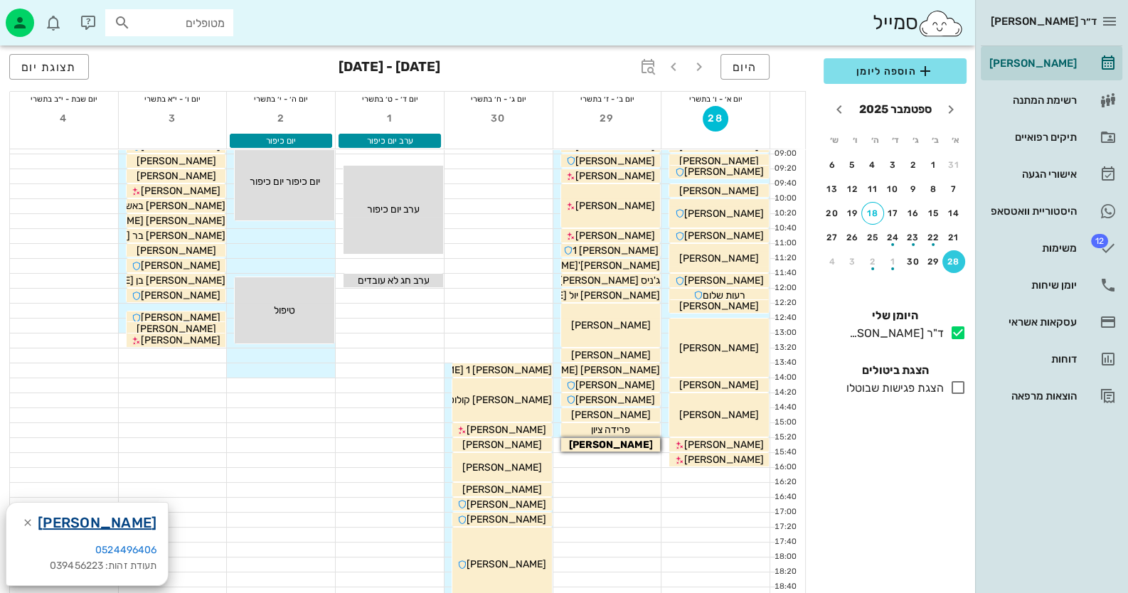
click at [107, 526] on link "[PERSON_NAME]" at bounding box center [97, 522] width 119 height 23
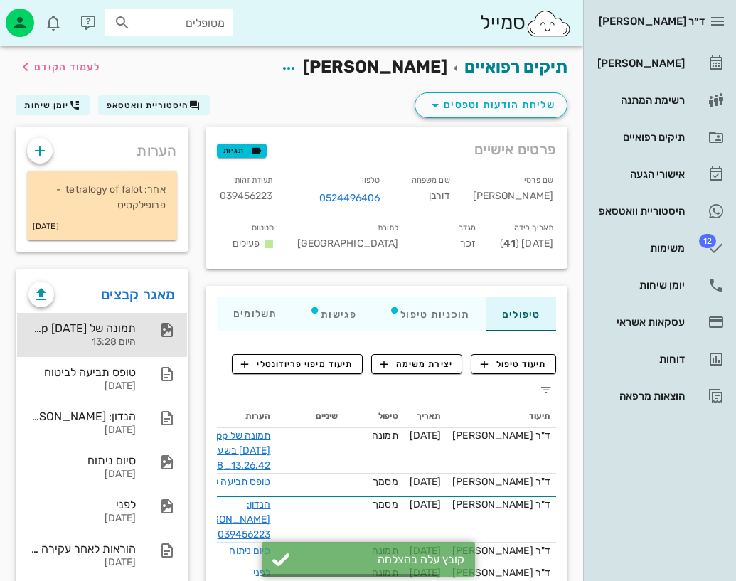
click at [108, 324] on div "תמונה של WhatsApp 2025-09-18 בשעה 13.26.42_b1cfea48" at bounding box center [81, 328] width 107 height 14
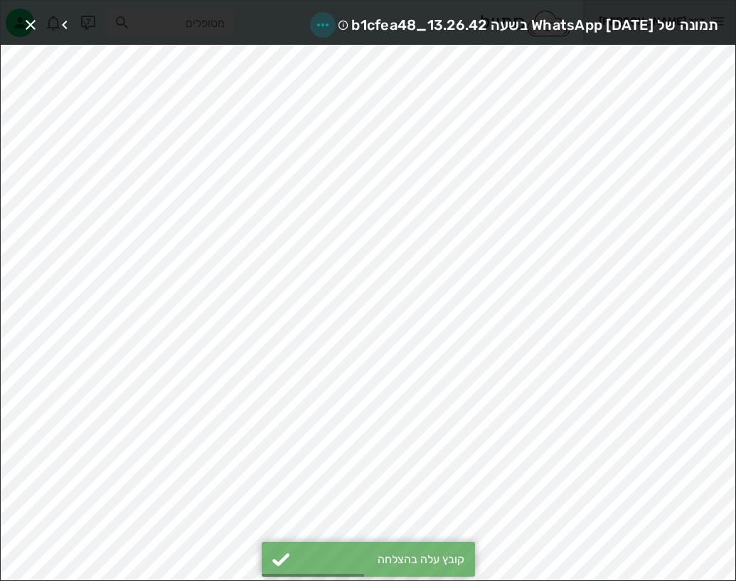
click at [314, 23] on icon "button" at bounding box center [322, 24] width 17 height 17
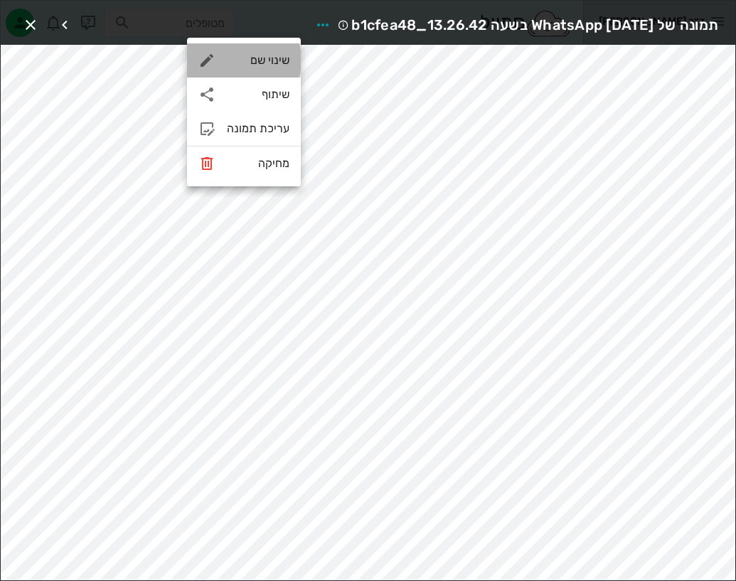
click at [263, 73] on div "שינוי שם" at bounding box center [244, 60] width 114 height 34
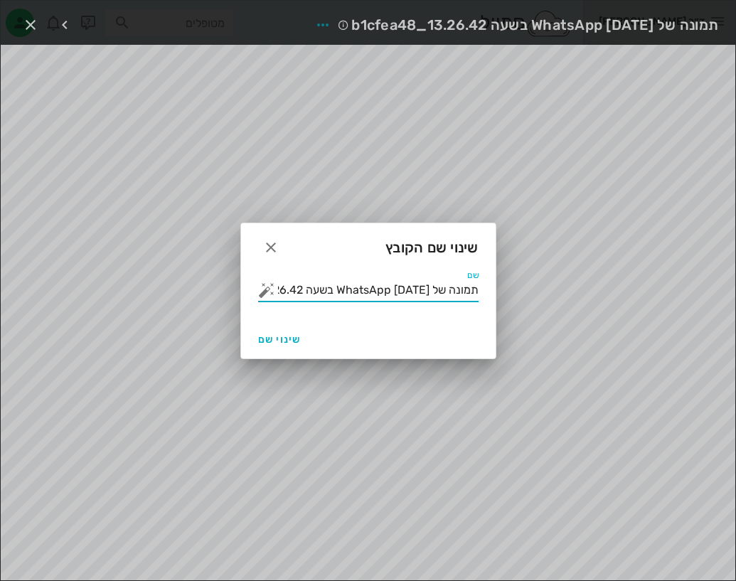
click at [378, 297] on input "תמונה של WhatsApp 2025-09-18 בשעה 13.26.42_b1cfea48" at bounding box center [378, 290] width 201 height 23
type input "עשרה ימים"
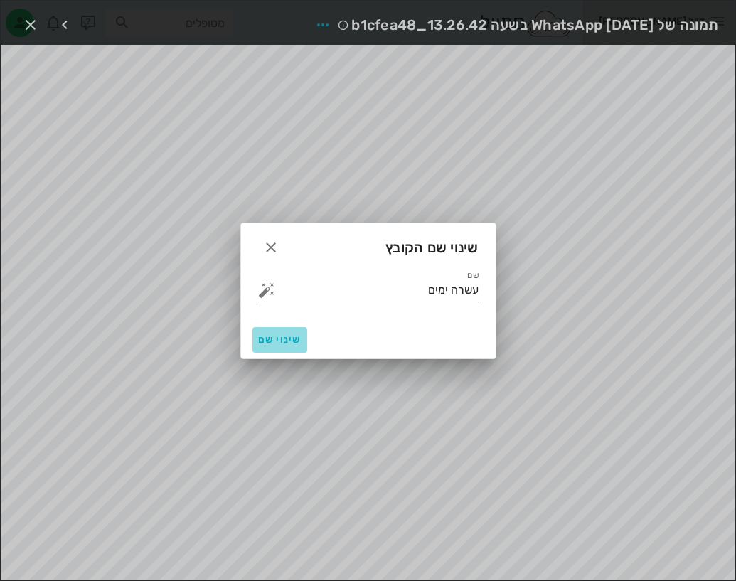
click at [284, 336] on span "שינוי שם" at bounding box center [279, 340] width 43 height 12
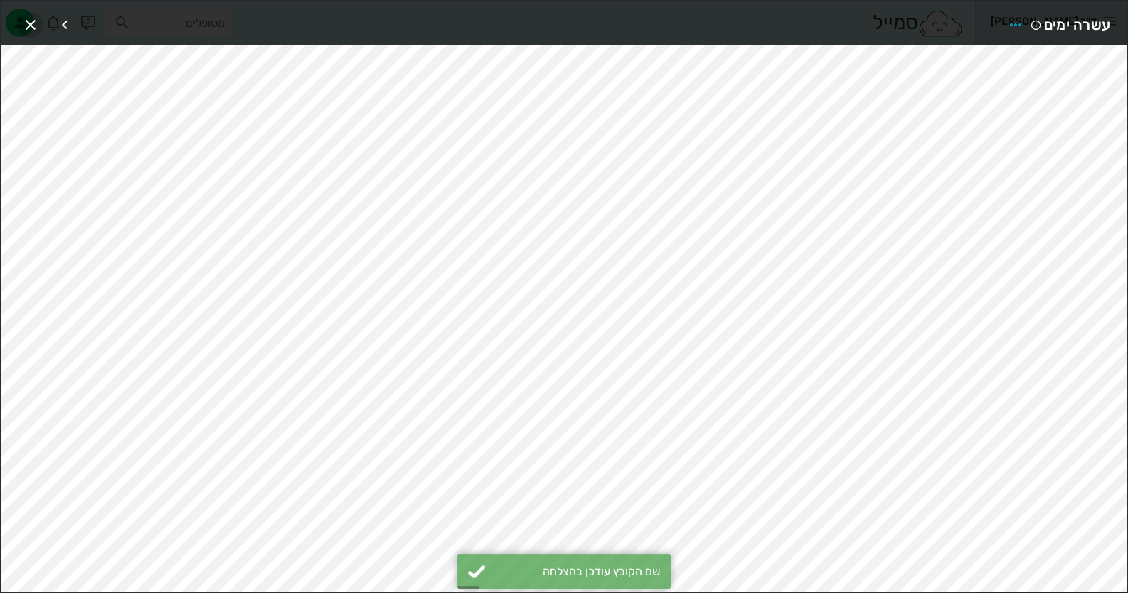
click at [33, 22] on icon "button" at bounding box center [30, 24] width 17 height 17
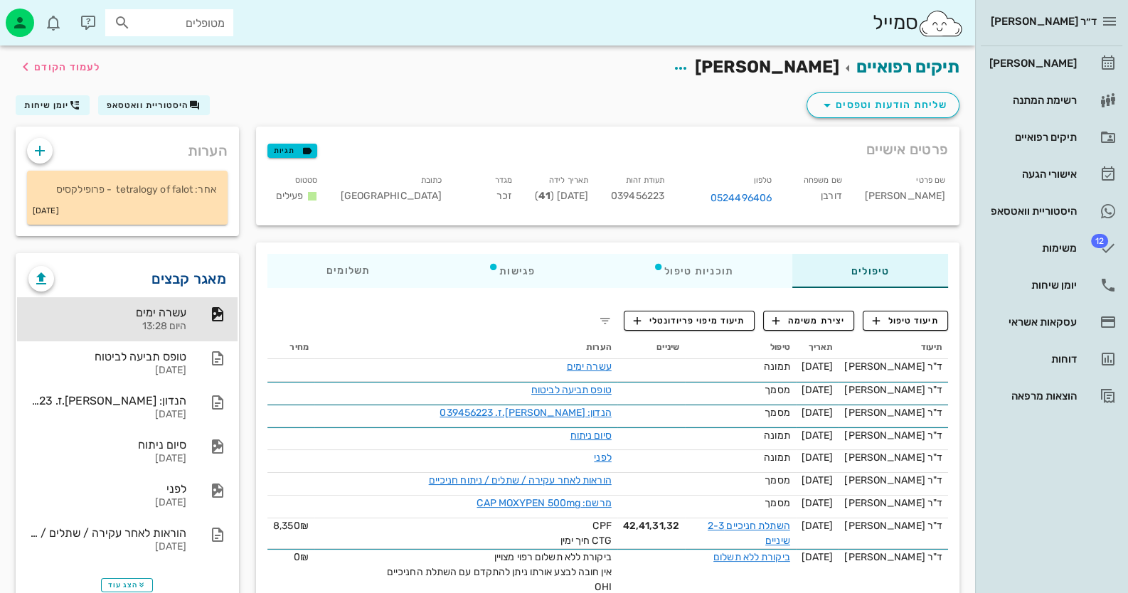
click at [196, 266] on div "מאגר קבצים" at bounding box center [127, 273] width 220 height 37
click at [199, 271] on link "מאגר קבצים" at bounding box center [188, 278] width 75 height 23
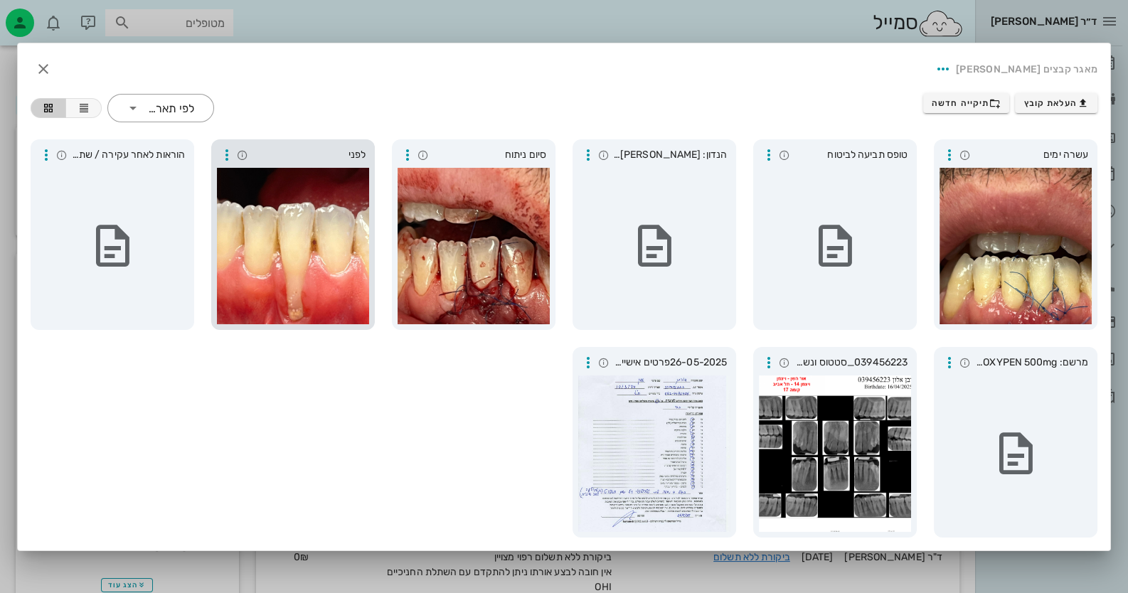
click at [294, 262] on div at bounding box center [293, 246] width 152 height 156
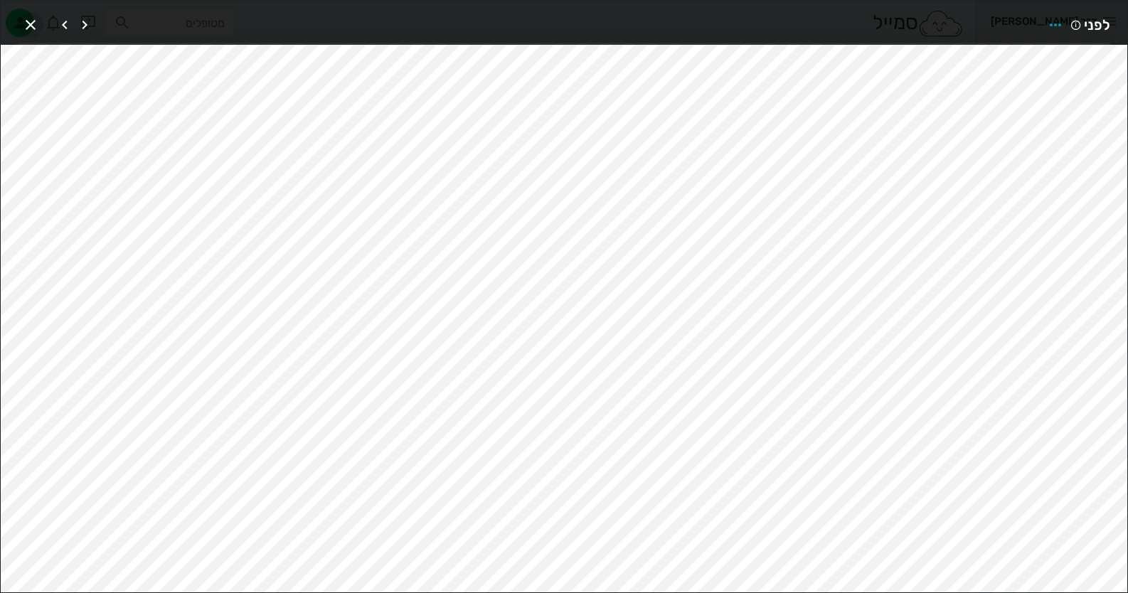
click at [32, 24] on icon "button" at bounding box center [30, 24] width 17 height 17
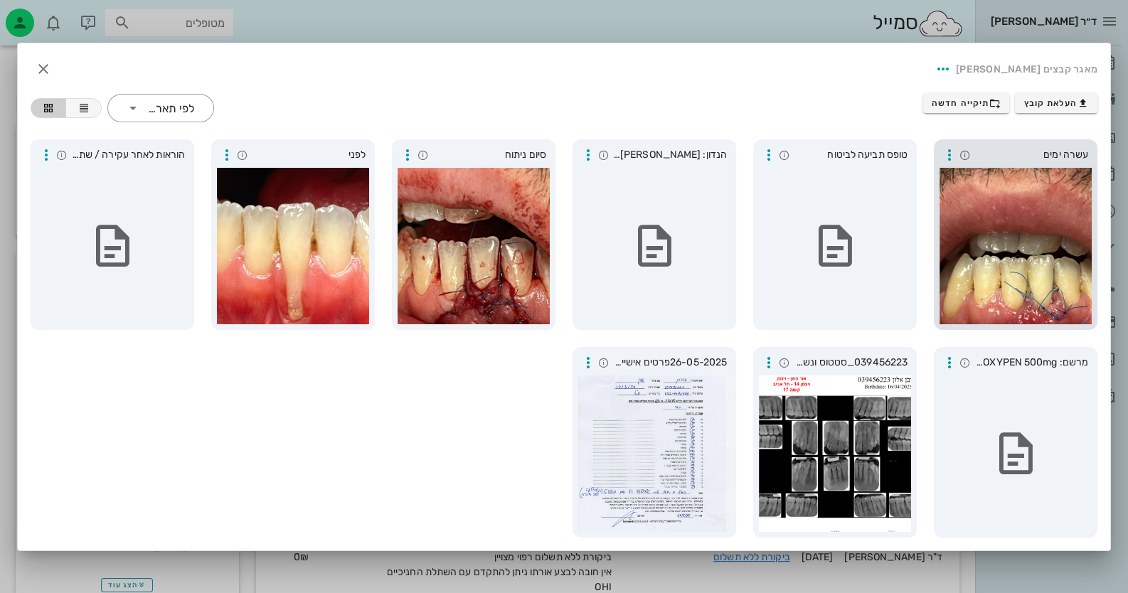
click at [1044, 228] on div at bounding box center [1015, 246] width 152 height 156
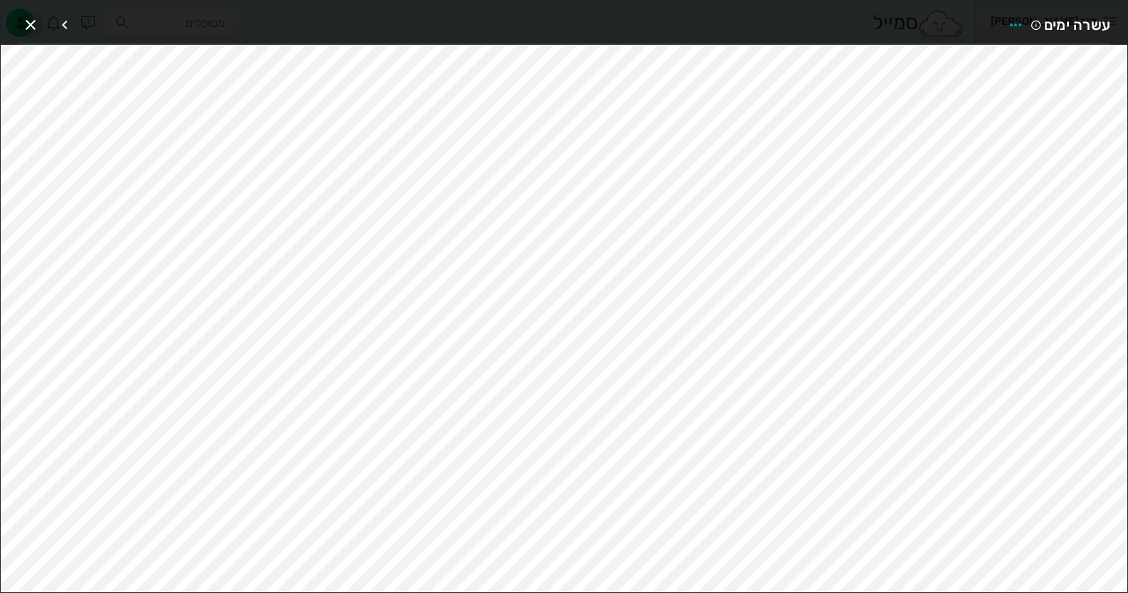
click at [32, 21] on icon "button" at bounding box center [30, 24] width 17 height 17
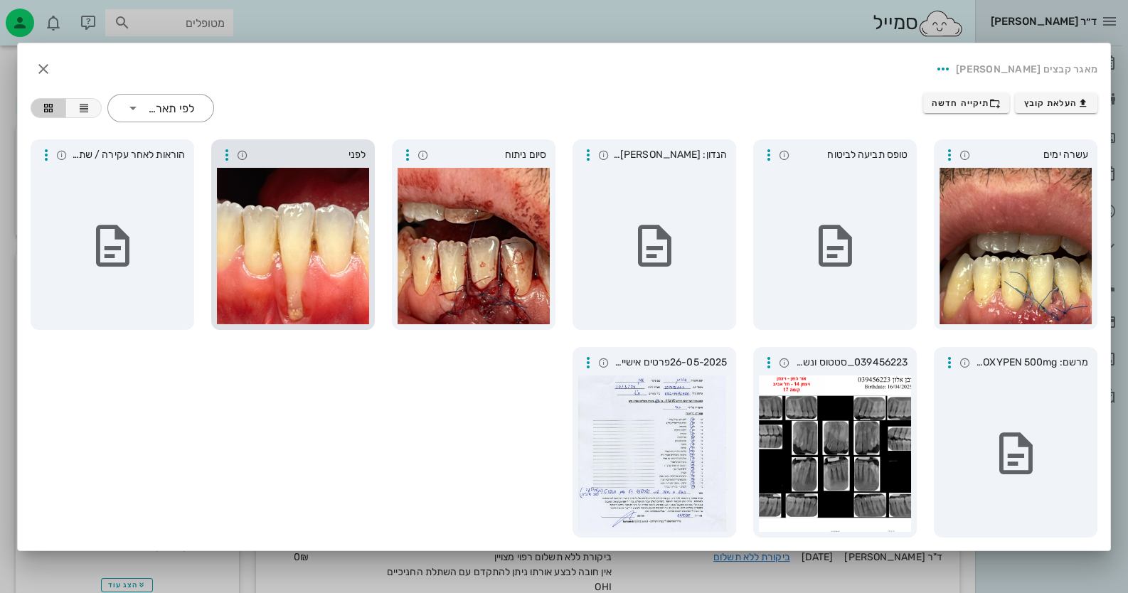
click at [326, 238] on div at bounding box center [293, 246] width 152 height 156
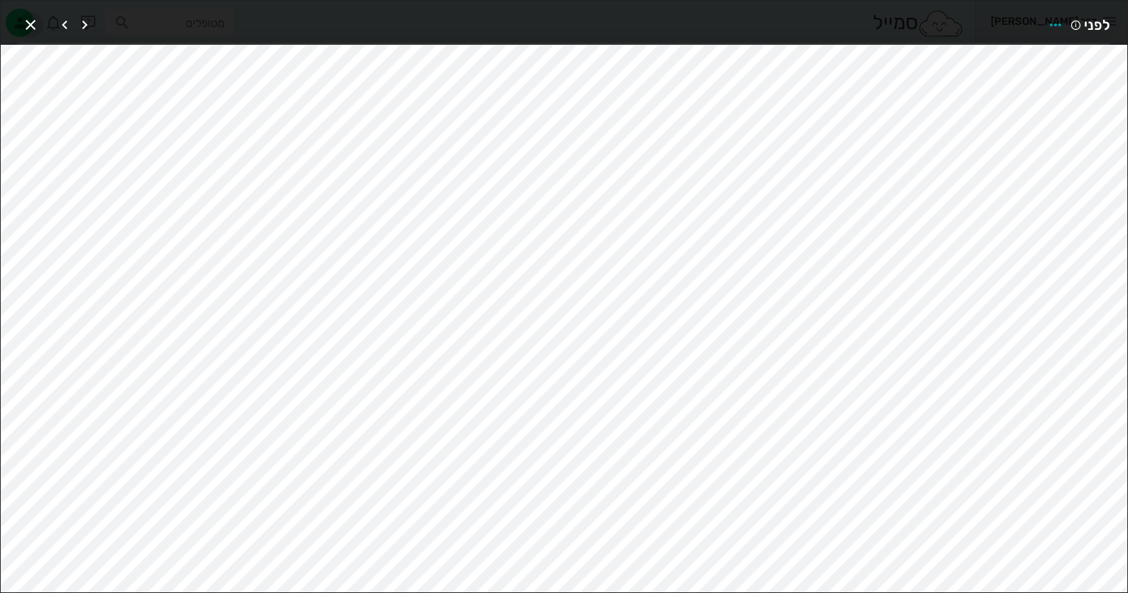
click at [27, 18] on icon "button" at bounding box center [30, 24] width 17 height 17
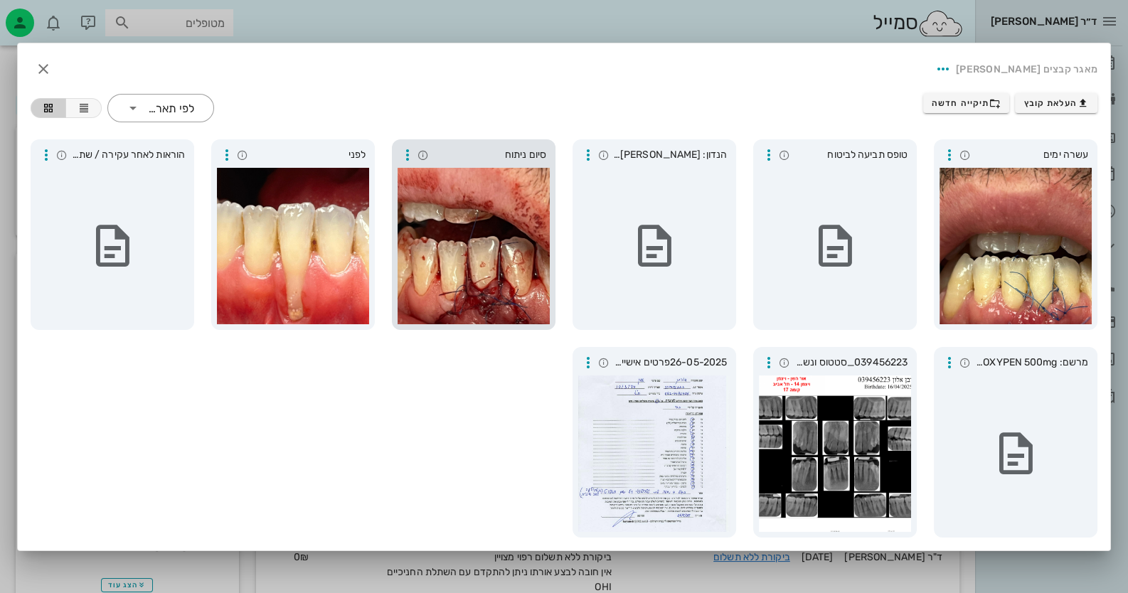
click at [520, 270] on div at bounding box center [474, 246] width 152 height 156
click at [1059, 237] on div at bounding box center [1015, 246] width 152 height 156
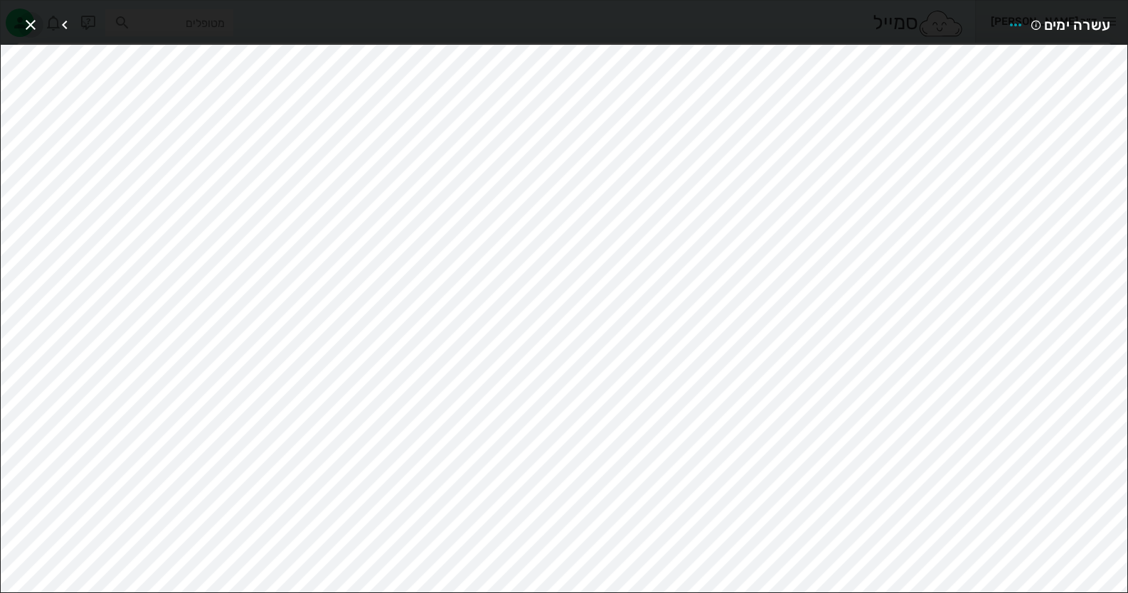
click at [25, 25] on icon "button" at bounding box center [30, 24] width 17 height 17
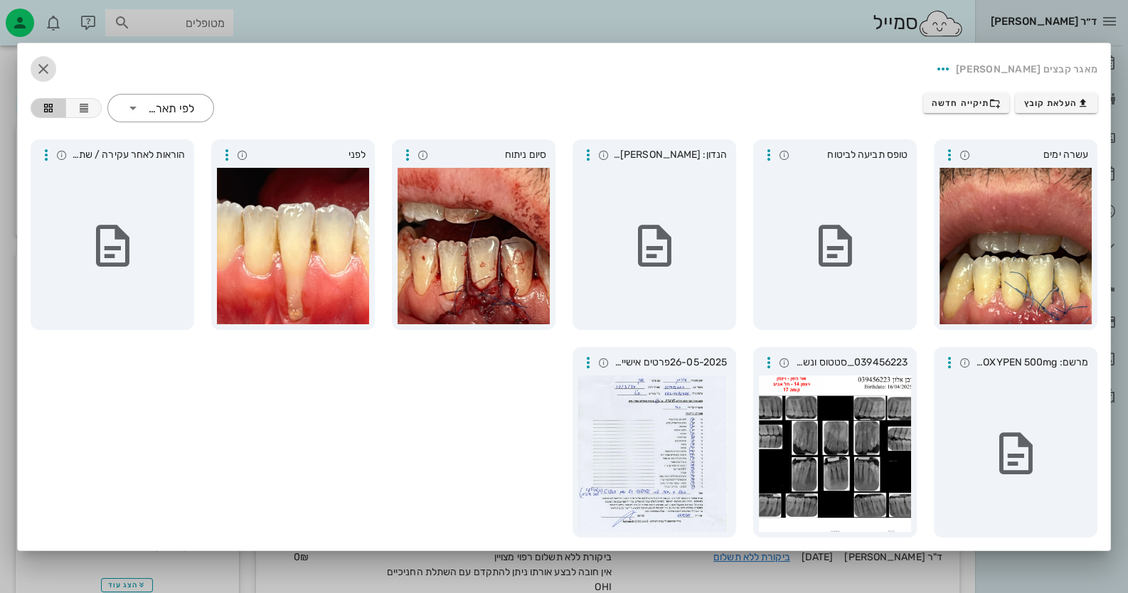
click at [42, 63] on icon "button" at bounding box center [43, 68] width 17 height 17
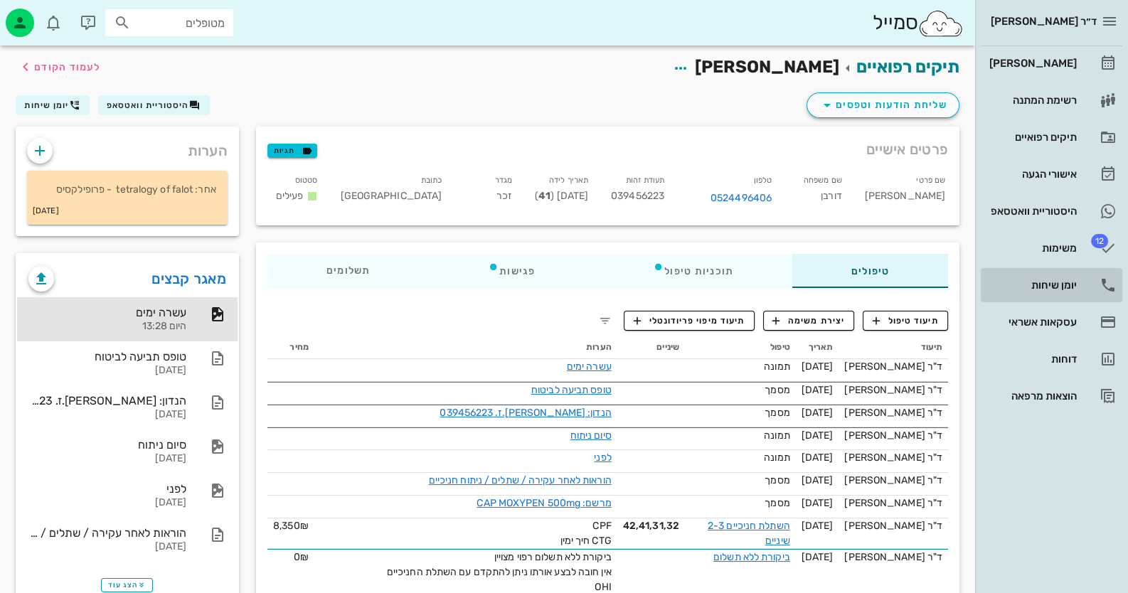
click at [1052, 292] on div "יומן שיחות" at bounding box center [1031, 285] width 90 height 23
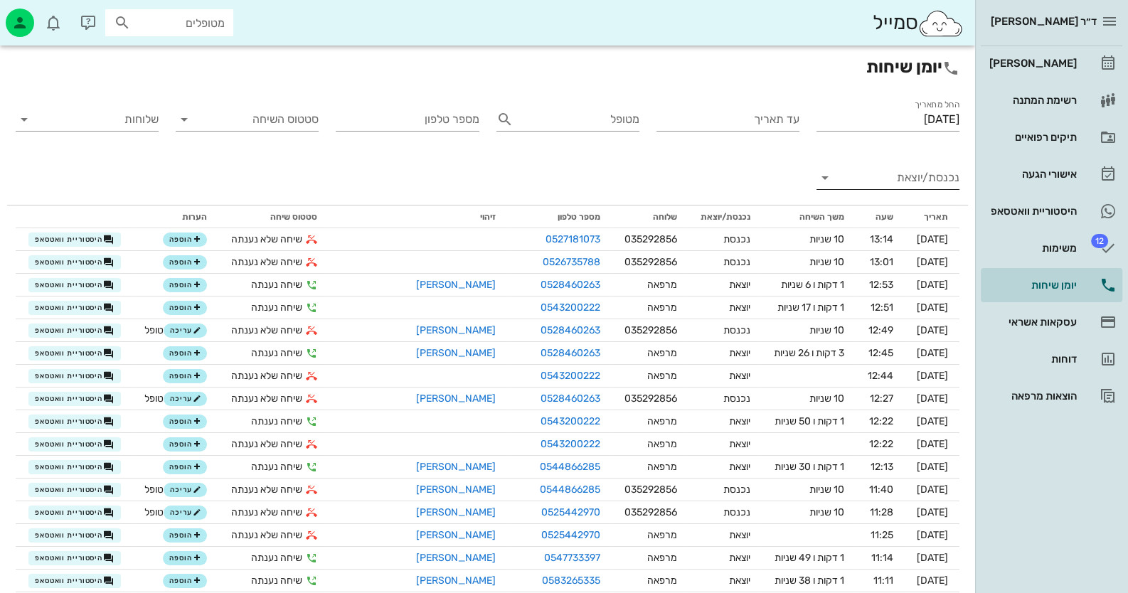
click at [951, 178] on input "נכנסת/יוצאת" at bounding box center [899, 177] width 120 height 23
click at [0, 0] on div "נכנסת" at bounding box center [0, 0] width 0 height 0
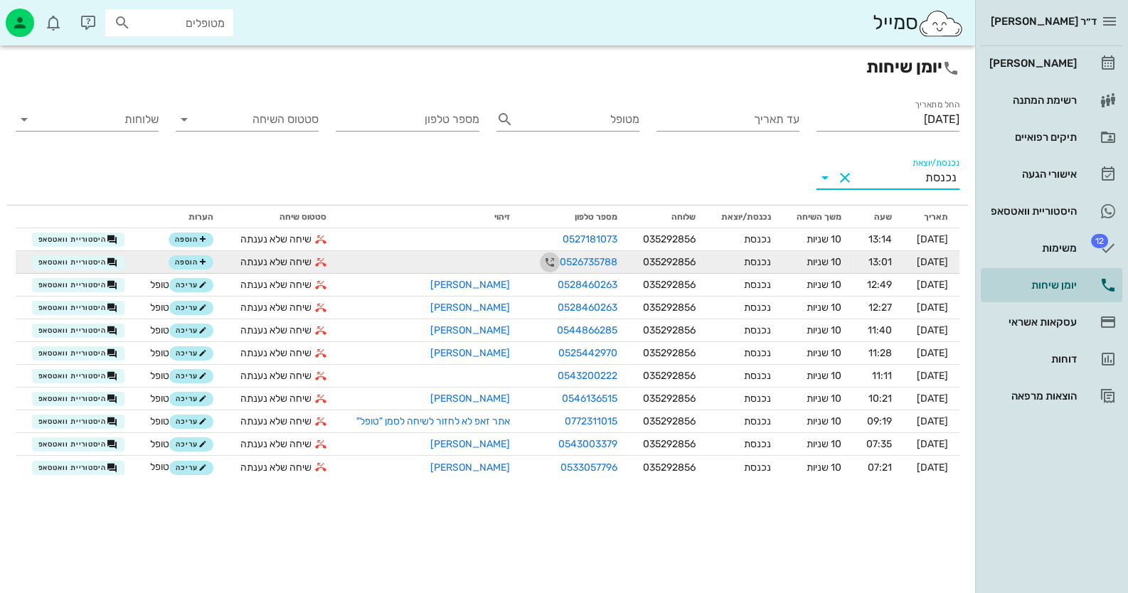
click at [541, 265] on icon "button" at bounding box center [549, 262] width 17 height 17
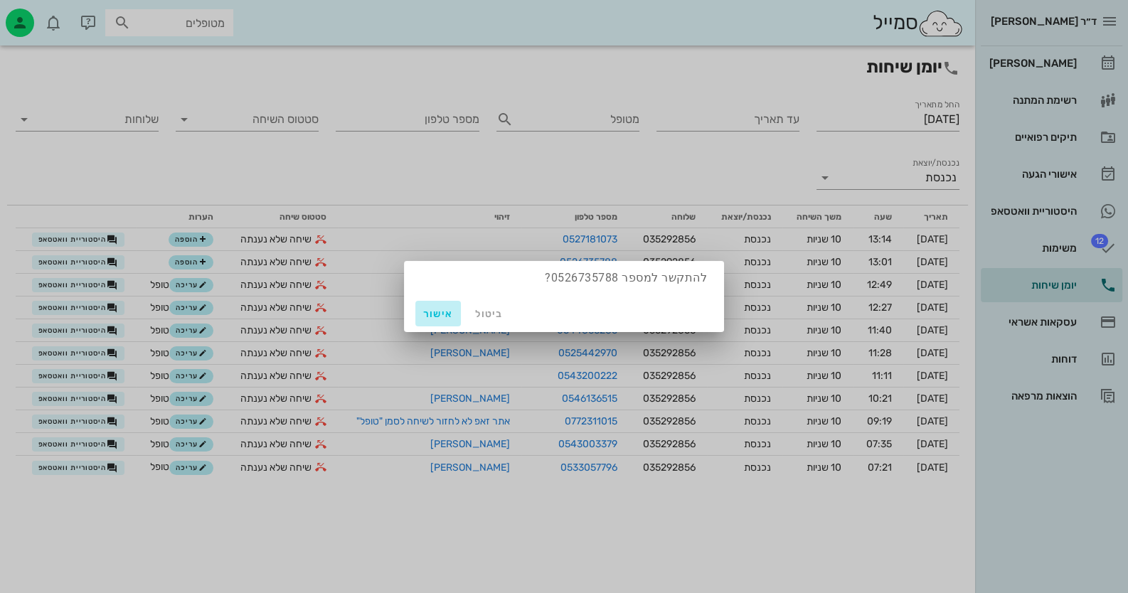
click at [447, 309] on span "אישור" at bounding box center [438, 314] width 34 height 12
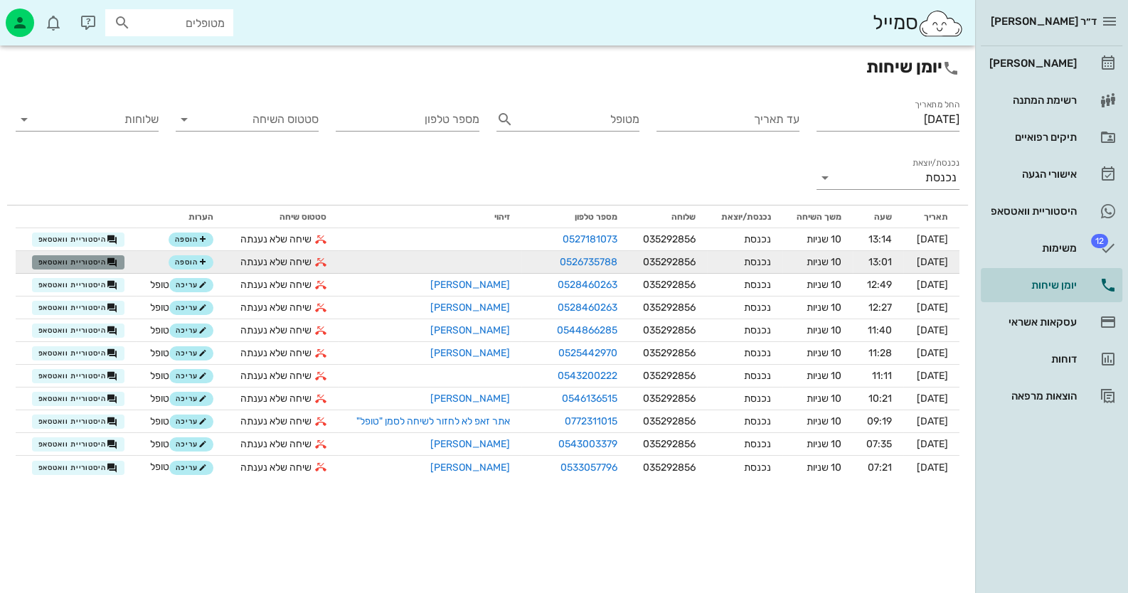
click at [107, 257] on icon "button" at bounding box center [112, 262] width 11 height 11
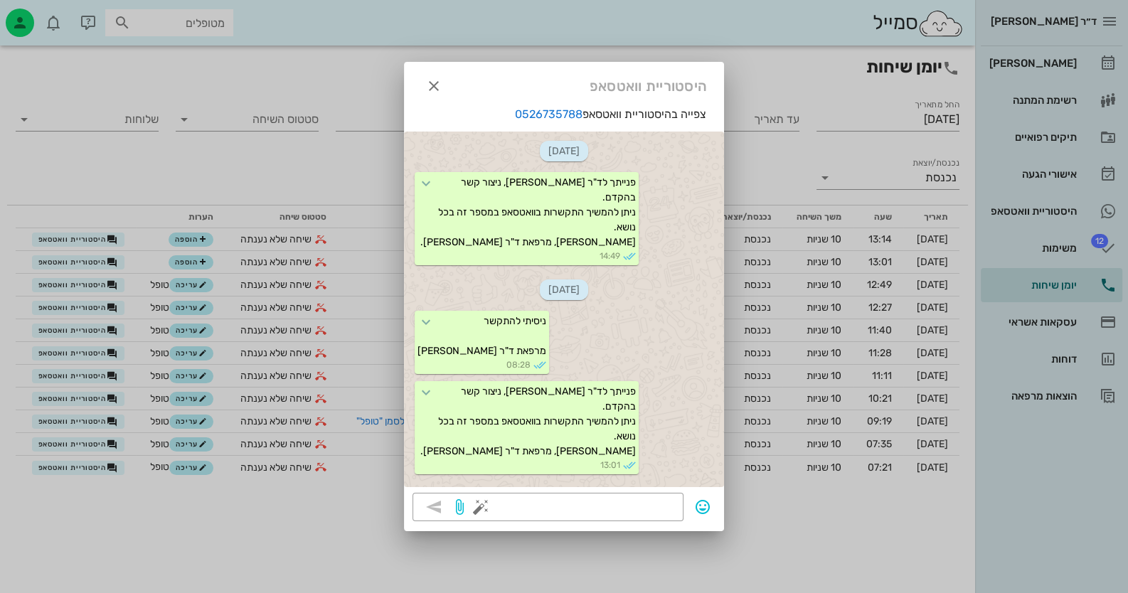
click at [363, 236] on div at bounding box center [564, 296] width 1128 height 593
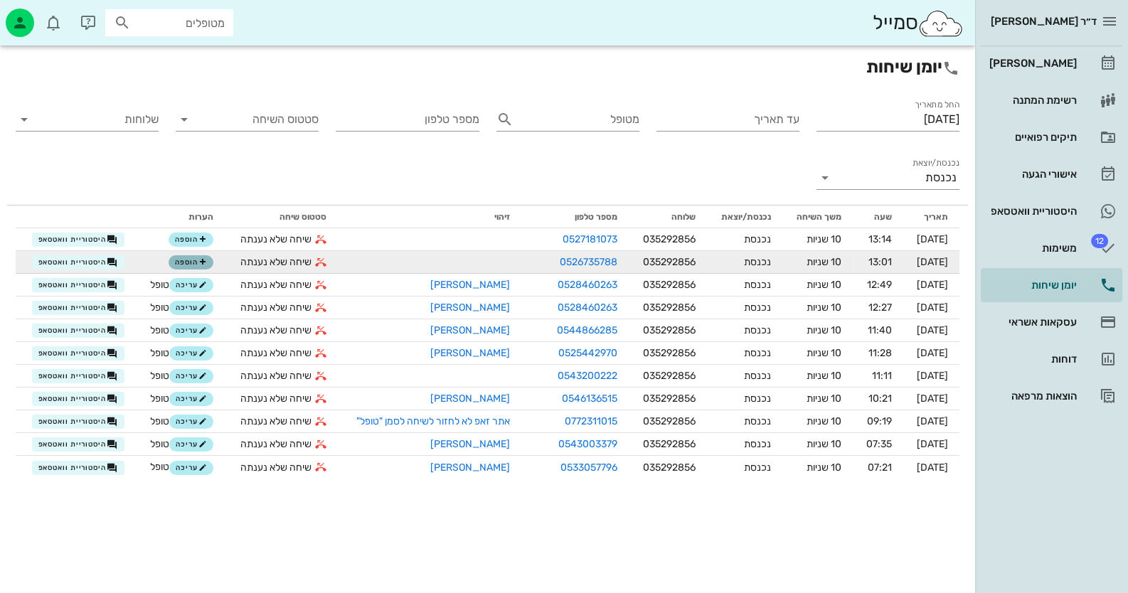
click at [179, 263] on span "הוספה" at bounding box center [190, 262] width 31 height 9
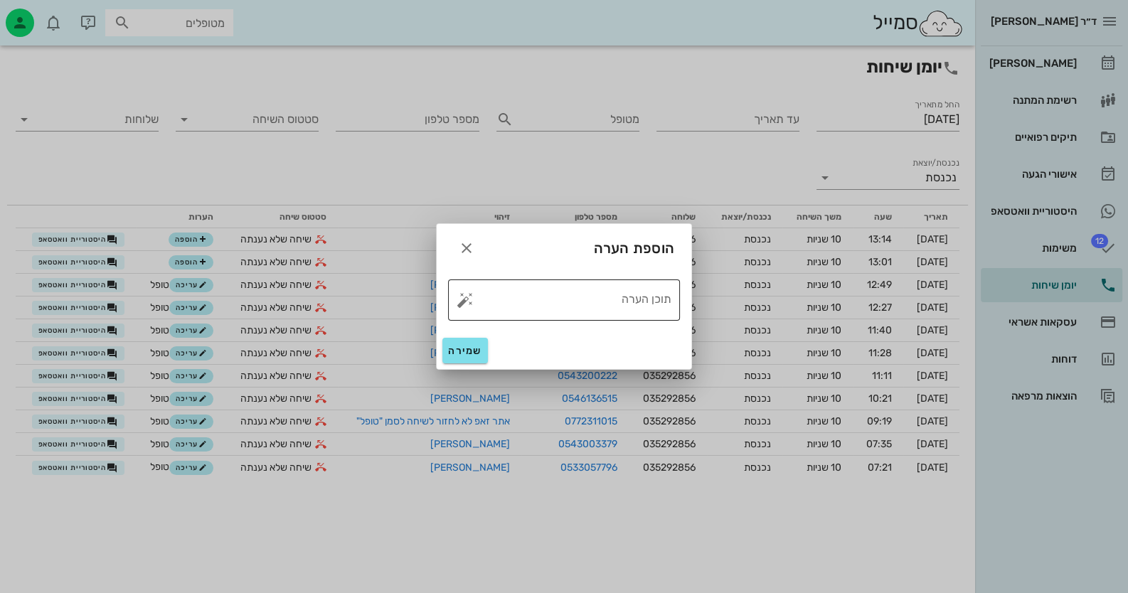
click at [462, 297] on button "button" at bounding box center [465, 300] width 17 height 17
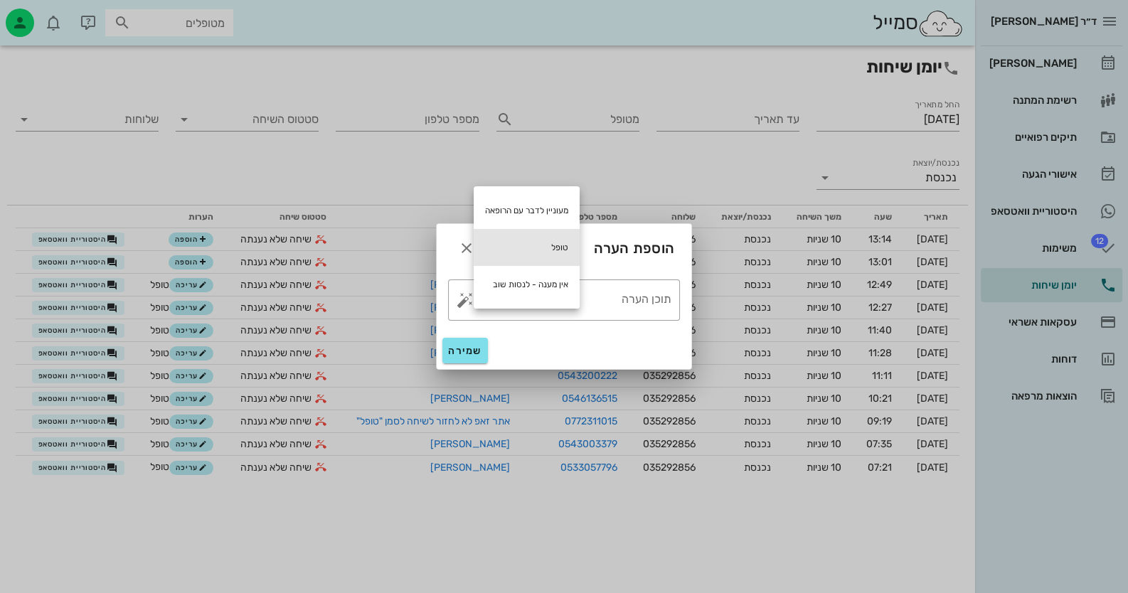
click at [529, 246] on div "טופל" at bounding box center [527, 247] width 106 height 37
type textarea "טופל"
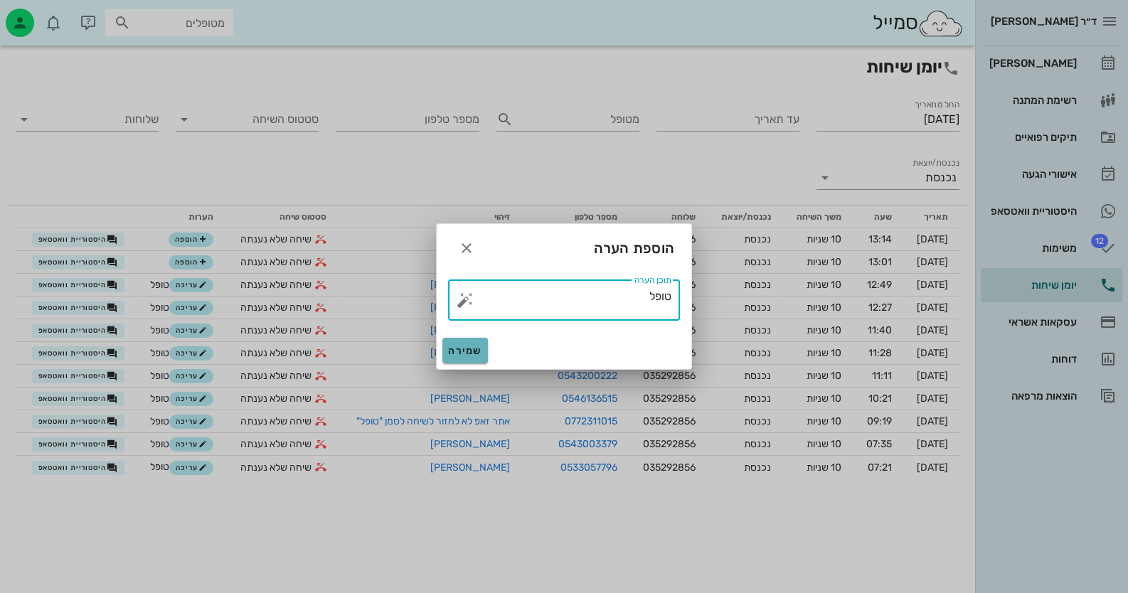
click at [471, 358] on button "שמירה" at bounding box center [465, 351] width 46 height 26
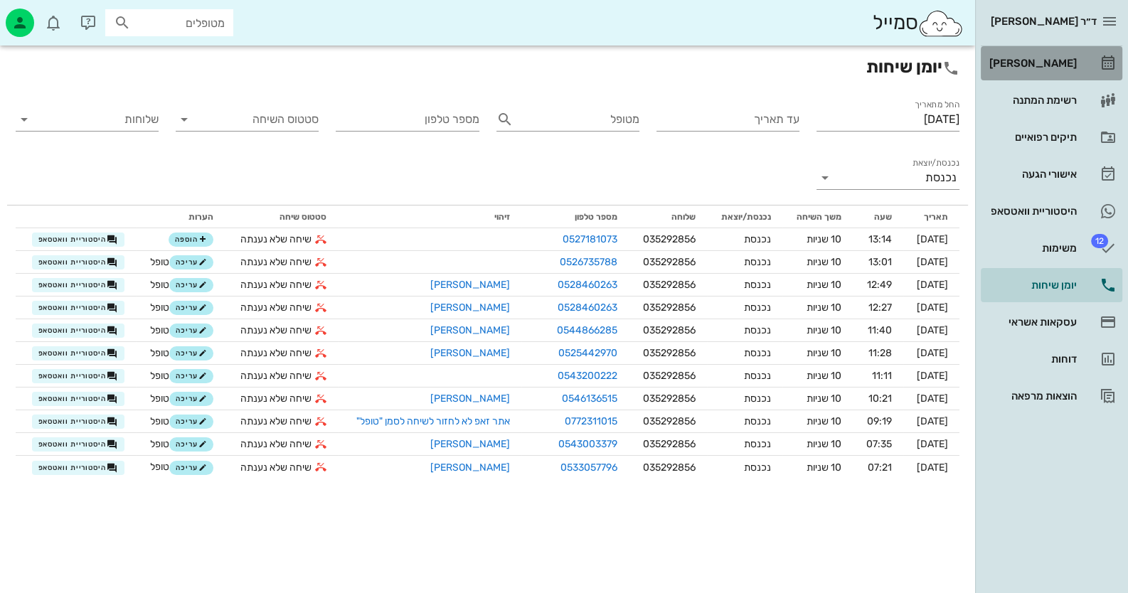
click at [1068, 59] on div "[PERSON_NAME]" at bounding box center [1031, 63] width 90 height 11
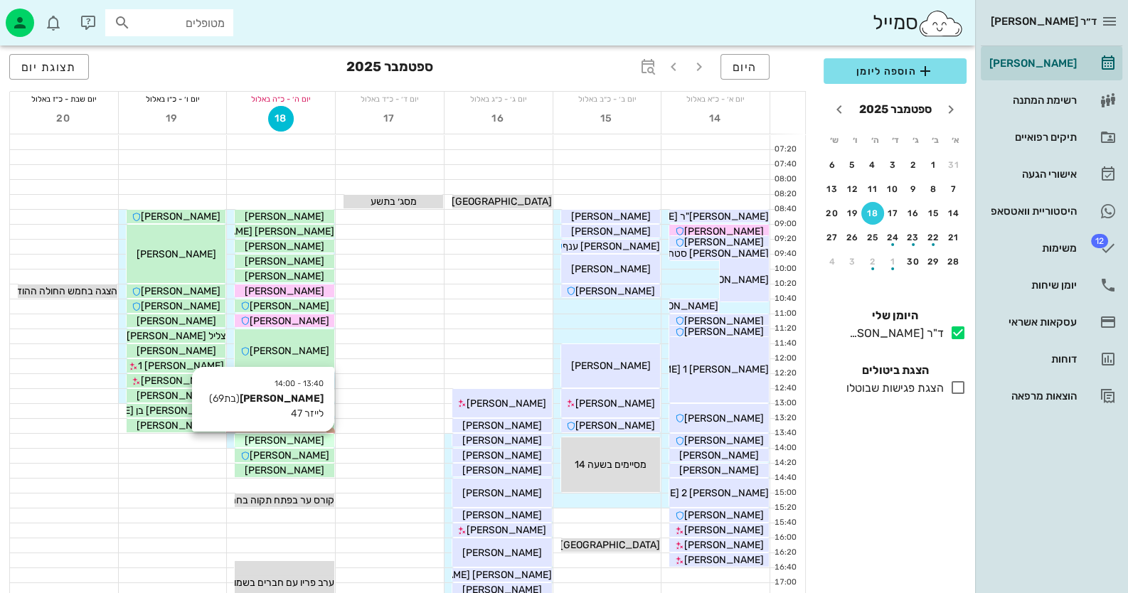
click at [316, 439] on div "[PERSON_NAME]" at bounding box center [285, 440] width 100 height 15
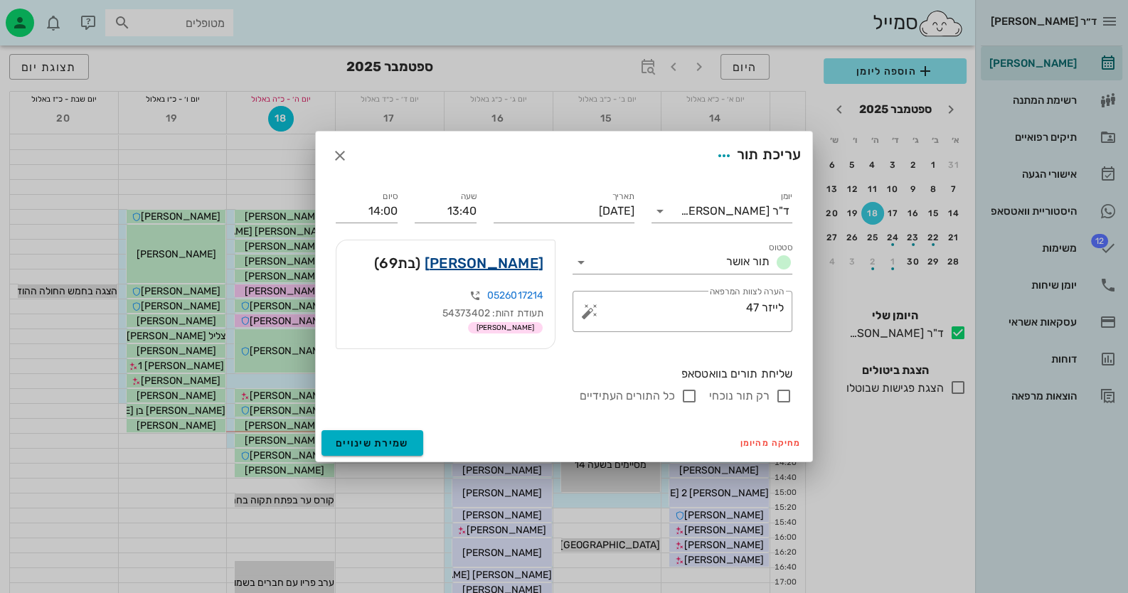
click at [487, 265] on link "לאה בן נון" at bounding box center [484, 263] width 119 height 23
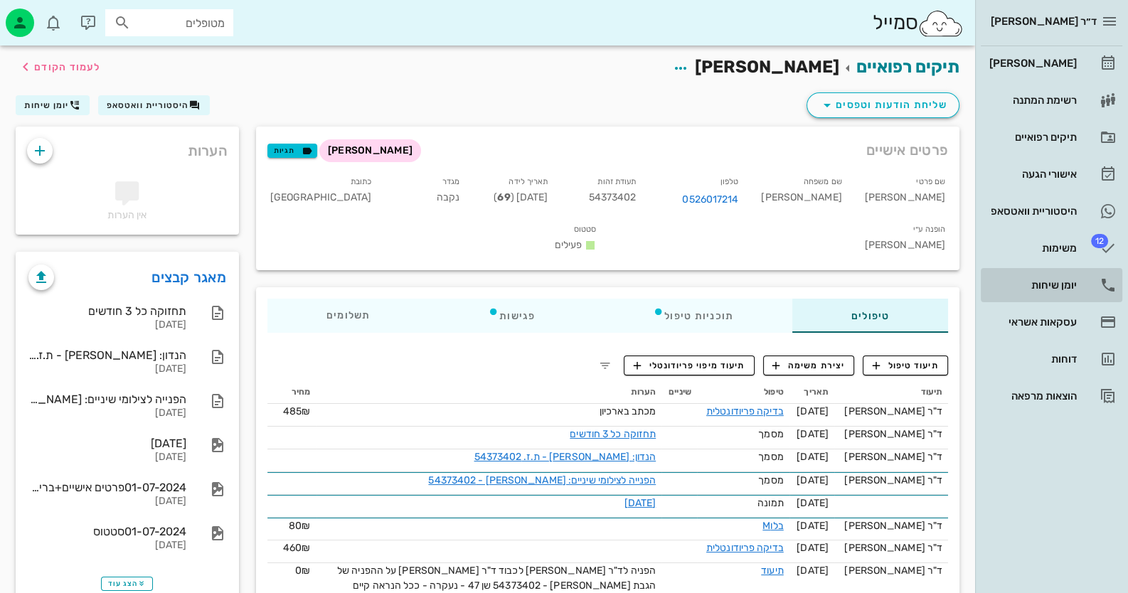
click at [1099, 289] on icon at bounding box center [1107, 285] width 17 height 17
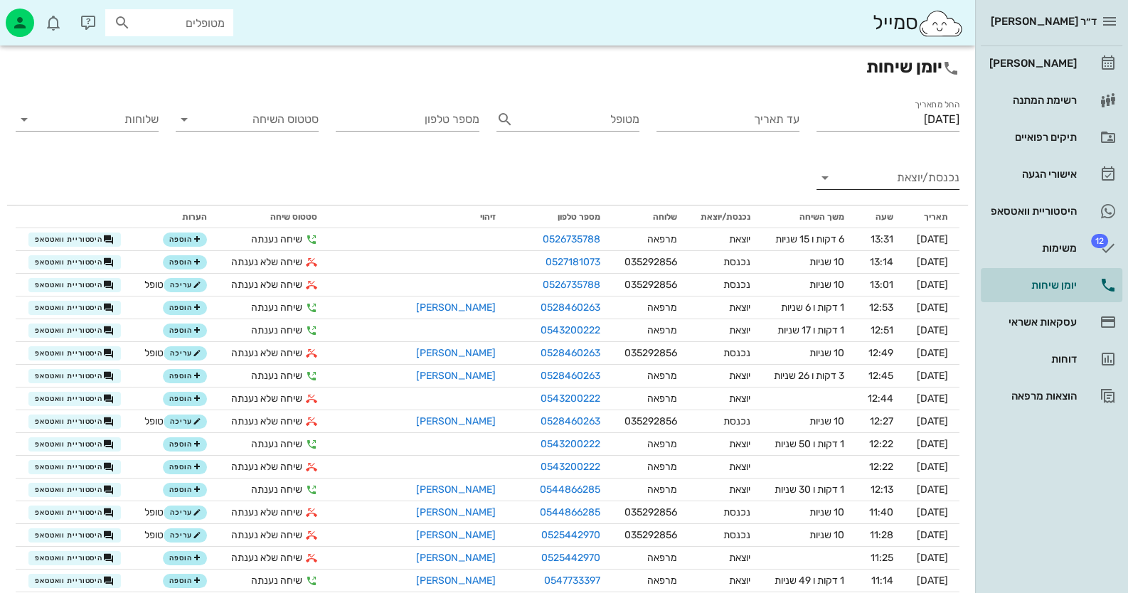
click at [910, 182] on input "נכנסת/יוצאת" at bounding box center [899, 177] width 120 height 23
click at [910, 182] on div "נכנסת" at bounding box center [913, 189] width 31 height 34
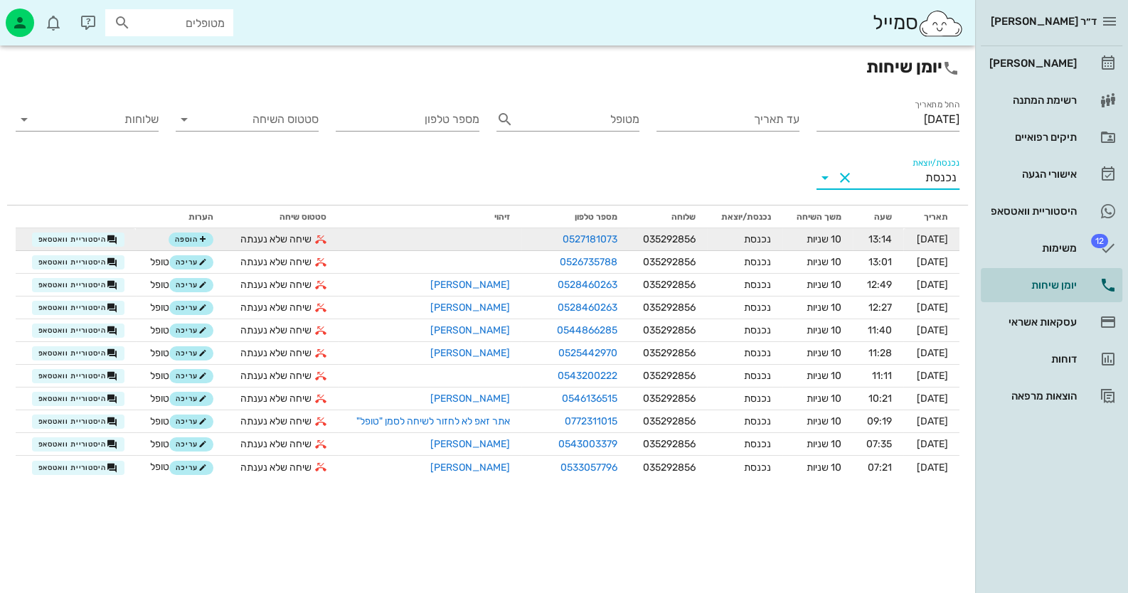
click at [96, 247] on td "היסטוריית וואטסאפ" at bounding box center [76, 239] width 120 height 23
click at [100, 238] on span "היסטוריית וואטסאפ" at bounding box center [78, 239] width 80 height 11
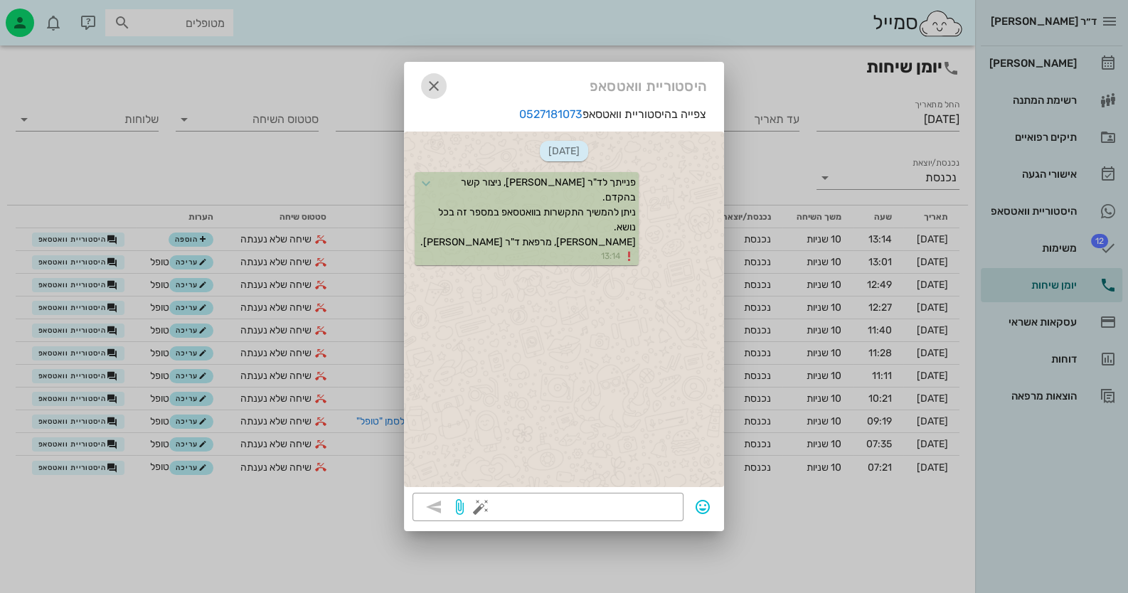
click at [435, 82] on icon "button" at bounding box center [433, 86] width 17 height 17
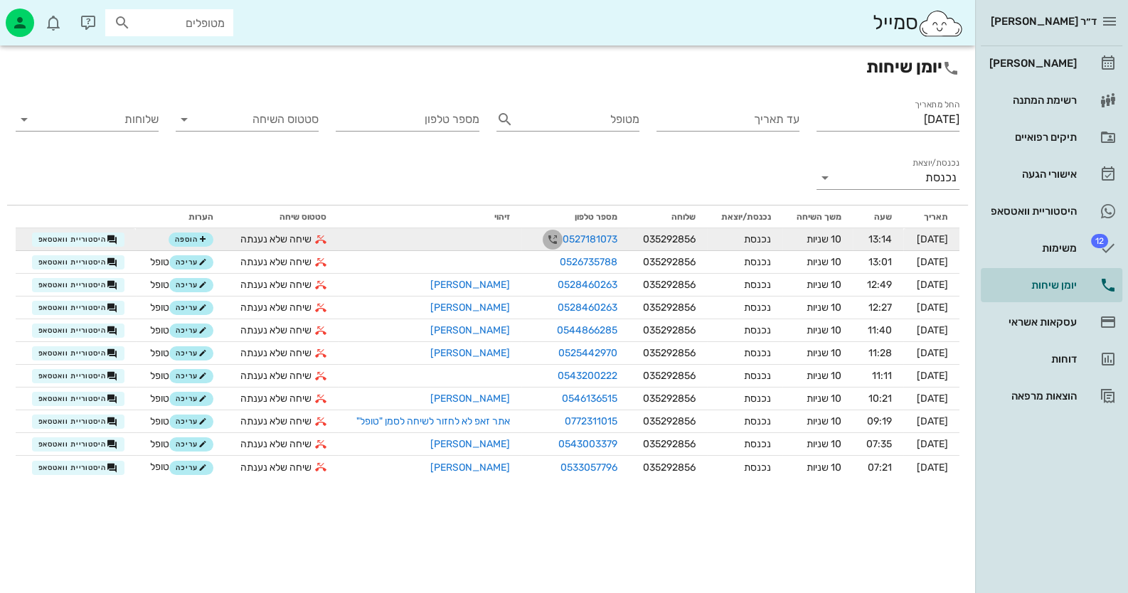
click at [544, 238] on icon "button" at bounding box center [552, 239] width 17 height 17
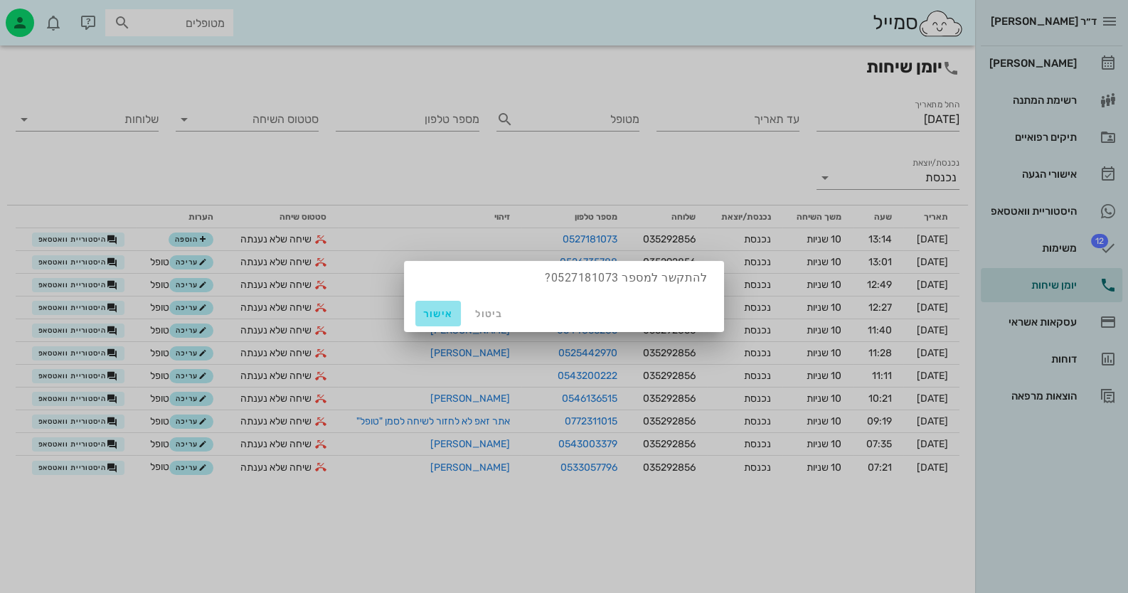
click at [455, 314] on button "אישור" at bounding box center [438, 314] width 46 height 26
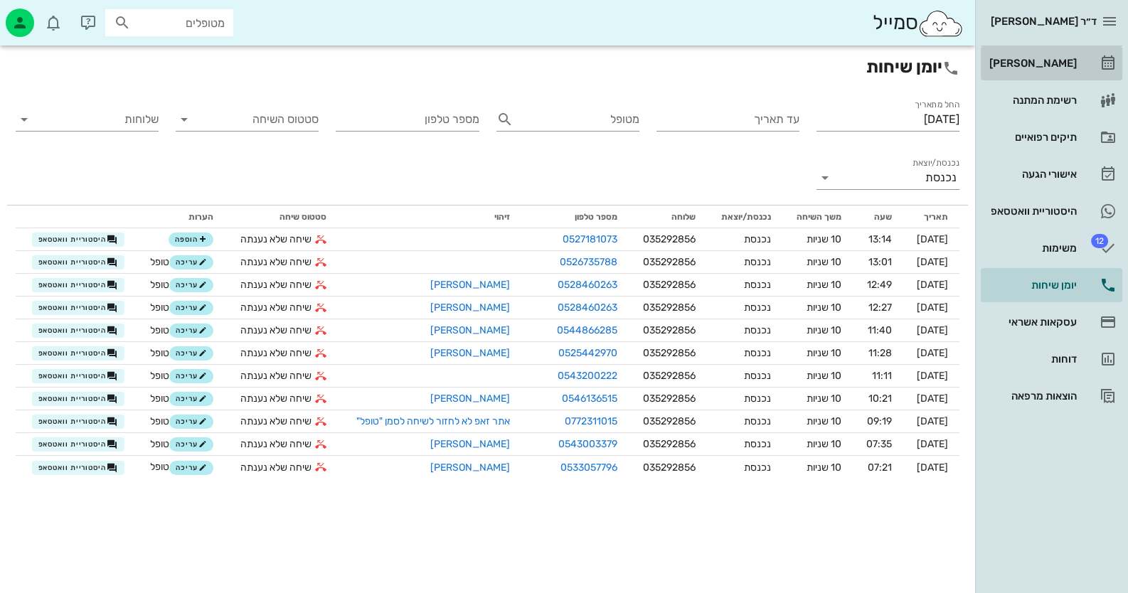
click at [1047, 54] on div "[PERSON_NAME]" at bounding box center [1031, 63] width 90 height 23
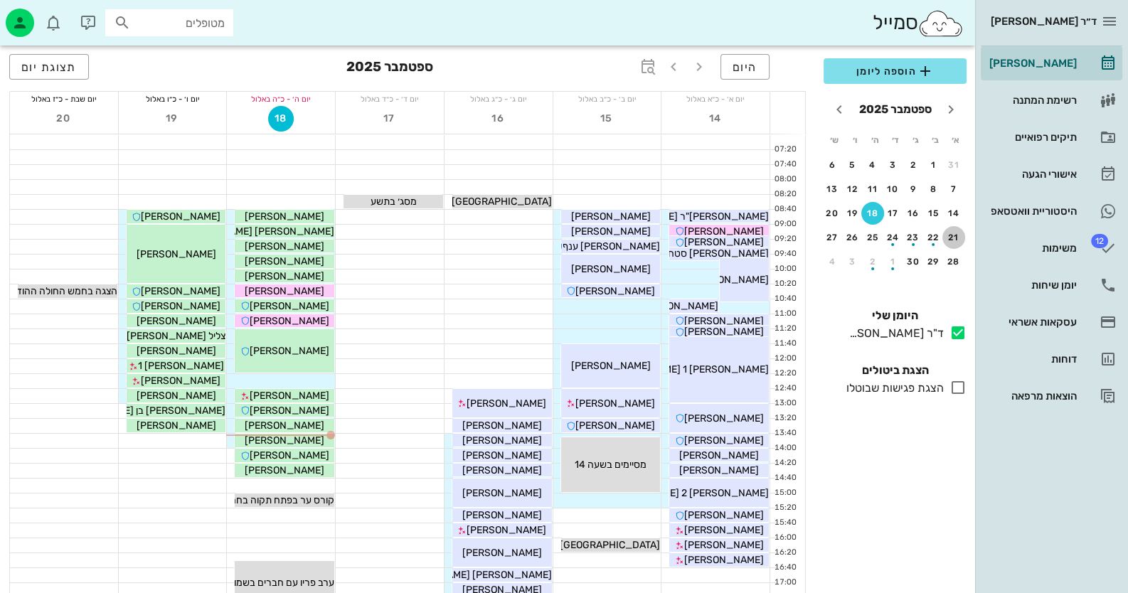
click at [952, 239] on div "21" at bounding box center [953, 238] width 23 height 10
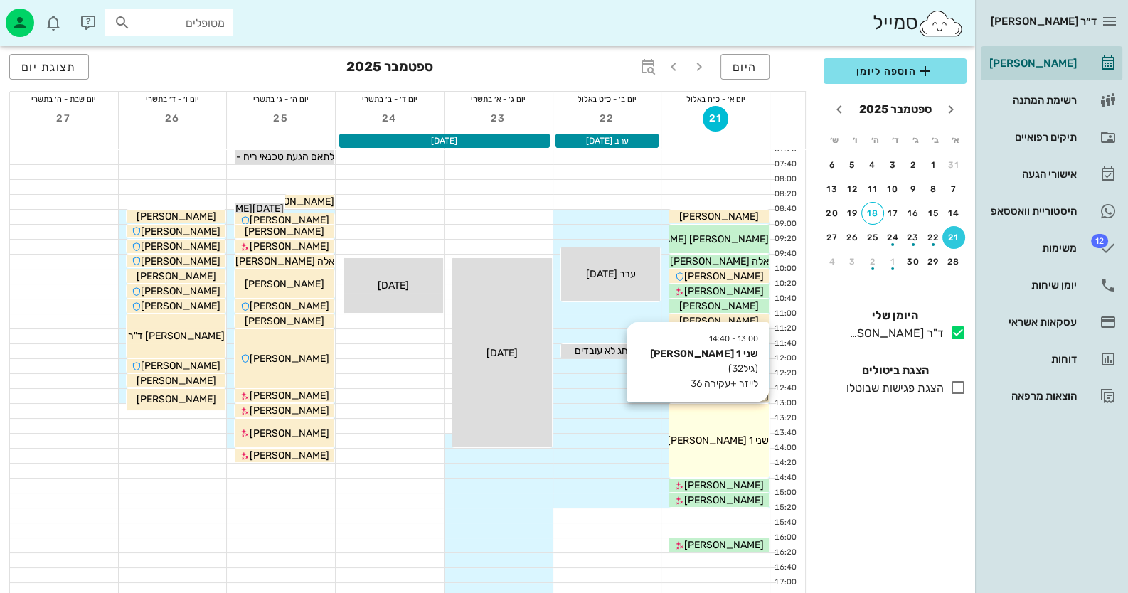
click at [726, 431] on div "13:00 - 14:40 שני 1 [PERSON_NAME] (גיל 32 ) לייזר +עקירה 36 שני 1 [PERSON_NAME]" at bounding box center [719, 440] width 100 height 73
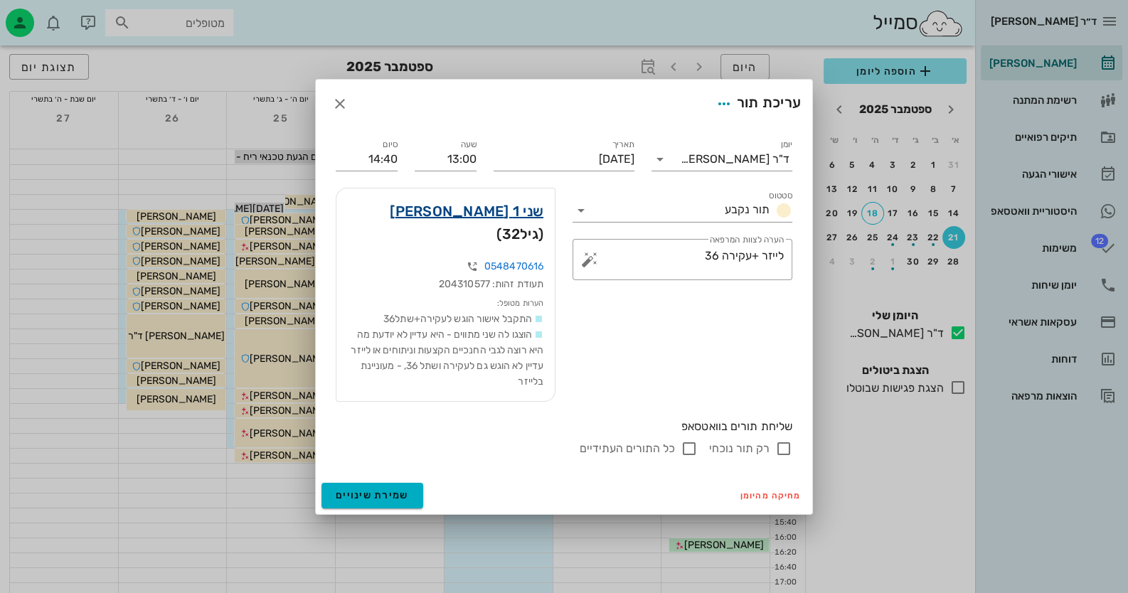
click at [525, 216] on link "שני 1 [PERSON_NAME]" at bounding box center [467, 211] width 154 height 23
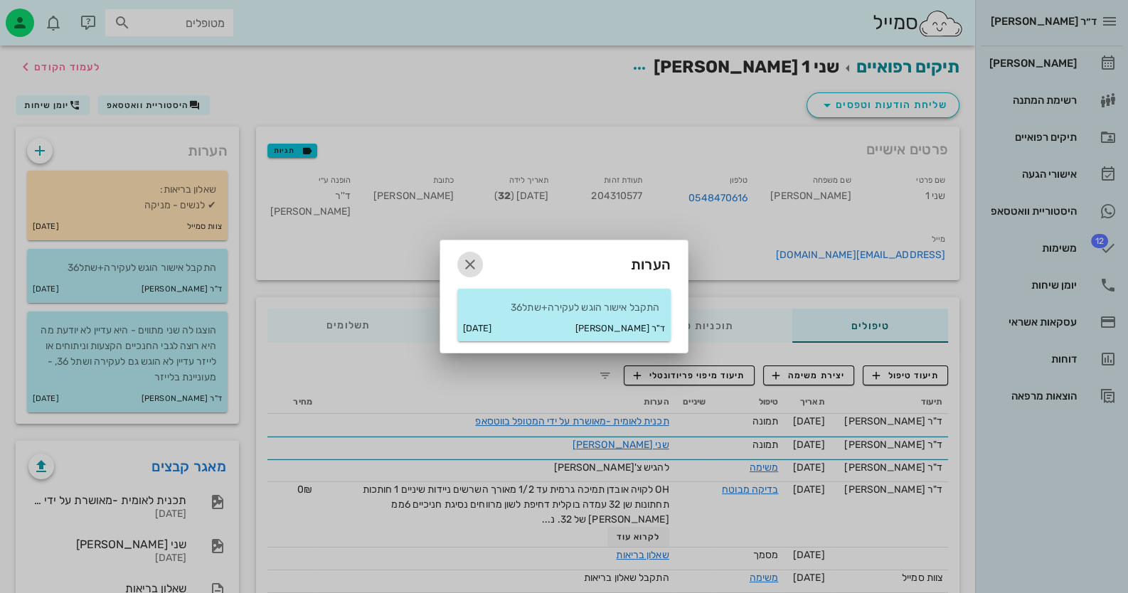
click at [467, 257] on icon "button" at bounding box center [470, 264] width 17 height 17
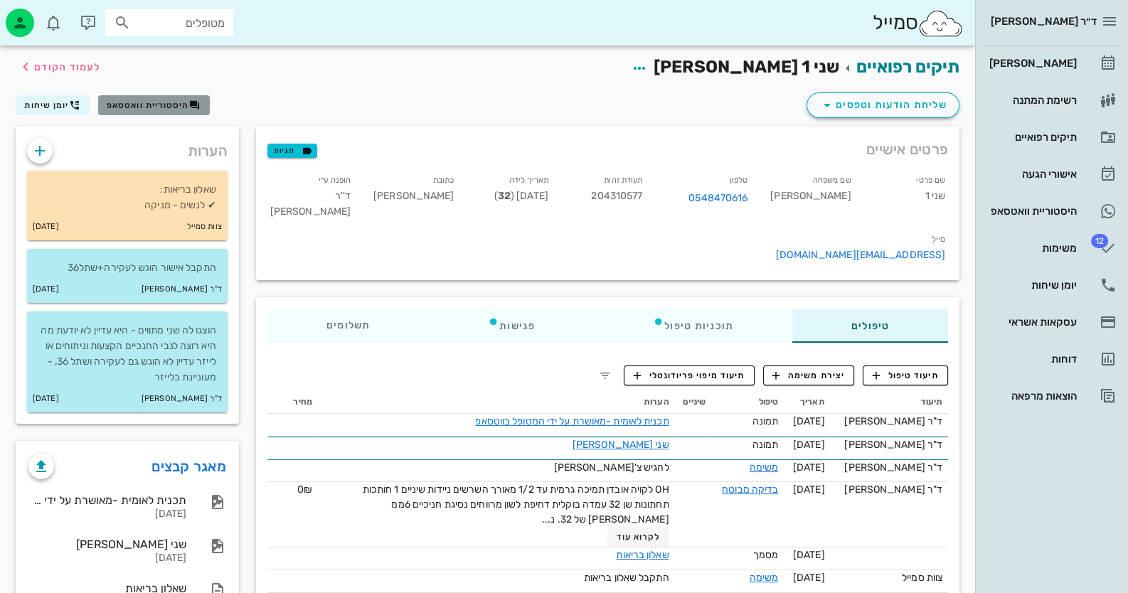
click at [164, 105] on span "היסטוריית וואטסאפ" at bounding box center [148, 105] width 82 height 10
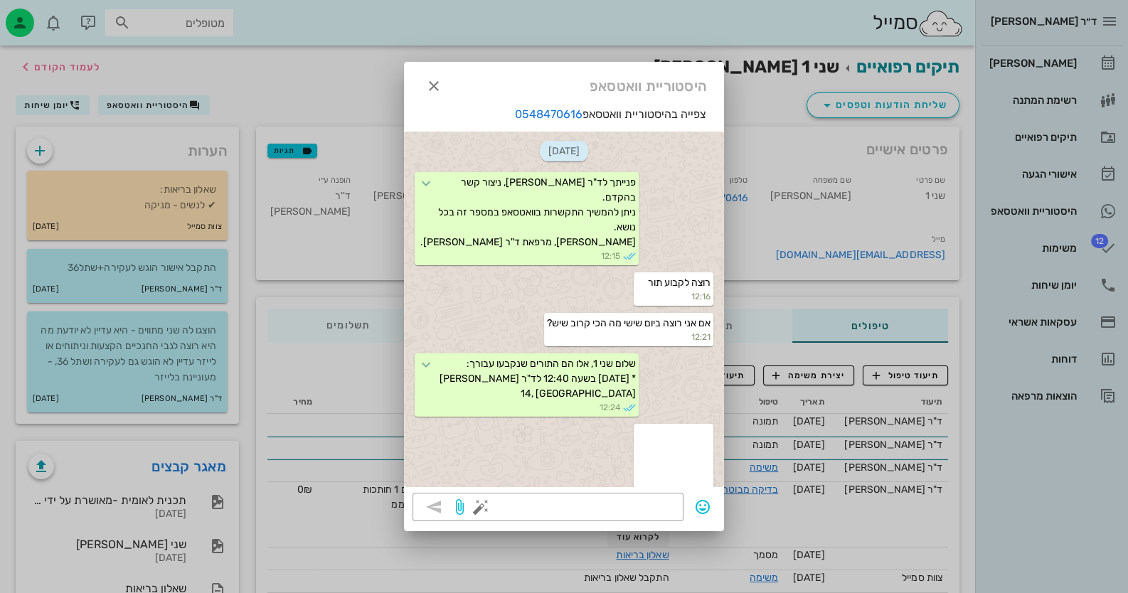
scroll to position [1676, 0]
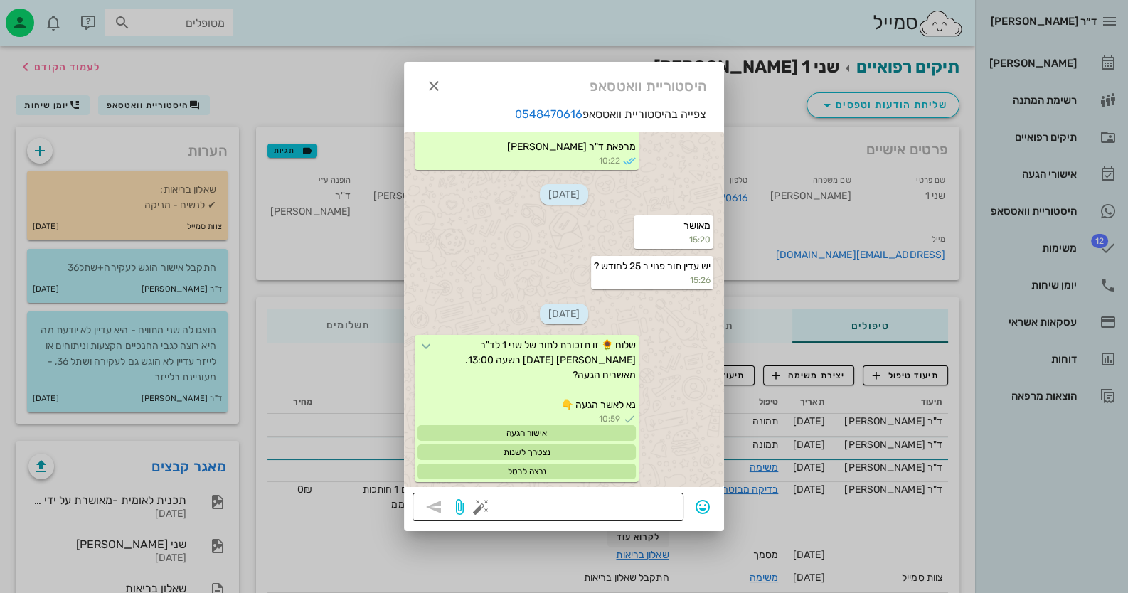
click at [585, 502] on textarea at bounding box center [579, 508] width 191 height 23
click at [478, 501] on button "button" at bounding box center [480, 507] width 17 height 17
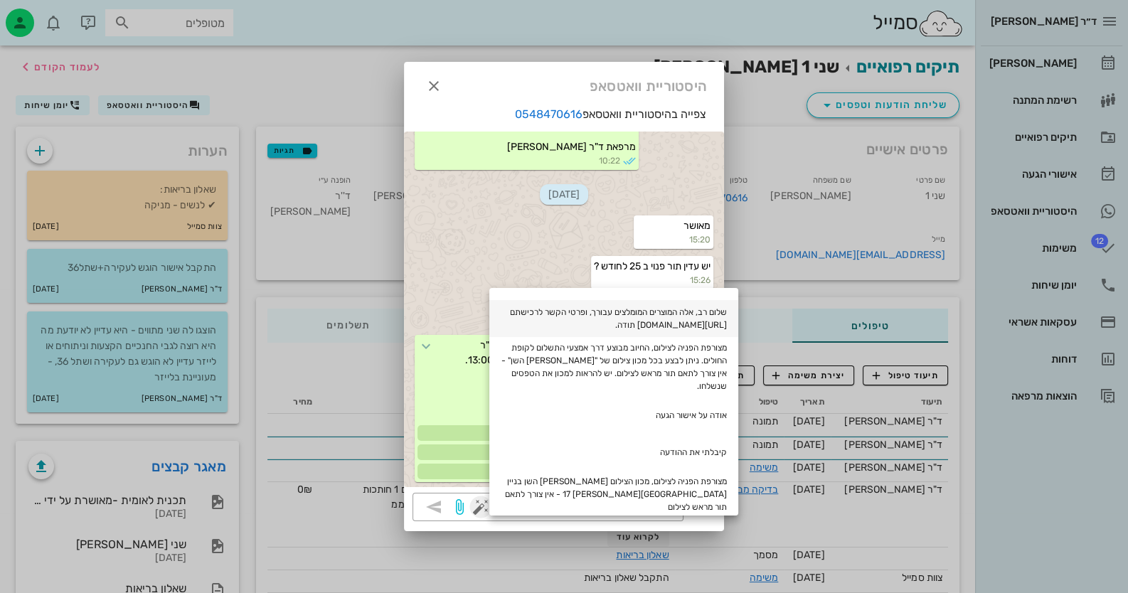
scroll to position [213, 0]
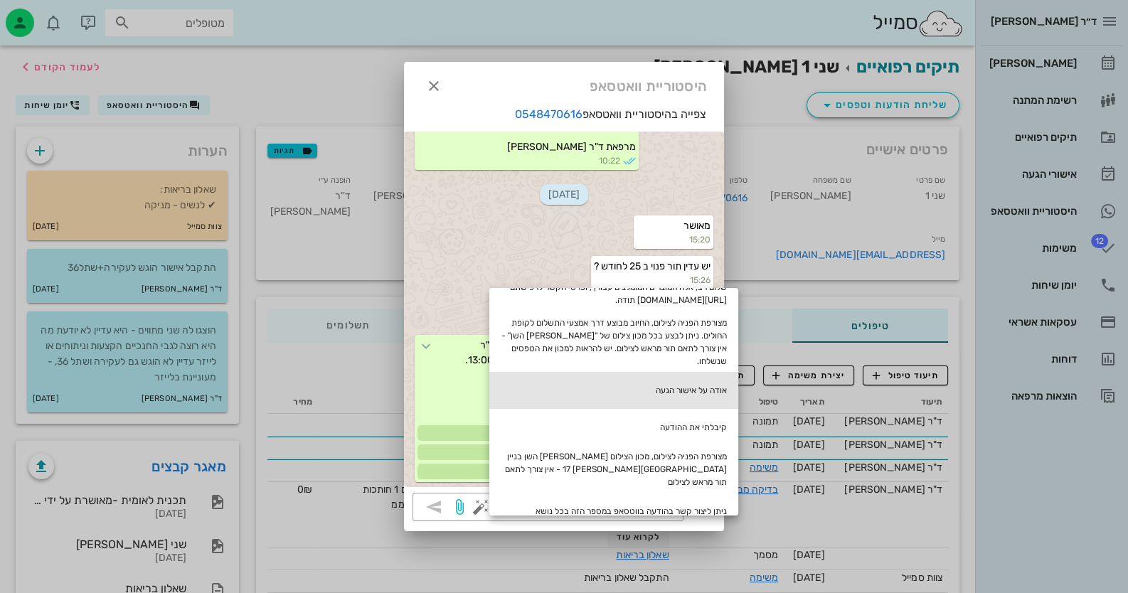
click at [700, 376] on div "אודה על אישור הגעה" at bounding box center [613, 390] width 249 height 37
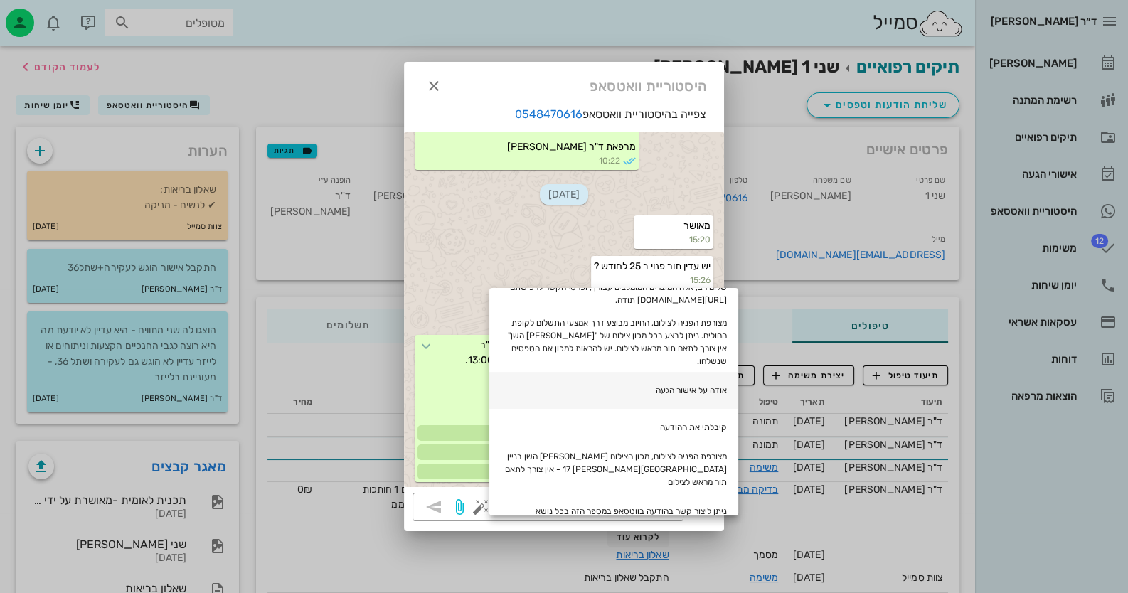
type textarea "אודה על אישור הגעה"
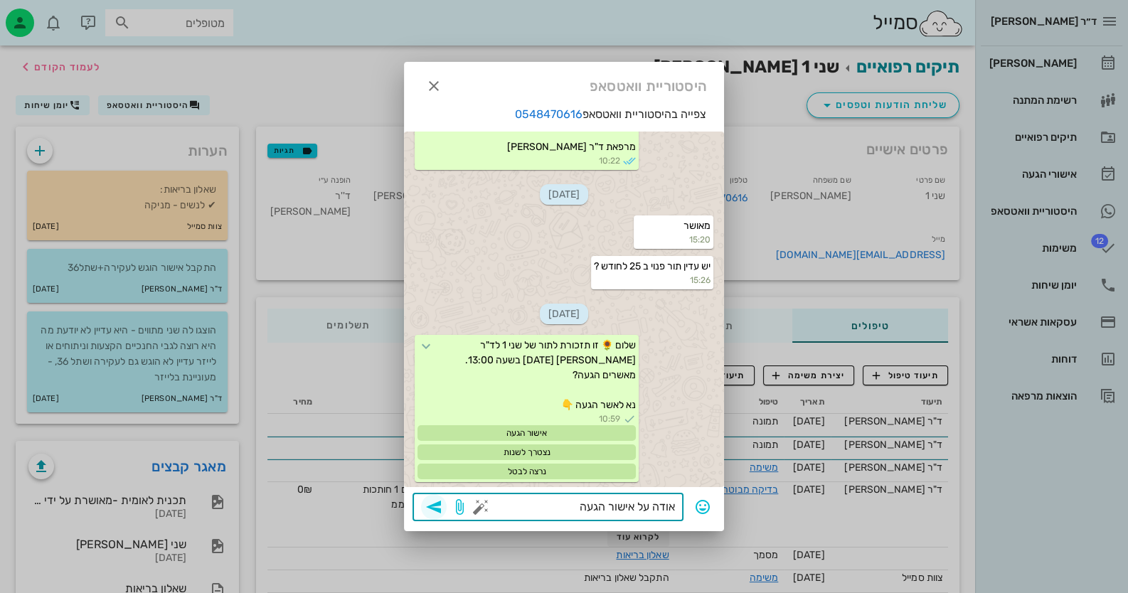
click at [430, 505] on icon "button" at bounding box center [433, 507] width 17 height 17
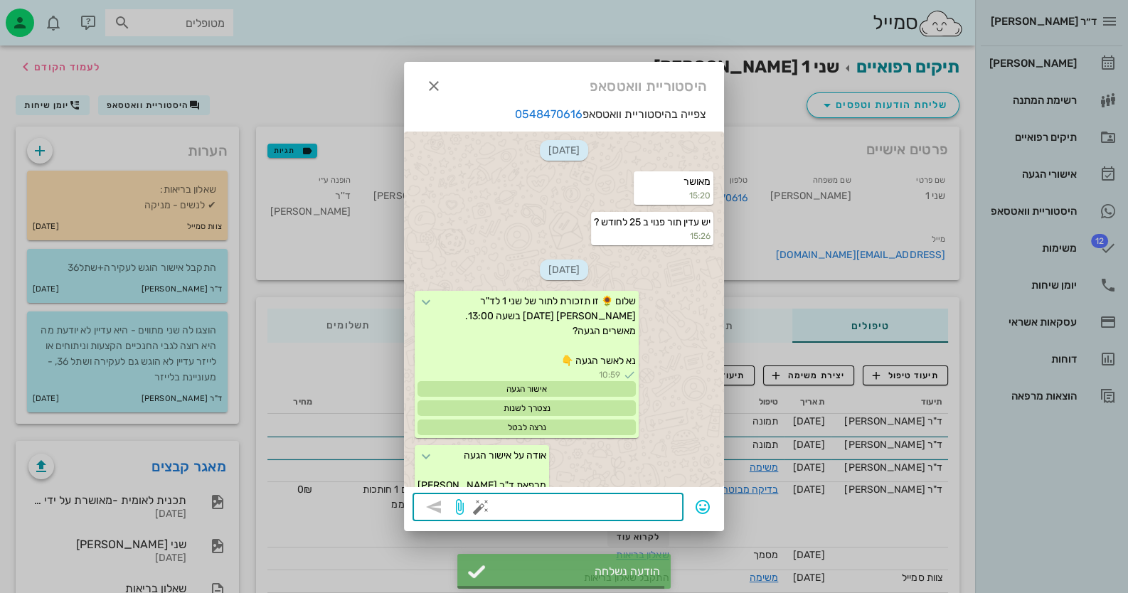
scroll to position [1746, 0]
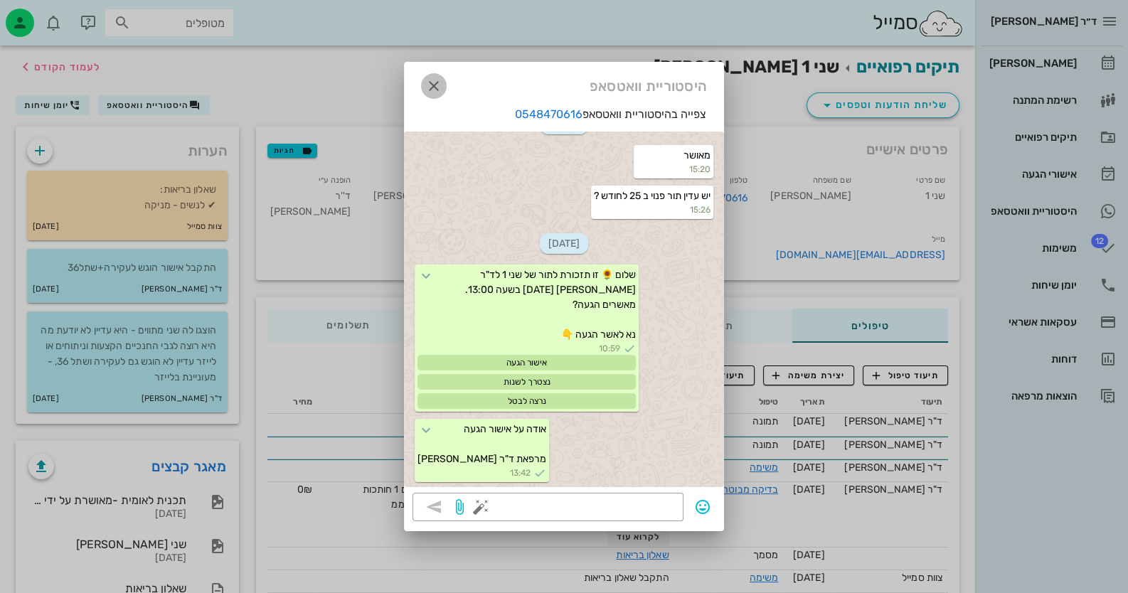
click at [440, 86] on icon "button" at bounding box center [433, 86] width 17 height 17
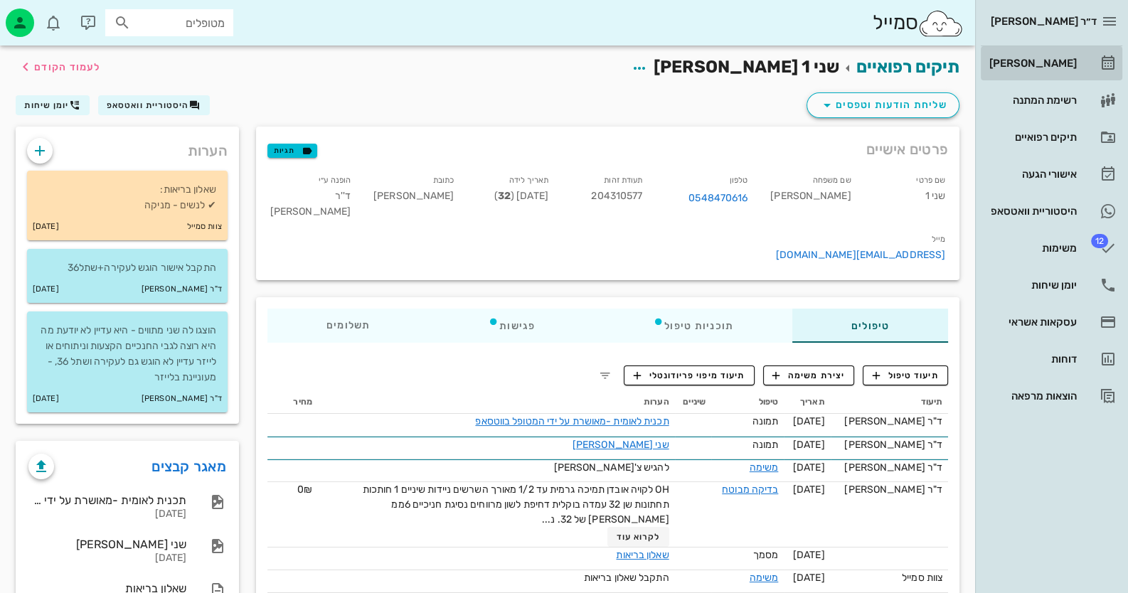
click at [1099, 68] on icon at bounding box center [1107, 63] width 17 height 17
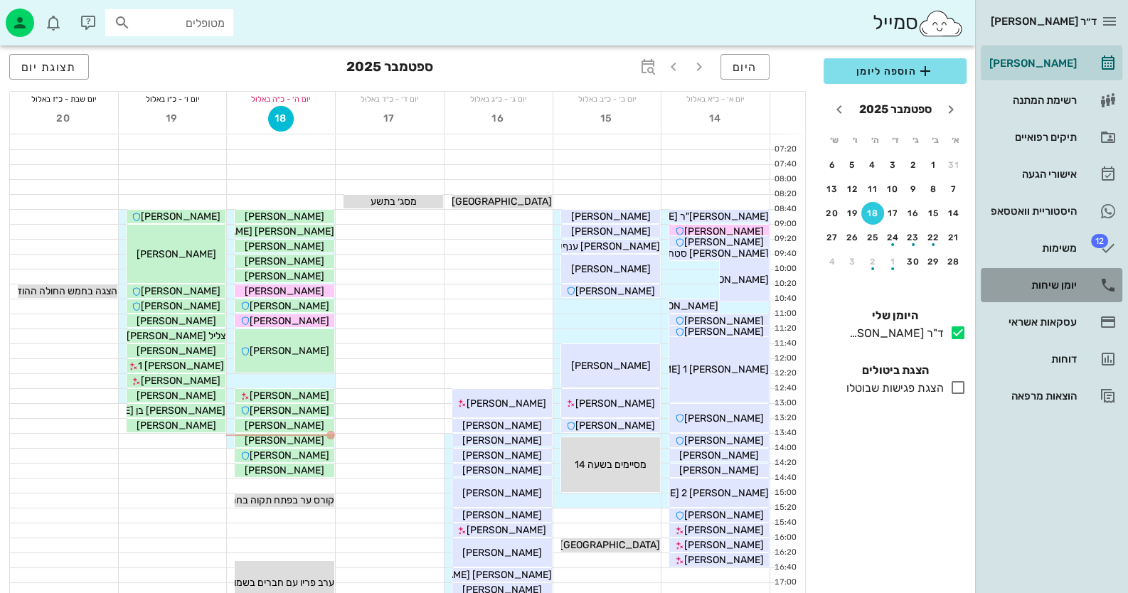
click at [1076, 284] on div "יומן שיחות" at bounding box center [1031, 284] width 90 height 11
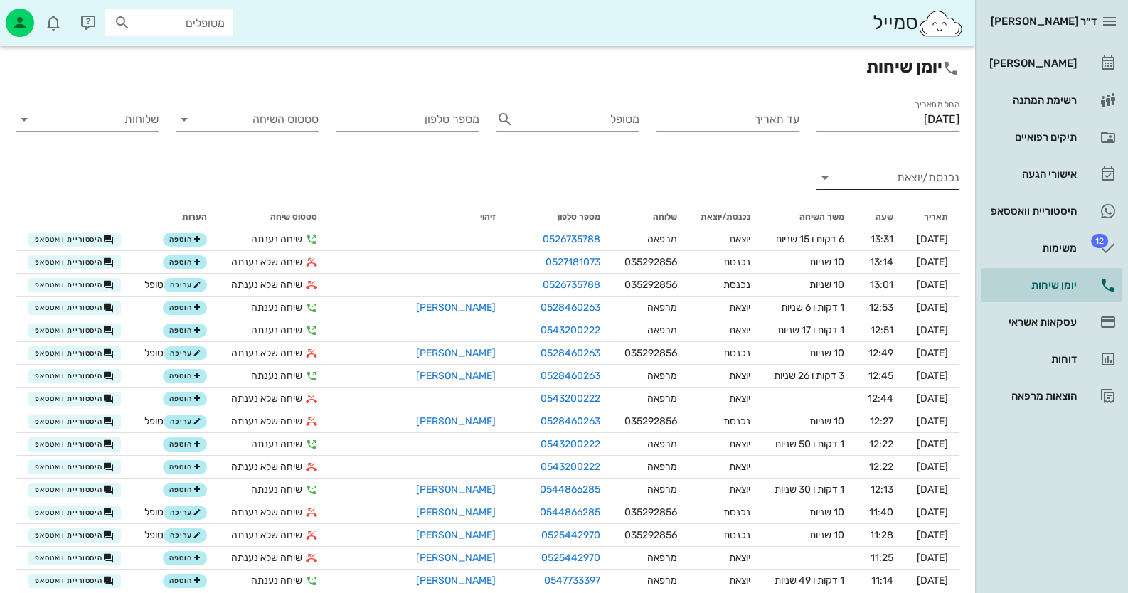
click at [917, 171] on input "נכנסת/יוצאת" at bounding box center [899, 177] width 120 height 23
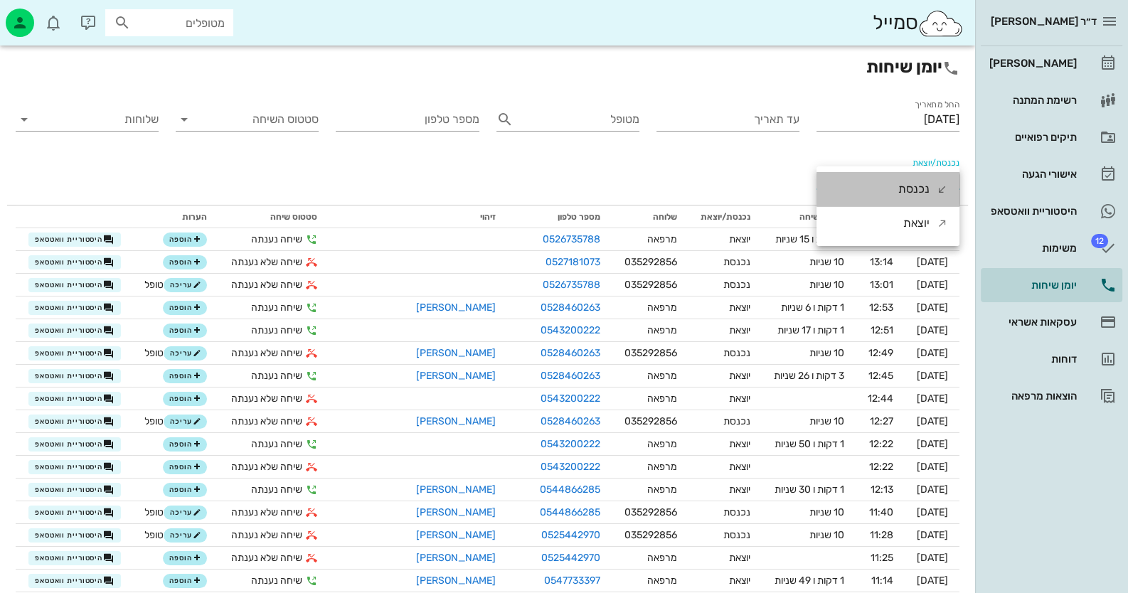
click at [928, 187] on div "נכנסת" at bounding box center [913, 189] width 31 height 34
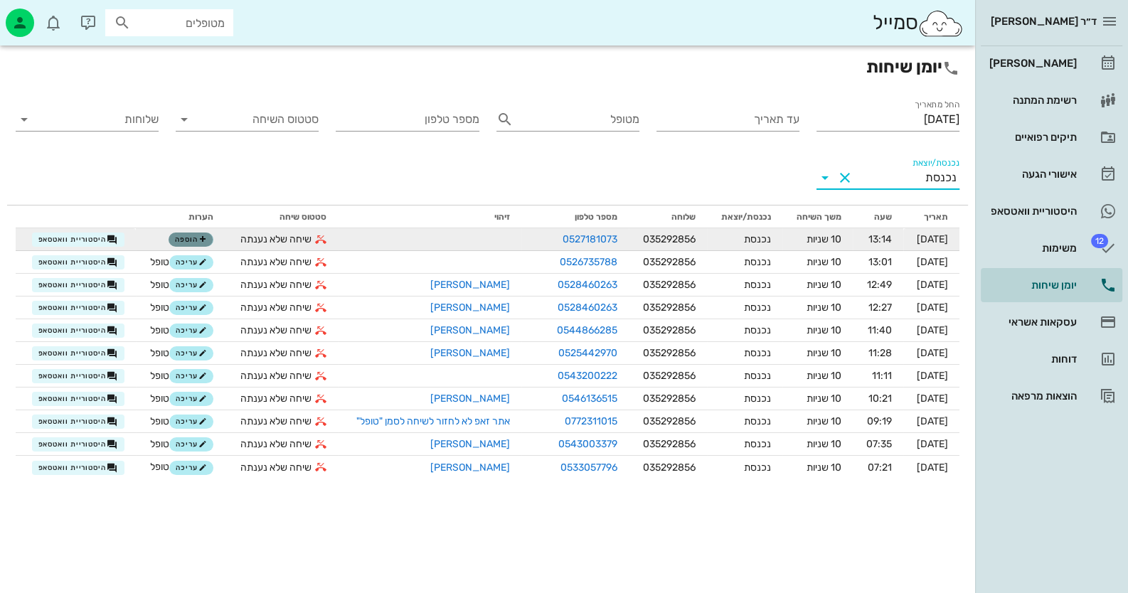
click at [198, 238] on icon "button" at bounding box center [202, 239] width 9 height 9
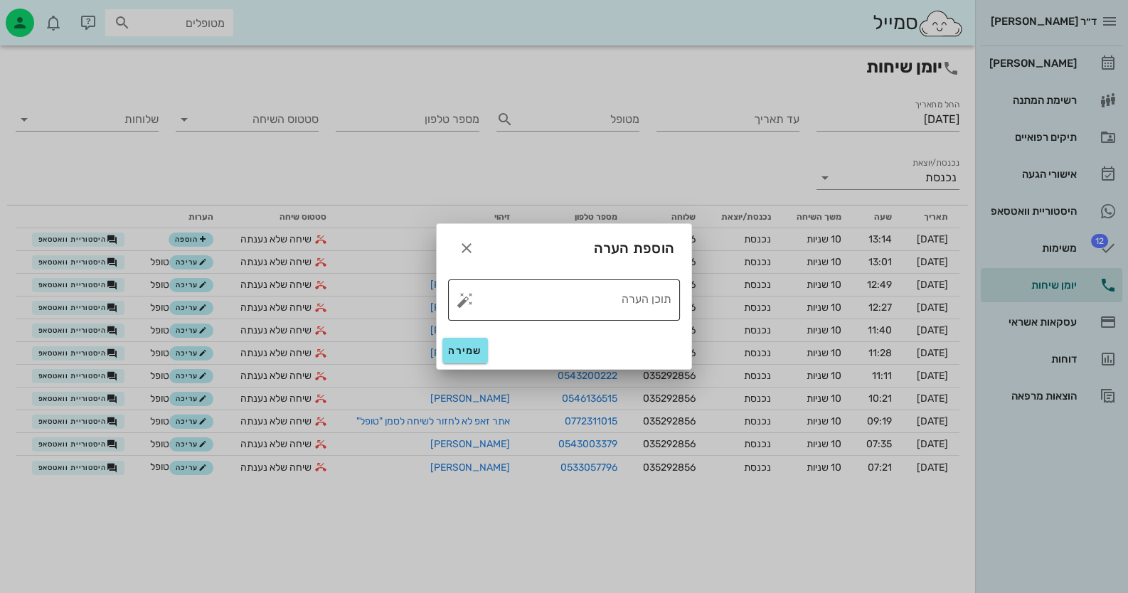
click at [470, 302] on button "button" at bounding box center [465, 300] width 17 height 17
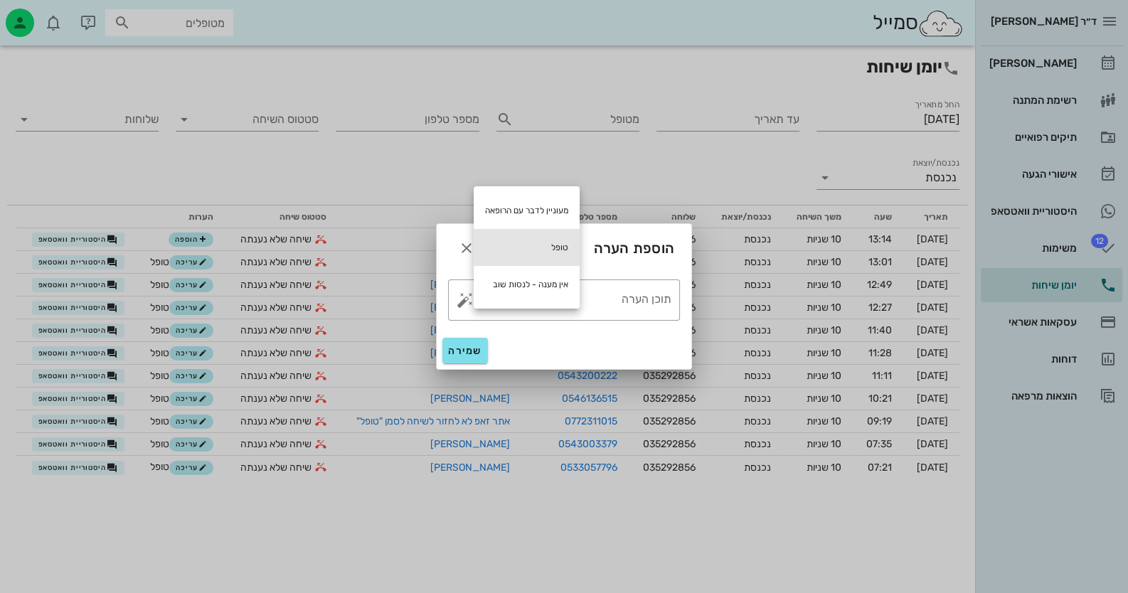
click at [512, 247] on div "טופל" at bounding box center [527, 247] width 106 height 37
type textarea "טופל"
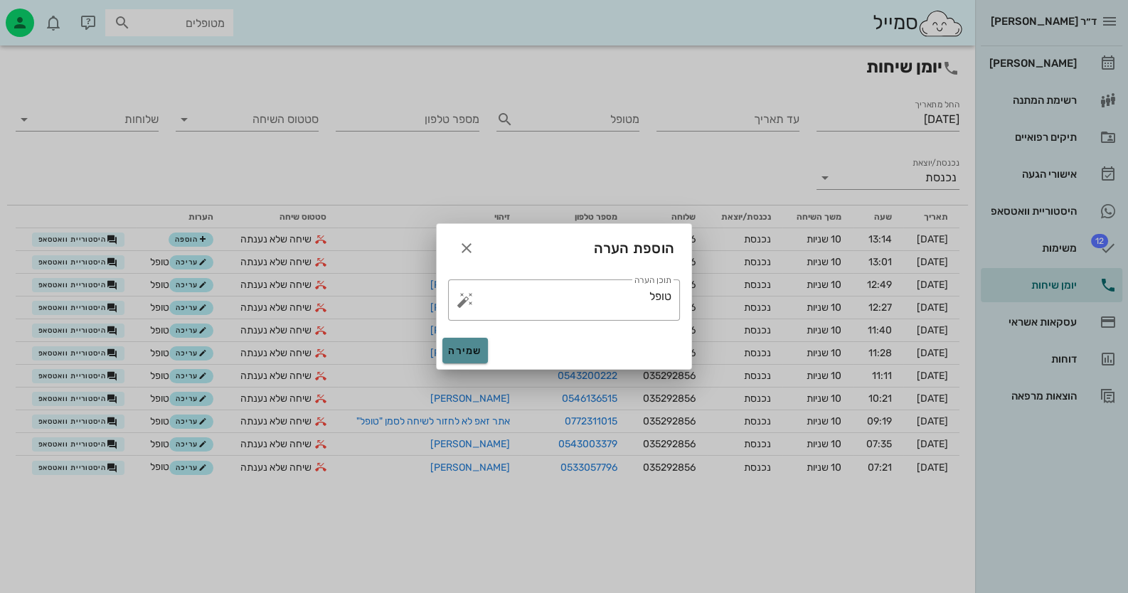
click at [466, 347] on span "שמירה" at bounding box center [465, 351] width 34 height 12
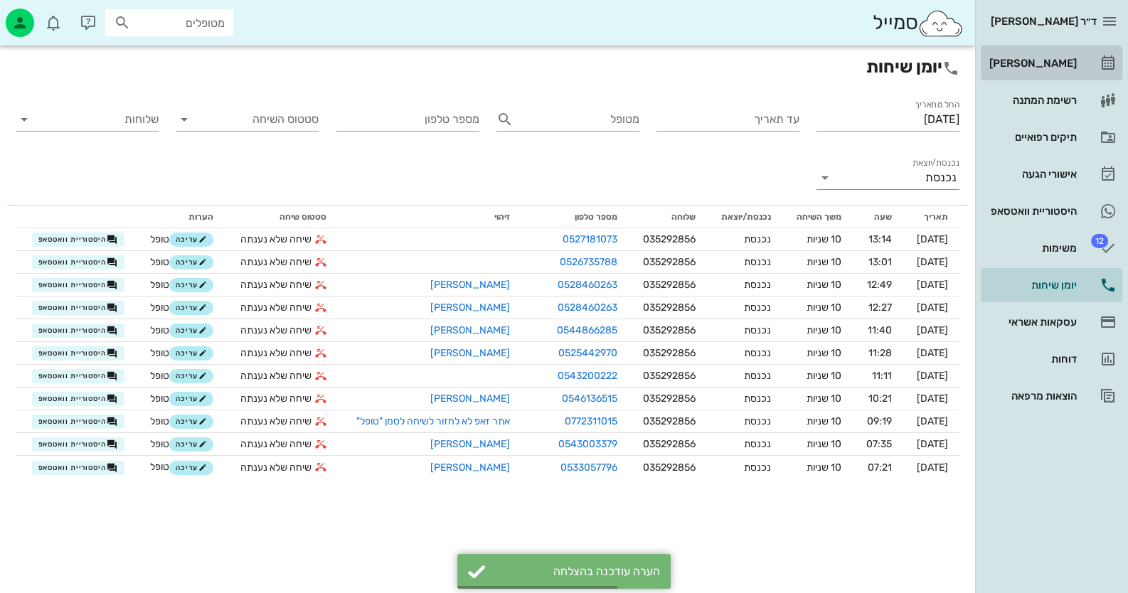
click at [1077, 71] on link "[PERSON_NAME]" at bounding box center [1052, 63] width 142 height 34
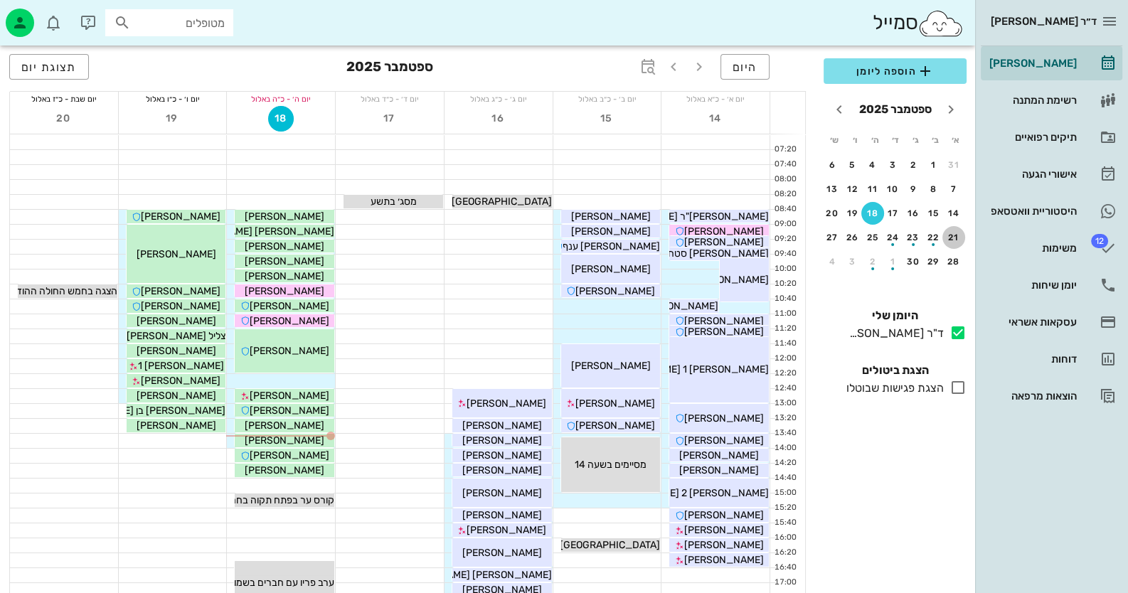
click at [958, 238] on div "21" at bounding box center [953, 238] width 23 height 10
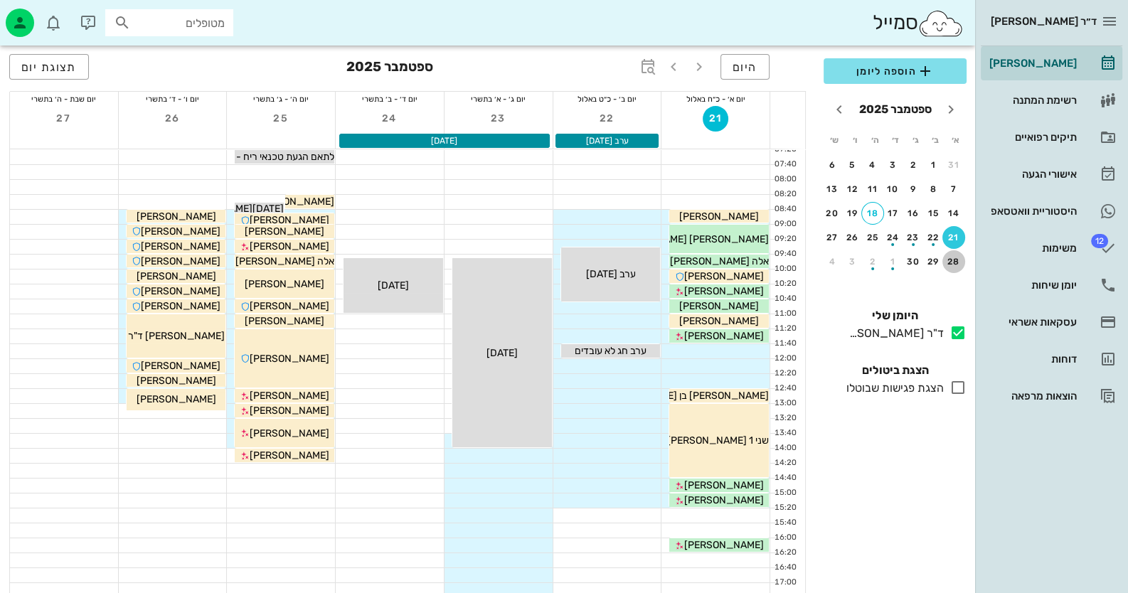
click at [949, 252] on button "28" at bounding box center [953, 261] width 23 height 23
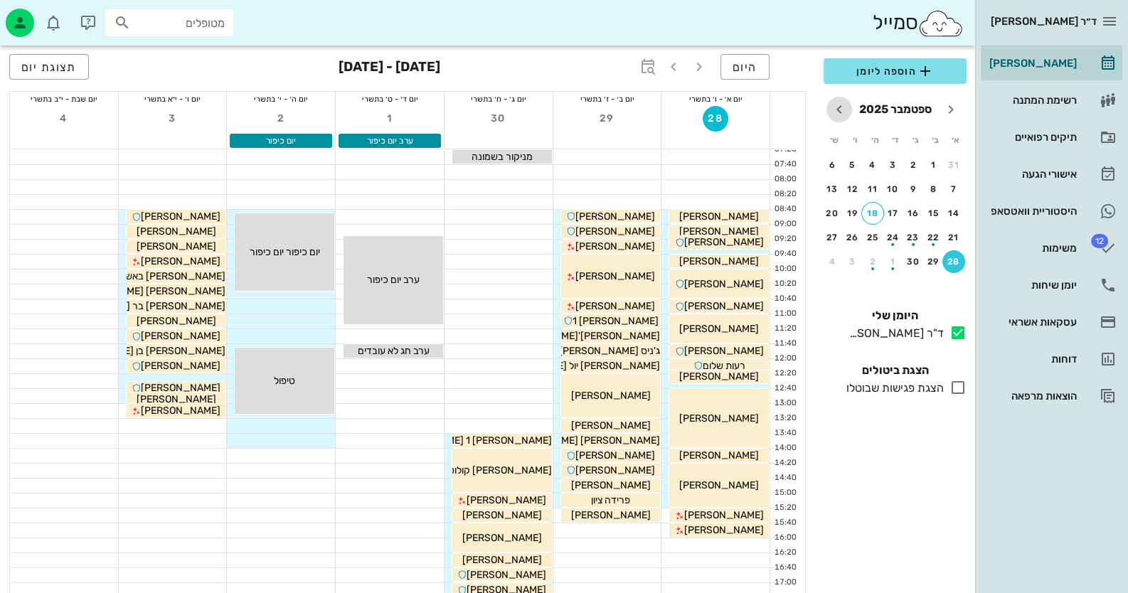
click at [834, 111] on icon "חודש הבא" at bounding box center [839, 109] width 17 height 17
click at [957, 193] on div "5" at bounding box center [953, 189] width 23 height 10
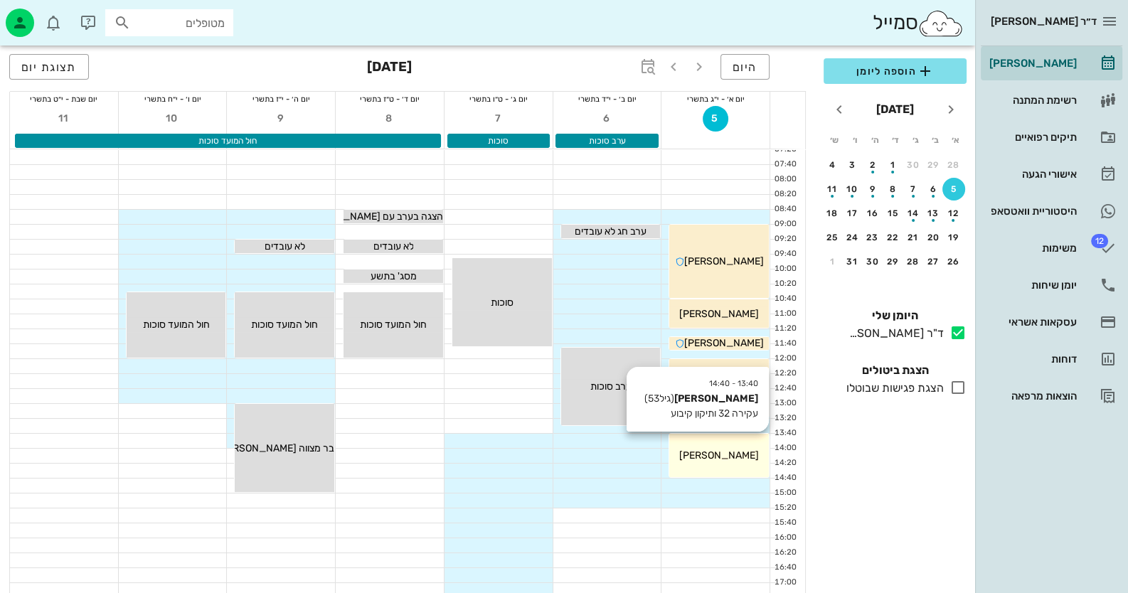
click at [750, 434] on div "13:40 - 14:40 ורוניקה בונקובסקי (גיל 53 ) עקירה 32 ותיקון קיבוע ורוניקה בונקובס…" at bounding box center [719, 455] width 100 height 43
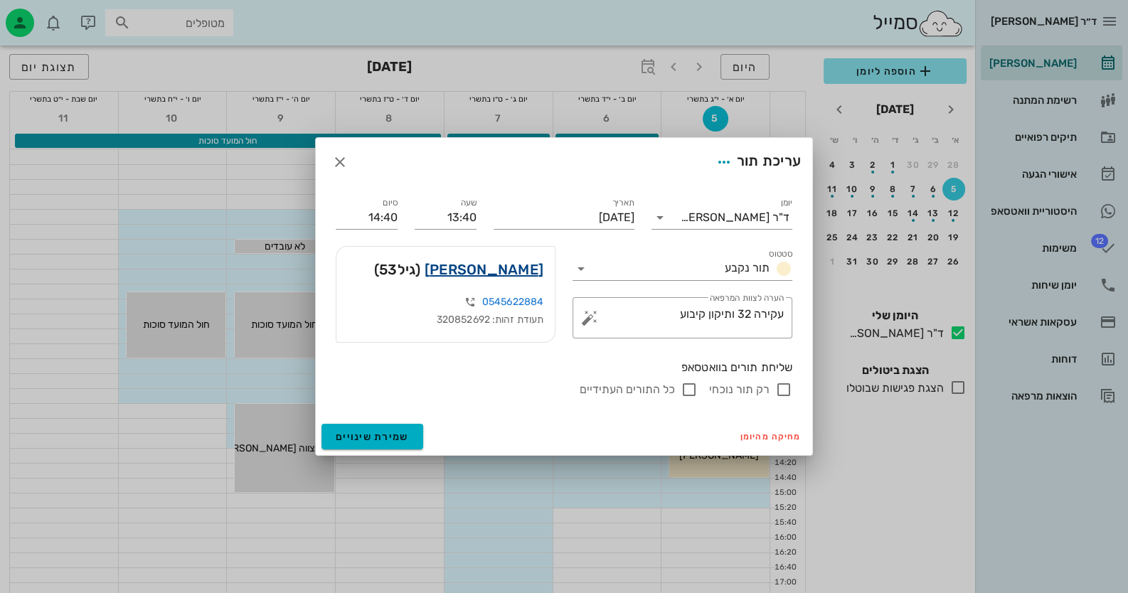
click at [503, 275] on link "ורוניקה בונקובסקי" at bounding box center [484, 269] width 119 height 23
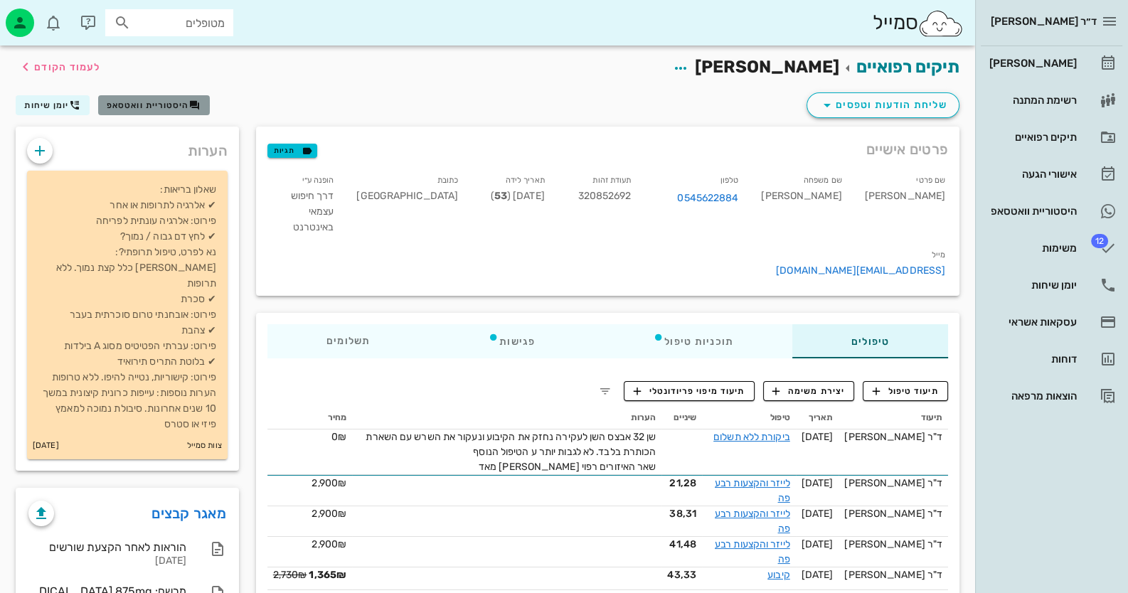
click at [161, 104] on span "היסטוריית וואטסאפ" at bounding box center [148, 105] width 82 height 10
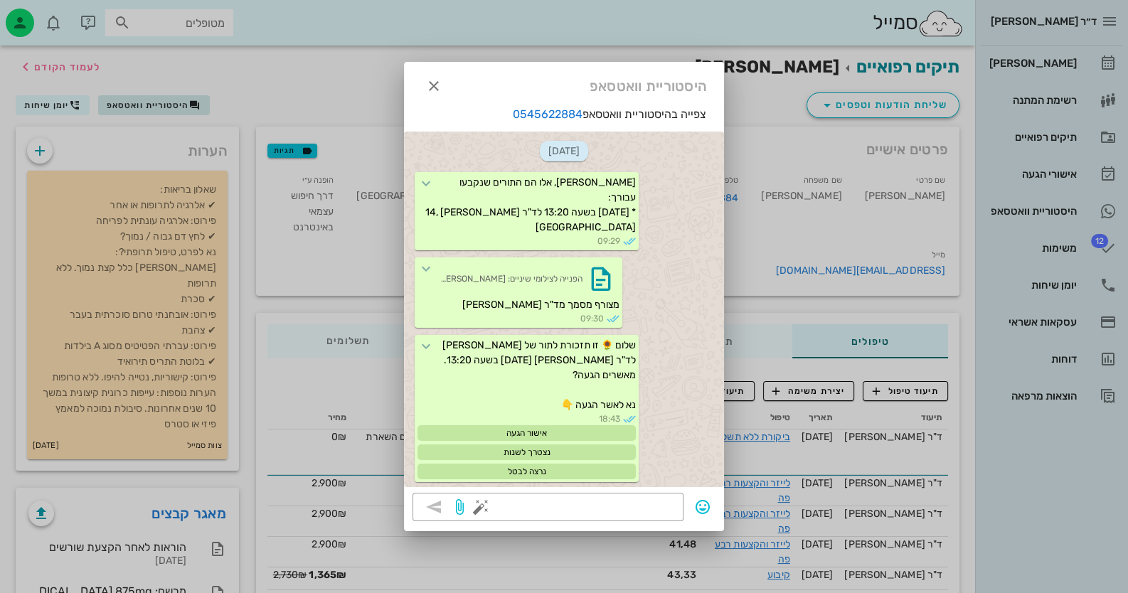
scroll to position [2818, 0]
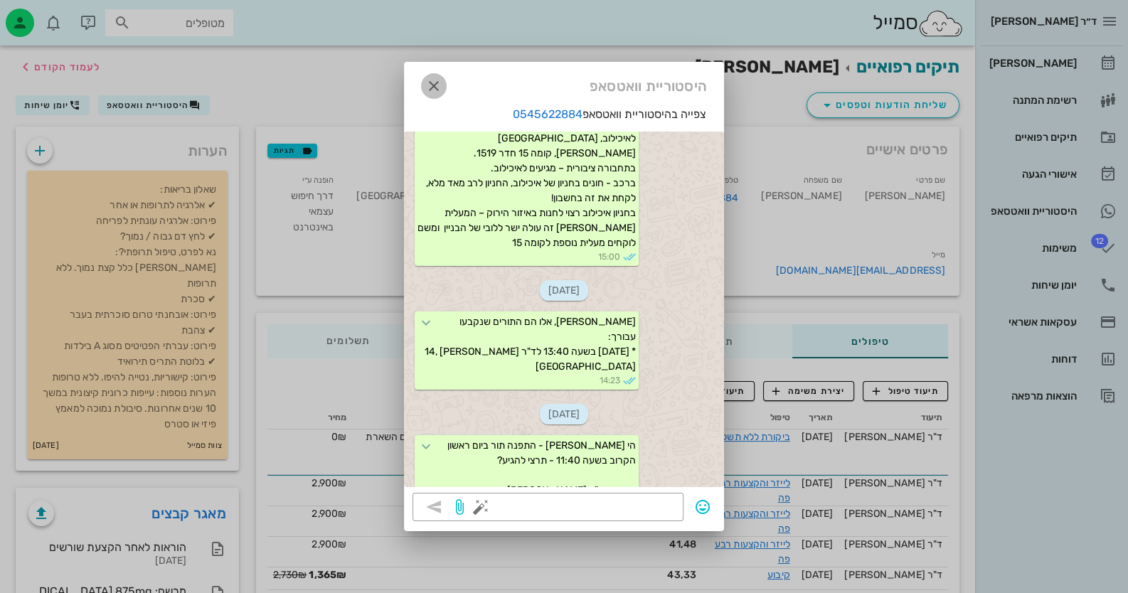
click at [438, 83] on icon "button" at bounding box center [433, 86] width 17 height 17
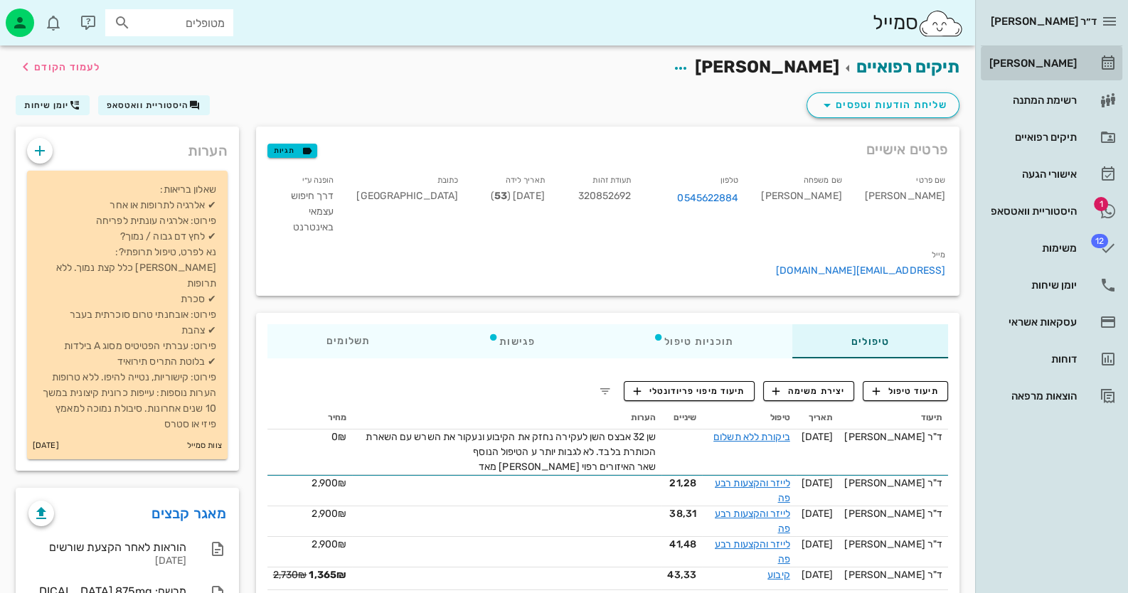
click at [1049, 60] on div "[PERSON_NAME]" at bounding box center [1031, 63] width 90 height 11
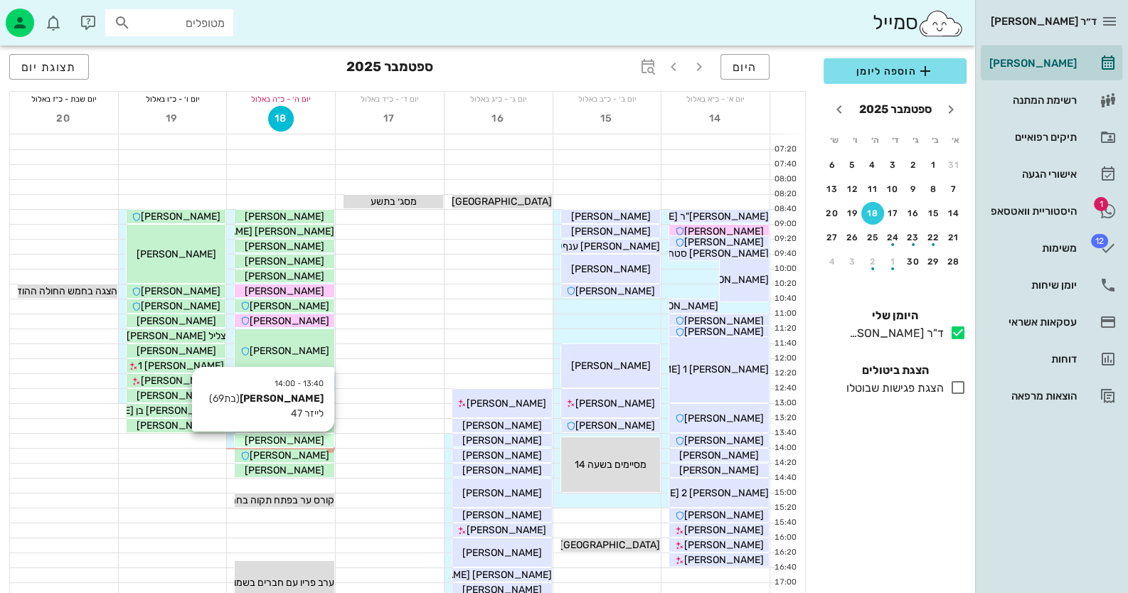
click at [312, 441] on div "[PERSON_NAME]" at bounding box center [285, 440] width 100 height 15
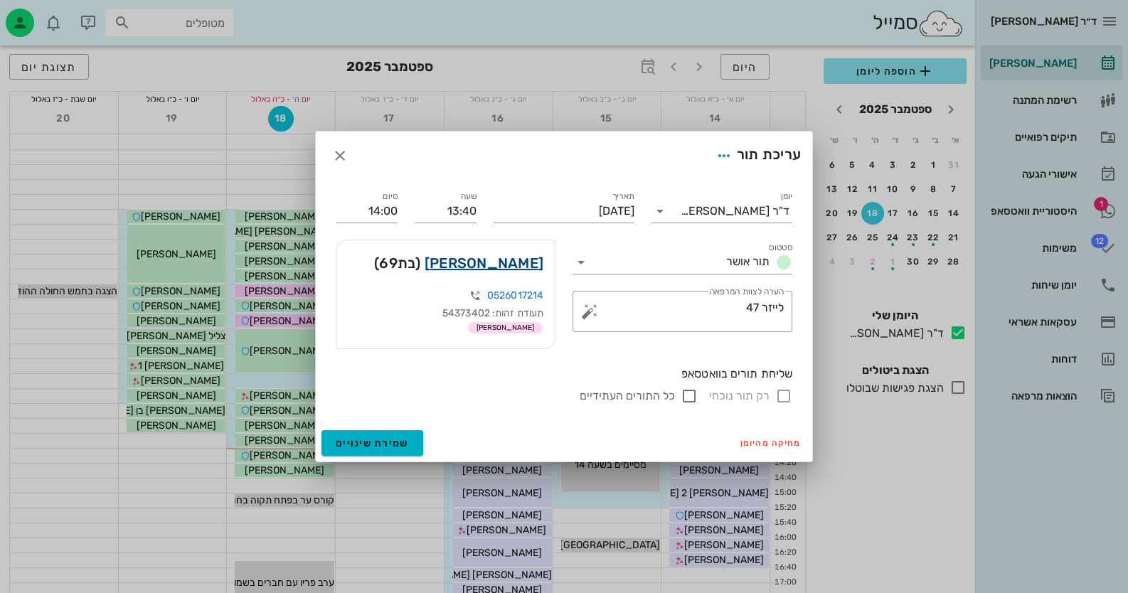
click at [515, 260] on link "לאה בן נון" at bounding box center [484, 263] width 119 height 23
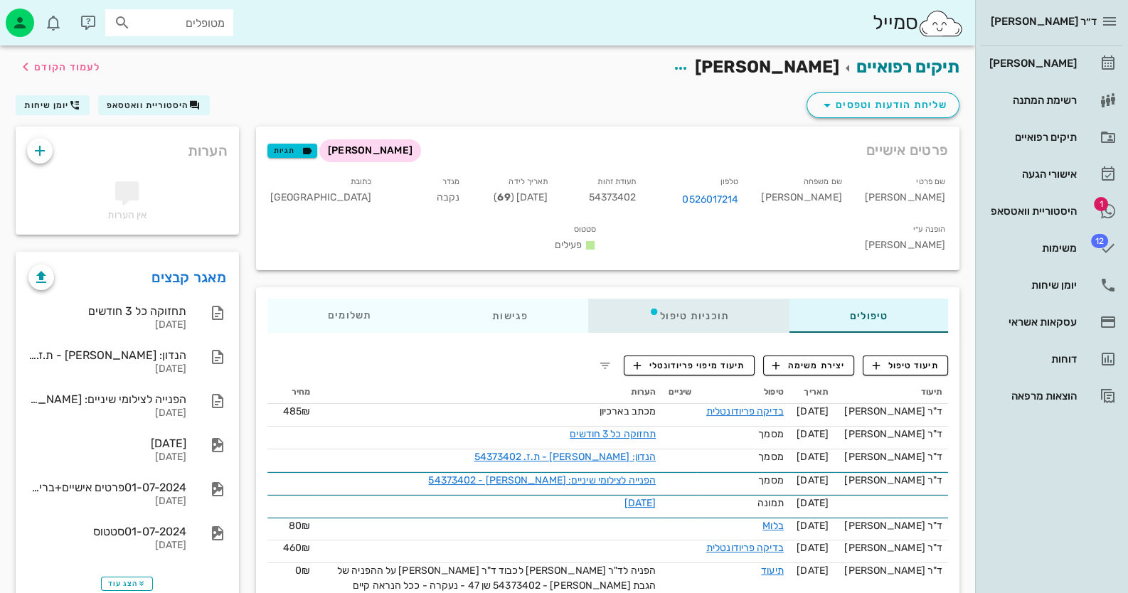
click at [634, 299] on div "תוכניות טיפול" at bounding box center [688, 316] width 201 height 34
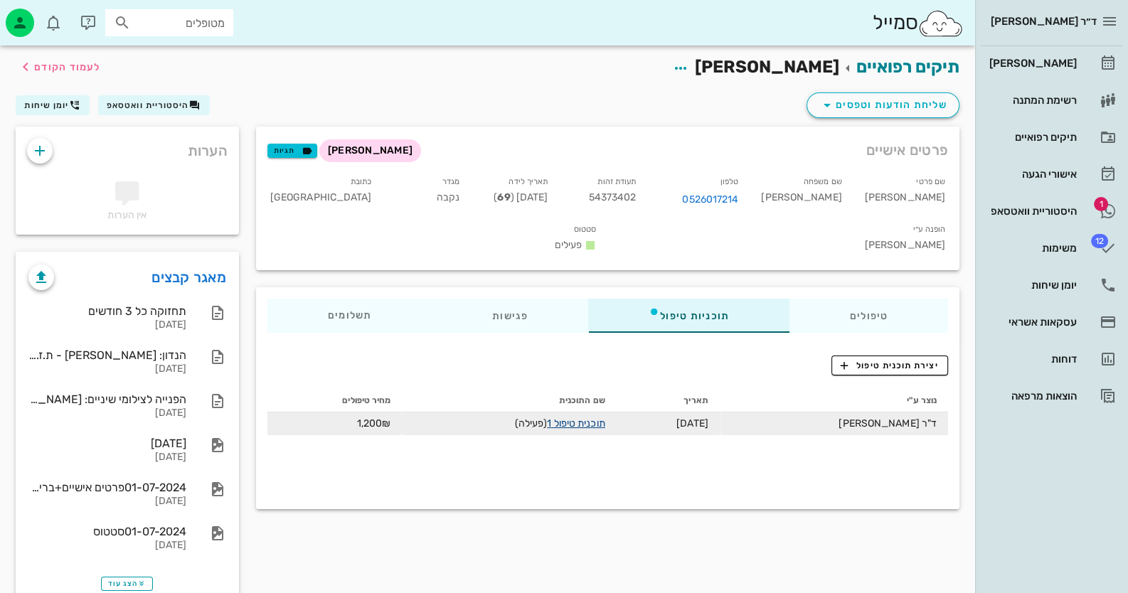
click at [589, 417] on link "תוכנית טיפול 1" at bounding box center [576, 423] width 58 height 12
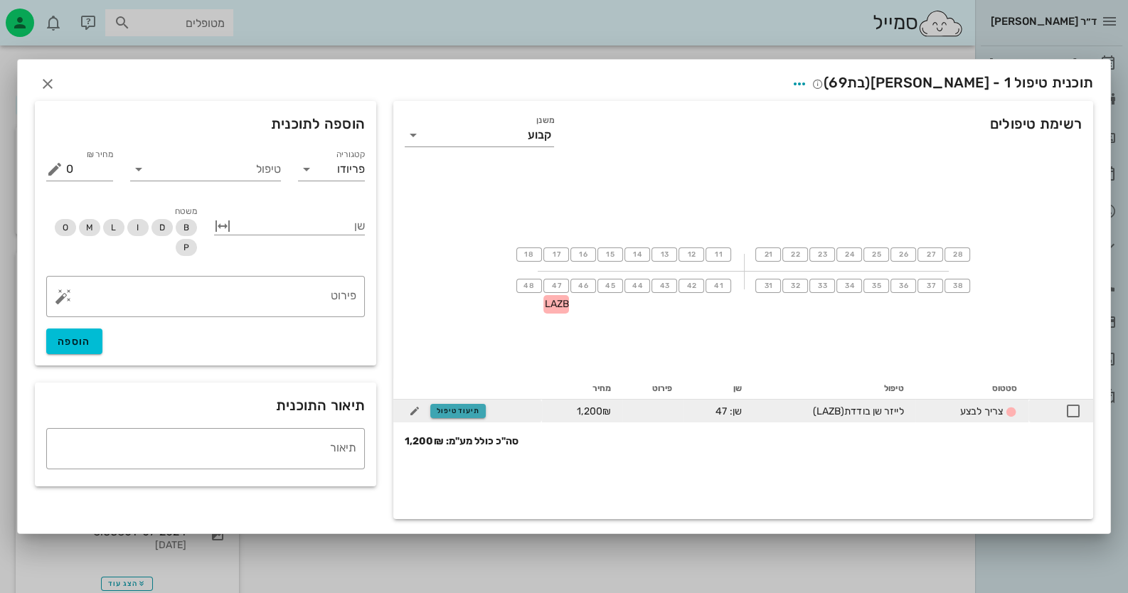
click at [466, 409] on span "תיעוד טיפול" at bounding box center [458, 411] width 43 height 9
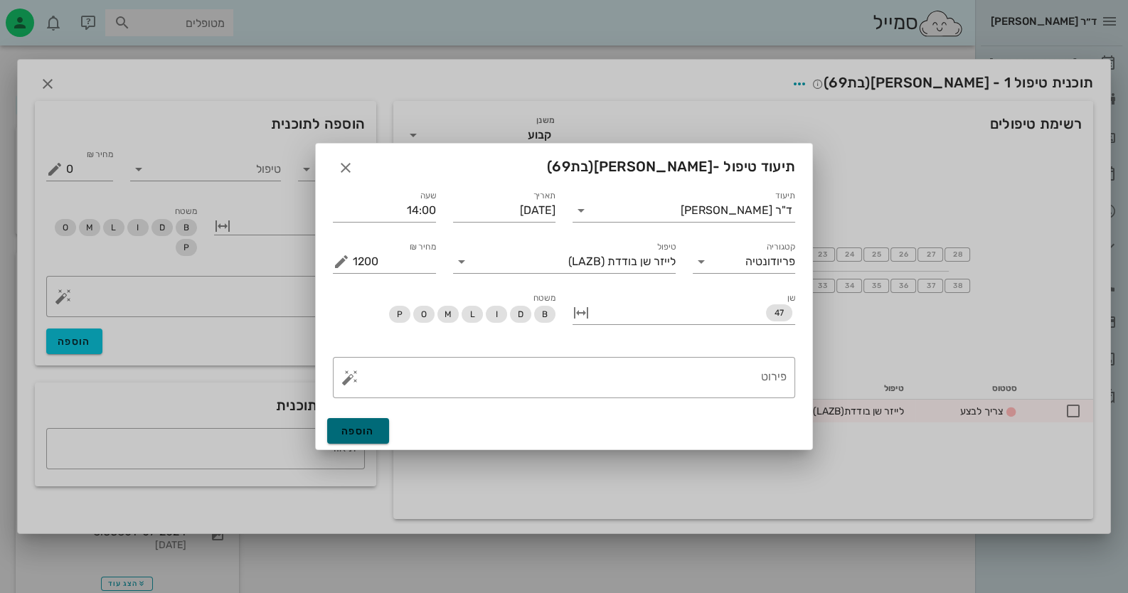
click at [379, 430] on button "הוספה" at bounding box center [358, 431] width 62 height 26
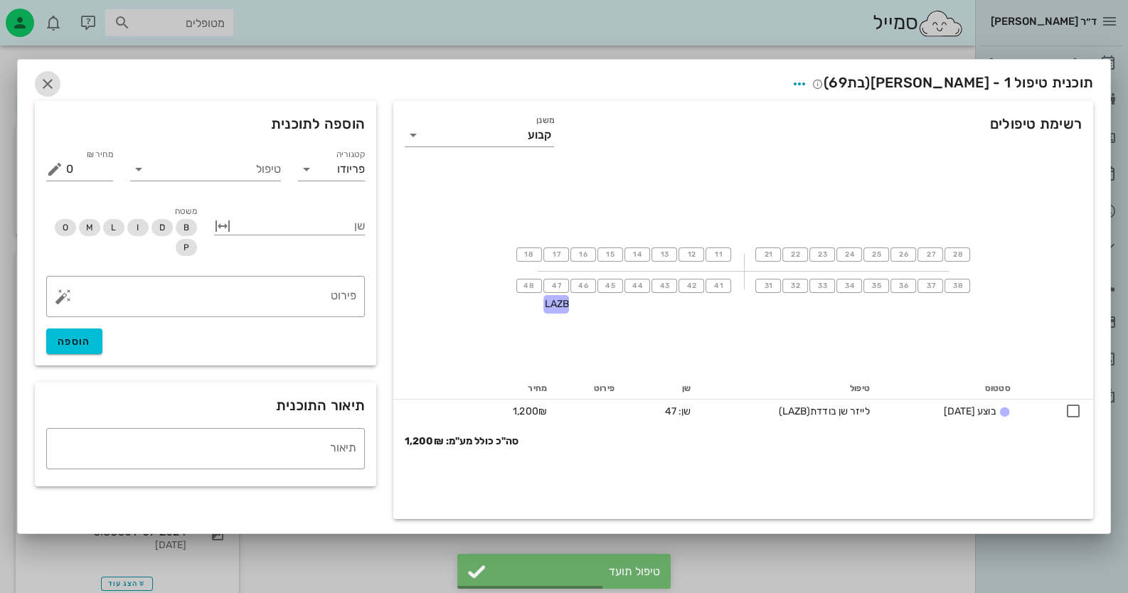
click at [50, 81] on icon "button" at bounding box center [47, 83] width 17 height 17
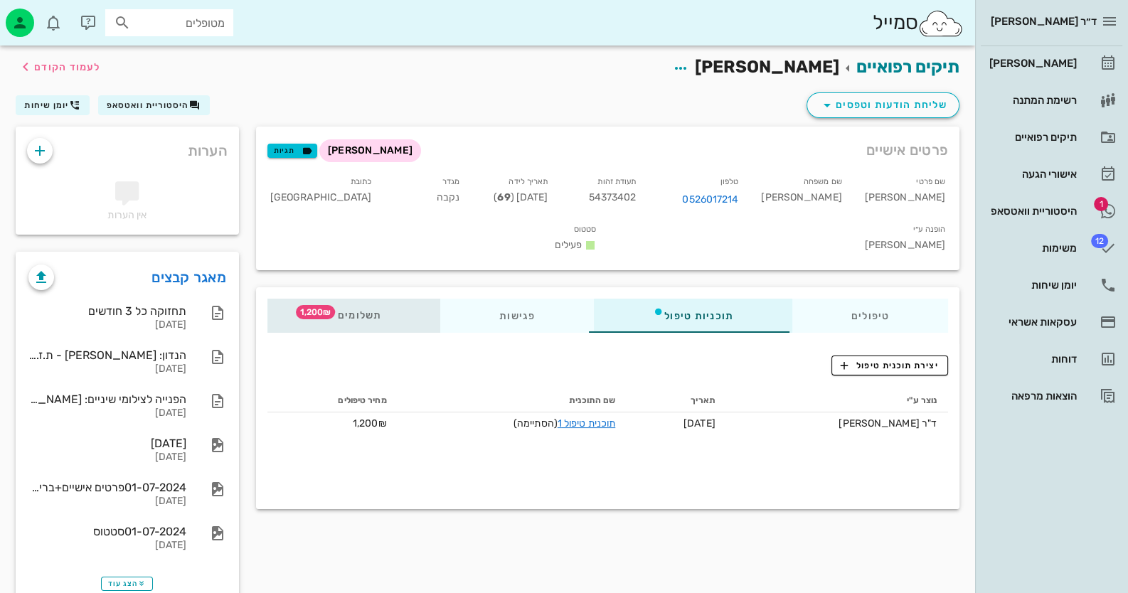
click at [348, 299] on div "תשלומים 1,200₪" at bounding box center [353, 316] width 173 height 34
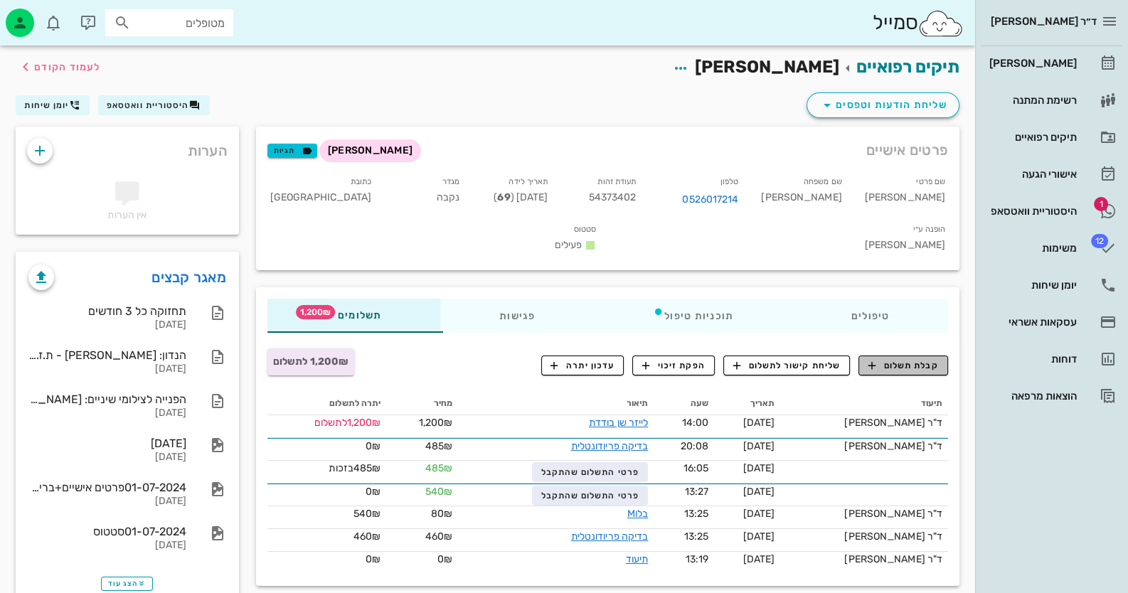
click at [907, 359] on span "קבלת תשלום" at bounding box center [903, 365] width 70 height 13
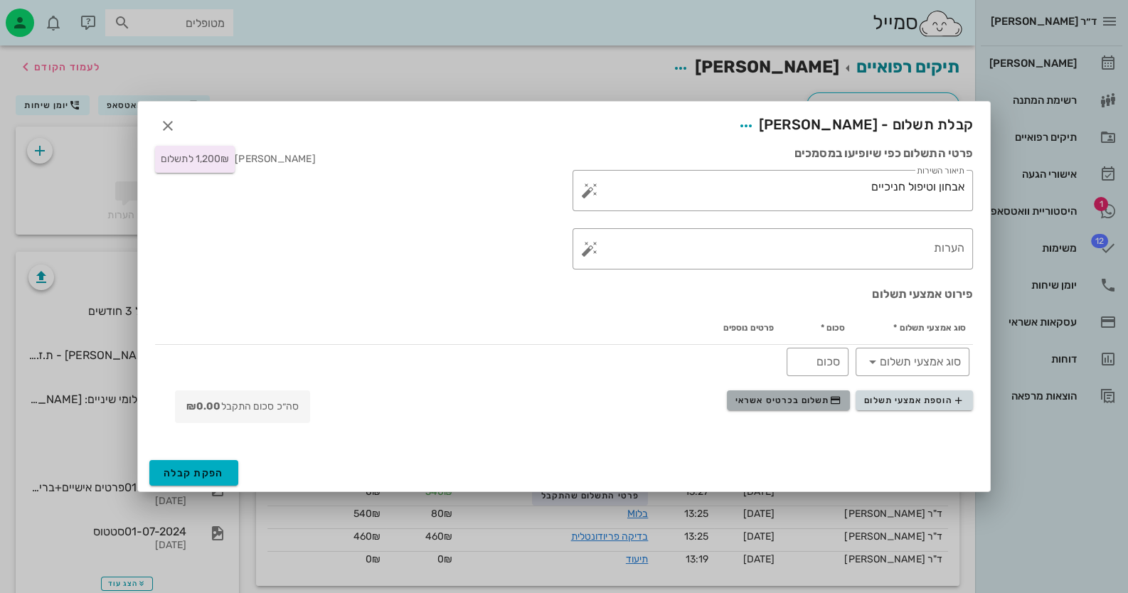
click at [818, 403] on span "תשלום בכרטיס אשראי" at bounding box center [787, 400] width 105 height 11
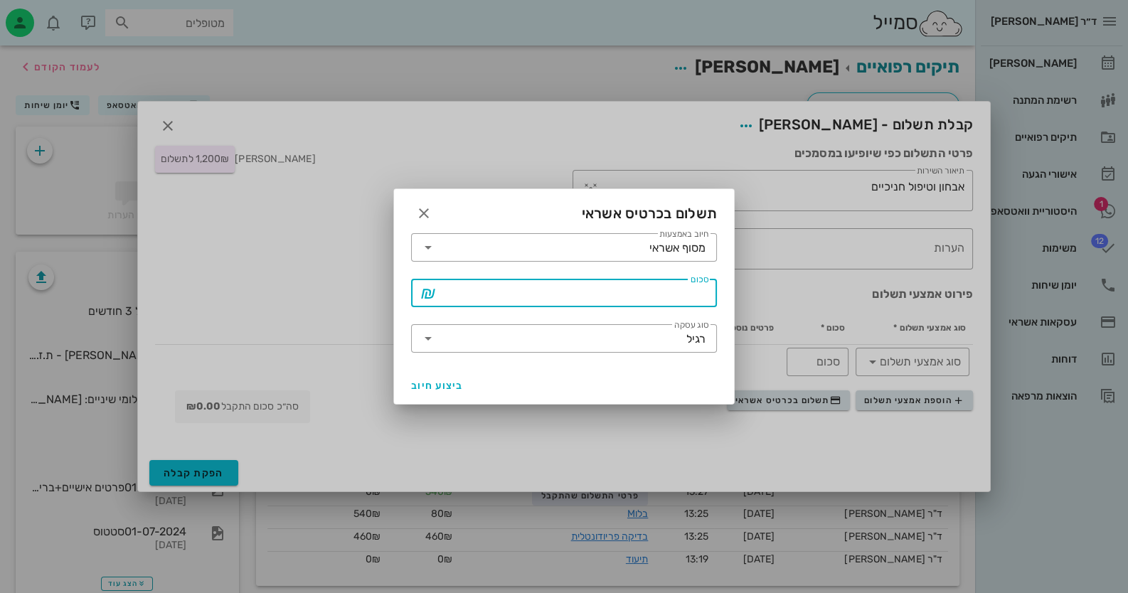
click at [654, 294] on input "סכום" at bounding box center [573, 293] width 269 height 23
type input "1275"
click at [430, 391] on button "ביצוע חיוב" at bounding box center [437, 386] width 64 height 26
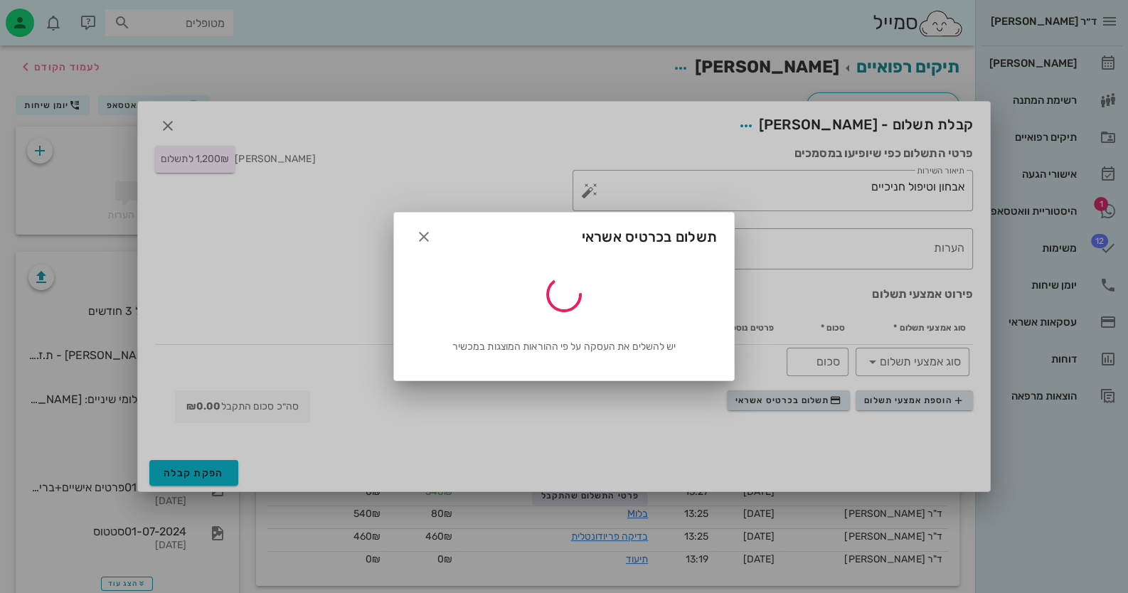
type input "1275"
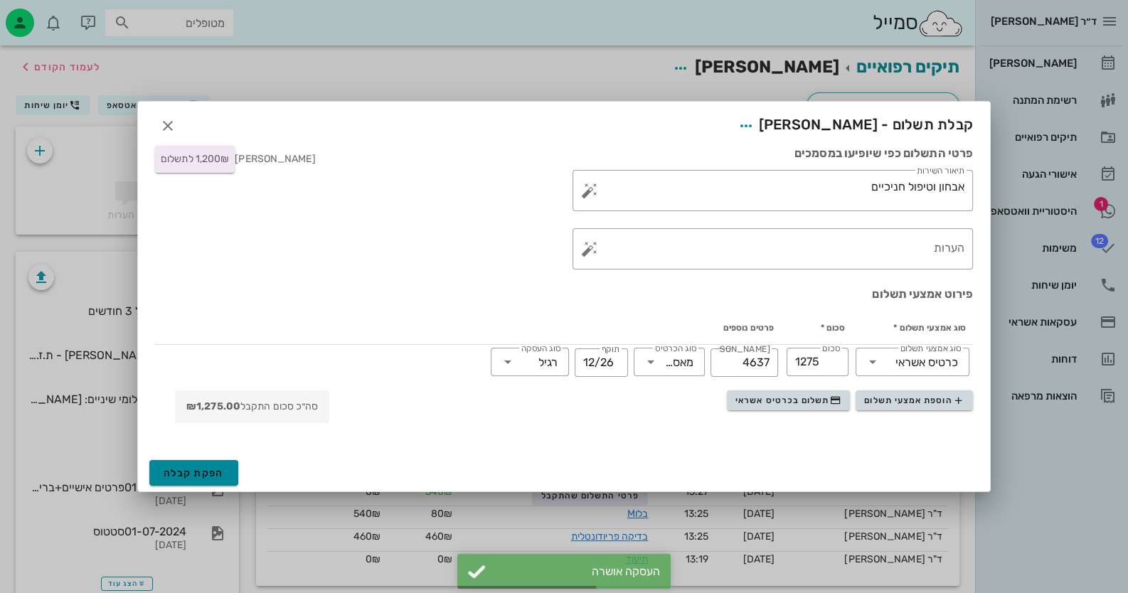
click at [196, 471] on span "הפקת קבלה" at bounding box center [194, 473] width 60 height 12
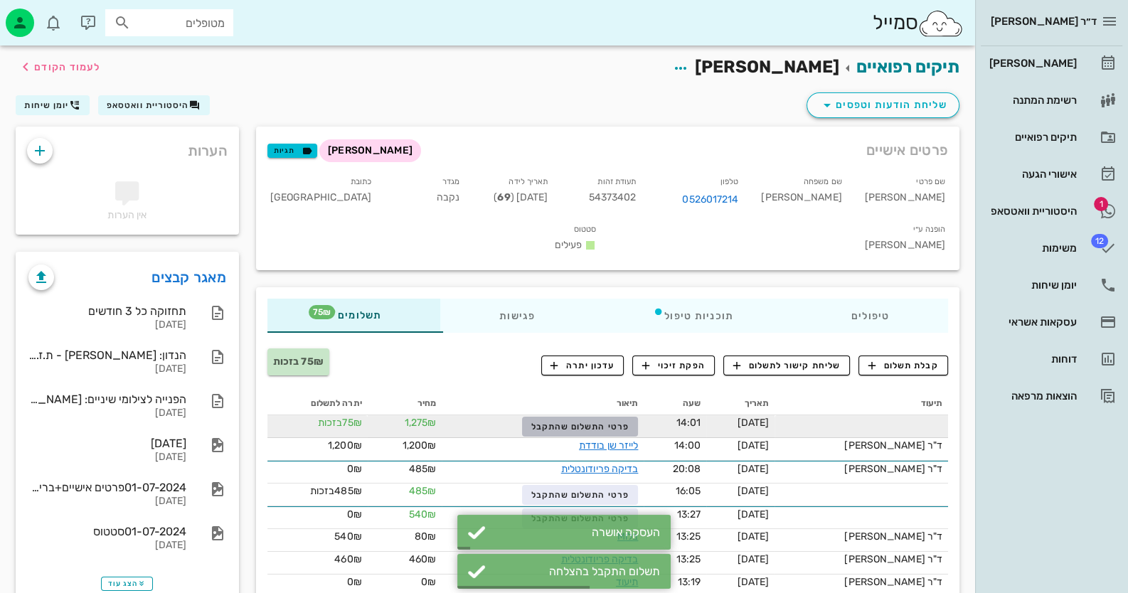
click at [569, 422] on span "פרטי התשלום שהתקבל" at bounding box center [580, 427] width 98 height 10
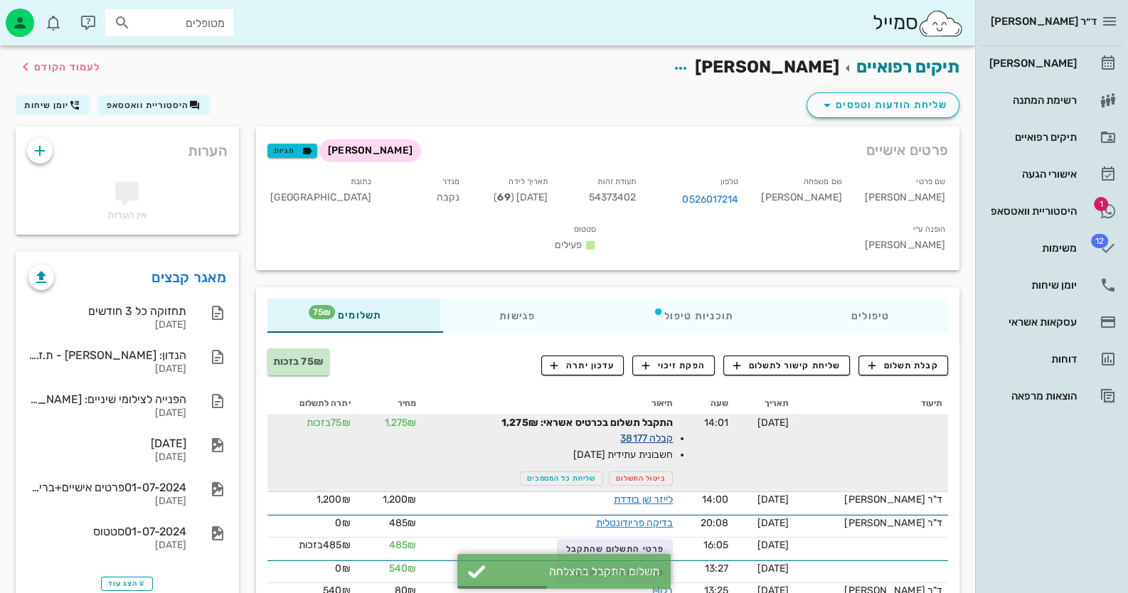
click at [645, 432] on link "קבלה 38177" at bounding box center [646, 438] width 53 height 12
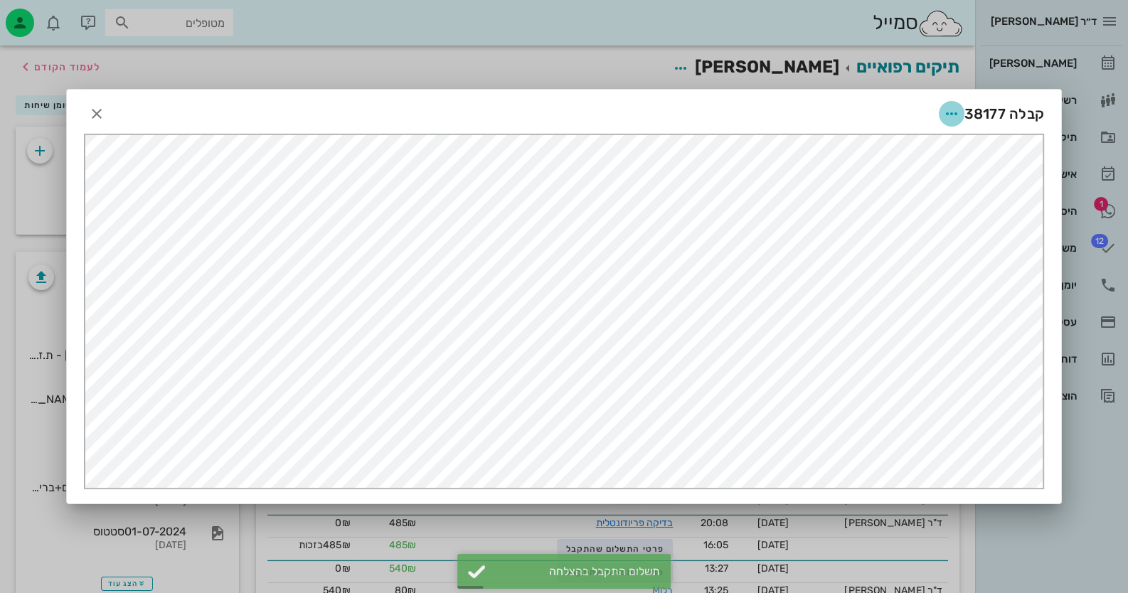
click at [960, 119] on icon "button" at bounding box center [951, 113] width 17 height 17
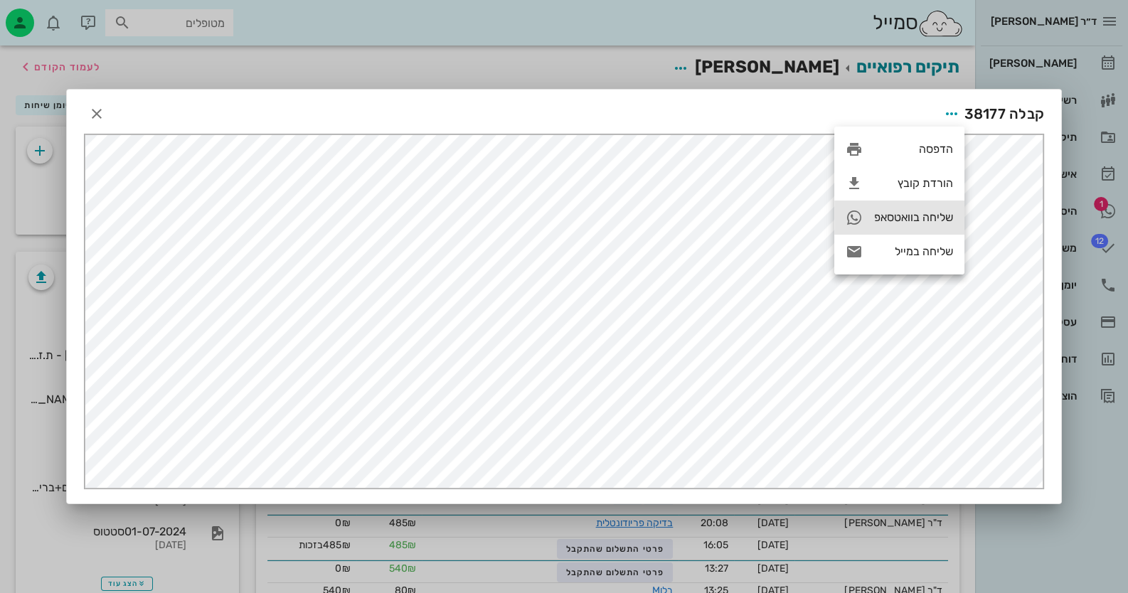
click at [911, 227] on div "שליחה בוואטסאפ" at bounding box center [899, 218] width 130 height 34
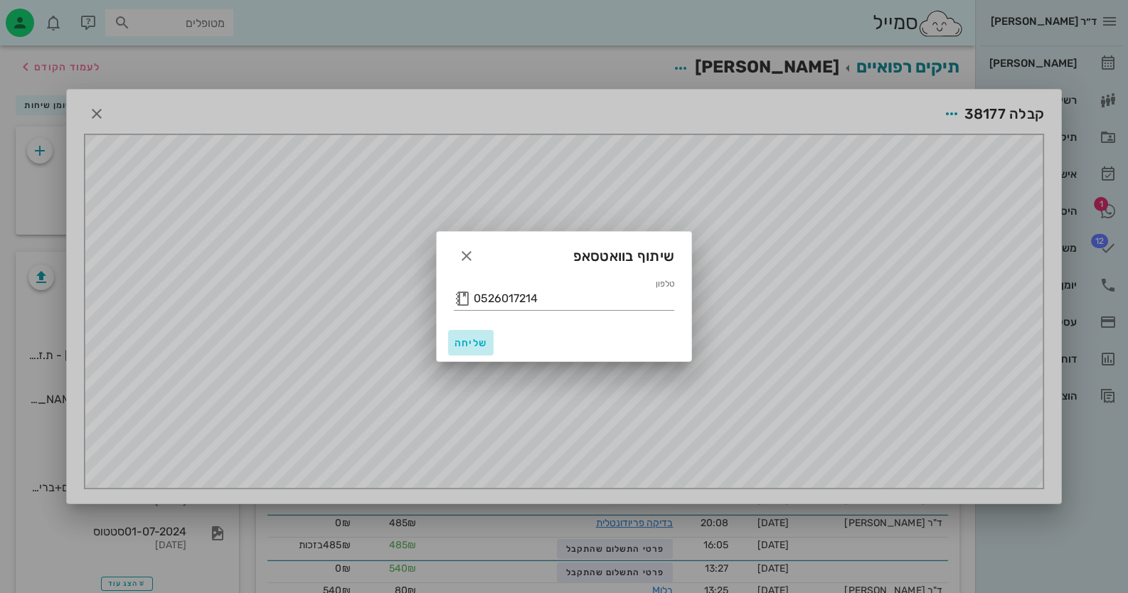
click at [463, 348] on span "שליחה" at bounding box center [471, 343] width 34 height 12
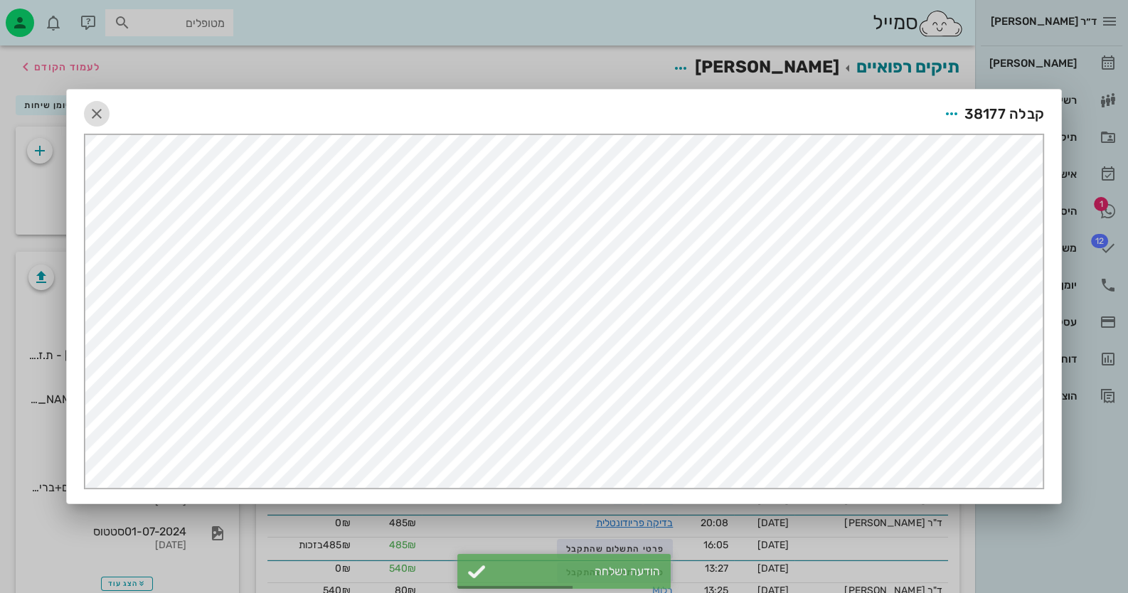
click at [101, 103] on button "button" at bounding box center [97, 114] width 26 height 26
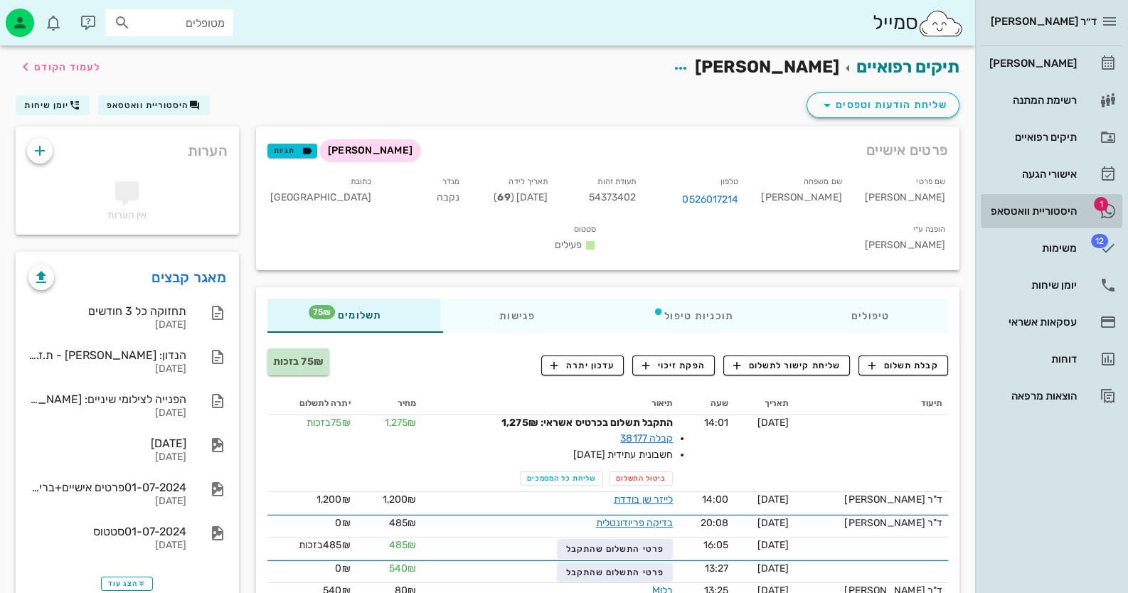
click at [1021, 208] on div "היסטוריית וואטסאפ" at bounding box center [1031, 211] width 90 height 11
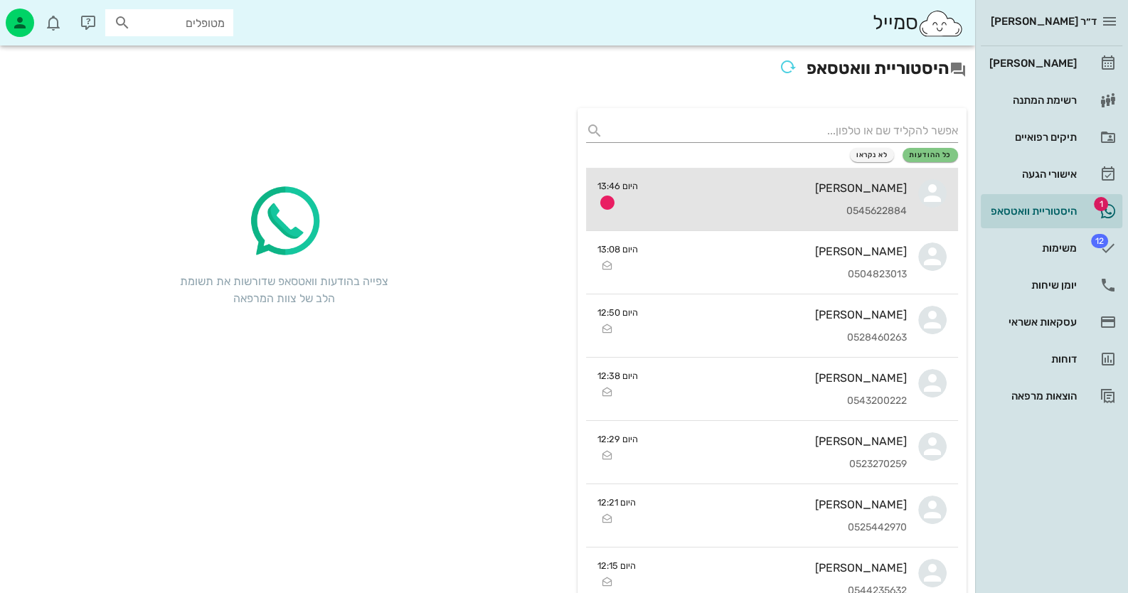
click at [895, 202] on div "ורוניקה בונקובסקי 0545622884" at bounding box center [777, 199] width 257 height 63
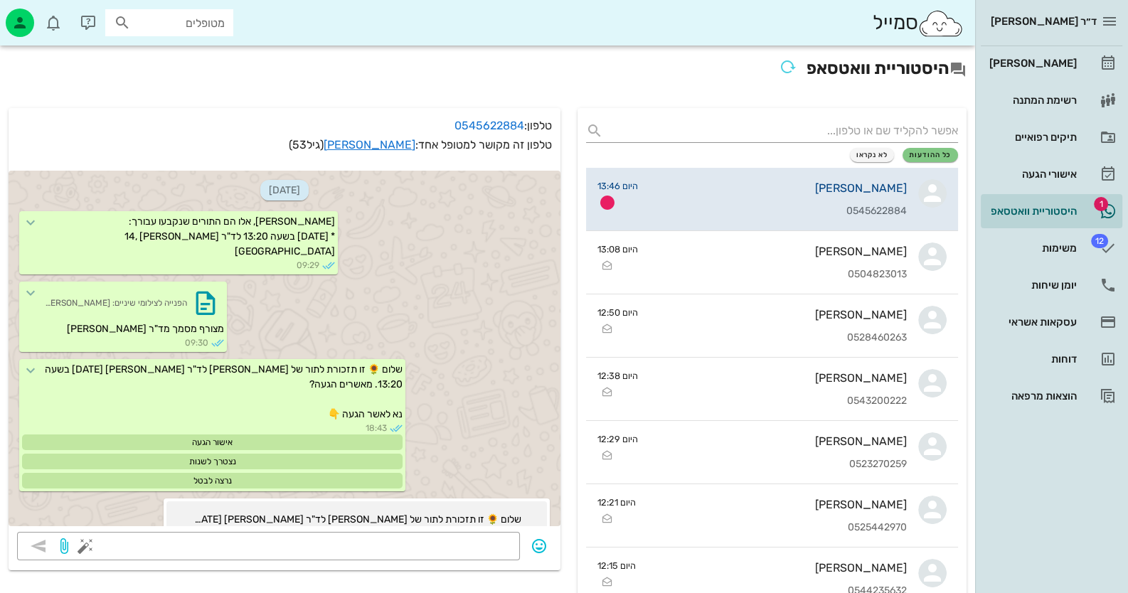
scroll to position [2485, 0]
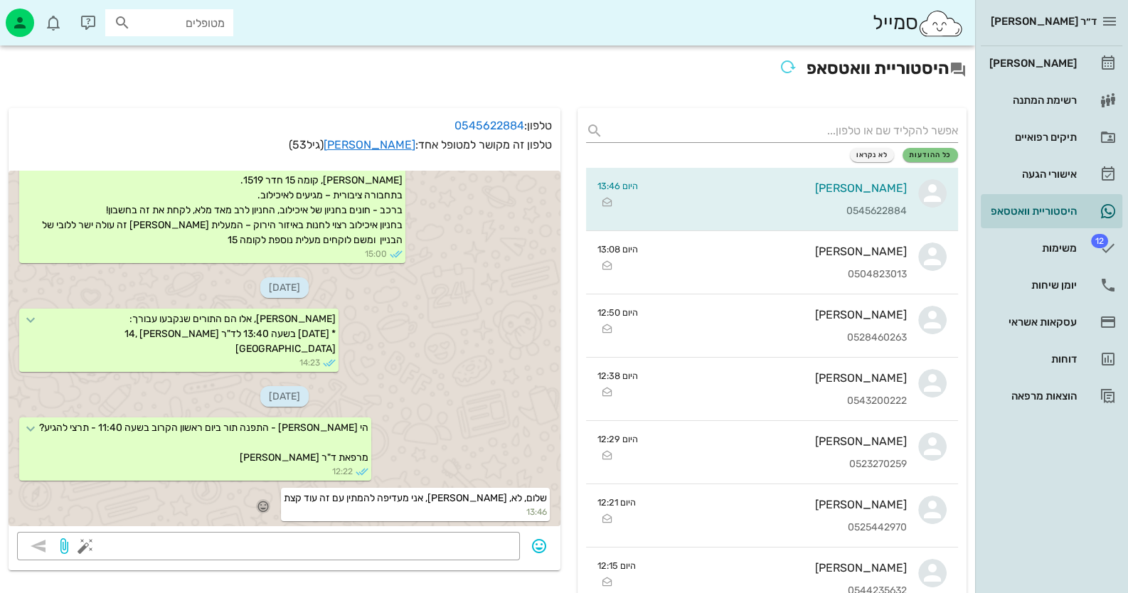
click at [270, 503] on icon "button" at bounding box center [263, 506] width 13 height 13
click at [309, 487] on div "👍" at bounding box center [304, 484] width 26 height 27
click at [398, 348] on div "שלום ורוניקה, אלו הם התורים שנקבעו עבורך: * יום ראשון 5/10 בשעה 13:40 לד"ר חיה …" at bounding box center [285, 342] width 552 height 70
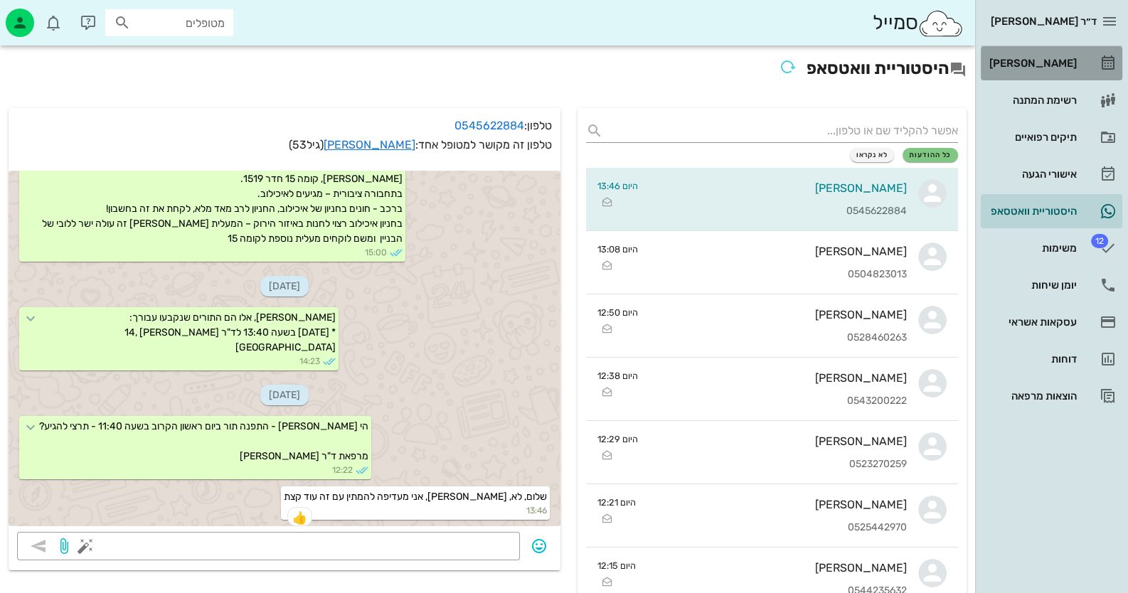
click at [1077, 68] on link "[PERSON_NAME]" at bounding box center [1052, 63] width 142 height 34
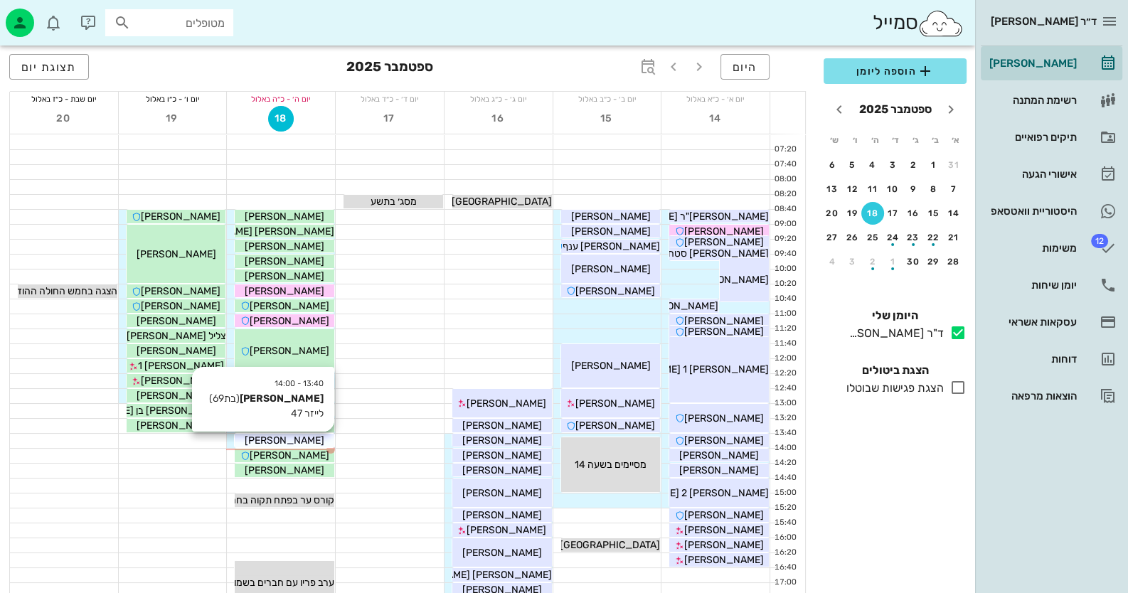
click at [304, 439] on div "[PERSON_NAME]" at bounding box center [285, 440] width 100 height 15
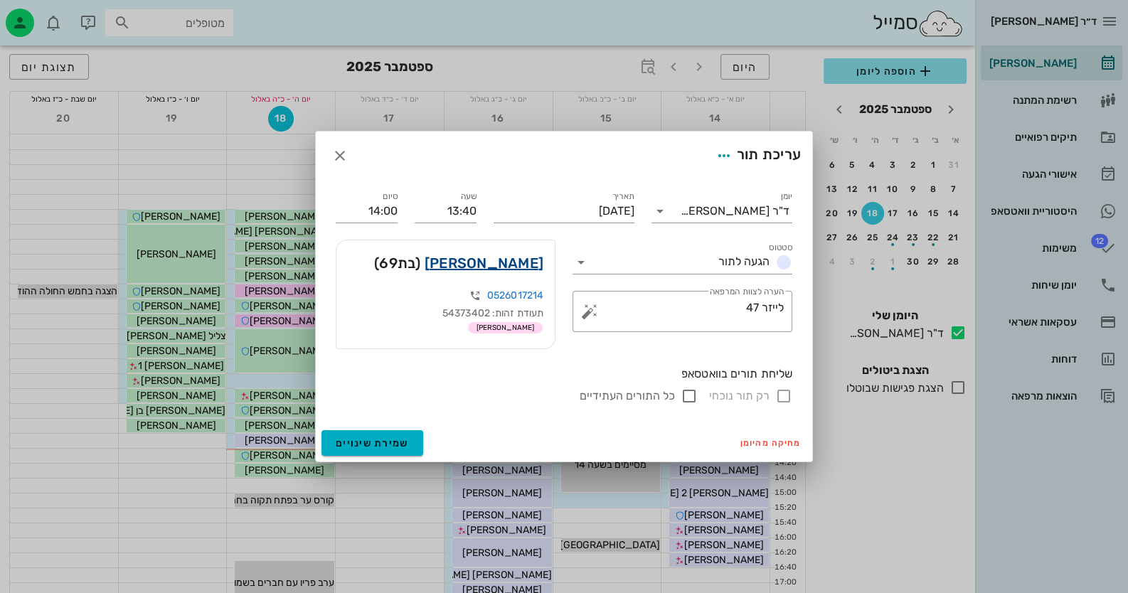
click at [525, 263] on link "לאה בן נון" at bounding box center [484, 263] width 119 height 23
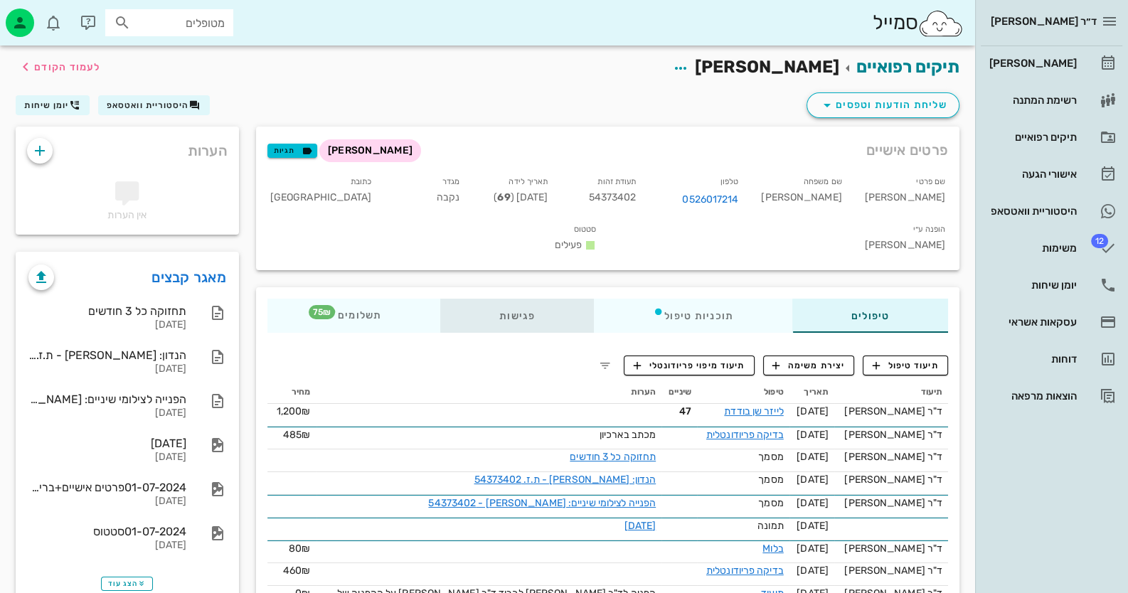
click at [501, 299] on div "פגישות" at bounding box center [517, 316] width 154 height 34
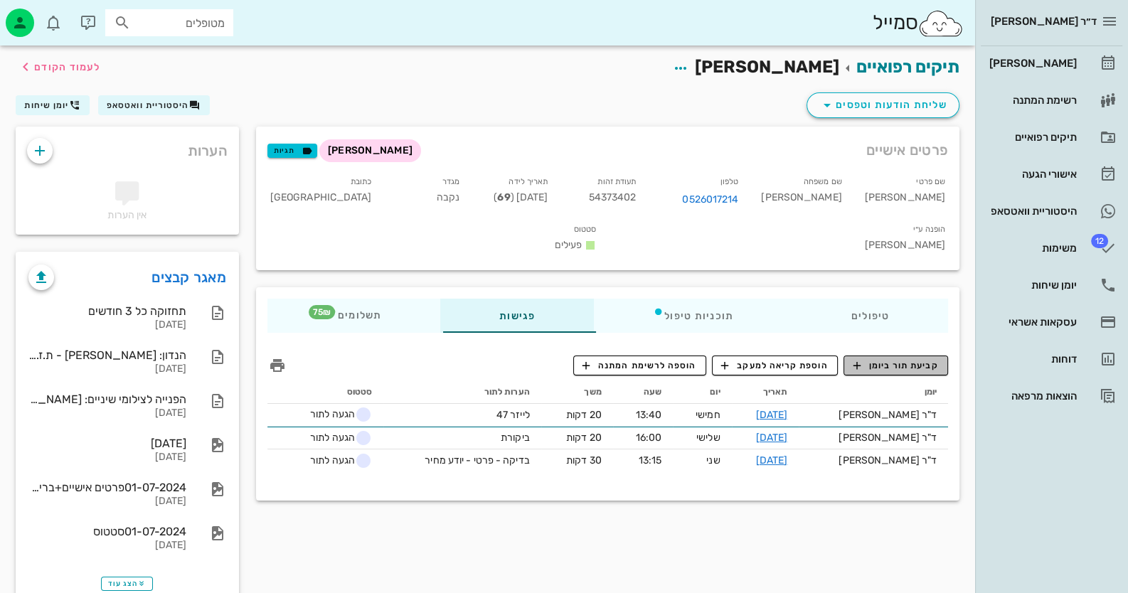
click at [907, 359] on span "קביעת תור ביומן" at bounding box center [895, 365] width 85 height 13
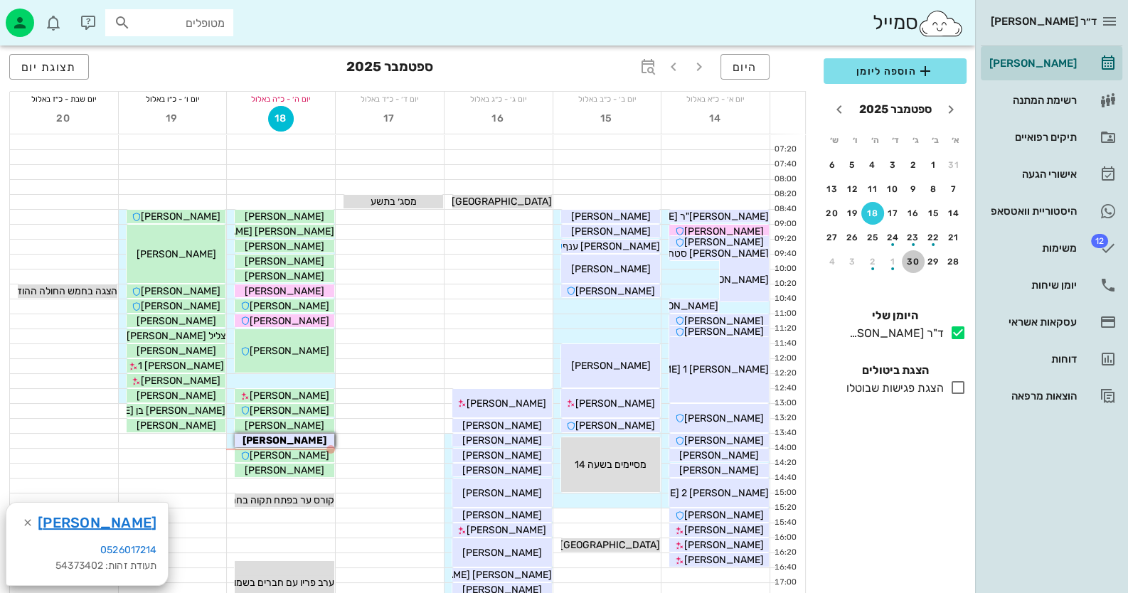
click at [913, 259] on div "30" at bounding box center [913, 262] width 23 height 10
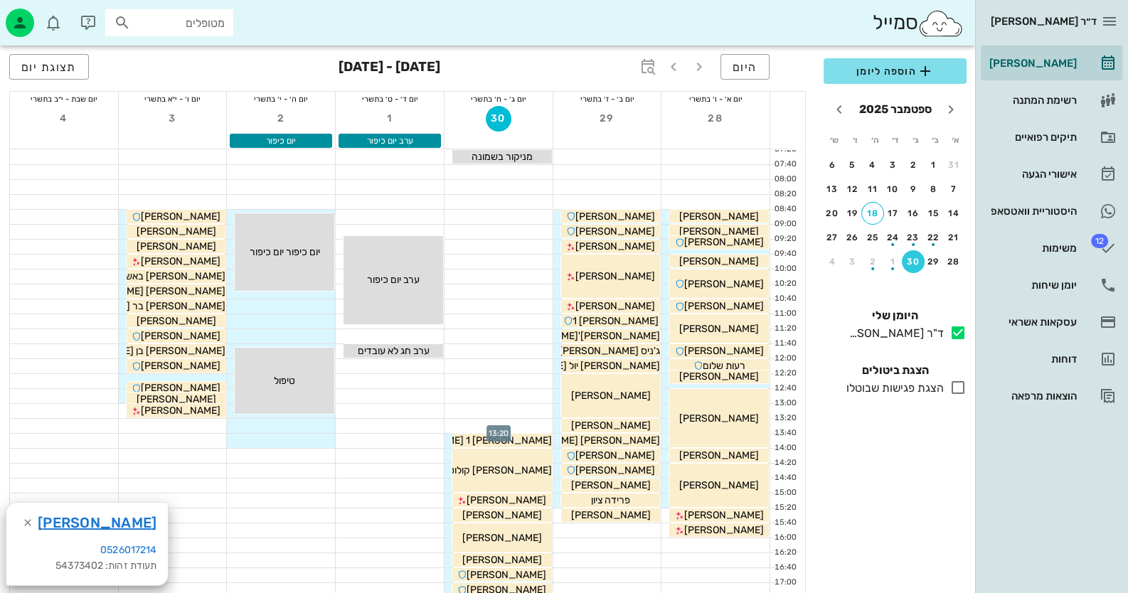
click at [533, 424] on div at bounding box center [498, 426] width 108 height 14
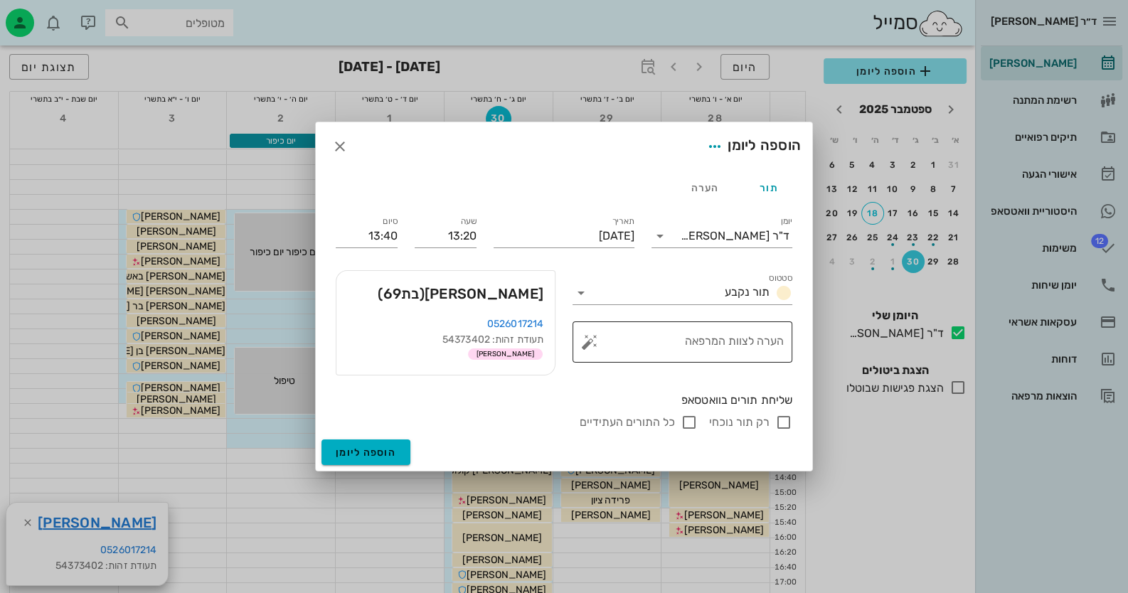
click at [590, 344] on button "button" at bounding box center [589, 342] width 17 height 17
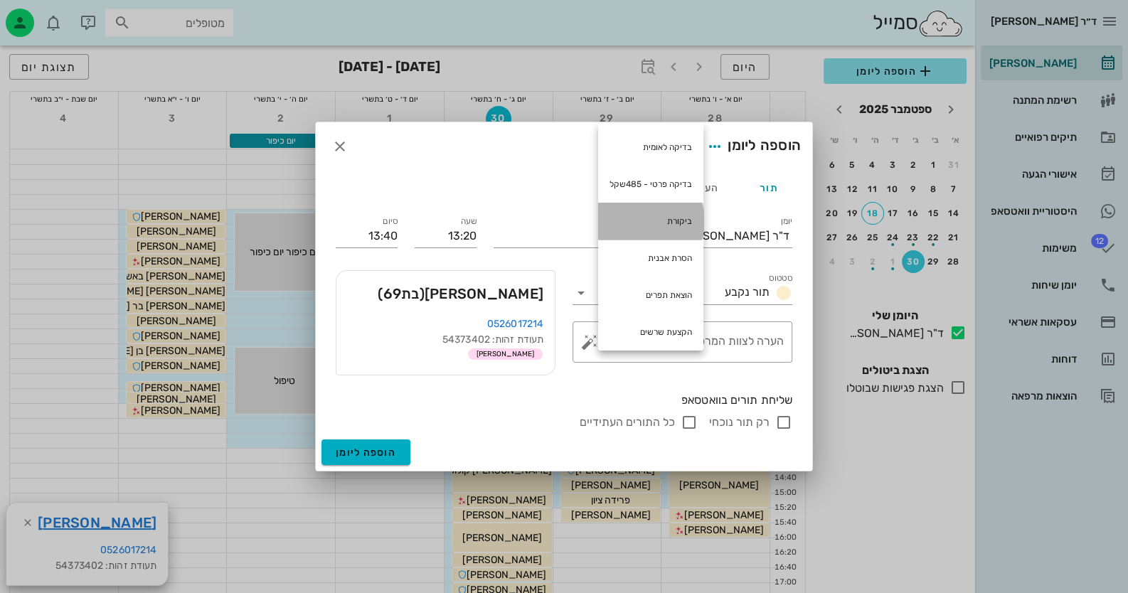
click at [647, 218] on div "ביקורת" at bounding box center [650, 221] width 105 height 37
type textarea "ביקורת"
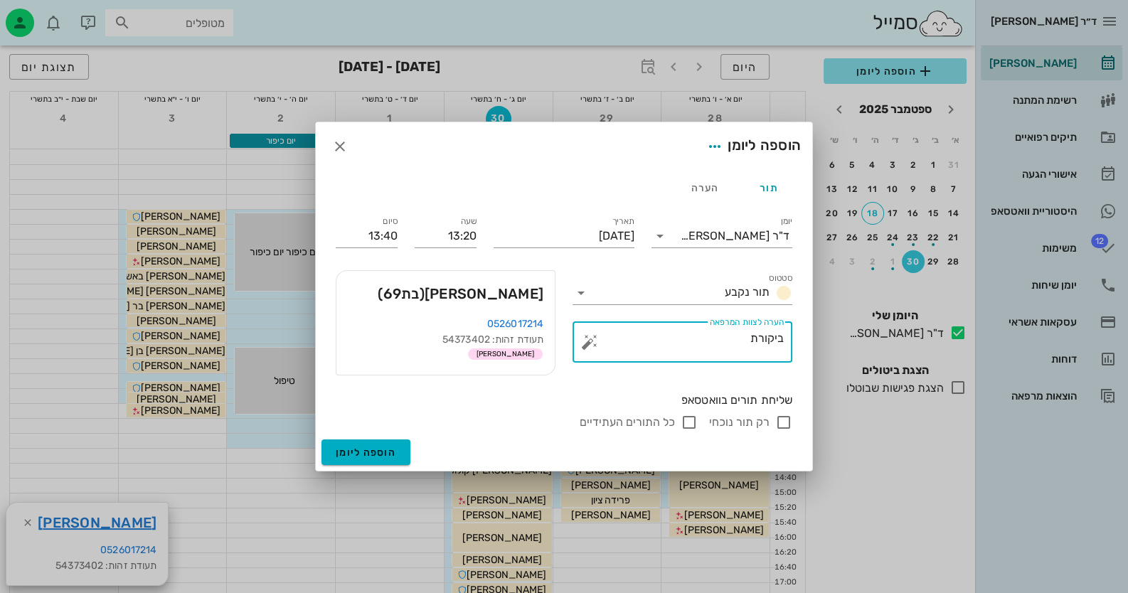
click at [779, 423] on input "רק תור נוכחי" at bounding box center [783, 422] width 17 height 17
checkbox input "false"
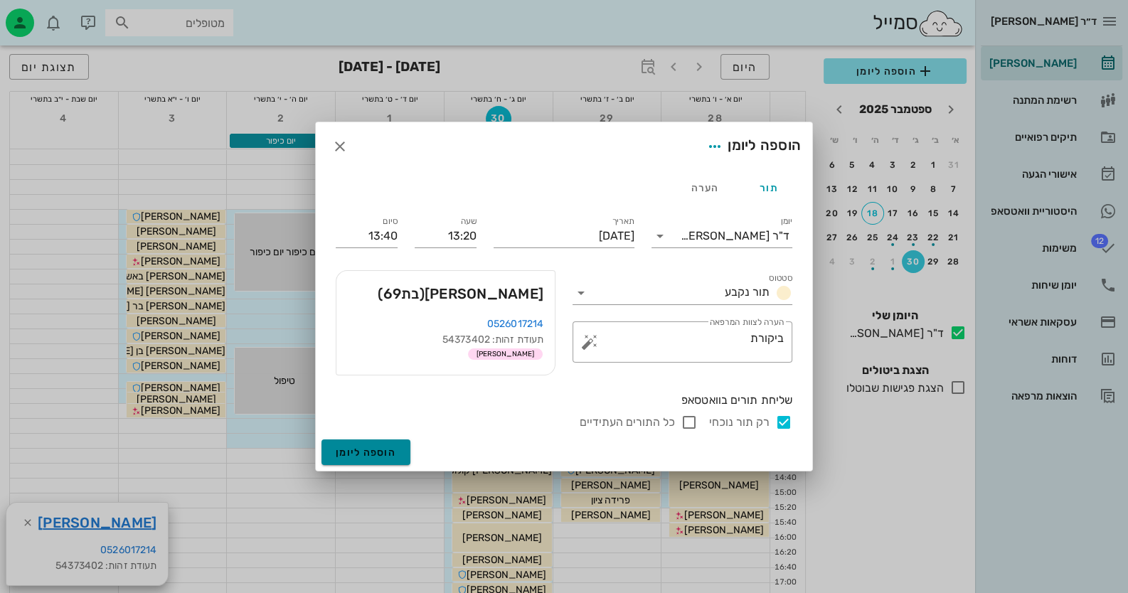
click at [390, 448] on span "הוספה ליומן" at bounding box center [366, 453] width 60 height 12
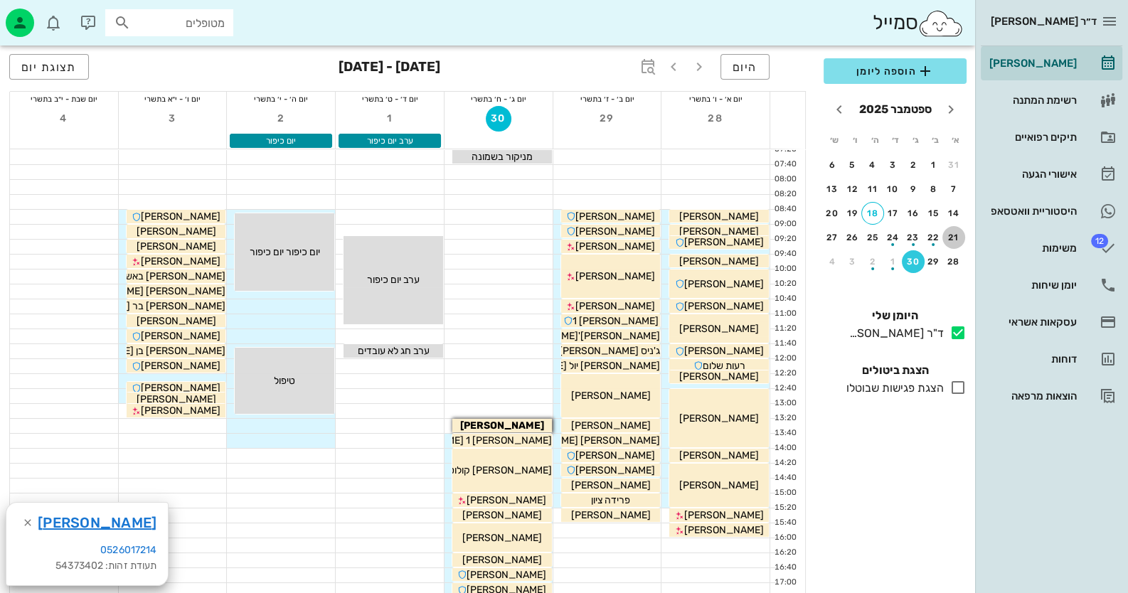
click at [951, 241] on button "21" at bounding box center [953, 237] width 23 height 23
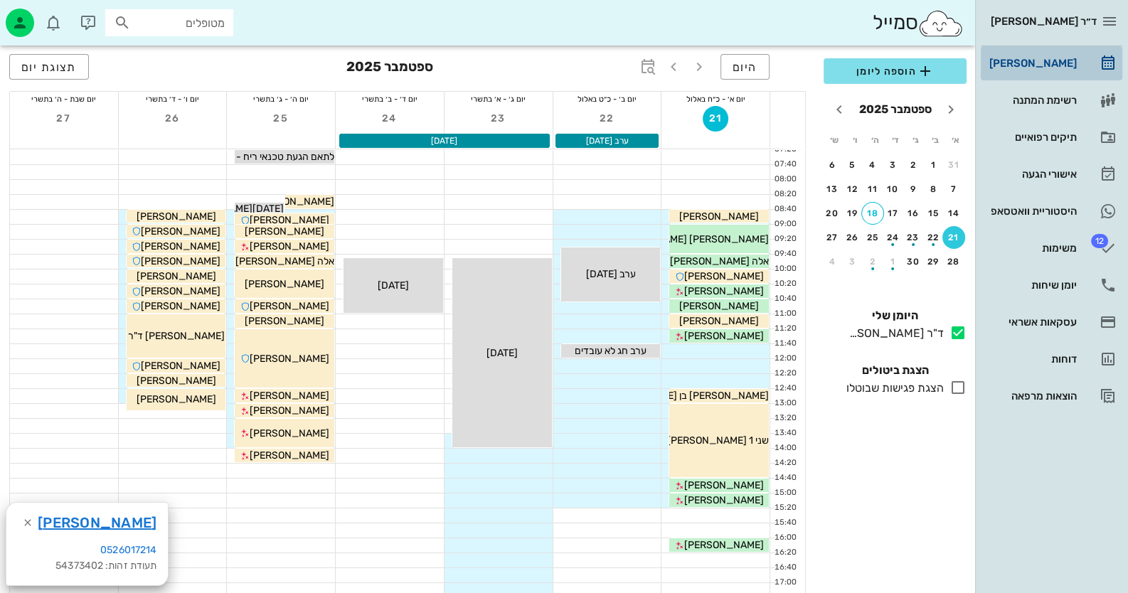
click at [1046, 60] on div "[PERSON_NAME]" at bounding box center [1031, 63] width 90 height 11
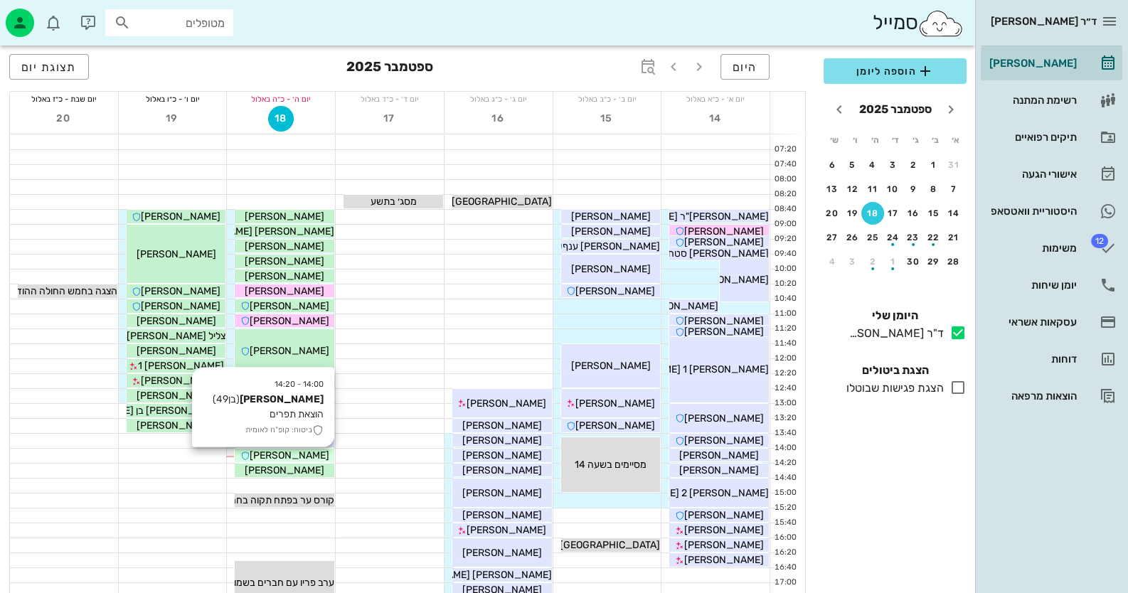
click at [314, 457] on div "[PERSON_NAME]" at bounding box center [285, 455] width 100 height 15
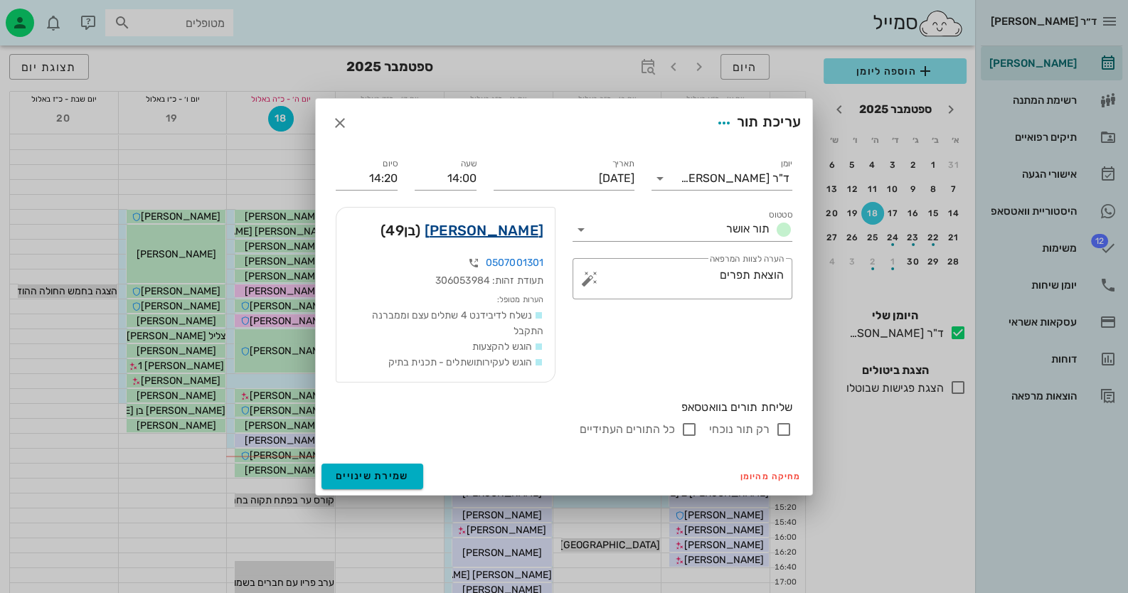
click at [511, 231] on link "רומן אסטיס" at bounding box center [484, 230] width 119 height 23
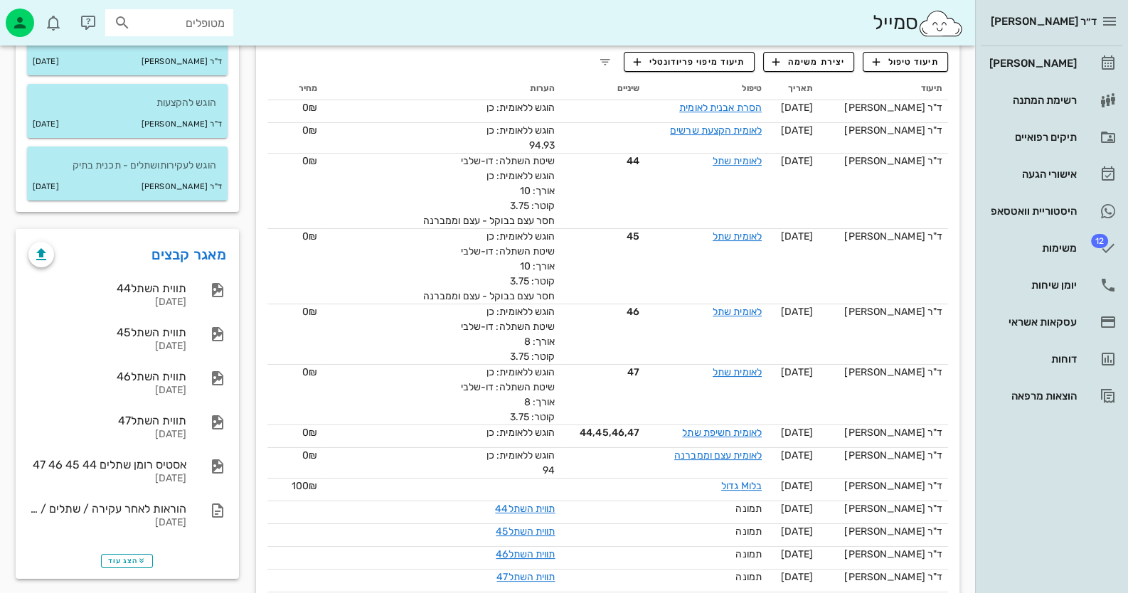
scroll to position [284, 0]
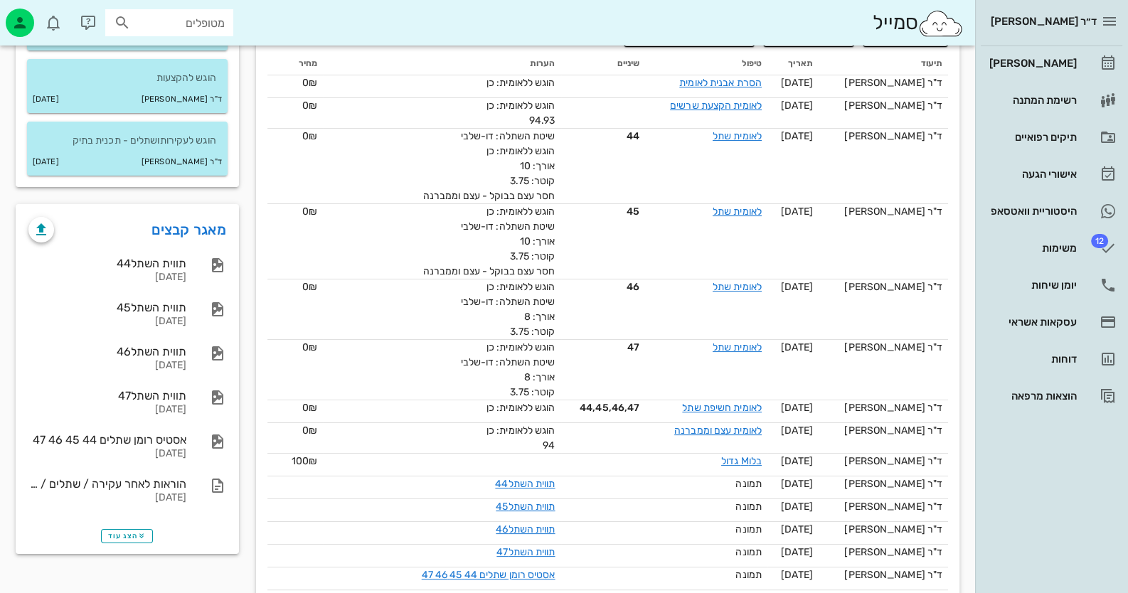
click at [119, 526] on div "הצג עוד" at bounding box center [127, 535] width 220 height 34
click at [124, 532] on span "הצג עוד" at bounding box center [127, 536] width 38 height 9
click at [193, 224] on link "מאגר קבצים" at bounding box center [188, 229] width 75 height 23
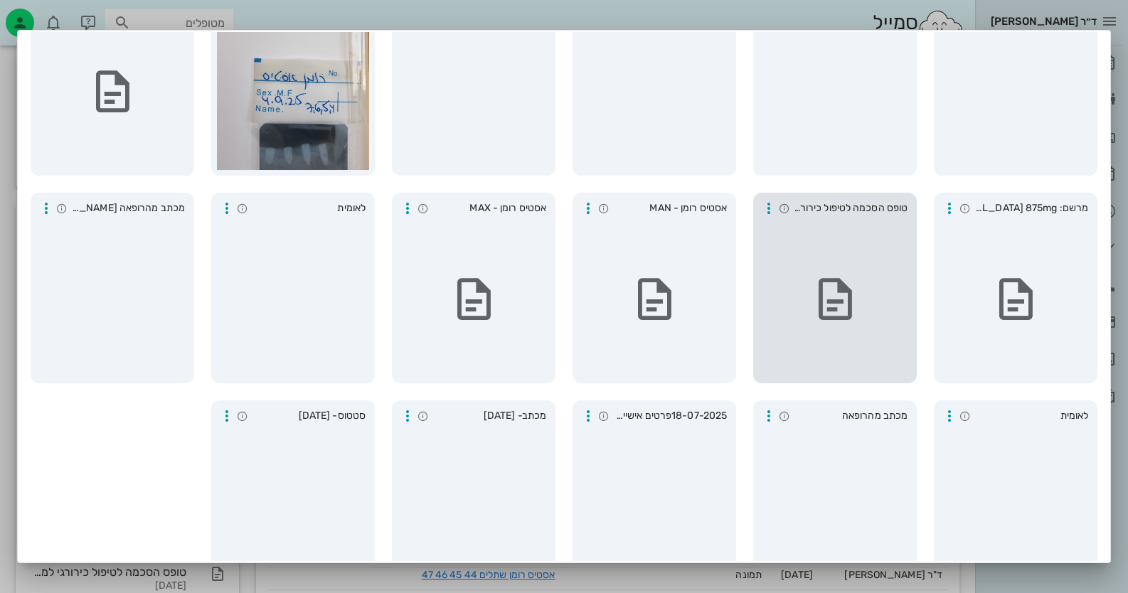
scroll to position [181, 0]
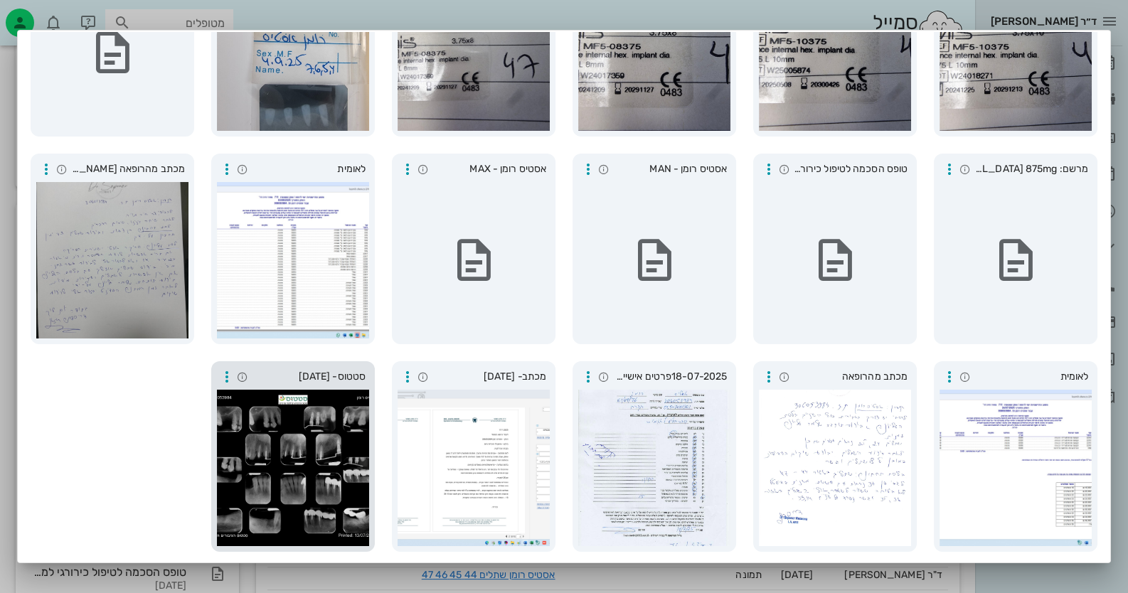
click at [316, 394] on div at bounding box center [293, 468] width 152 height 156
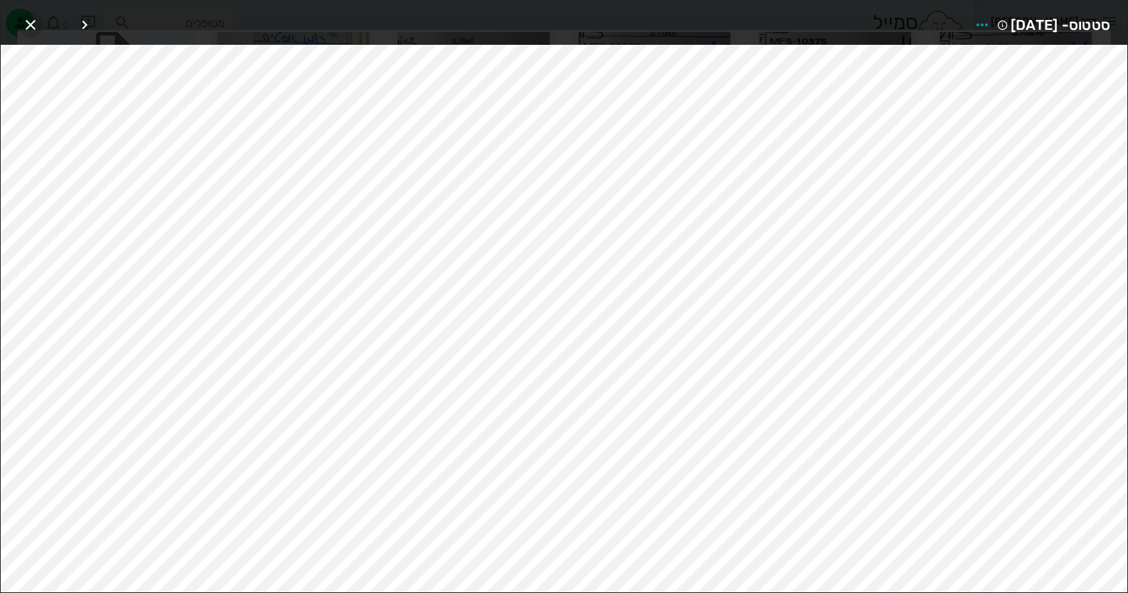
click at [28, 24] on icon "button" at bounding box center [30, 24] width 17 height 17
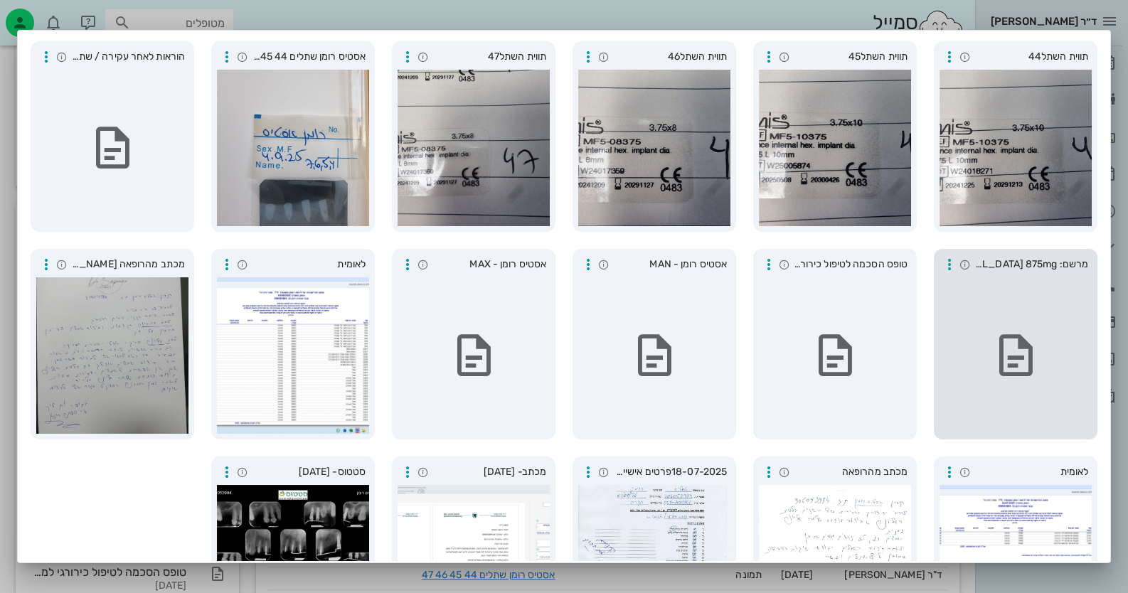
scroll to position [0, 0]
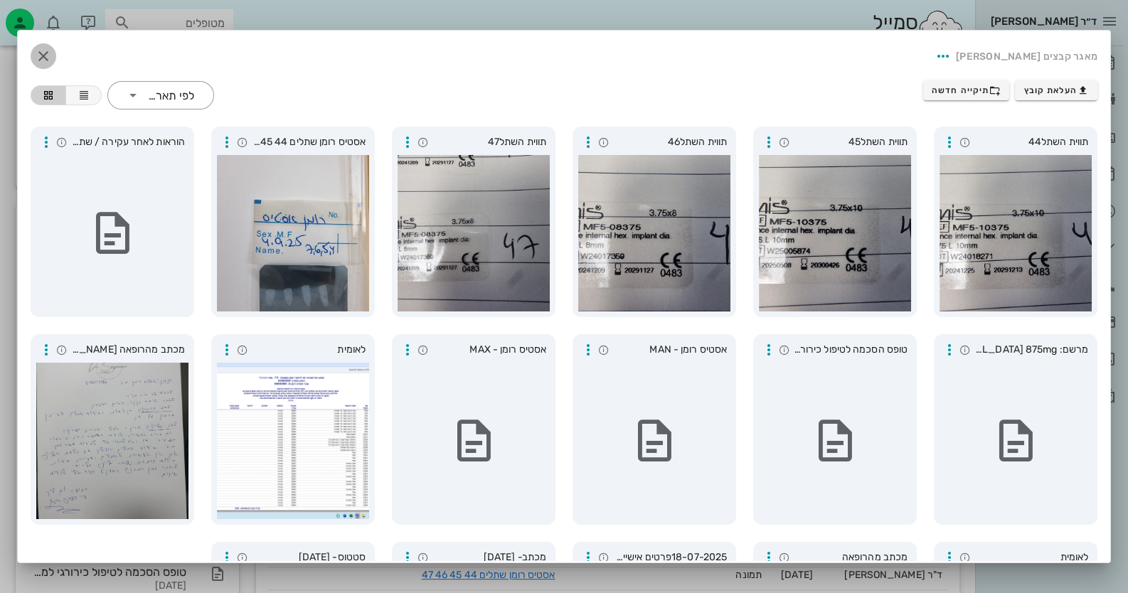
click at [43, 58] on span "button" at bounding box center [44, 56] width 26 height 17
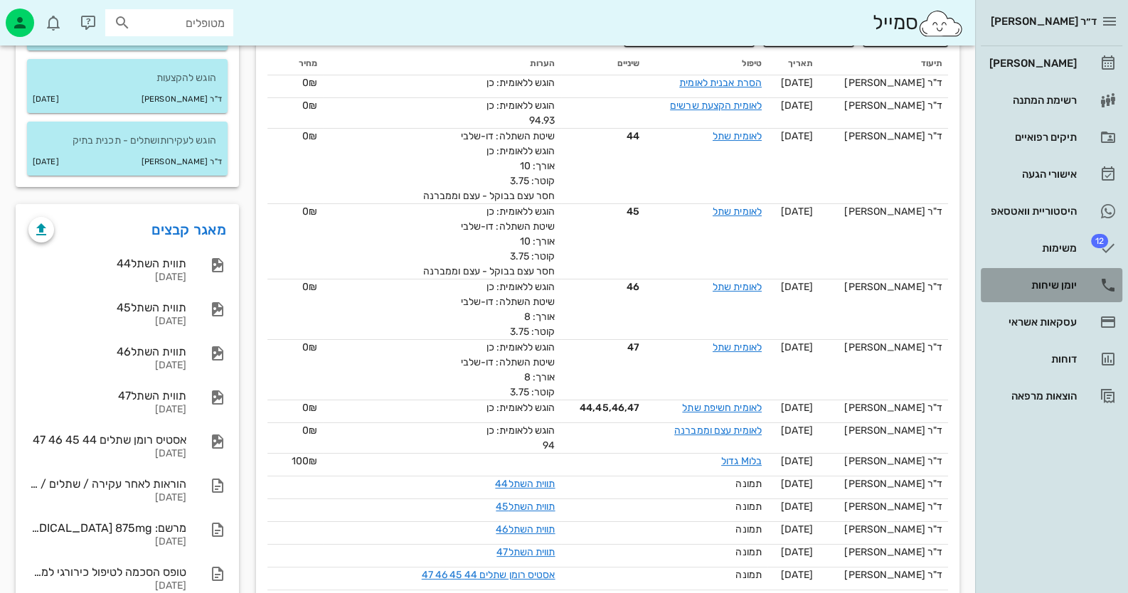
click at [1023, 288] on div "יומן שיחות" at bounding box center [1031, 284] width 90 height 11
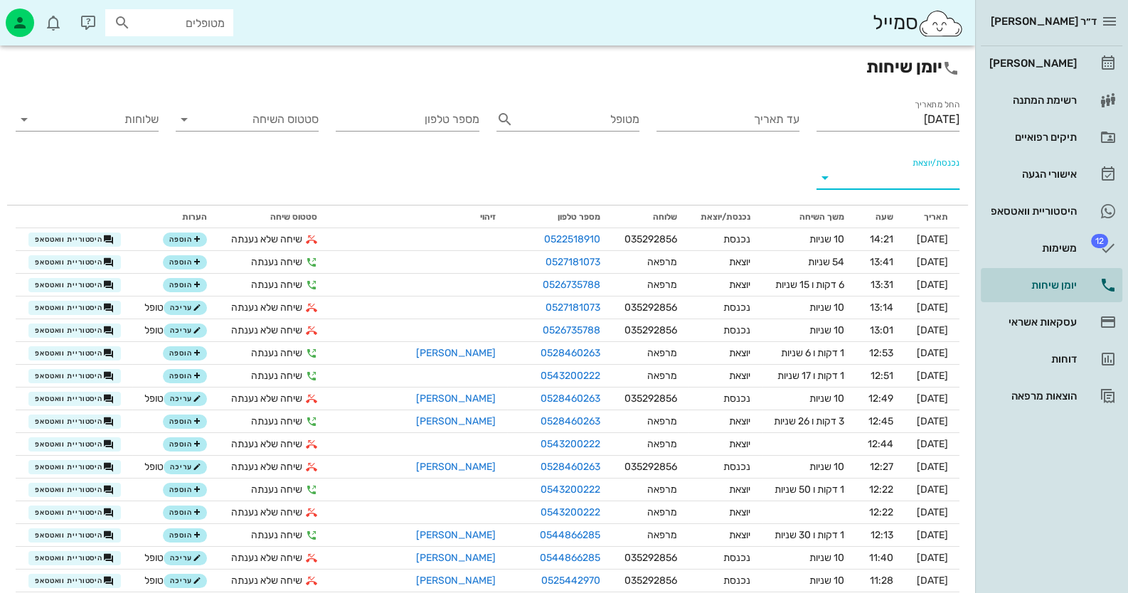
click at [891, 181] on input "נכנסת/יוצאת" at bounding box center [899, 177] width 120 height 23
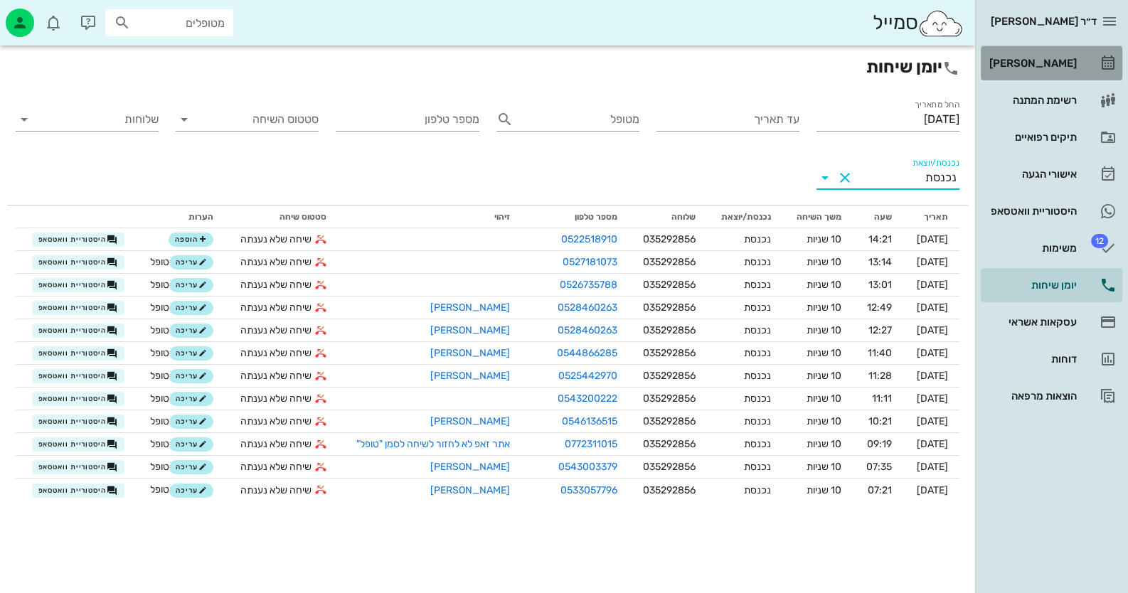
click at [1078, 65] on link "[PERSON_NAME]" at bounding box center [1052, 63] width 142 height 34
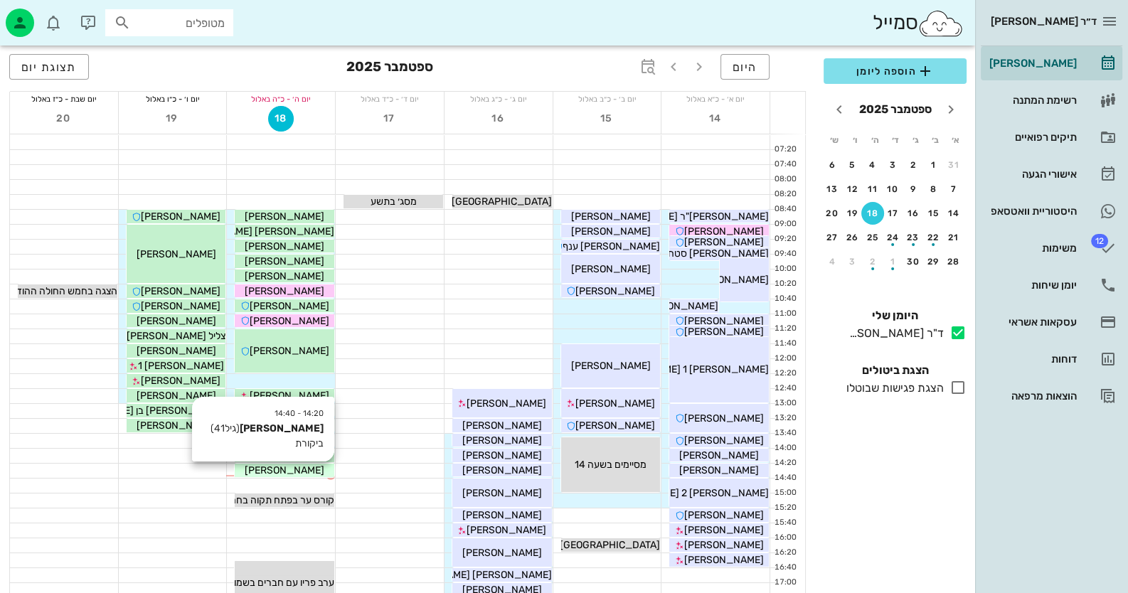
click at [292, 469] on span "[PERSON_NAME]" at bounding box center [285, 470] width 80 height 12
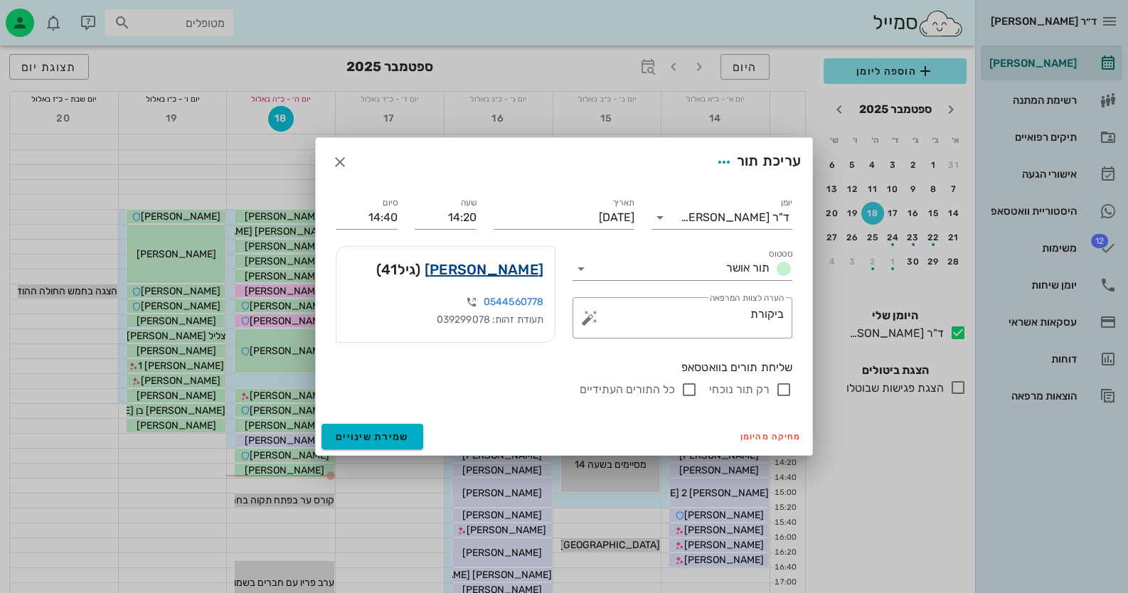
click at [526, 273] on link "לבנת רמון" at bounding box center [484, 269] width 119 height 23
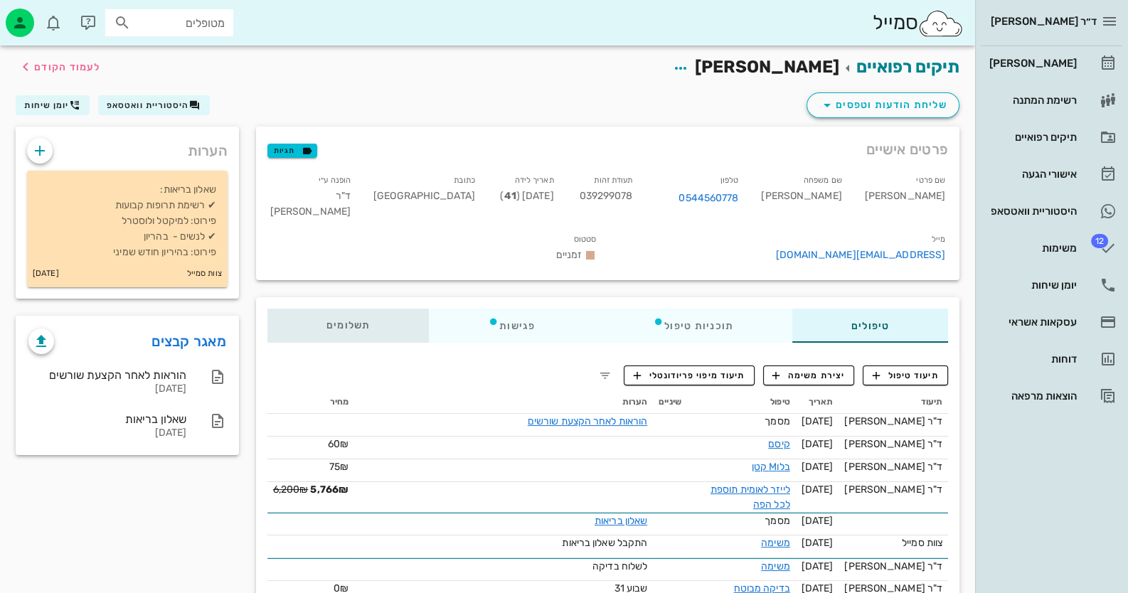
click at [332, 321] on span "תשלומים 0₪" at bounding box center [348, 326] width 44 height 10
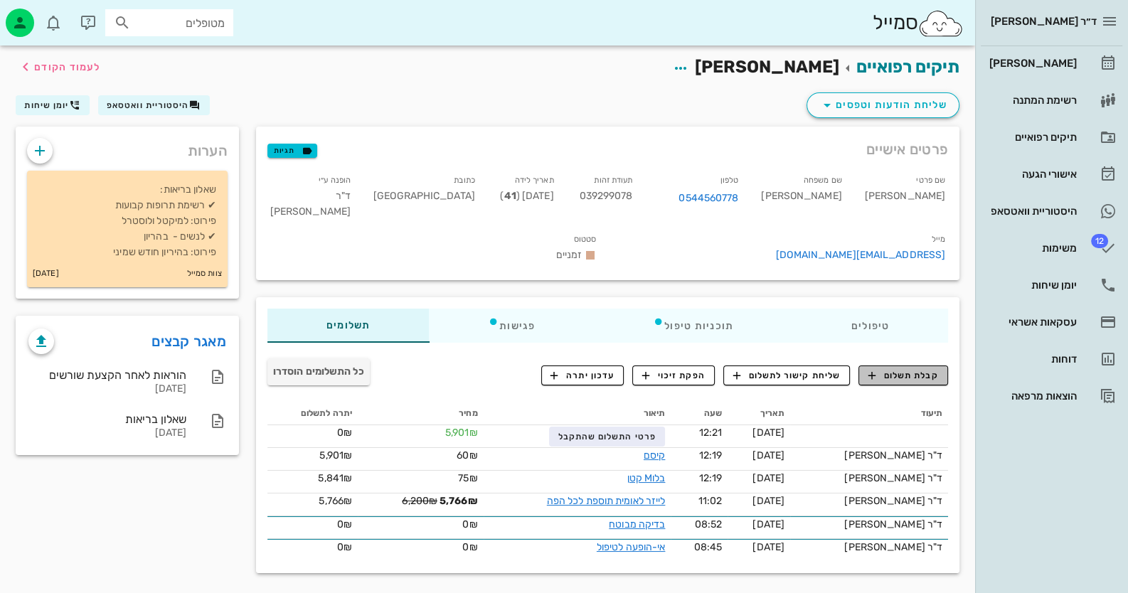
click at [932, 369] on span "קבלת תשלום" at bounding box center [903, 375] width 70 height 13
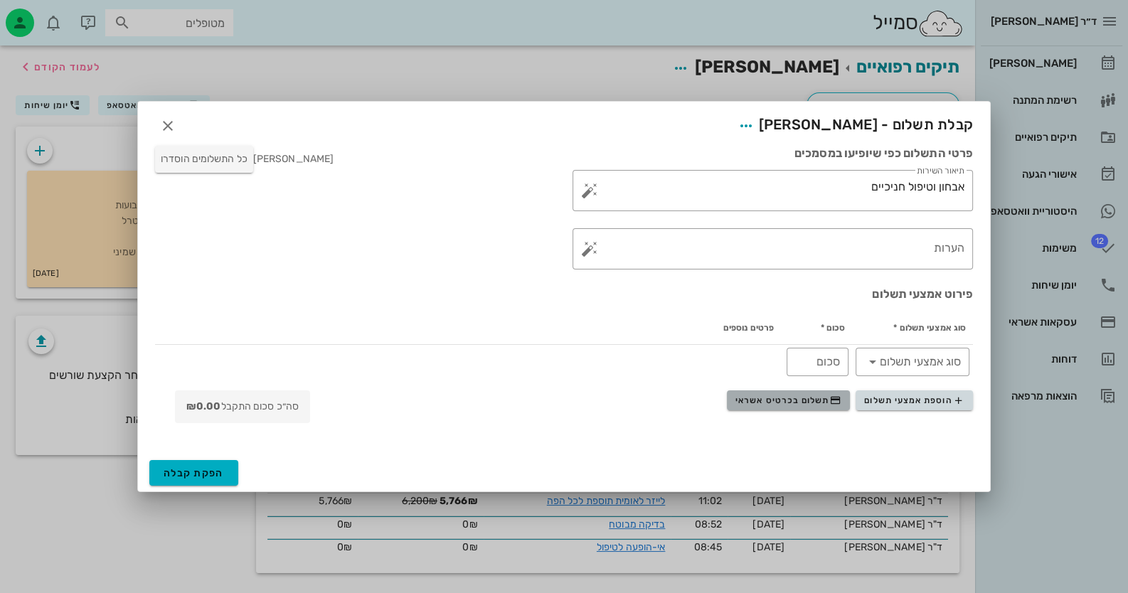
click at [808, 405] on span "תשלום בכרטיס אשראי" at bounding box center [787, 400] width 105 height 11
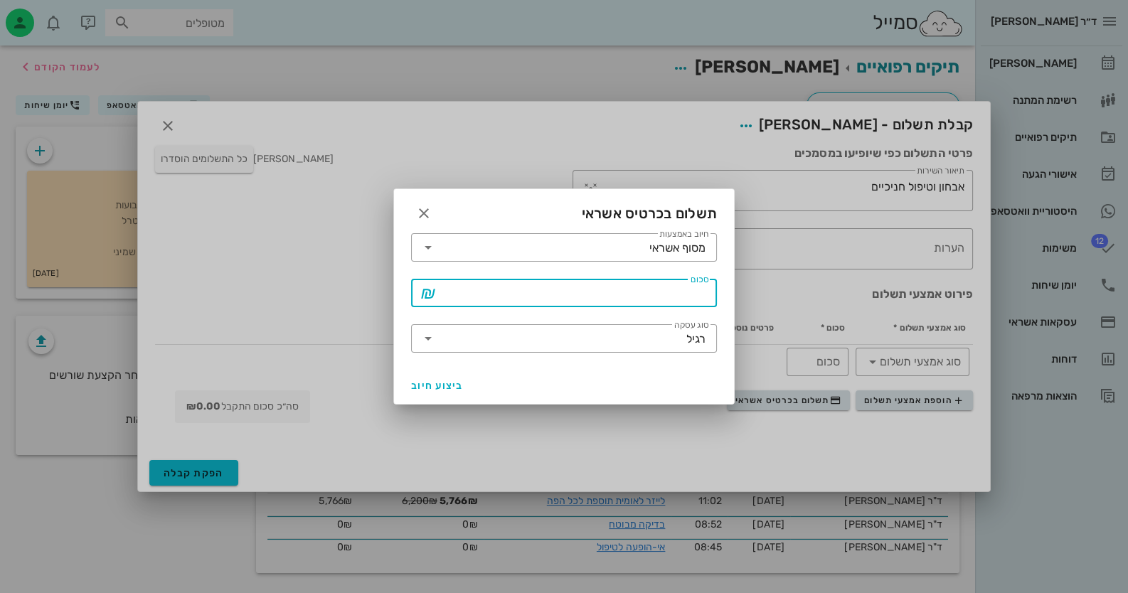
click at [583, 299] on input "סכום" at bounding box center [573, 293] width 269 height 23
type input "45"
click at [420, 392] on button "ביצוע חיוב" at bounding box center [437, 386] width 64 height 26
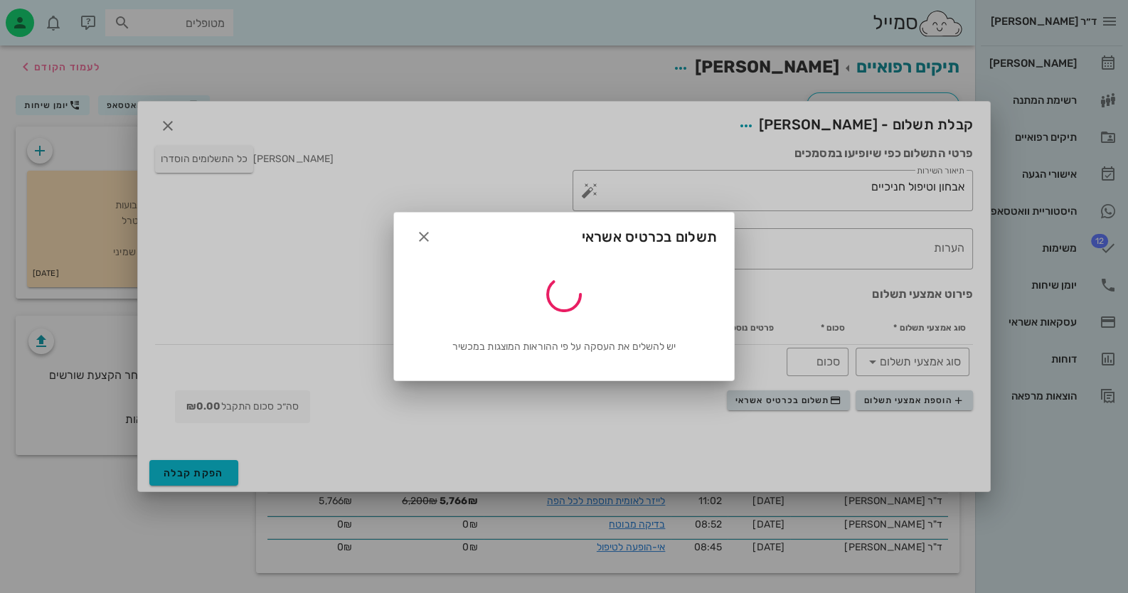
type input "45"
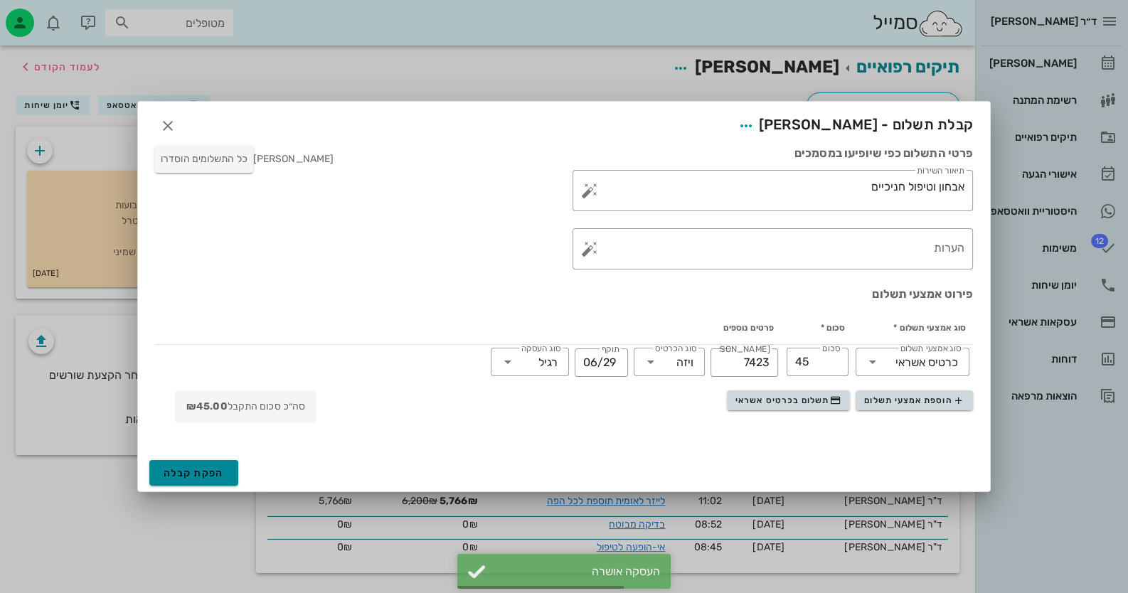
click at [193, 477] on span "הפקת קבלה" at bounding box center [194, 473] width 60 height 12
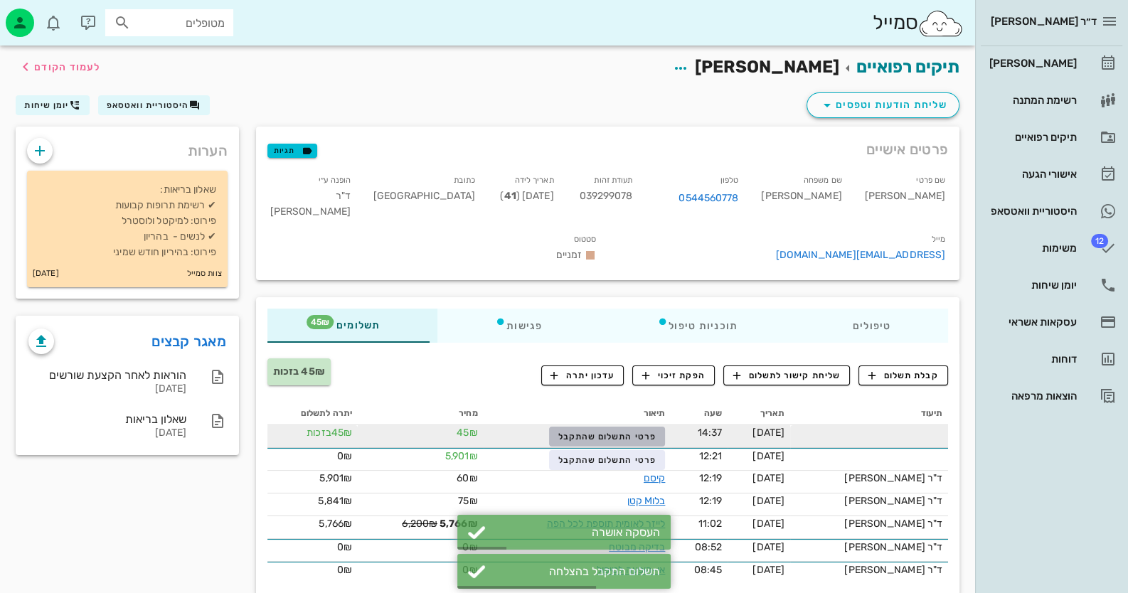
click at [602, 432] on span "פרטי התשלום שהתקבל" at bounding box center [607, 437] width 98 height 10
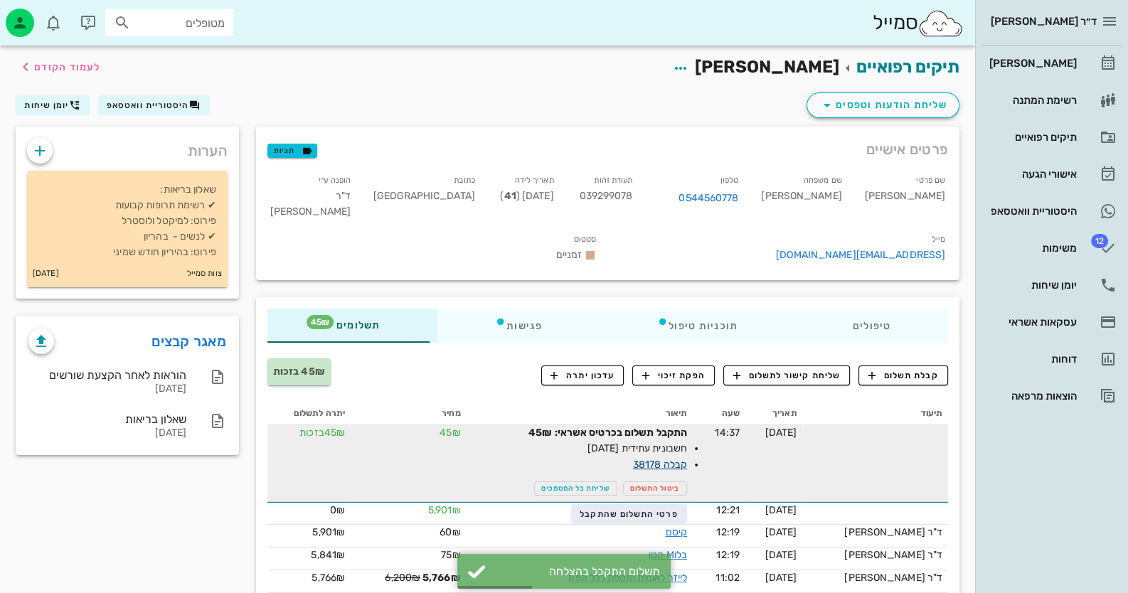
click at [679, 459] on link "קבלה 38178" at bounding box center [660, 465] width 54 height 12
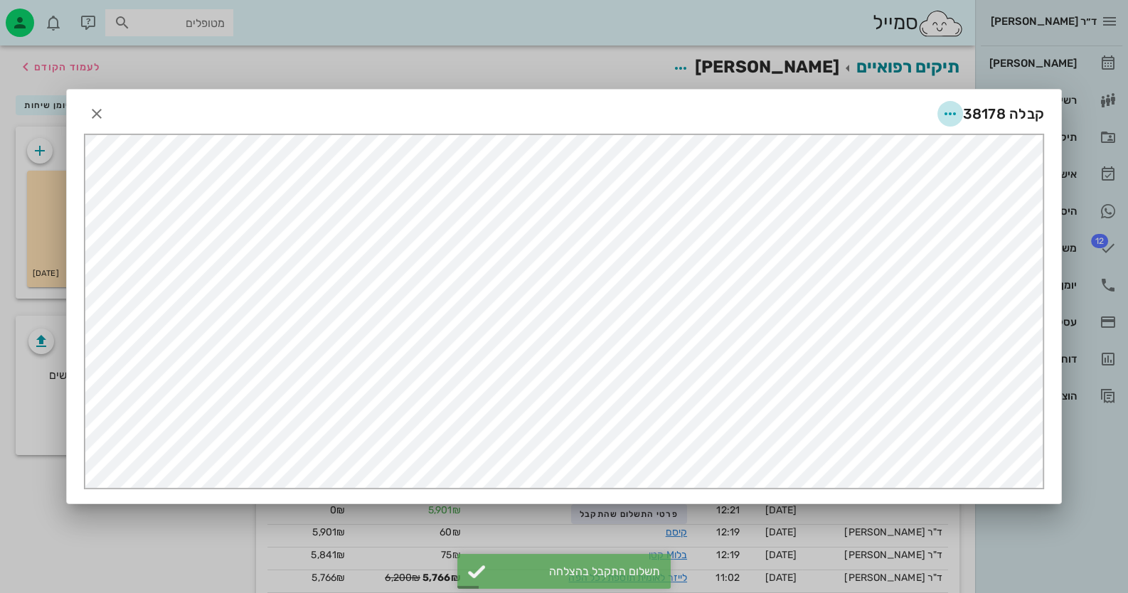
click at [942, 117] on icon "button" at bounding box center [950, 113] width 17 height 17
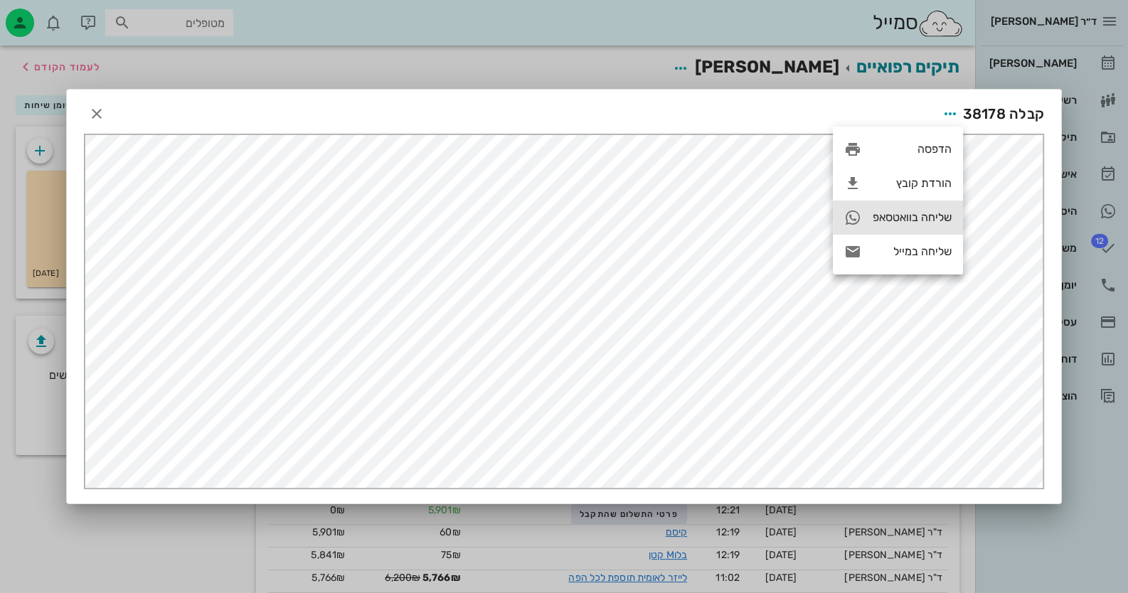
click at [897, 223] on div "שליחה בוואטסאפ" at bounding box center [912, 218] width 79 height 14
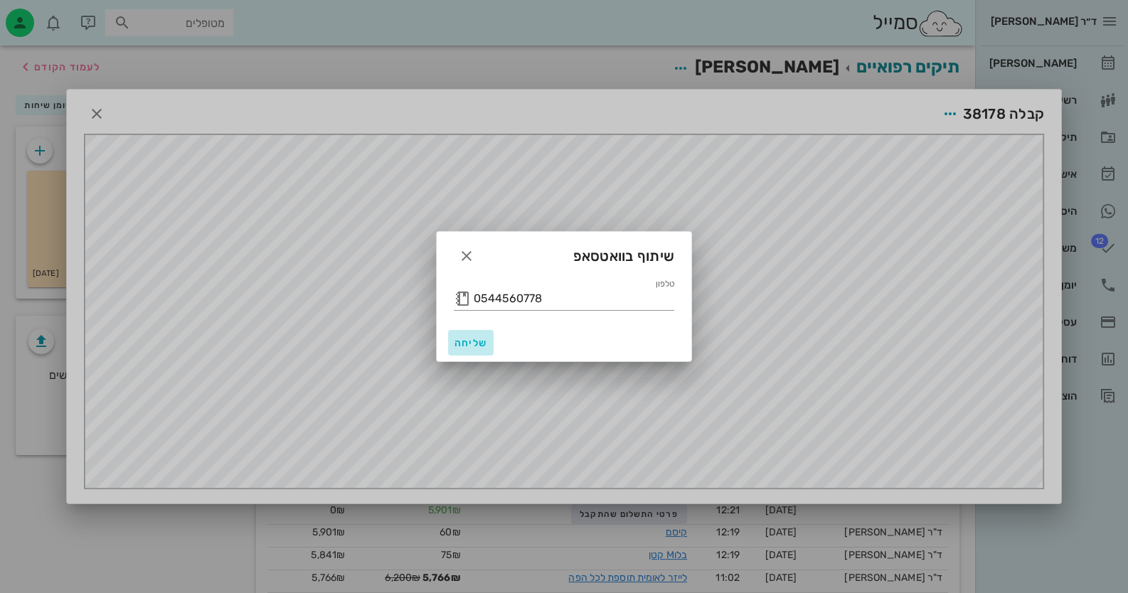
click at [458, 345] on span "שליחה" at bounding box center [471, 343] width 34 height 12
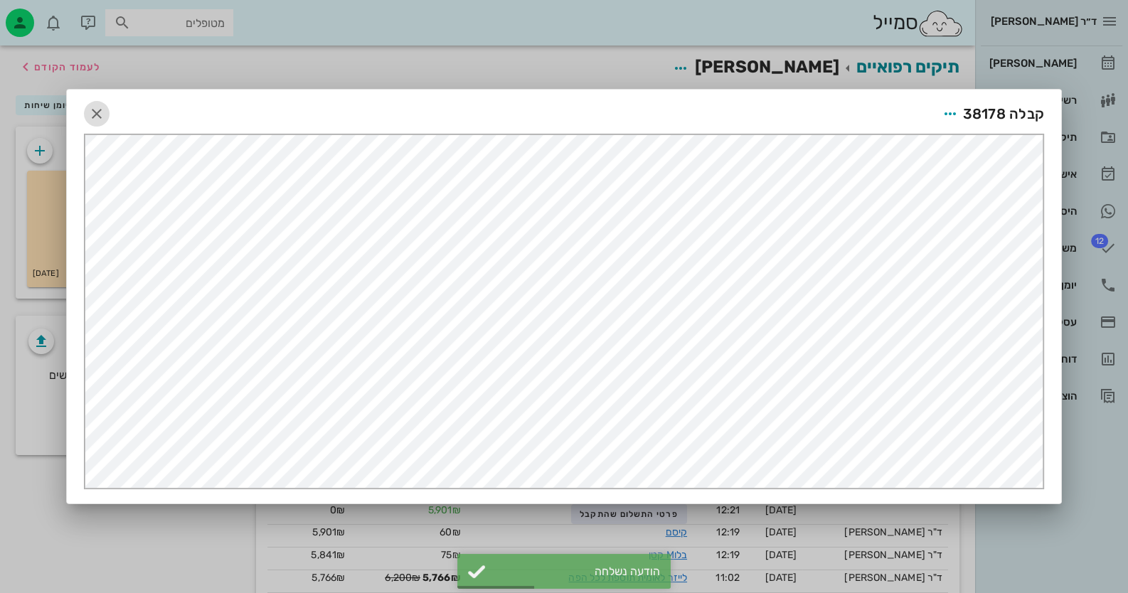
click at [104, 119] on icon "button" at bounding box center [96, 113] width 17 height 17
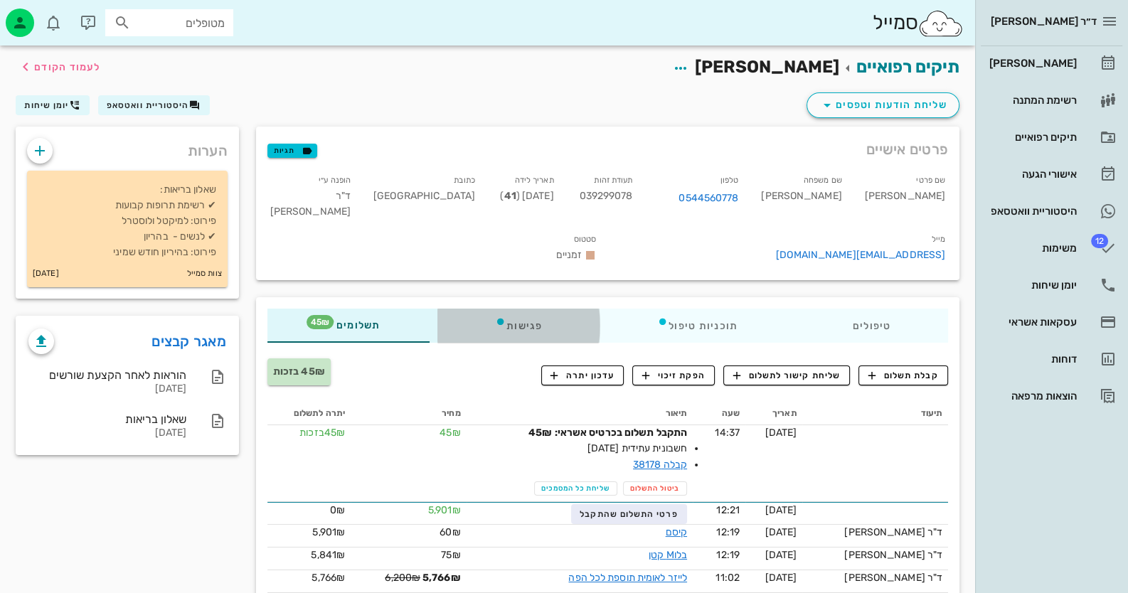
click at [549, 309] on div "פגישות" at bounding box center [518, 326] width 162 height 34
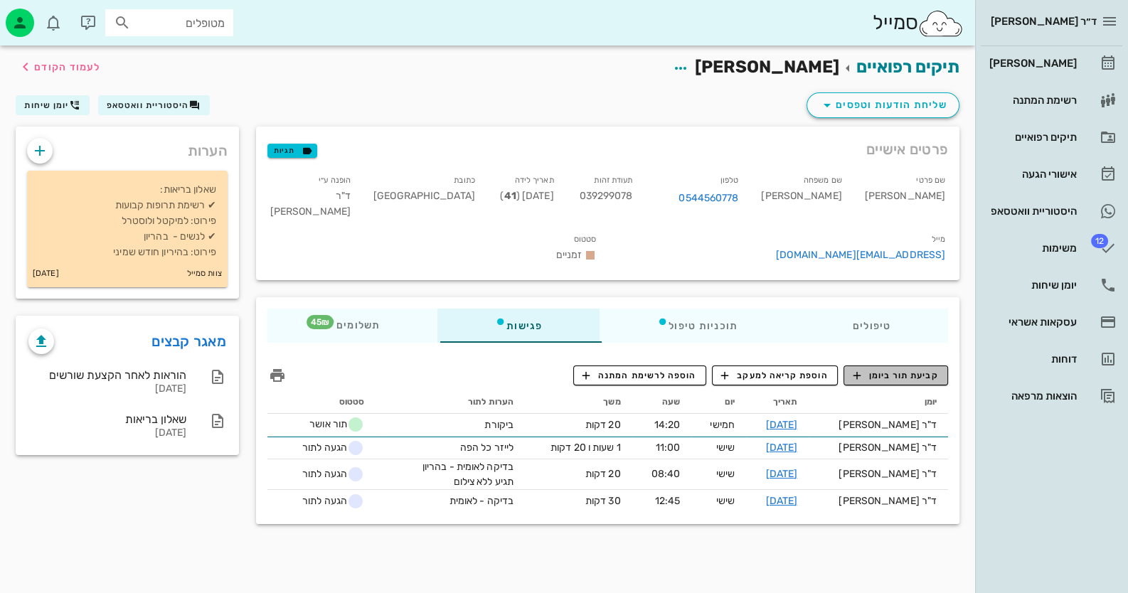
click at [879, 369] on span "קביעת תור ביומן" at bounding box center [895, 375] width 85 height 13
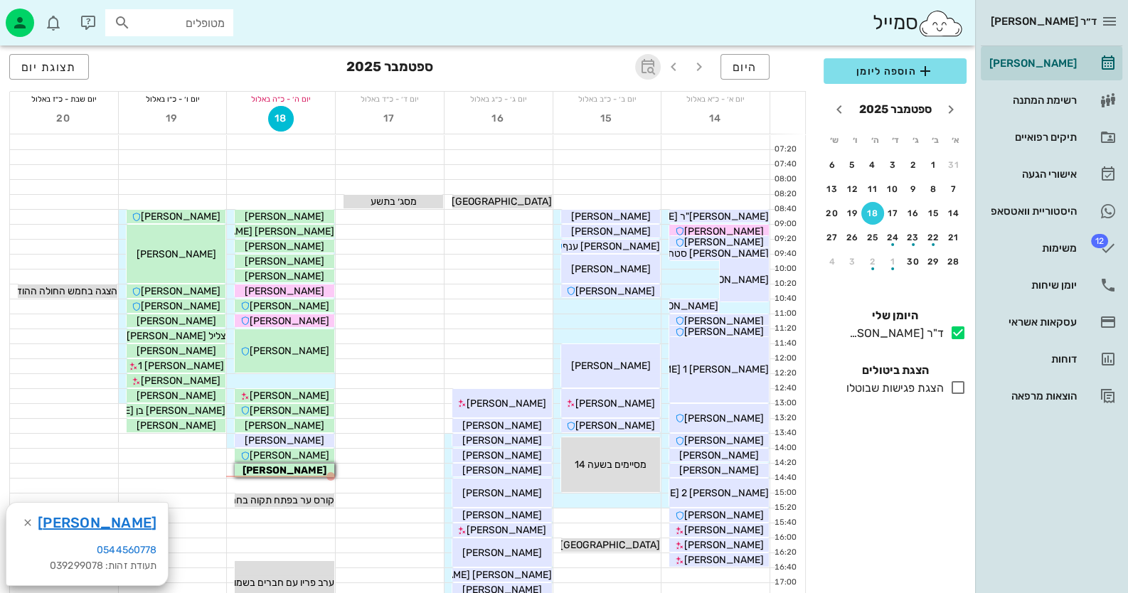
click at [648, 67] on icon "button" at bounding box center [647, 66] width 17 height 17
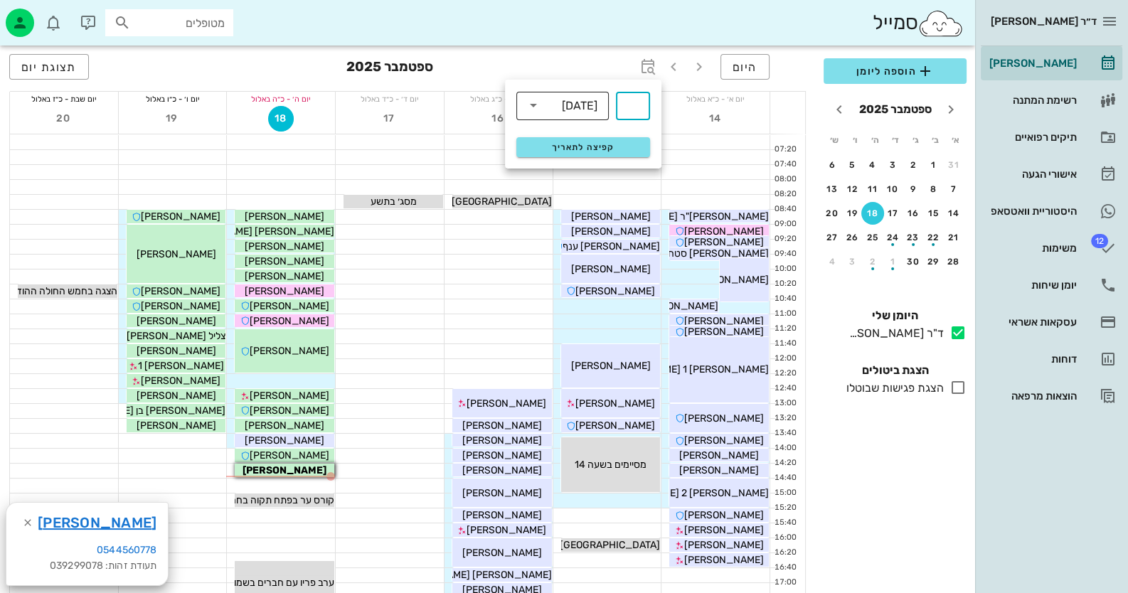
click at [593, 107] on div "[DATE]" at bounding box center [580, 106] width 36 height 13
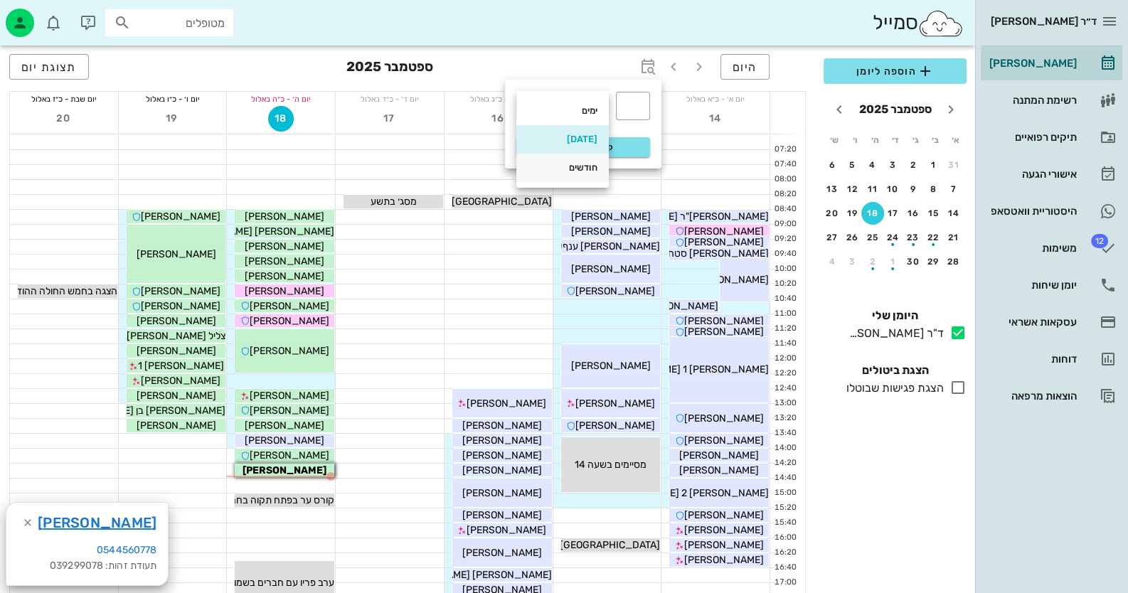
click at [579, 168] on div "חודשים" at bounding box center [563, 167] width 70 height 11
click at [624, 109] on input "text" at bounding box center [632, 106] width 17 height 23
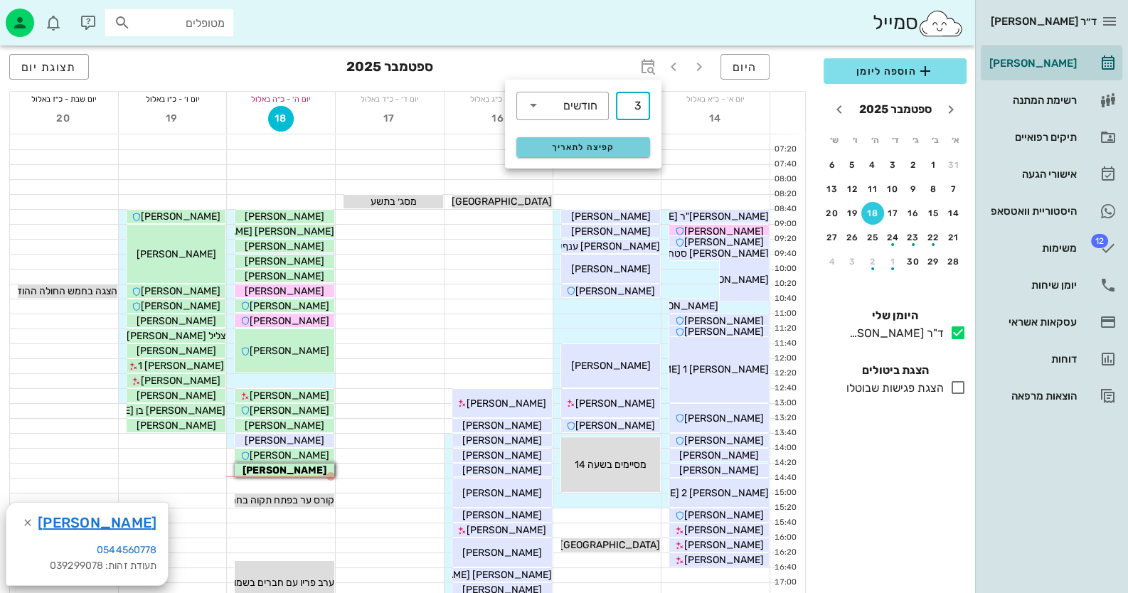
type input "3"
click at [610, 145] on span "קפיצה לתאריך" at bounding box center [583, 147] width 116 height 10
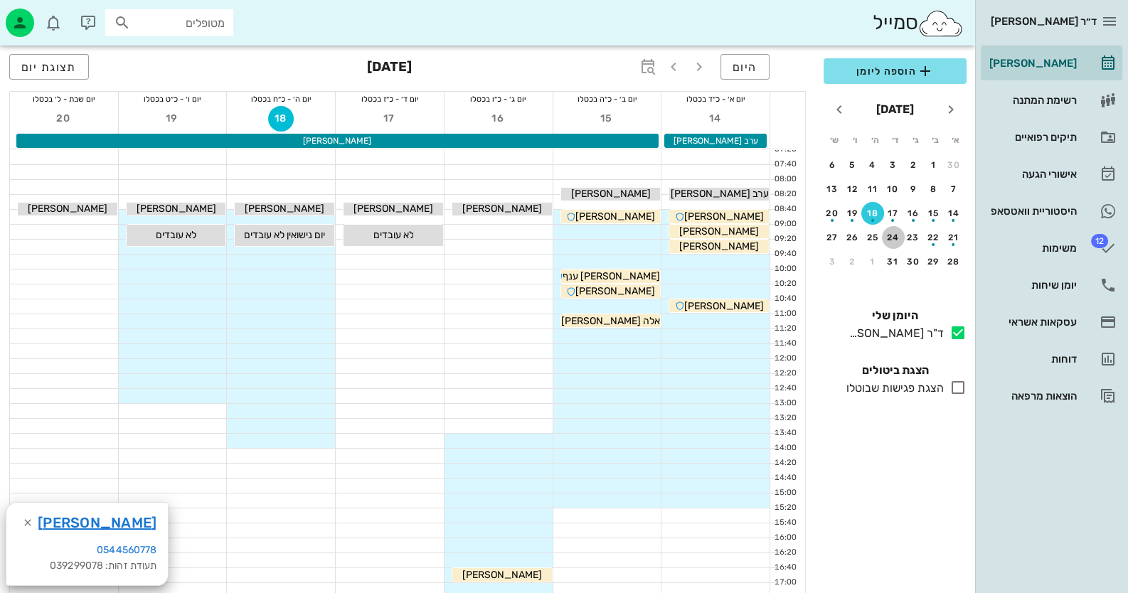
click at [899, 233] on div "24" at bounding box center [893, 238] width 23 height 10
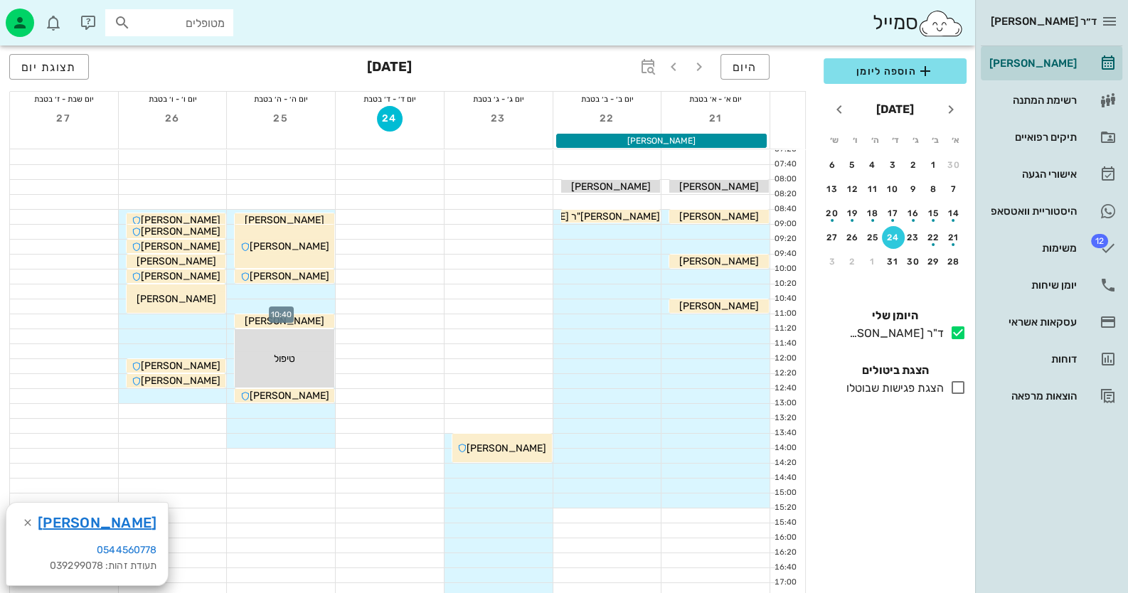
click at [307, 309] on div at bounding box center [281, 306] width 108 height 14
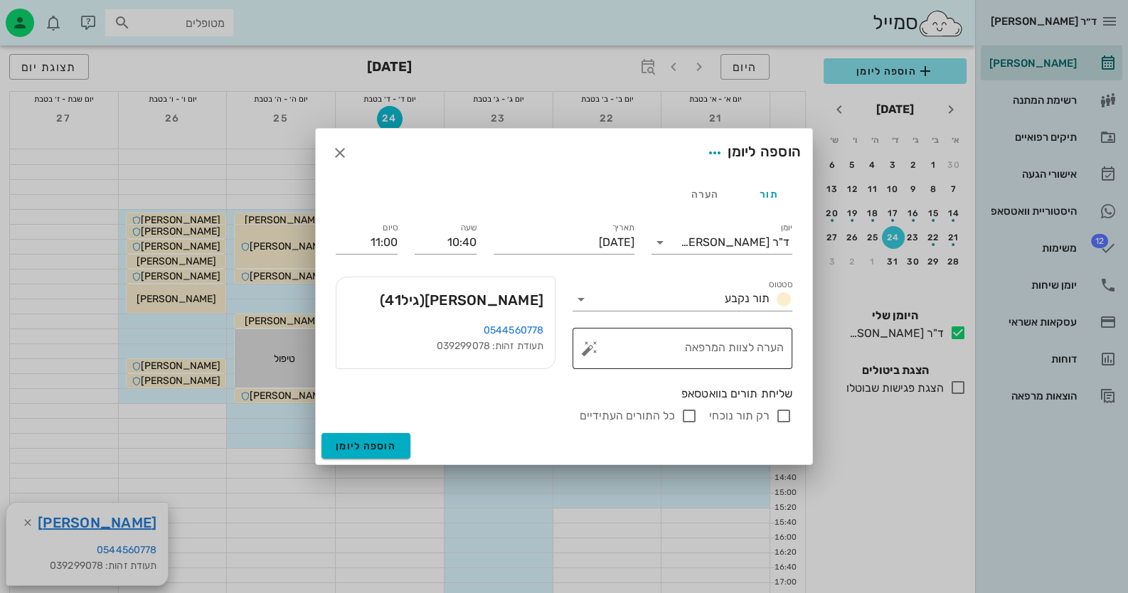
click at [585, 346] on button "button" at bounding box center [589, 348] width 17 height 17
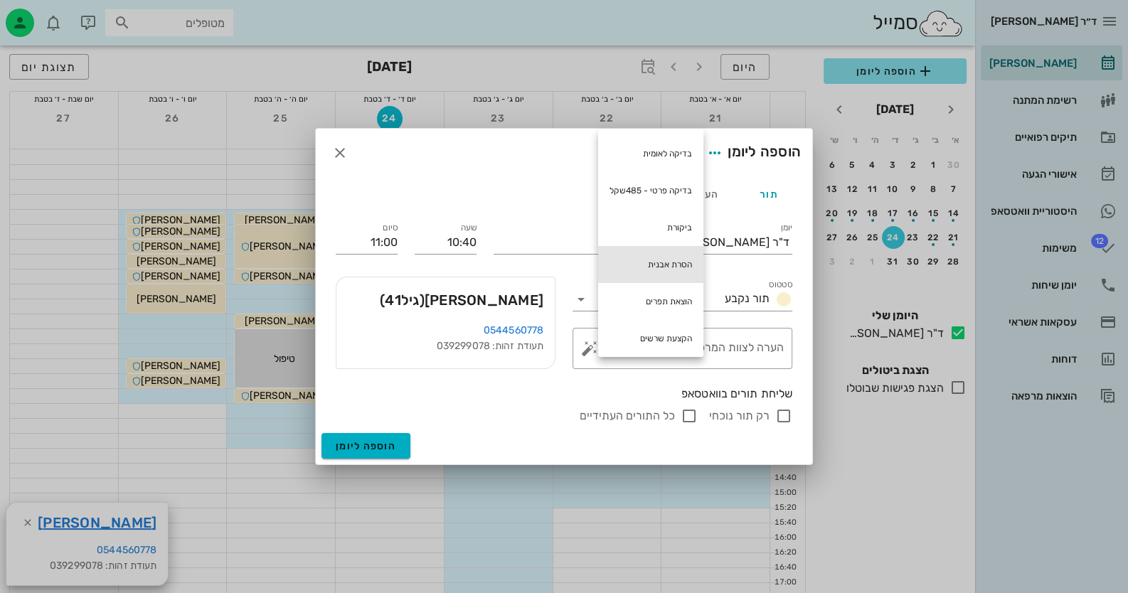
click at [644, 268] on div "הסרת אבנית" at bounding box center [650, 264] width 105 height 37
type textarea "הסרת אבנית"
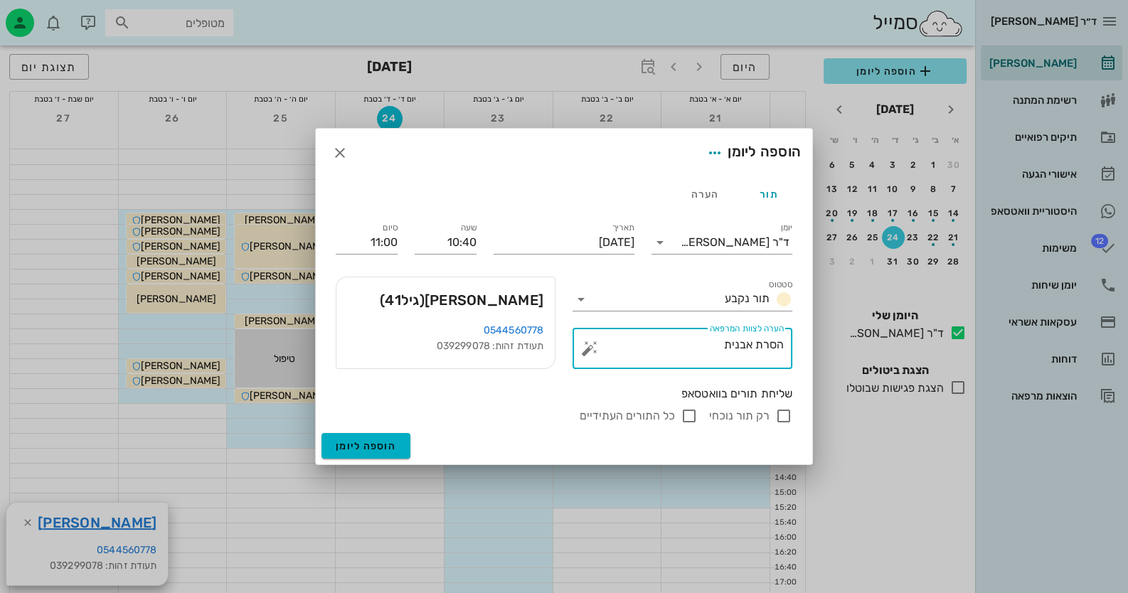
click at [789, 414] on input "רק תור נוכחי" at bounding box center [783, 415] width 17 height 17
checkbox input "false"
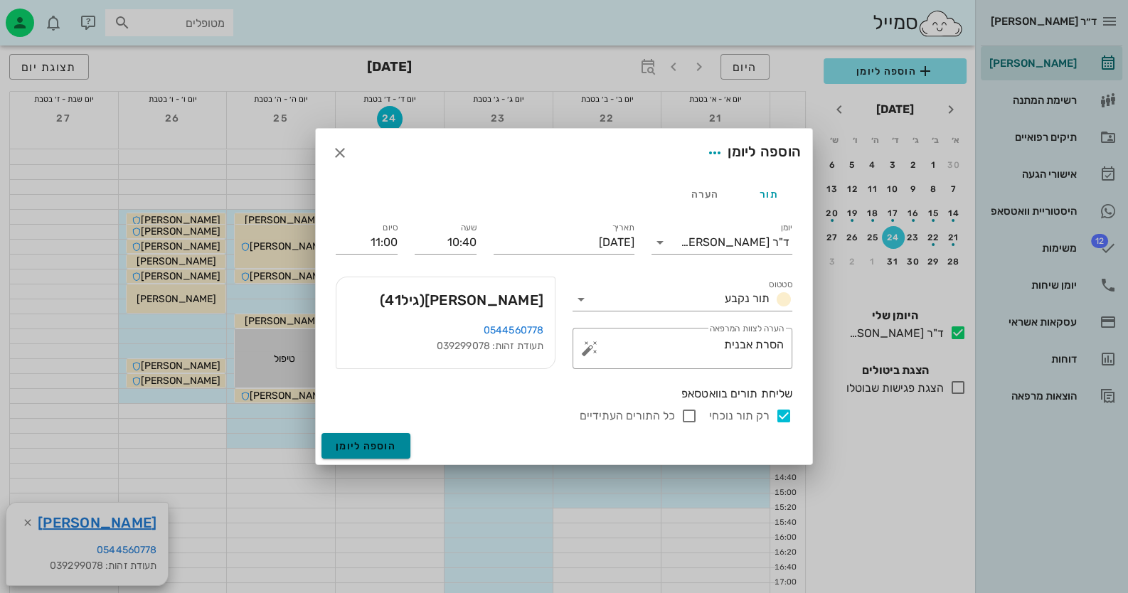
click at [373, 451] on span "הוספה ליומן" at bounding box center [366, 446] width 60 height 12
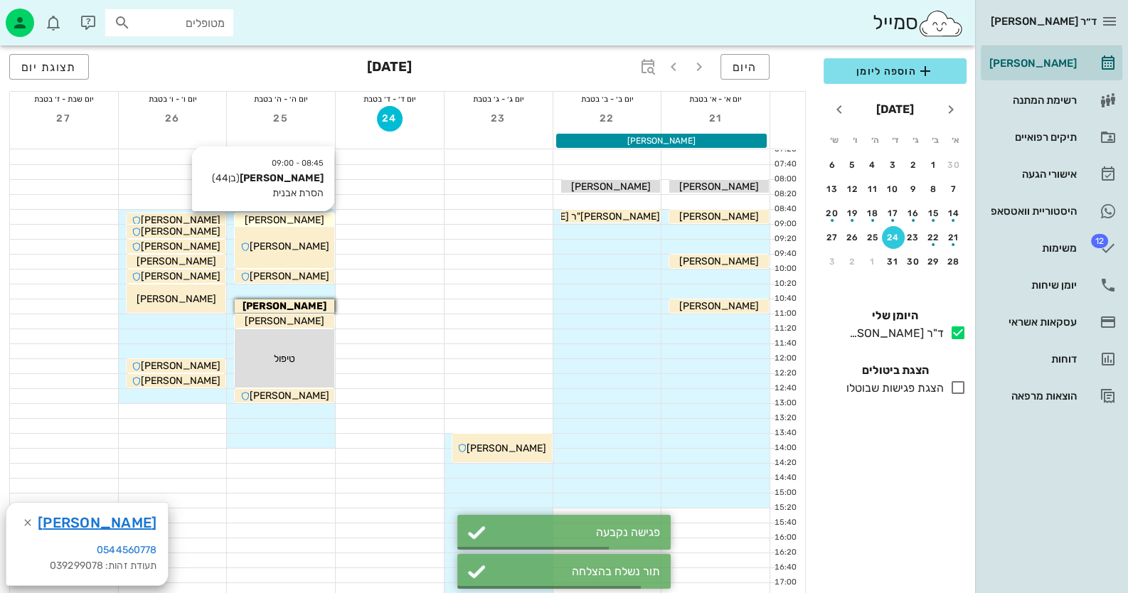
click at [282, 218] on span "אלעד גילון" at bounding box center [285, 220] width 80 height 12
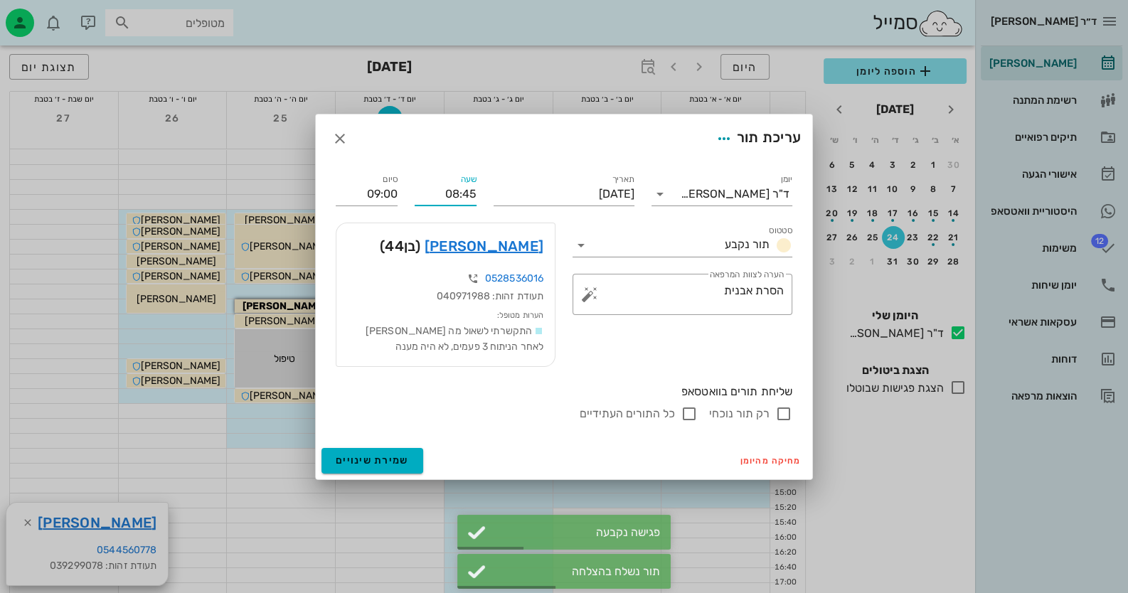
click at [476, 195] on div "שעה 08:45" at bounding box center [445, 188] width 79 height 51
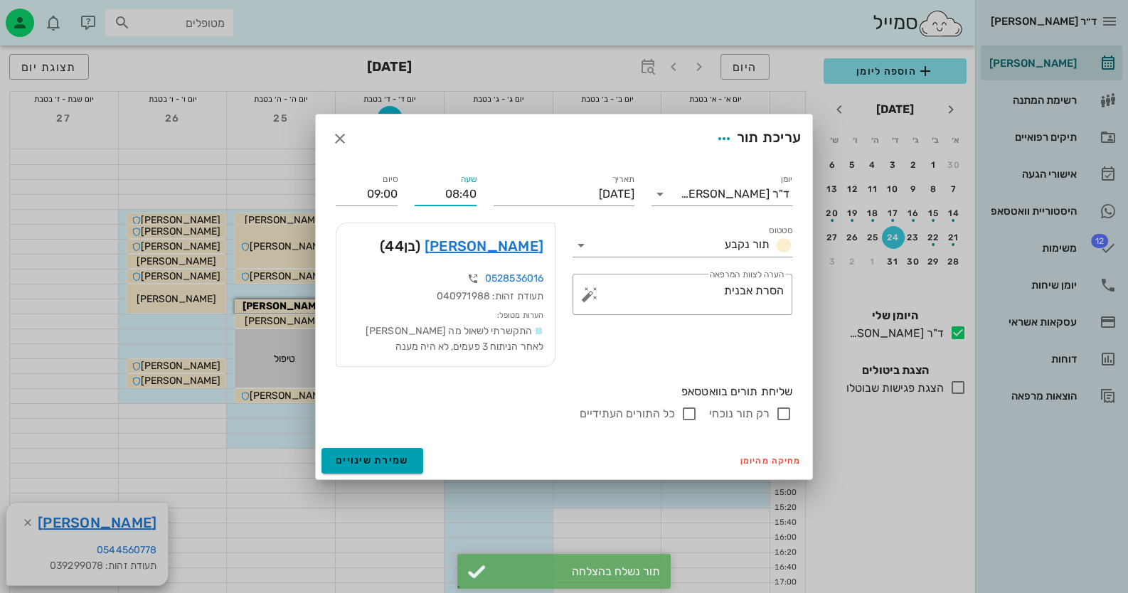
type input "08:40"
type input "08:55"
click at [361, 451] on button "שמירת שינויים" at bounding box center [372, 461] width 102 height 26
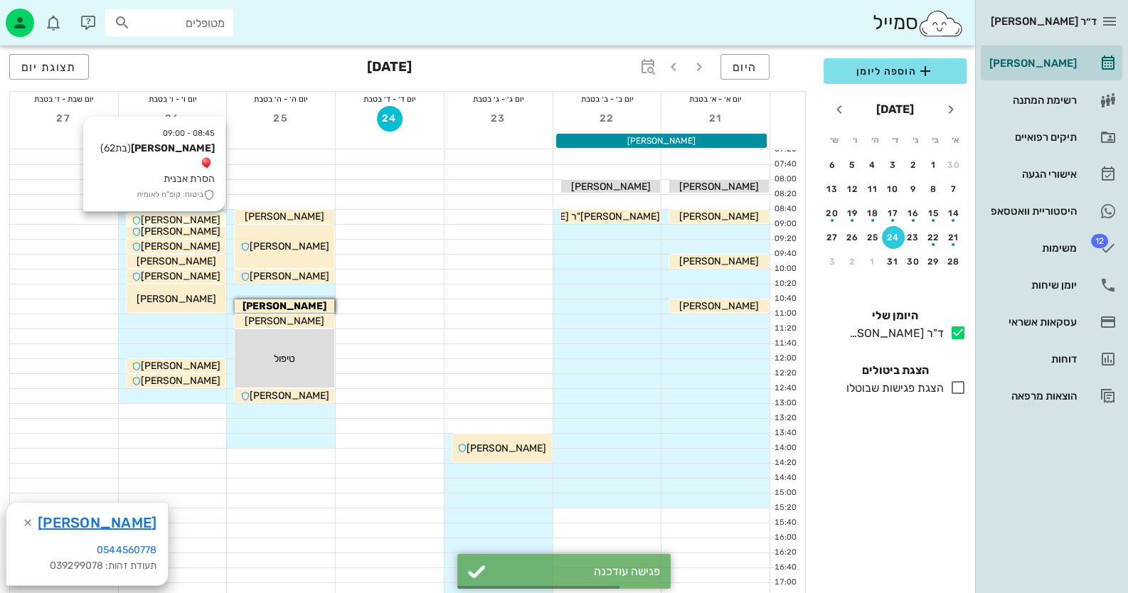
click at [206, 217] on span "אירנה קונובלוב" at bounding box center [181, 220] width 80 height 12
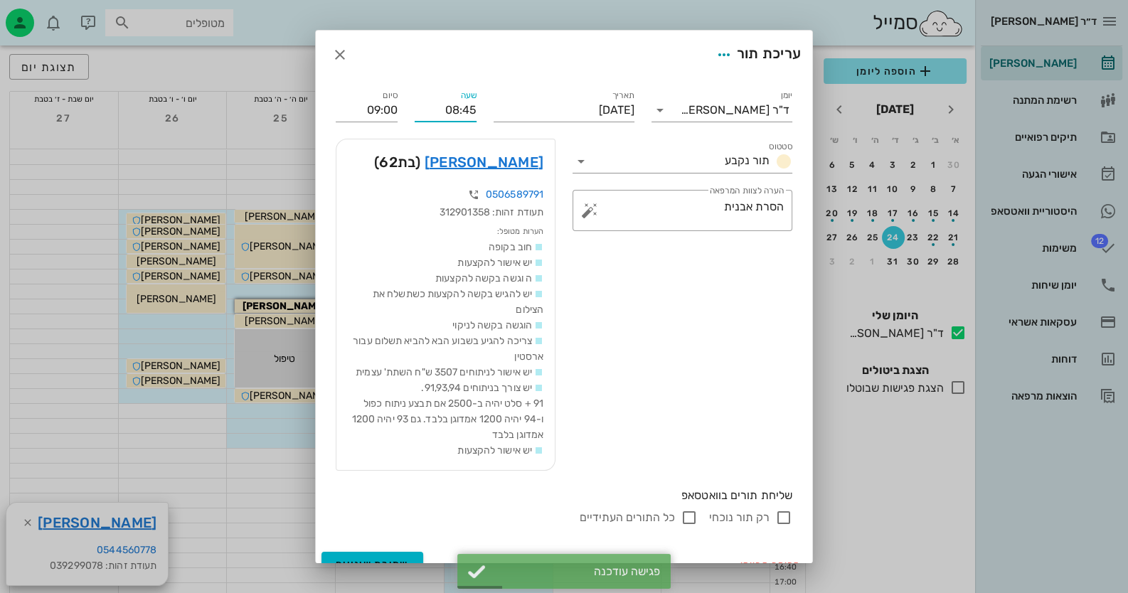
click at [476, 111] on input "08:45" at bounding box center [446, 110] width 62 height 23
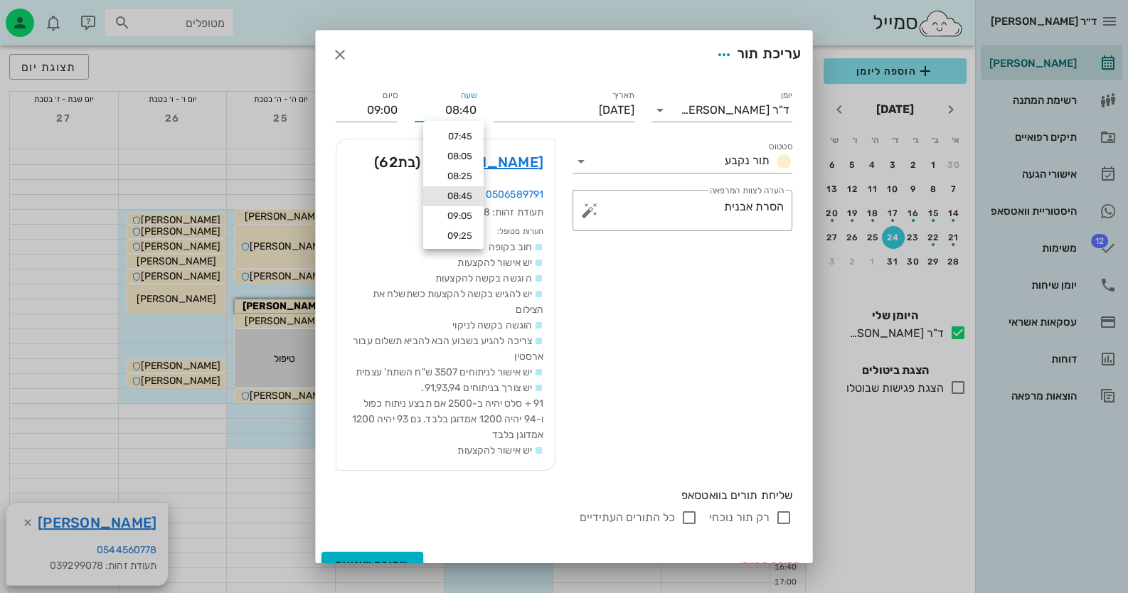
click at [476, 111] on input "08:40" at bounding box center [446, 110] width 62 height 23
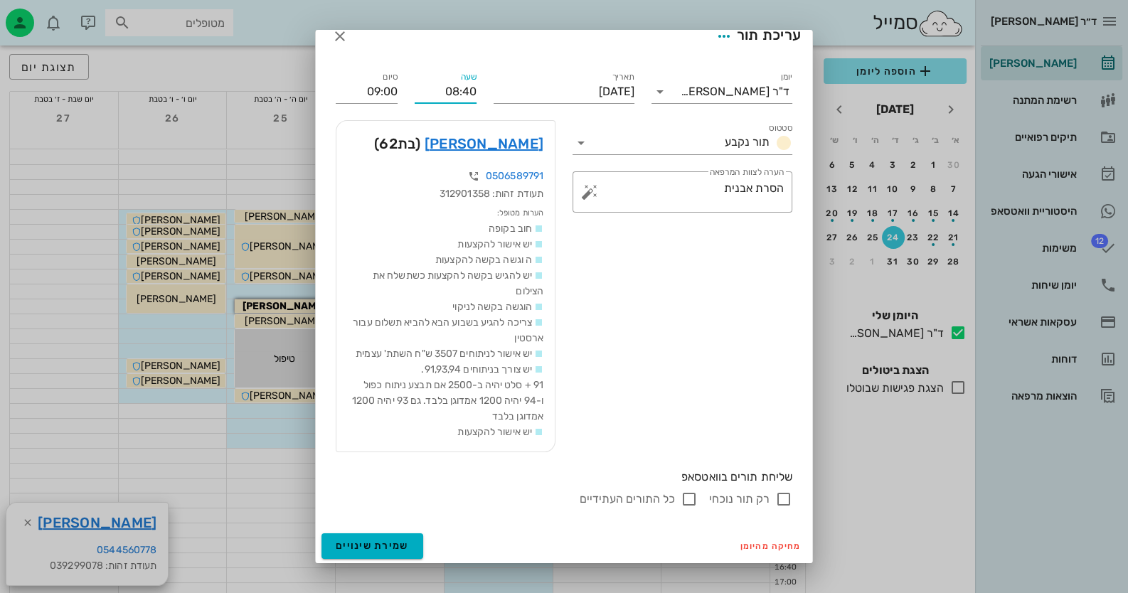
scroll to position [35, 0]
type input "08:40"
type input "08:55"
click at [408, 545] on span "שמירת שינויים" at bounding box center [372, 544] width 73 height 12
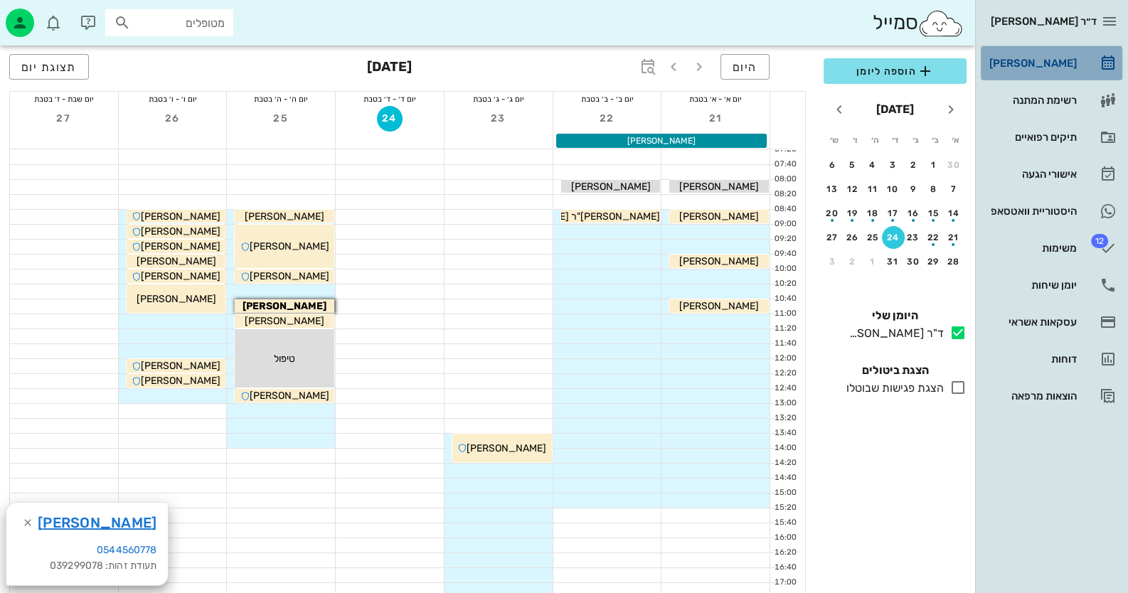
click at [1063, 59] on div "[PERSON_NAME]" at bounding box center [1031, 63] width 90 height 11
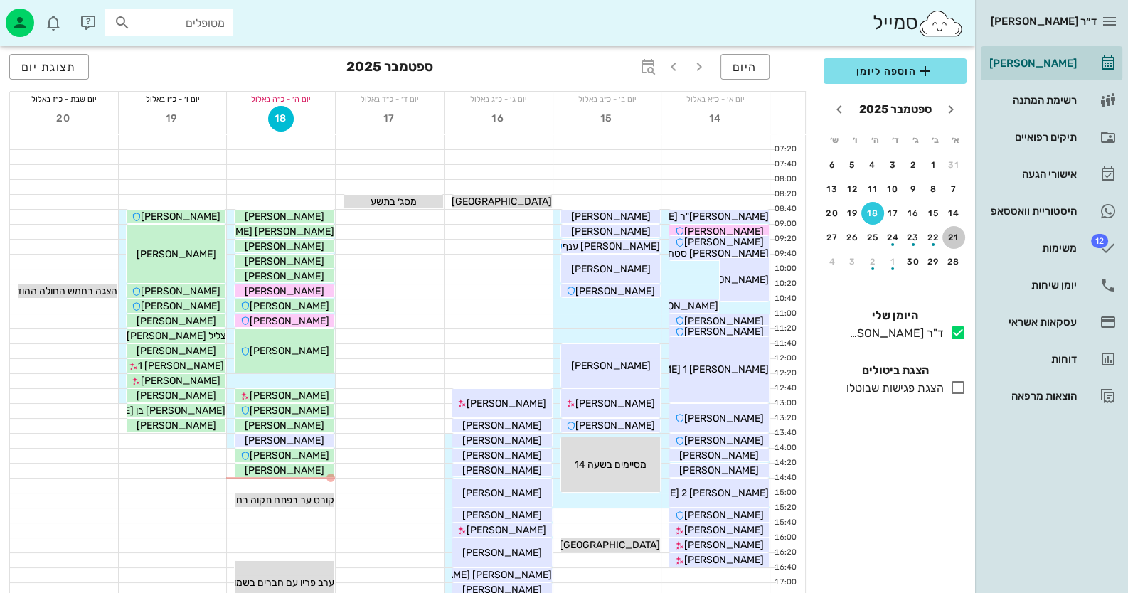
click at [948, 233] on div "21" at bounding box center [953, 238] width 23 height 10
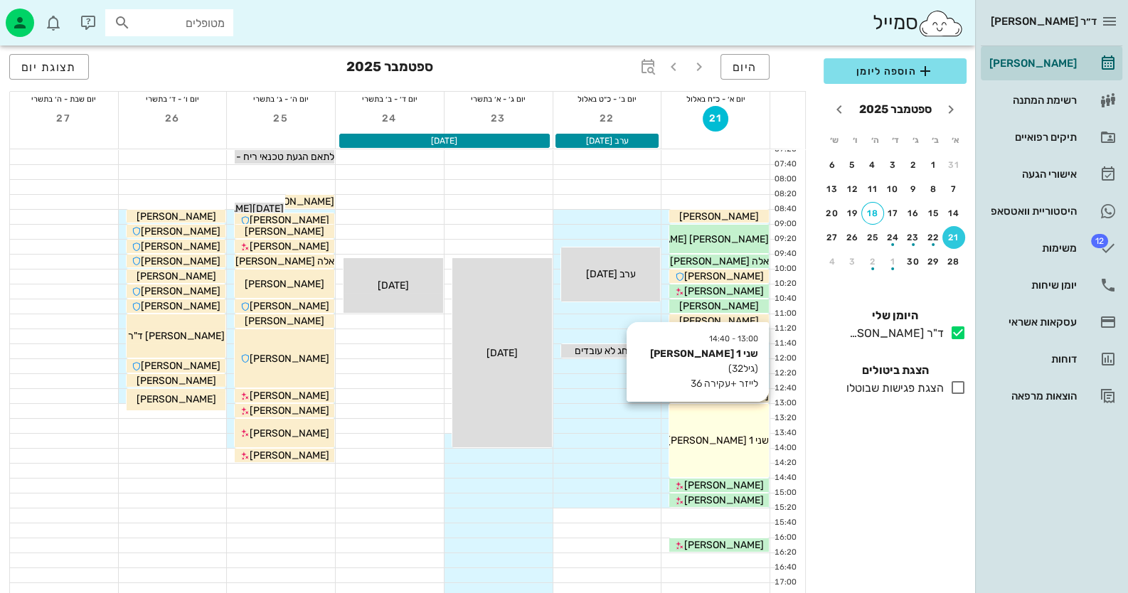
click at [747, 449] on div "13:00 - 14:40 שני 1 [PERSON_NAME] (גיל 32 ) לייזר +עקירה 36 שני 1 [PERSON_NAME]" at bounding box center [719, 440] width 100 height 73
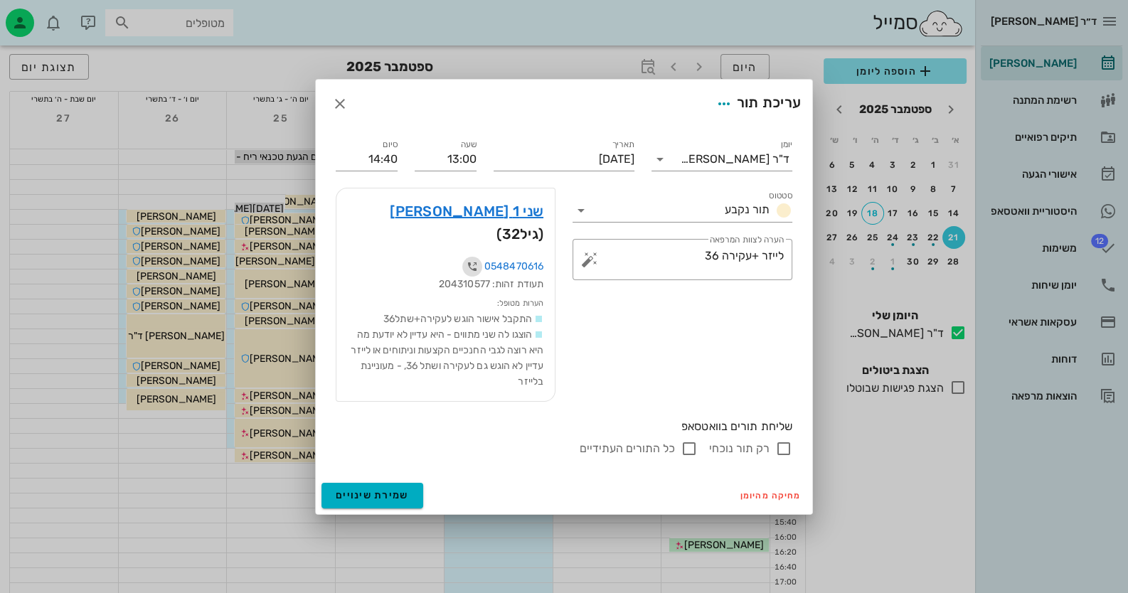
click at [466, 258] on icon "button" at bounding box center [472, 266] width 17 height 17
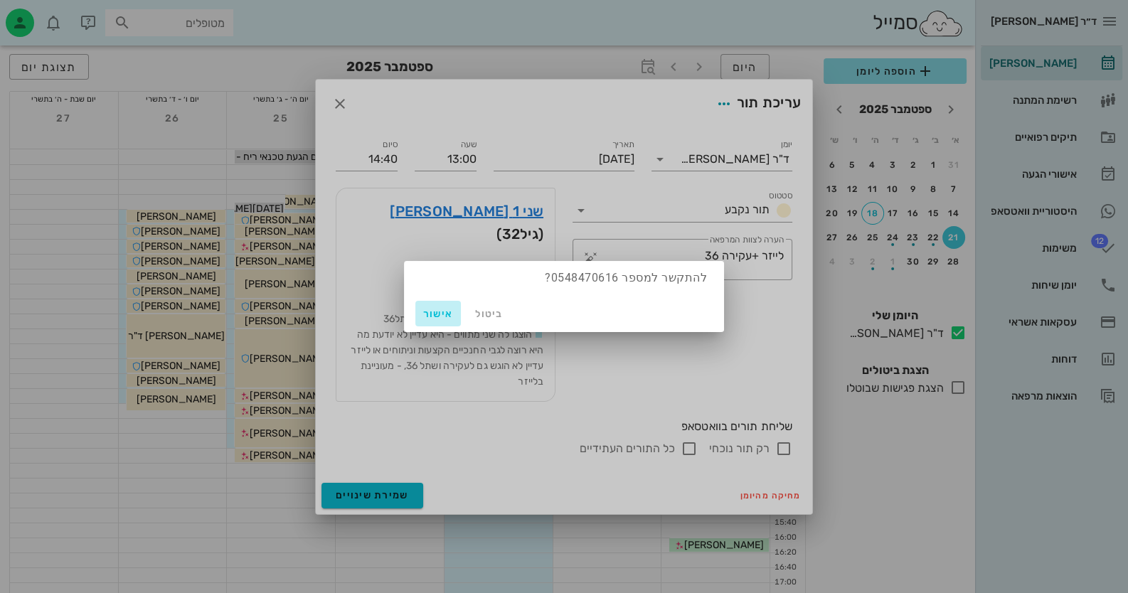
click at [444, 324] on button "אישור" at bounding box center [438, 314] width 46 height 26
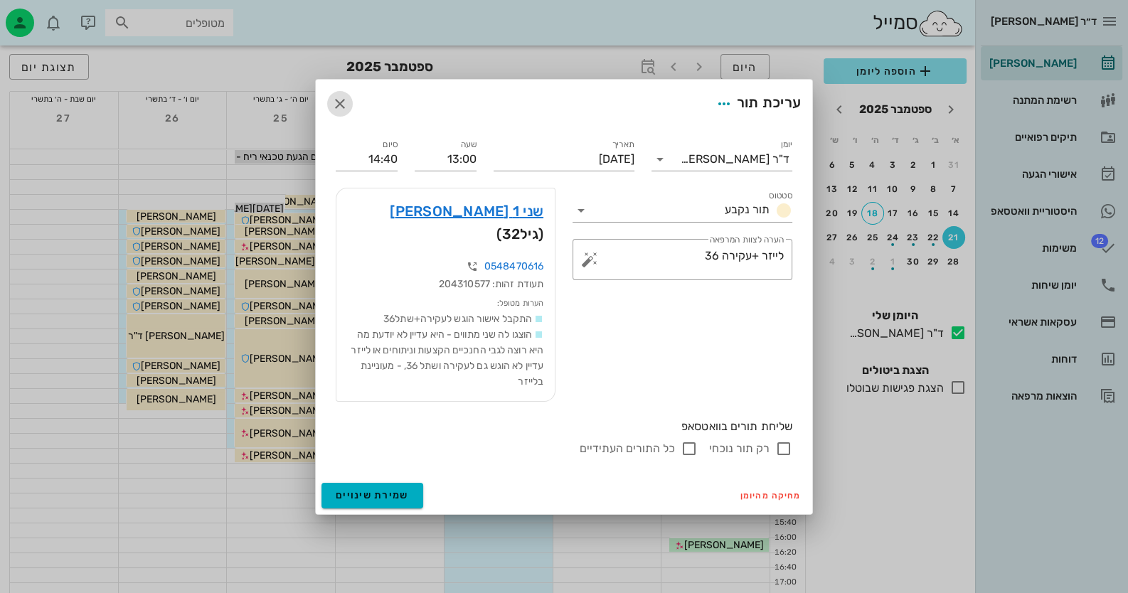
click at [343, 112] on icon "button" at bounding box center [339, 103] width 17 height 17
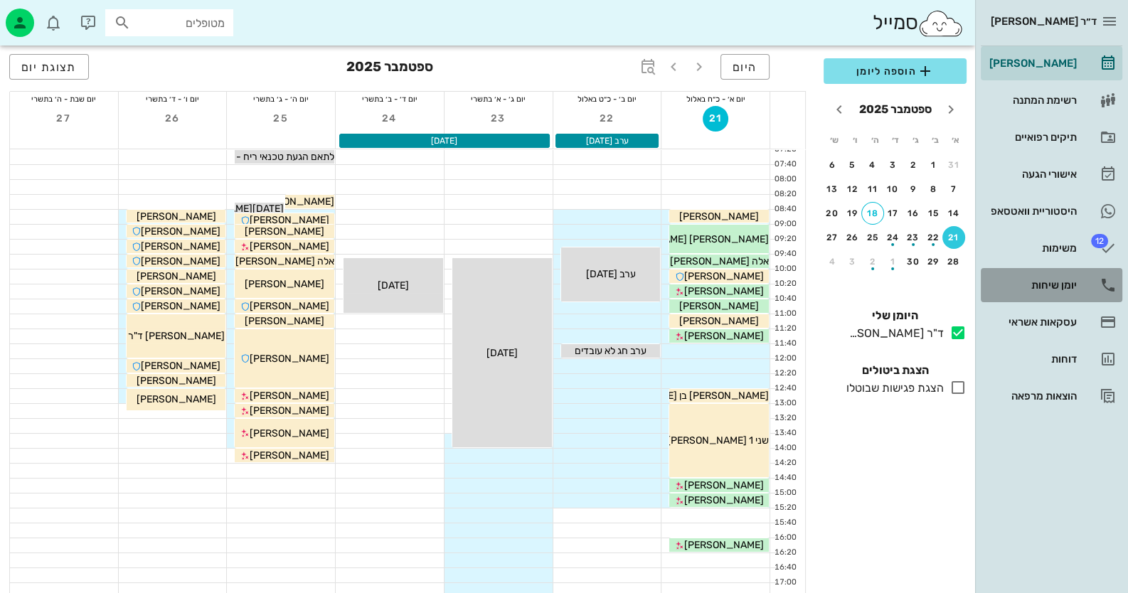
click at [1067, 279] on div "יומן שיחות" at bounding box center [1031, 284] width 90 height 11
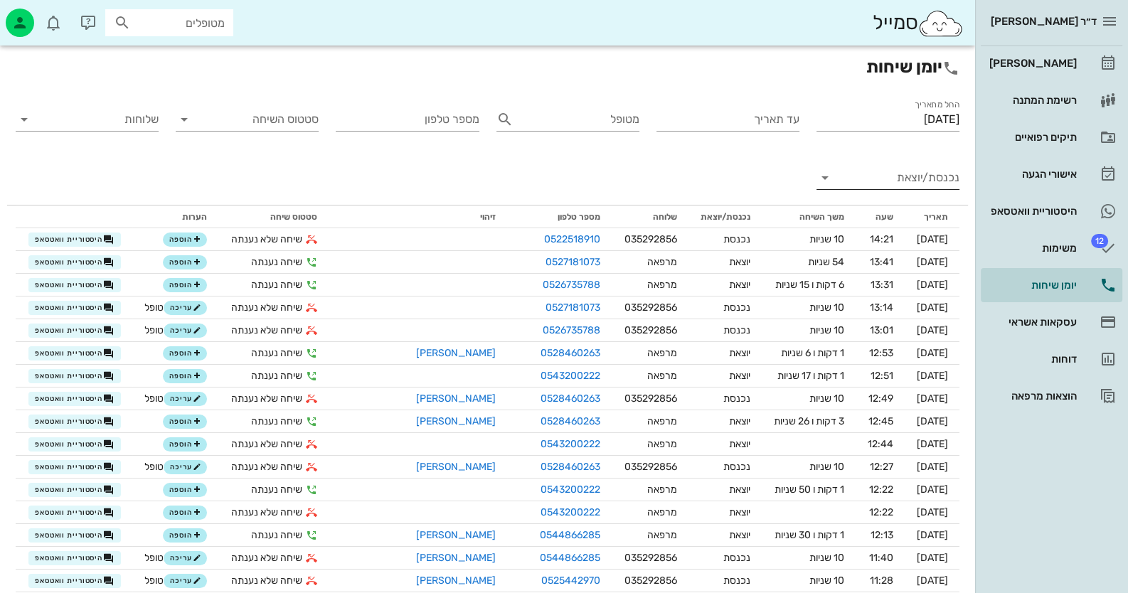
click at [934, 170] on input "נכנסת/יוצאת" at bounding box center [899, 177] width 120 height 23
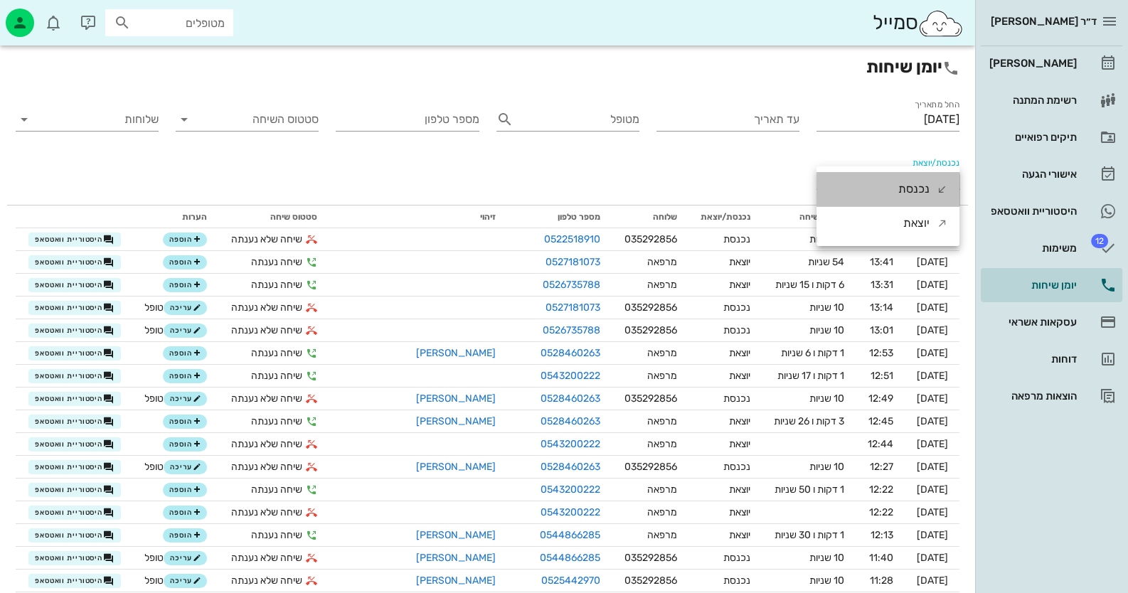
click at [935, 183] on div "נכנסת" at bounding box center [923, 189] width 50 height 34
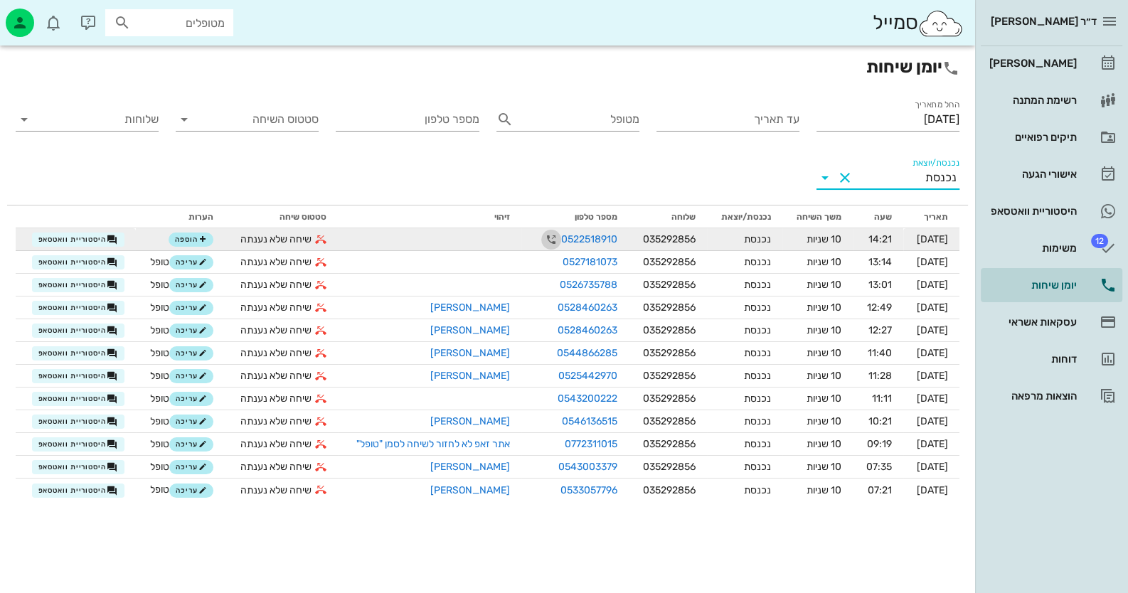
click at [543, 241] on icon "button" at bounding box center [551, 239] width 17 height 17
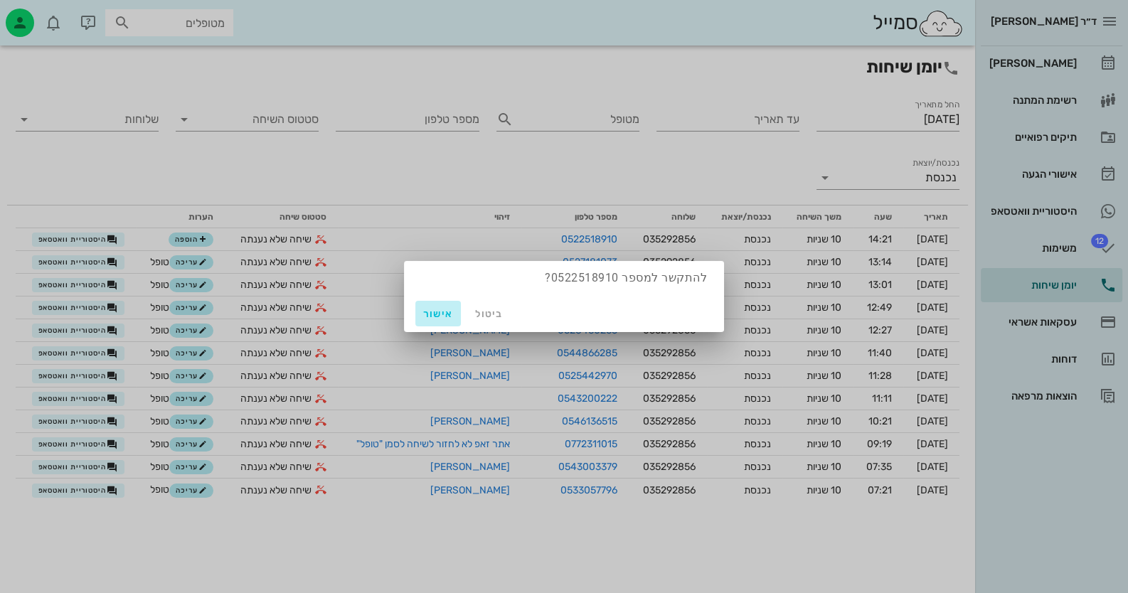
click at [447, 318] on span "אישור" at bounding box center [438, 314] width 34 height 12
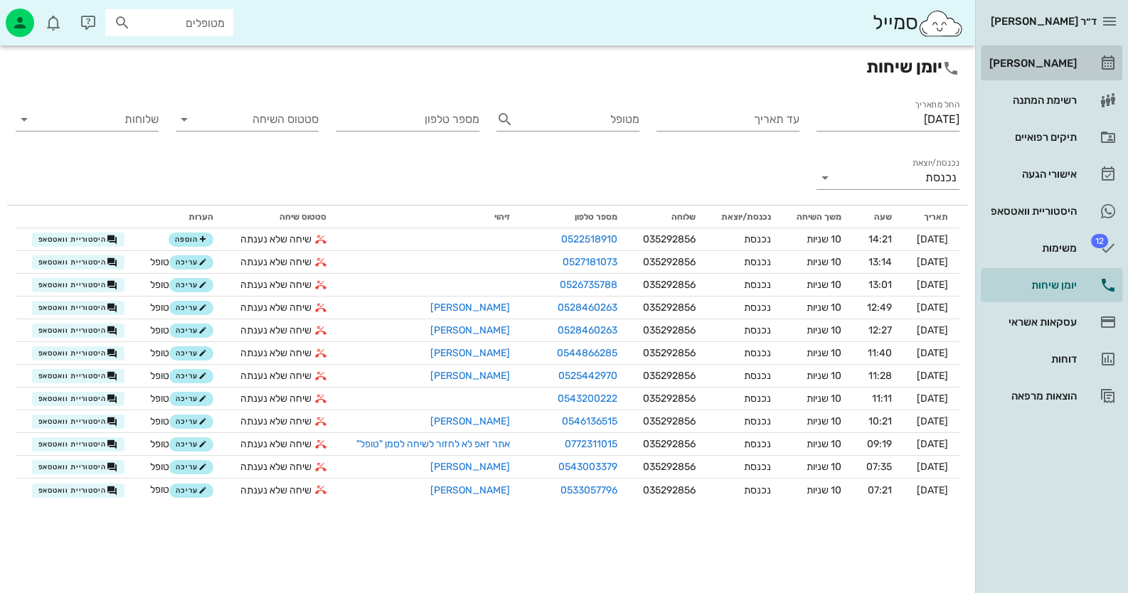
click at [1075, 52] on div "[PERSON_NAME]" at bounding box center [1031, 63] width 90 height 23
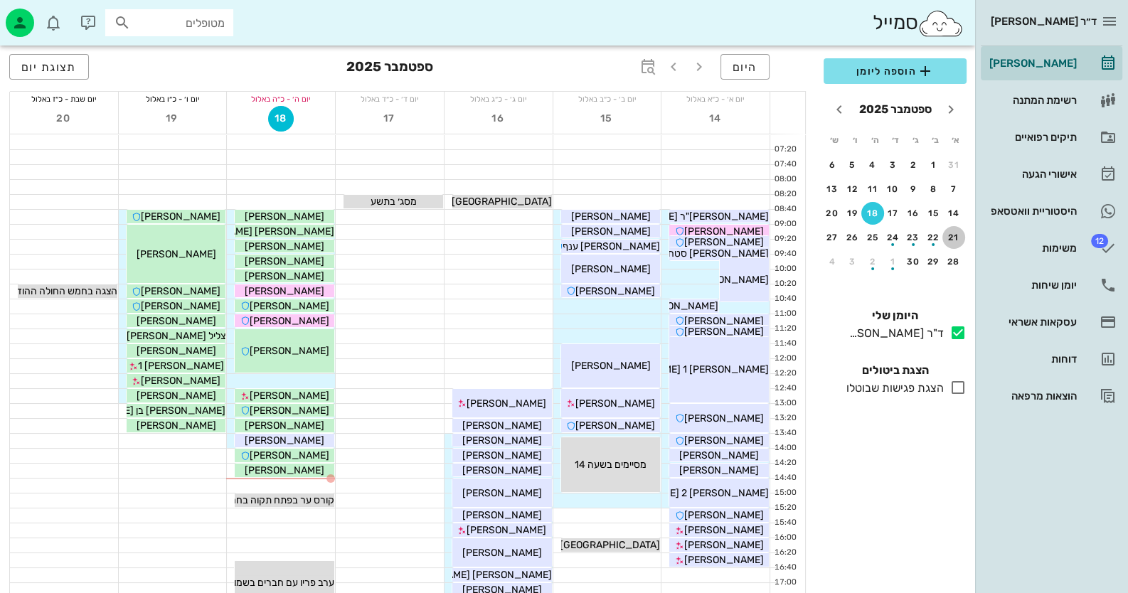
click at [952, 233] on div "21" at bounding box center [953, 238] width 23 height 10
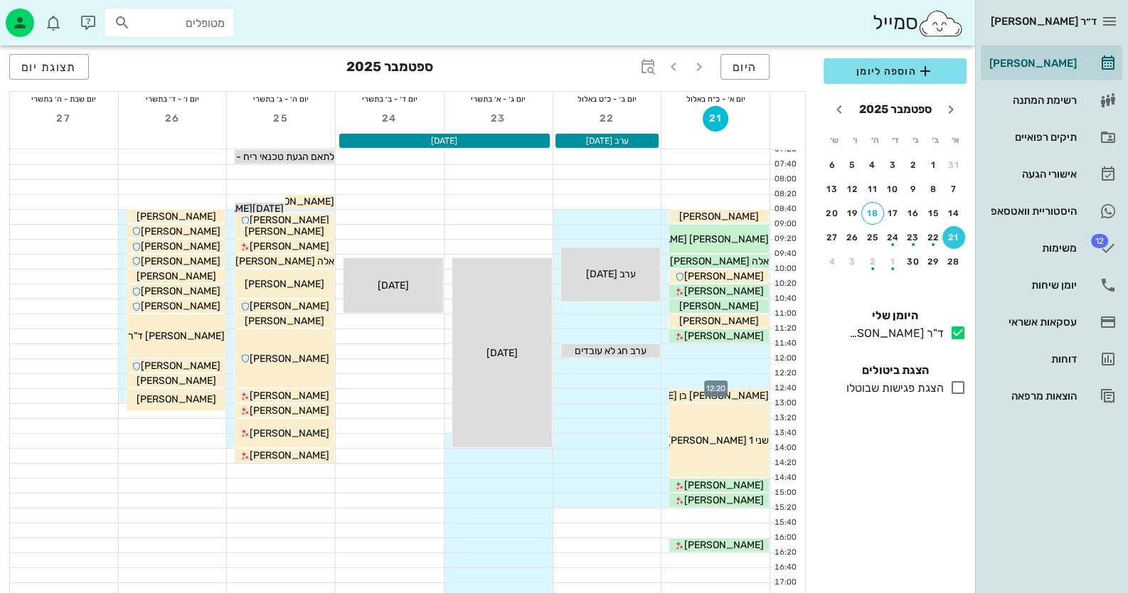
click at [754, 375] on div at bounding box center [715, 381] width 108 height 14
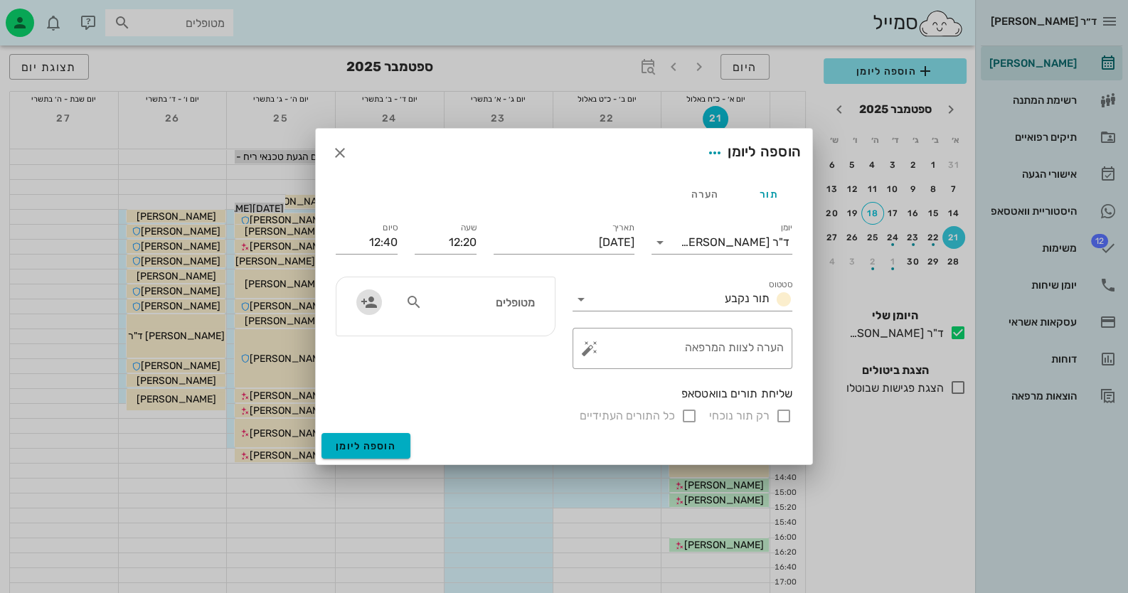
click at [363, 300] on icon "button" at bounding box center [369, 302] width 17 height 17
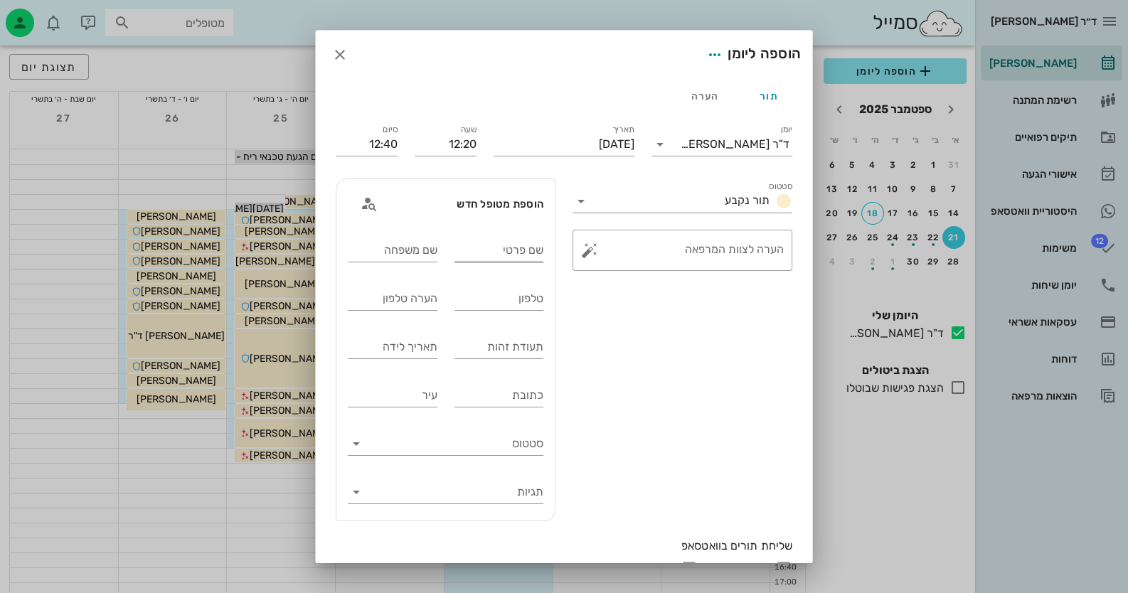
click at [499, 253] on input "שם פרטי" at bounding box center [499, 250] width 90 height 23
type input "[PERSON_NAME]"
click at [539, 348] on input "תעודת זהות" at bounding box center [499, 347] width 90 height 23
type input "030509020"
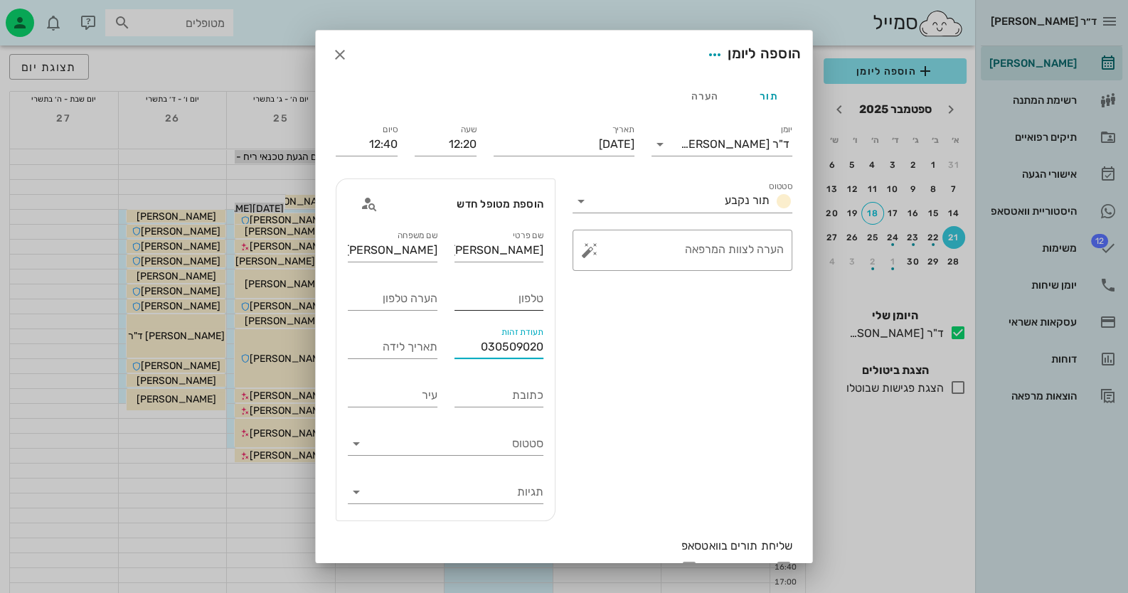
click at [529, 309] on input "טלפון" at bounding box center [499, 298] width 90 height 23
type input "0522518910"
click at [598, 248] on button "button" at bounding box center [589, 250] width 17 height 17
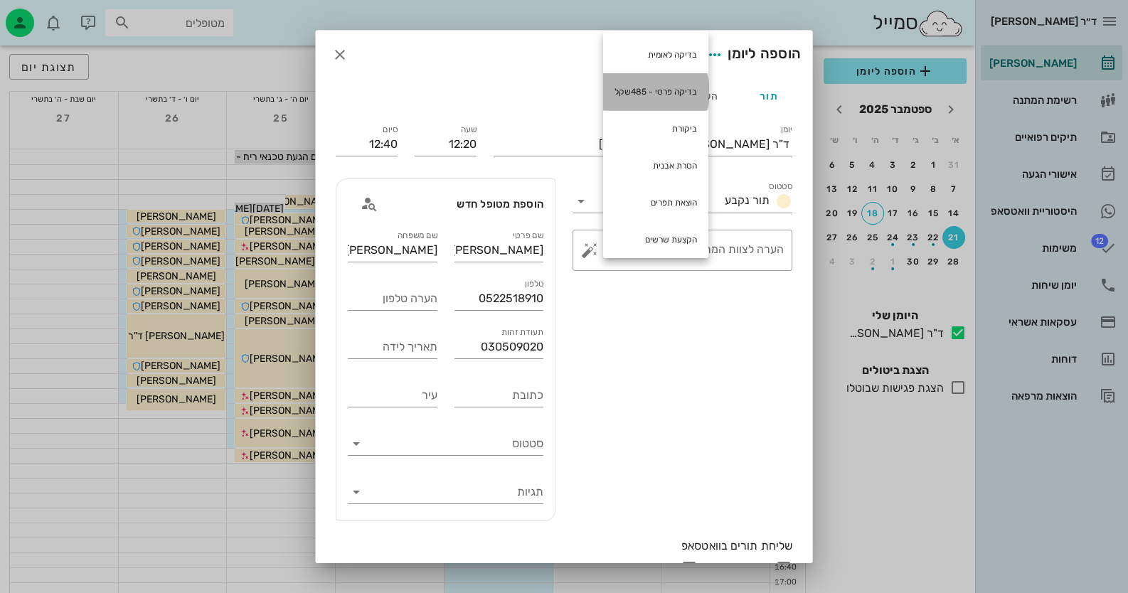
click at [690, 85] on div "בדיקה פרטי - 485שקל" at bounding box center [655, 91] width 105 height 37
type textarea "בדיקה פרטי - 485שקל"
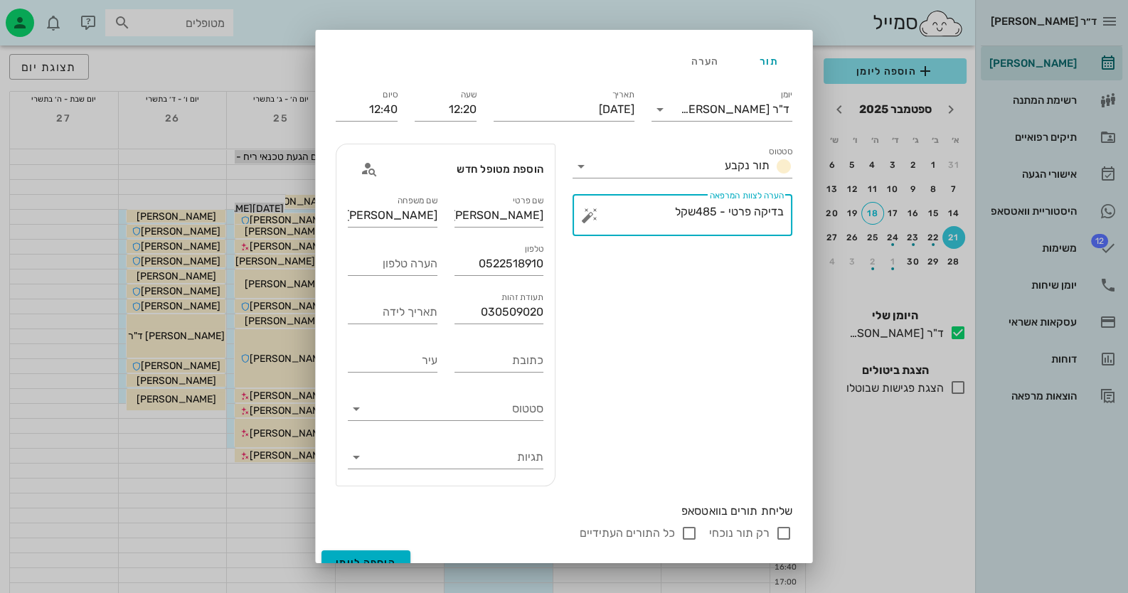
scroll to position [53, 0]
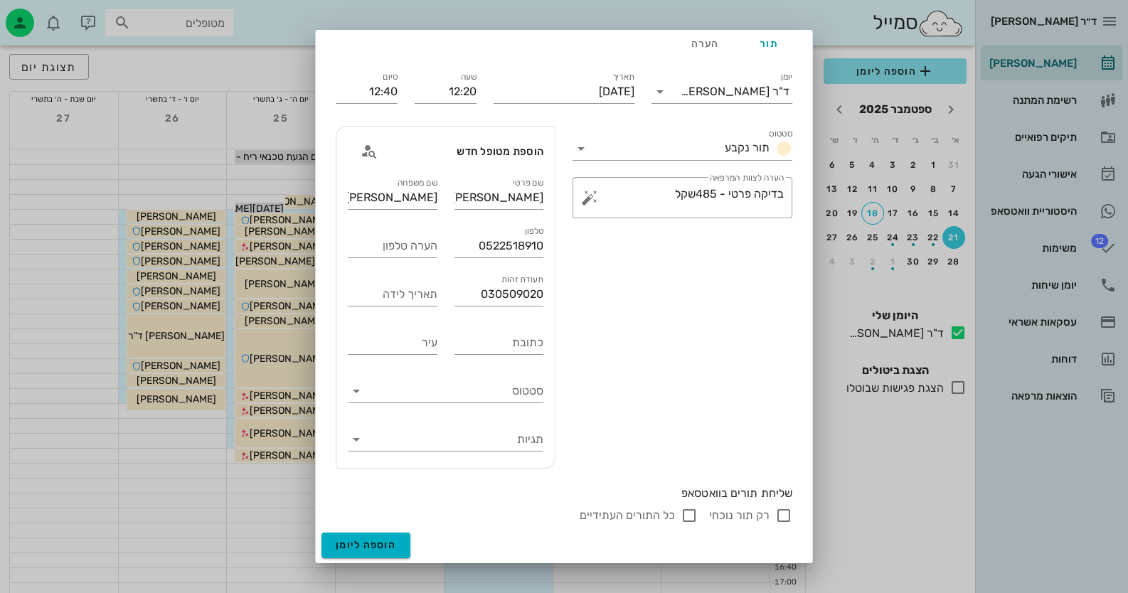
click at [773, 513] on div "רק תור נוכחי" at bounding box center [750, 515] width 83 height 17
checkbox input "true"
click at [380, 550] on span "הוספה ליומן" at bounding box center [366, 545] width 60 height 12
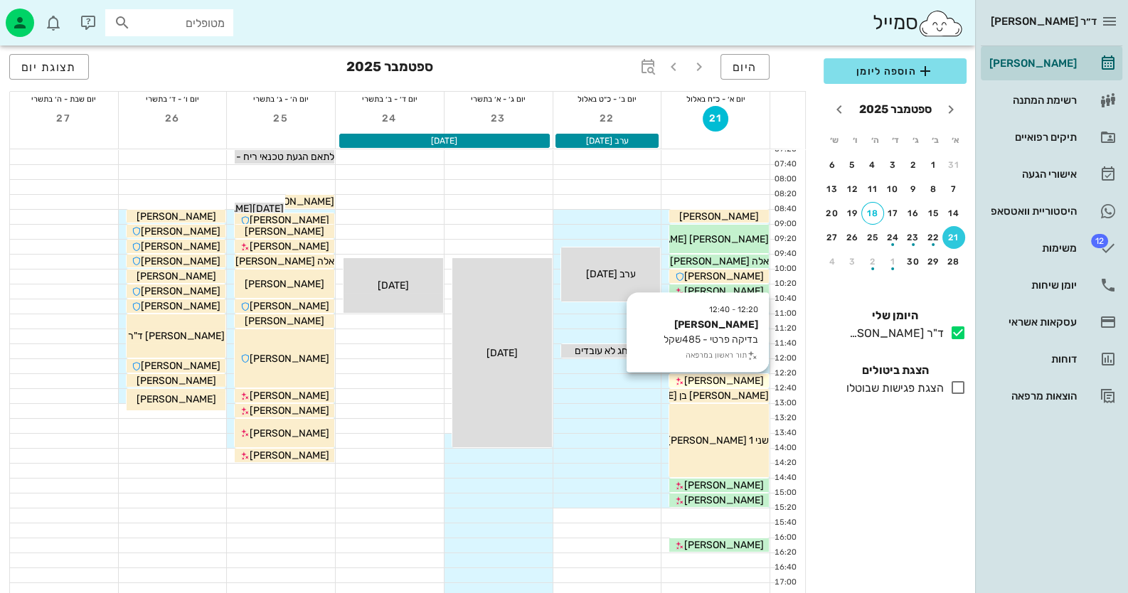
click at [740, 380] on span "[PERSON_NAME]" at bounding box center [724, 381] width 80 height 12
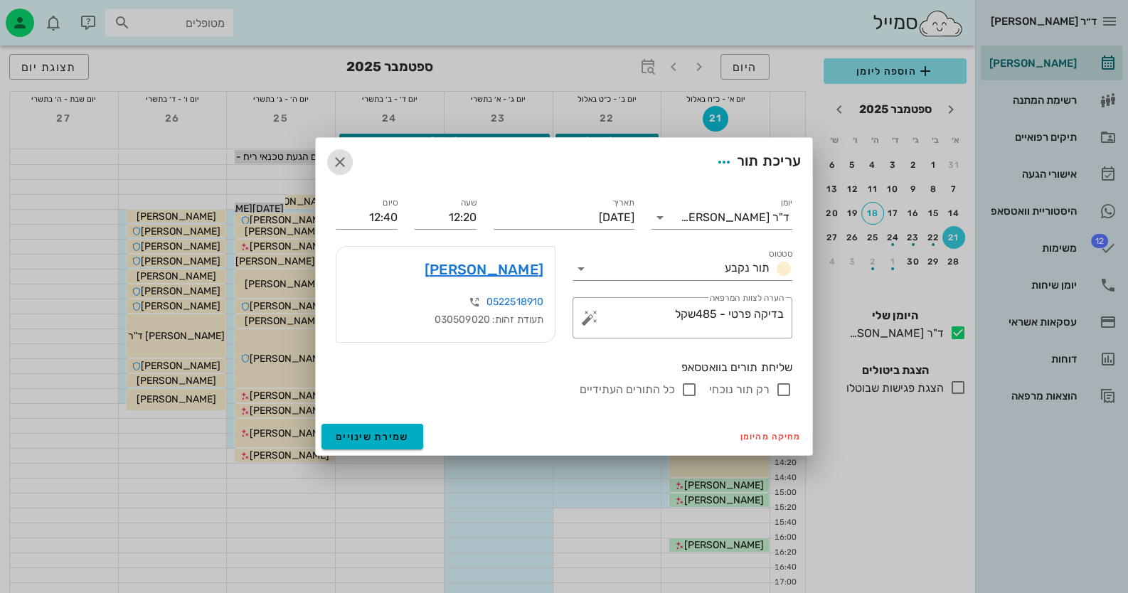
click at [345, 159] on icon "button" at bounding box center [339, 162] width 17 height 17
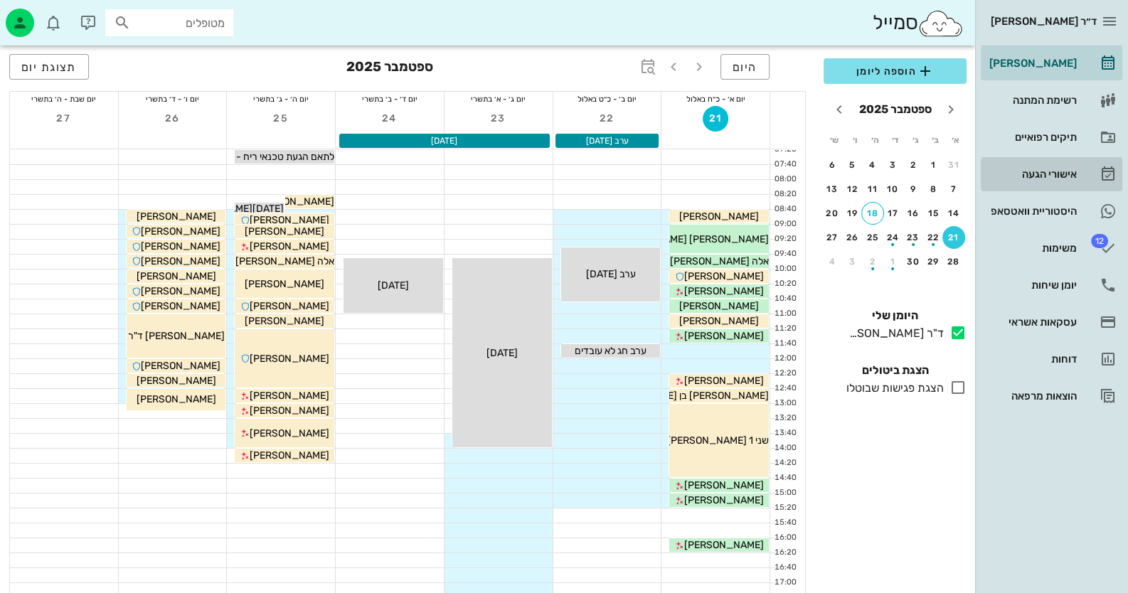
click at [1040, 172] on div "אישורי הגעה" at bounding box center [1031, 174] width 90 height 11
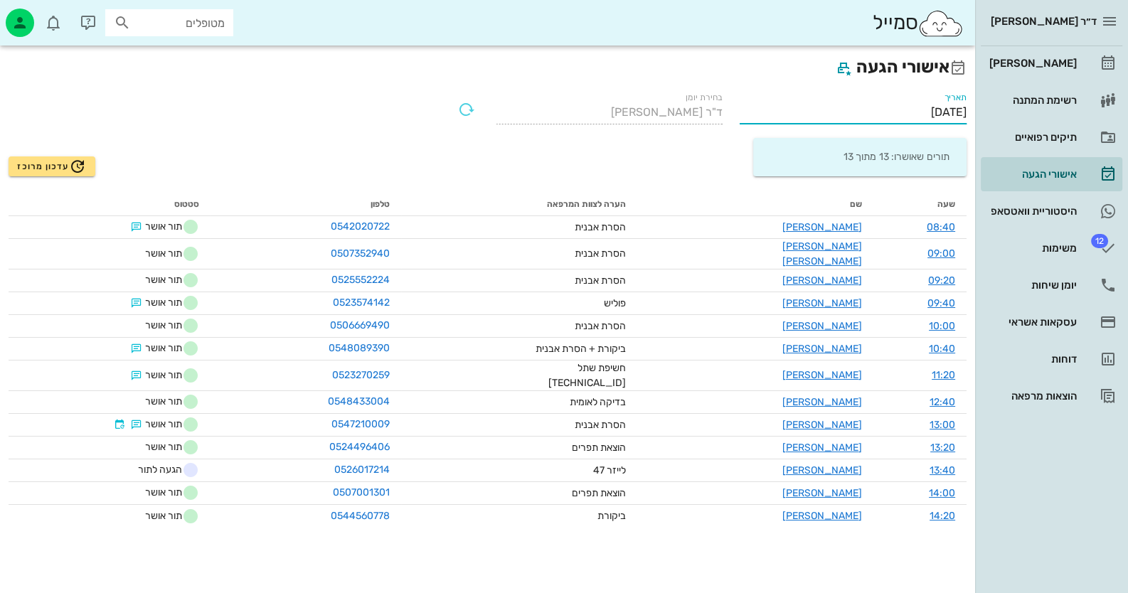
click at [932, 106] on input "[DATE]" at bounding box center [853, 112] width 227 height 23
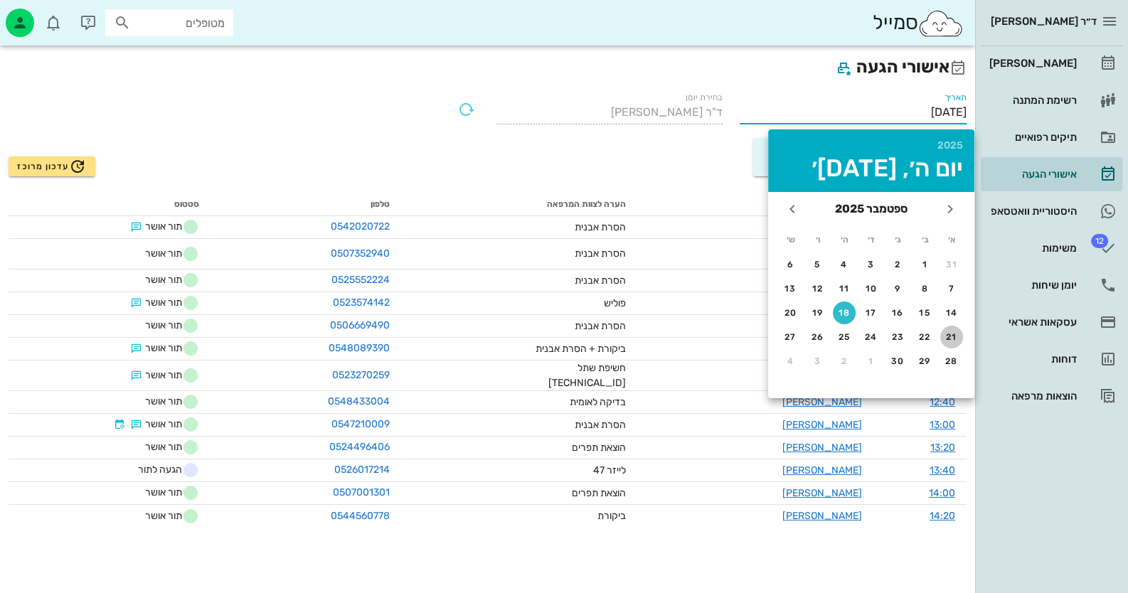
click at [952, 338] on div "21" at bounding box center [951, 337] width 23 height 10
type input "[DATE]"
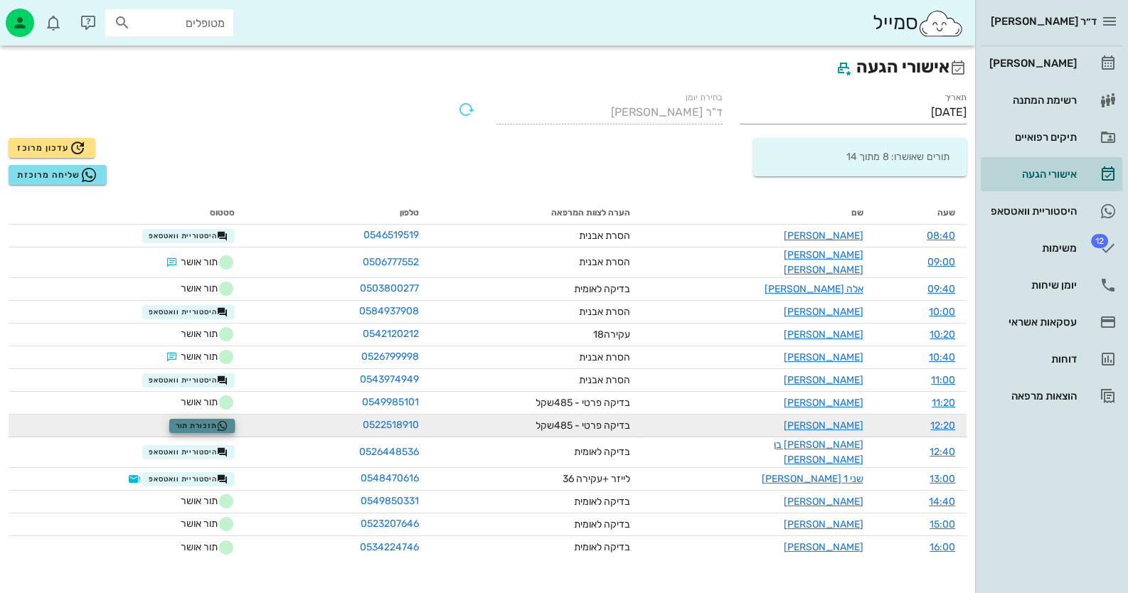
click at [208, 420] on span "תזכורת תור" at bounding box center [202, 425] width 53 height 11
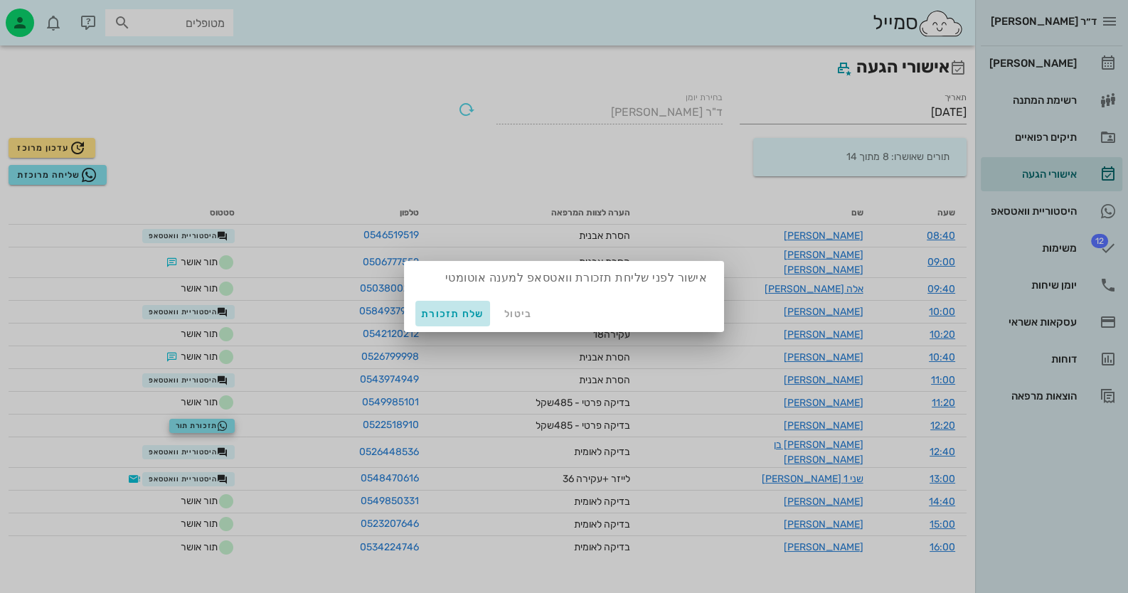
click at [426, 309] on span "שלח תזכורת" at bounding box center [452, 314] width 63 height 12
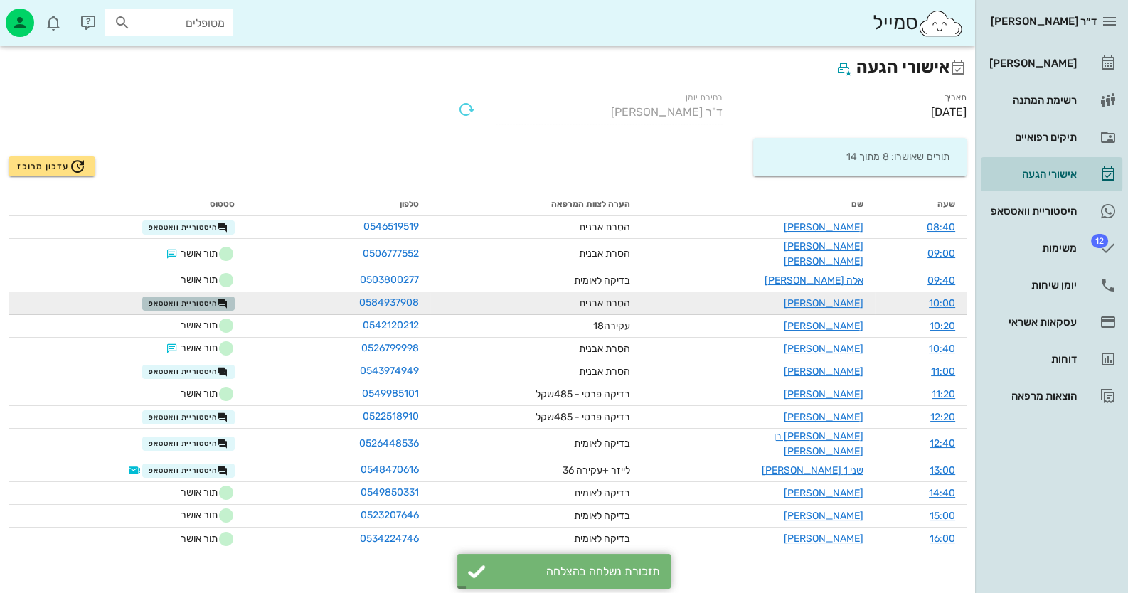
click at [180, 298] on span "היסטוריית וואטסאפ" at bounding box center [189, 303] width 80 height 11
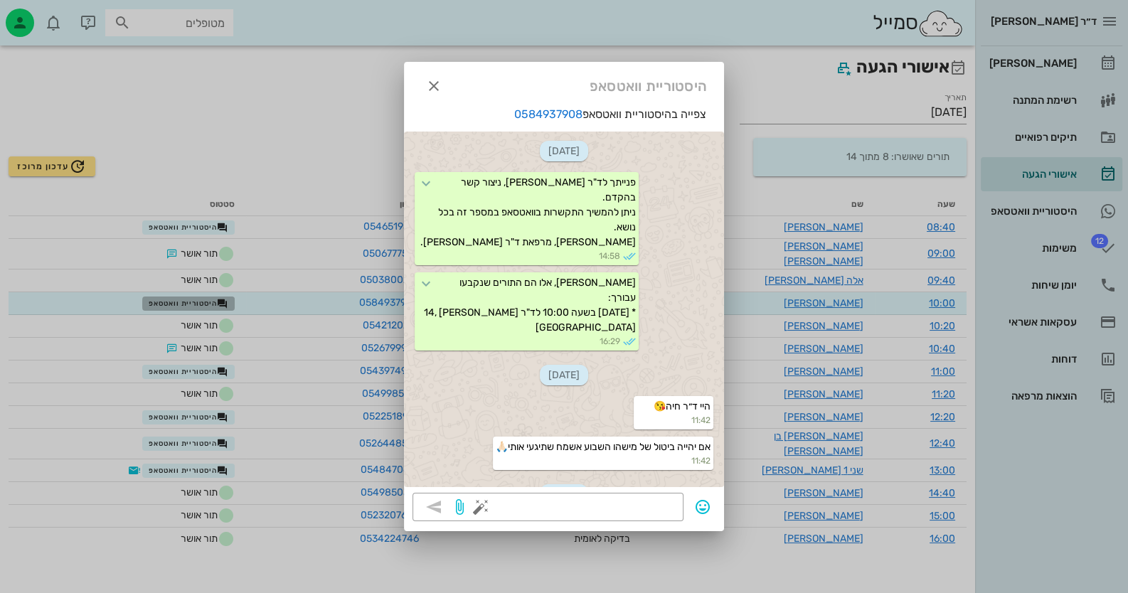
scroll to position [210, 0]
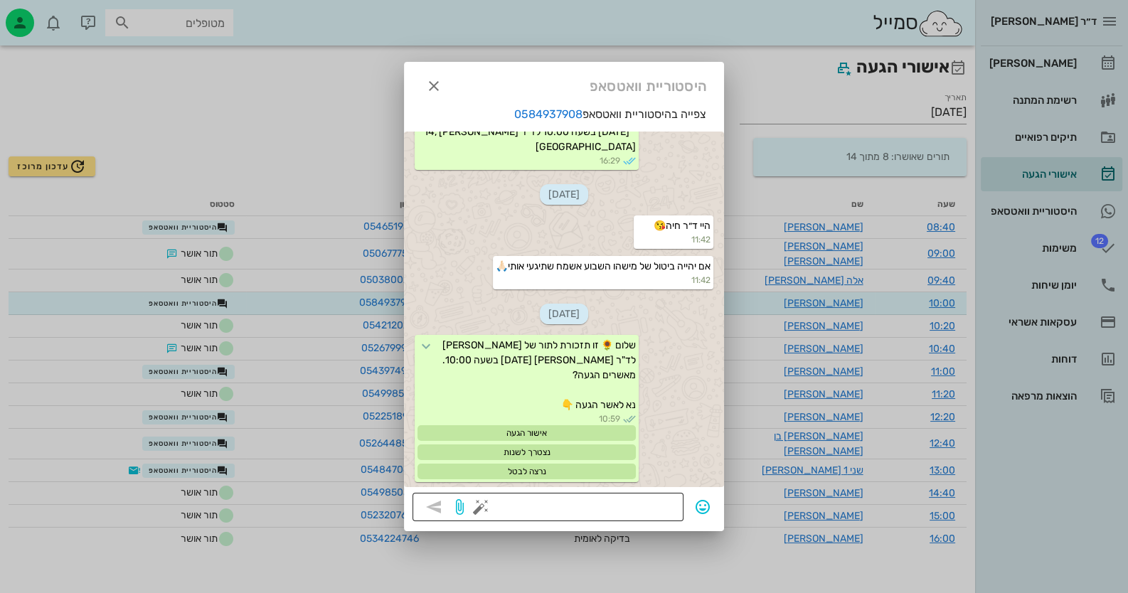
click at [482, 507] on button "button" at bounding box center [480, 507] width 17 height 17
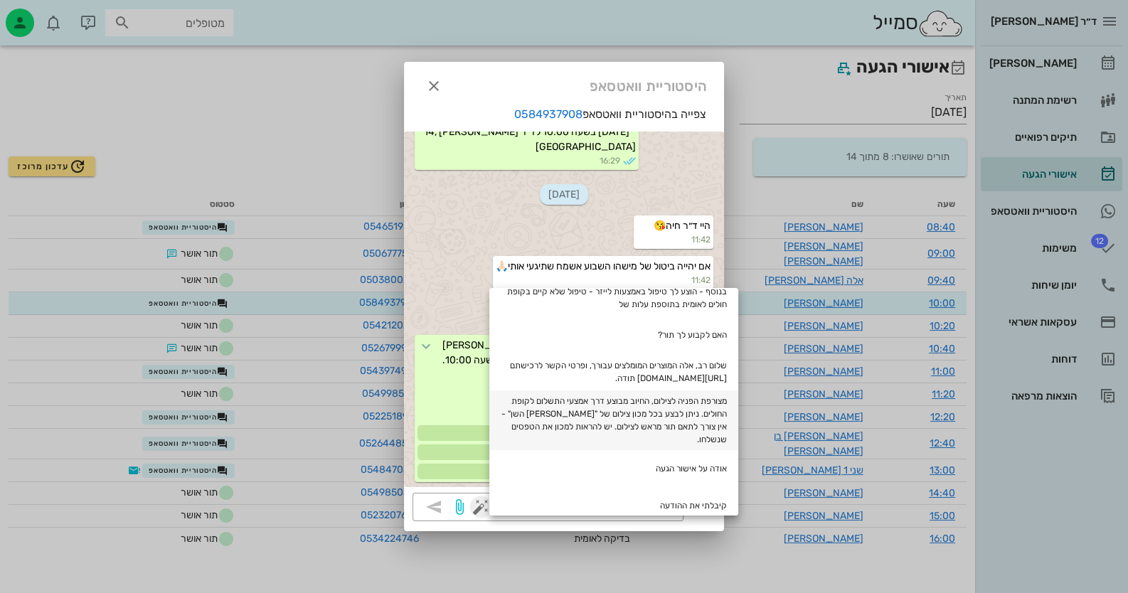
scroll to position [142, 0]
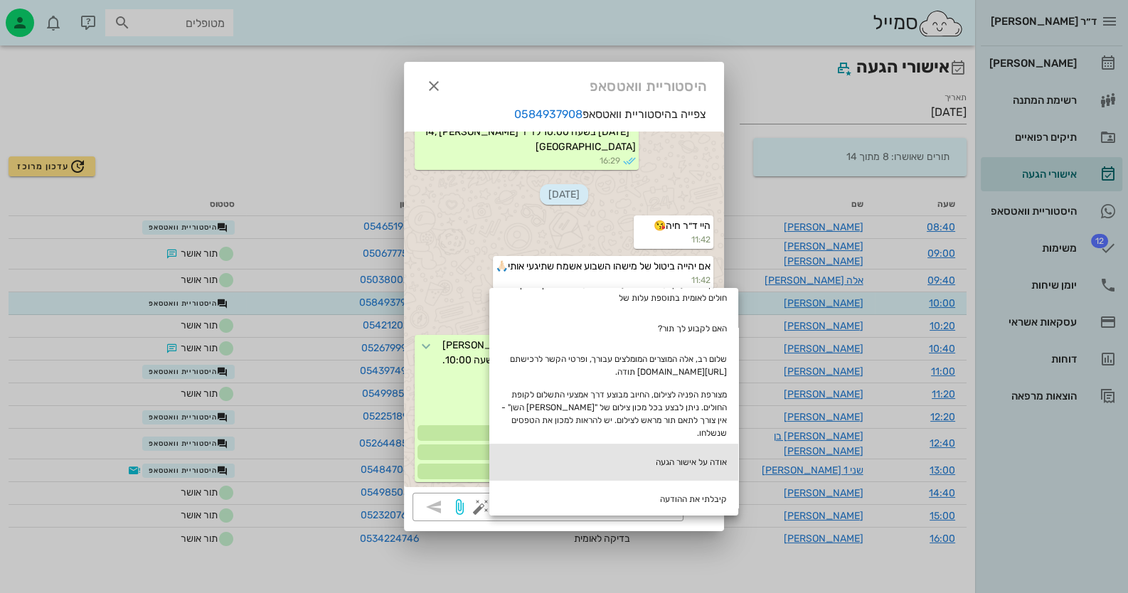
click at [711, 464] on div "אודה על אישור הגעה" at bounding box center [613, 462] width 249 height 37
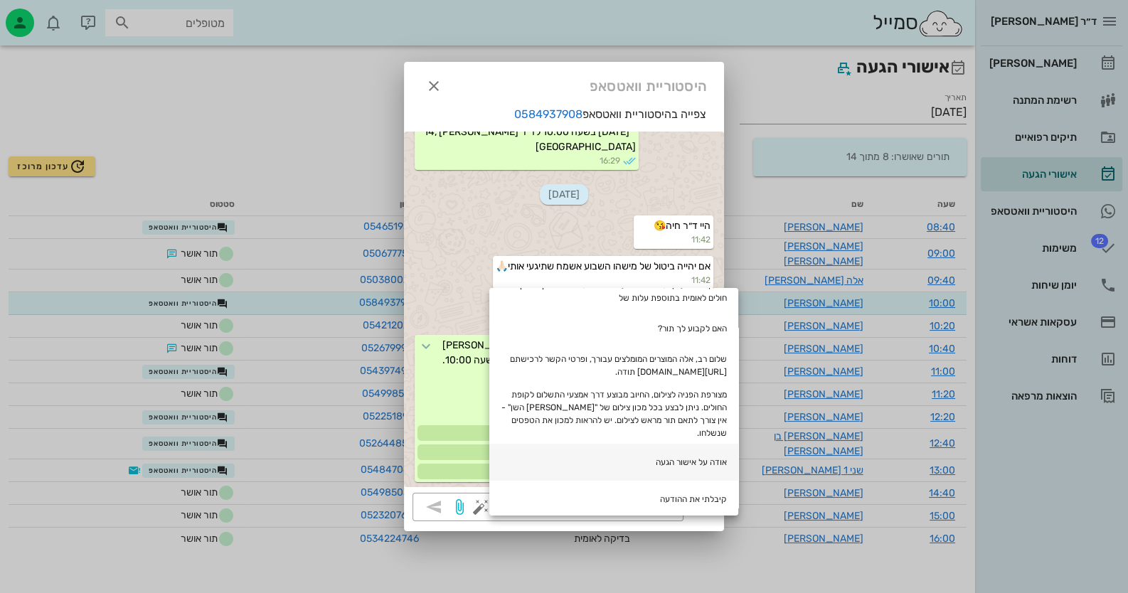
type textarea "אודה על אישור הגעה"
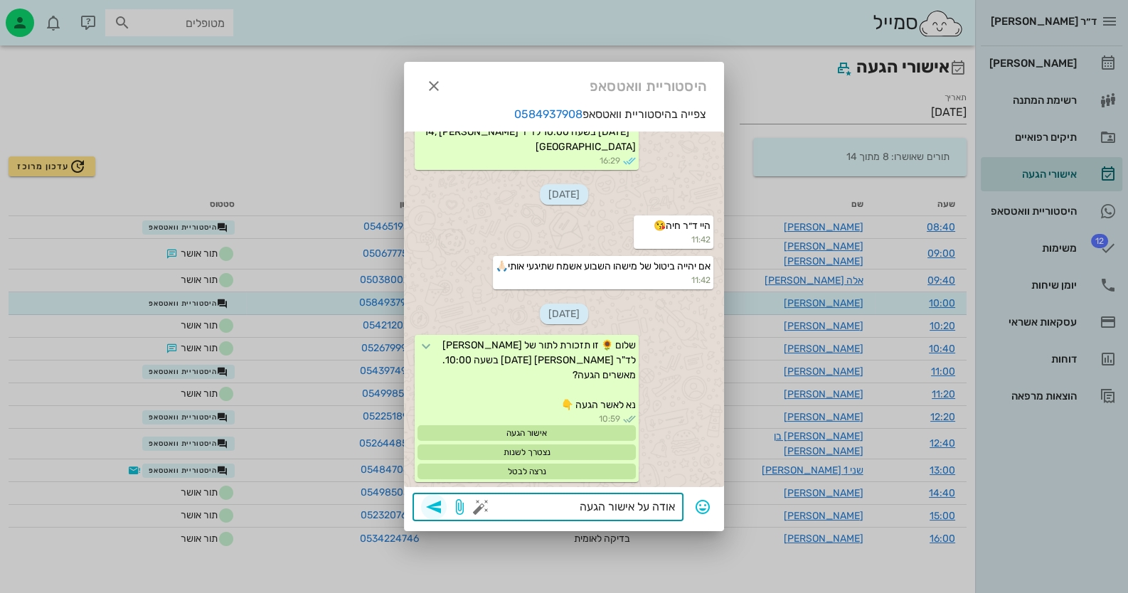
click at [444, 508] on span "button" at bounding box center [434, 507] width 26 height 17
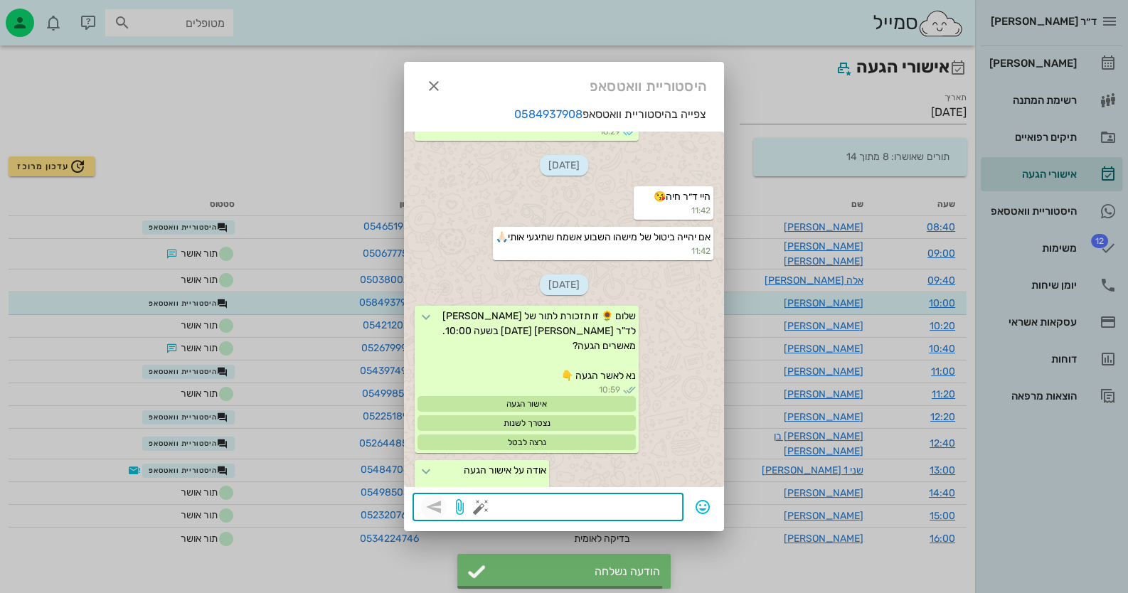
scroll to position [280, 0]
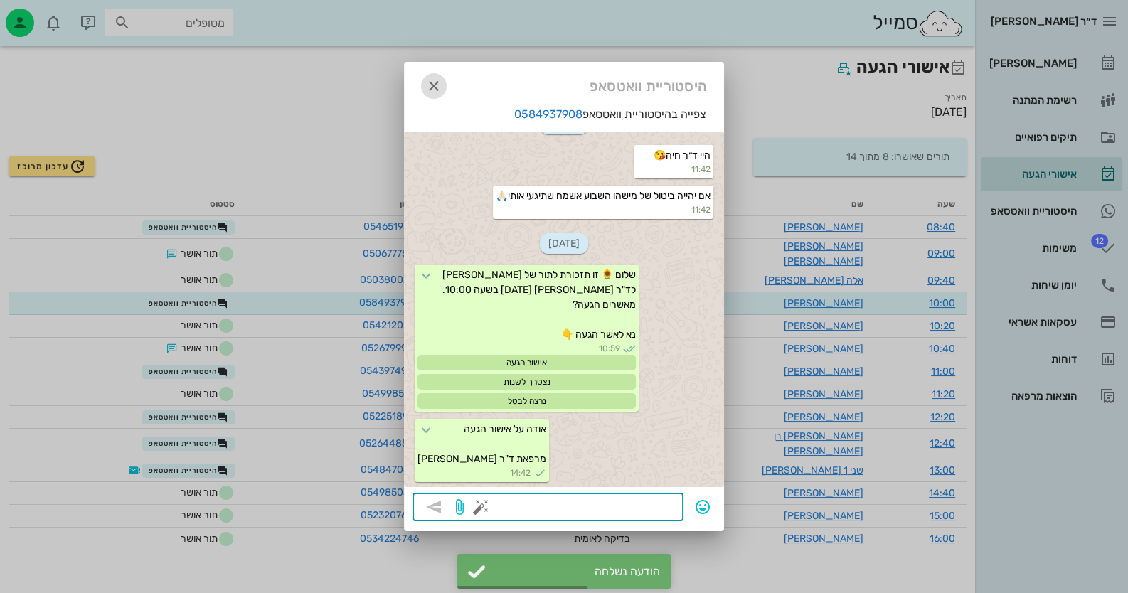
click at [437, 80] on icon "button" at bounding box center [433, 86] width 17 height 17
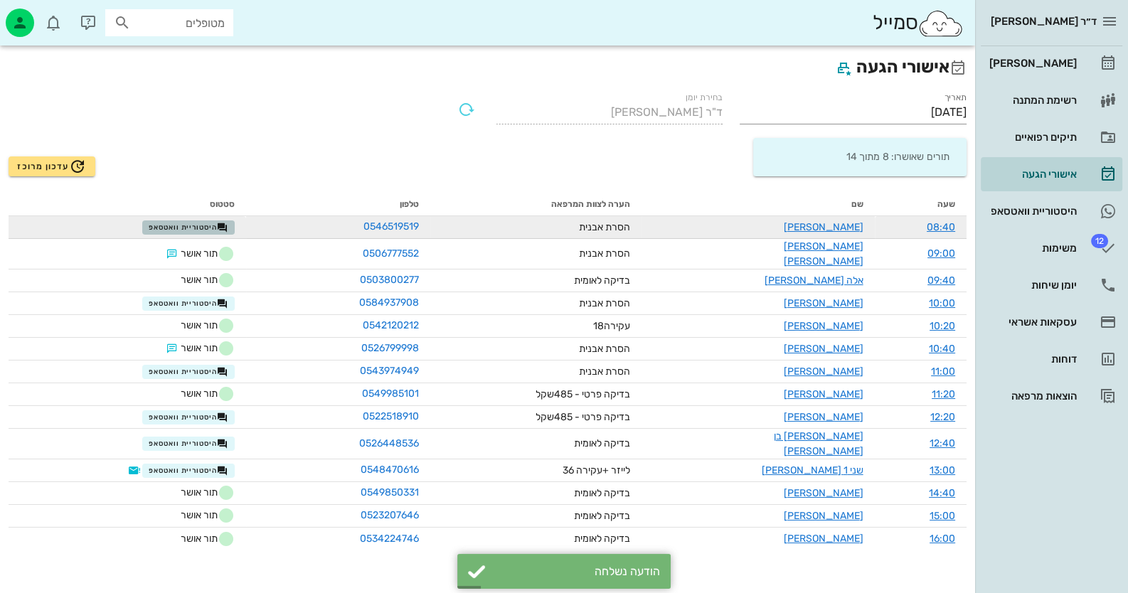
click at [206, 226] on span "היסטוריית וואטסאפ" at bounding box center [189, 227] width 80 height 11
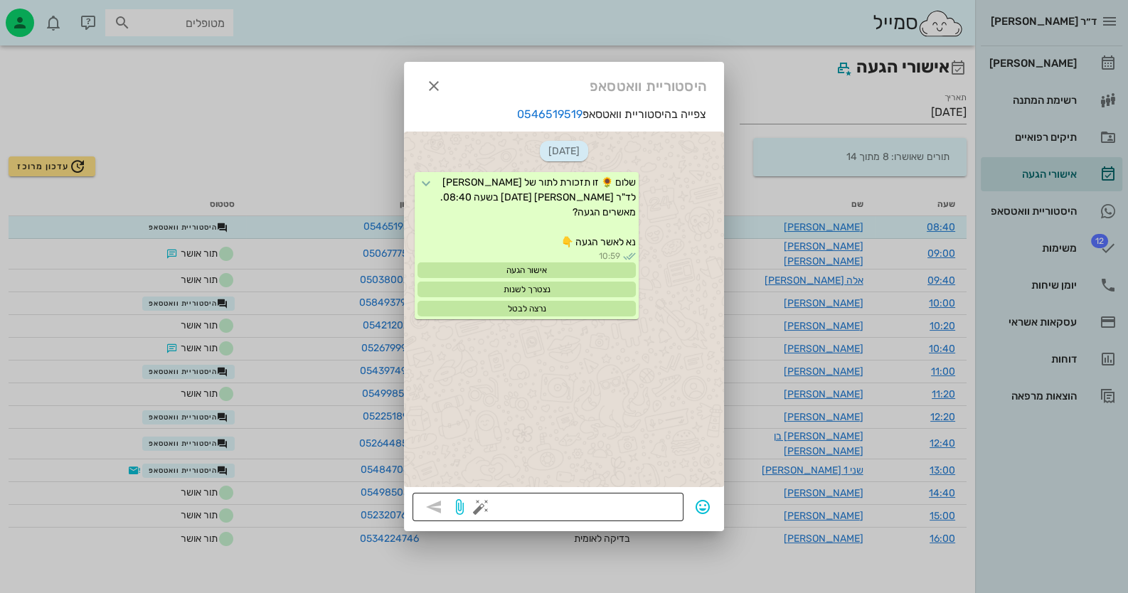
click at [477, 508] on button "button" at bounding box center [480, 507] width 17 height 17
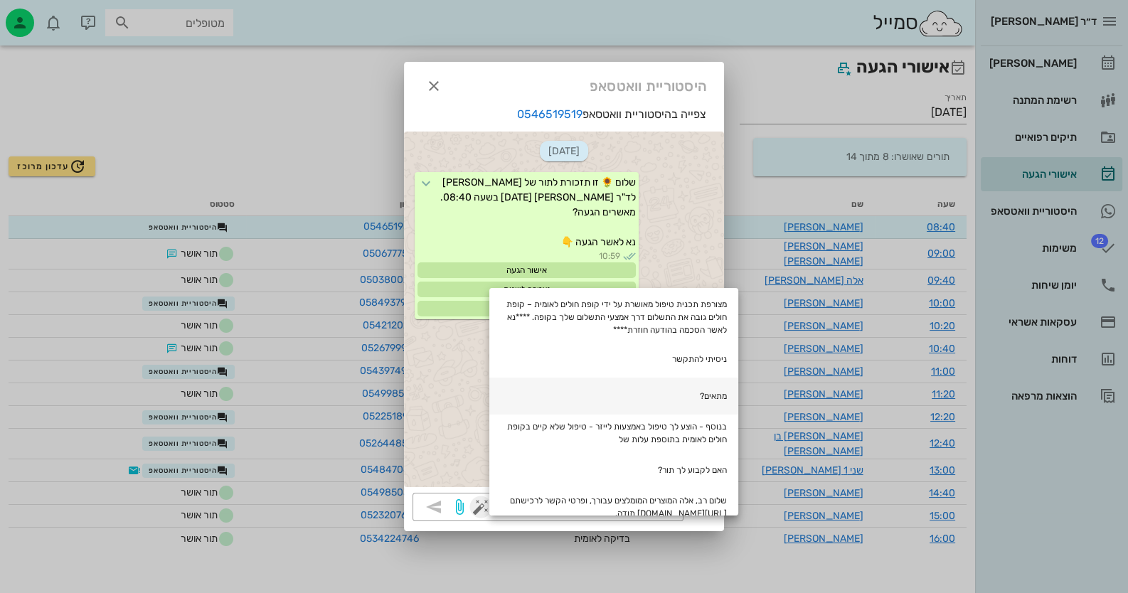
scroll to position [142, 0]
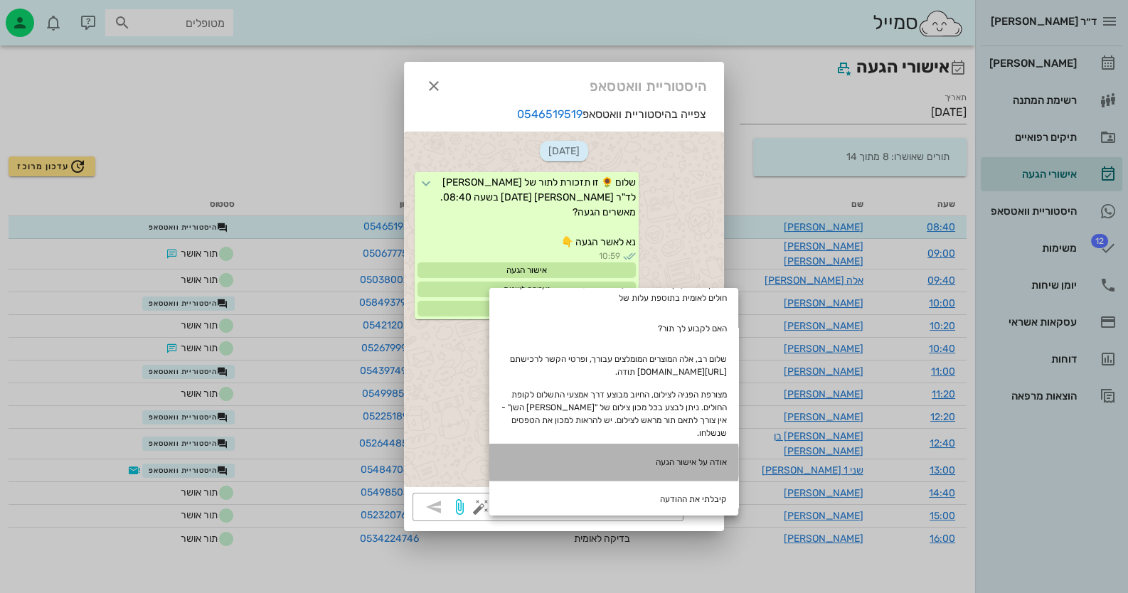
click at [723, 444] on div "אודה על אישור הגעה" at bounding box center [613, 462] width 249 height 37
type textarea "אודה על אישור הגעה"
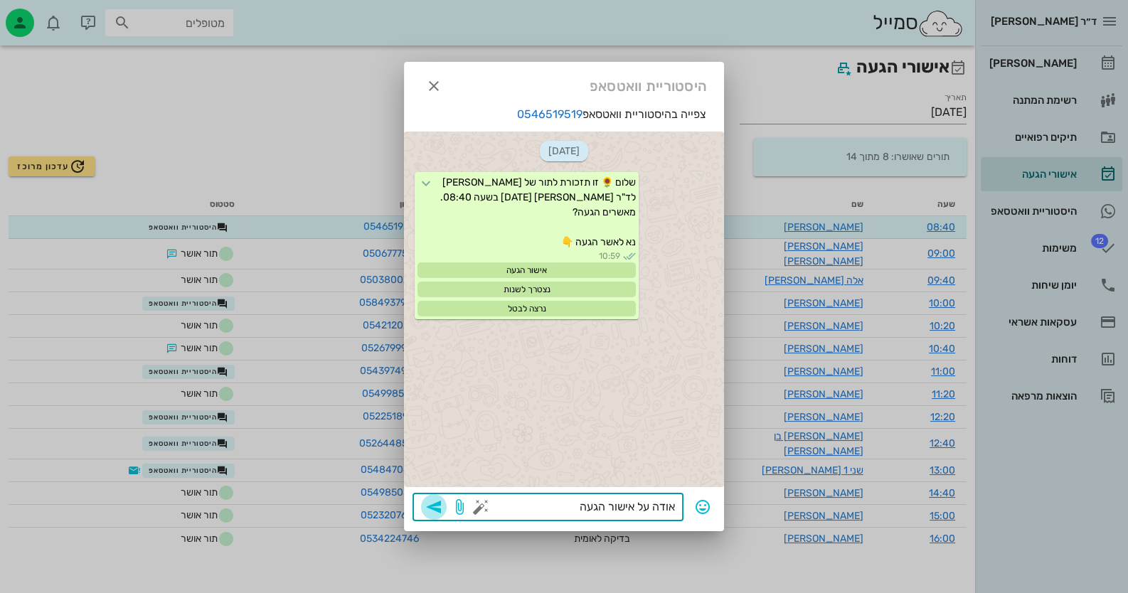
click at [437, 508] on icon "button" at bounding box center [433, 507] width 17 height 17
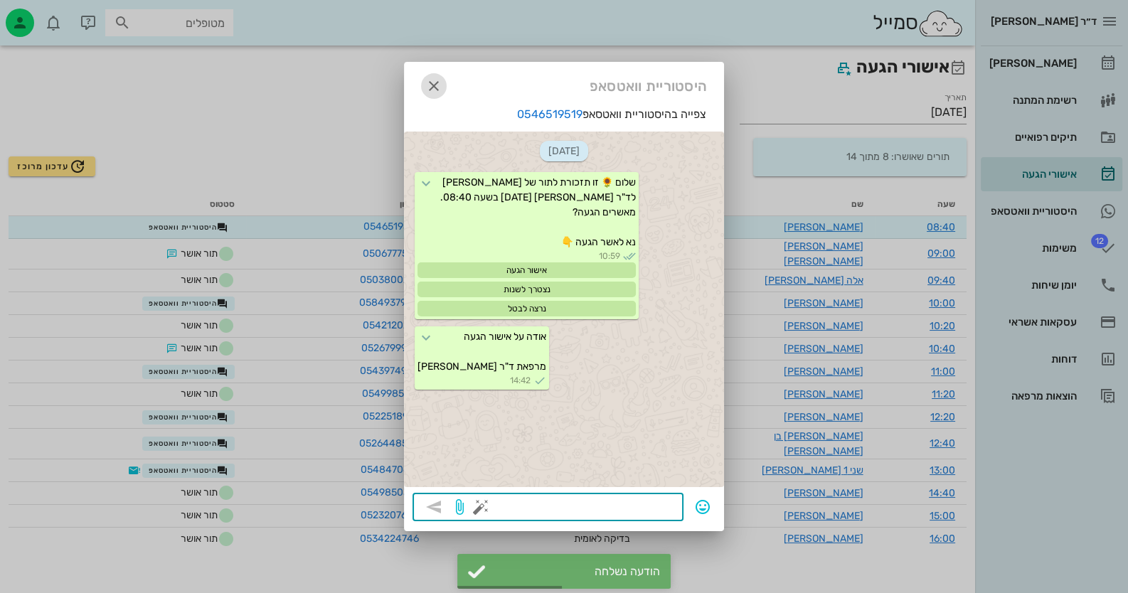
click at [434, 87] on icon "button" at bounding box center [433, 86] width 17 height 17
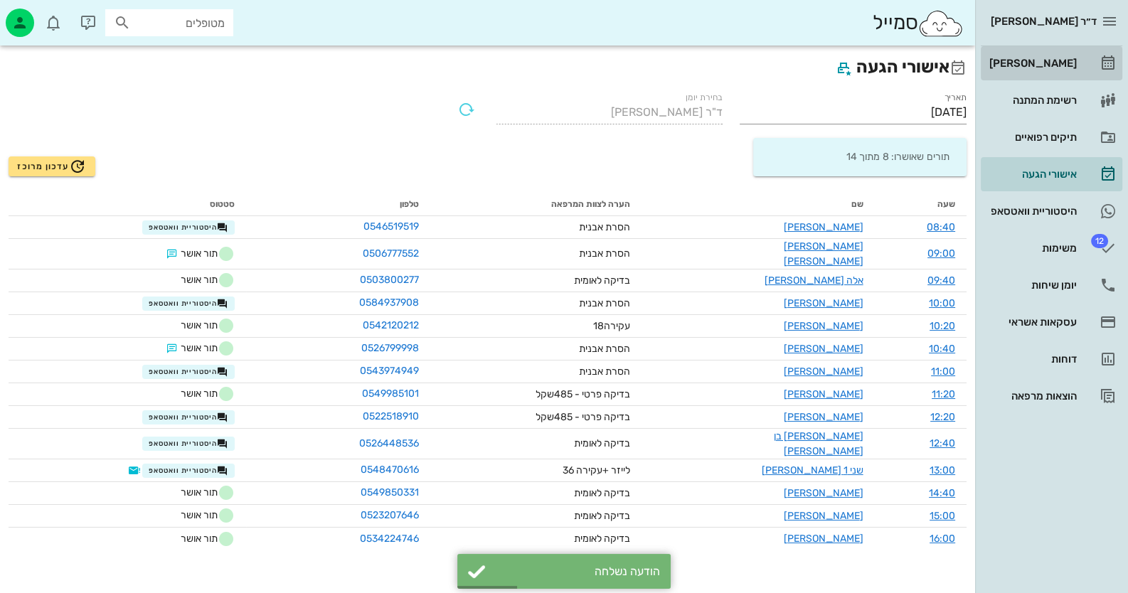
click at [1010, 63] on div "[PERSON_NAME]" at bounding box center [1031, 63] width 90 height 11
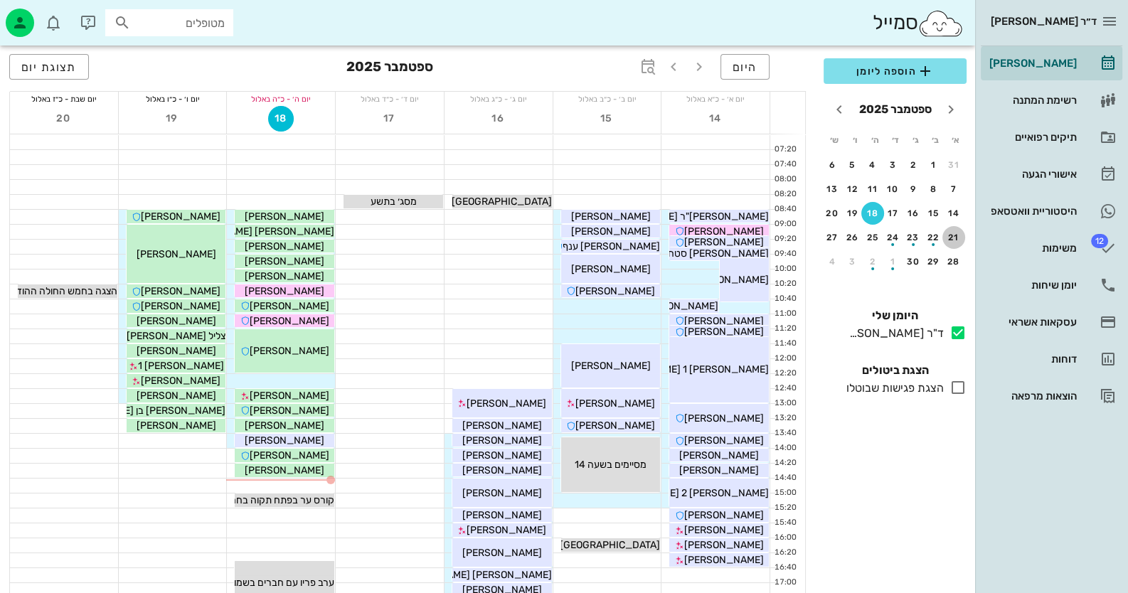
click at [954, 234] on div "21" at bounding box center [953, 238] width 23 height 10
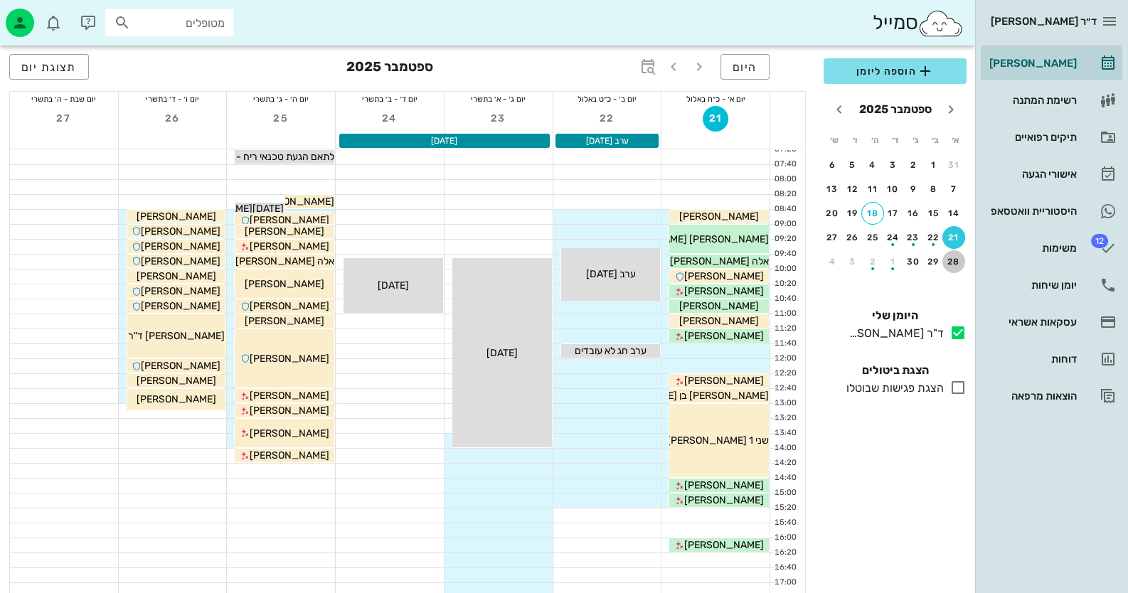
click at [955, 262] on div "28" at bounding box center [953, 262] width 23 height 10
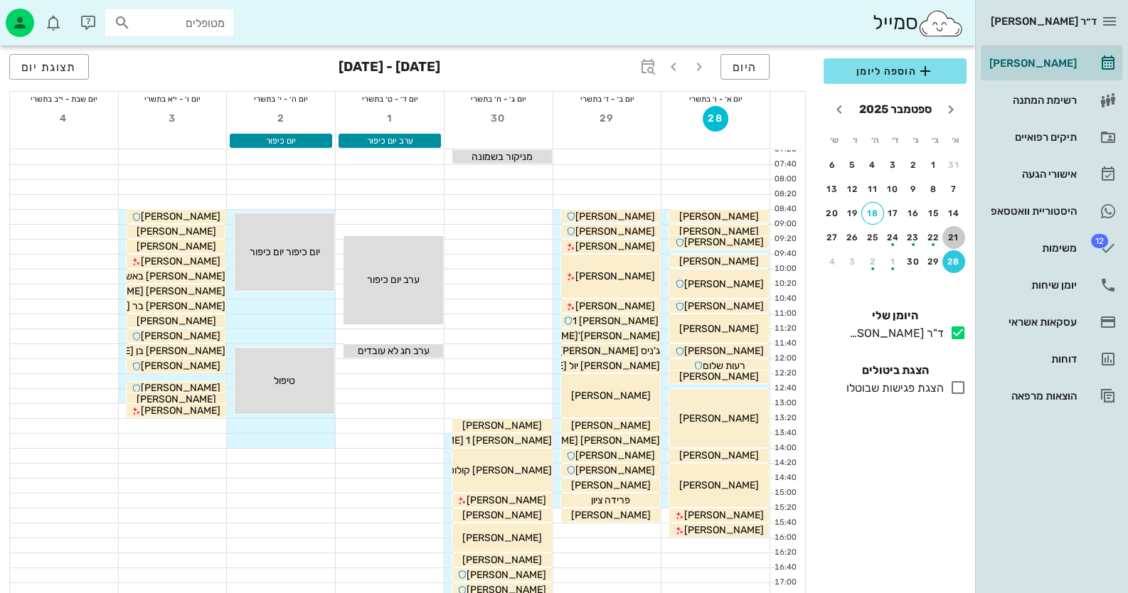
click at [953, 234] on div "21" at bounding box center [953, 238] width 23 height 10
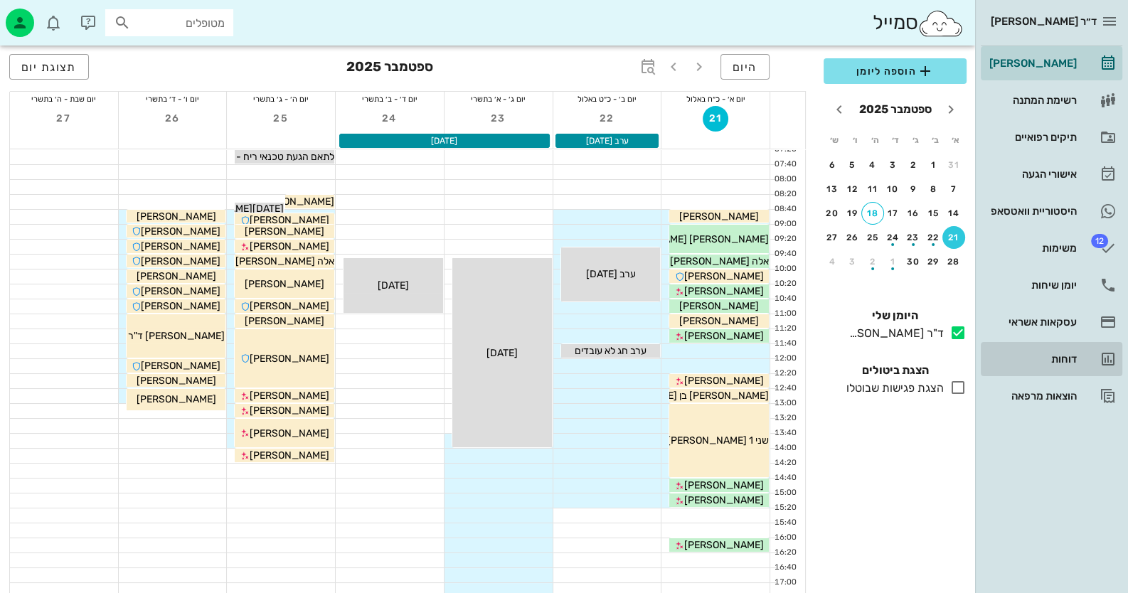
click at [1060, 361] on div "דוחות" at bounding box center [1031, 358] width 90 height 11
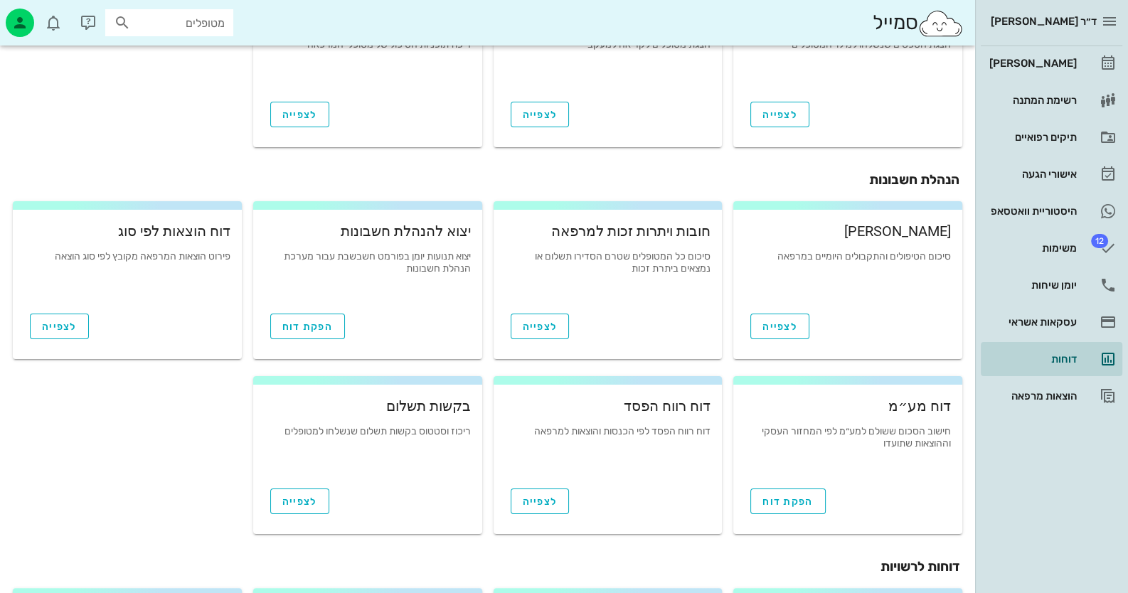
scroll to position [284, 0]
click at [782, 325] on span "לצפייה" at bounding box center [779, 325] width 35 height 12
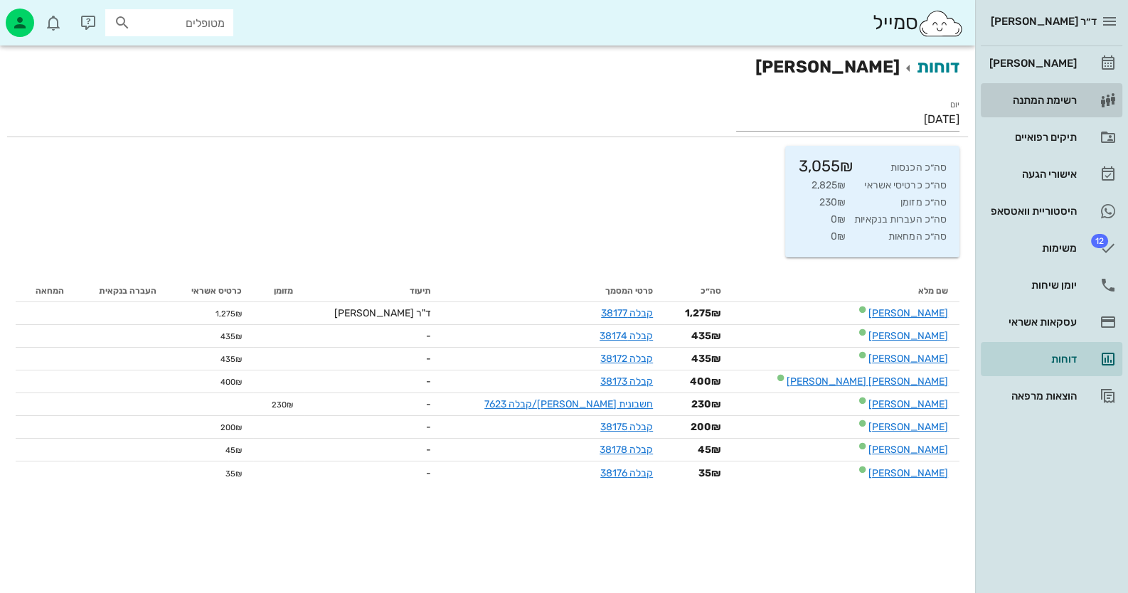
click at [1037, 84] on link "רשימת המתנה" at bounding box center [1052, 100] width 142 height 34
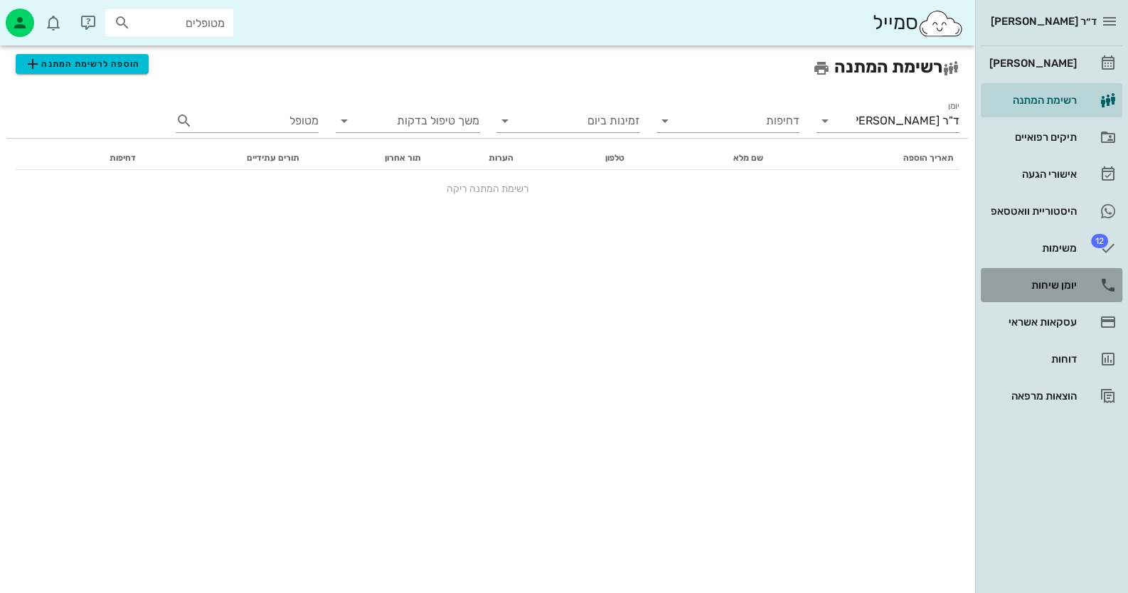
click at [1091, 285] on link "יומן שיחות" at bounding box center [1052, 285] width 142 height 34
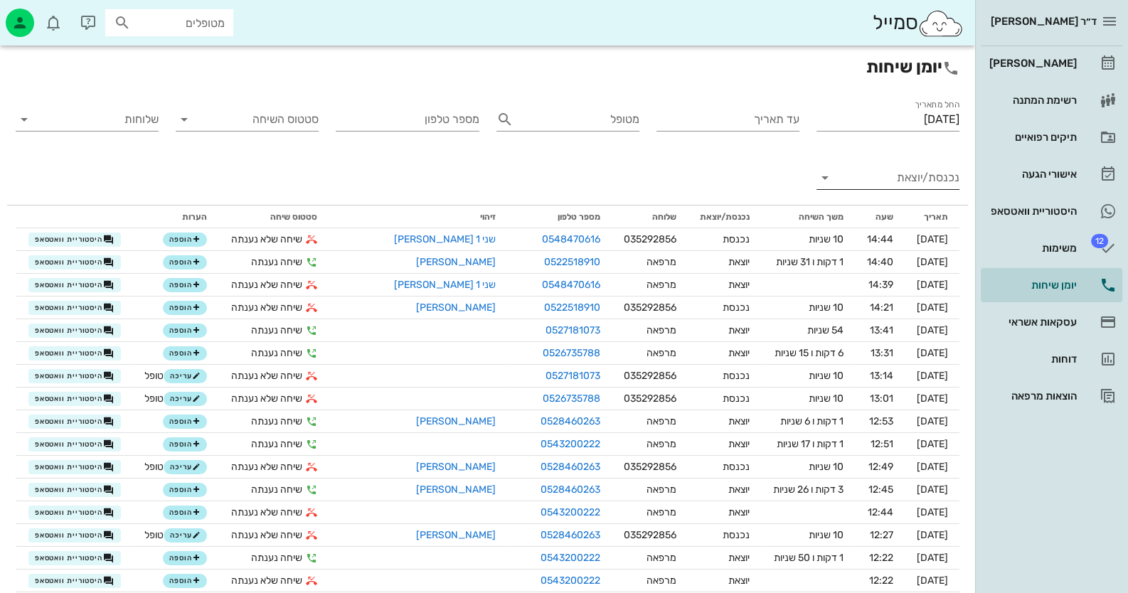
click at [893, 181] on input "נכנסת/יוצאת" at bounding box center [899, 177] width 120 height 23
click at [893, 181] on div "נכנסת" at bounding box center [887, 189] width 143 height 34
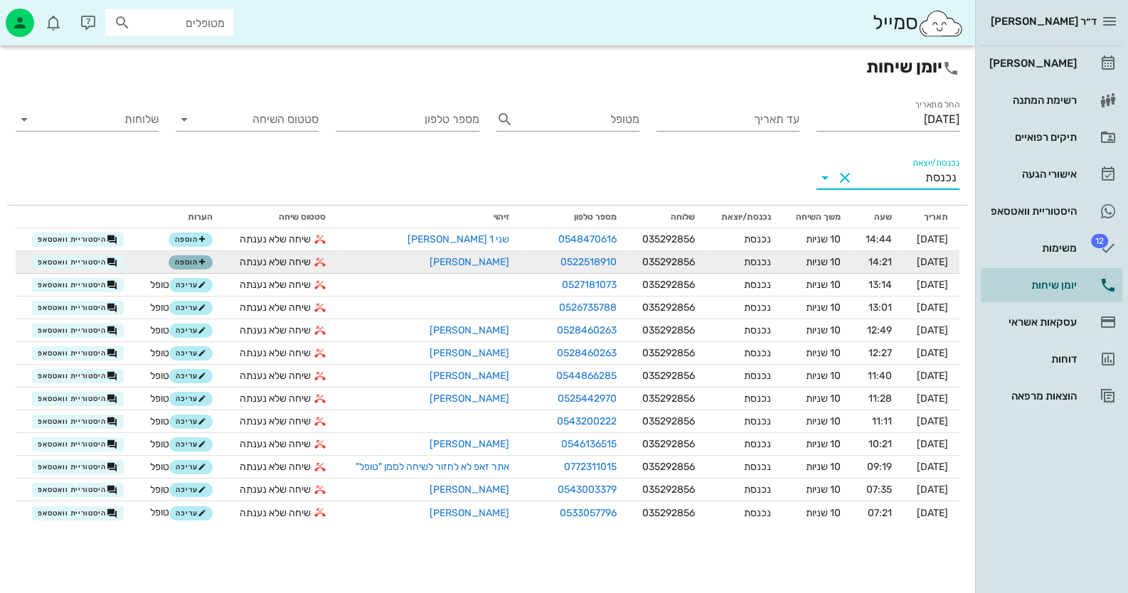
click at [185, 262] on span "הוספה" at bounding box center [190, 262] width 31 height 9
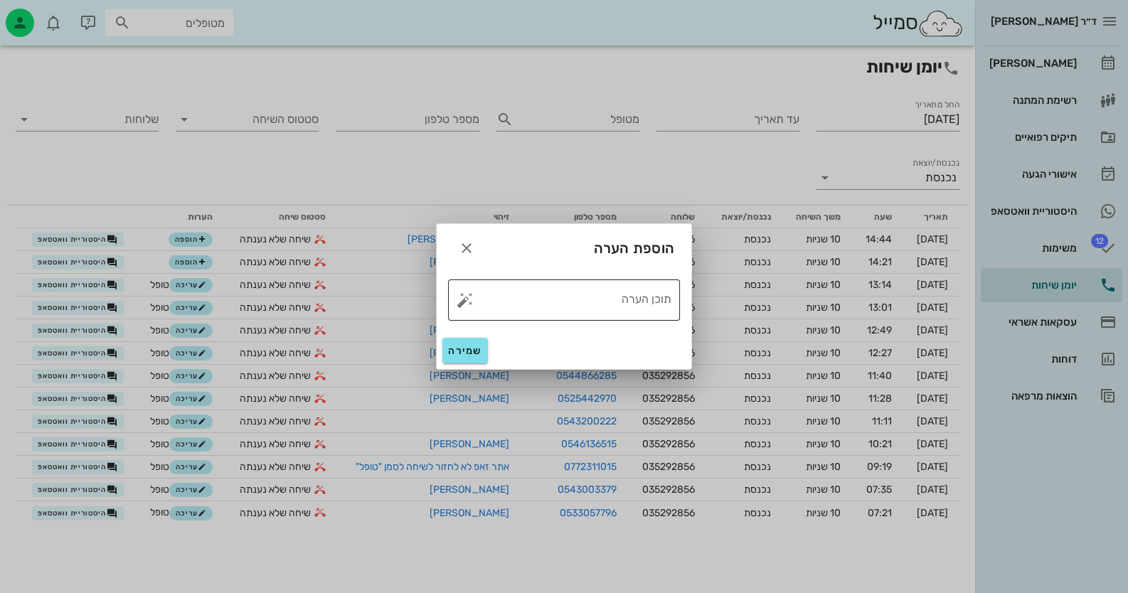
click at [460, 302] on button "button" at bounding box center [465, 300] width 17 height 17
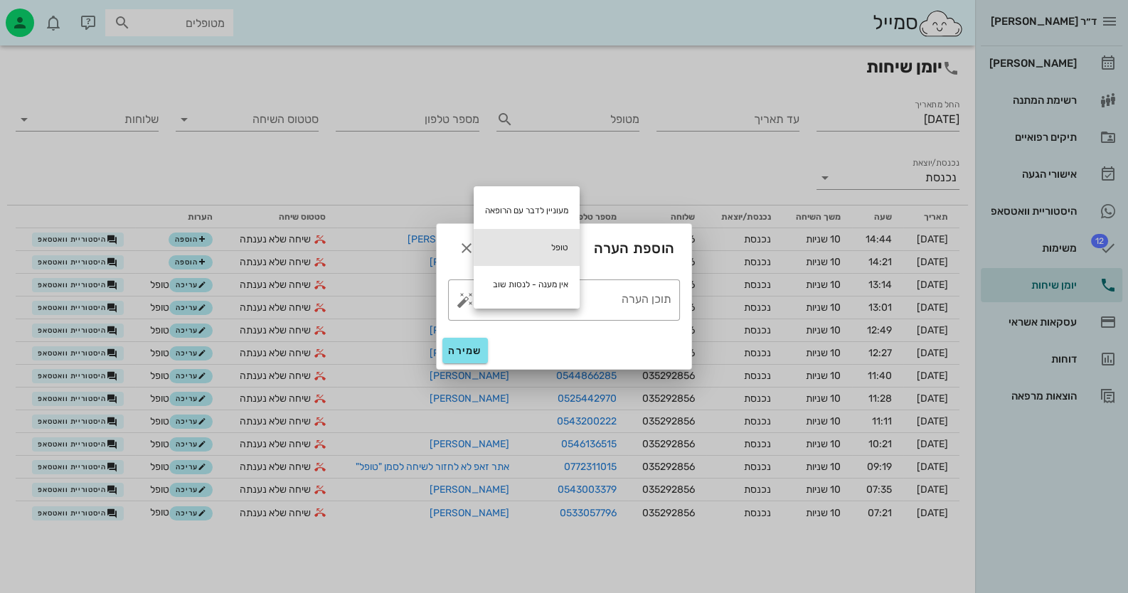
click at [558, 245] on div "טופל" at bounding box center [527, 247] width 106 height 37
type textarea "טופל"
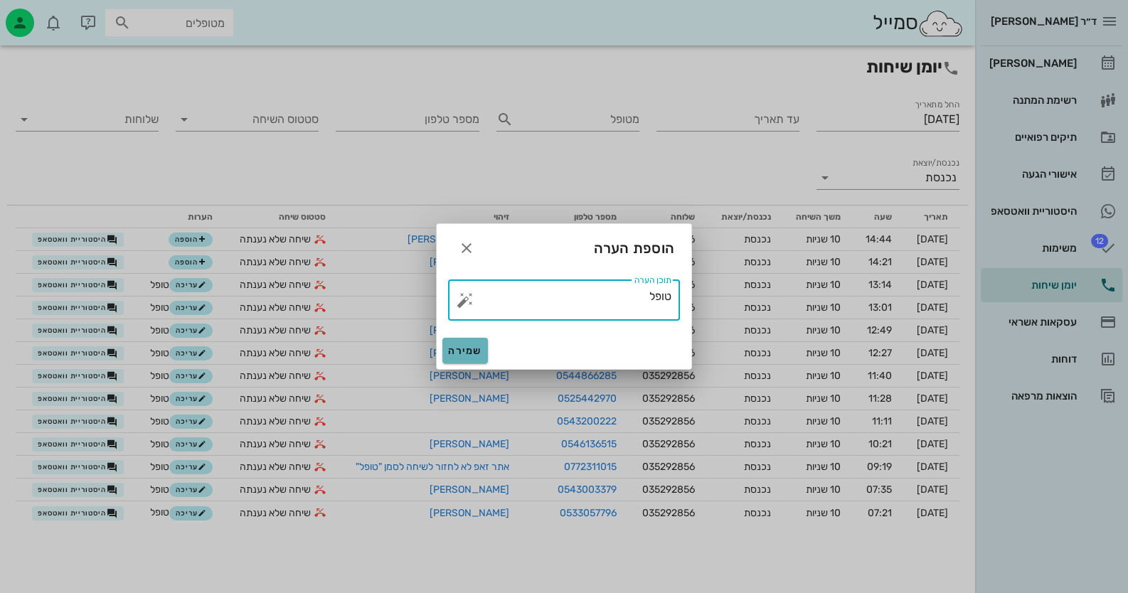
click at [473, 350] on span "שמירה" at bounding box center [465, 351] width 34 height 12
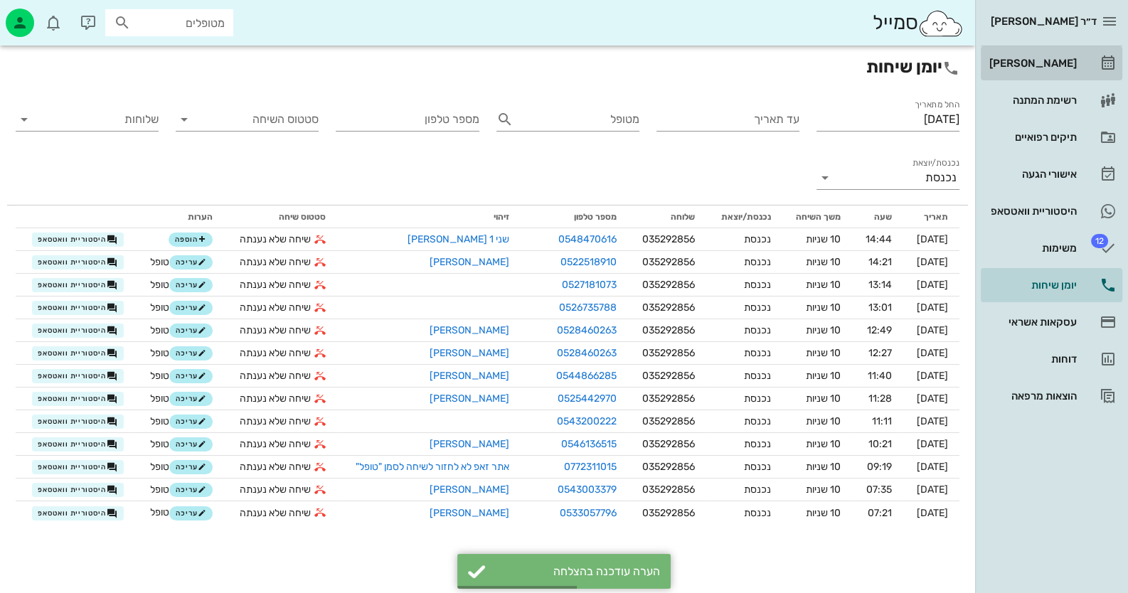
click at [1082, 56] on link "[PERSON_NAME]" at bounding box center [1052, 63] width 142 height 34
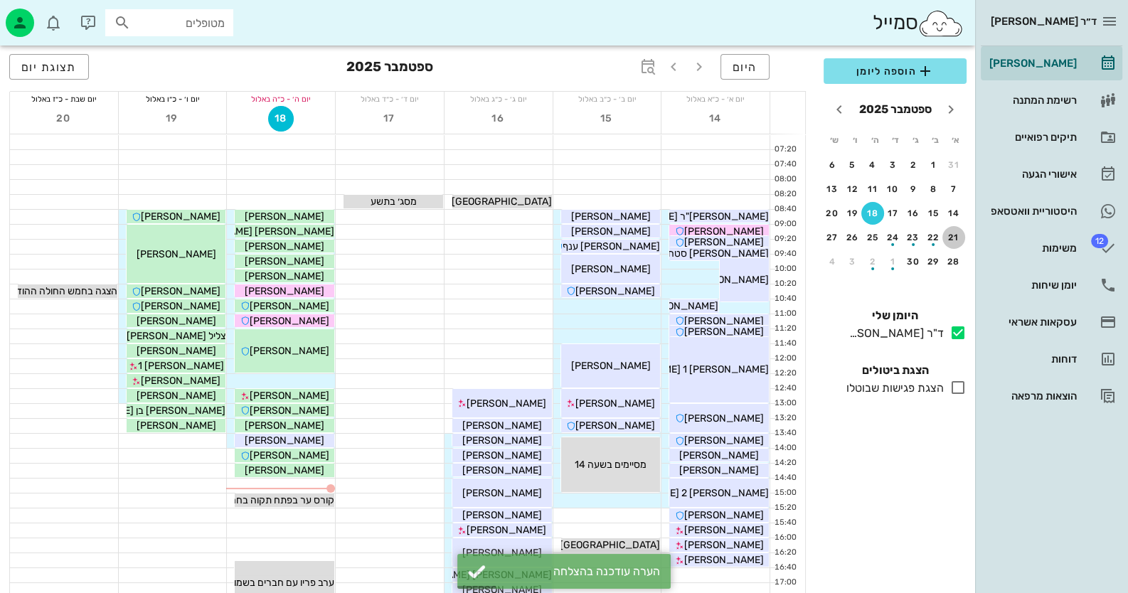
click at [961, 243] on button "21" at bounding box center [953, 237] width 23 height 23
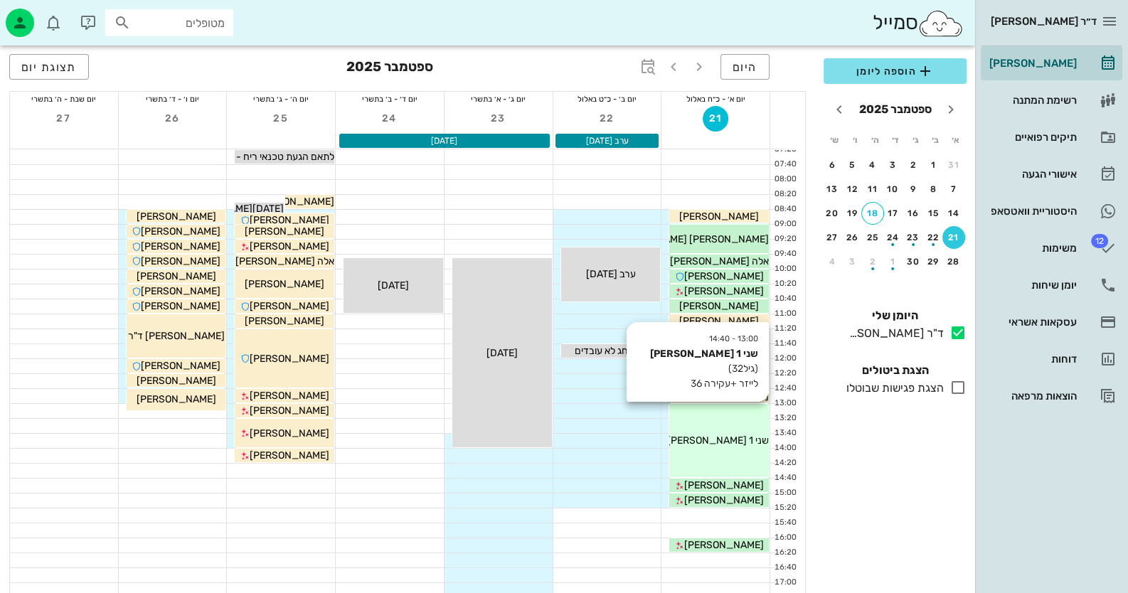
click at [732, 442] on span "שני 1 [PERSON_NAME]" at bounding box center [718, 441] width 102 height 12
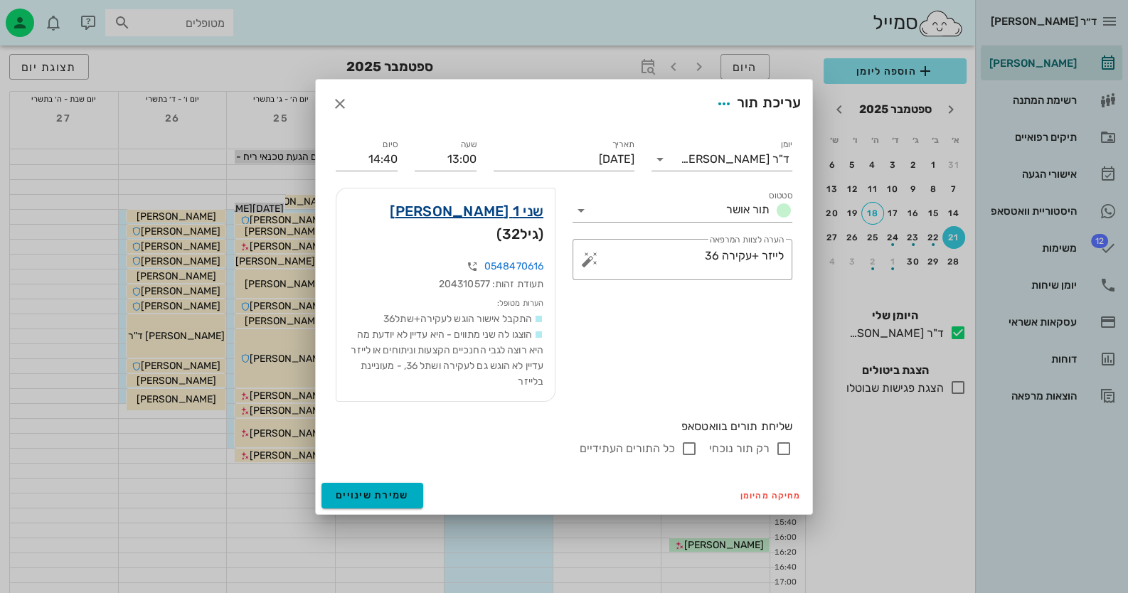
click at [536, 218] on link "שני 1 [PERSON_NAME]" at bounding box center [467, 211] width 154 height 23
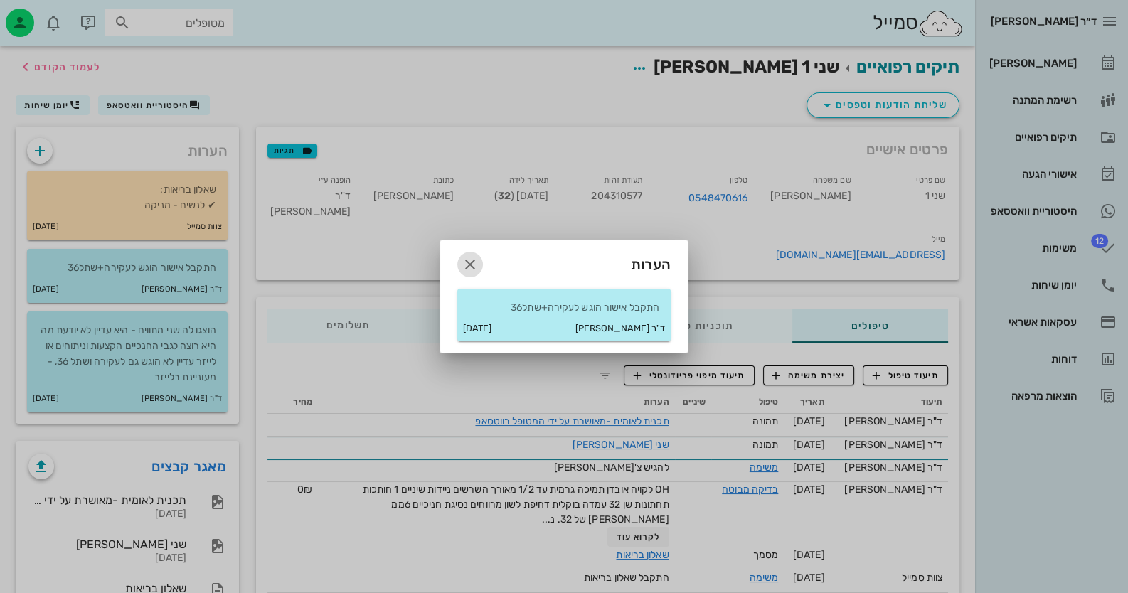
click at [466, 252] on button "button" at bounding box center [470, 265] width 26 height 26
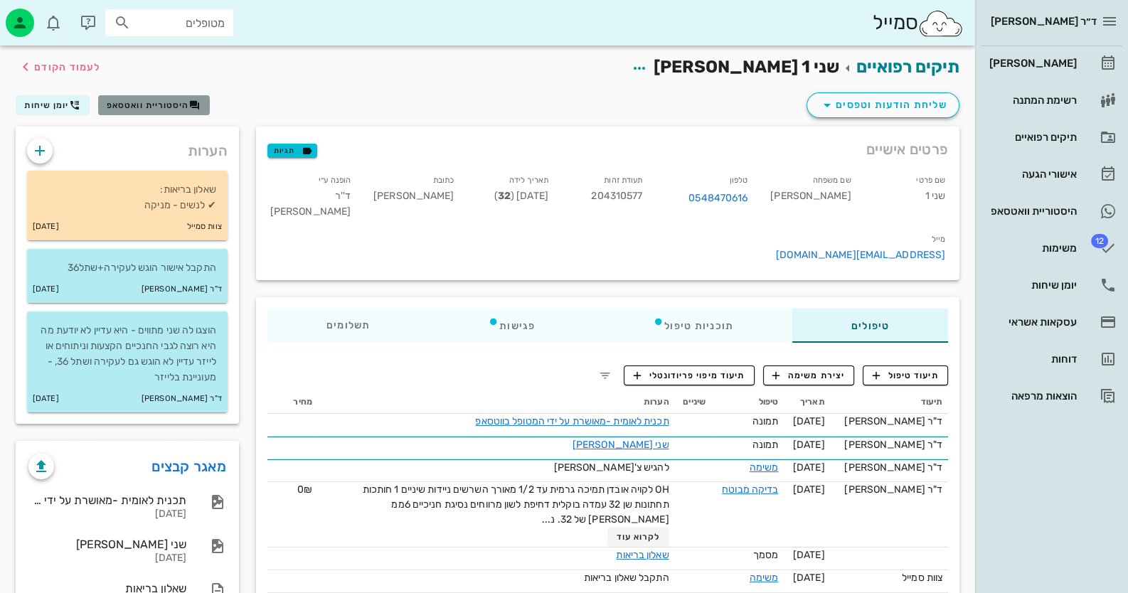
click at [126, 110] on span "היסטוריית וואטסאפ" at bounding box center [154, 105] width 94 height 11
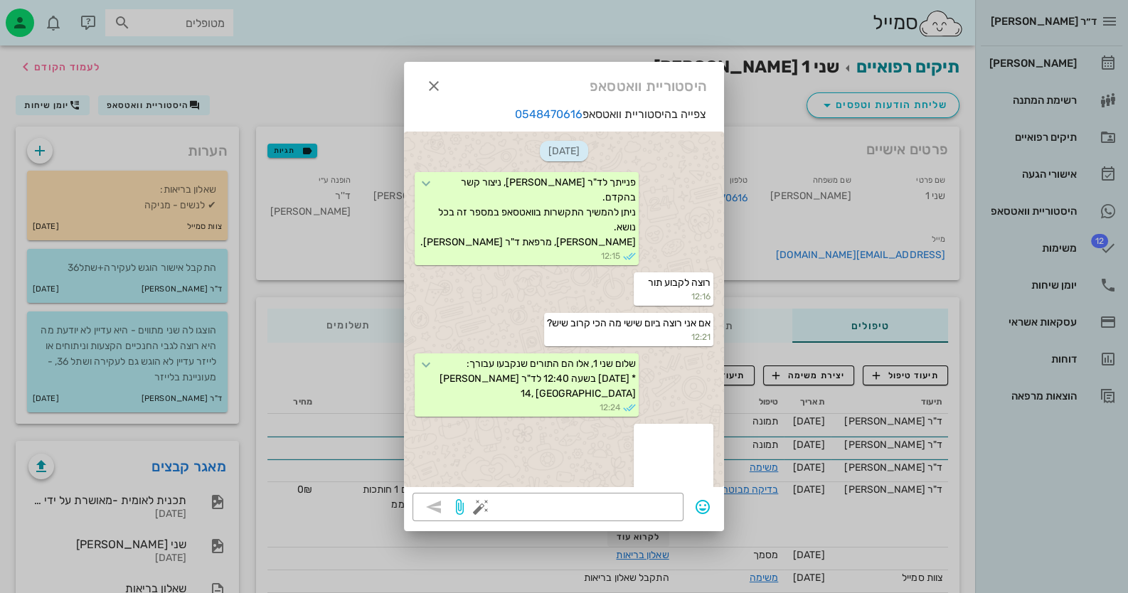
scroll to position [2152, 0]
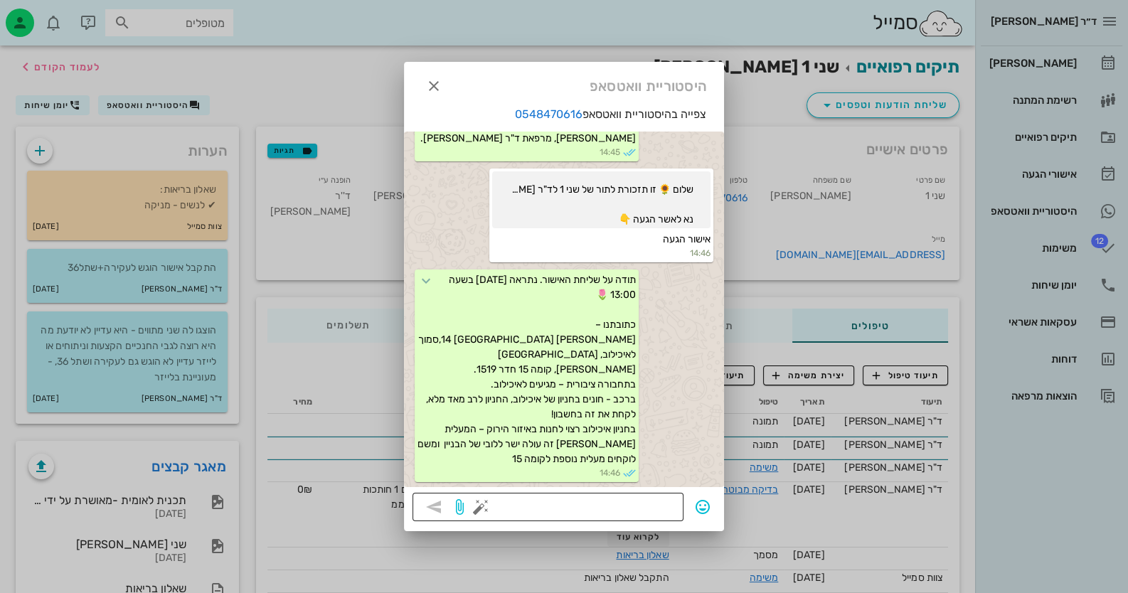
click at [644, 503] on textarea at bounding box center [579, 508] width 191 height 23
type textarea "נתראה"
click at [430, 511] on icon "button" at bounding box center [433, 507] width 17 height 17
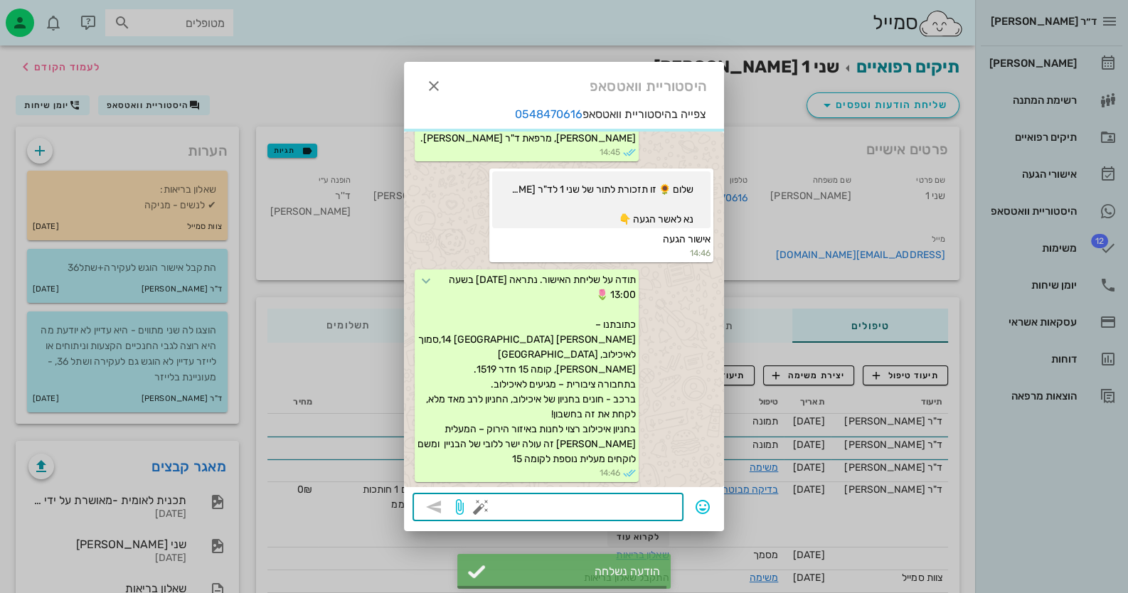
scroll to position [2193, 0]
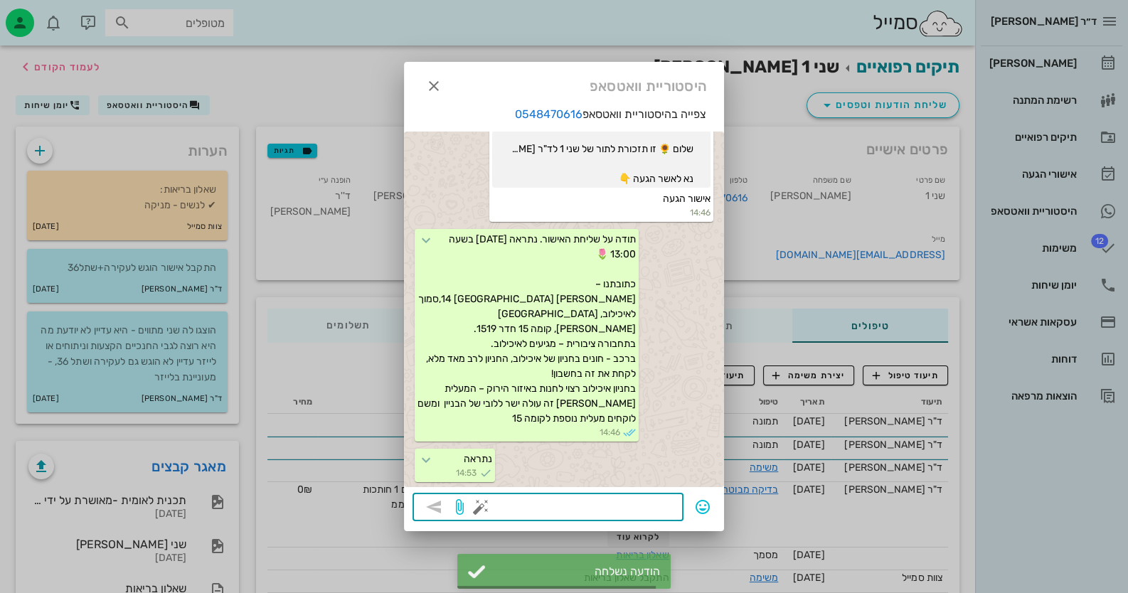
click at [1049, 282] on div at bounding box center [564, 296] width 1128 height 593
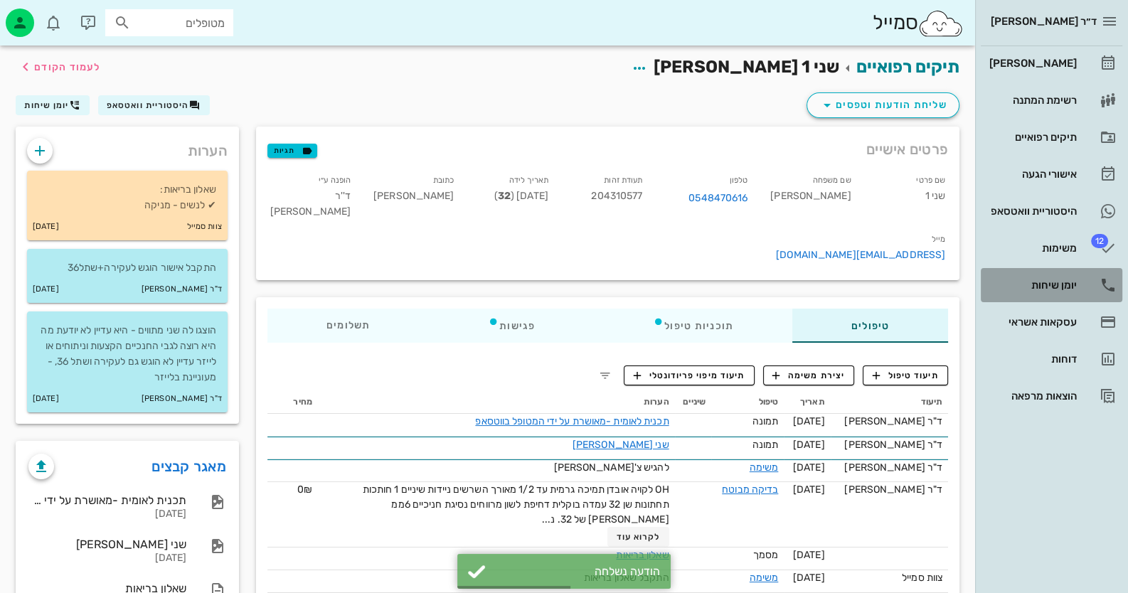
click at [1070, 279] on div "יומן שיחות" at bounding box center [1031, 284] width 90 height 11
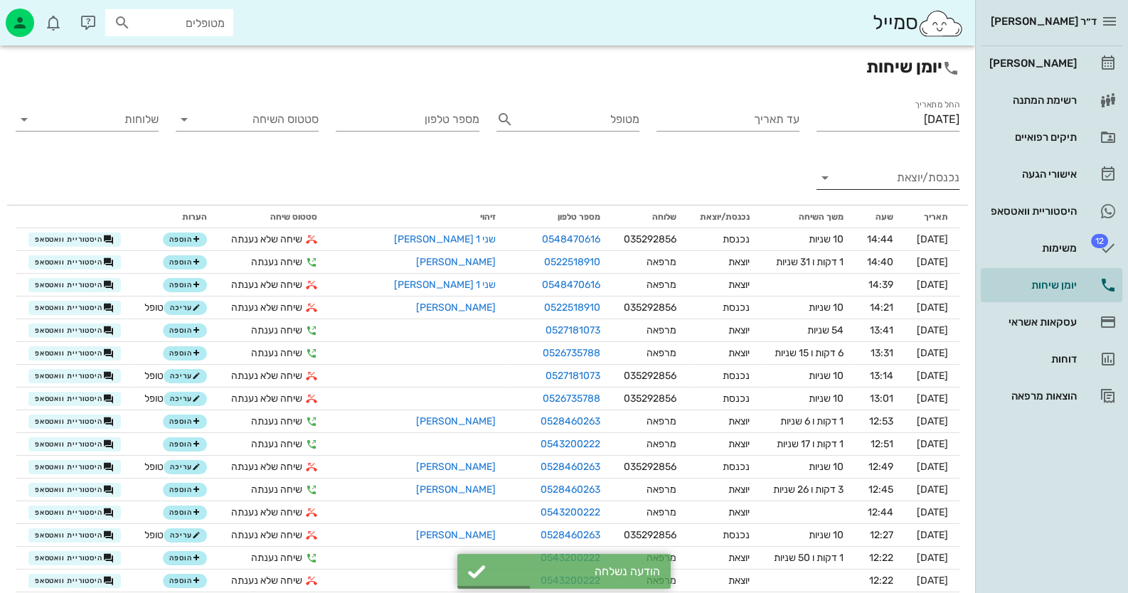
click at [937, 190] on div "נכנסת/יוצאת" at bounding box center [887, 185] width 143 height 38
click at [937, 185] on input "נכנסת/יוצאת" at bounding box center [899, 177] width 120 height 23
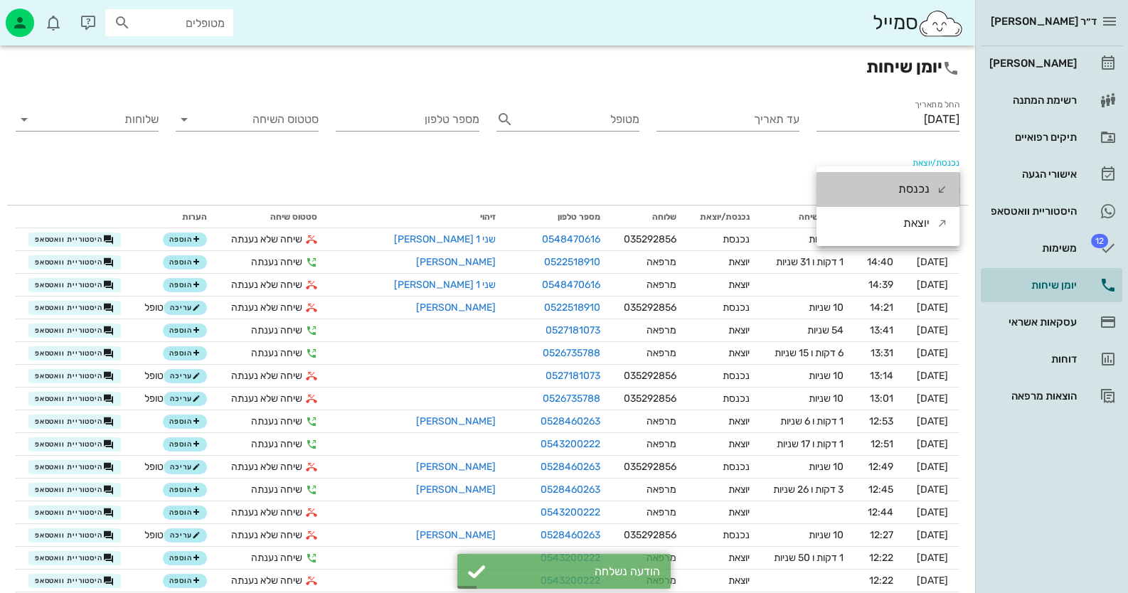
click at [937, 185] on icon at bounding box center [942, 188] width 11 height 11
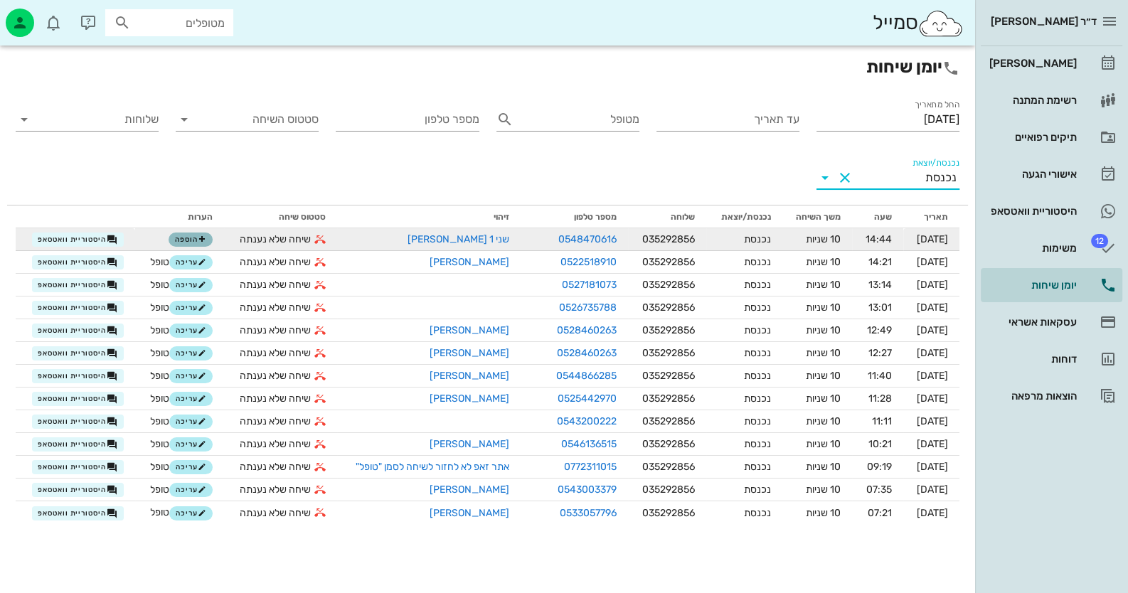
click at [175, 243] on span "הוספה" at bounding box center [190, 239] width 31 height 9
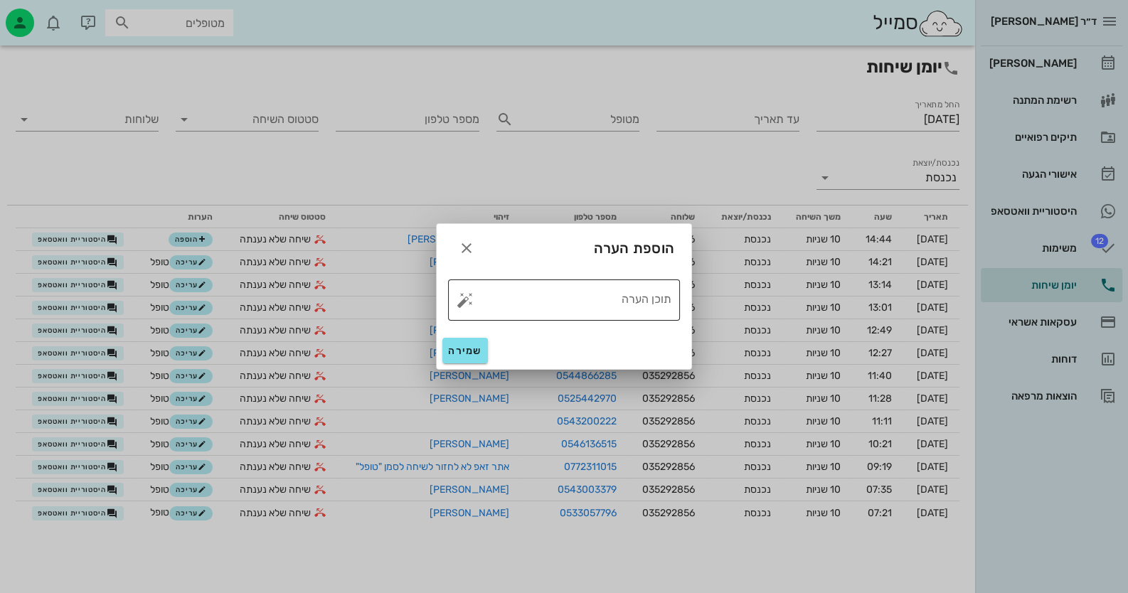
click at [462, 301] on button "button" at bounding box center [465, 300] width 17 height 17
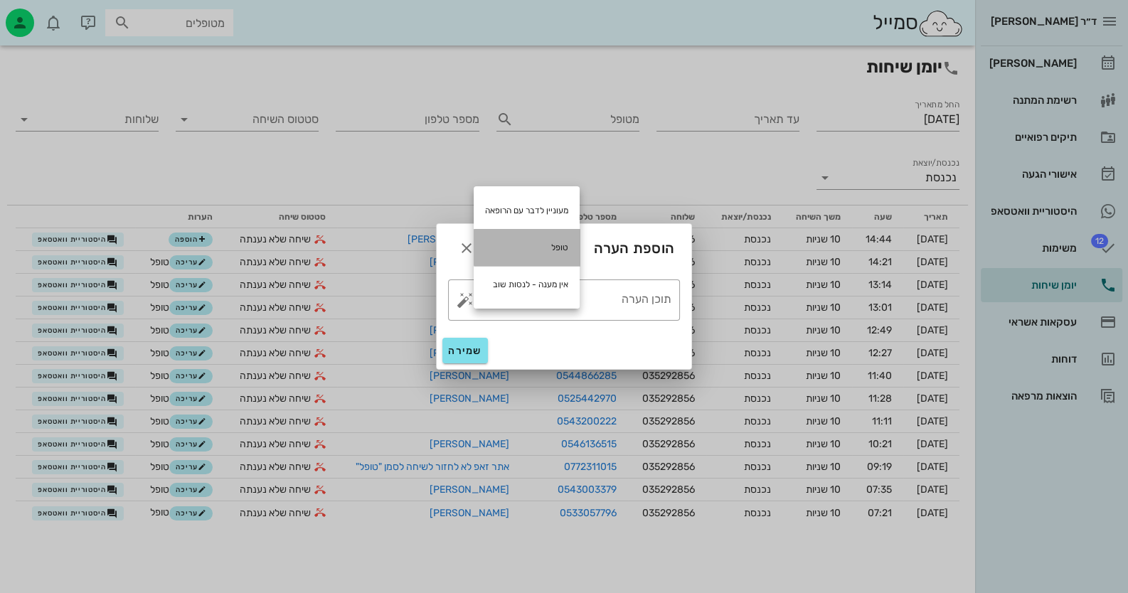
click at [512, 252] on div "טופל" at bounding box center [527, 247] width 106 height 37
type textarea "טופל"
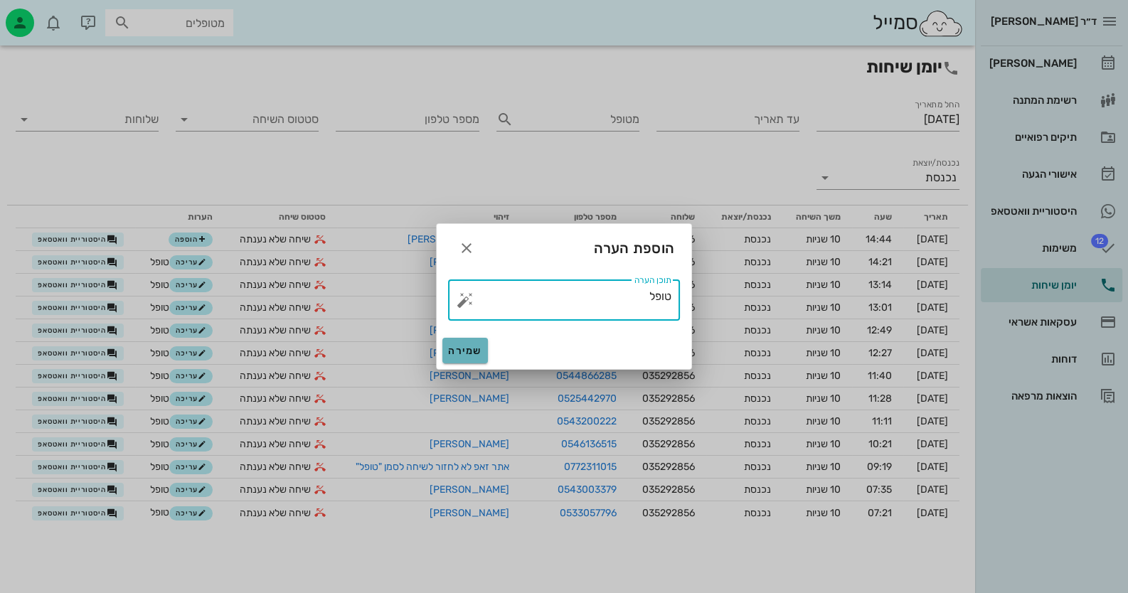
click at [469, 355] on span "שמירה" at bounding box center [465, 351] width 34 height 12
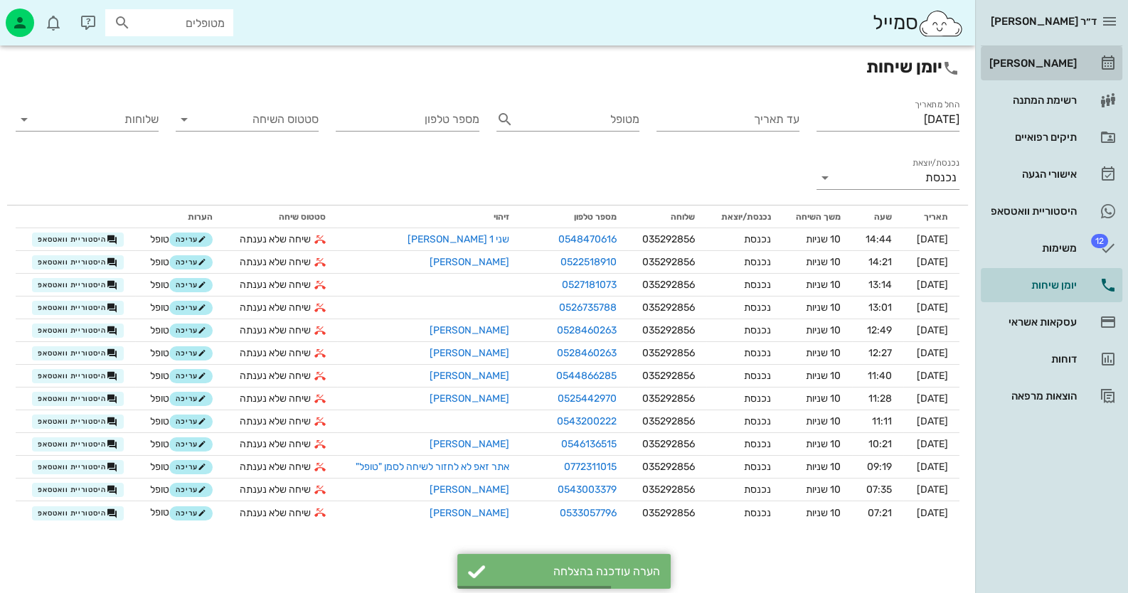
click at [1096, 69] on link "[PERSON_NAME]" at bounding box center [1052, 63] width 142 height 34
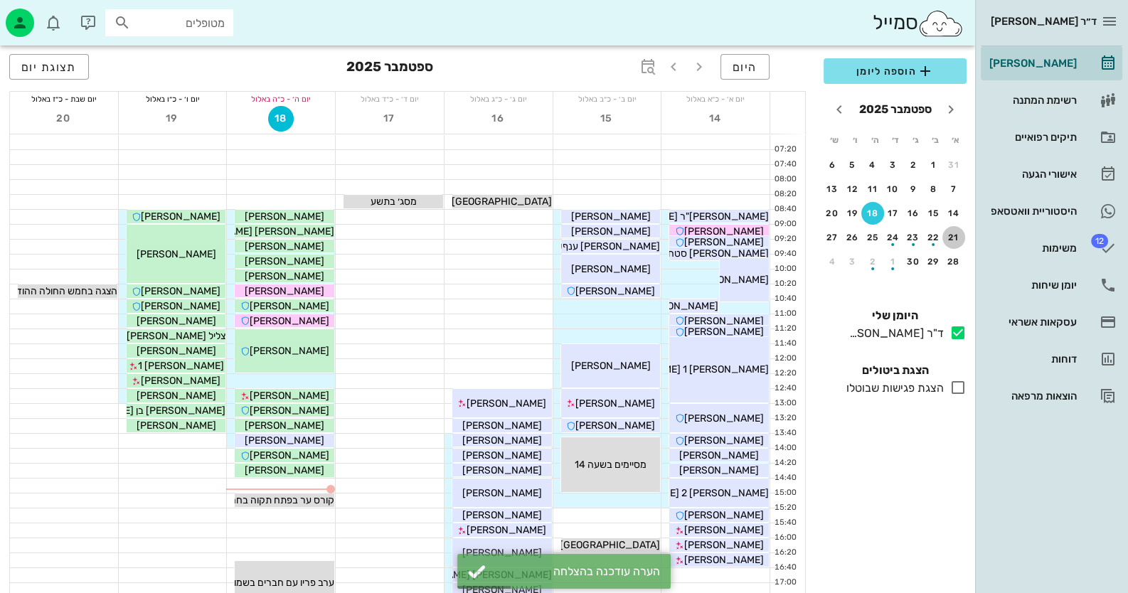
click at [953, 234] on div "21" at bounding box center [953, 238] width 23 height 10
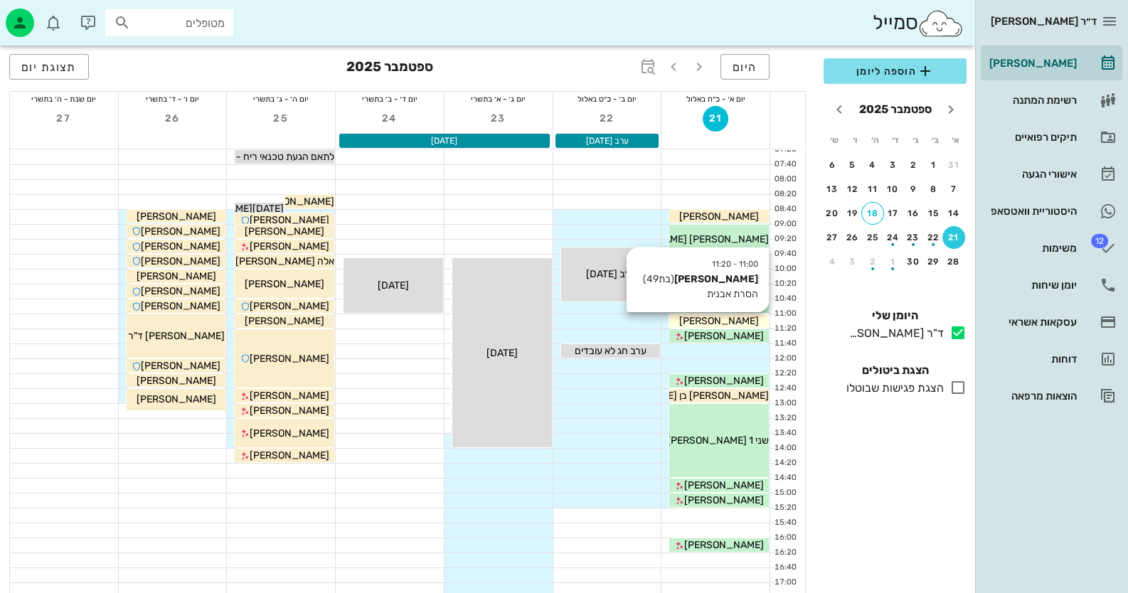
click at [747, 319] on div "[PERSON_NAME]" at bounding box center [719, 321] width 100 height 15
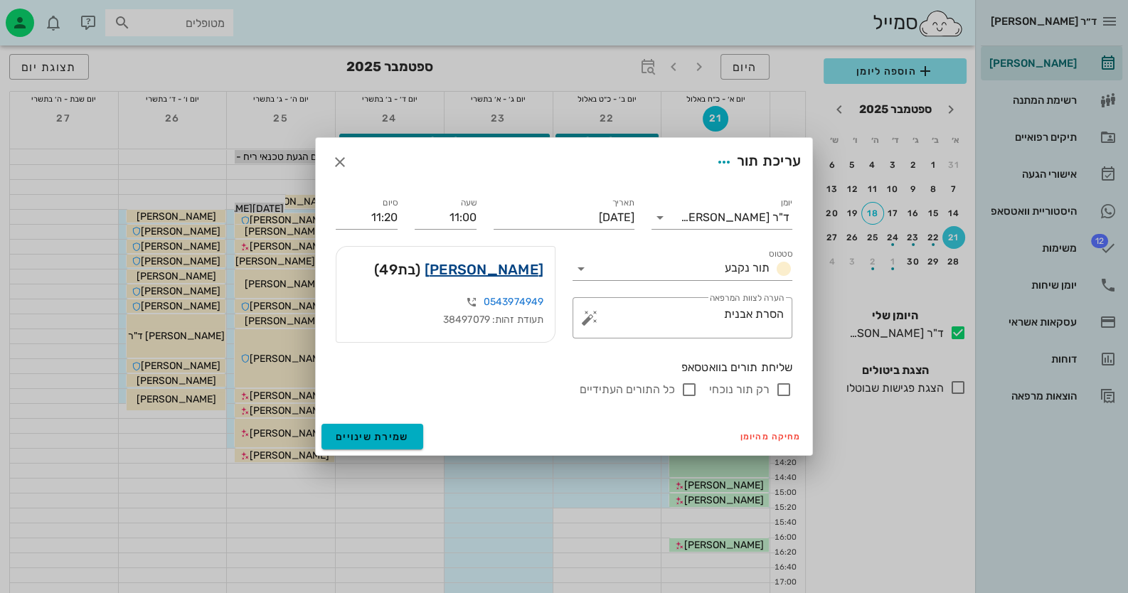
click at [521, 273] on link "[PERSON_NAME]" at bounding box center [484, 269] width 119 height 23
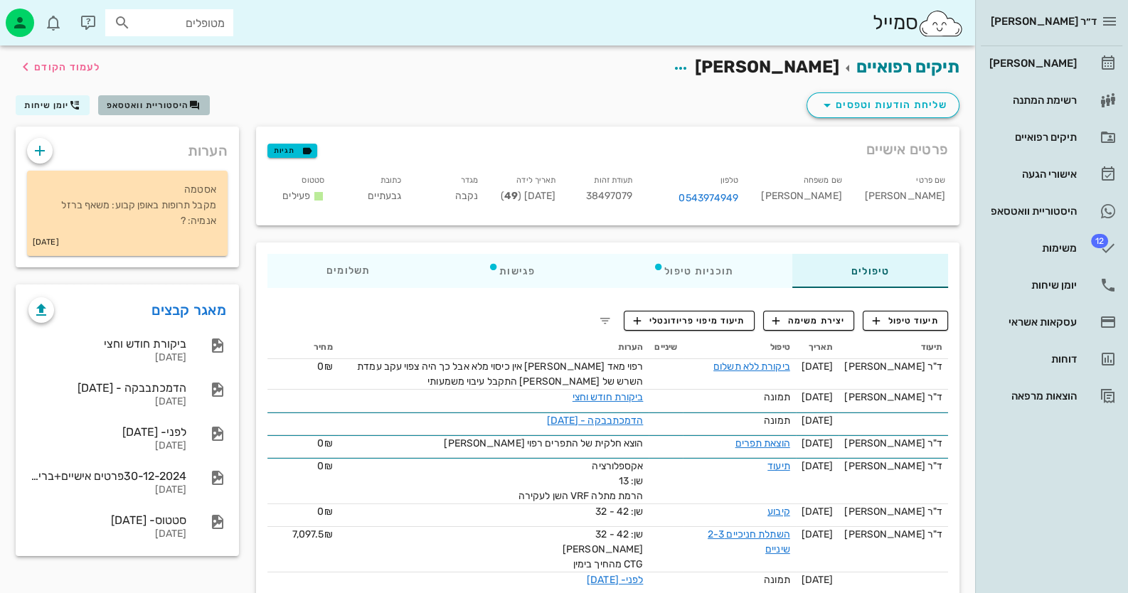
click at [170, 113] on button "היסטוריית וואטסאפ" at bounding box center [154, 105] width 112 height 20
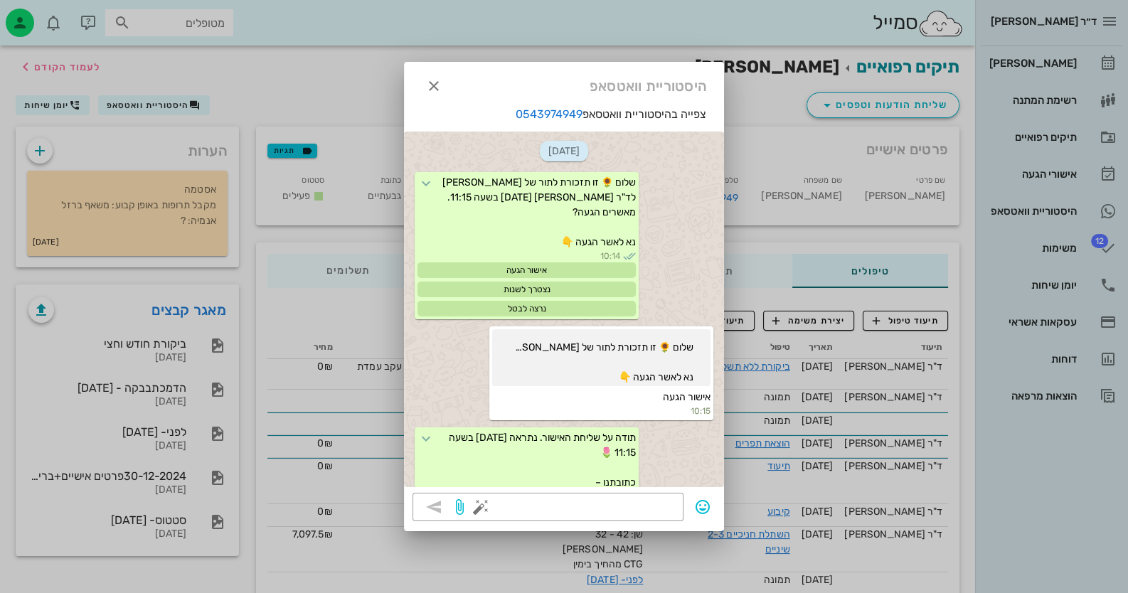
scroll to position [2586, 0]
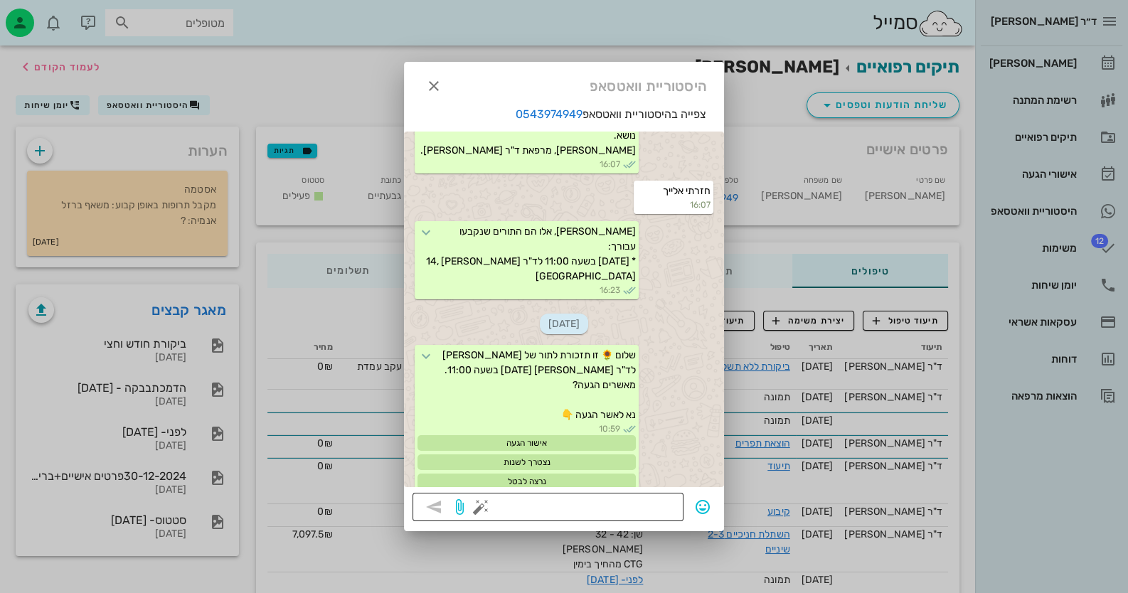
click at [481, 509] on button "button" at bounding box center [480, 507] width 17 height 17
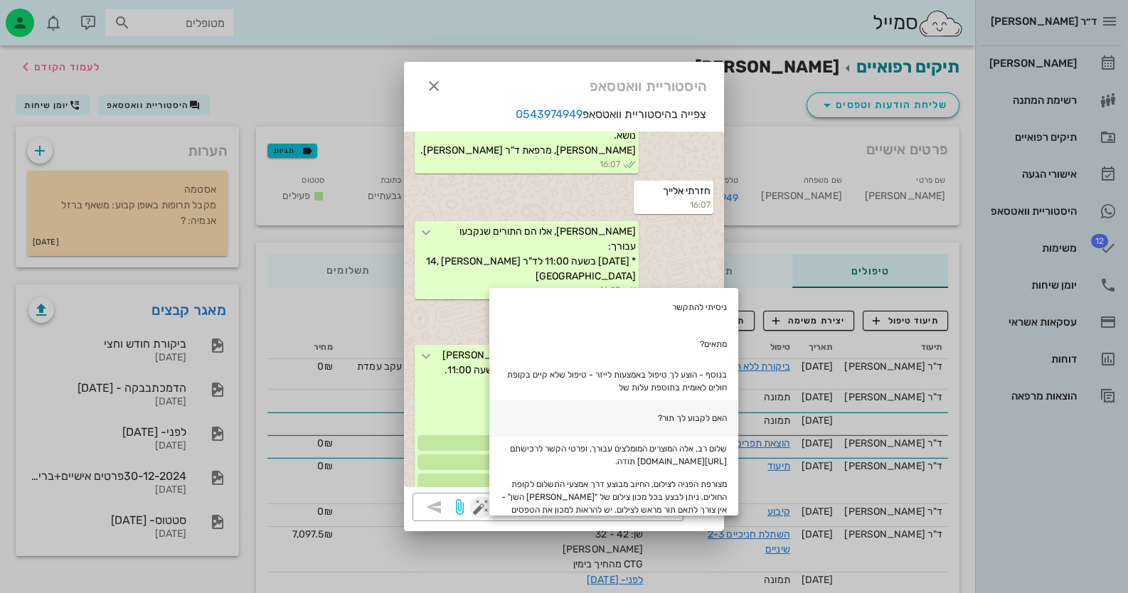
scroll to position [142, 0]
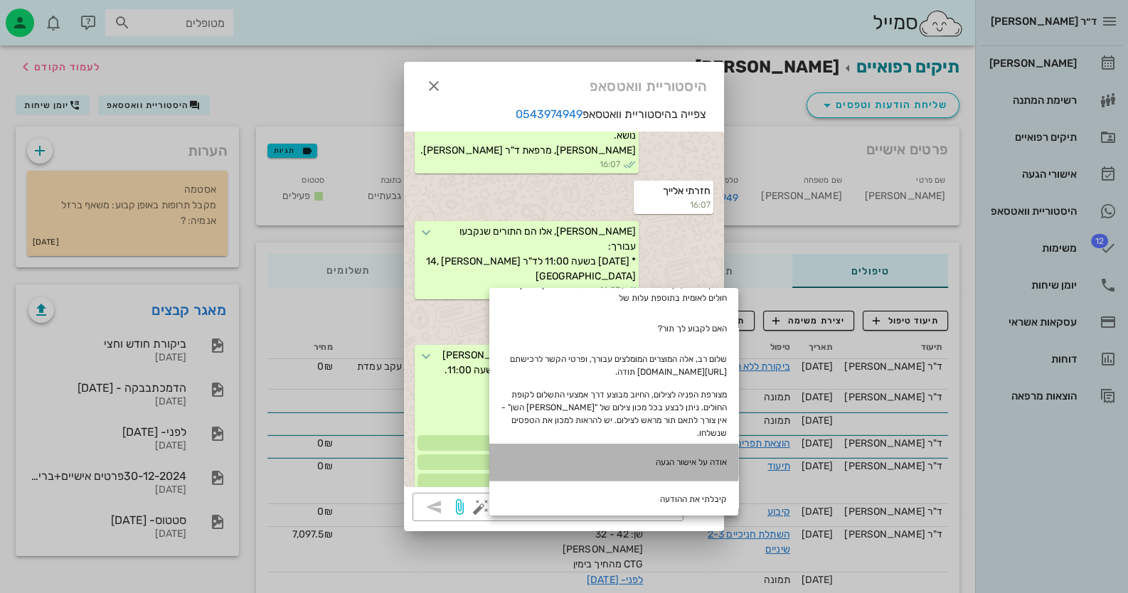
click at [678, 464] on div "אודה על אישור הגעה" at bounding box center [613, 462] width 249 height 37
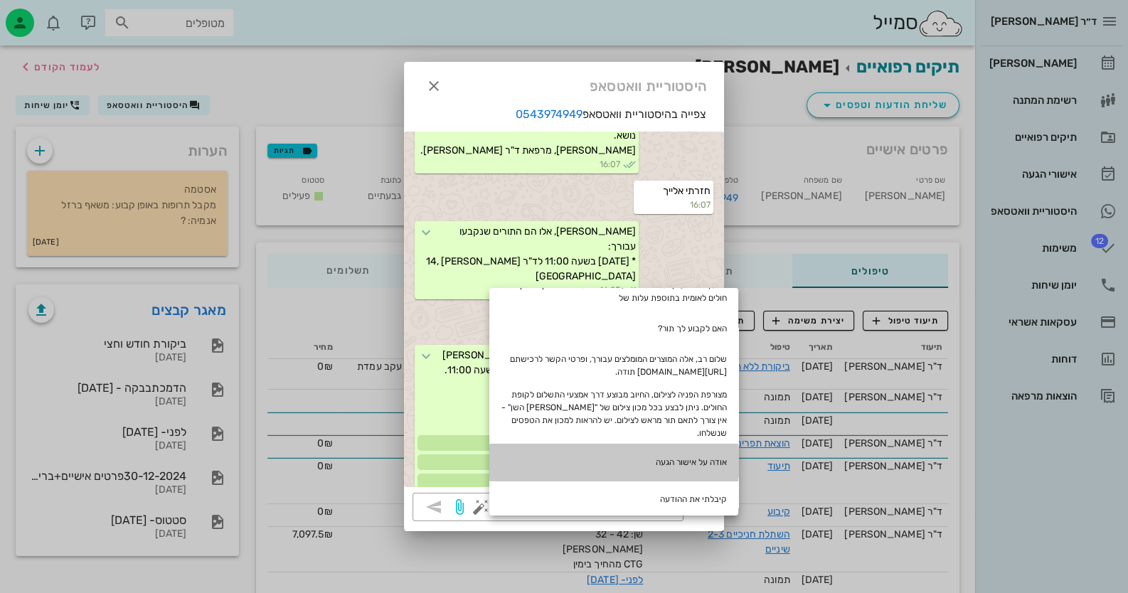
type textarea "אודה על אישור הגעה"
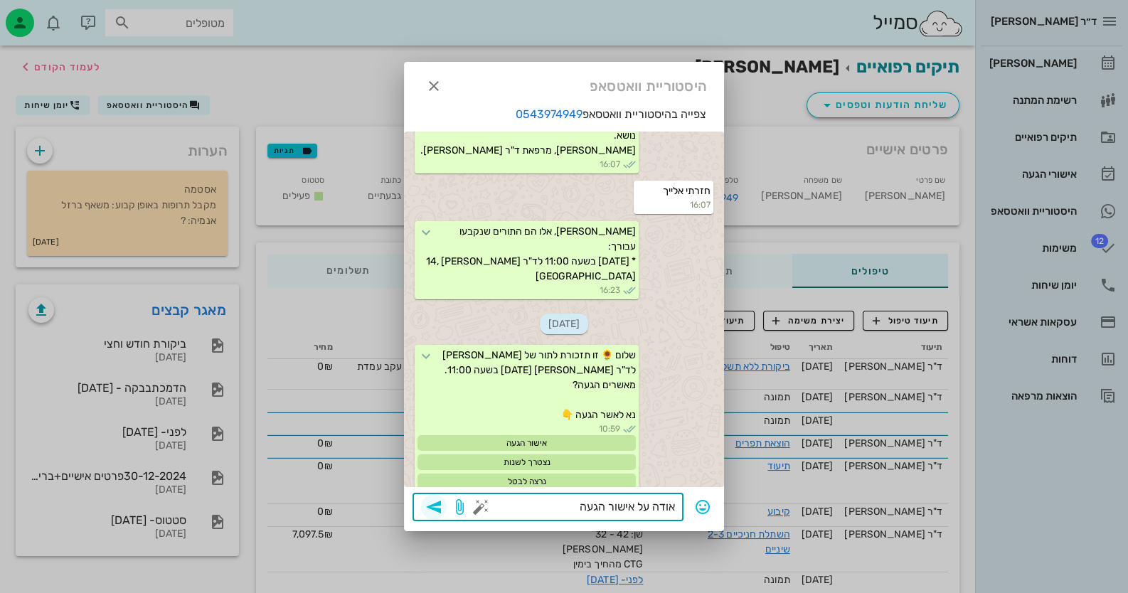
click at [435, 508] on icon "button" at bounding box center [433, 507] width 17 height 17
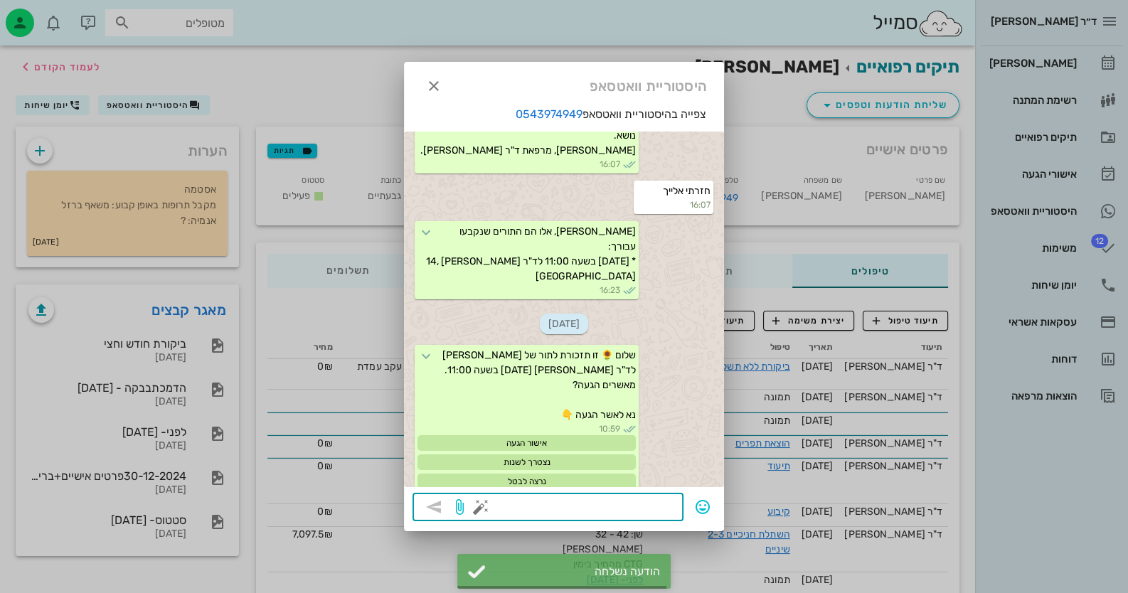
scroll to position [2657, 0]
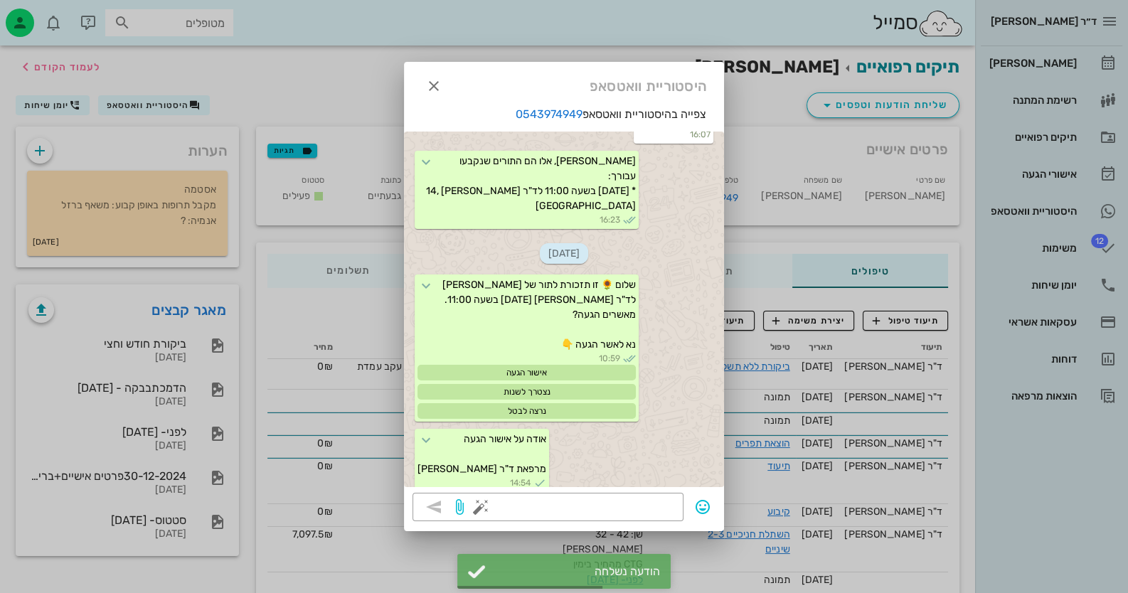
click at [1092, 63] on div at bounding box center [564, 296] width 1128 height 593
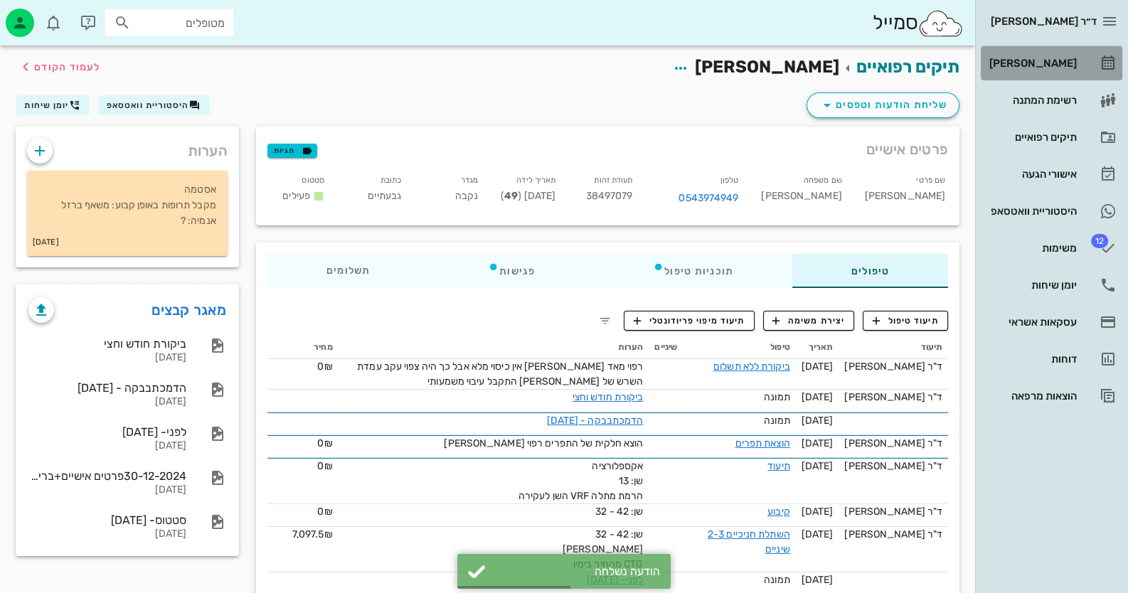
click at [1092, 63] on link "[PERSON_NAME]" at bounding box center [1052, 63] width 142 height 34
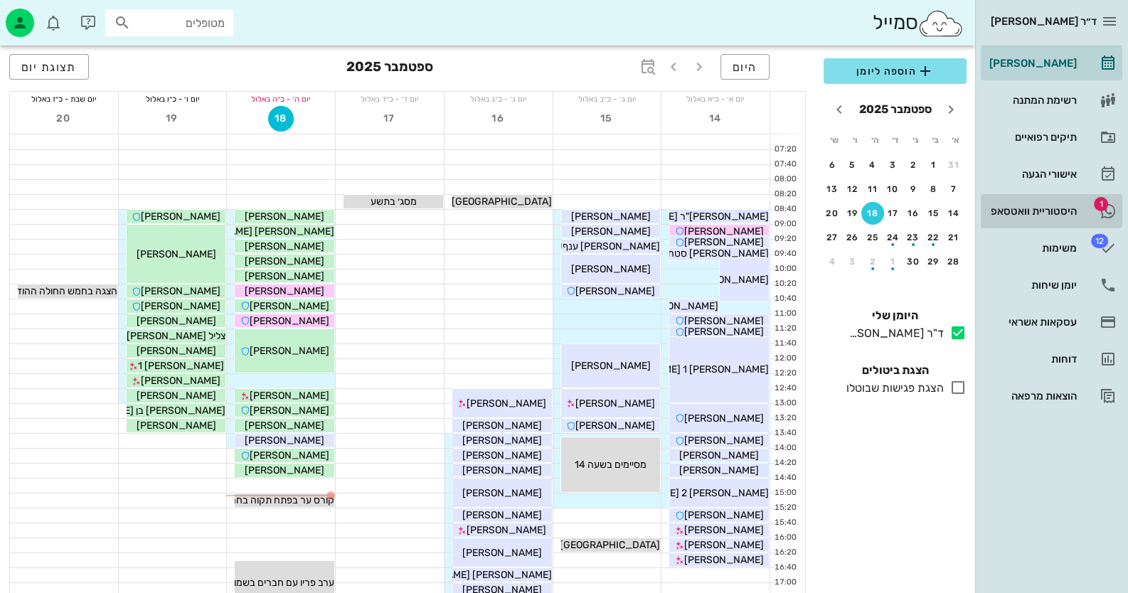
click at [1077, 206] on link "1 היסטוריית וואטסאפ" at bounding box center [1052, 211] width 142 height 34
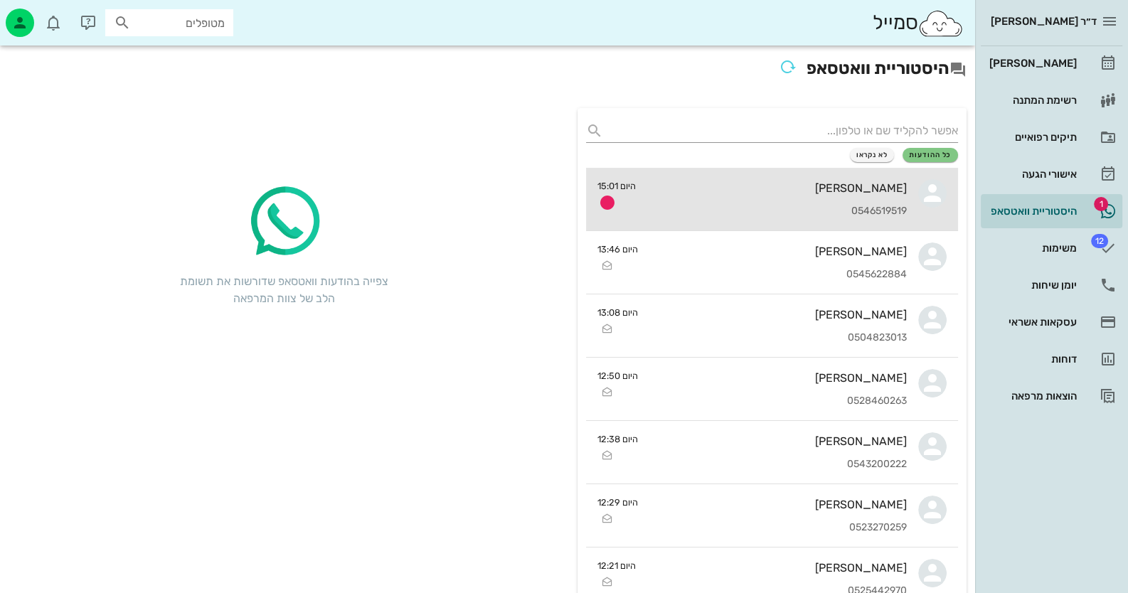
click at [748, 193] on div "[PERSON_NAME]" at bounding box center [777, 188] width 260 height 14
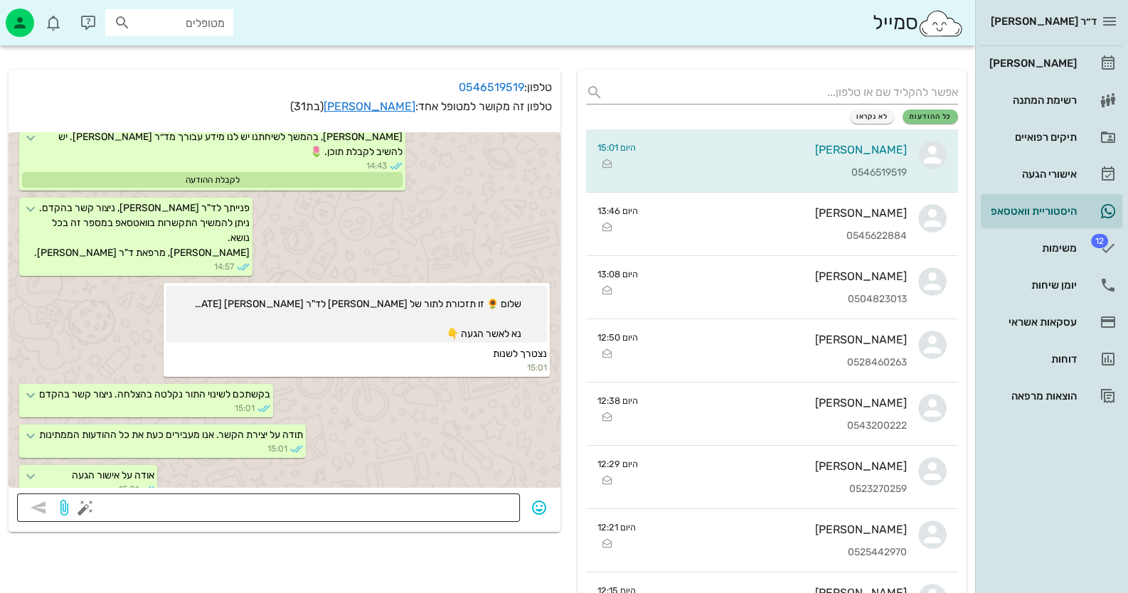
scroll to position [70, 0]
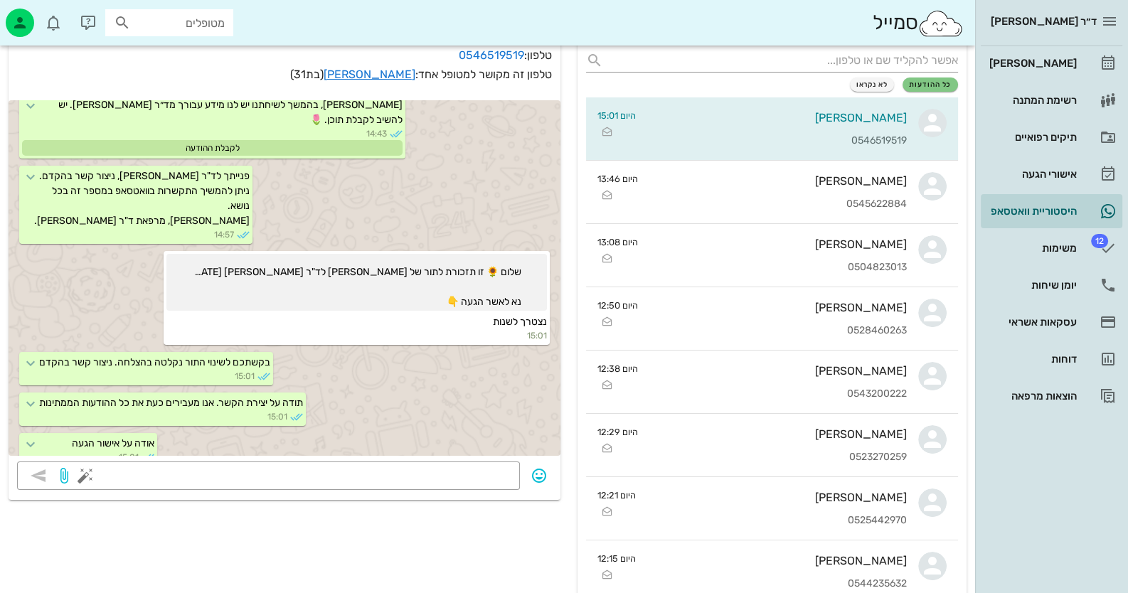
click at [324, 74] on span "(בת 31 )" at bounding box center [306, 75] width 33 height 14
click at [447, 56] on icon "button" at bounding box center [448, 56] width 17 height 17
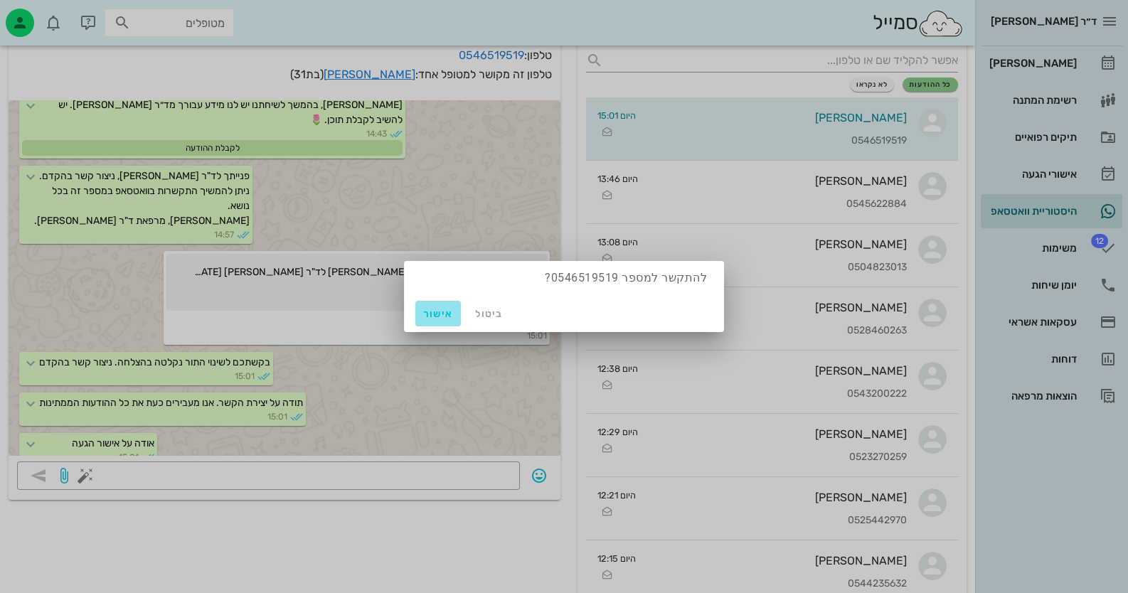
click at [446, 308] on span "אישור" at bounding box center [438, 314] width 34 height 12
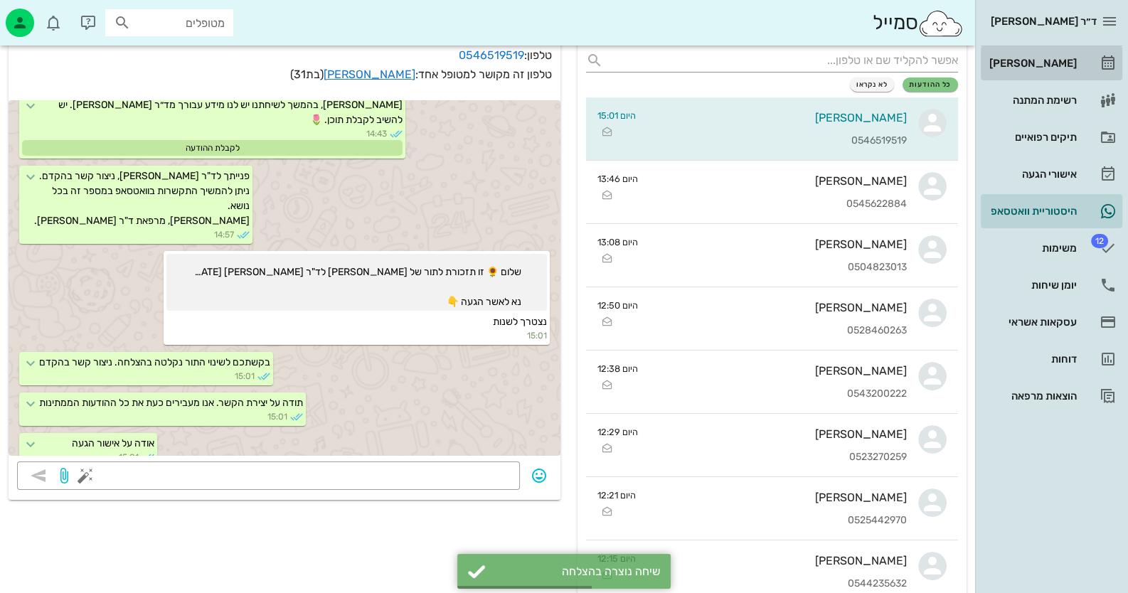
click at [1070, 54] on div "[PERSON_NAME]" at bounding box center [1031, 63] width 90 height 23
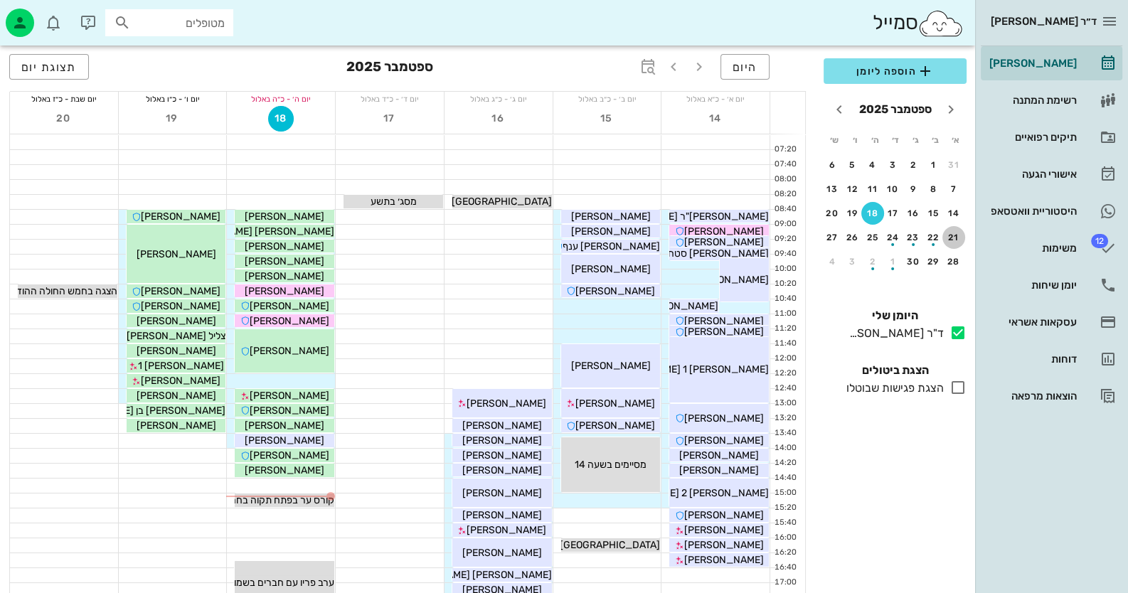
click at [959, 237] on div "21" at bounding box center [953, 238] width 23 height 10
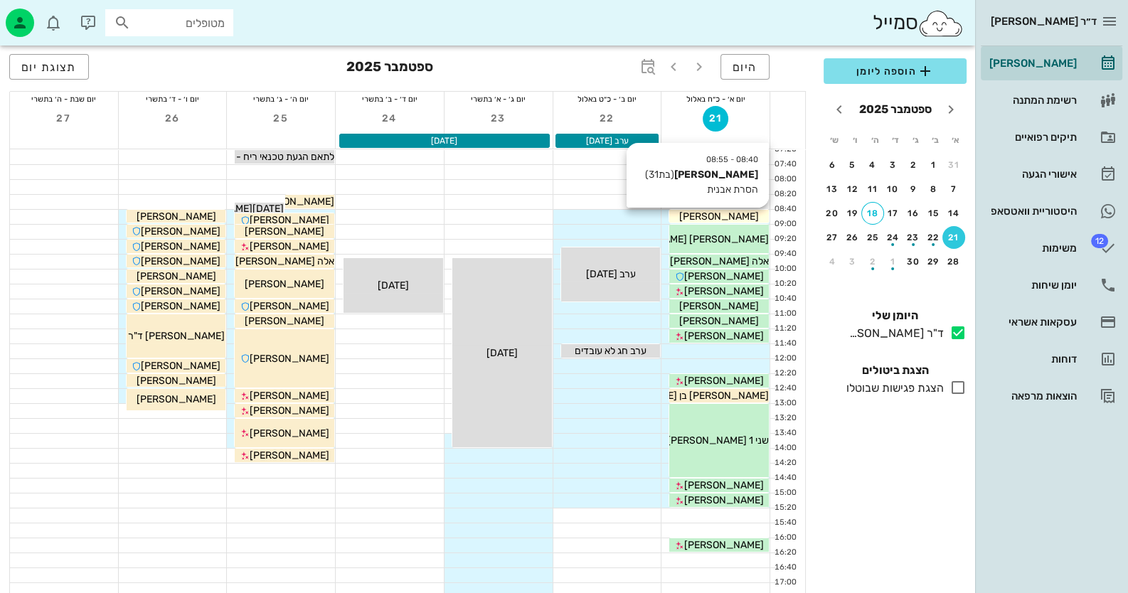
click at [760, 211] on div "[PERSON_NAME]" at bounding box center [719, 216] width 100 height 15
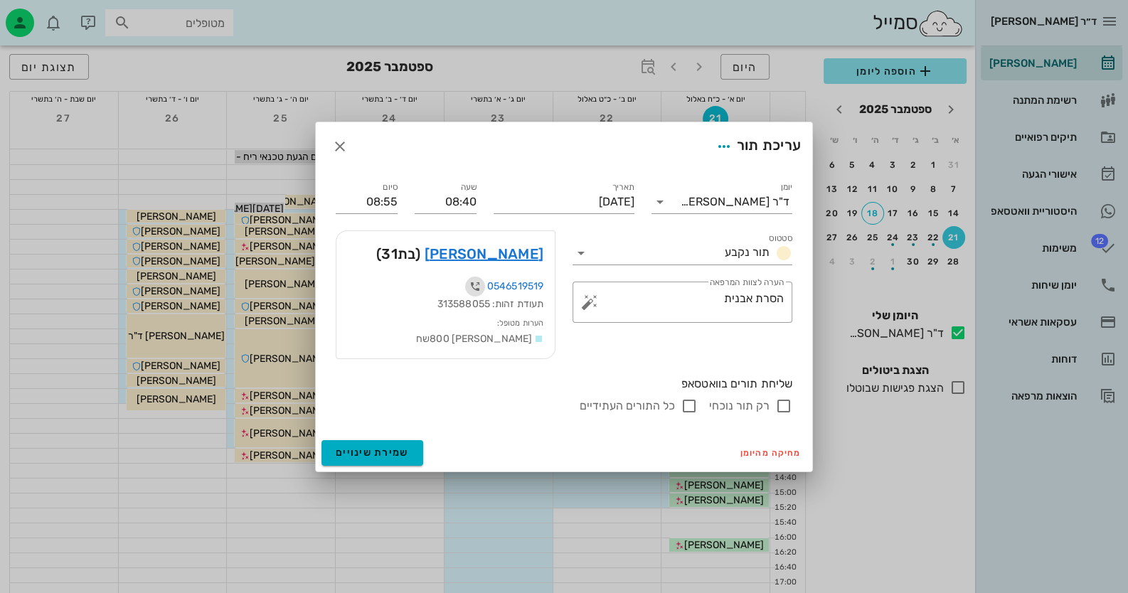
click at [473, 287] on icon "button" at bounding box center [475, 286] width 17 height 17
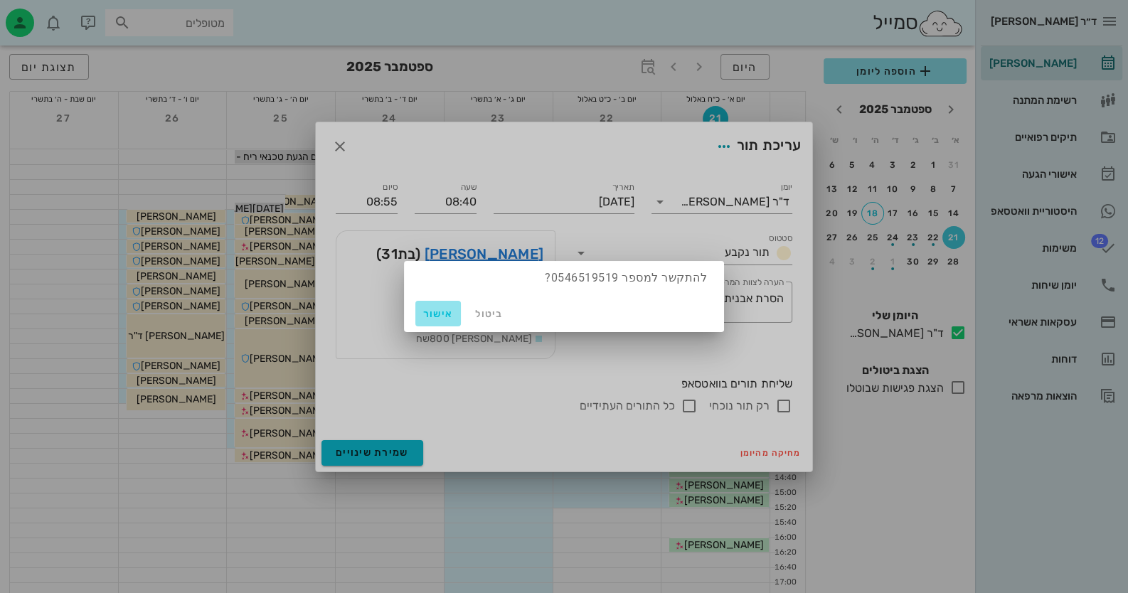
click at [432, 310] on span "אישור" at bounding box center [438, 314] width 34 height 12
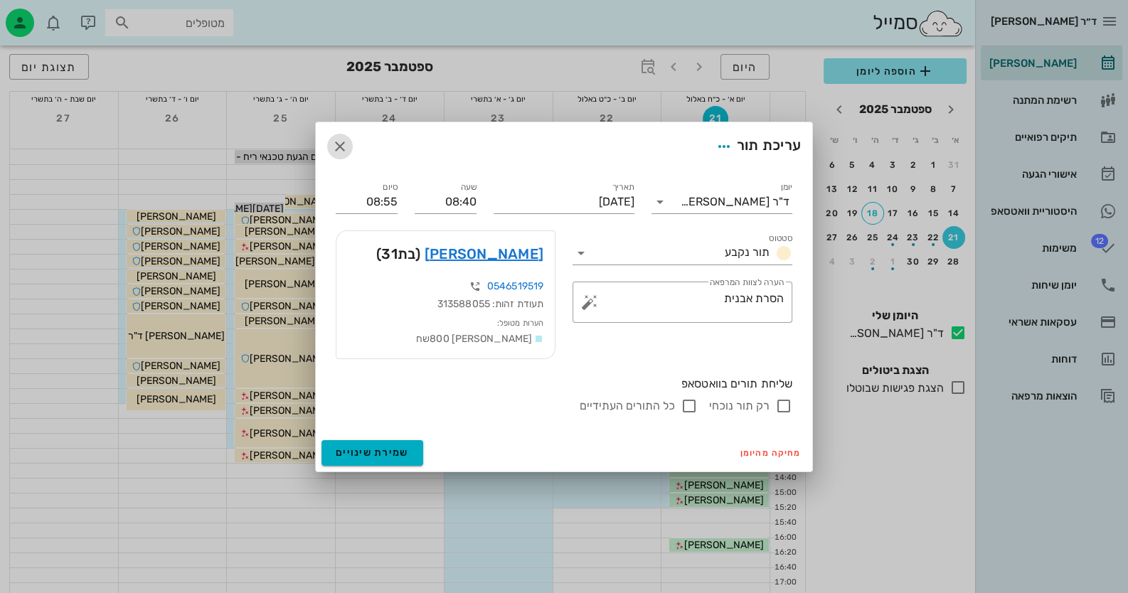
click at [345, 147] on icon "button" at bounding box center [339, 146] width 17 height 17
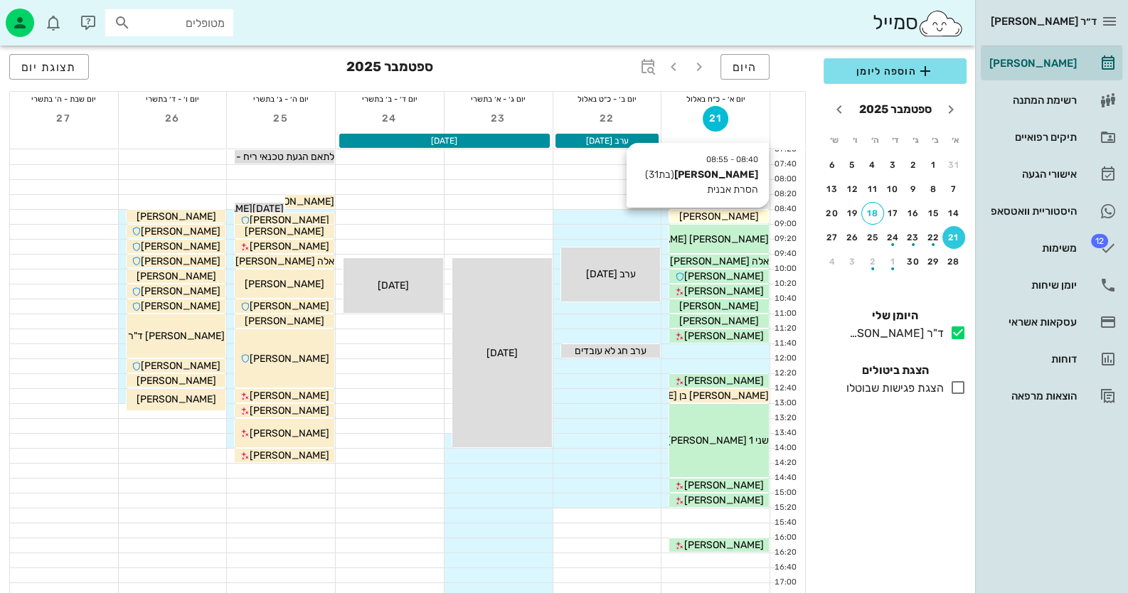
click at [738, 213] on div "[PERSON_NAME]" at bounding box center [719, 216] width 100 height 15
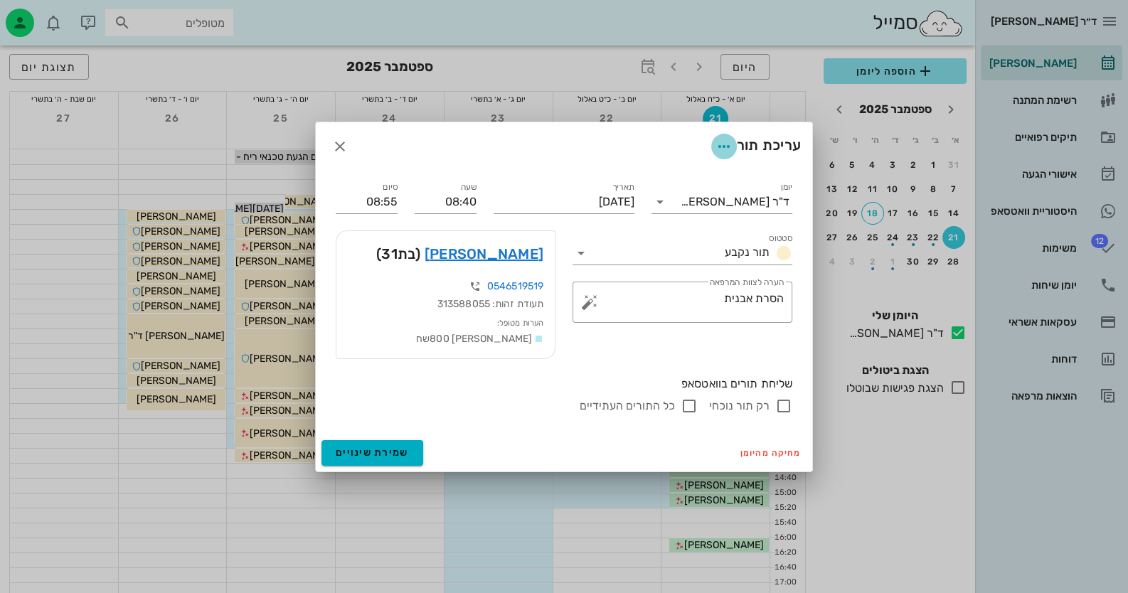
click at [728, 145] on icon "button" at bounding box center [723, 146] width 17 height 17
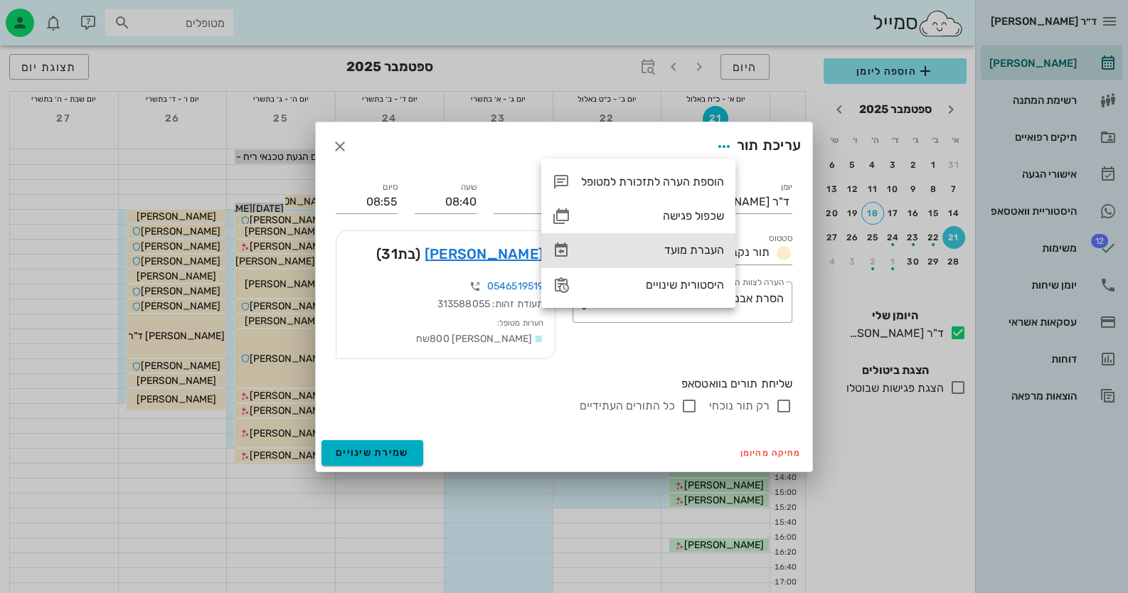
click at [691, 255] on div "העברת מועד" at bounding box center [652, 250] width 143 height 14
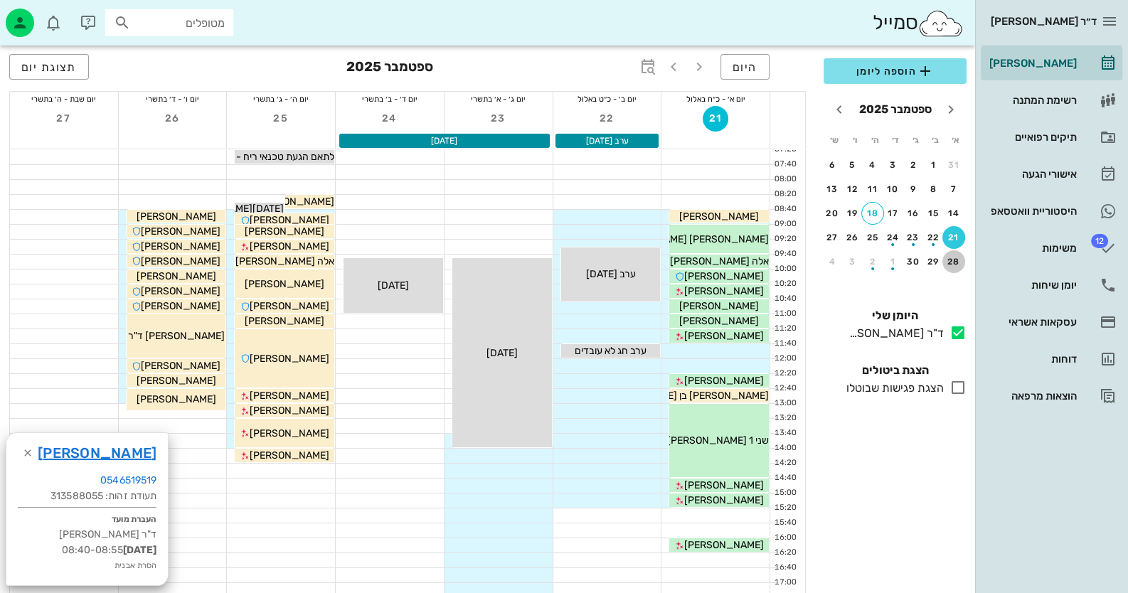
click at [955, 260] on div "28" at bounding box center [953, 262] width 23 height 10
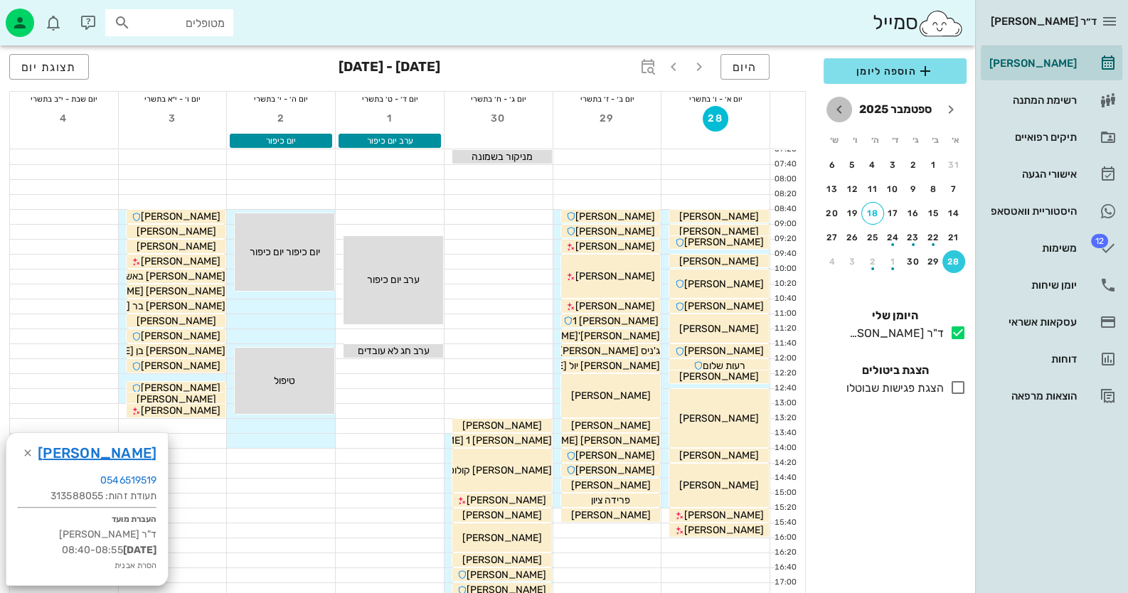
click at [843, 110] on icon "חודש הבא" at bounding box center [839, 109] width 17 height 17
click at [952, 186] on div "5" at bounding box center [953, 189] width 23 height 10
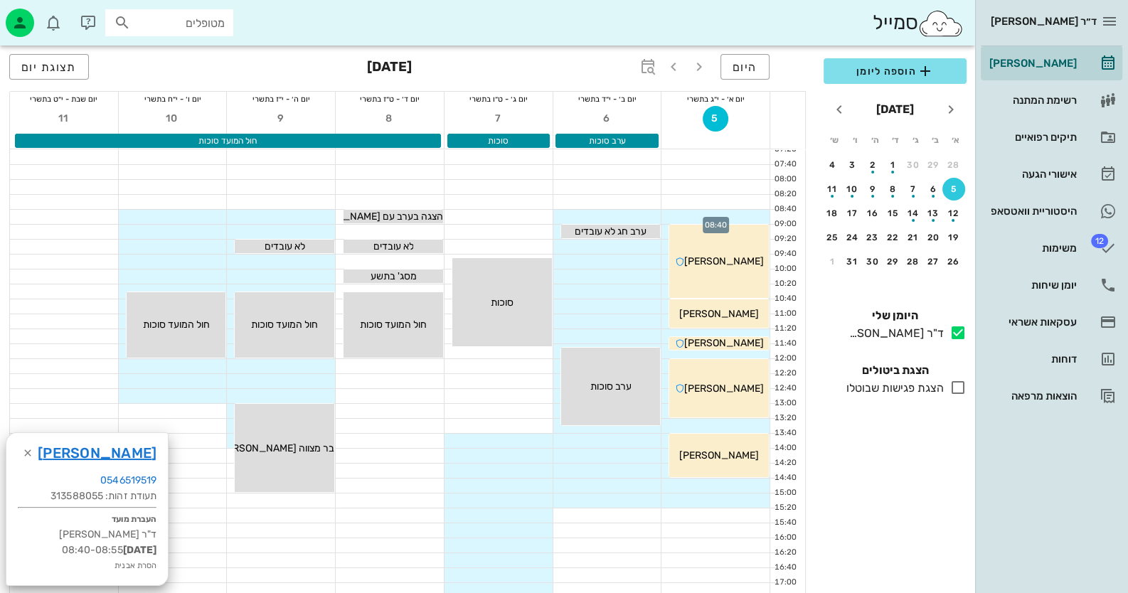
click at [720, 218] on div at bounding box center [715, 217] width 108 height 14
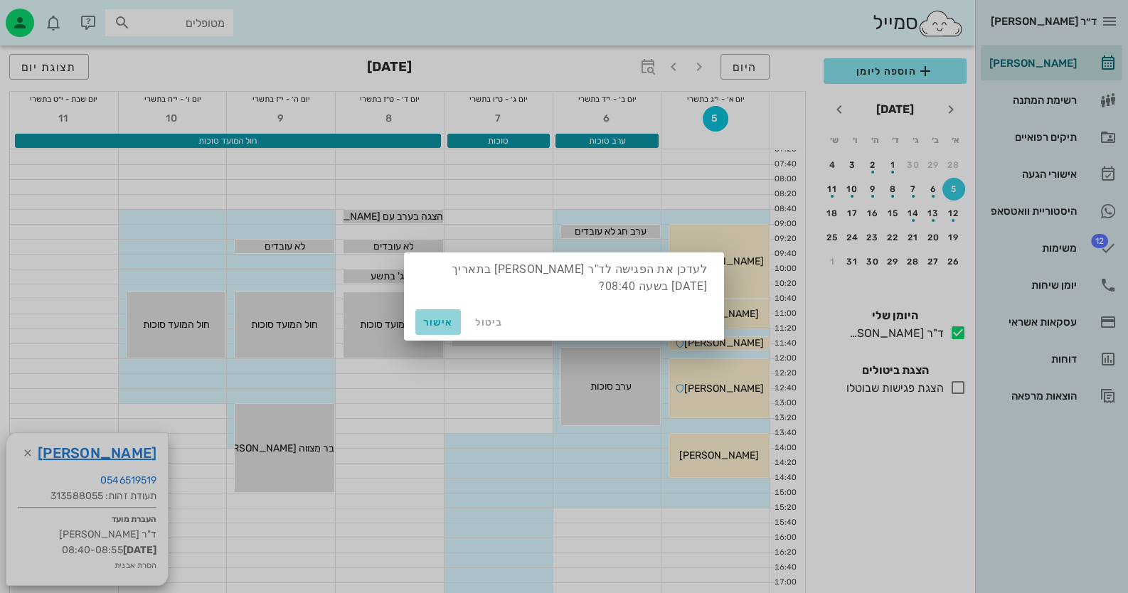
click at [440, 323] on span "אישור" at bounding box center [438, 322] width 34 height 12
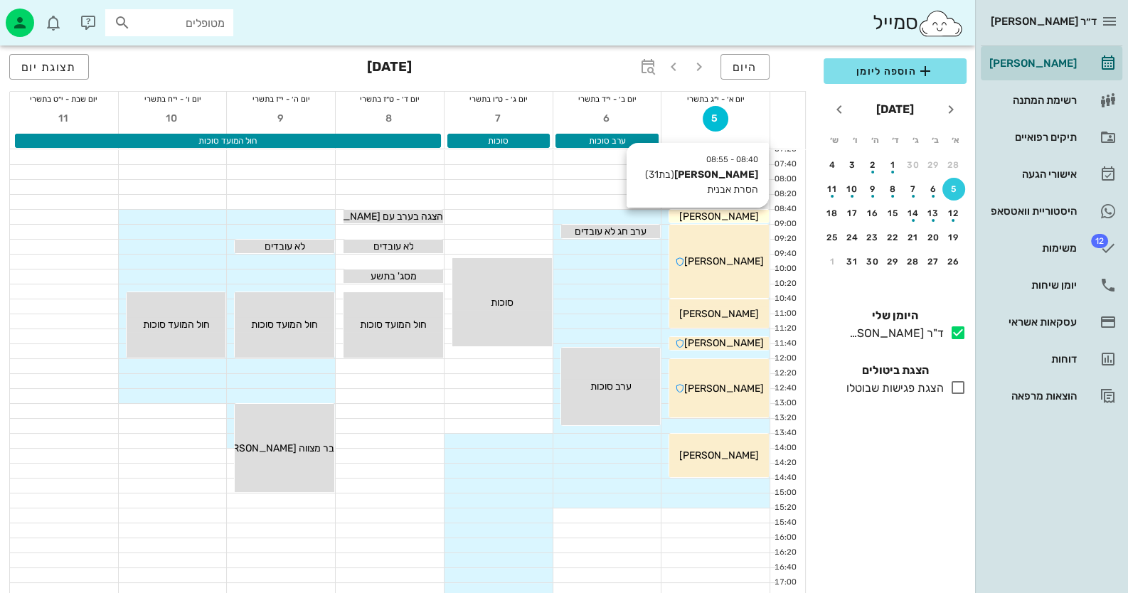
click at [718, 218] on span "[PERSON_NAME]" at bounding box center [719, 217] width 80 height 12
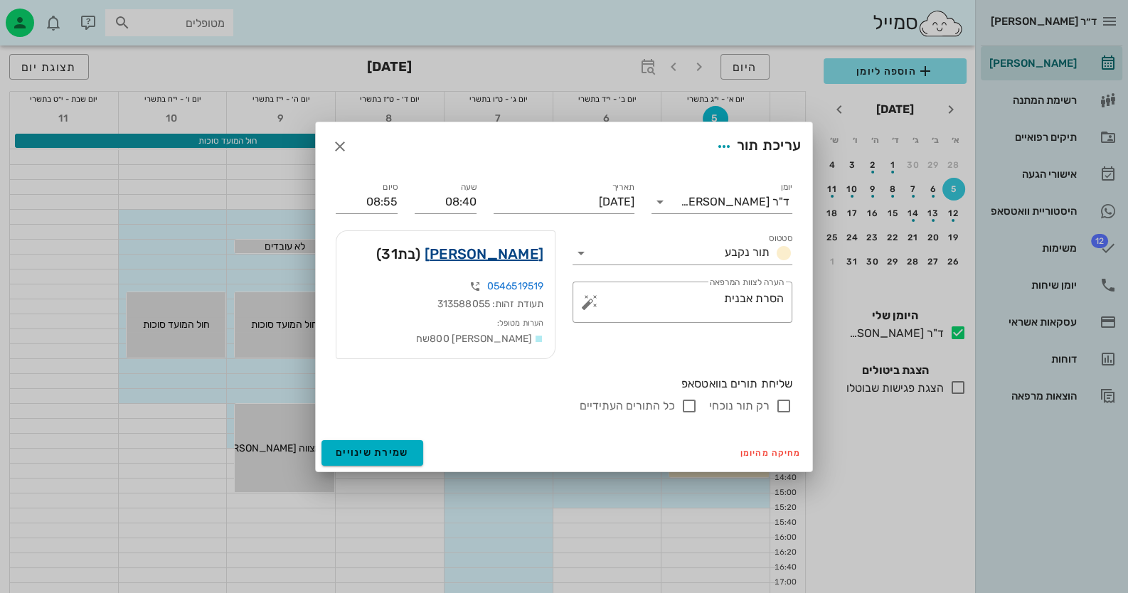
click at [533, 262] on link "[PERSON_NAME]" at bounding box center [484, 254] width 119 height 23
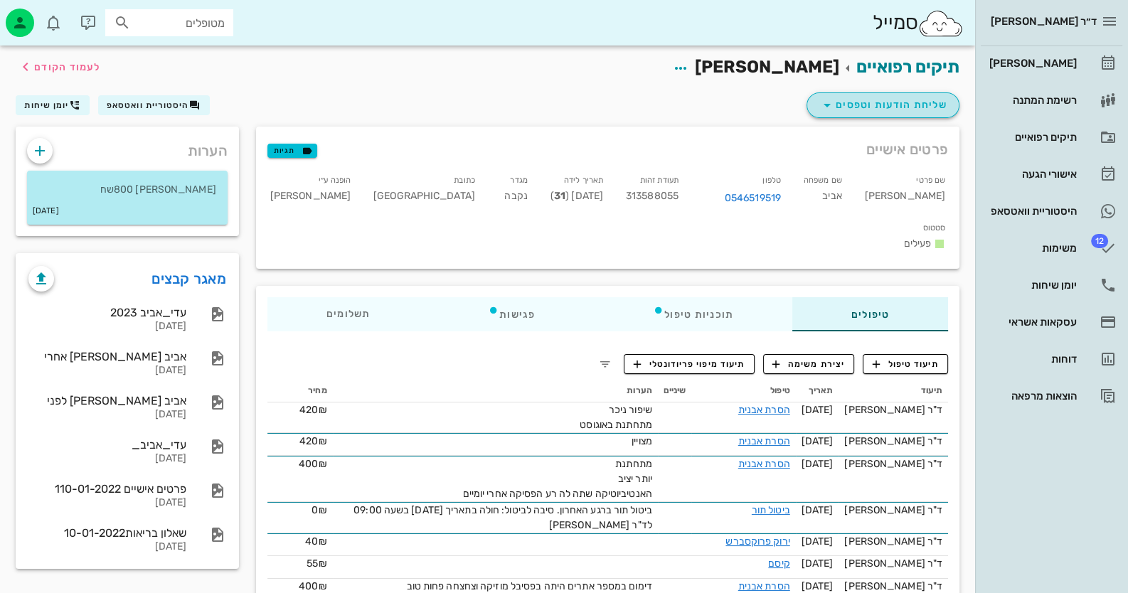
click at [902, 109] on span "שליחת הודעות וטפסים" at bounding box center [883, 105] width 129 height 17
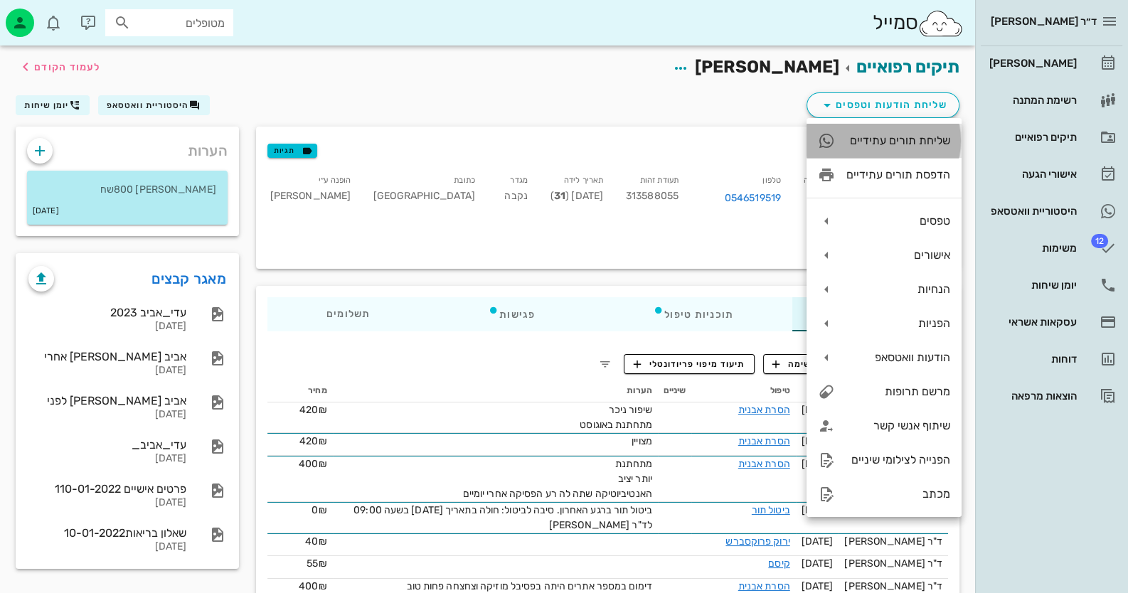
click at [897, 141] on div "שליחת תורים עתידיים" at bounding box center [898, 141] width 104 height 14
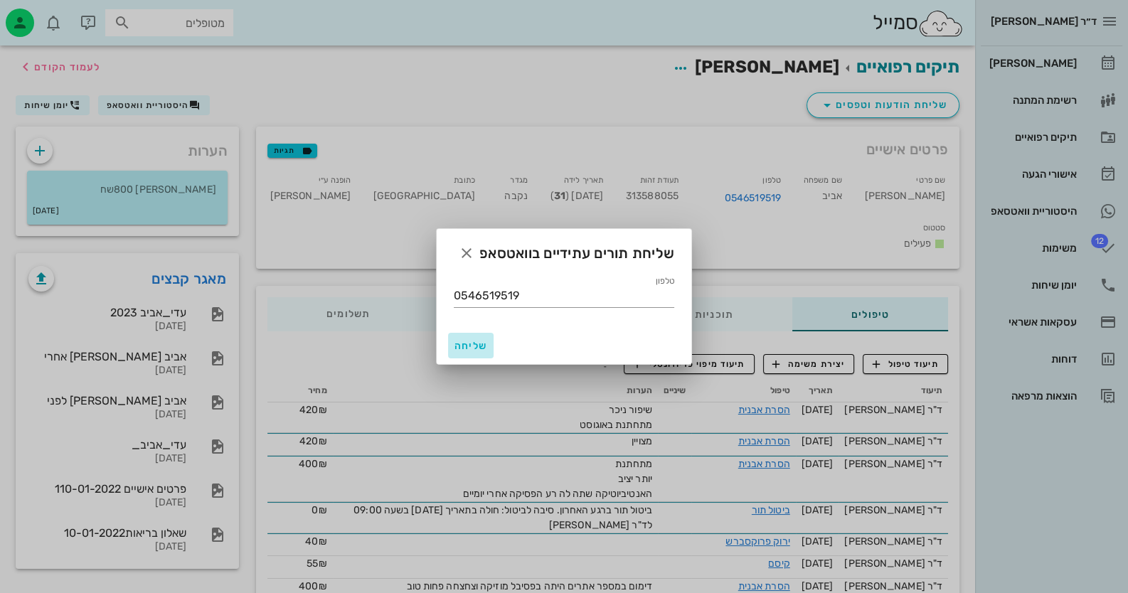
click at [475, 345] on span "שליחה" at bounding box center [471, 346] width 34 height 12
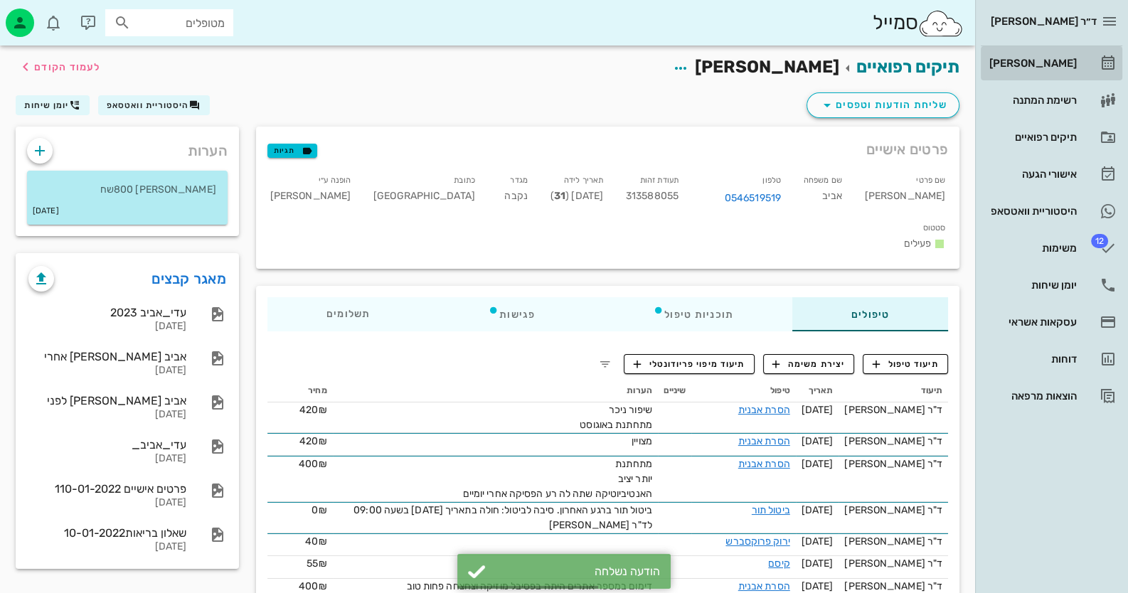
click at [1044, 56] on div "[PERSON_NAME]" at bounding box center [1031, 63] width 90 height 23
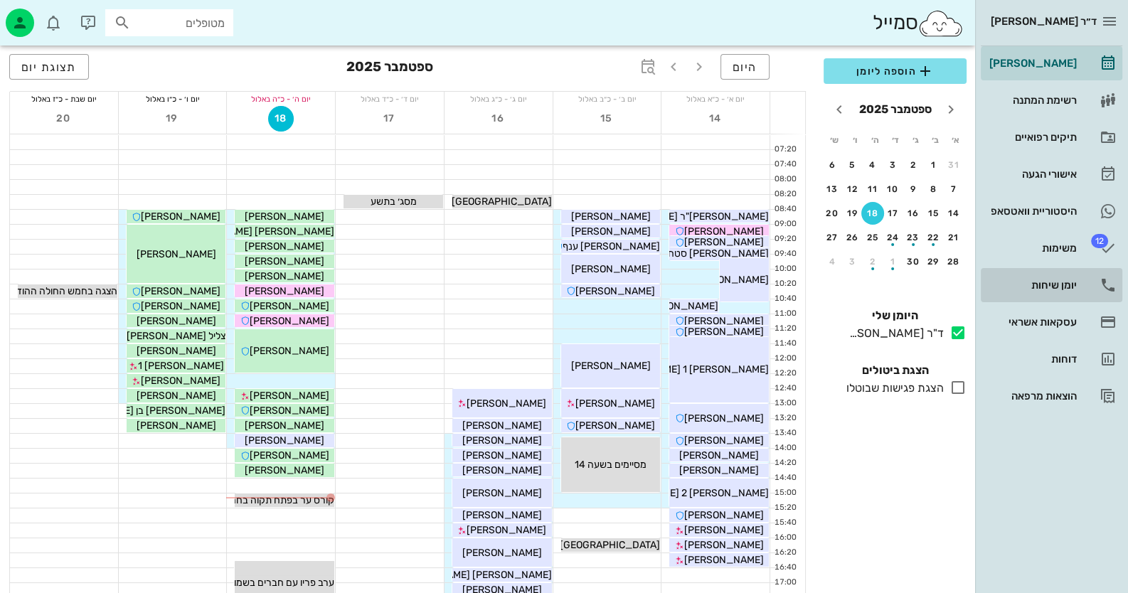
click at [1071, 283] on div "יומן שיחות" at bounding box center [1031, 284] width 90 height 11
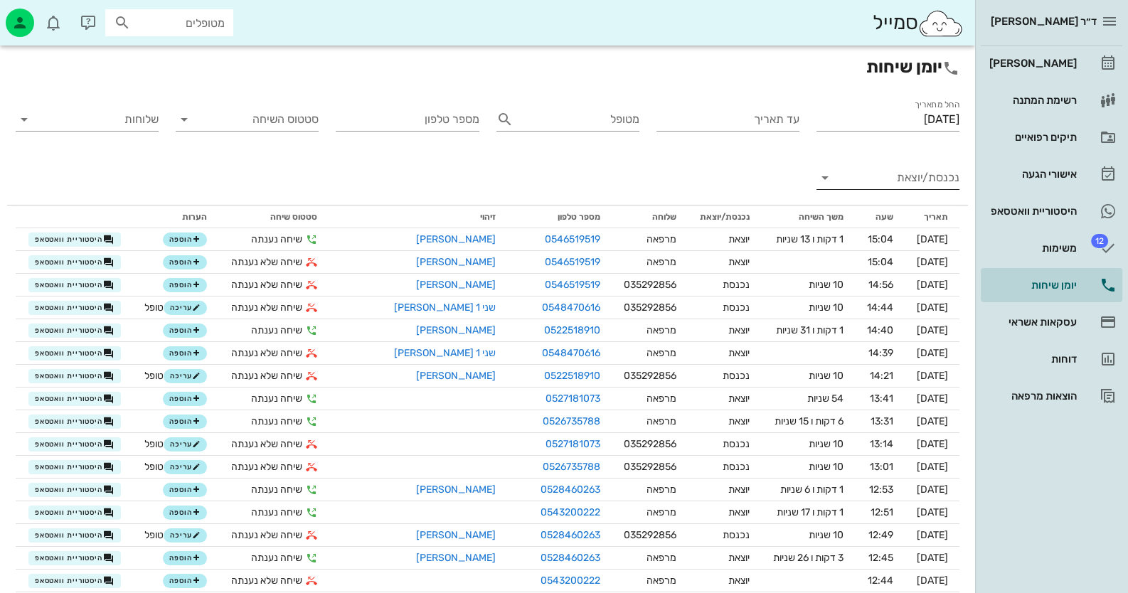
click at [926, 171] on input "נכנסת/יוצאת" at bounding box center [899, 177] width 120 height 23
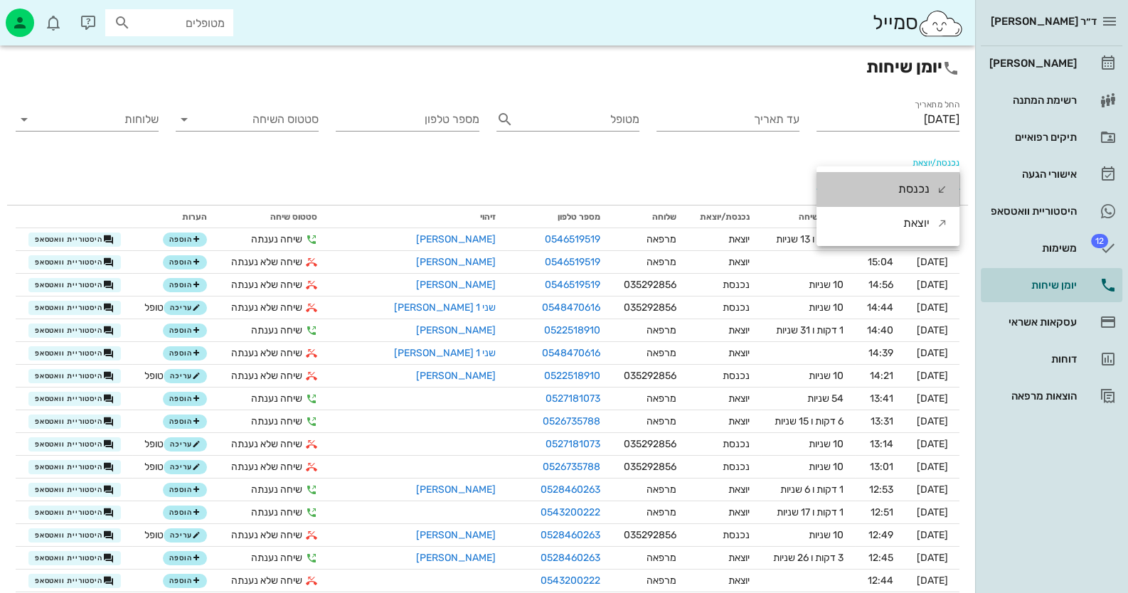
click at [926, 172] on div "נכנסת" at bounding box center [913, 189] width 31 height 34
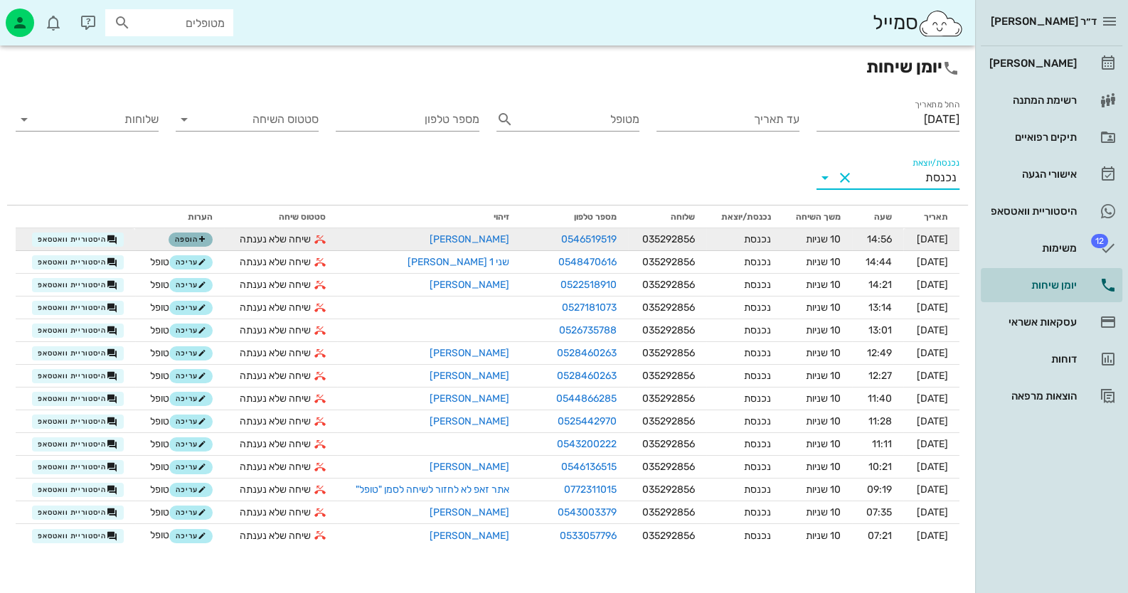
click at [179, 244] on button "הוספה" at bounding box center [191, 240] width 44 height 14
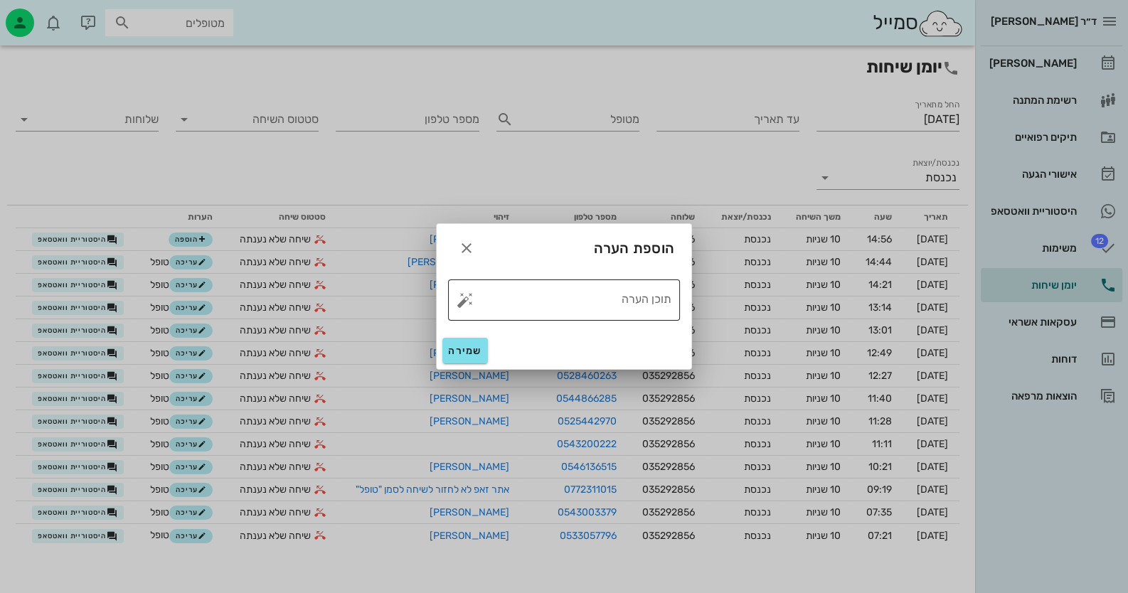
click at [460, 292] on button "button" at bounding box center [465, 300] width 17 height 17
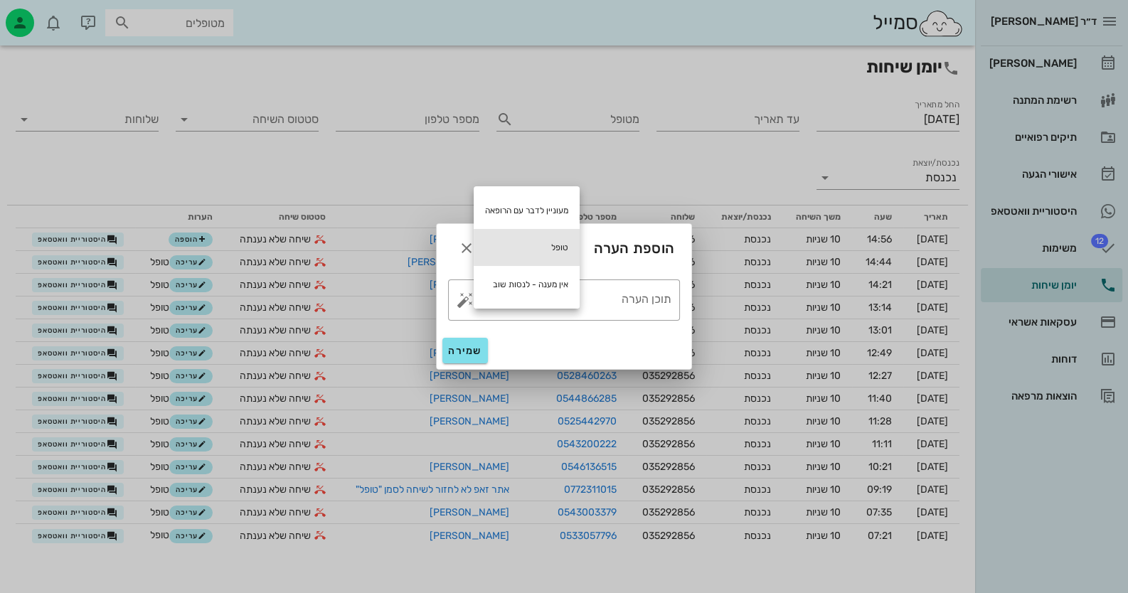
click at [548, 247] on div "טופל" at bounding box center [527, 247] width 106 height 37
type textarea "טופל"
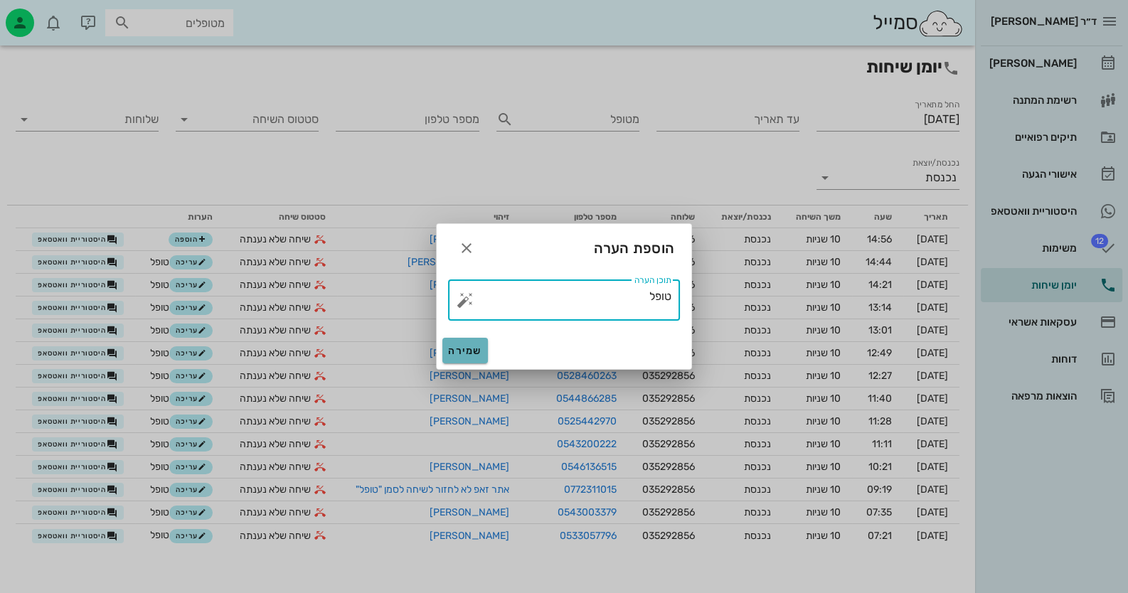
click at [469, 357] on button "שמירה" at bounding box center [465, 351] width 46 height 26
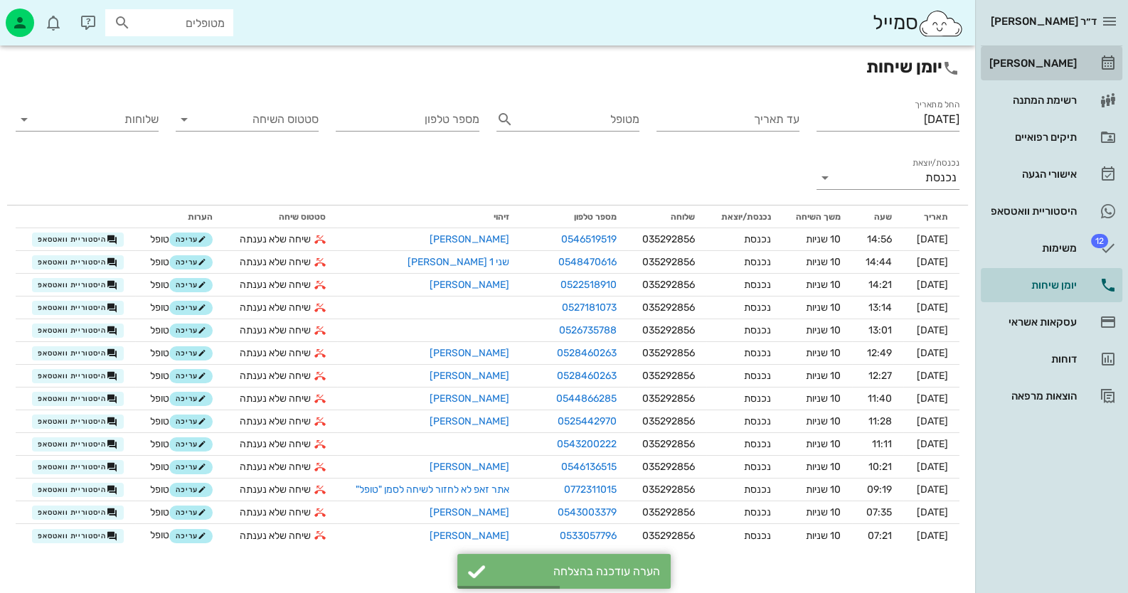
click at [1055, 70] on div "[PERSON_NAME]" at bounding box center [1031, 63] width 90 height 23
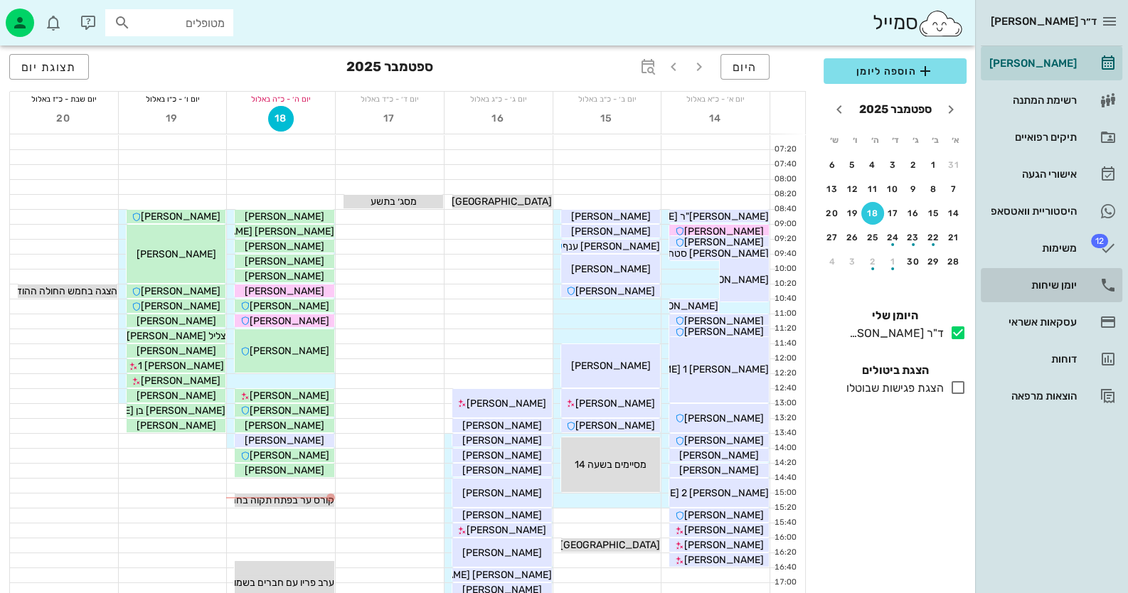
click at [1059, 277] on div "יומן שיחות" at bounding box center [1031, 285] width 90 height 23
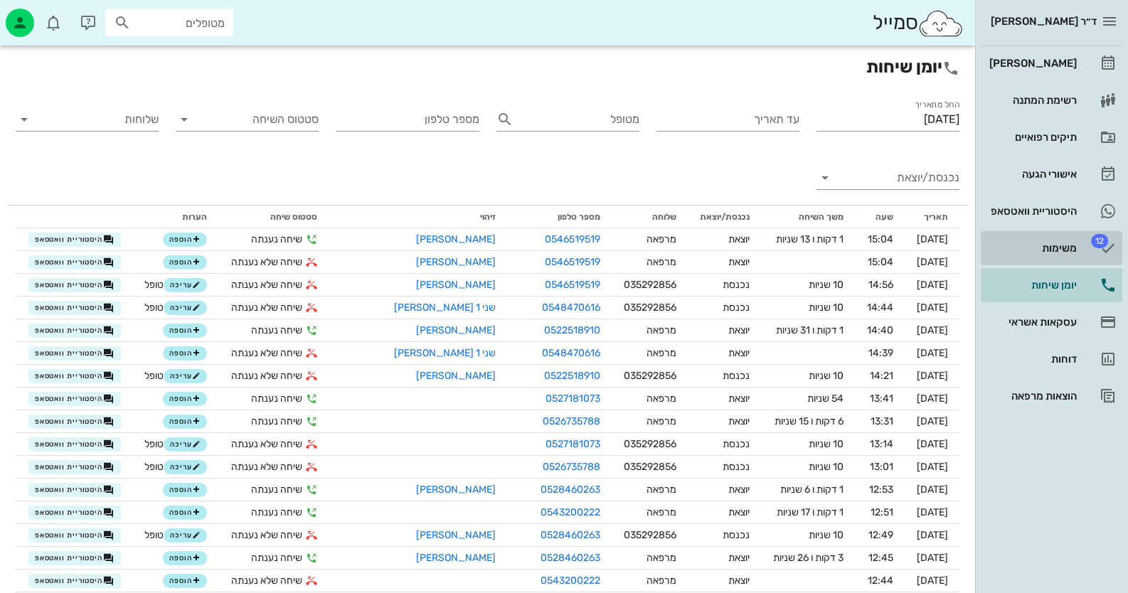
click at [1053, 235] on link "12 משימות" at bounding box center [1052, 248] width 142 height 34
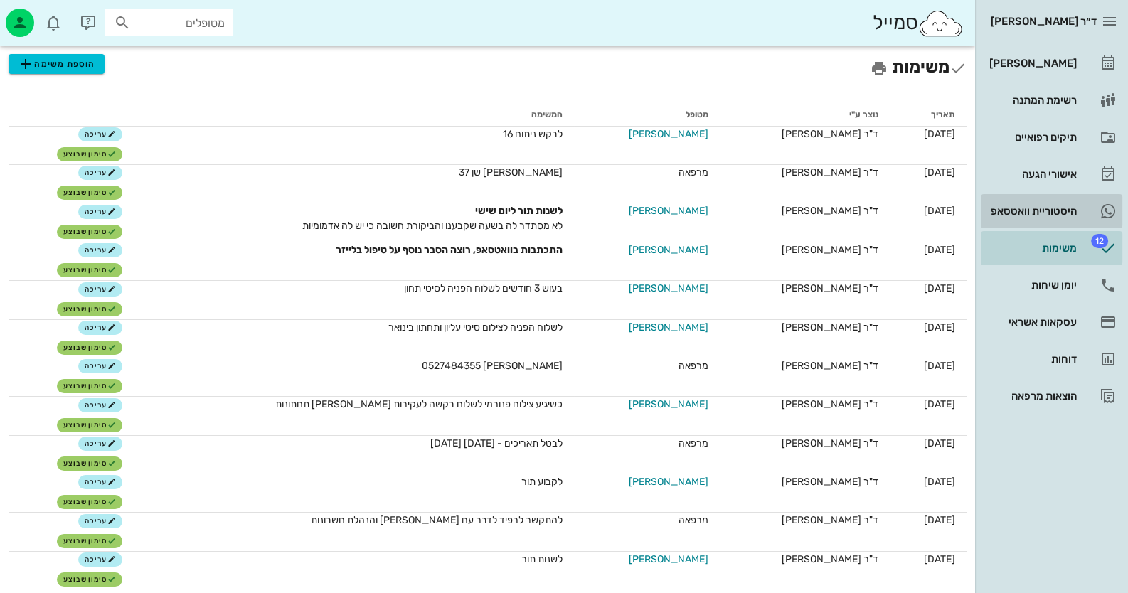
click at [1058, 206] on div "היסטוריית וואטסאפ" at bounding box center [1031, 211] width 90 height 11
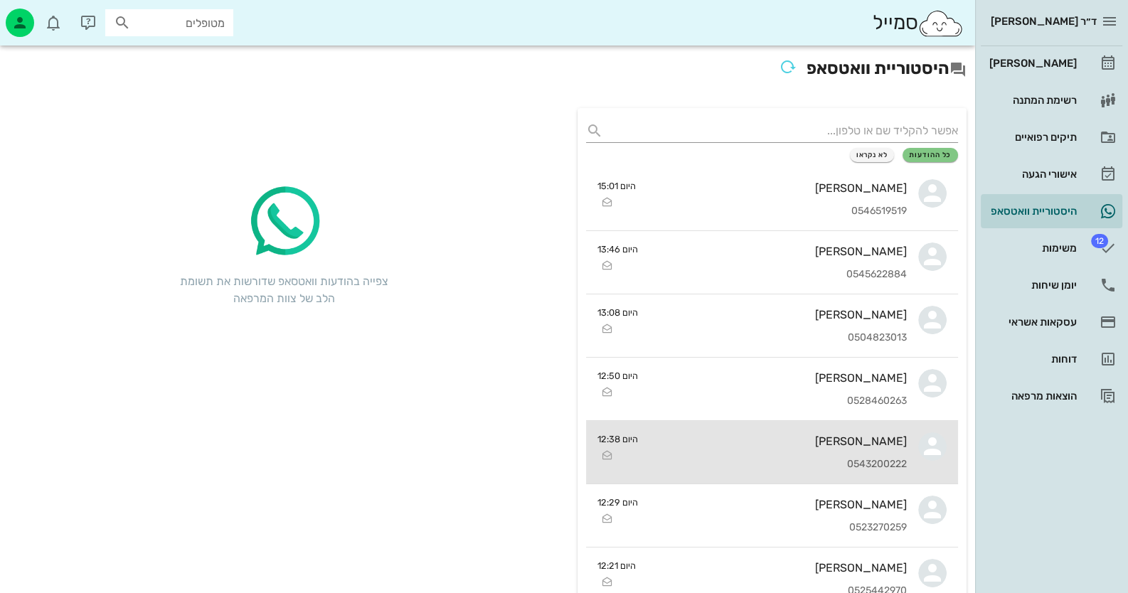
click at [878, 441] on div "[PERSON_NAME]" at bounding box center [777, 442] width 257 height 14
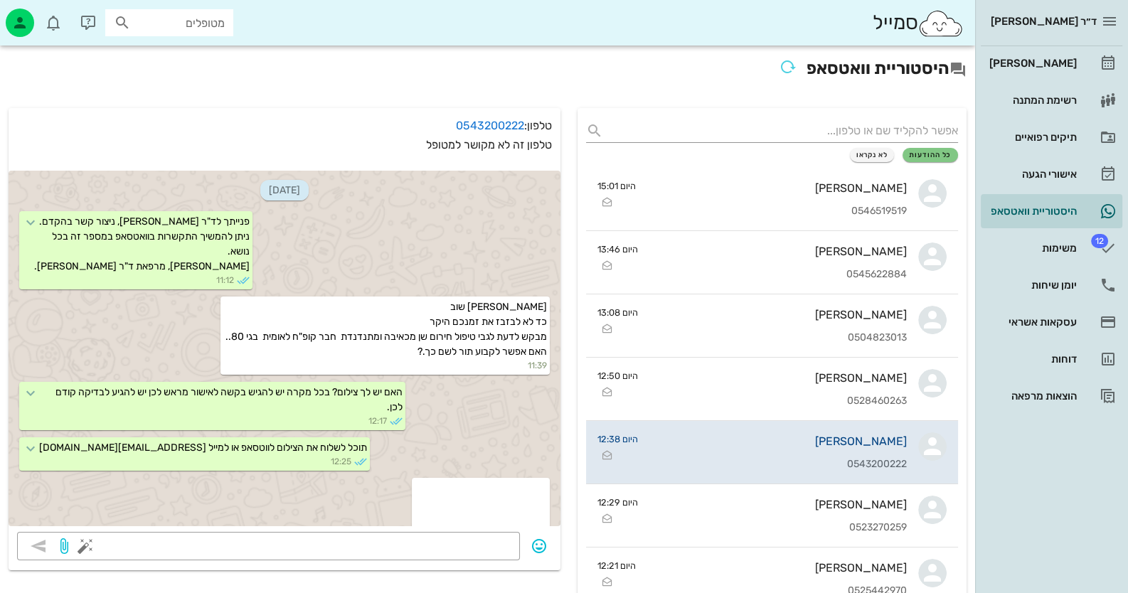
scroll to position [270, 0]
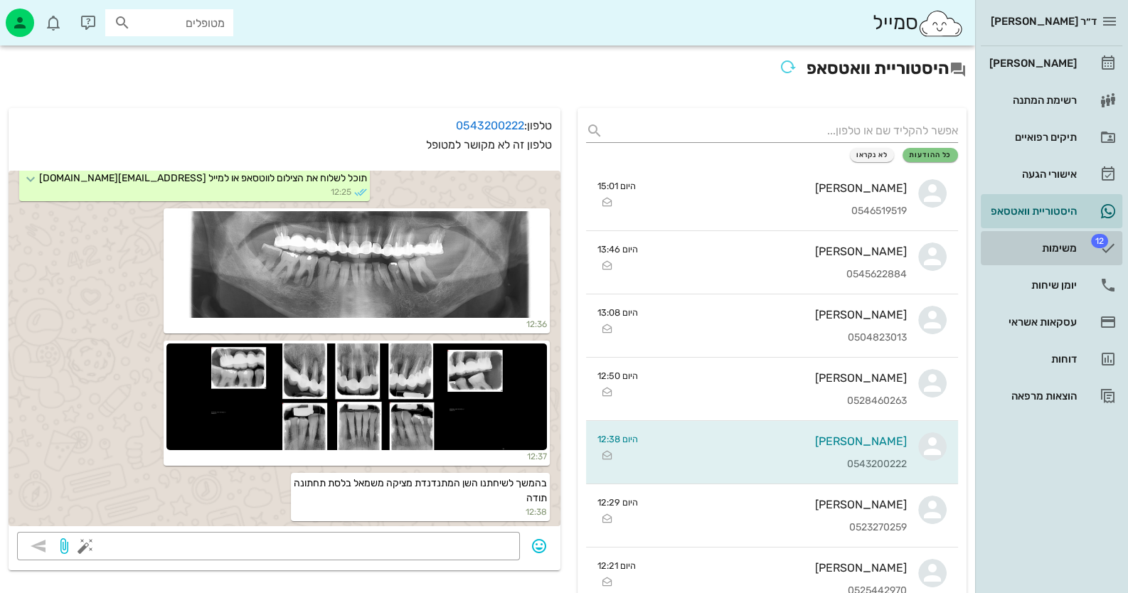
click at [1046, 243] on div "משימות" at bounding box center [1031, 248] width 90 height 11
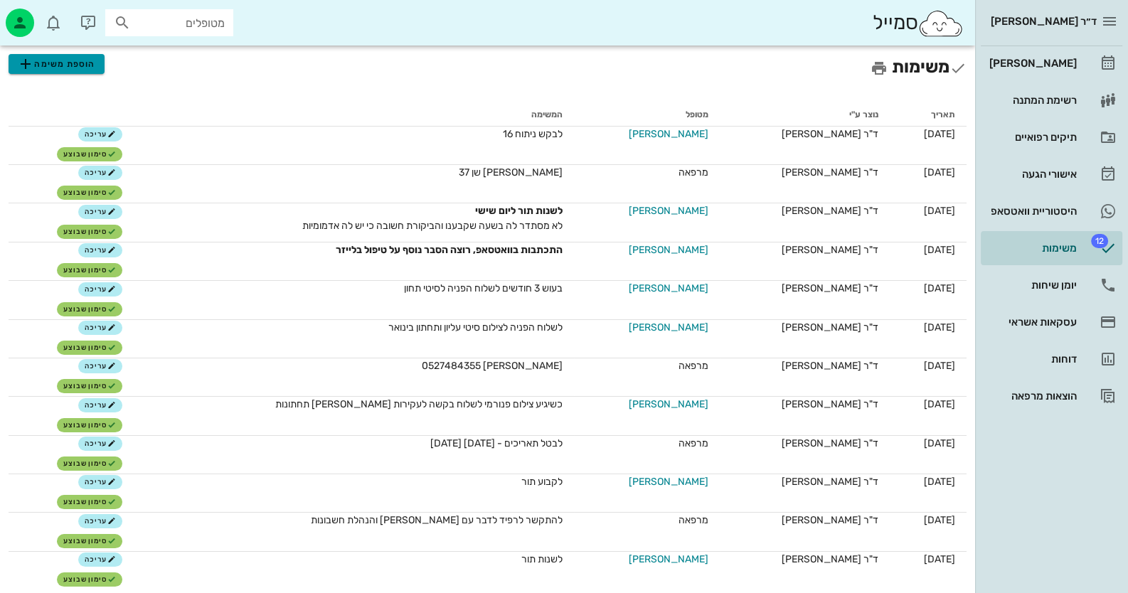
click at [39, 63] on span "הוספת משימה" at bounding box center [56, 63] width 78 height 17
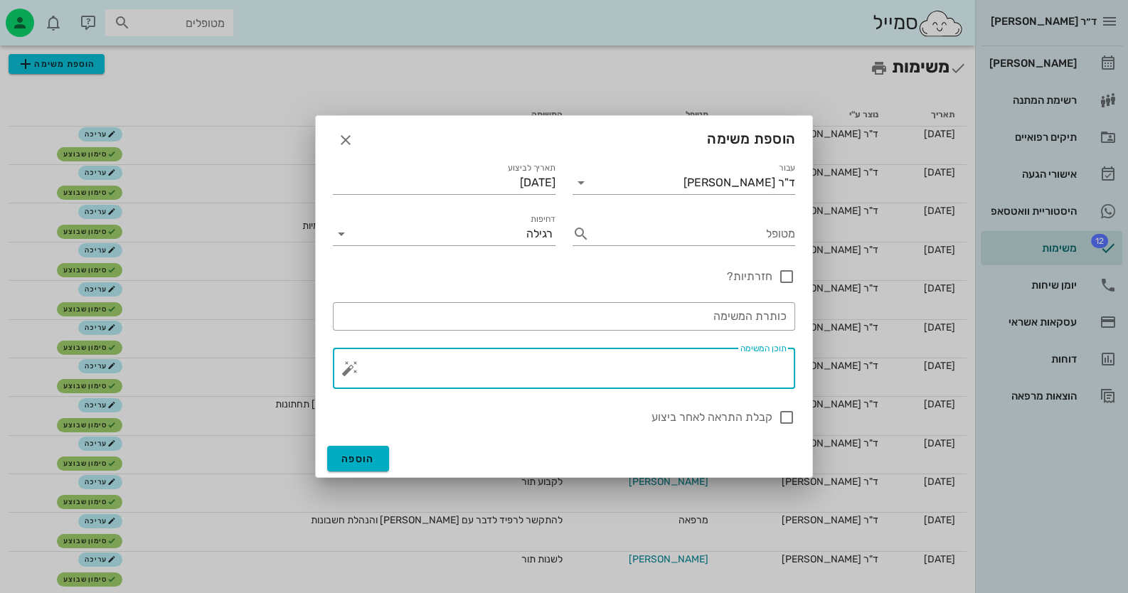
click at [762, 358] on div "תוכן המשימה" at bounding box center [570, 368] width 434 height 41
type textarea "[PERSON_NAME] לשלוח בקשה לעקירה 37"
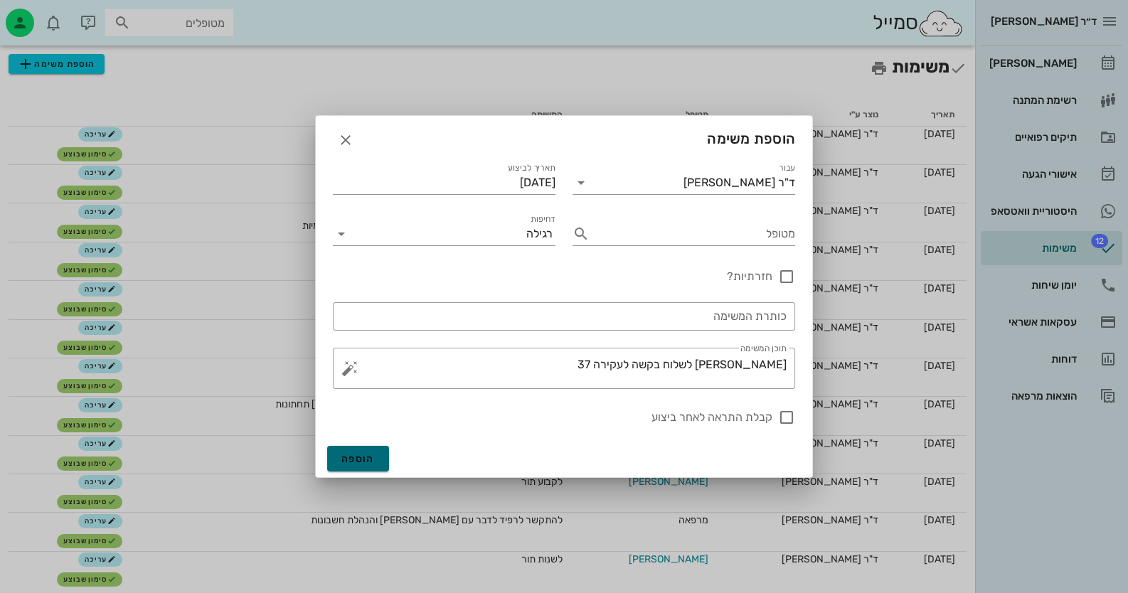
click at [354, 467] on button "הוספה" at bounding box center [358, 459] width 62 height 26
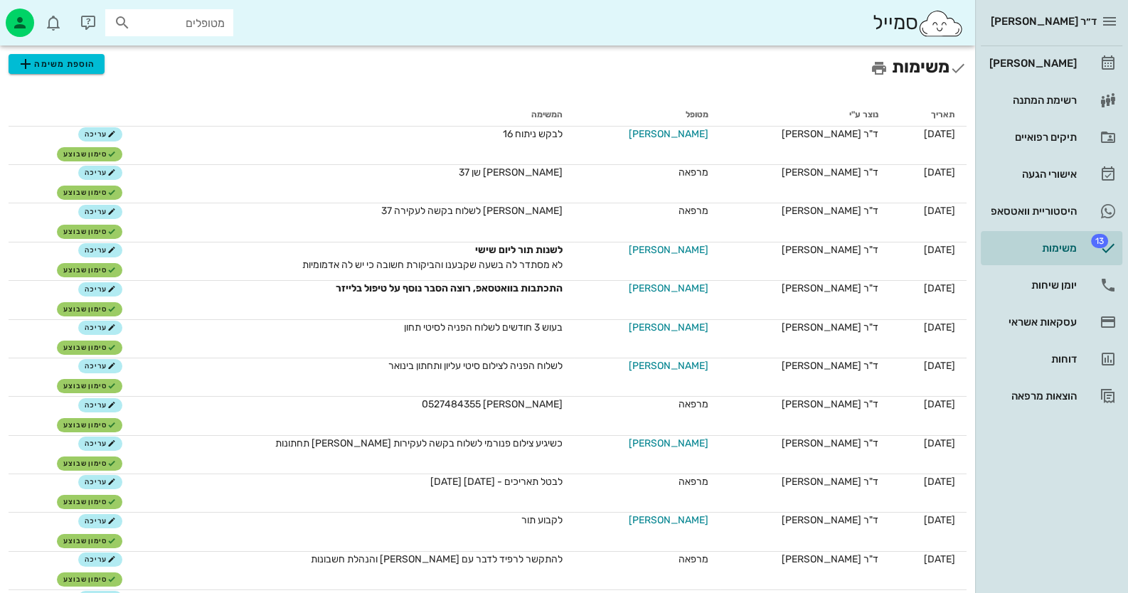
click at [1051, 542] on div "ד״ר [PERSON_NAME] רשימת המתנה תיקים רפואיים אישורי הגעה היסטוריית וואטסאפ 13 מש…" at bounding box center [1051, 296] width 153 height 593
click at [205, 18] on input "text" at bounding box center [179, 23] width 91 height 18
click at [238, 18] on div "סמייל 057257826" at bounding box center [487, 23] width 975 height 46
drag, startPoint x: 169, startPoint y: 20, endPoint x: 154, endPoint y: 21, distance: 14.3
click at [154, 21] on input "057257826" at bounding box center [179, 23] width 91 height 18
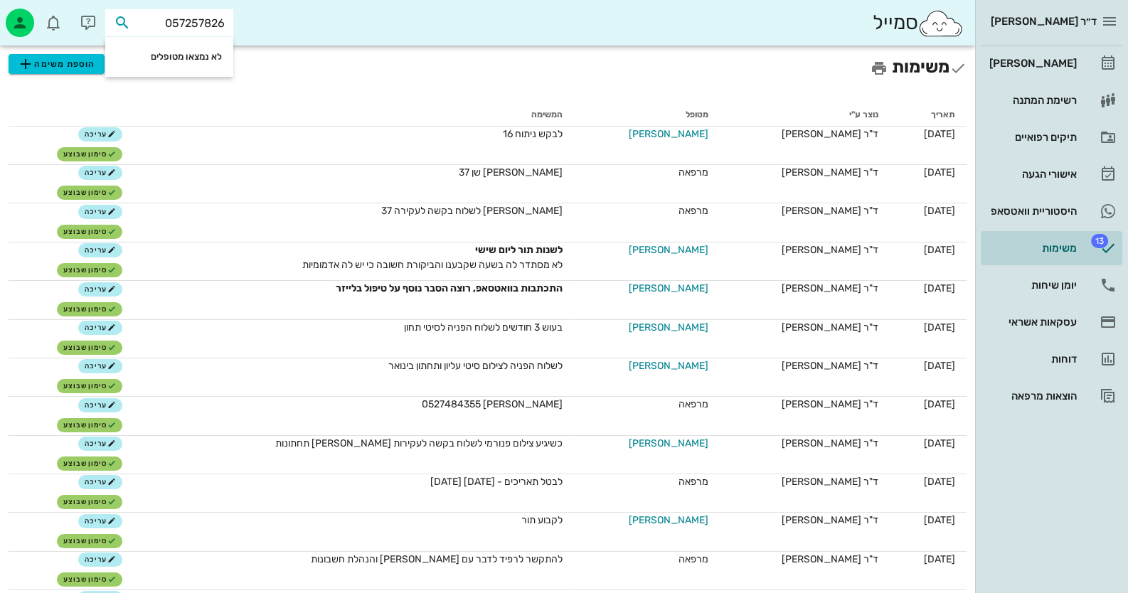
type input "57257826"
click at [162, 56] on div "[PERSON_NAME] 57257826" at bounding box center [158, 53] width 156 height 11
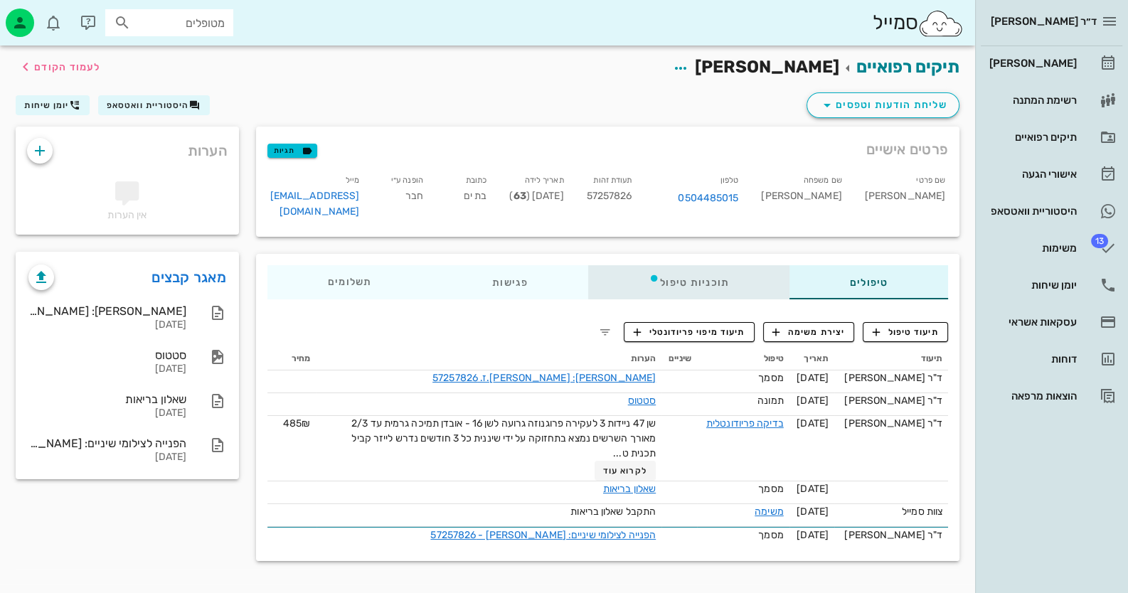
click at [650, 273] on div "תוכניות טיפול" at bounding box center [688, 282] width 201 height 34
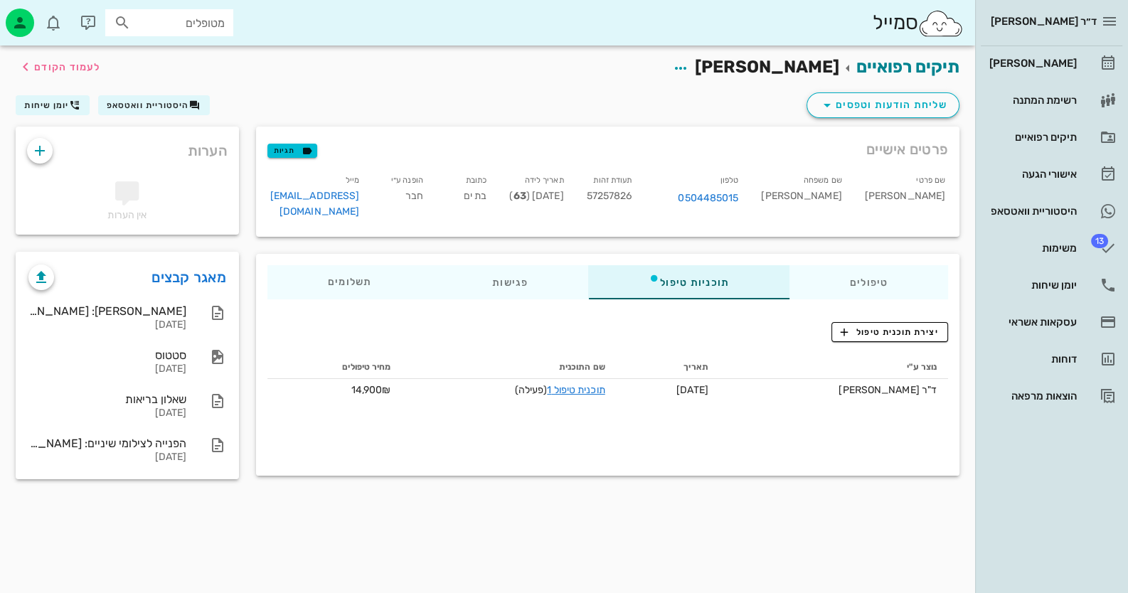
click at [194, 25] on input "מטופלים" at bounding box center [179, 23] width 91 height 18
type input "[PERSON_NAME]"
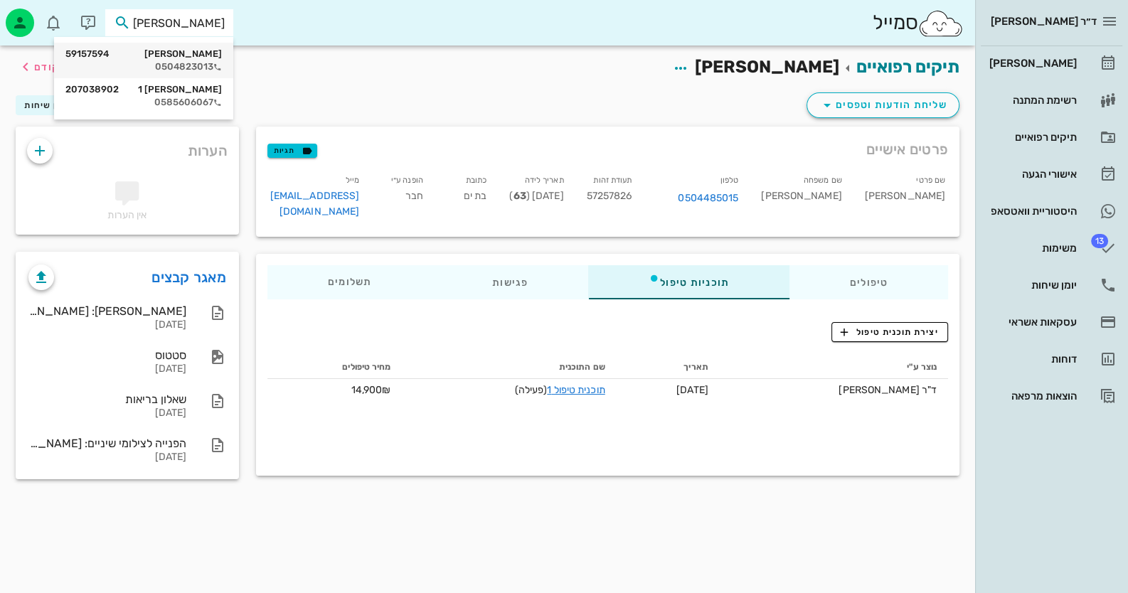
click at [206, 65] on div "0504823013" at bounding box center [143, 66] width 156 height 11
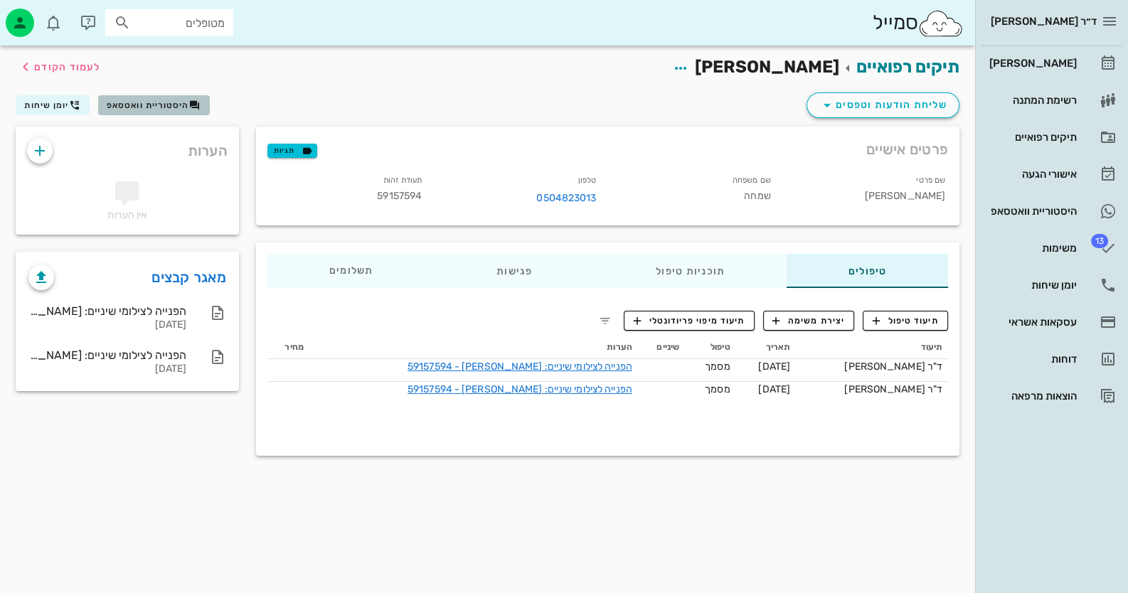
click at [160, 107] on span "היסטוריית וואטסאפ" at bounding box center [148, 105] width 82 height 10
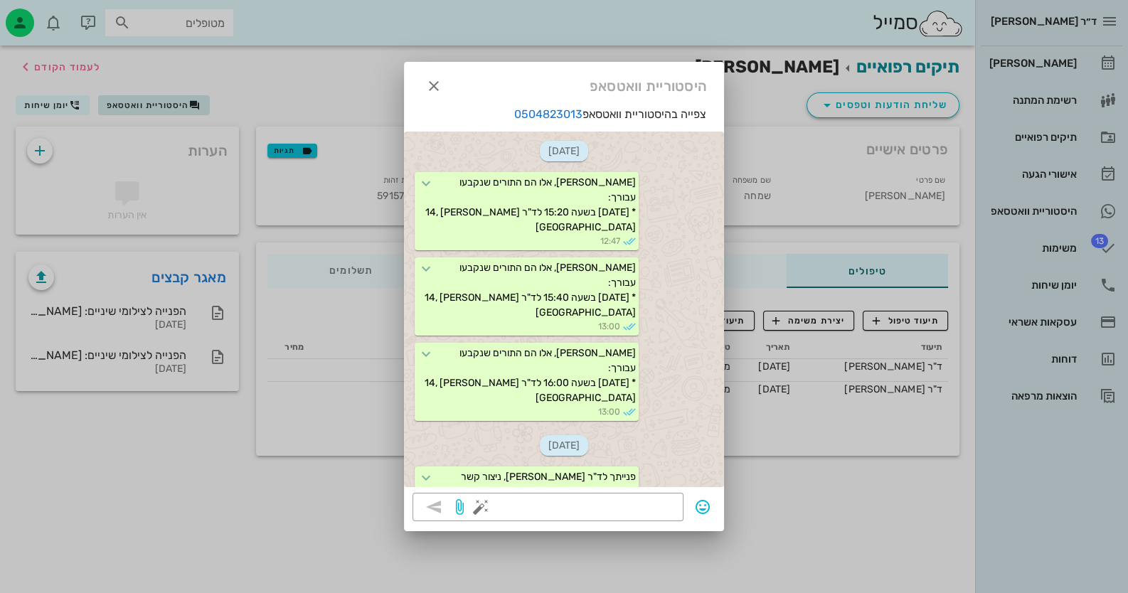
scroll to position [2135, 0]
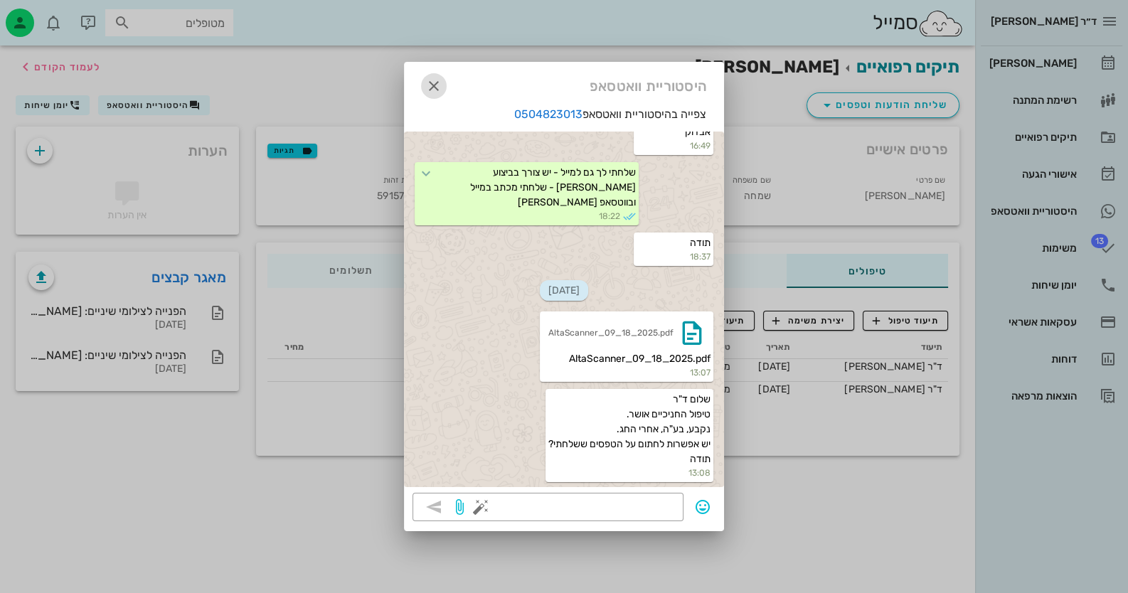
click at [437, 84] on icon "button" at bounding box center [433, 86] width 17 height 17
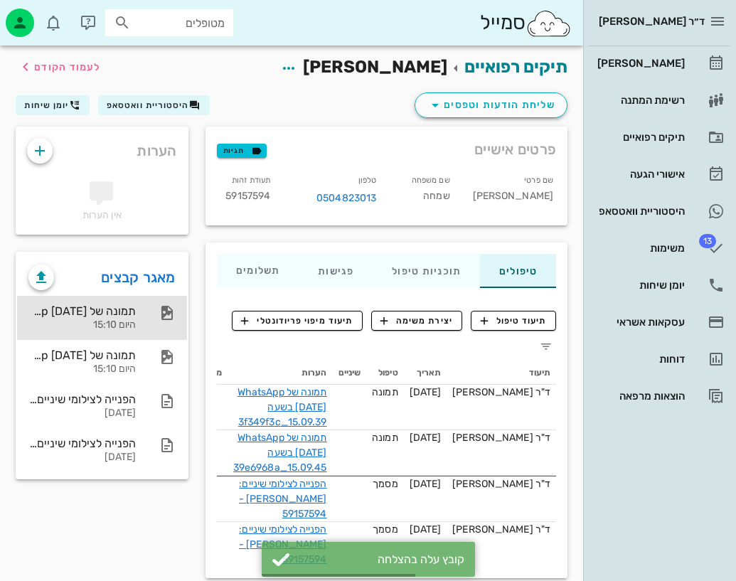
click at [165, 322] on div "תמונה של WhatsApp [DATE] בשעה 15.09.39_3f349f3c היום 15:10" at bounding box center [102, 318] width 170 height 44
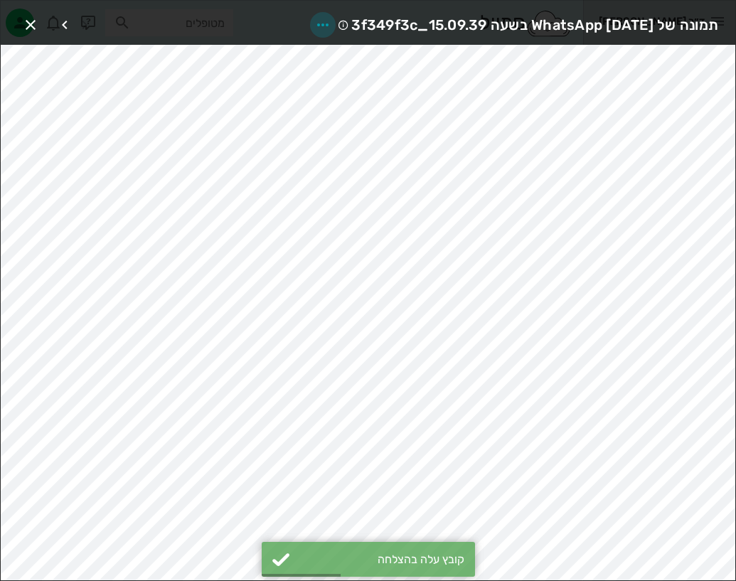
click at [314, 26] on icon "button" at bounding box center [322, 24] width 17 height 17
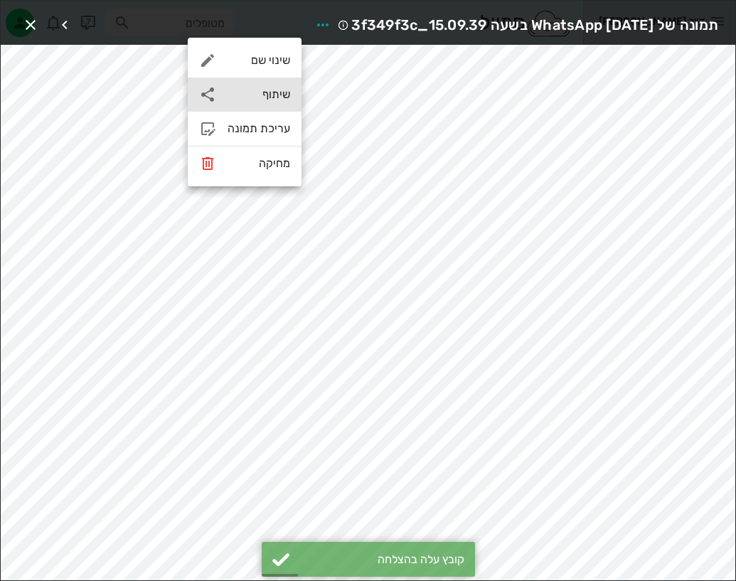
click at [263, 94] on div "שיתוף" at bounding box center [259, 94] width 63 height 14
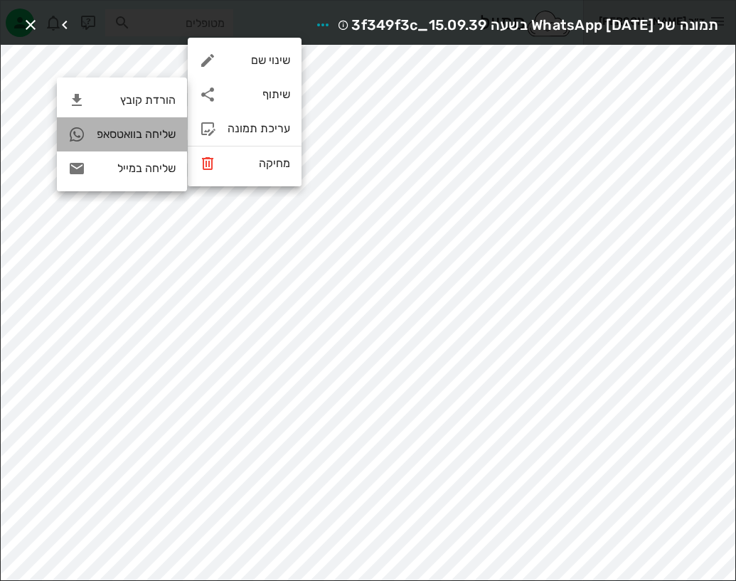
click at [154, 134] on div "שליחה בוואטסאפ" at bounding box center [136, 134] width 79 height 14
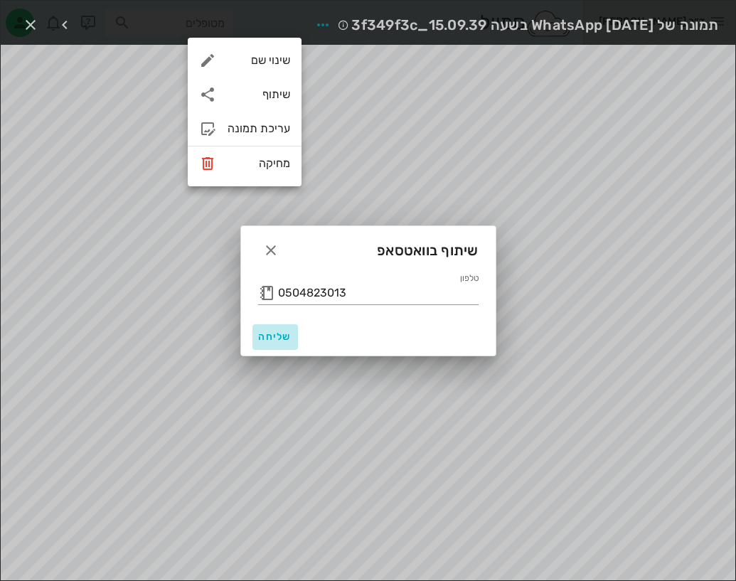
click at [288, 329] on button "שליחה" at bounding box center [275, 337] width 46 height 26
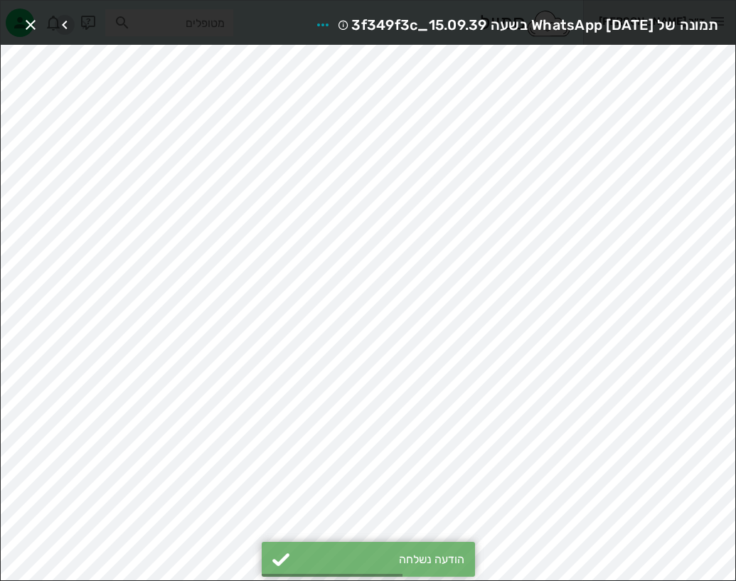
click at [60, 20] on icon "button" at bounding box center [64, 24] width 17 height 17
click at [309, 22] on icon "button" at bounding box center [317, 24] width 17 height 17
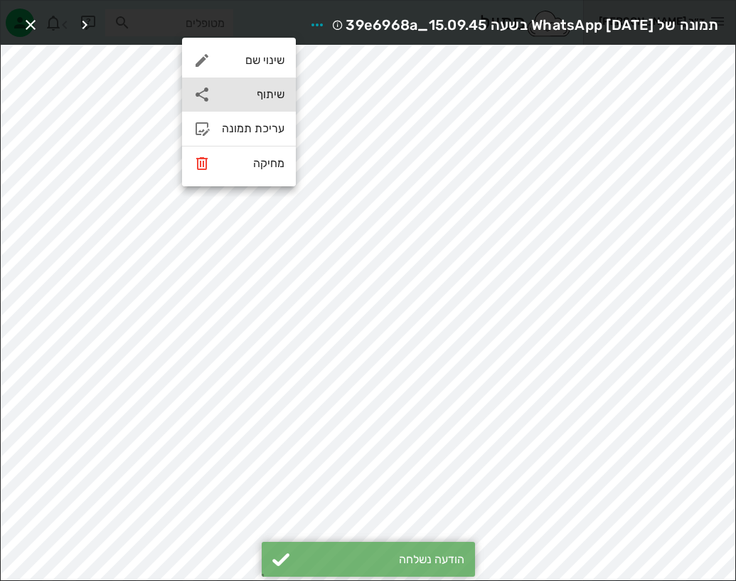
click at [259, 100] on div "שיתוף" at bounding box center [253, 94] width 63 height 14
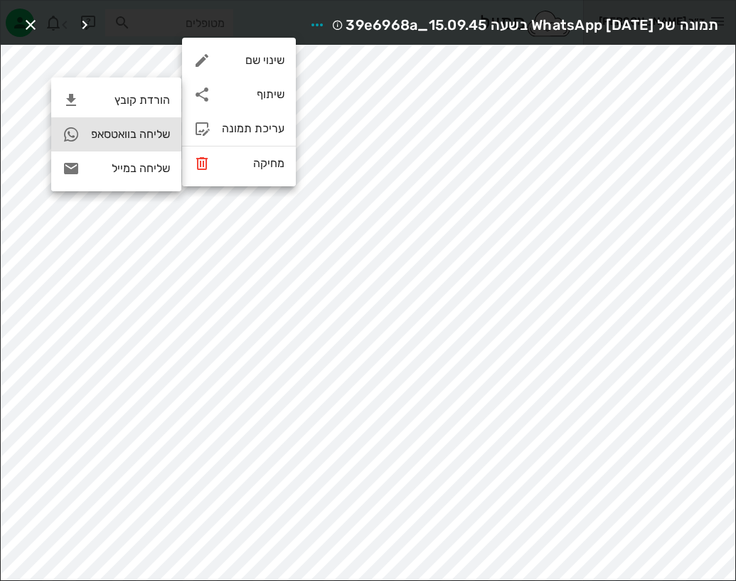
click at [138, 137] on div "שליחה בוואטסאפ" at bounding box center [130, 134] width 79 height 14
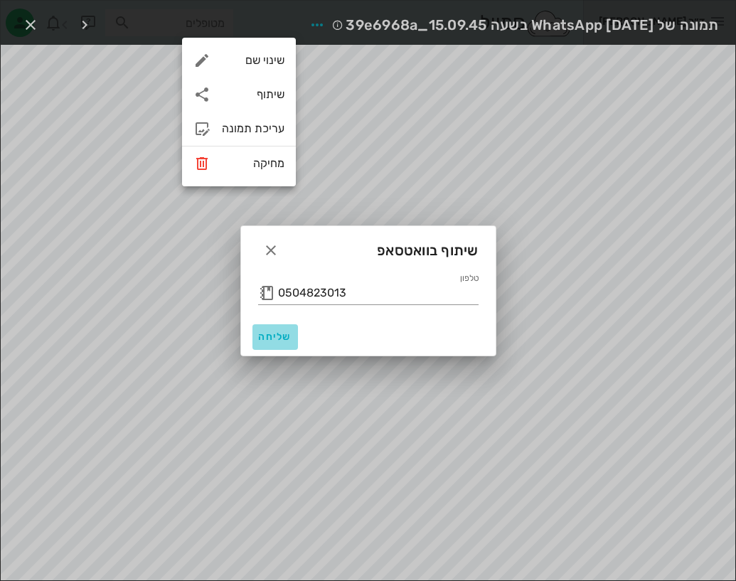
click at [280, 336] on span "שליחה" at bounding box center [275, 337] width 34 height 12
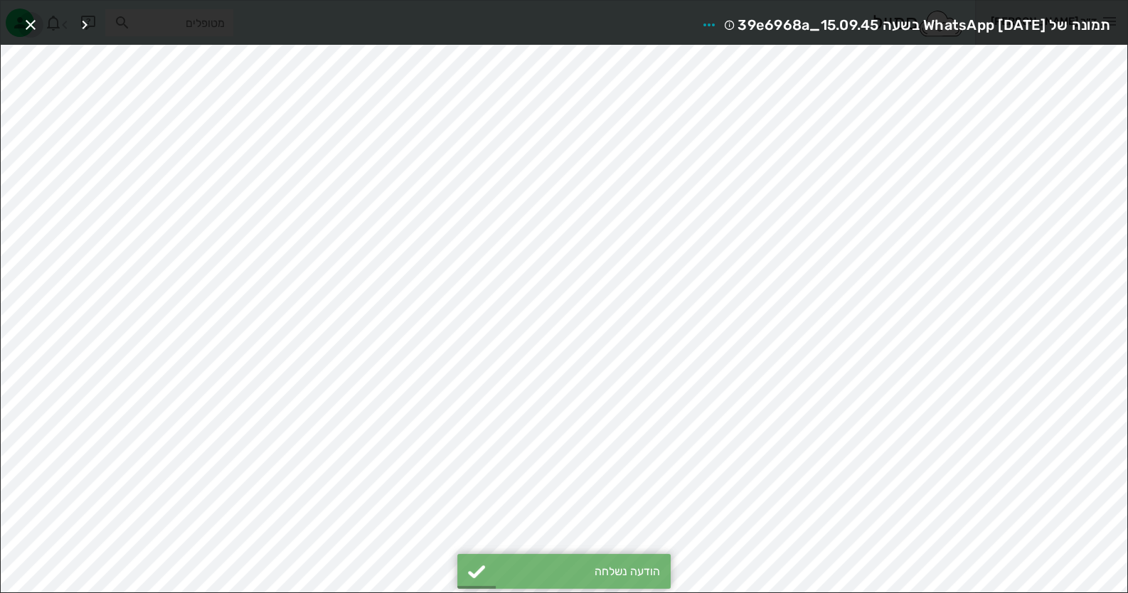
click at [30, 25] on icon "button" at bounding box center [30, 24] width 17 height 17
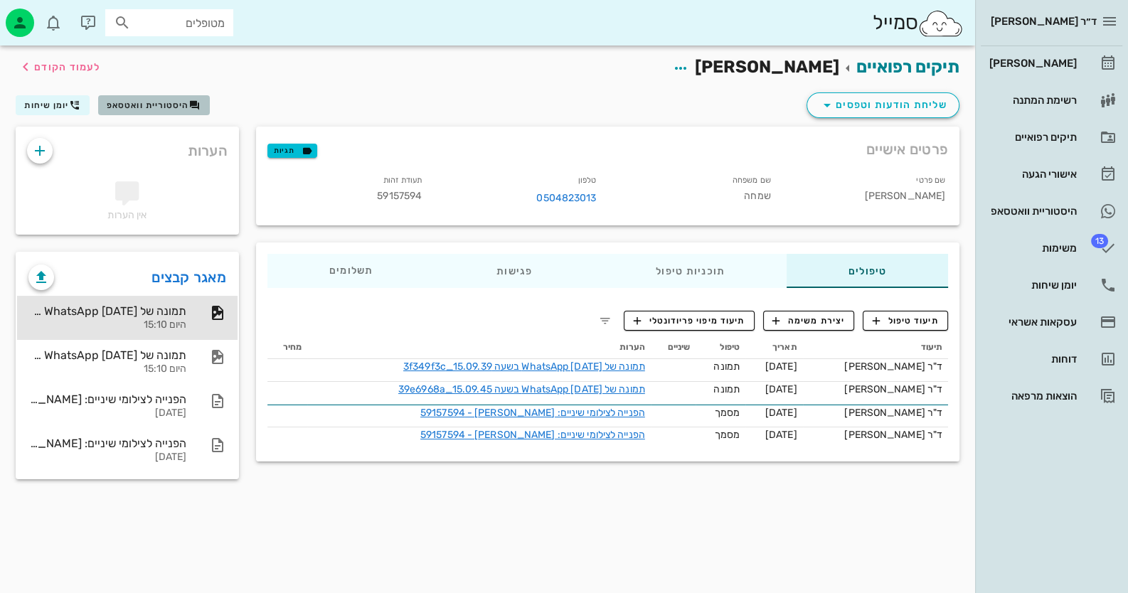
click at [168, 96] on button "היסטוריית וואטסאפ" at bounding box center [154, 105] width 112 height 20
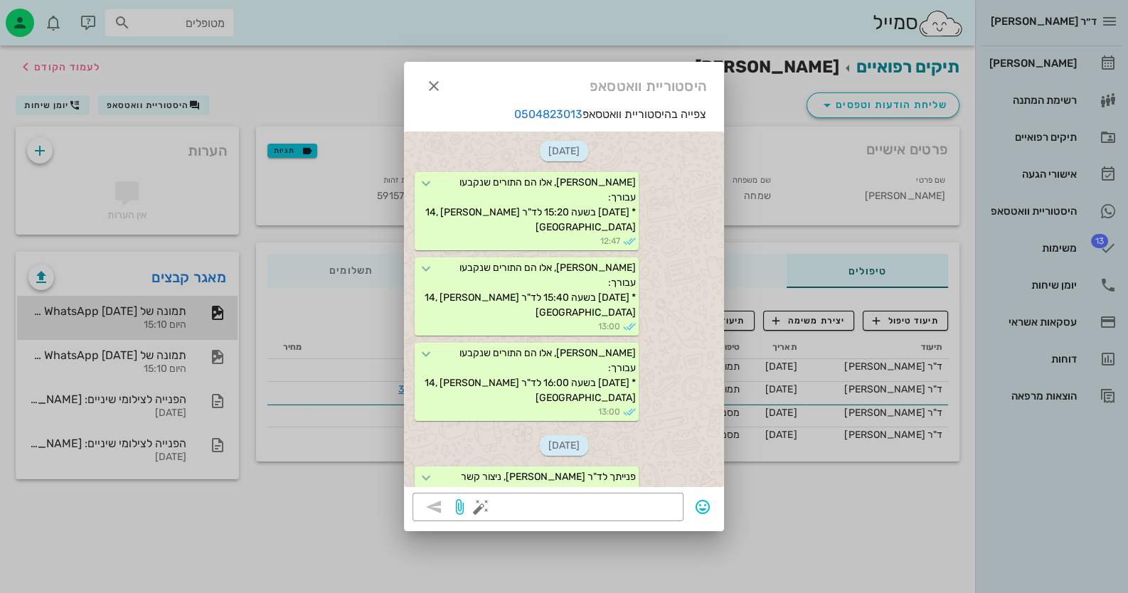
scroll to position [2493, 0]
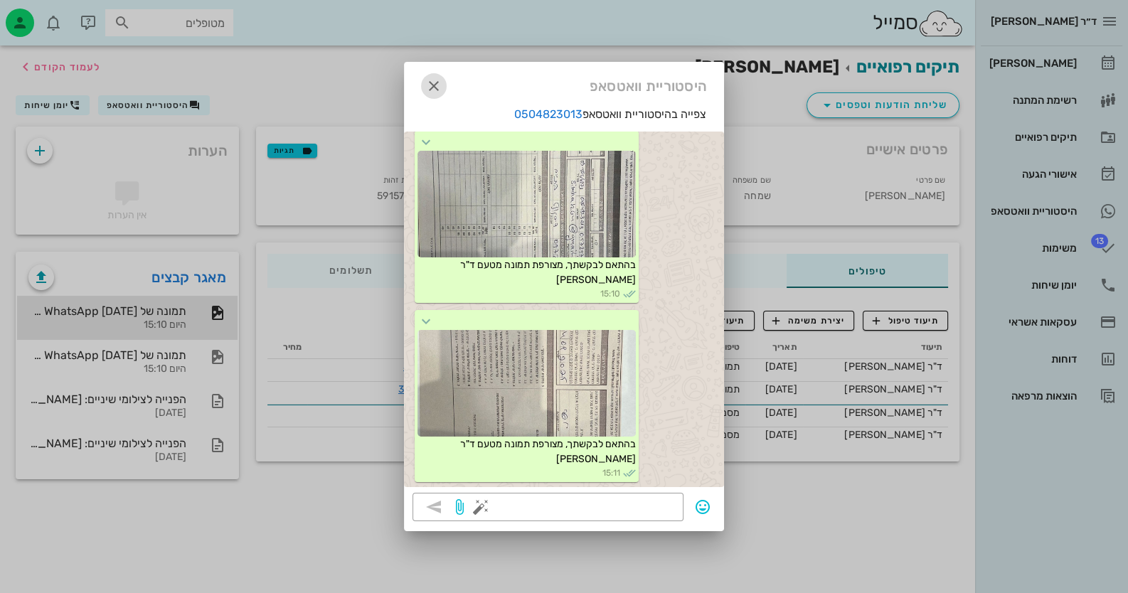
click at [438, 82] on icon "button" at bounding box center [433, 86] width 17 height 17
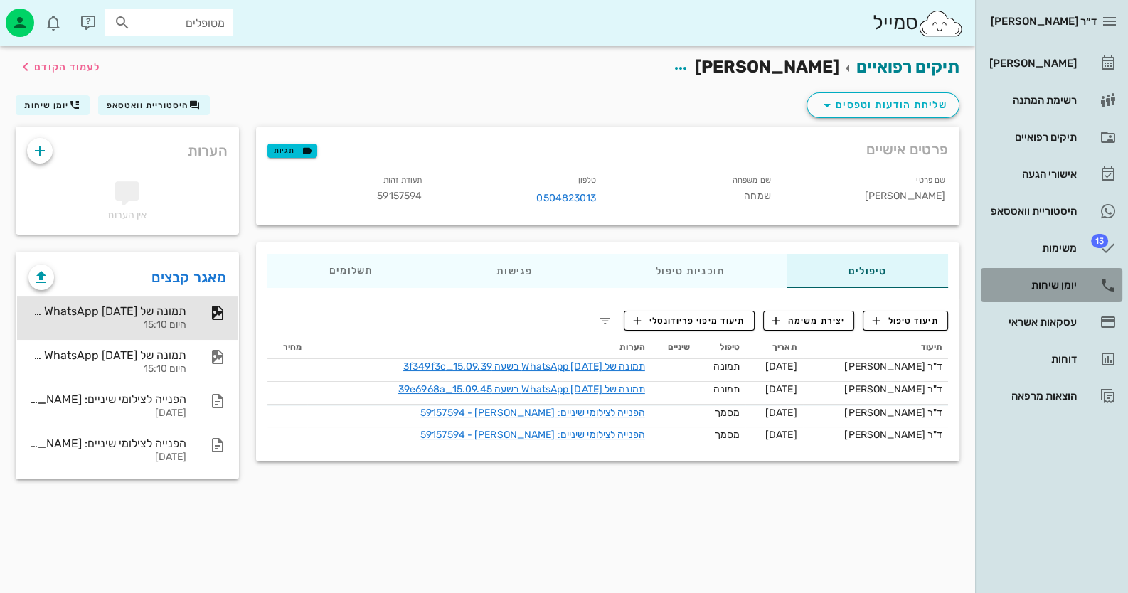
click at [1053, 269] on link "יומן שיחות" at bounding box center [1052, 285] width 142 height 34
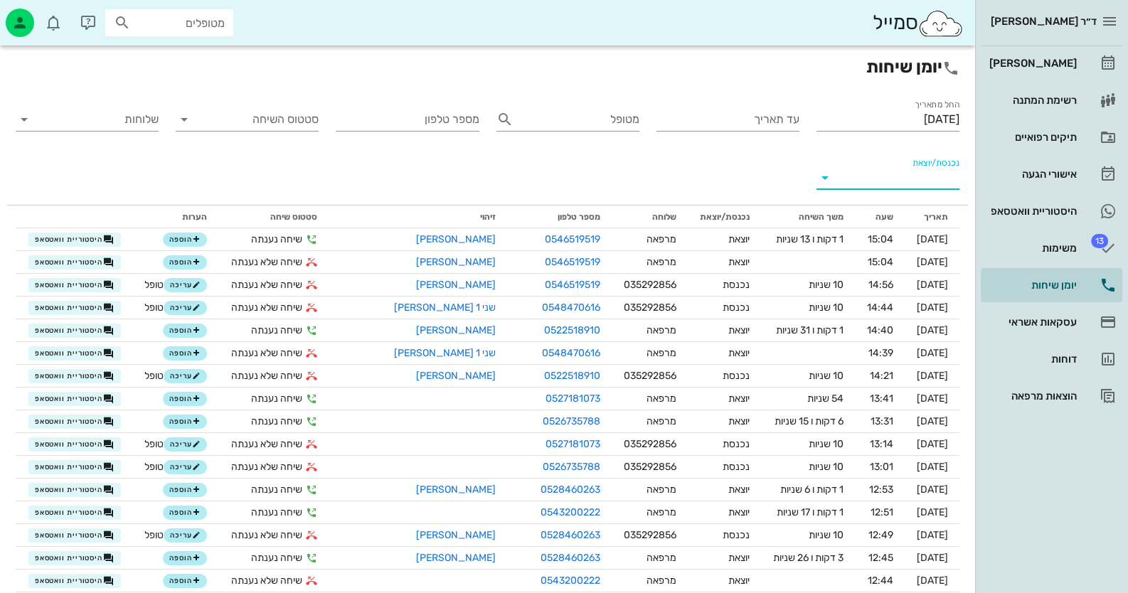
click at [925, 181] on input "נכנסת/יוצאת" at bounding box center [899, 177] width 120 height 23
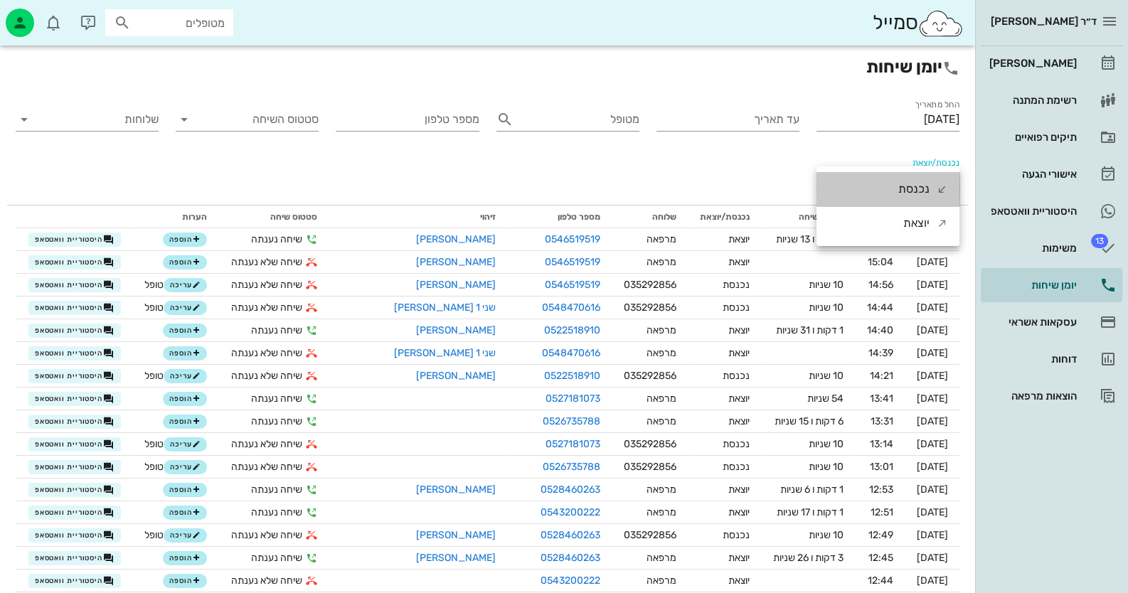
click at [925, 181] on div "נכנסת" at bounding box center [913, 189] width 31 height 34
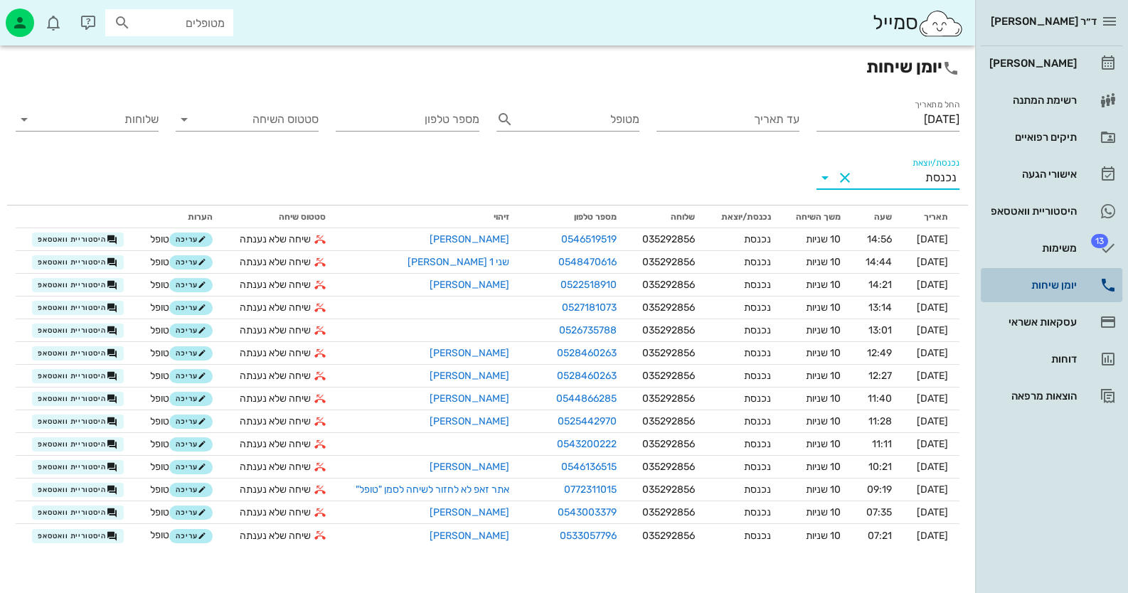
click at [1055, 281] on div "יומן שיחות" at bounding box center [1031, 284] width 90 height 11
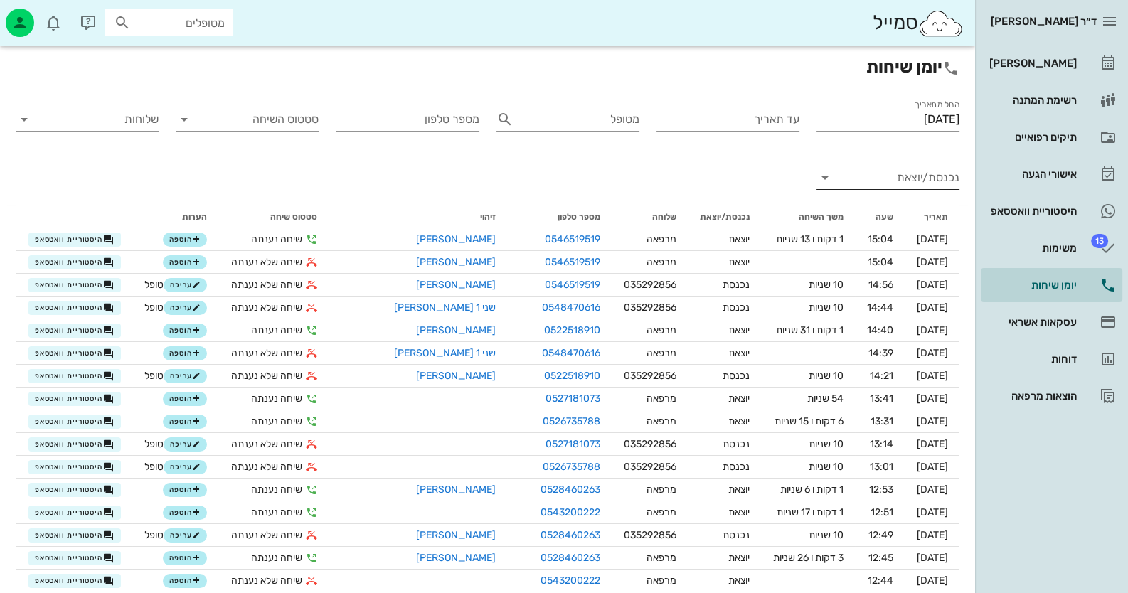
click at [919, 182] on input "נכנסת/יוצאת" at bounding box center [899, 177] width 120 height 23
click at [919, 182] on div "נכנסת" at bounding box center [913, 189] width 31 height 34
